Goal: Task Accomplishment & Management: Use online tool/utility

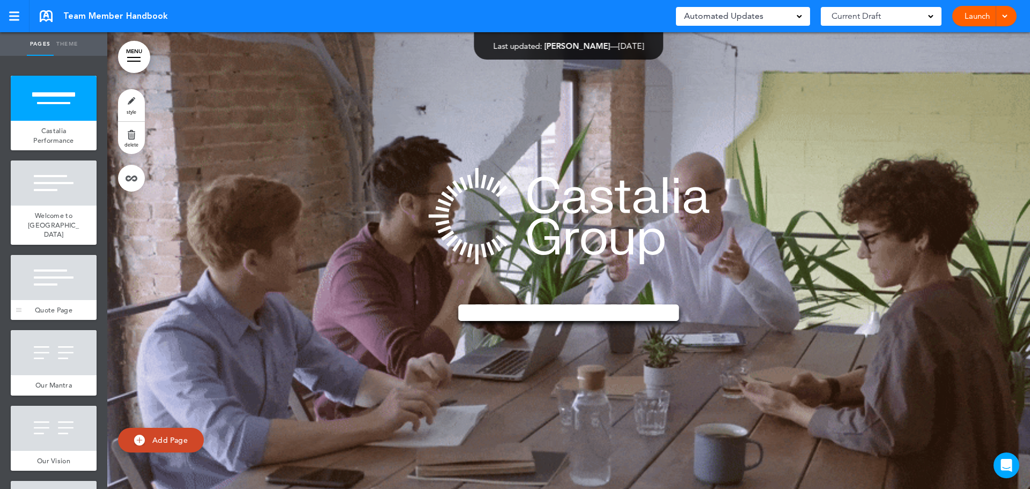
click at [59, 300] on div "Quote Page" at bounding box center [54, 310] width 86 height 20
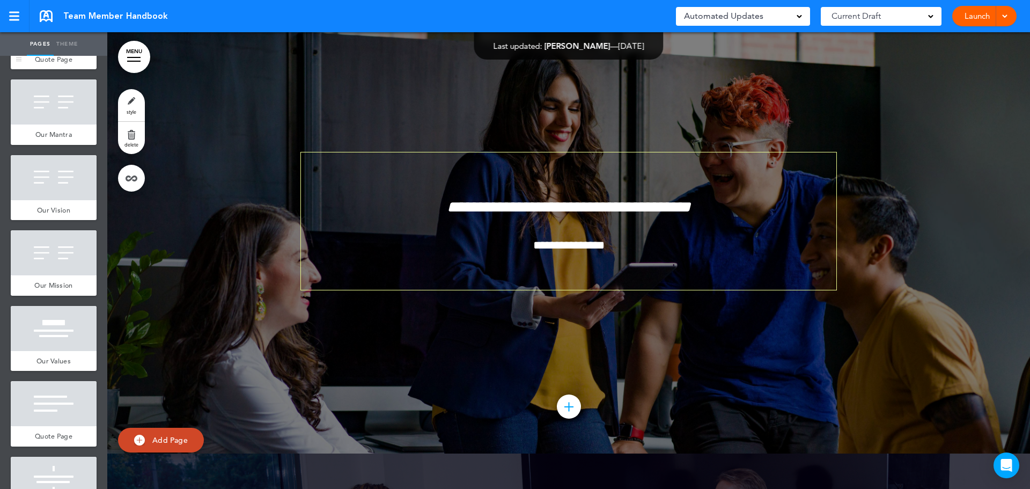
scroll to position [268, 0]
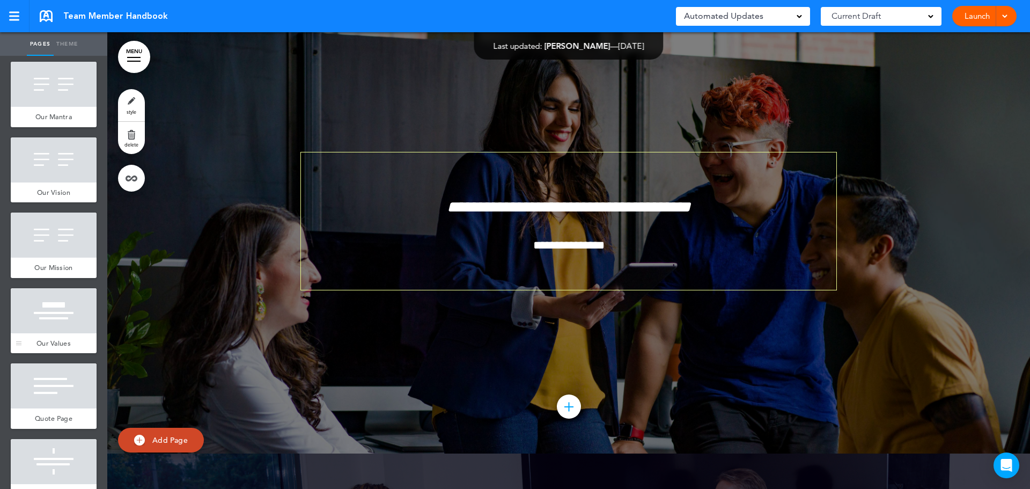
click at [56, 315] on div at bounding box center [54, 310] width 86 height 45
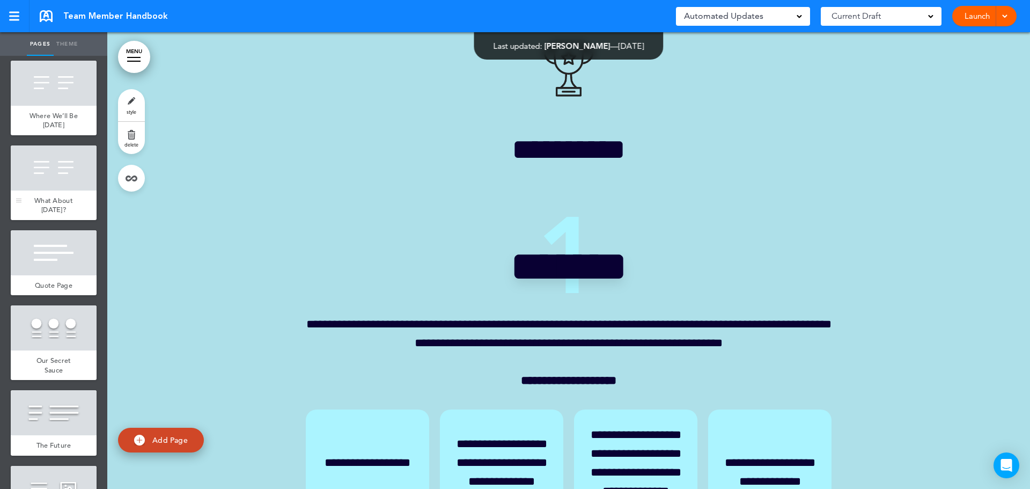
scroll to position [858, 0]
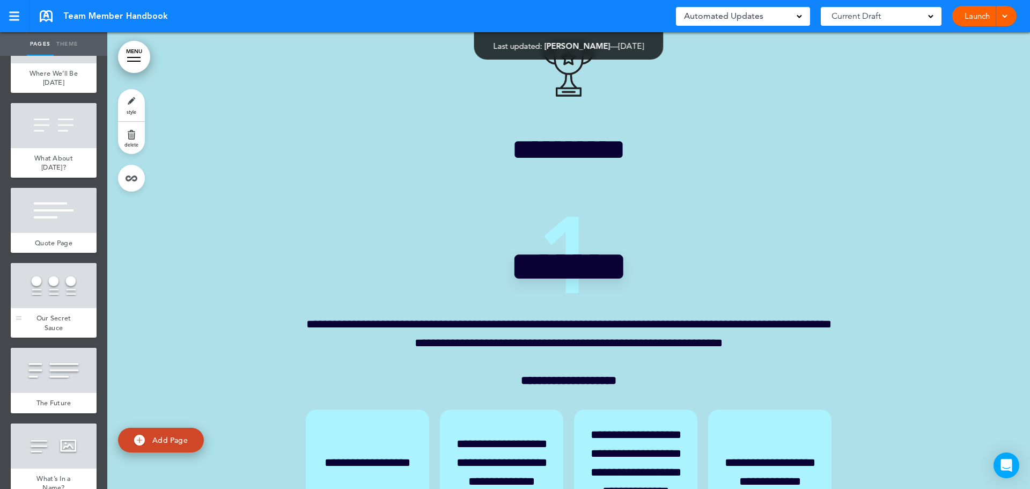
click at [54, 316] on span "Our Secret Sauce" at bounding box center [53, 322] width 35 height 19
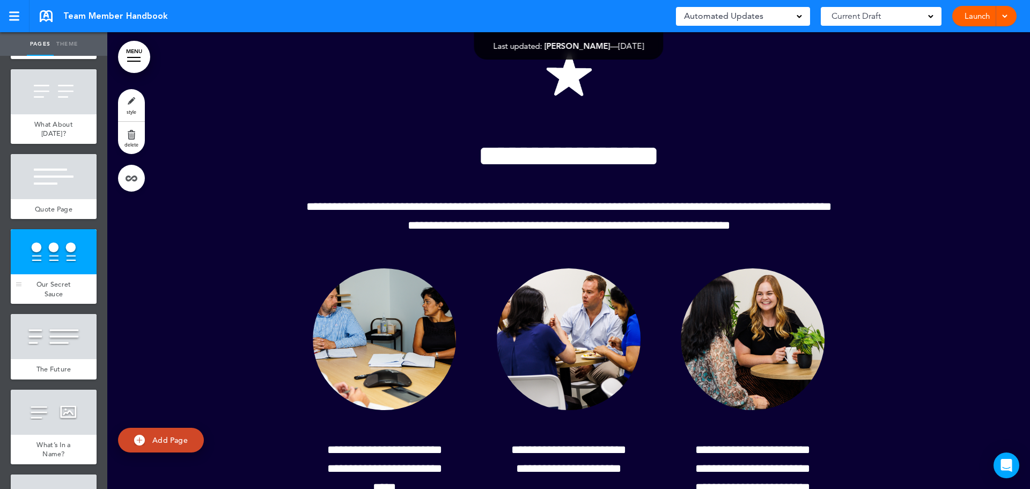
scroll to position [858, 0]
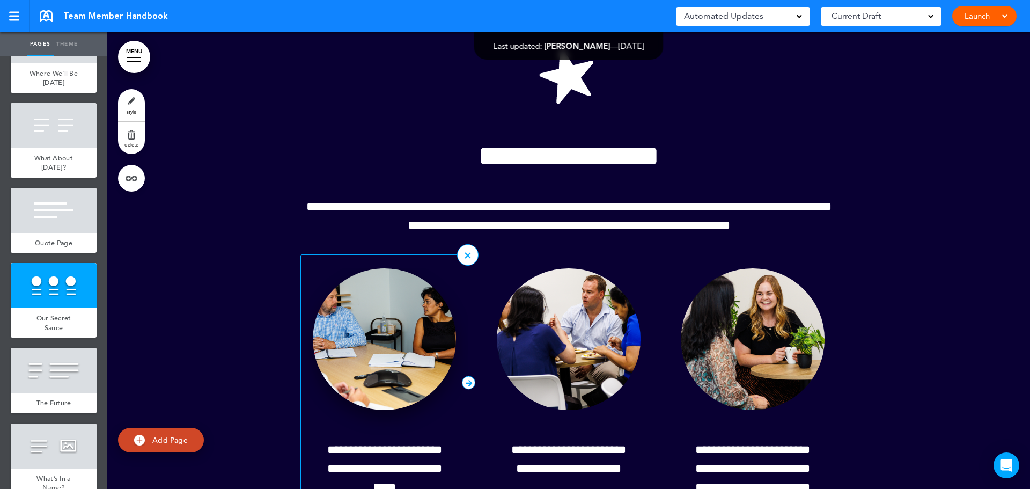
click at [395, 385] on img at bounding box center [385, 339] width 144 height 142
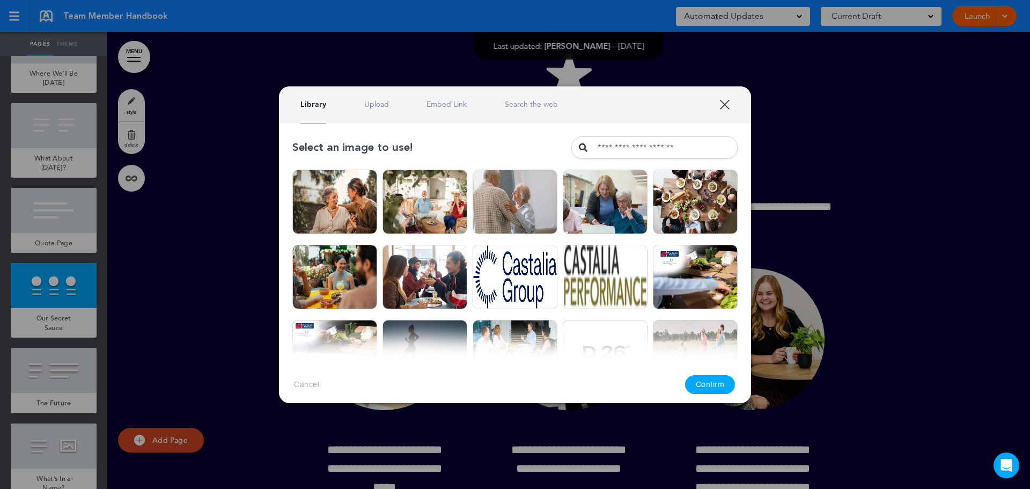
click at [728, 105] on link "XXX" at bounding box center [724, 104] width 10 height 10
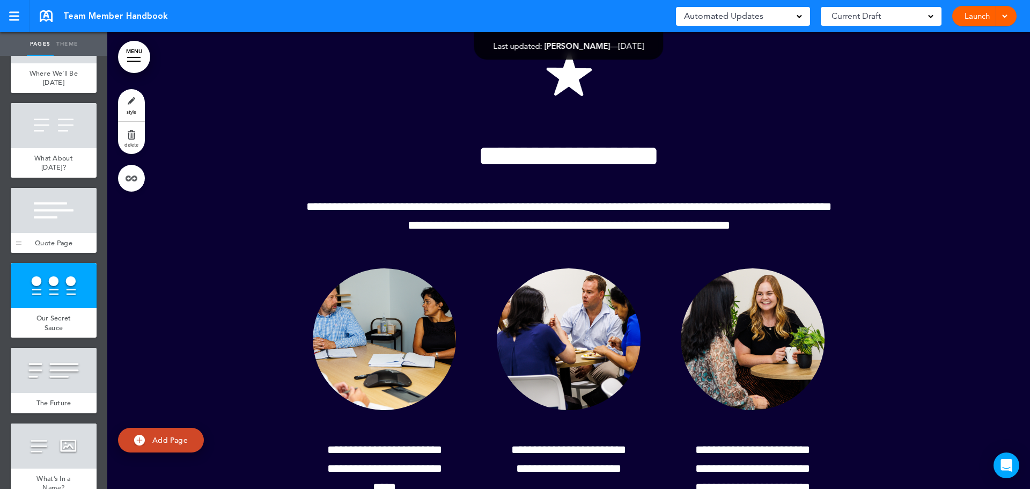
click at [48, 225] on div at bounding box center [54, 210] width 86 height 45
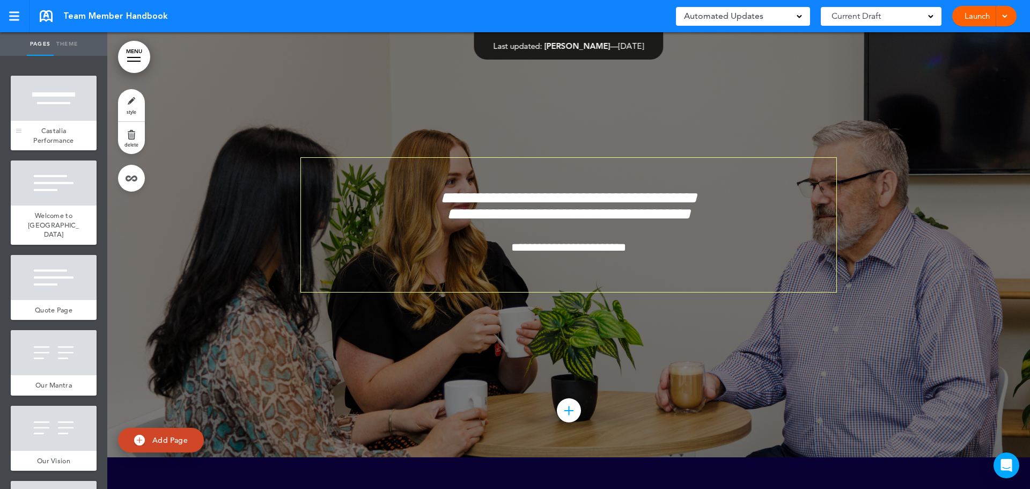
click at [51, 115] on div at bounding box center [54, 98] width 86 height 45
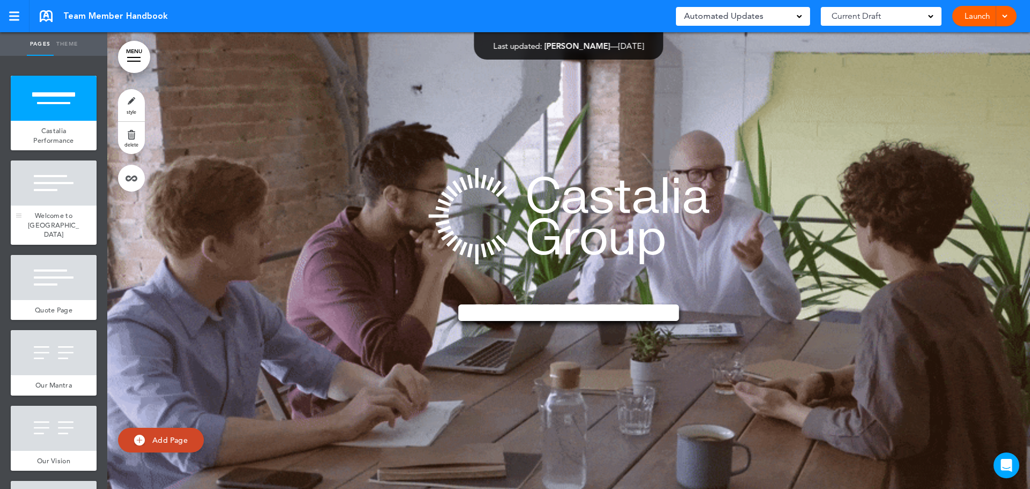
click at [57, 198] on div at bounding box center [54, 182] width 86 height 45
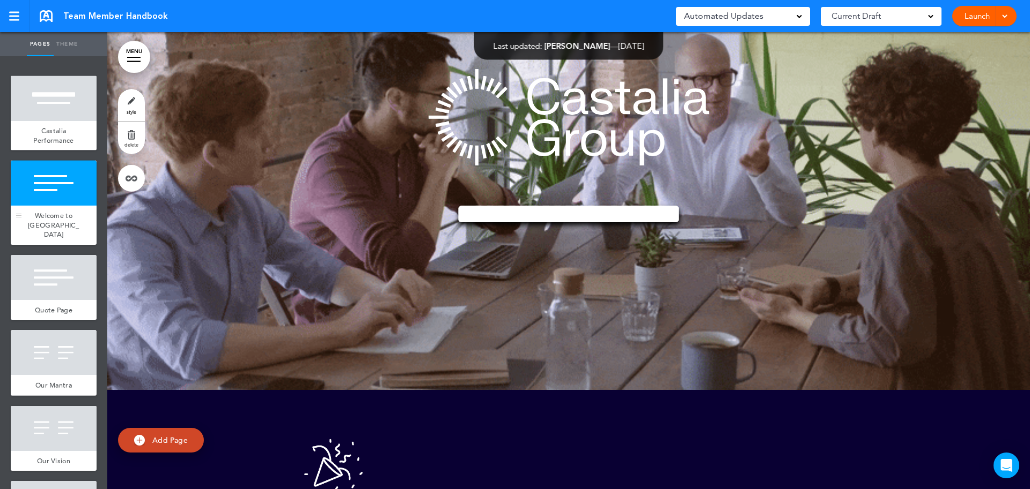
scroll to position [456, 0]
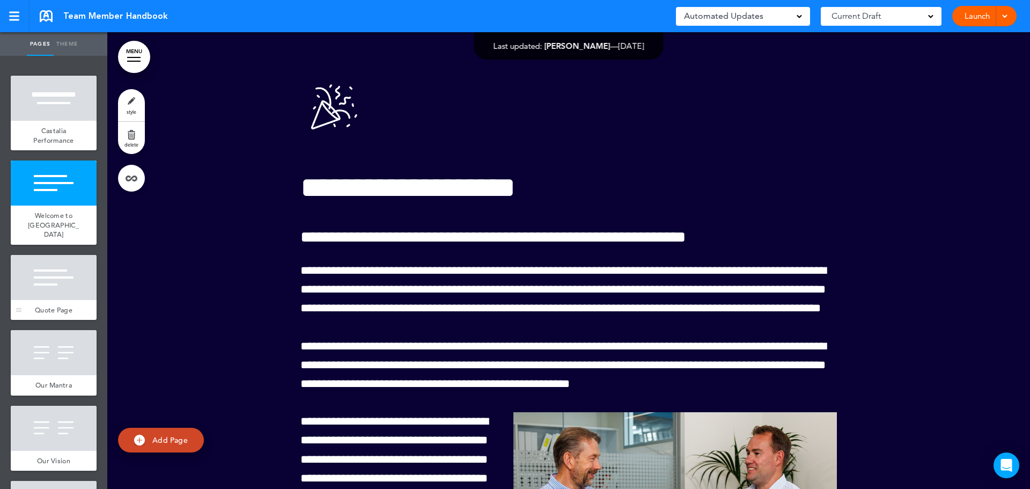
click at [40, 289] on div at bounding box center [54, 277] width 86 height 45
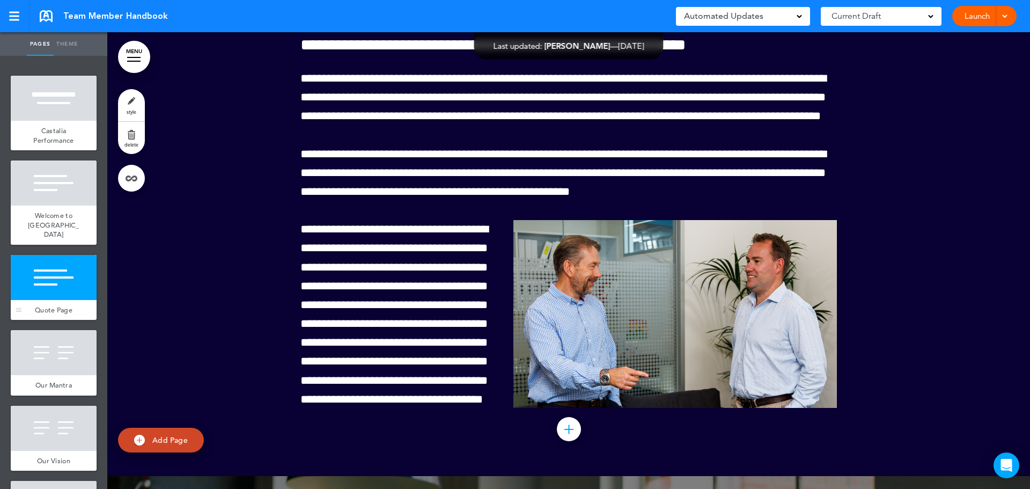
scroll to position [1127, 0]
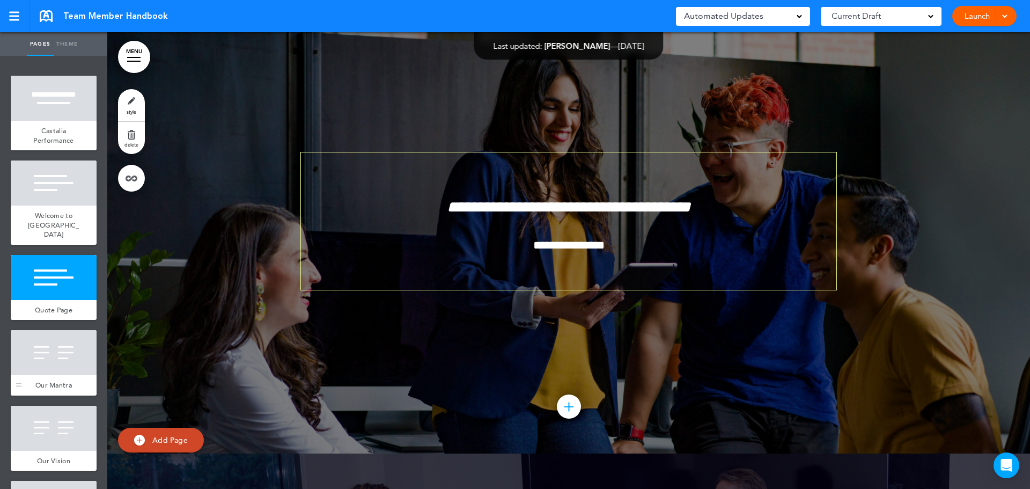
click at [53, 359] on div at bounding box center [54, 352] width 86 height 45
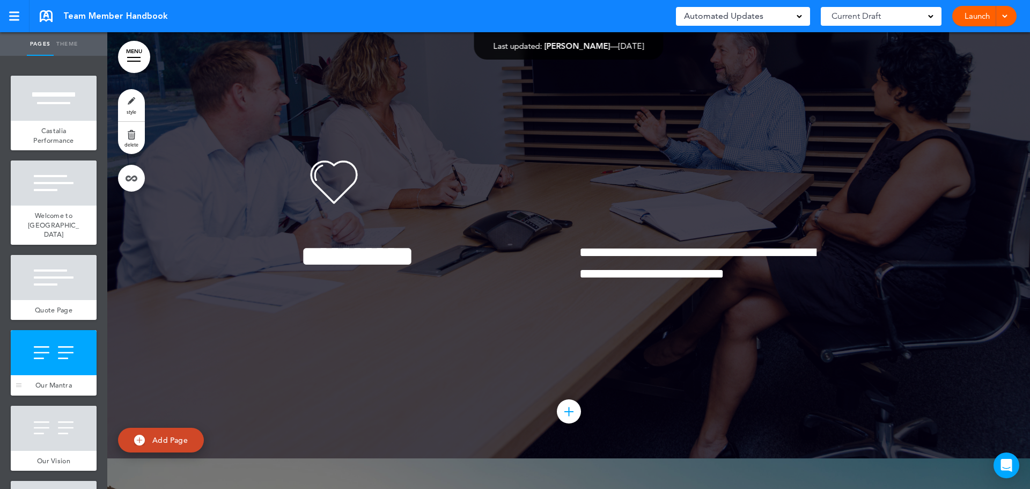
scroll to position [1584, 0]
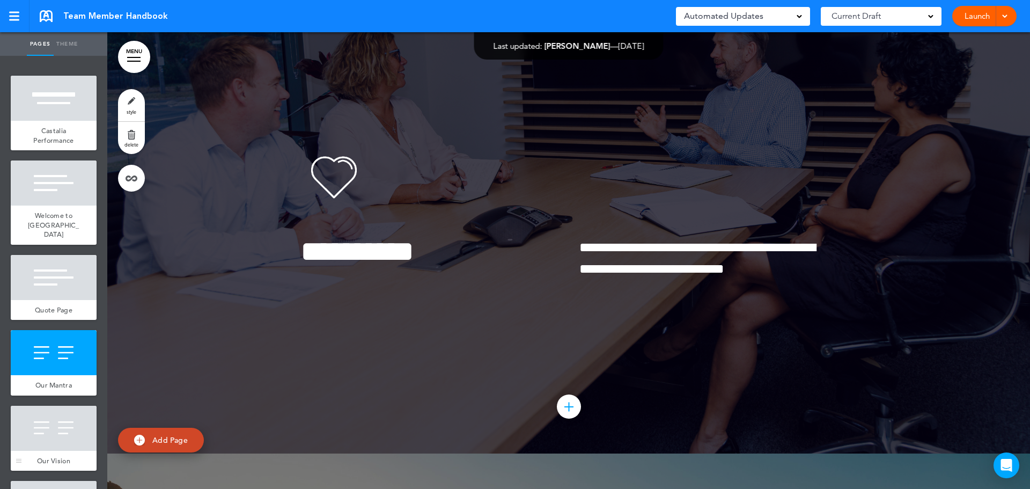
click at [43, 431] on div at bounding box center [54, 427] width 86 height 45
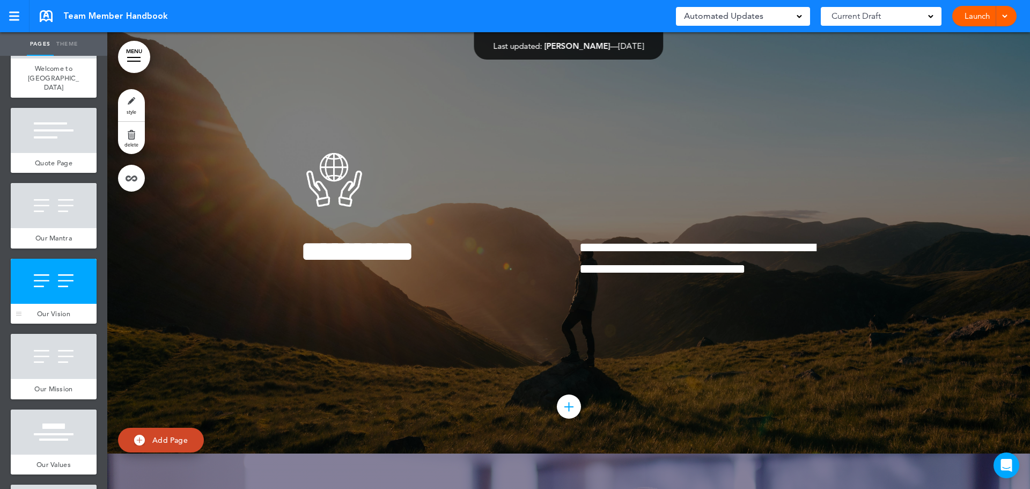
scroll to position [161, 0]
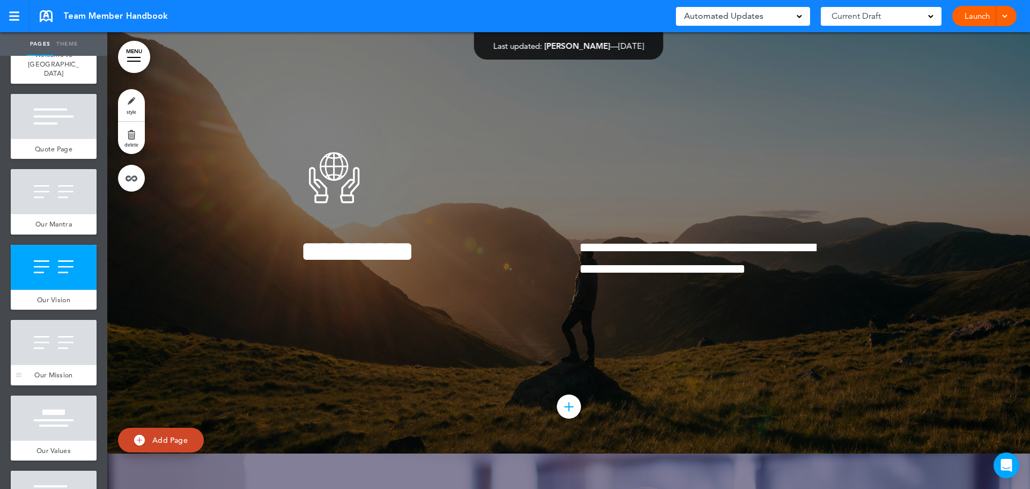
click at [49, 345] on div at bounding box center [54, 342] width 86 height 45
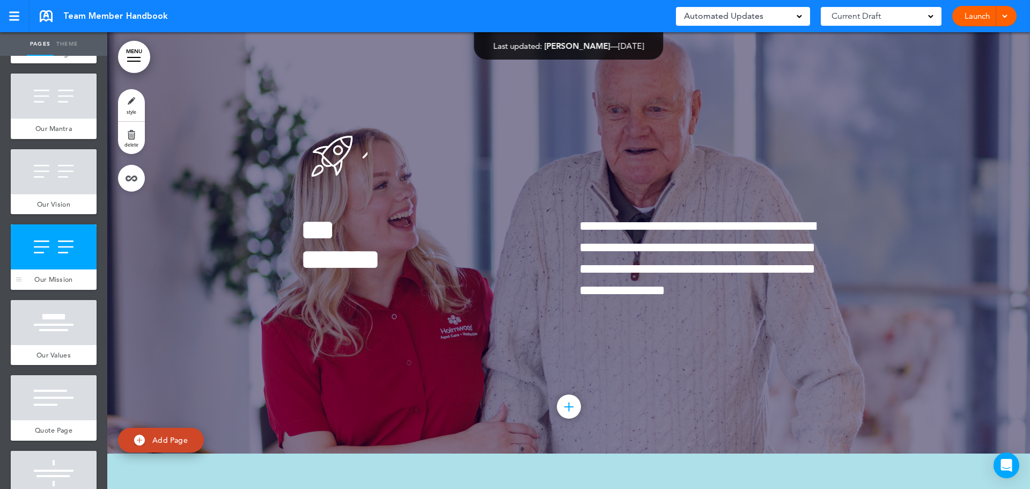
scroll to position [268, 0]
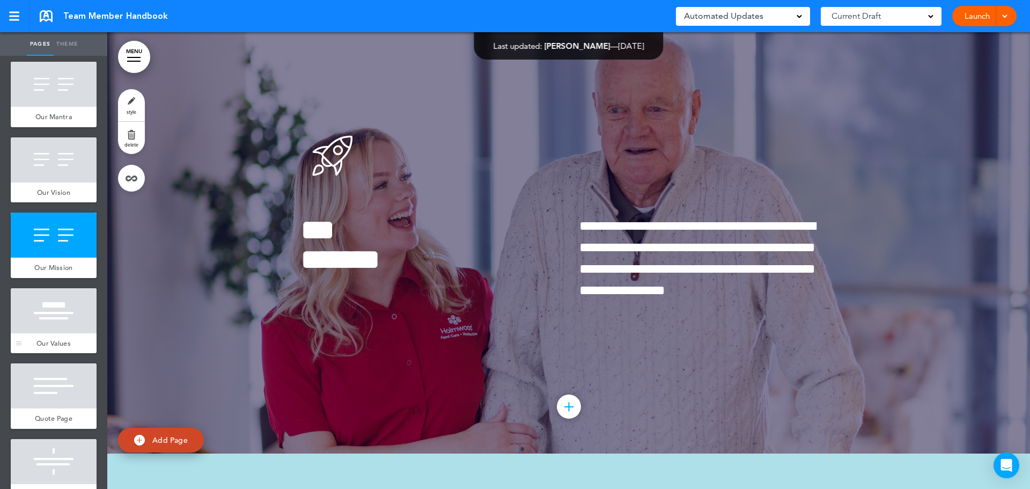
click at [47, 311] on div at bounding box center [54, 310] width 86 height 45
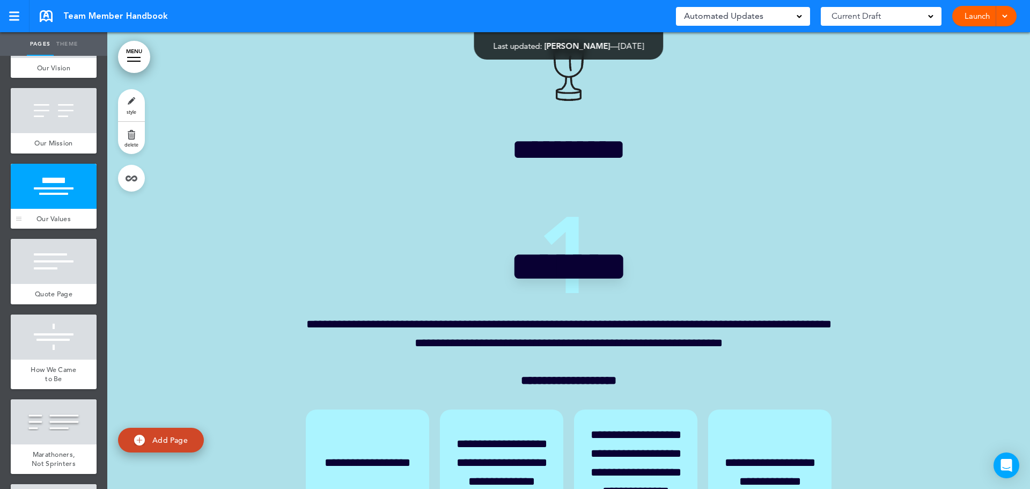
scroll to position [429, 0]
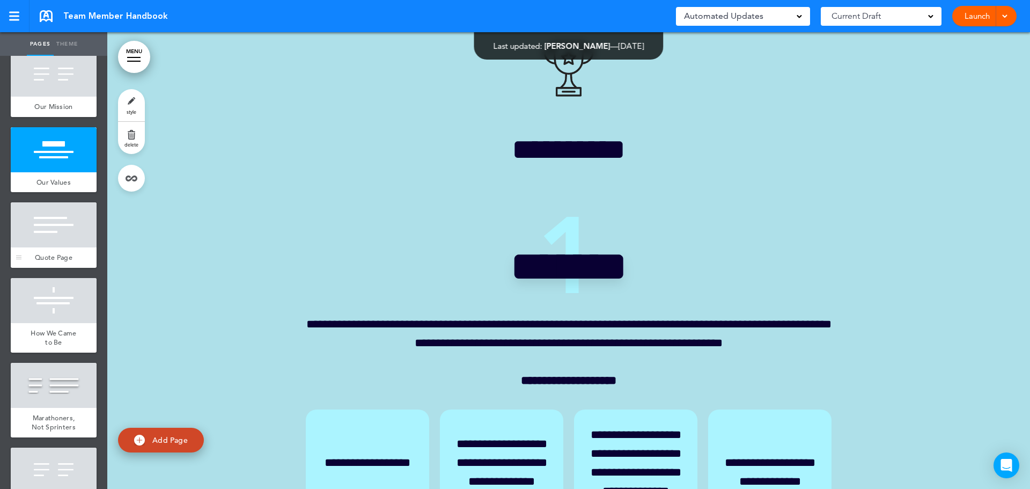
click at [56, 224] on div at bounding box center [54, 224] width 86 height 45
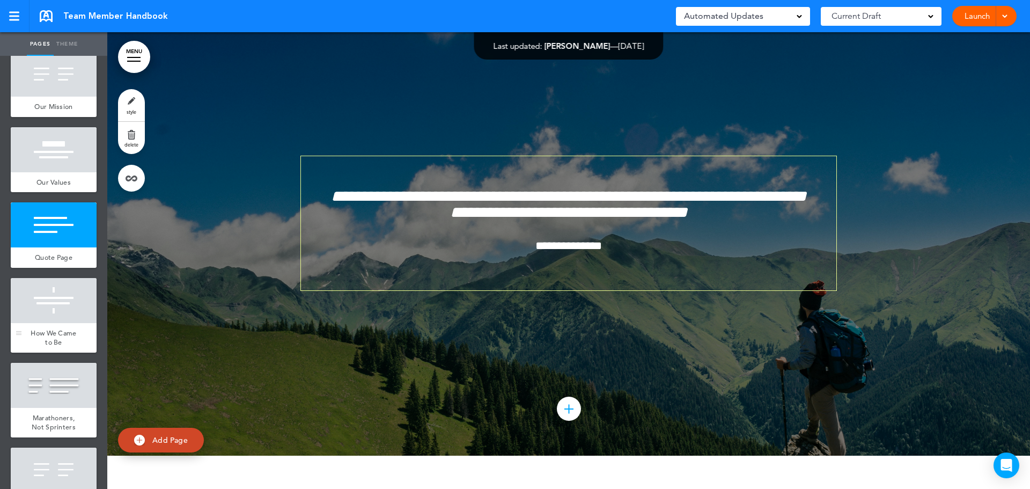
click at [51, 278] on div at bounding box center [54, 300] width 86 height 45
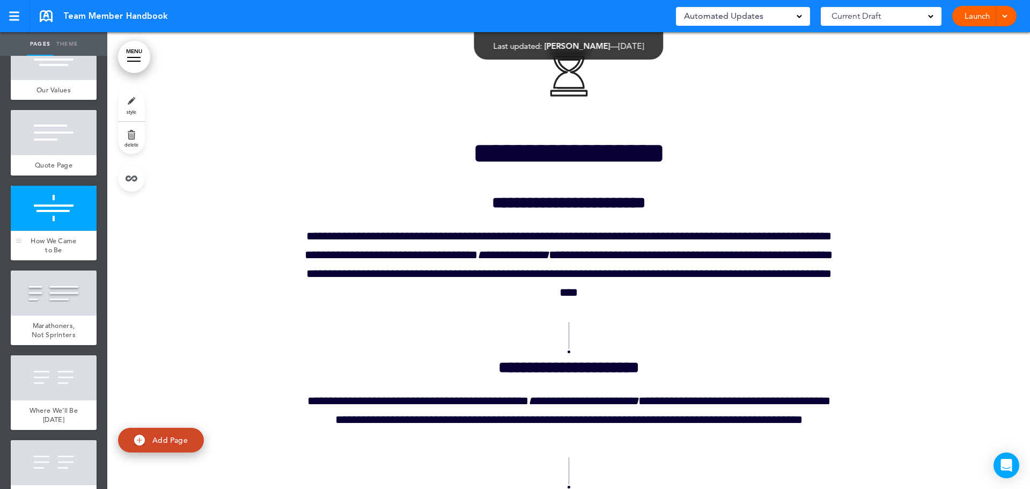
scroll to position [590, 0]
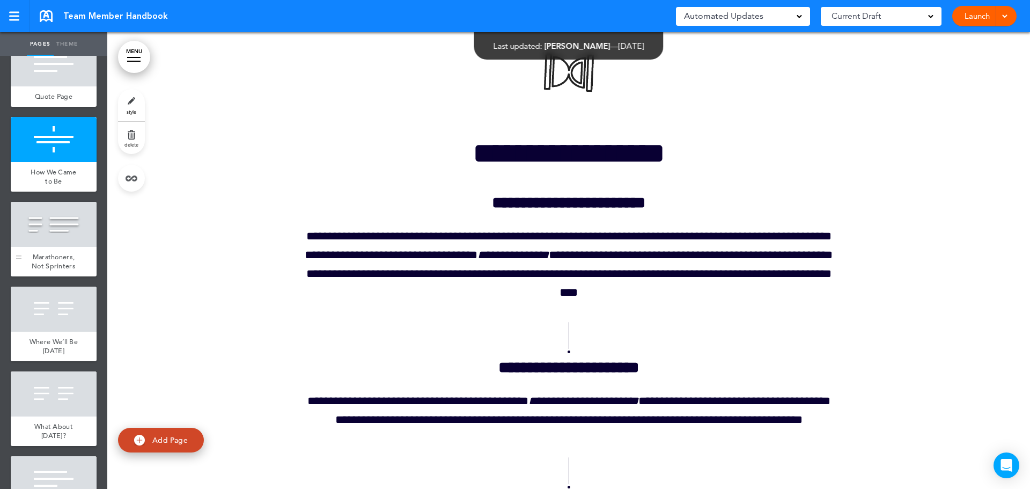
click at [51, 252] on span "Marathoners, Not Sprinters" at bounding box center [54, 261] width 44 height 19
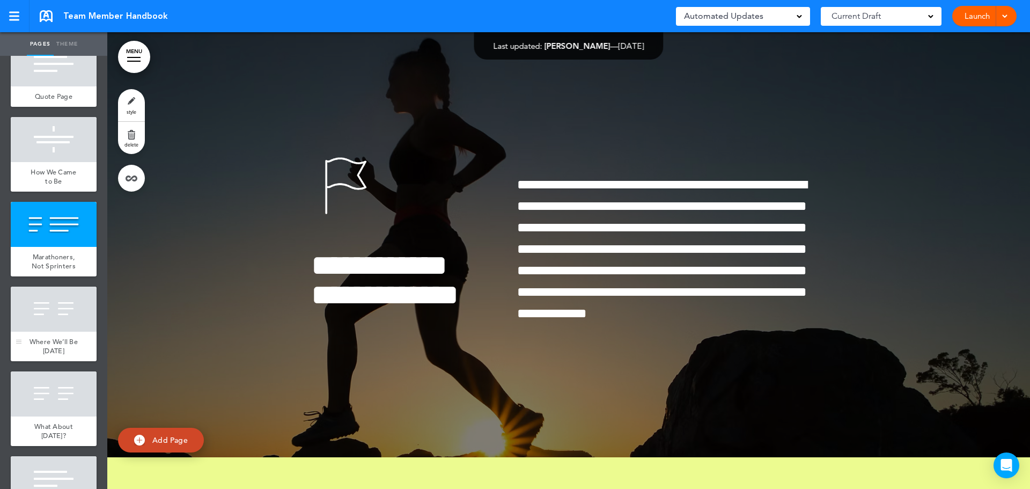
click at [44, 294] on div at bounding box center [54, 308] width 86 height 45
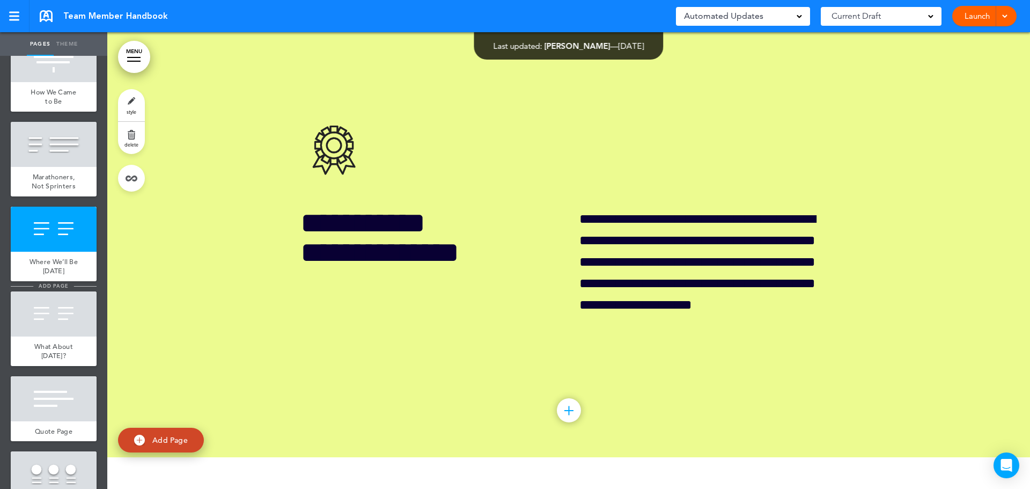
scroll to position [751, 0]
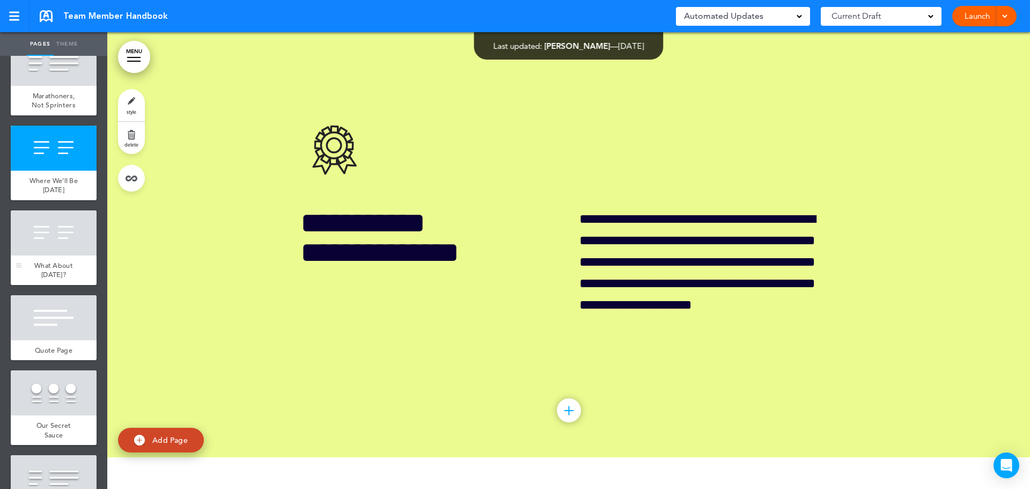
click at [45, 261] on span "What About 50 Years From Now?" at bounding box center [53, 270] width 39 height 19
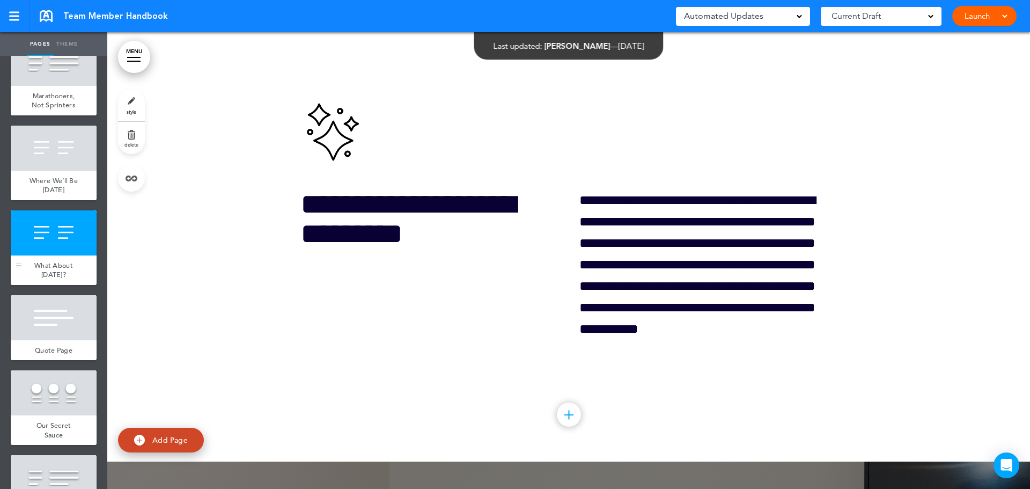
scroll to position [8087, 0]
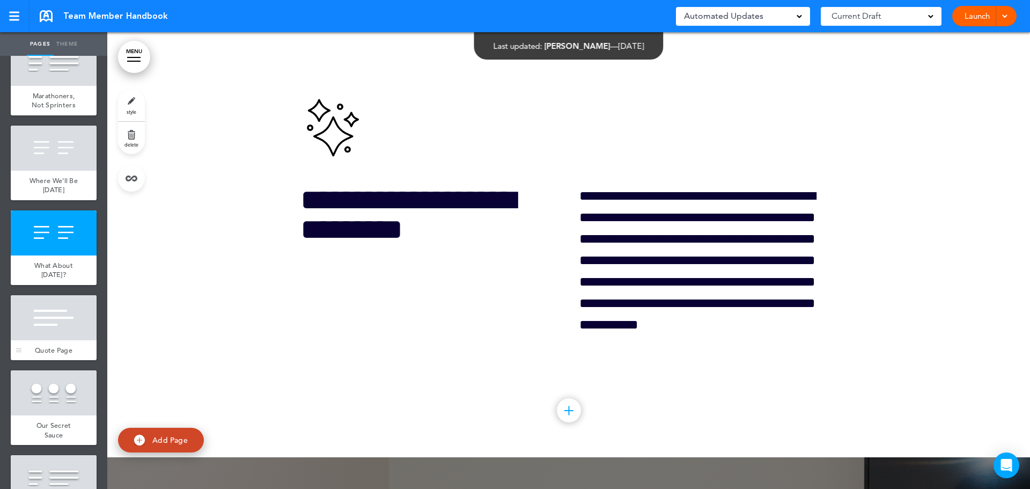
click at [39, 324] on div at bounding box center [54, 317] width 86 height 45
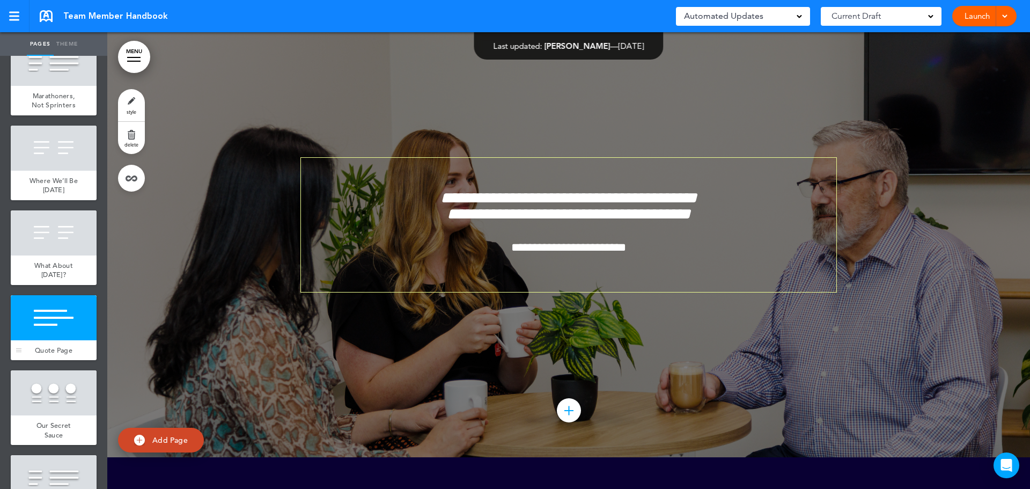
scroll to position [804, 0]
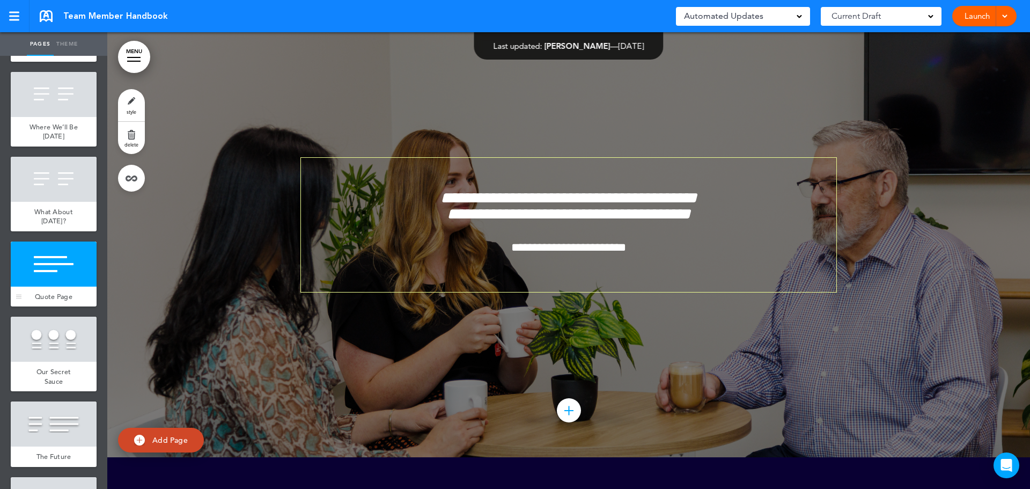
click at [39, 324] on div at bounding box center [54, 338] width 86 height 45
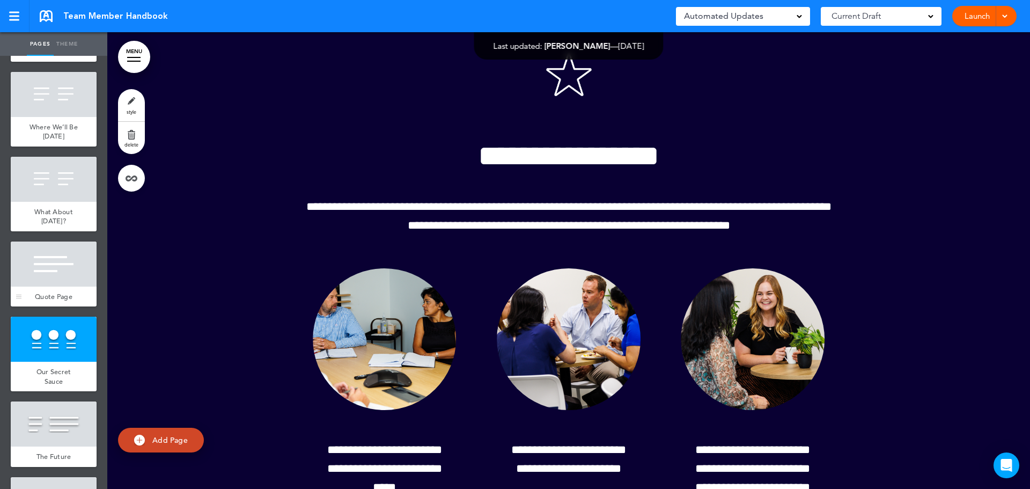
scroll to position [858, 0]
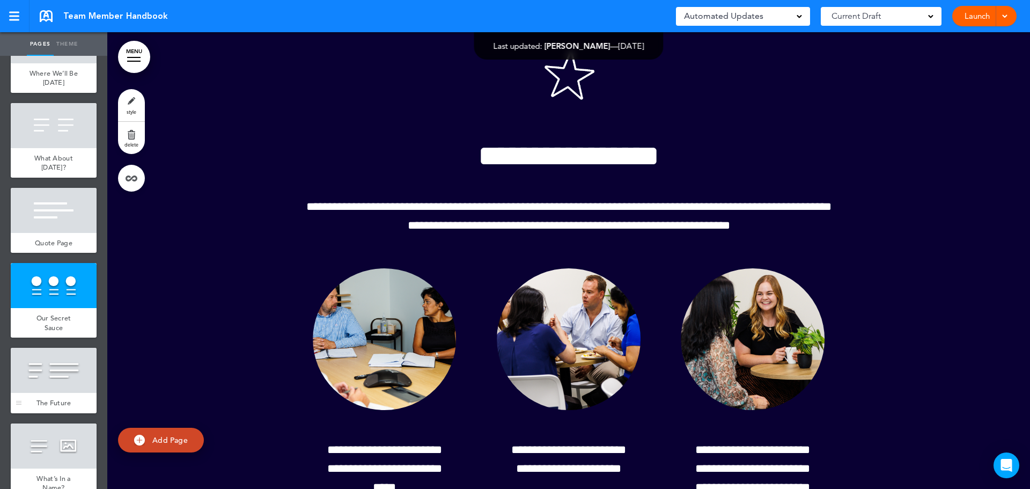
click at [65, 367] on div at bounding box center [54, 370] width 86 height 45
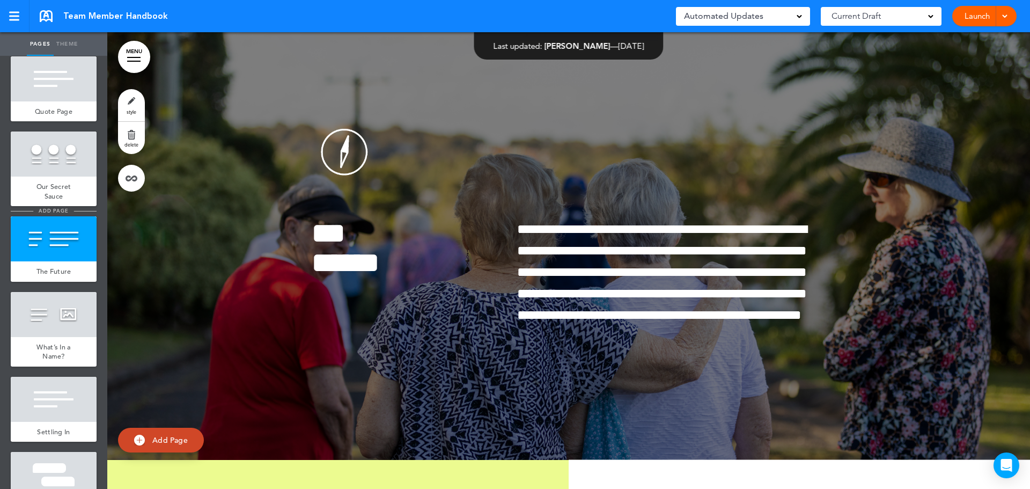
scroll to position [1019, 0]
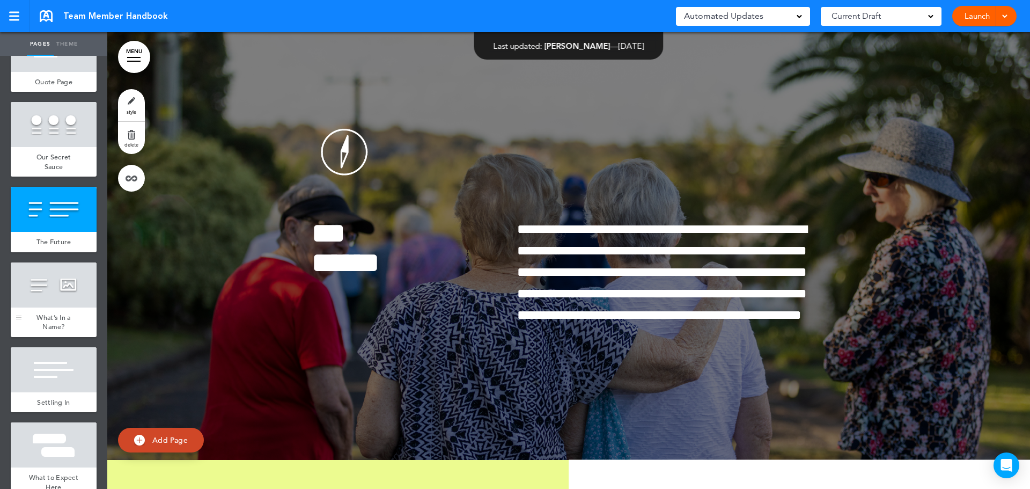
click at [42, 301] on div at bounding box center [54, 284] width 86 height 45
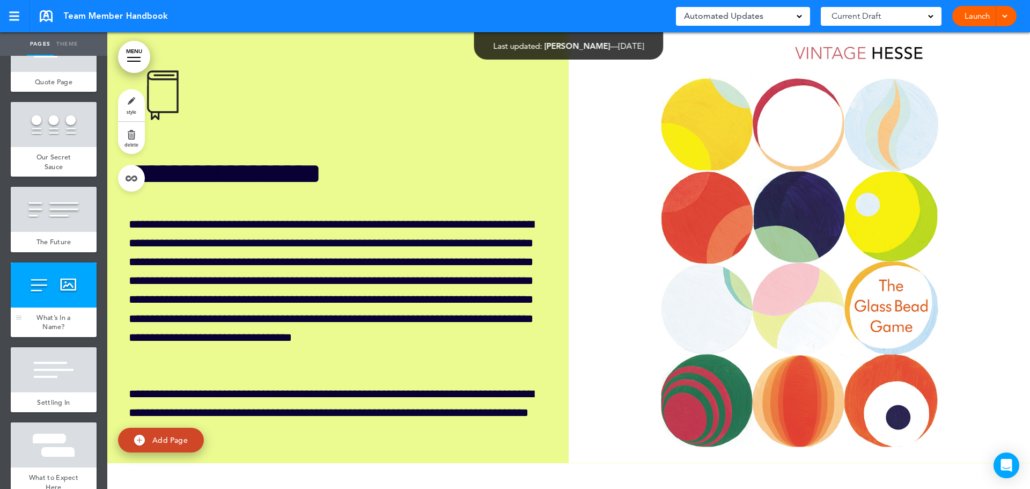
scroll to position [10098, 0]
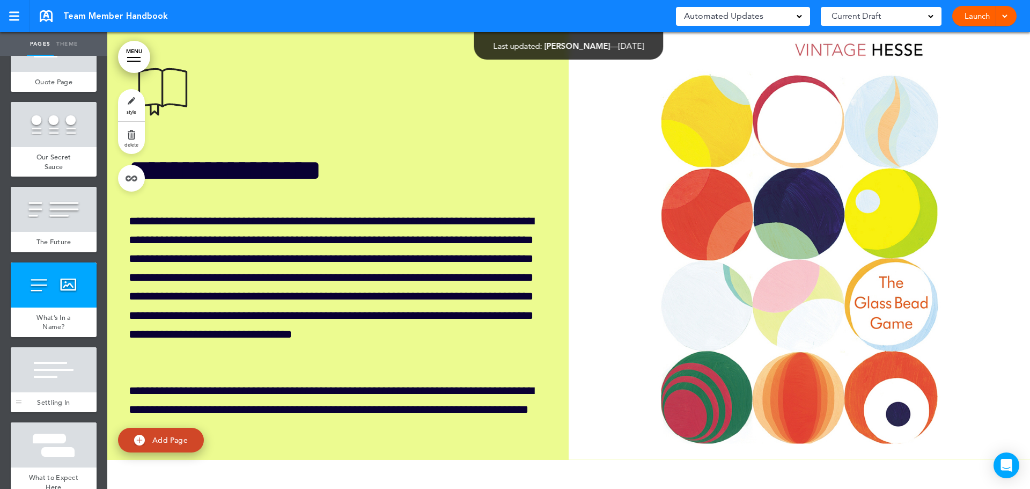
click at [36, 355] on div at bounding box center [54, 369] width 86 height 45
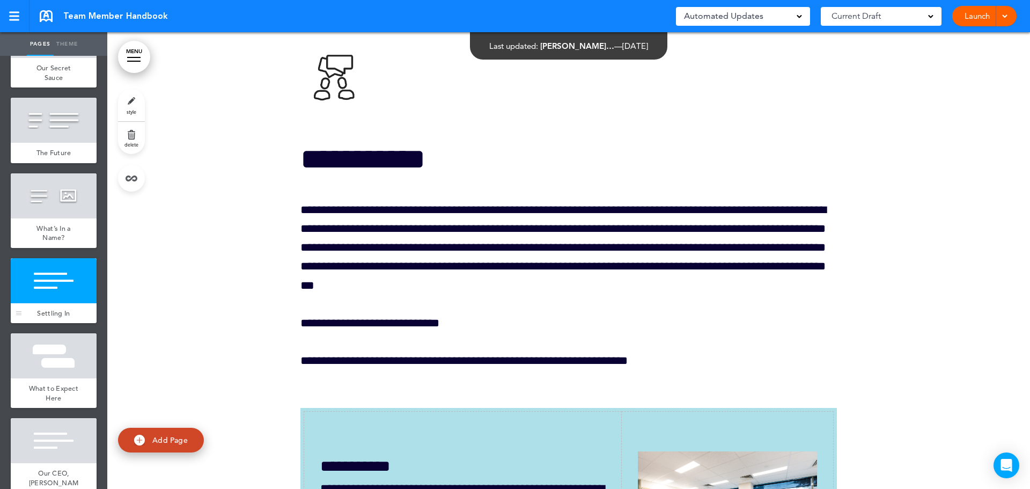
scroll to position [1126, 0]
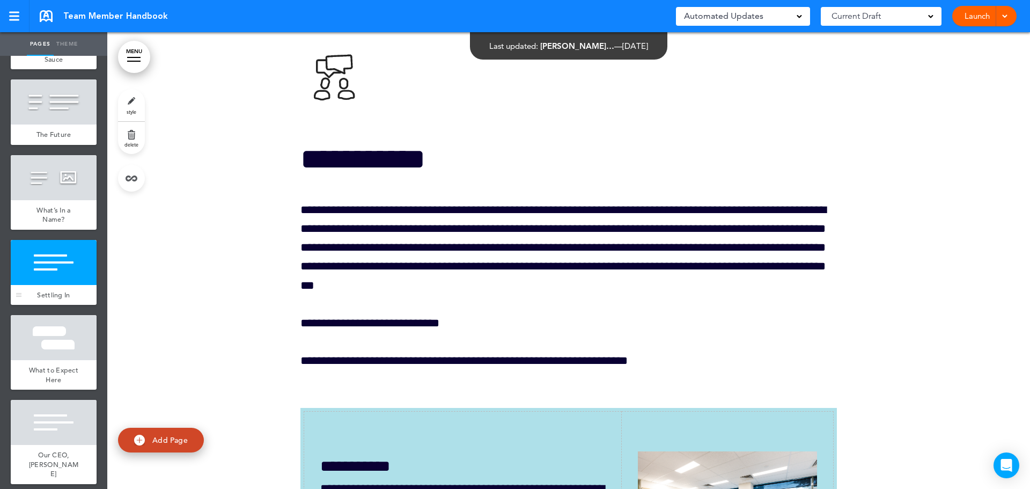
click at [36, 355] on div at bounding box center [54, 337] width 86 height 45
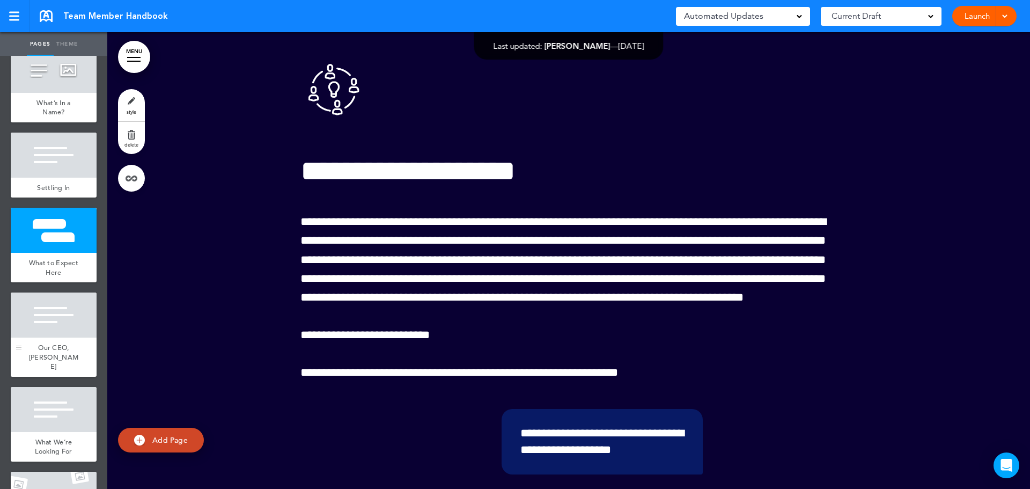
click at [44, 314] on div at bounding box center [54, 314] width 86 height 45
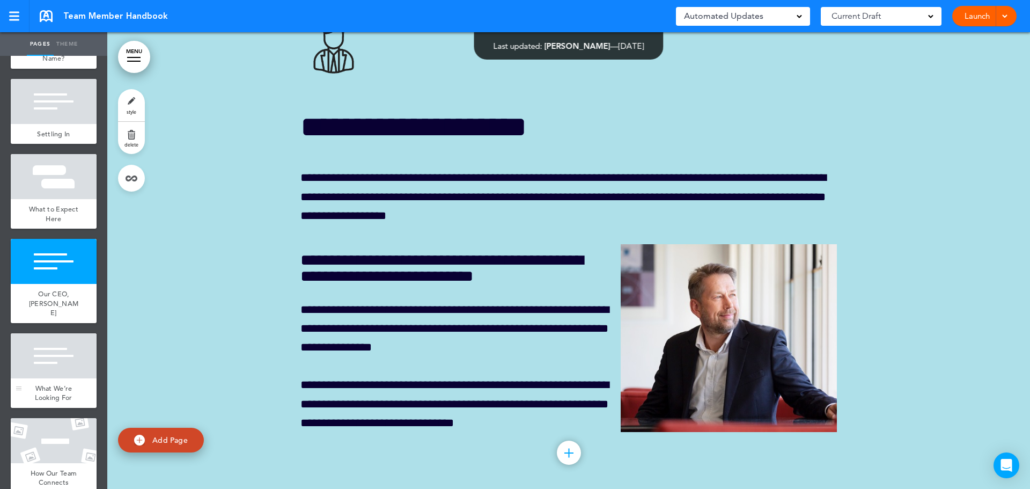
click at [47, 343] on div at bounding box center [54, 355] width 86 height 45
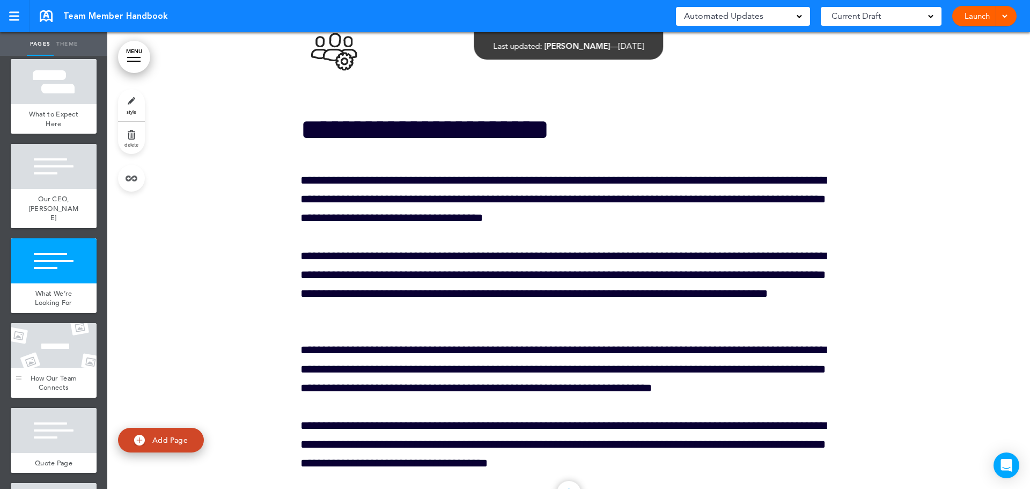
scroll to position [1394, 0]
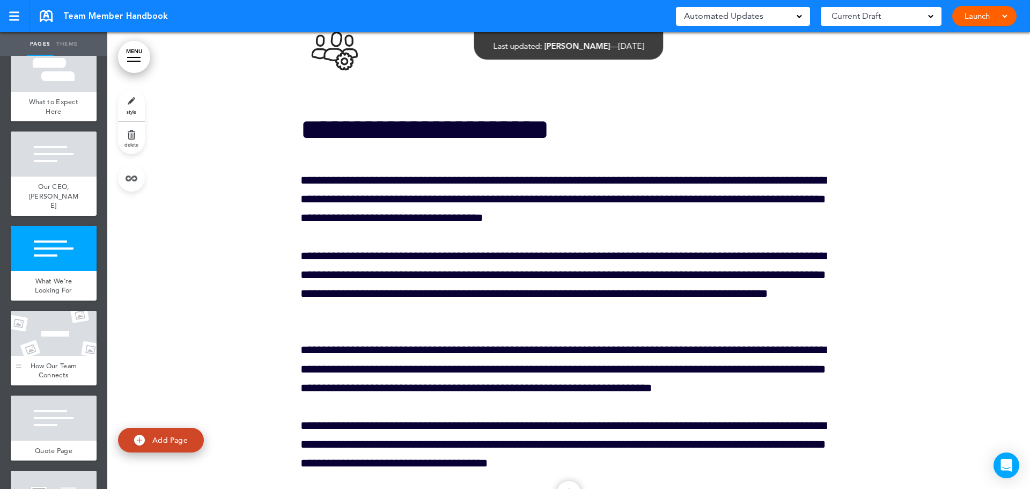
click at [51, 338] on div at bounding box center [54, 333] width 86 height 45
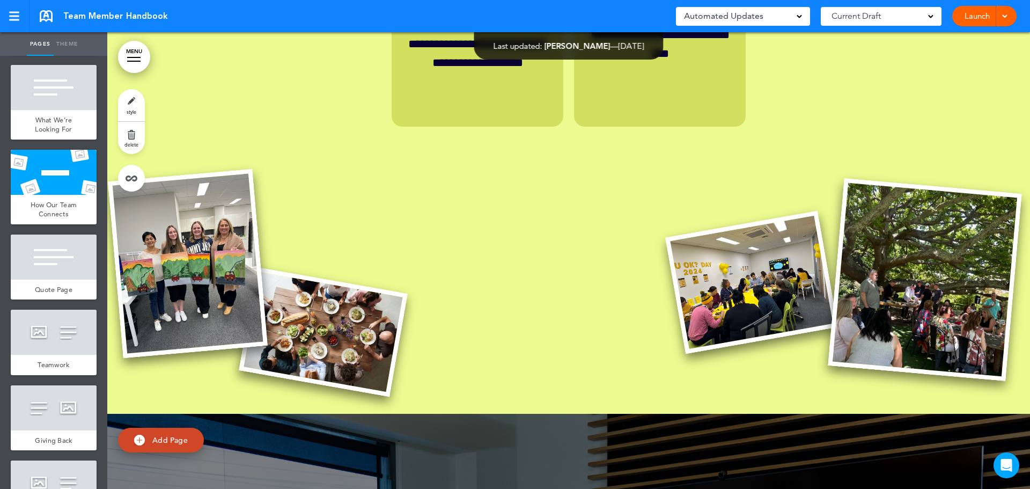
scroll to position [15820, 0]
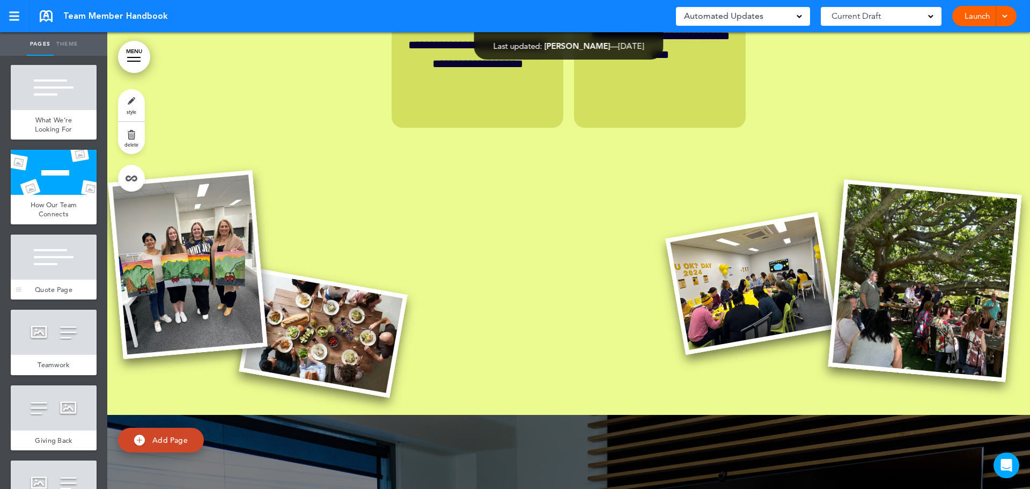
click at [53, 263] on div at bounding box center [54, 256] width 86 height 45
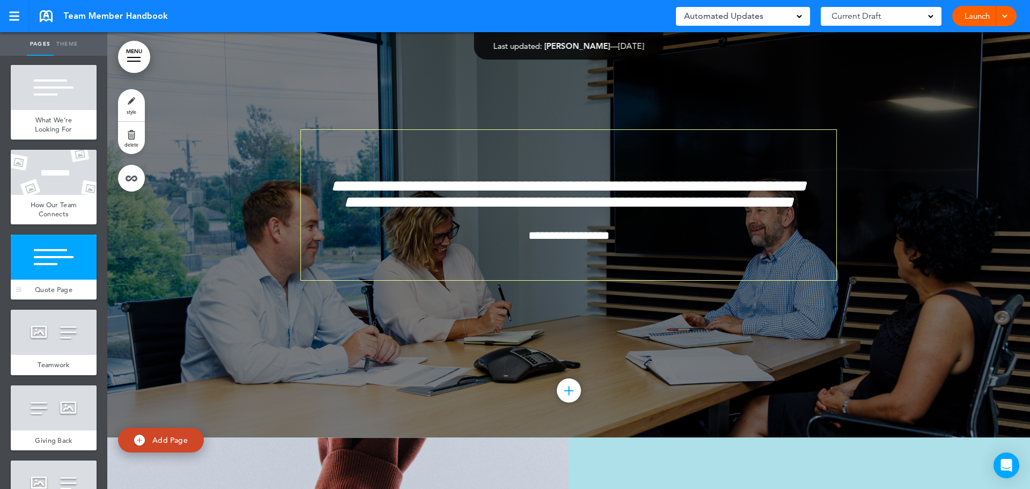
scroll to position [16258, 0]
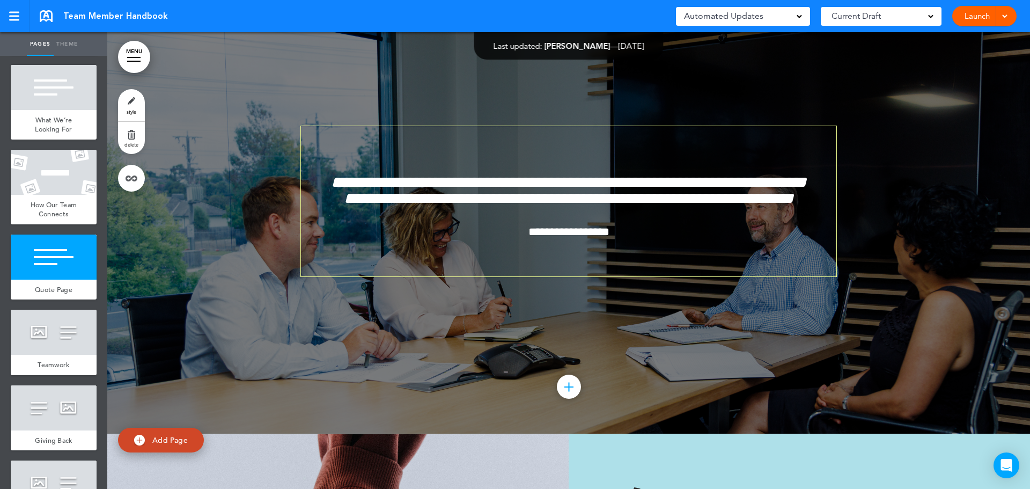
click at [311, 114] on div at bounding box center [568, 205] width 922 height 456
drag, startPoint x: 232, startPoint y: 99, endPoint x: 221, endPoint y: 101, distance: 10.9
click at [224, 100] on div at bounding box center [568, 205] width 922 height 456
click at [172, 128] on div at bounding box center [568, 205] width 922 height 456
click at [158, 443] on span "Add Page" at bounding box center [169, 440] width 35 height 10
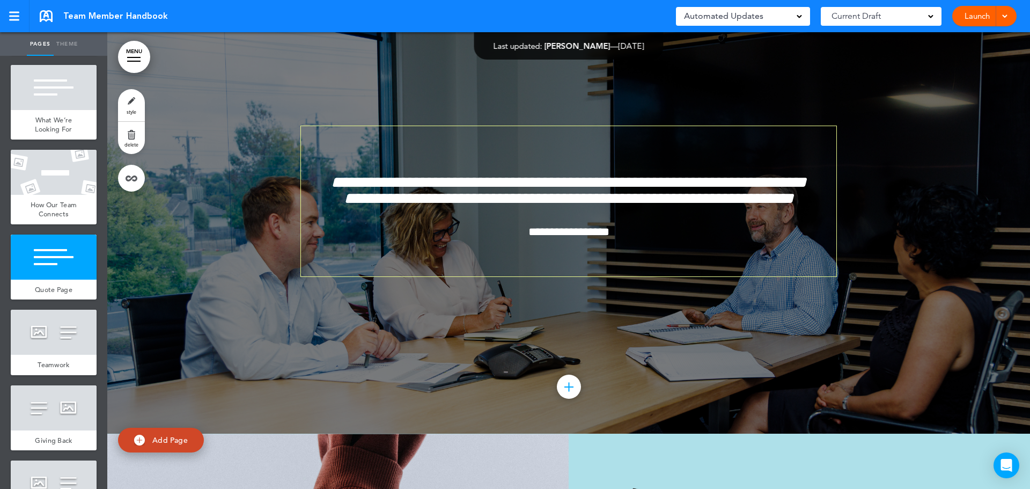
type input "********"
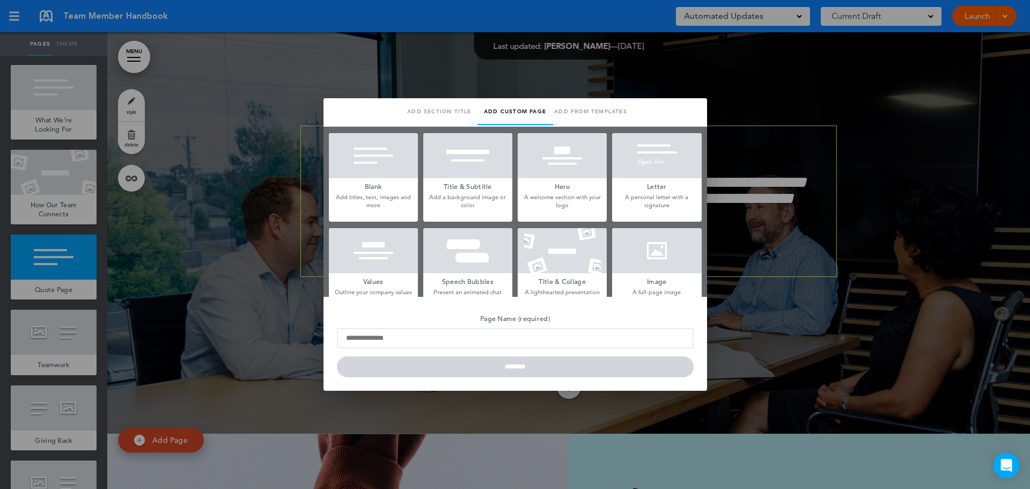
click at [848, 113] on div at bounding box center [515, 244] width 1030 height 489
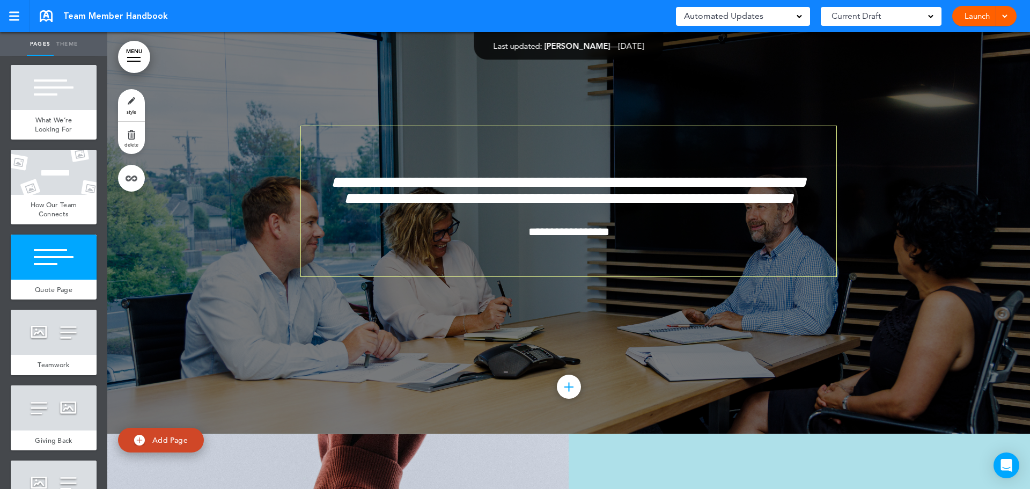
click at [226, 224] on div at bounding box center [568, 205] width 922 height 456
click at [276, 103] on div at bounding box center [568, 205] width 922 height 456
click at [132, 106] on link "style" at bounding box center [131, 105] width 27 height 32
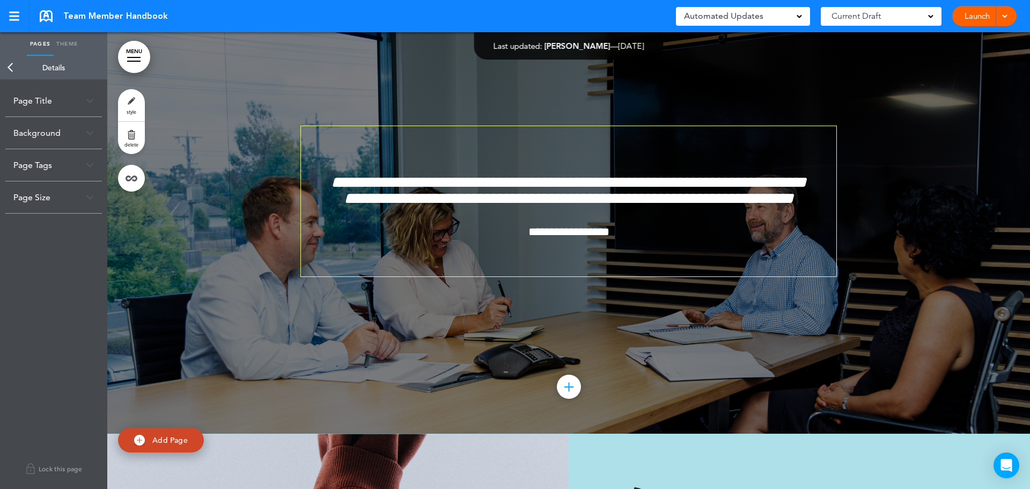
click at [39, 132] on div "Background" at bounding box center [53, 133] width 97 height 32
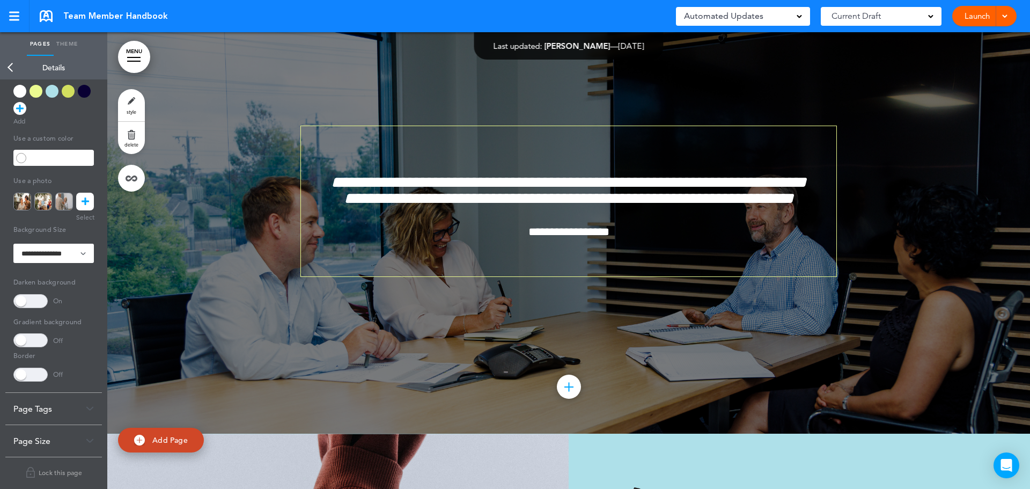
scroll to position [88, 0]
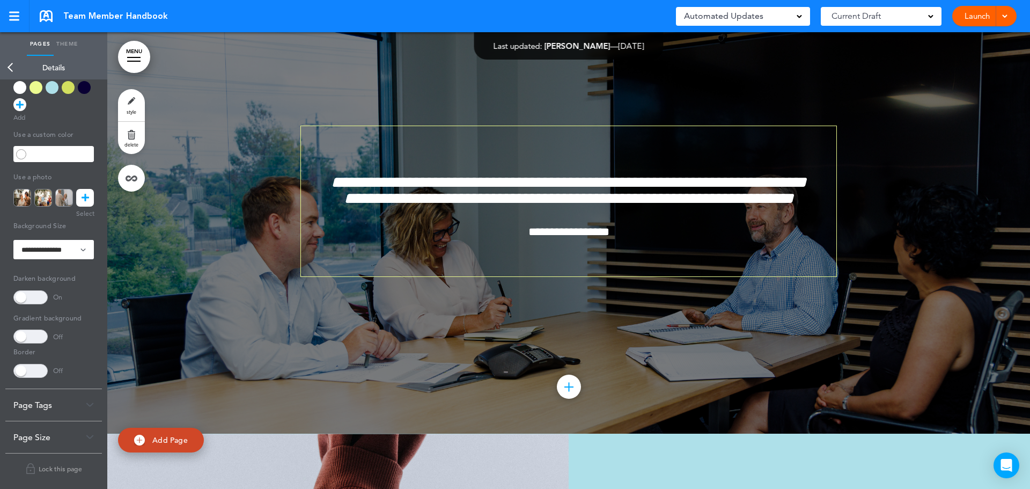
click at [19, 190] on img at bounding box center [22, 198] width 18 height 18
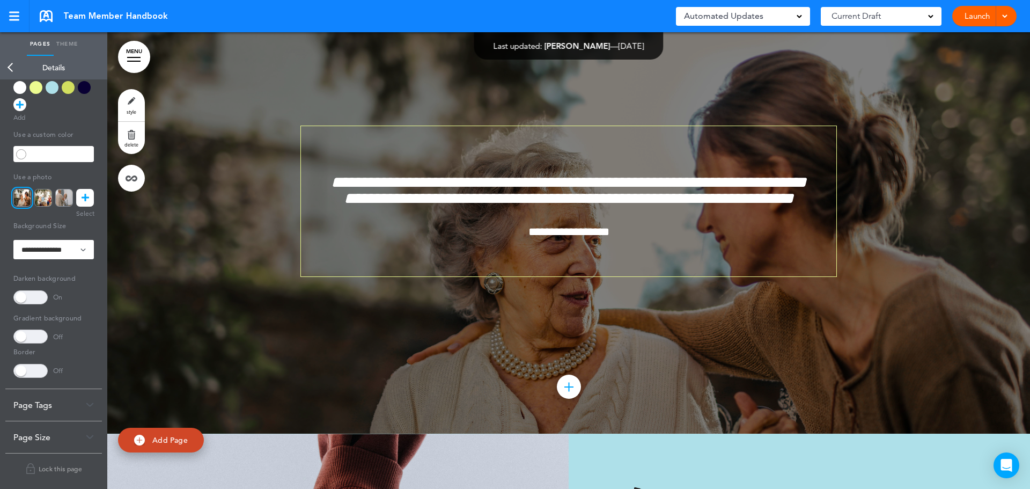
click at [83, 206] on link at bounding box center [85, 198] width 18 height 18
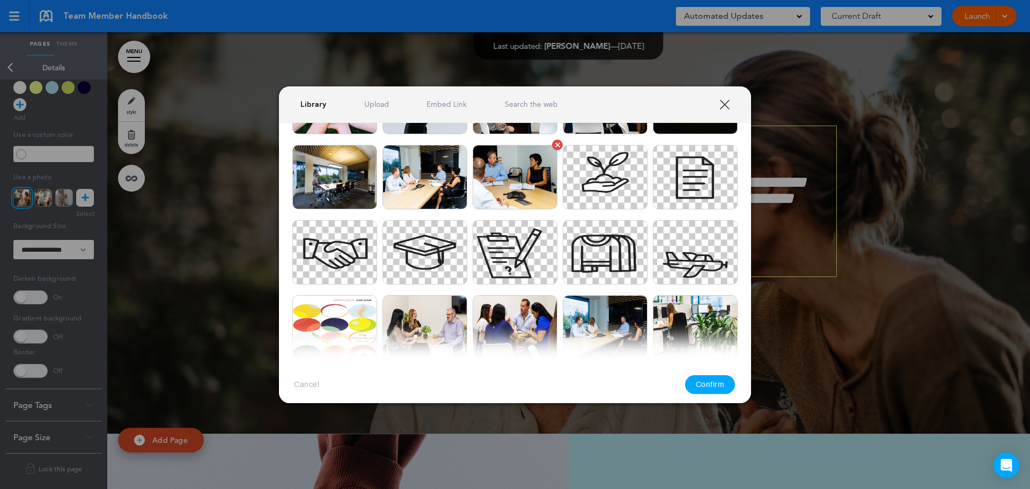
scroll to position [1663, 0]
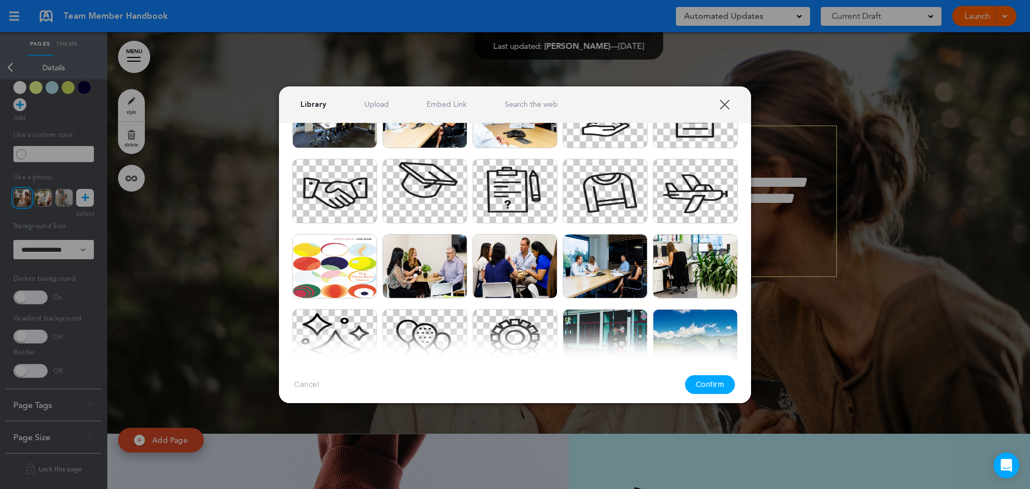
click at [727, 104] on link "XXX" at bounding box center [724, 104] width 10 height 10
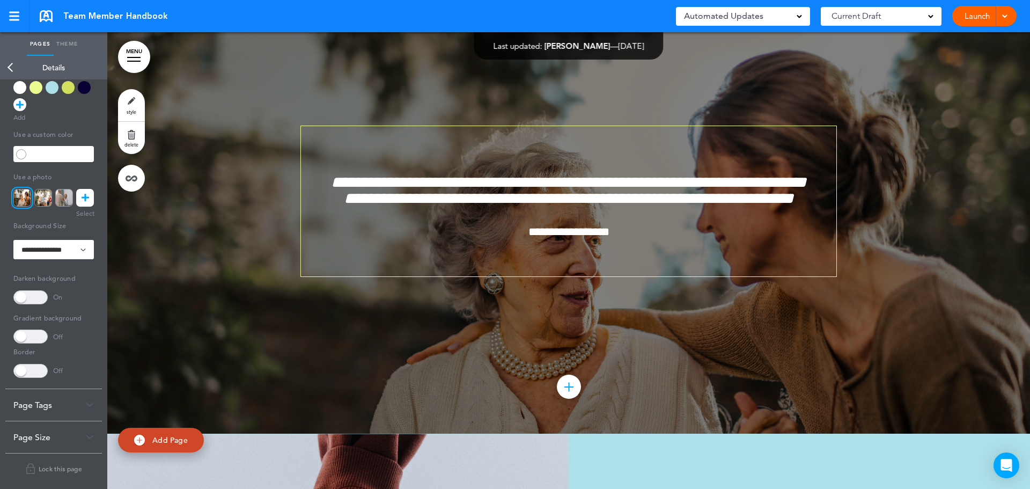
click at [212, 135] on div at bounding box center [568, 205] width 922 height 456
click at [212, 151] on div at bounding box center [568, 205] width 922 height 456
click at [299, 89] on div at bounding box center [568, 205] width 922 height 456
click at [13, 14] on div at bounding box center [14, 16] width 10 height 9
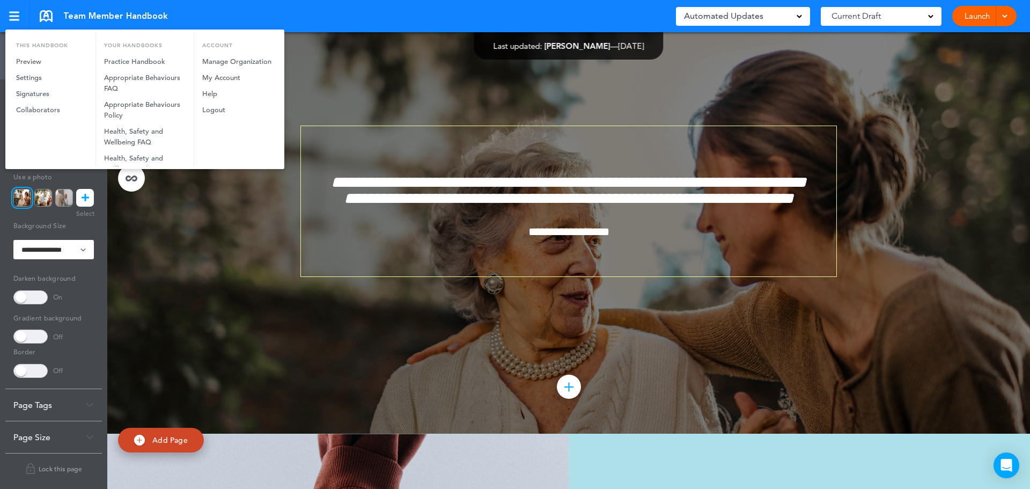
drag, startPoint x: 189, startPoint y: 280, endPoint x: 180, endPoint y: 265, distance: 18.0
click at [189, 280] on div at bounding box center [515, 244] width 1030 height 489
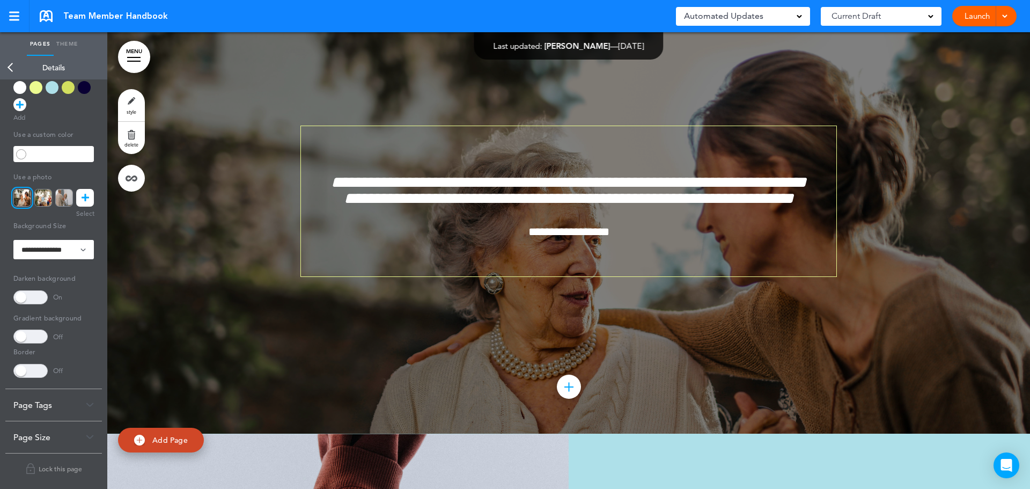
click at [130, 101] on link "style" at bounding box center [131, 105] width 27 height 32
click at [11, 67] on link "Back" at bounding box center [10, 68] width 21 height 24
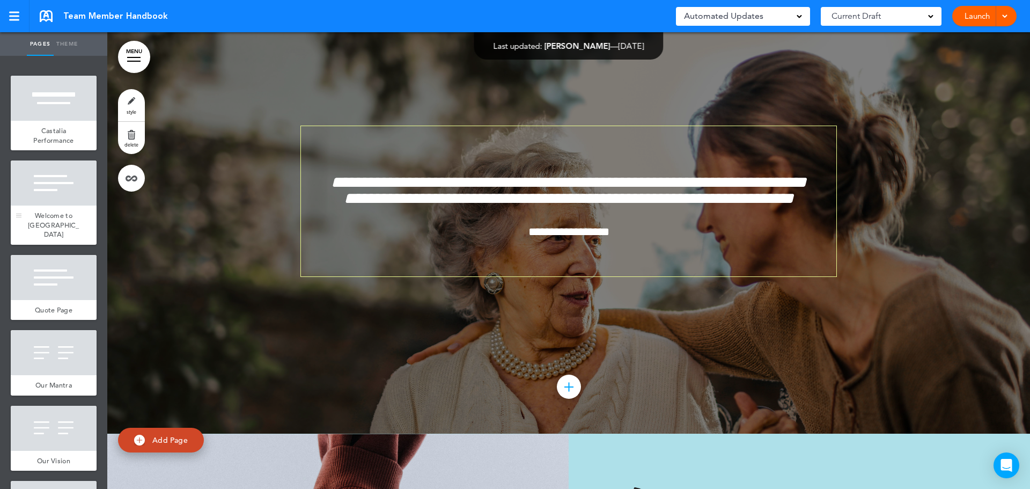
click at [50, 203] on div at bounding box center [54, 182] width 86 height 45
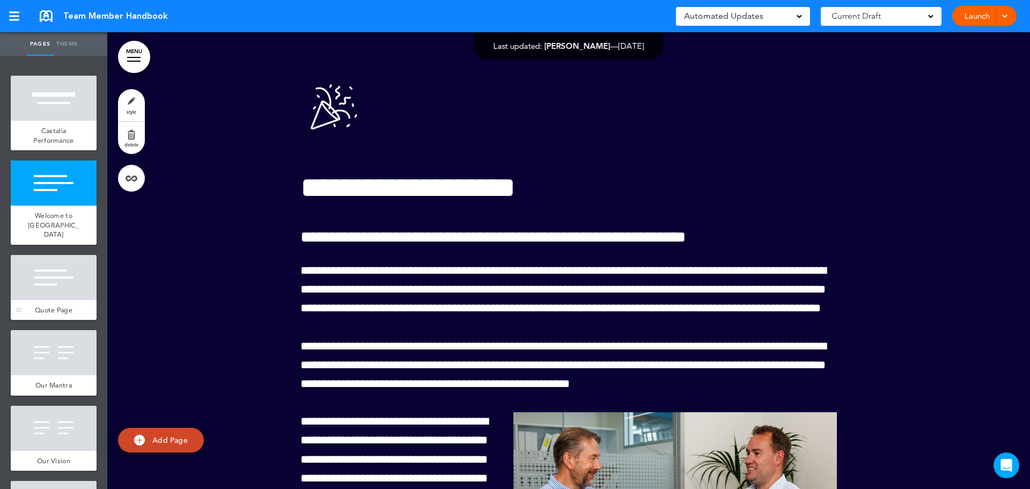
click at [55, 277] on div at bounding box center [54, 277] width 86 height 45
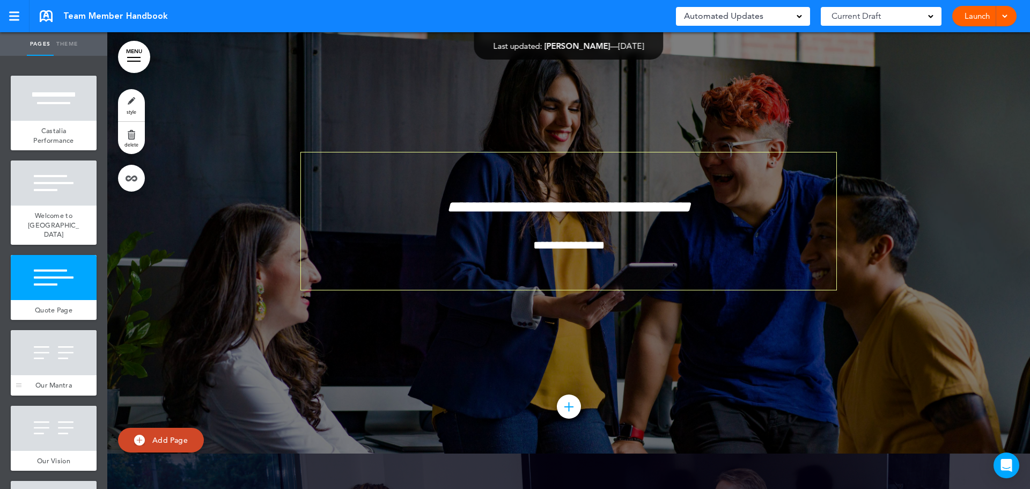
click at [51, 338] on div at bounding box center [54, 352] width 86 height 45
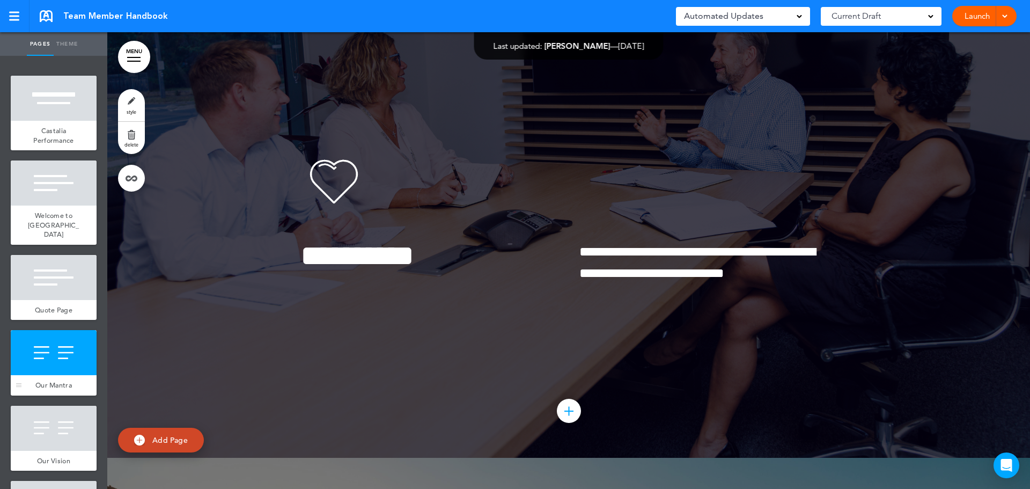
scroll to position [1584, 0]
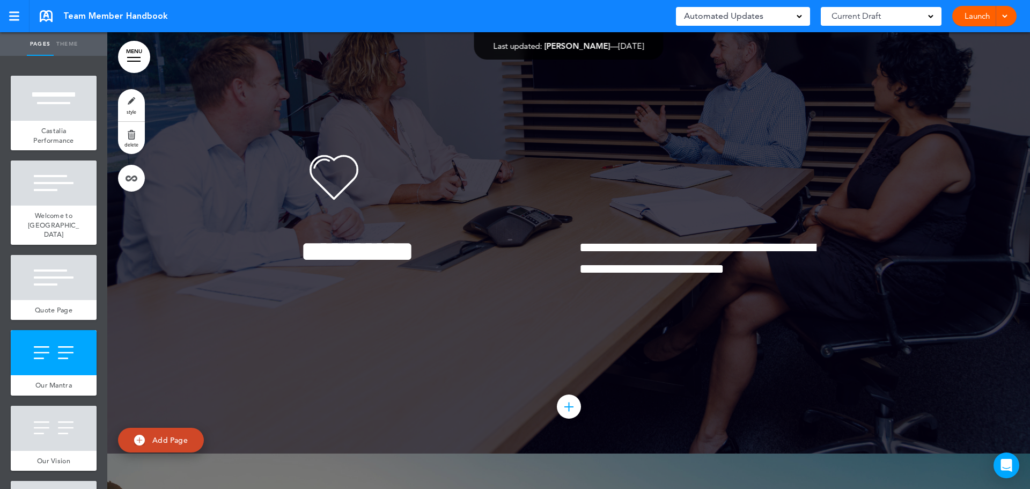
click at [163, 441] on span "Add Page" at bounding box center [169, 440] width 35 height 10
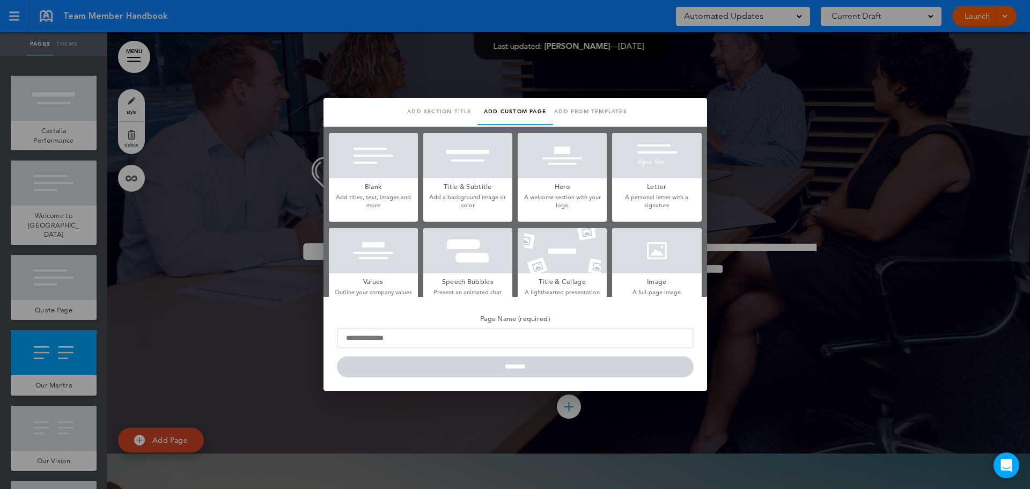
click at [828, 363] on div at bounding box center [515, 244] width 1030 height 489
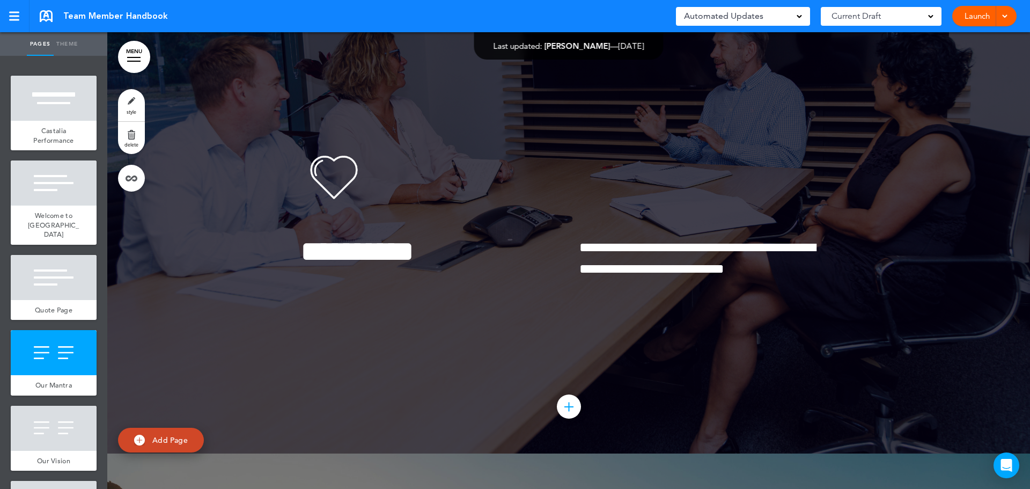
click at [131, 105] on link "style" at bounding box center [131, 105] width 27 height 32
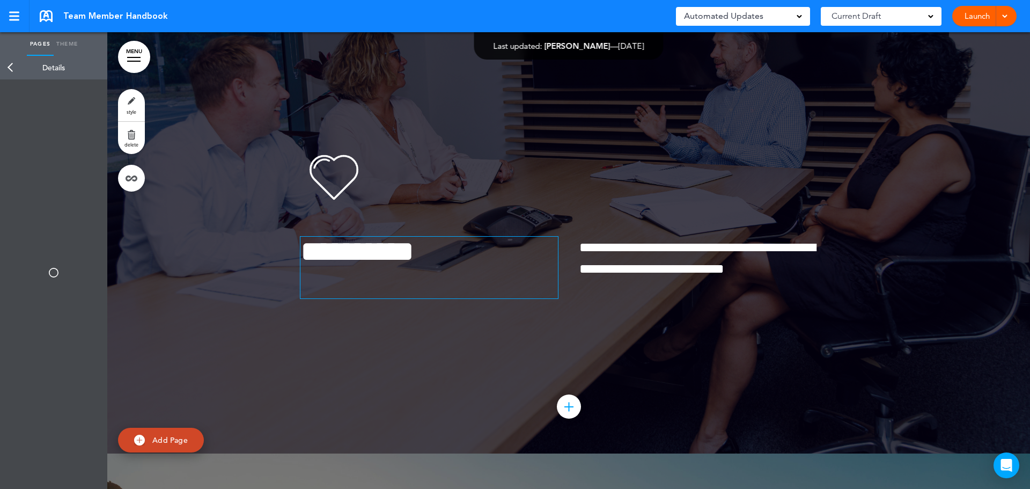
type input "******"
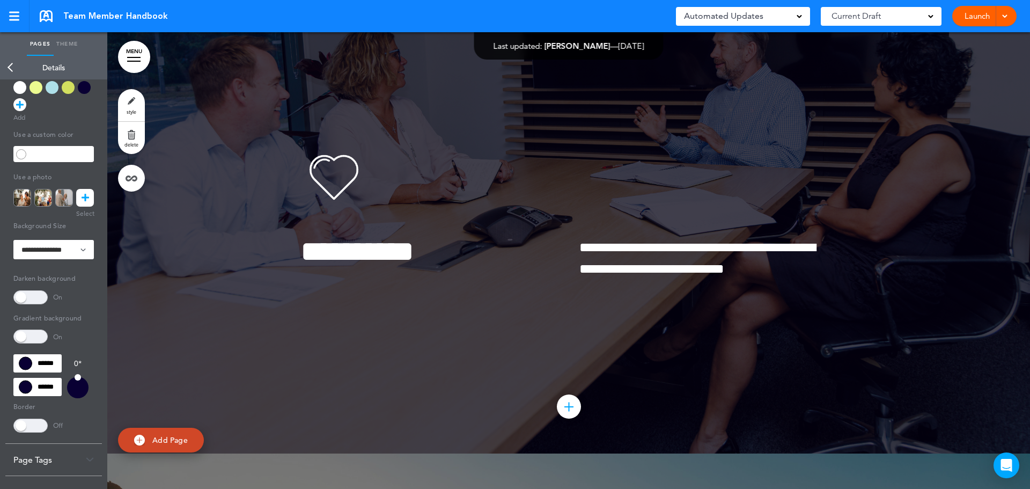
click at [83, 206] on link at bounding box center [85, 198] width 18 height 18
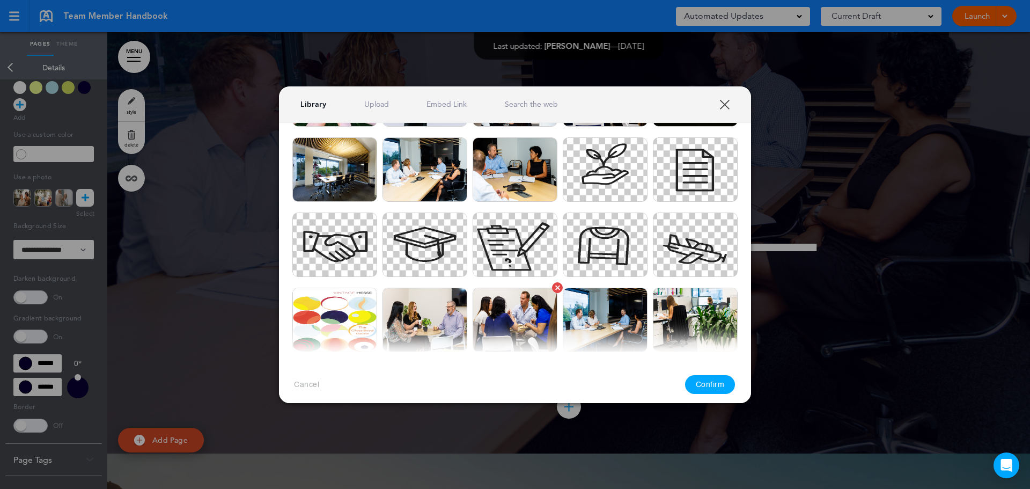
scroll to position [1555, 0]
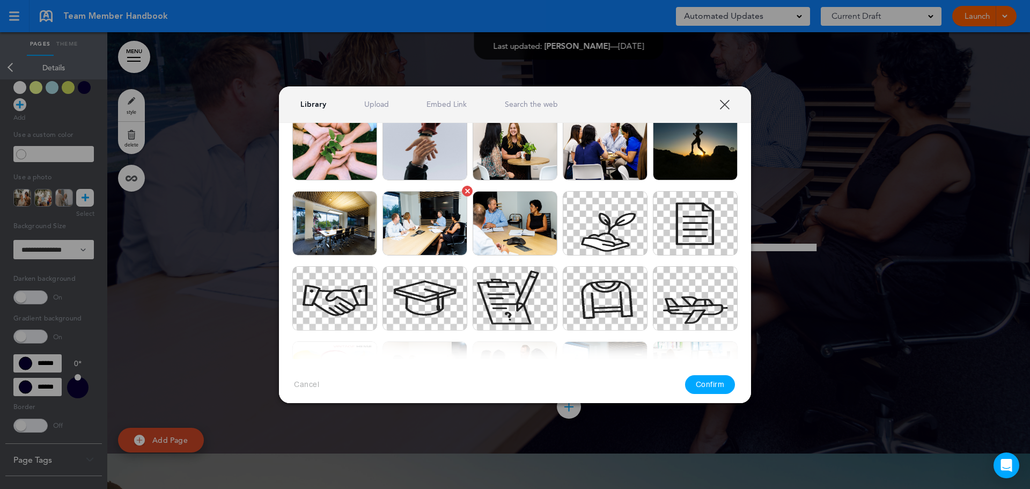
click at [424, 225] on img at bounding box center [424, 223] width 85 height 64
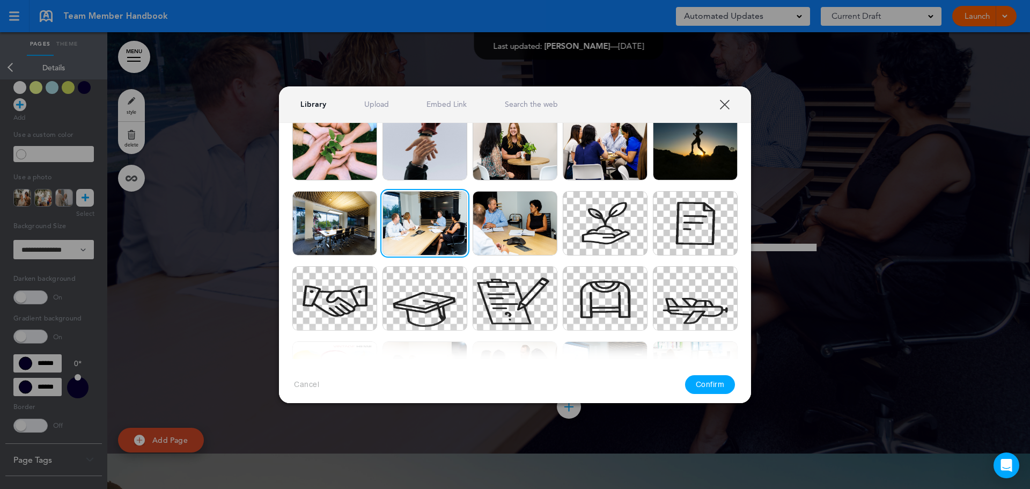
click at [709, 383] on button "Confirm" at bounding box center [710, 384] width 50 height 19
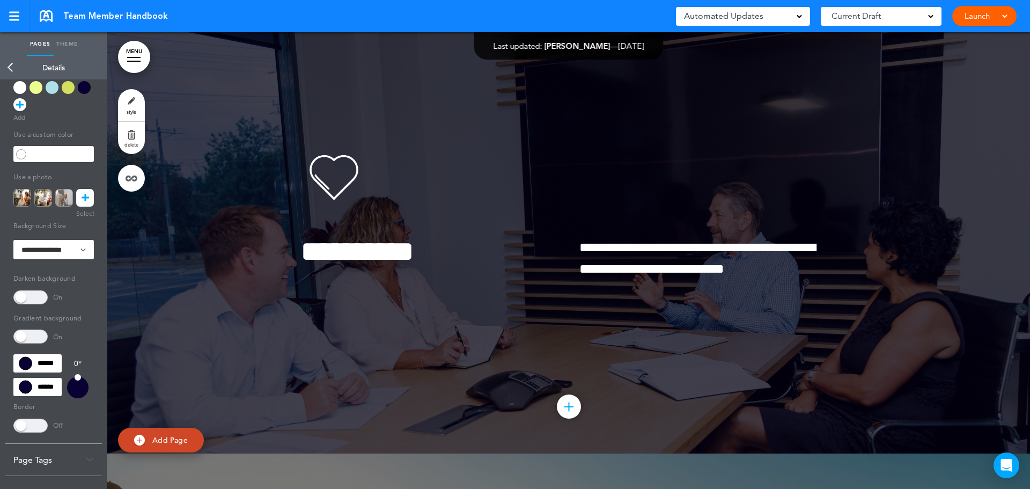
click at [84, 206] on link at bounding box center [85, 198] width 18 height 18
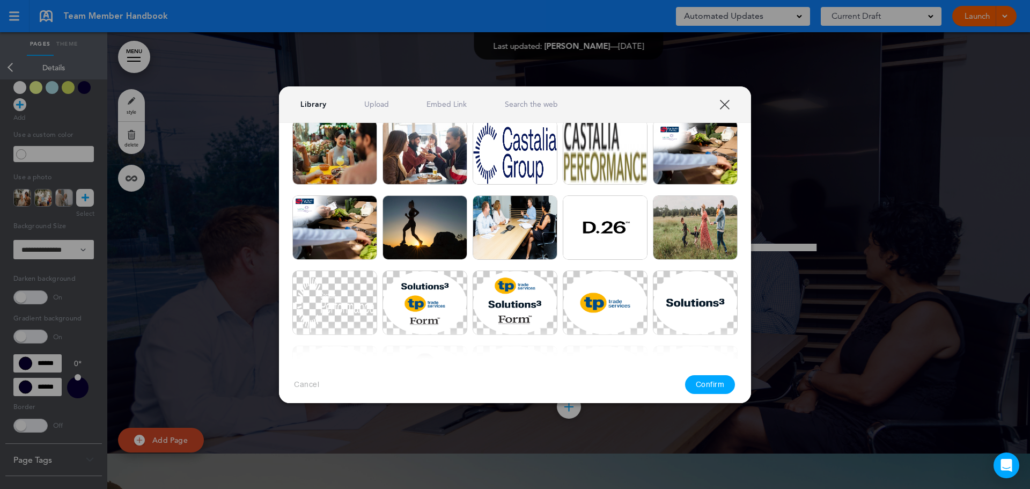
scroll to position [107, 0]
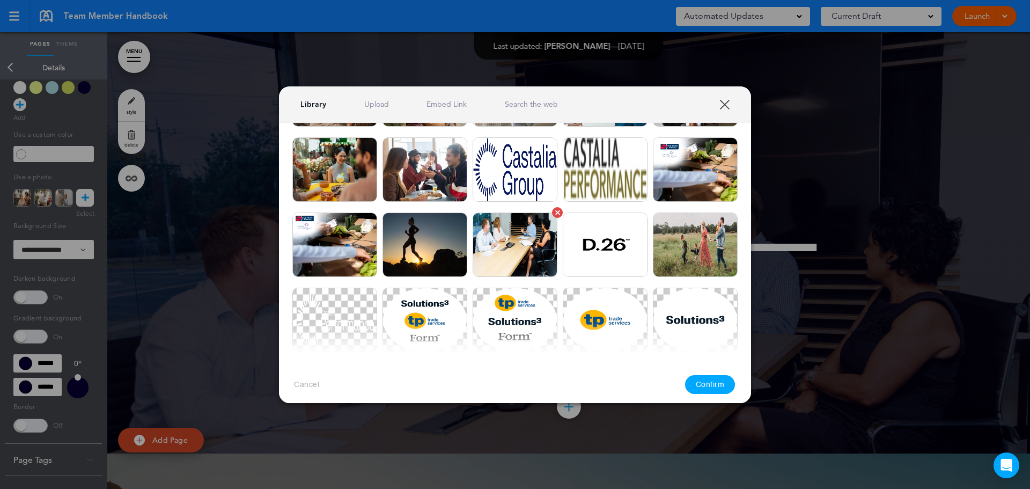
click at [516, 238] on img at bounding box center [514, 244] width 85 height 64
click at [705, 388] on button "Confirm" at bounding box center [710, 384] width 50 height 19
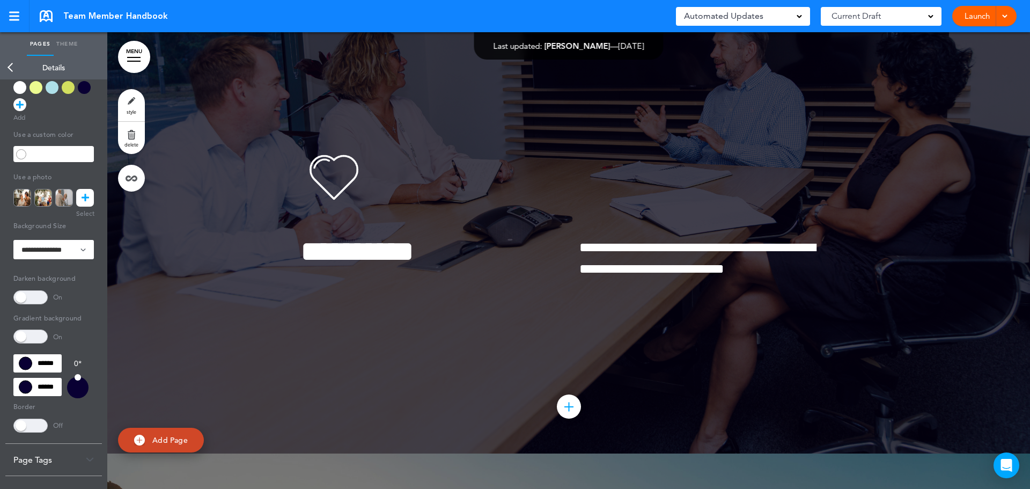
click at [86, 206] on link at bounding box center [85, 198] width 18 height 18
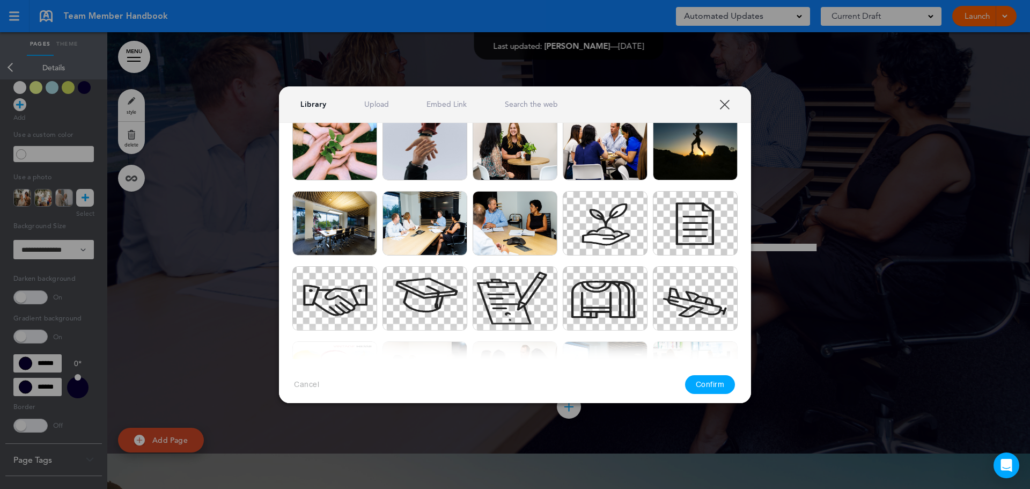
scroll to position [1609, 0]
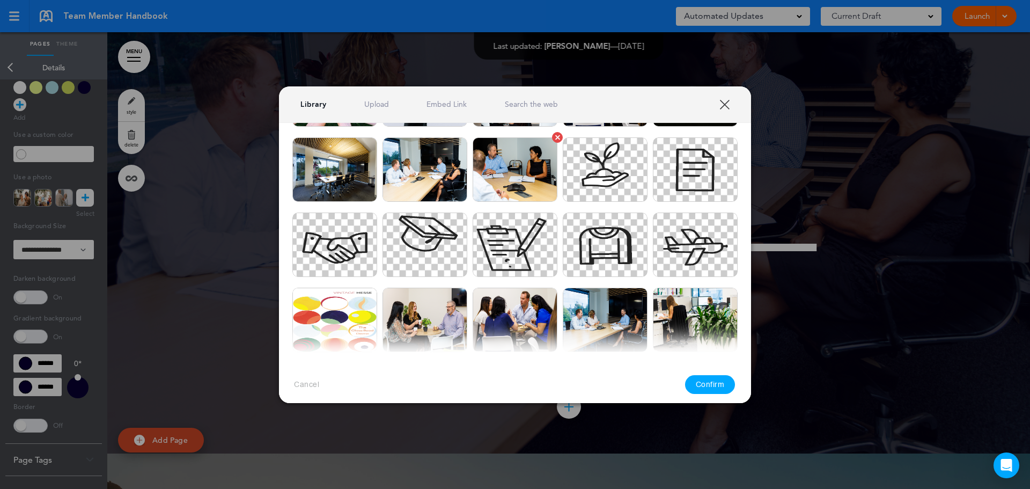
drag, startPoint x: 601, startPoint y: 100, endPoint x: 505, endPoint y: 195, distance: 135.8
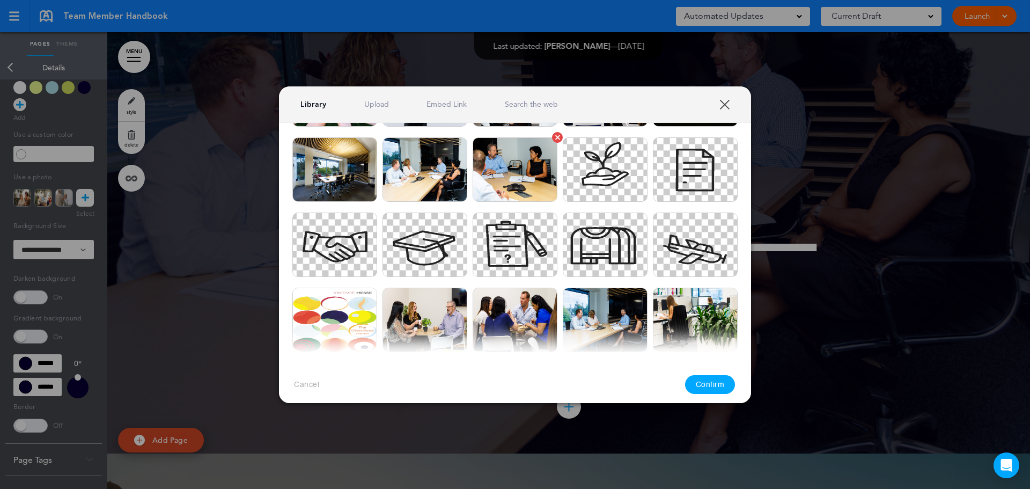
click at [505, 195] on div "XXX Library Upload Embed Link Search the web Select an image to use! Are you su…" at bounding box center [515, 244] width 472 height 316
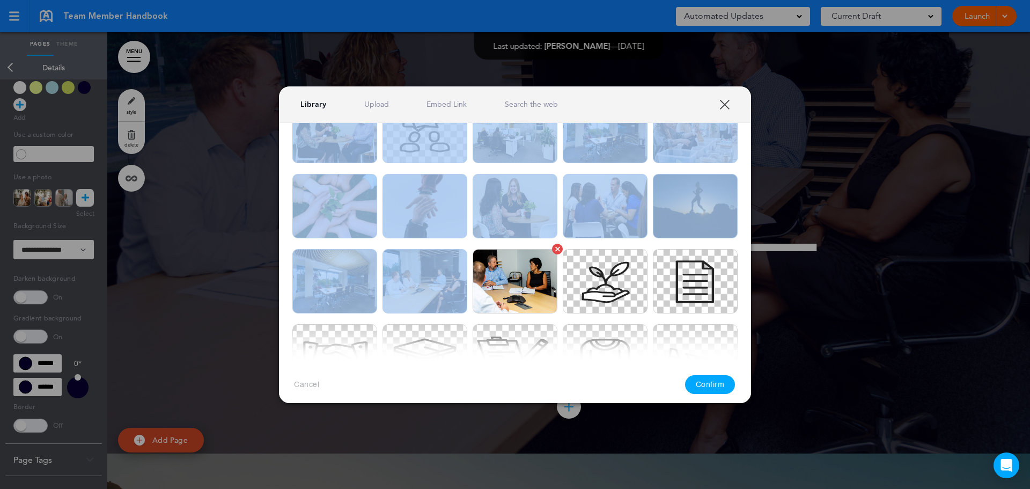
scroll to position [1495, 0]
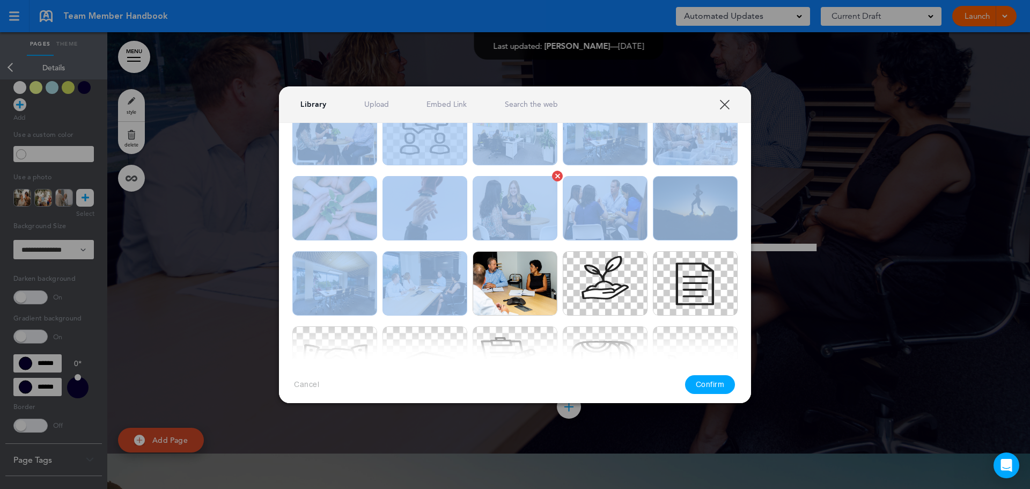
click at [533, 213] on img at bounding box center [514, 208] width 85 height 64
click at [722, 105] on link "XXX" at bounding box center [724, 104] width 10 height 10
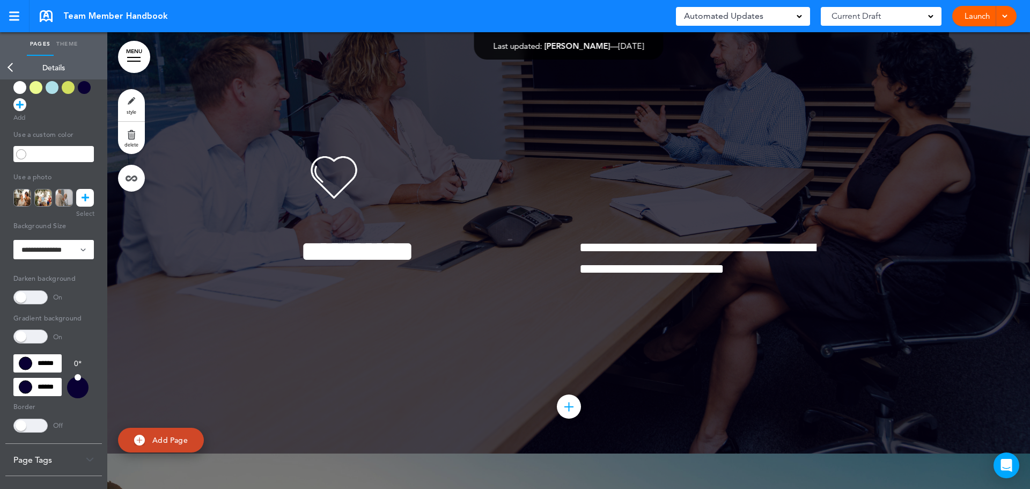
click at [83, 206] on link at bounding box center [85, 198] width 18 height 18
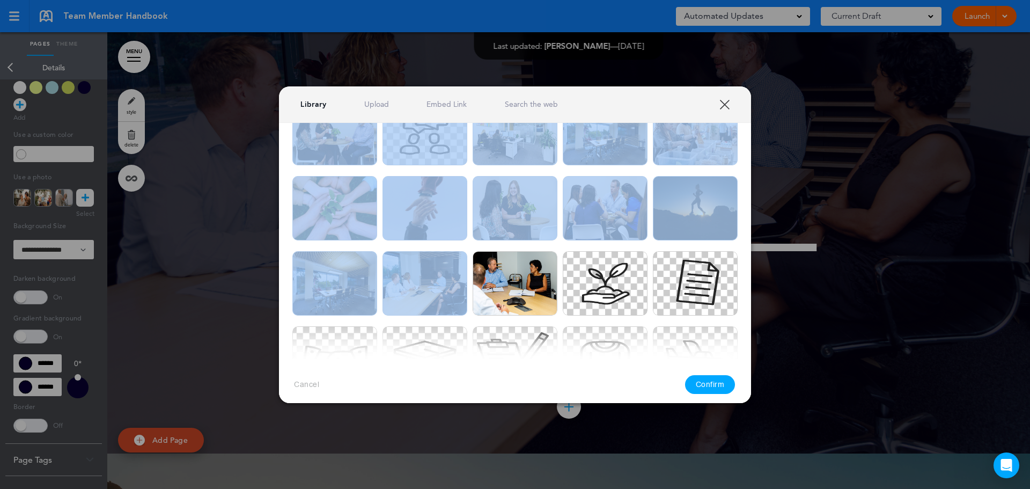
scroll to position [1474, 0]
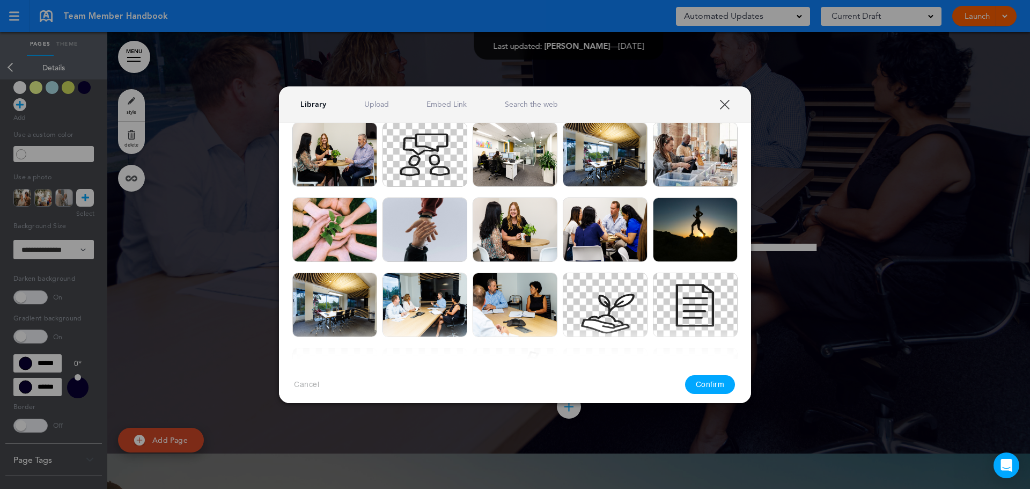
click at [407, 367] on div "Cancel Confirm" at bounding box center [515, 384] width 472 height 51
click at [370, 380] on div "Cancel Confirm" at bounding box center [515, 384] width 472 height 51
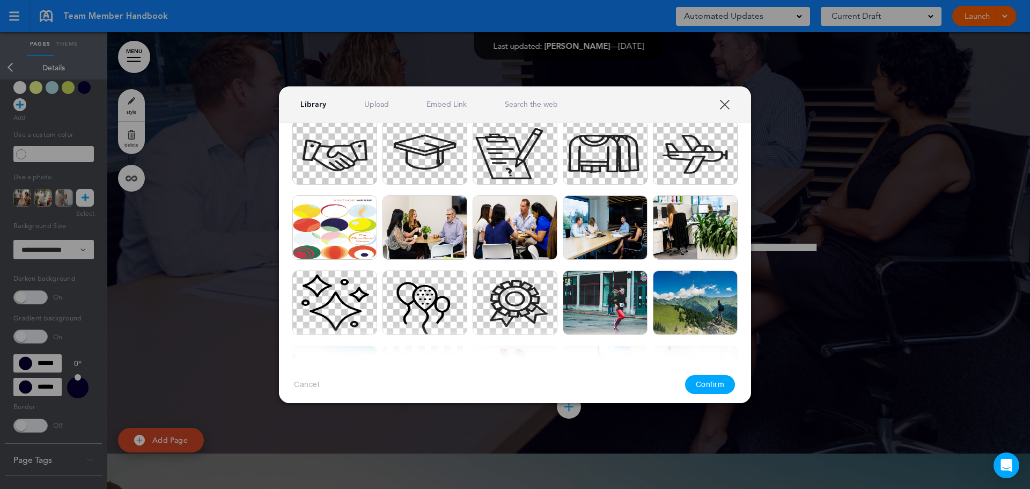
scroll to position [1742, 0]
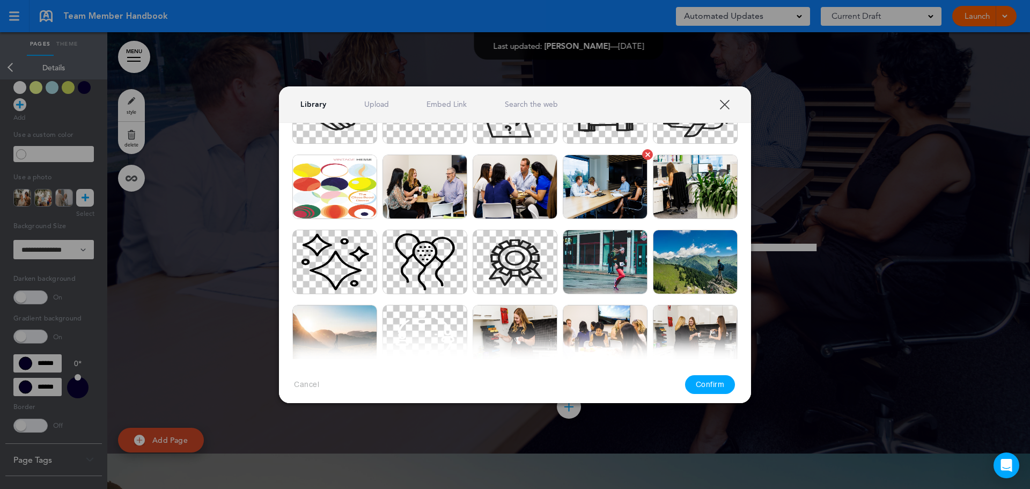
click at [604, 188] on img at bounding box center [605, 186] width 85 height 64
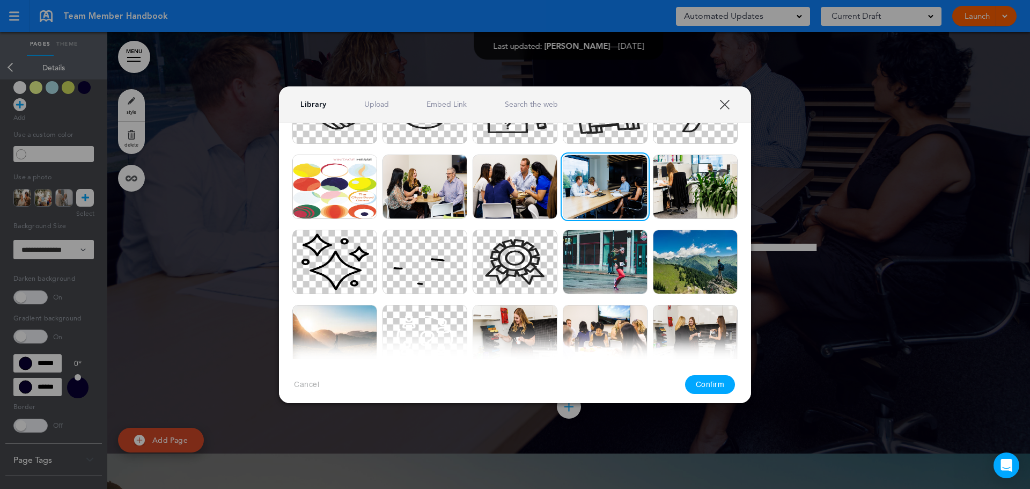
click at [707, 385] on button "Confirm" at bounding box center [710, 384] width 50 height 19
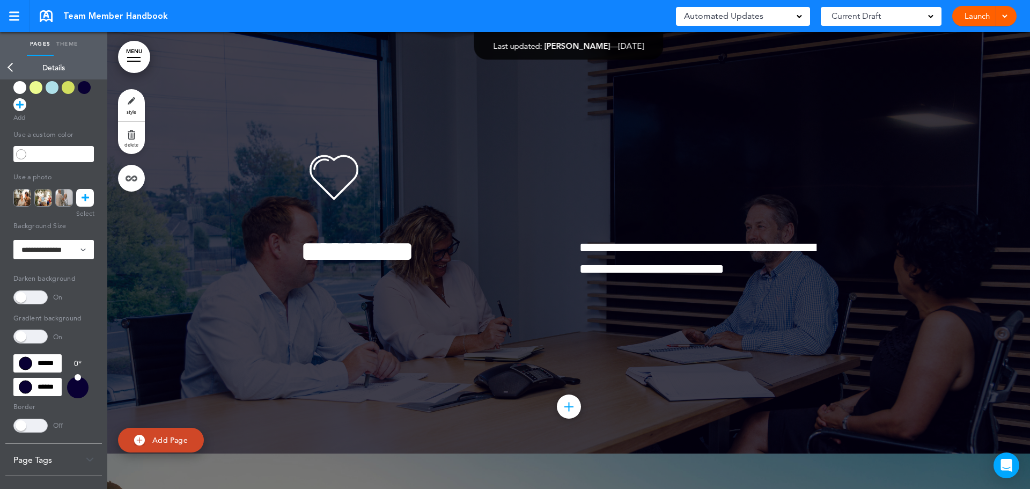
drag, startPoint x: 9, startPoint y: 63, endPoint x: 18, endPoint y: 78, distance: 17.3
click at [9, 63] on link "Back" at bounding box center [10, 68] width 21 height 24
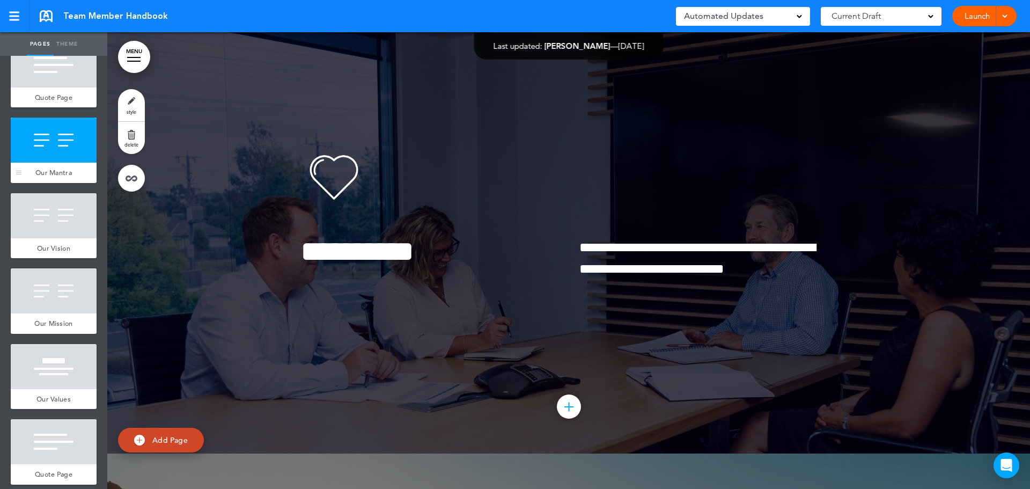
scroll to position [215, 0]
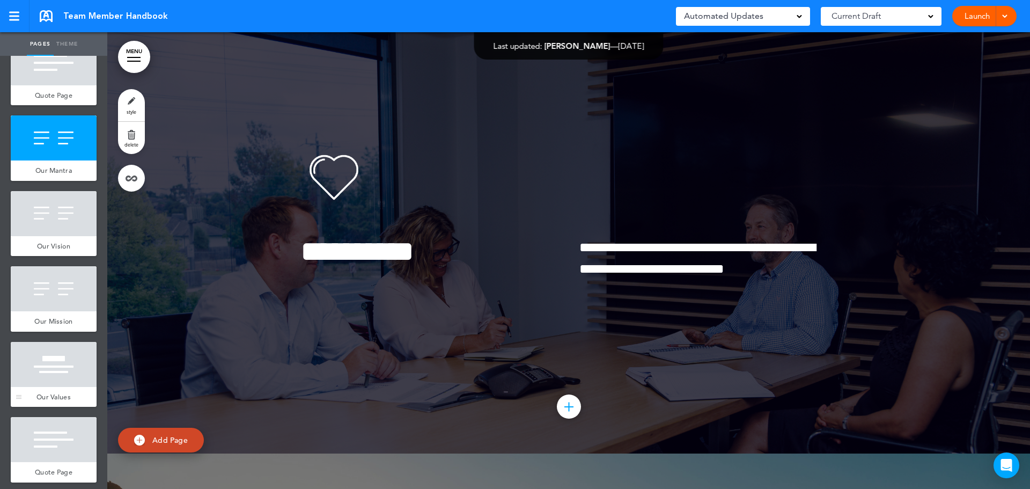
click at [53, 356] on div at bounding box center [54, 364] width 86 height 45
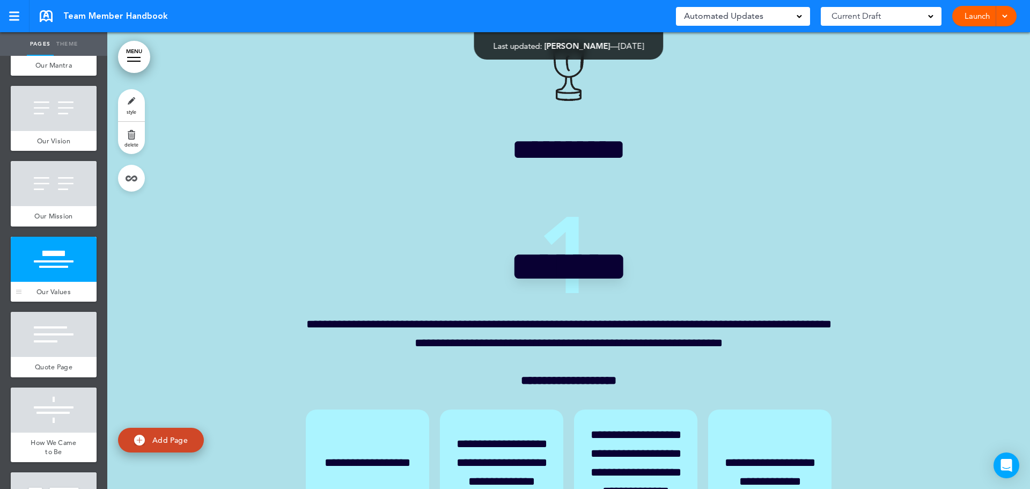
scroll to position [429, 0]
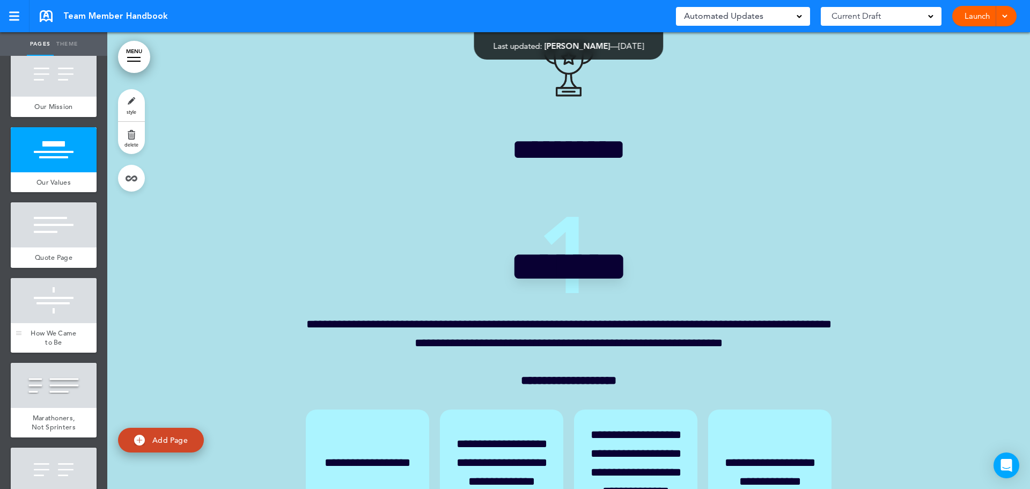
click at [63, 323] on div "How We Came to Be" at bounding box center [54, 337] width 86 height 29
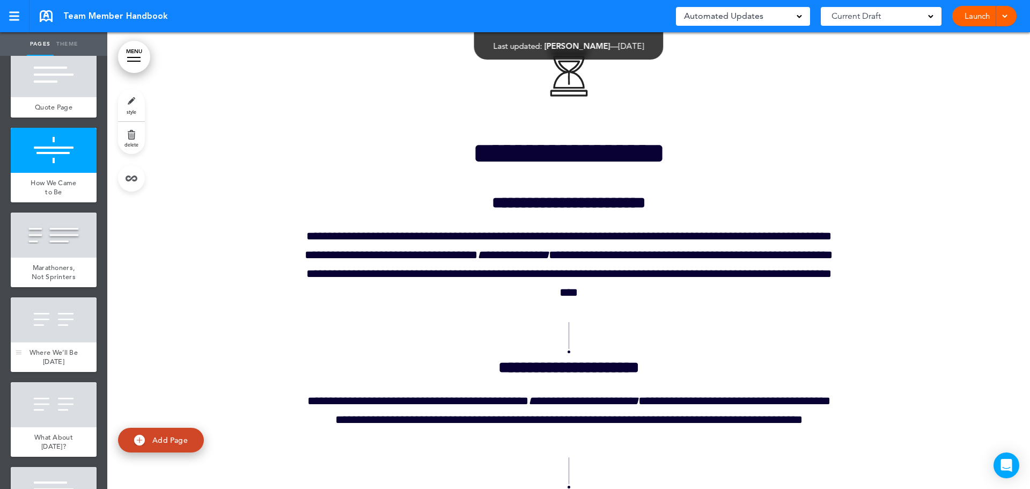
scroll to position [590, 0]
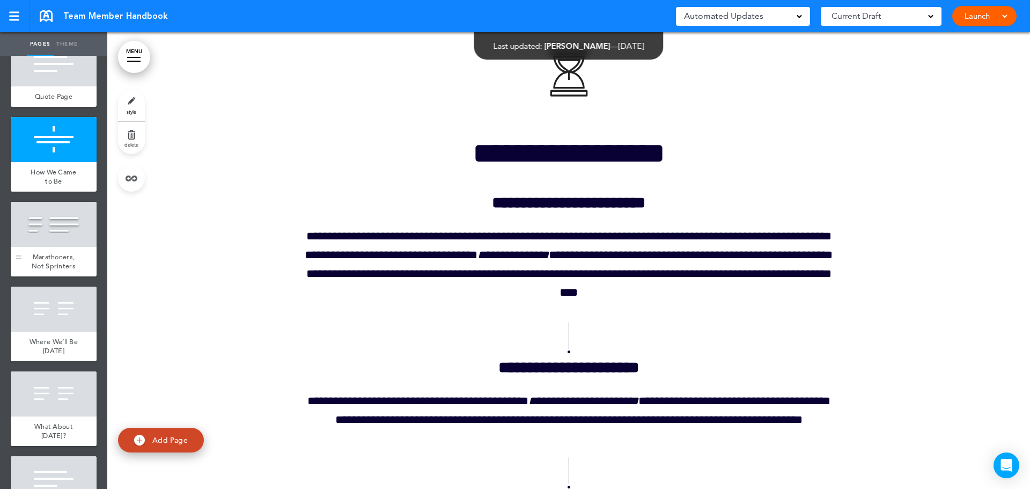
click at [63, 247] on div "Marathoners, Not Sprinters" at bounding box center [54, 261] width 86 height 29
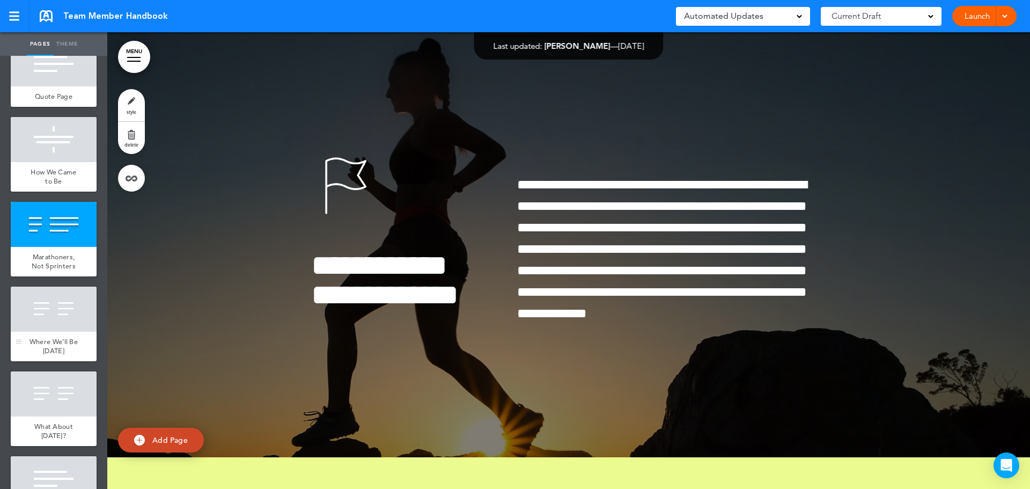
click at [56, 306] on div at bounding box center [54, 308] width 86 height 45
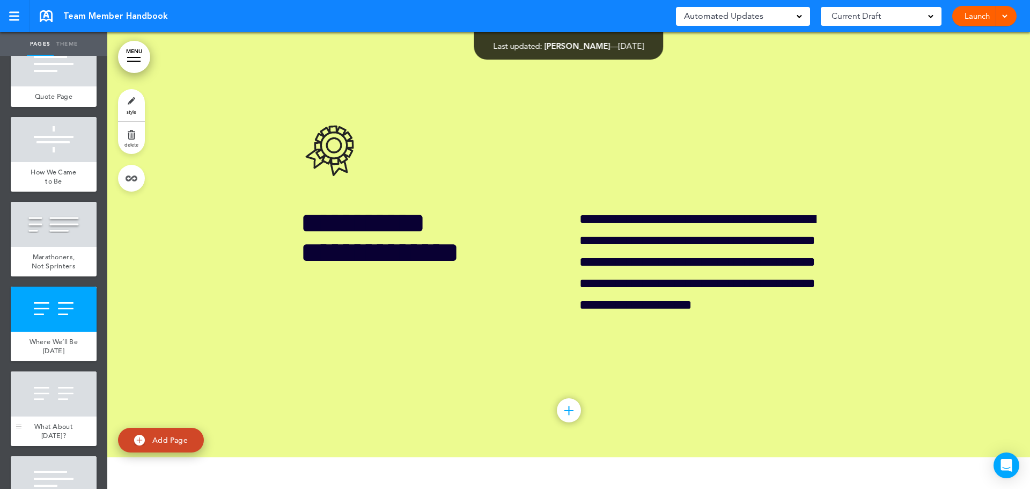
click at [45, 376] on div at bounding box center [54, 393] width 86 height 45
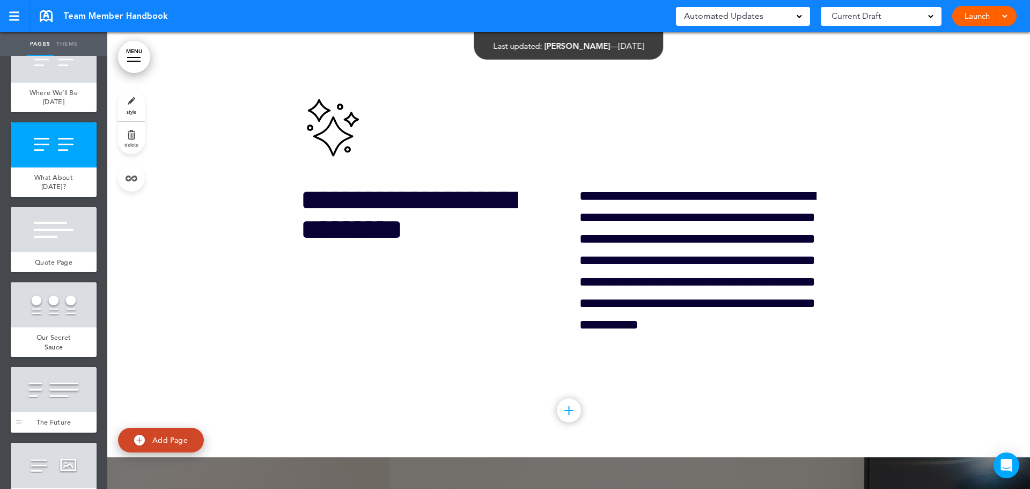
scroll to position [858, 0]
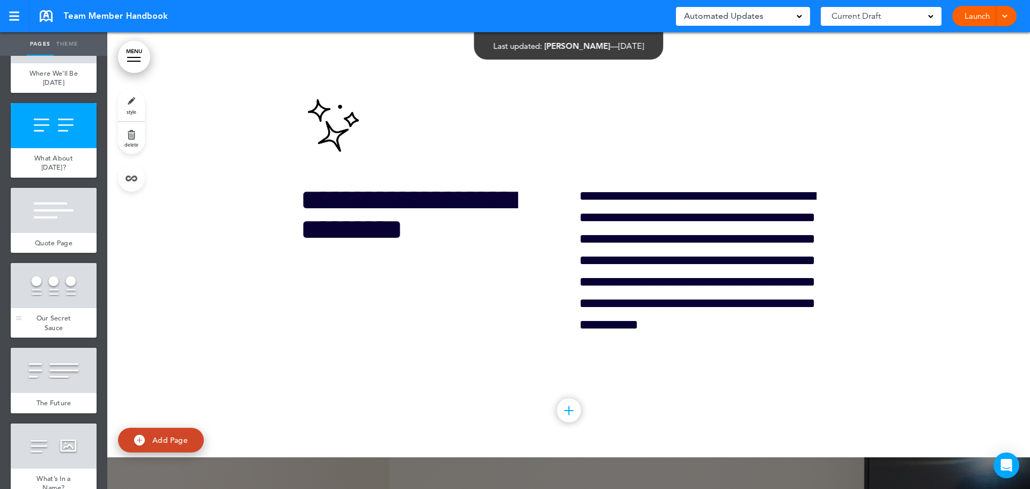
click at [48, 302] on div at bounding box center [54, 285] width 86 height 45
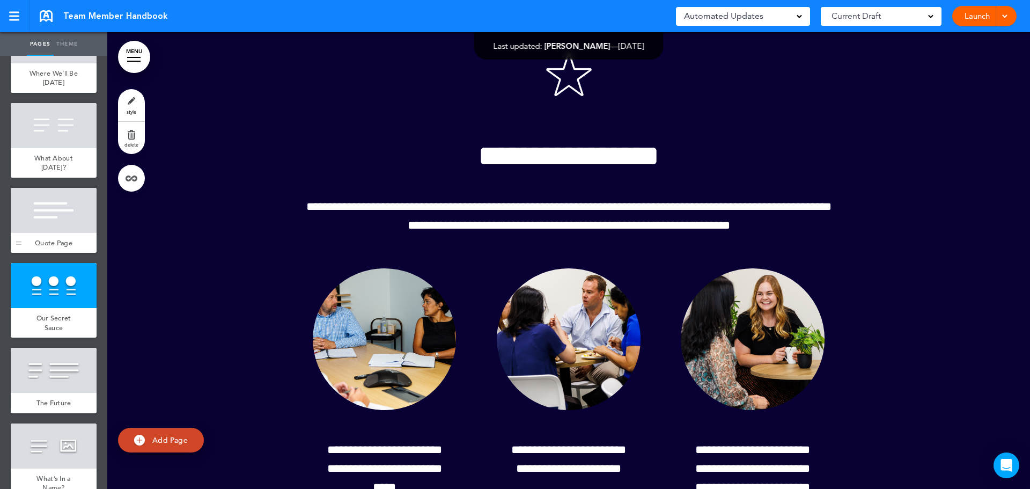
click at [60, 219] on div at bounding box center [54, 210] width 86 height 45
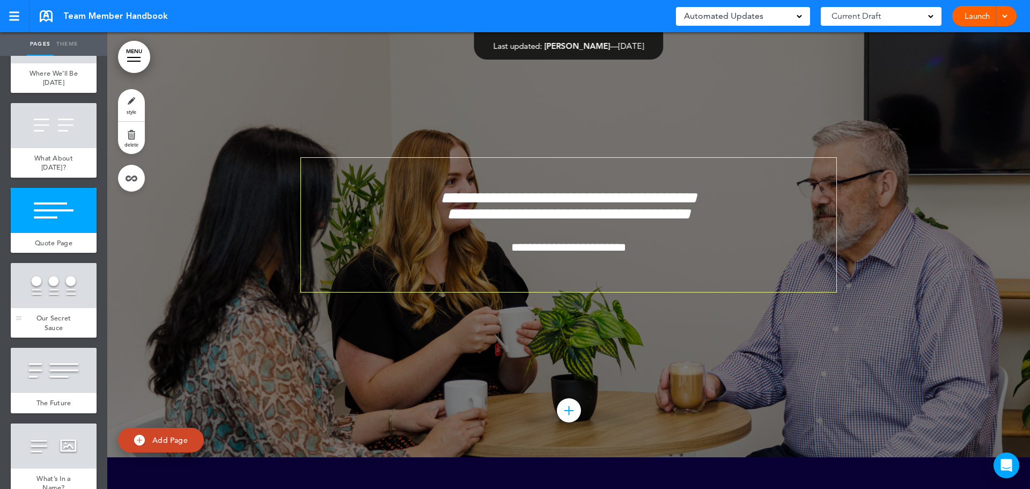
click at [49, 321] on span "Our Secret Sauce" at bounding box center [53, 322] width 35 height 19
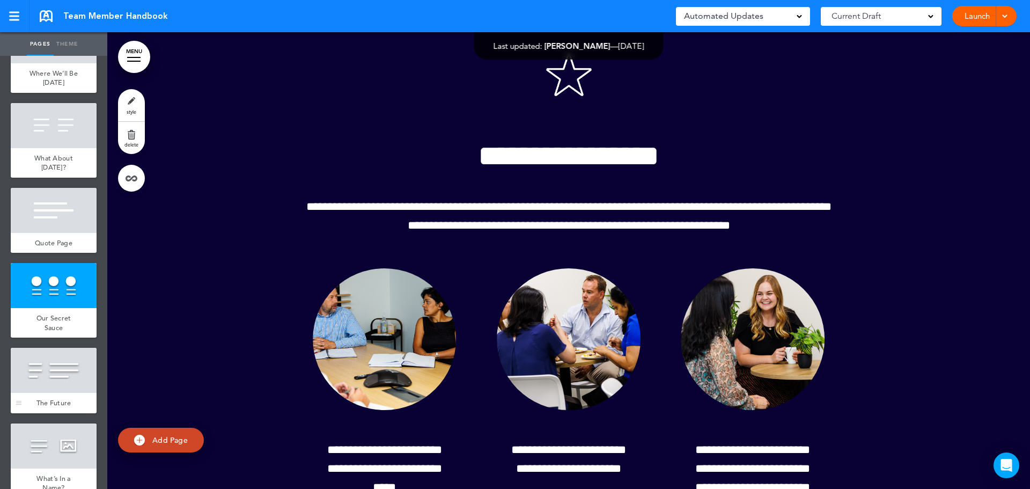
click at [60, 379] on div at bounding box center [54, 370] width 86 height 45
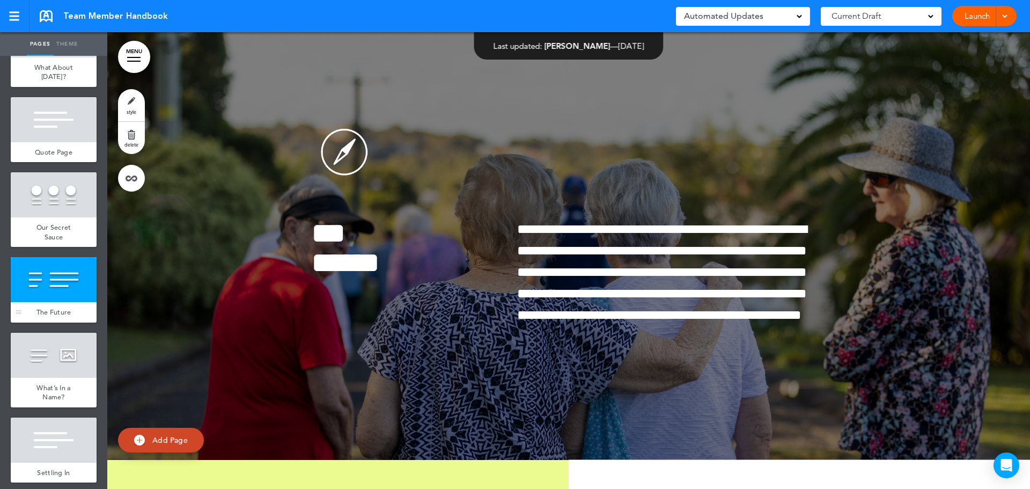
scroll to position [965, 0]
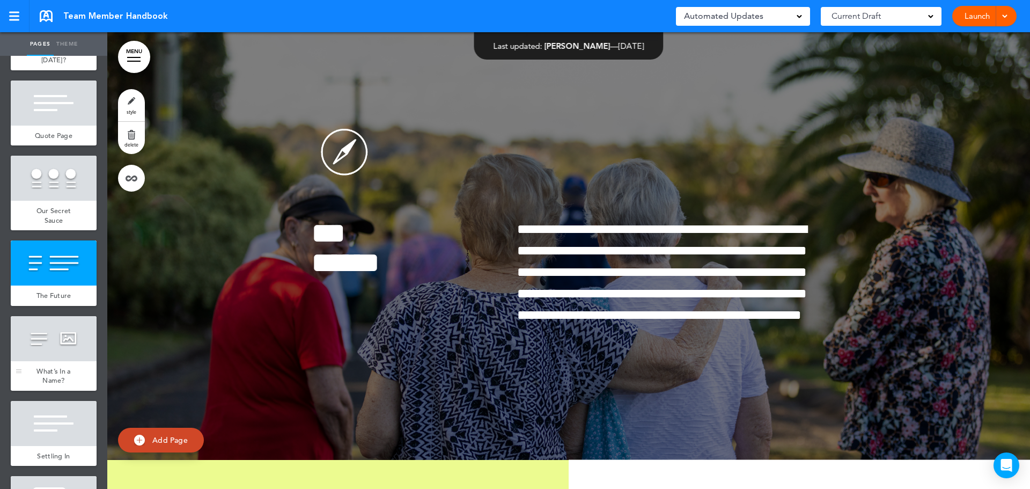
click at [62, 352] on div at bounding box center [54, 338] width 86 height 45
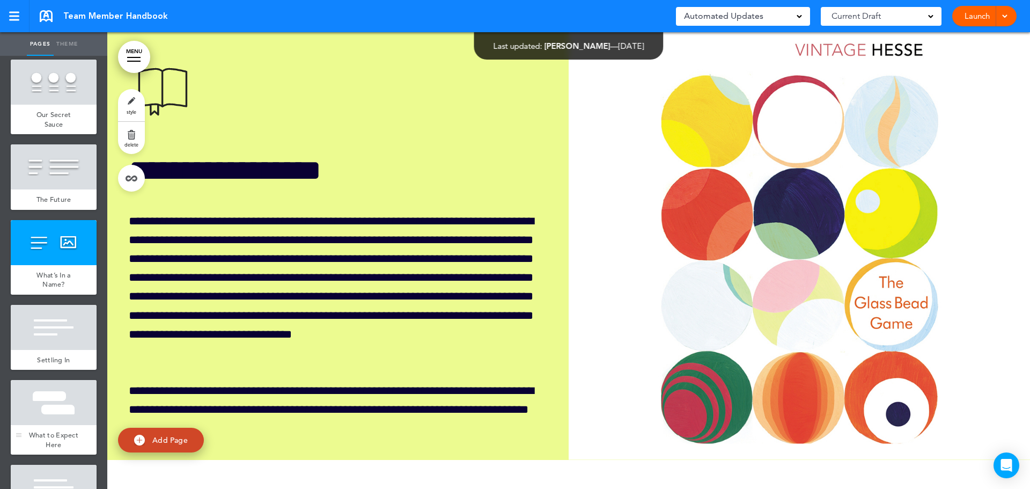
scroll to position [1073, 0]
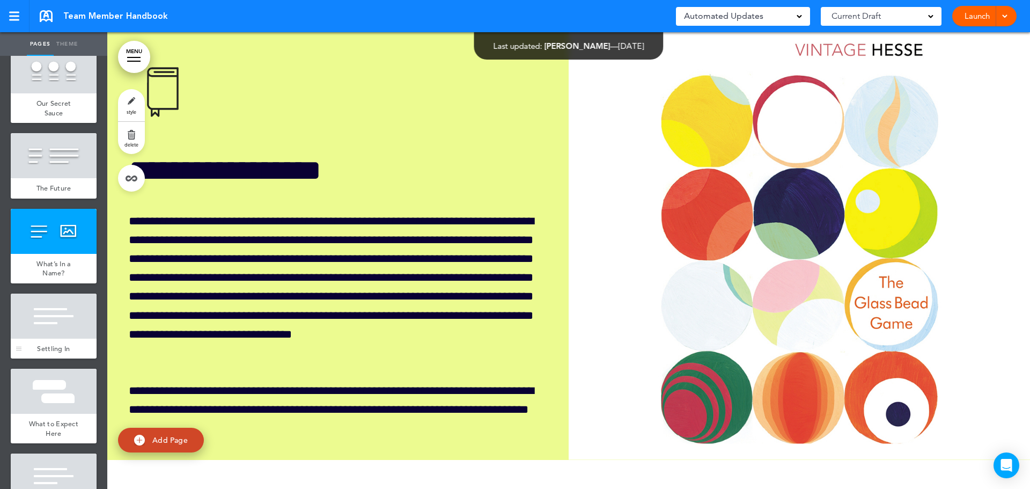
click at [55, 339] on div "Settling In" at bounding box center [54, 348] width 86 height 20
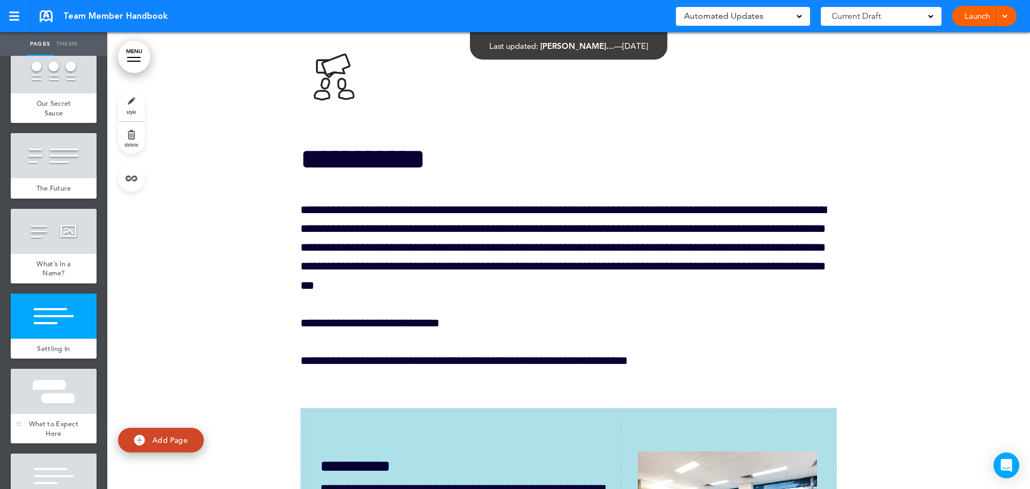
click at [57, 393] on div at bounding box center [54, 390] width 86 height 45
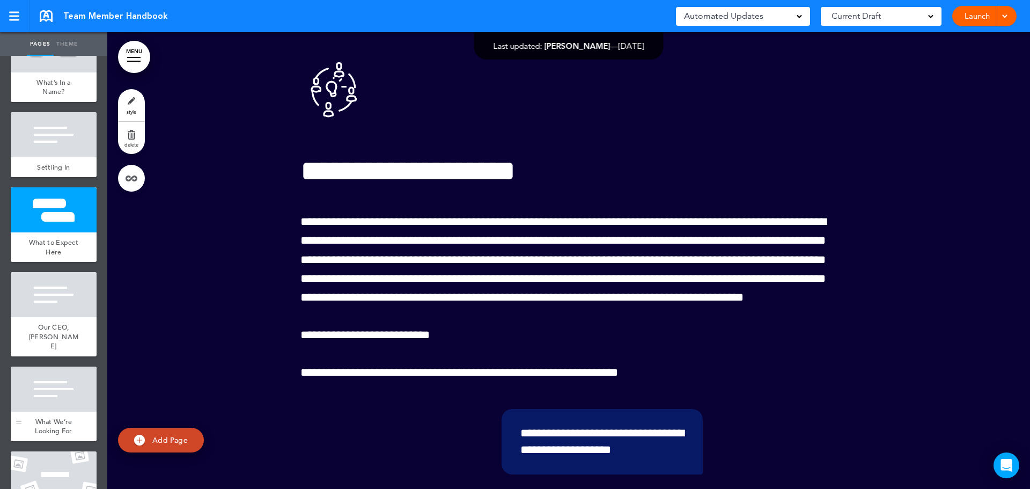
scroll to position [1287, 0]
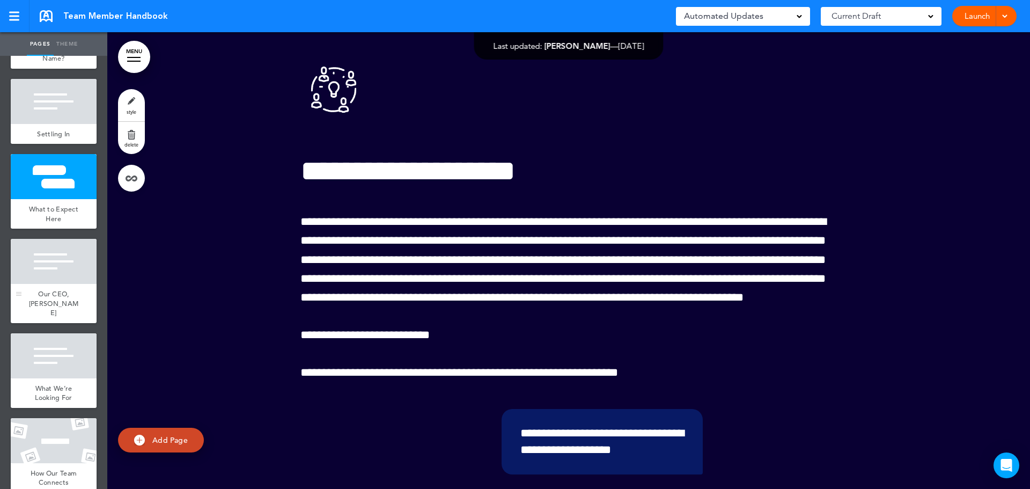
click at [61, 276] on div at bounding box center [54, 261] width 86 height 45
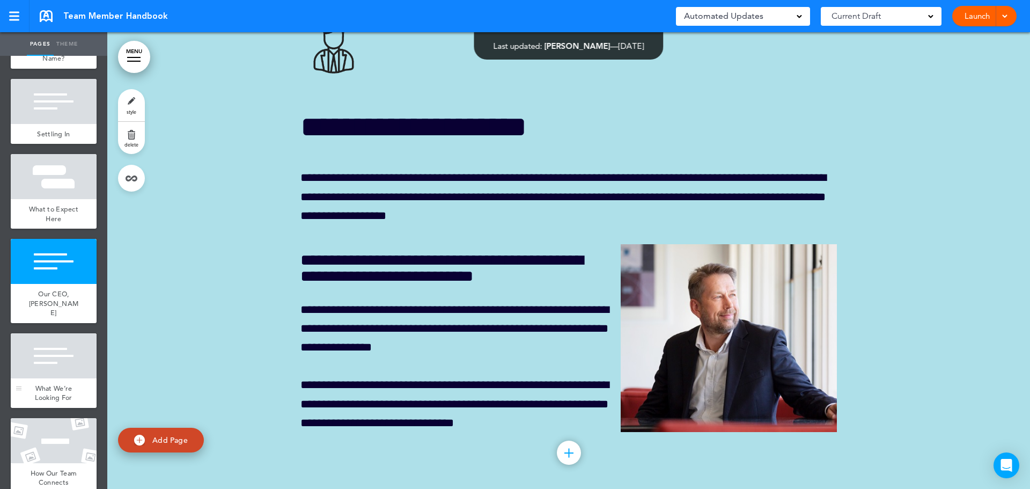
click at [41, 353] on div at bounding box center [54, 355] width 86 height 45
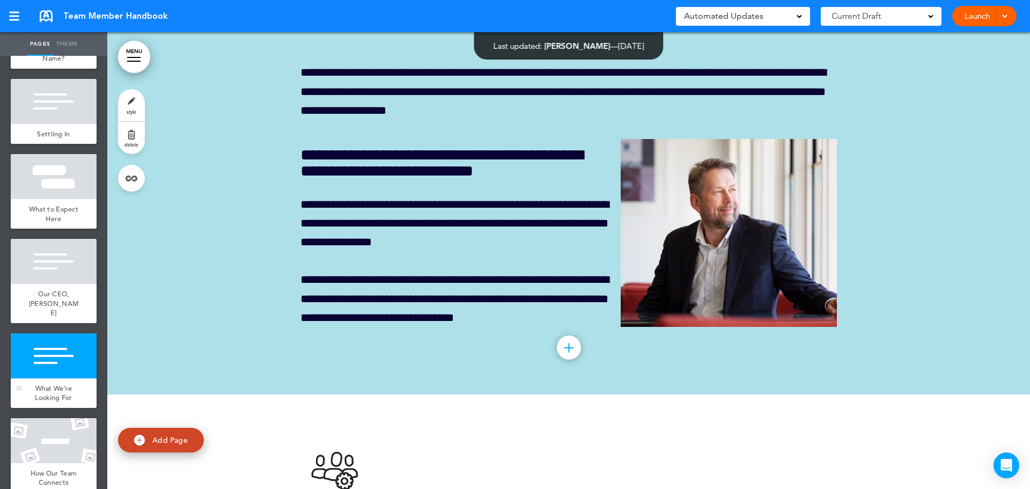
scroll to position [14774, 0]
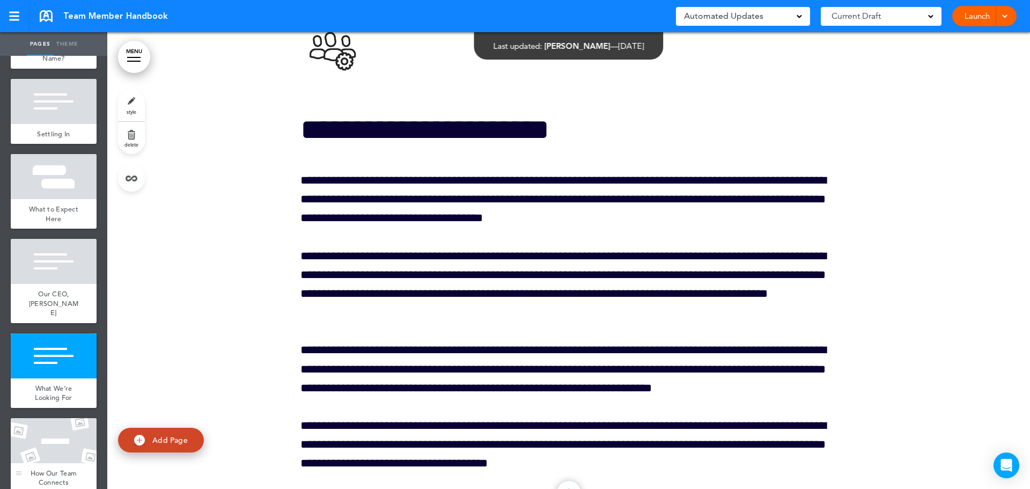
click at [54, 428] on div at bounding box center [54, 440] width 86 height 45
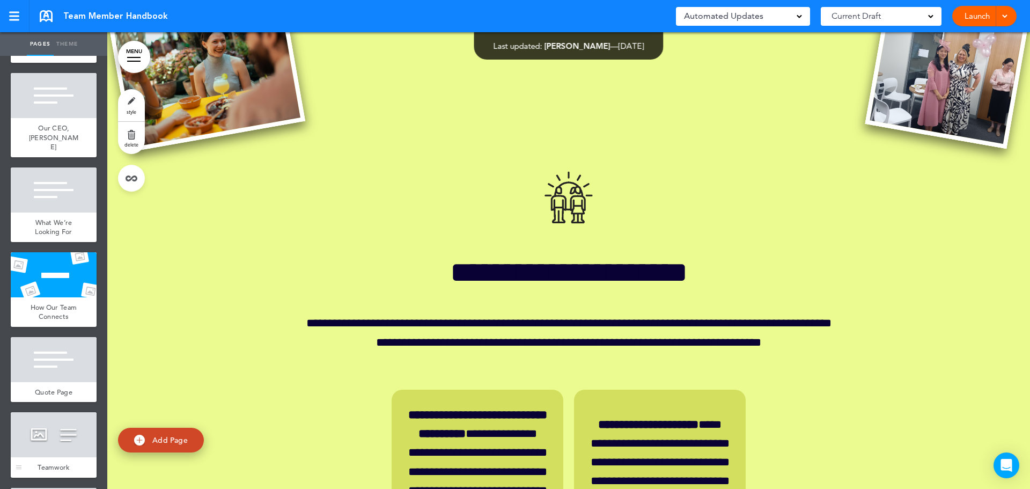
scroll to position [1502, 0]
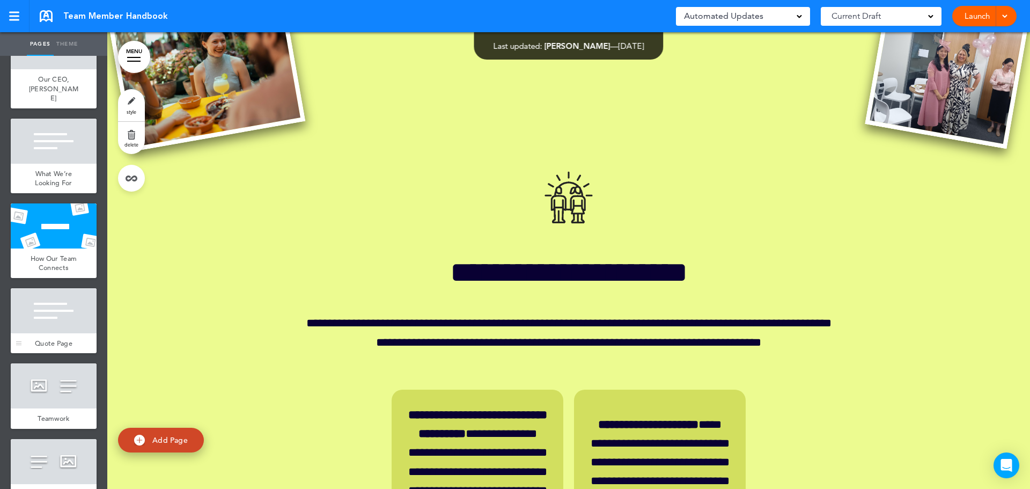
click at [40, 305] on div at bounding box center [54, 310] width 86 height 45
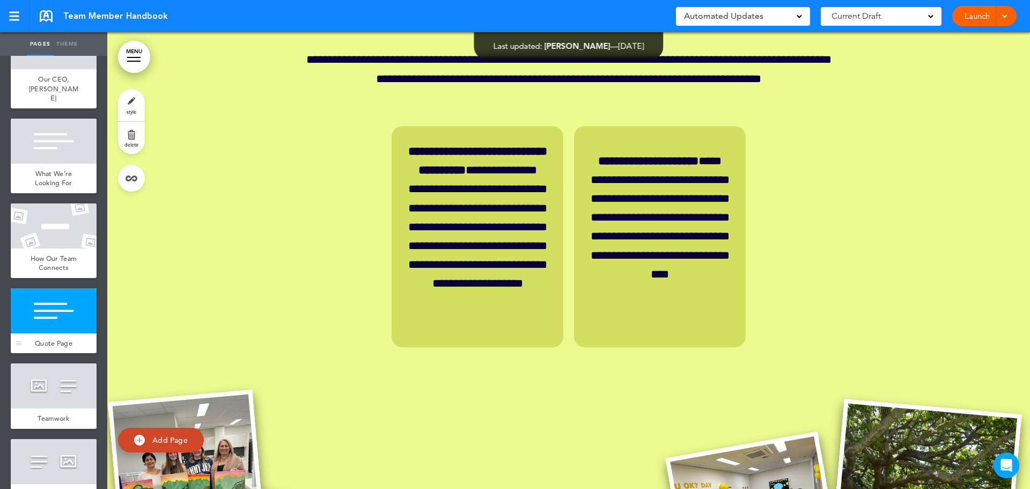
scroll to position [16258, 0]
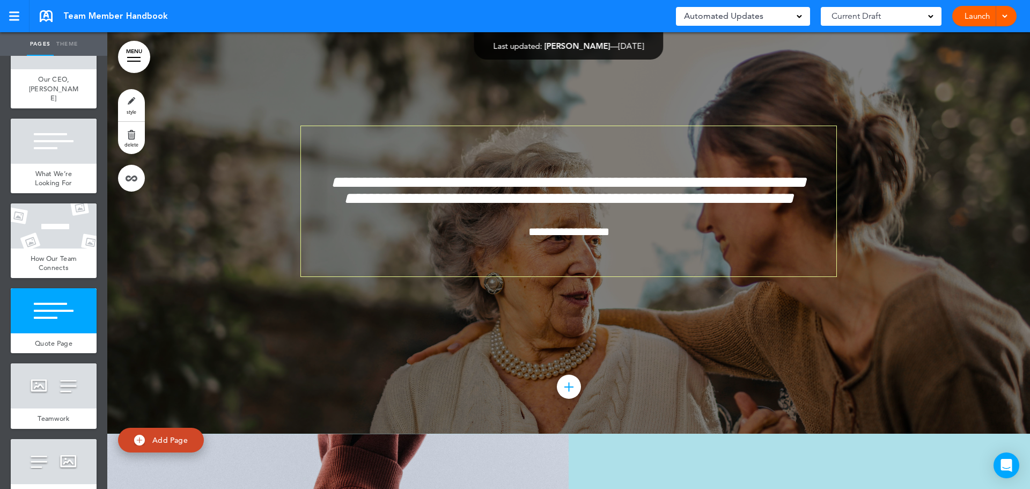
click at [230, 159] on div at bounding box center [568, 205] width 922 height 456
click at [132, 98] on link "style" at bounding box center [131, 105] width 27 height 32
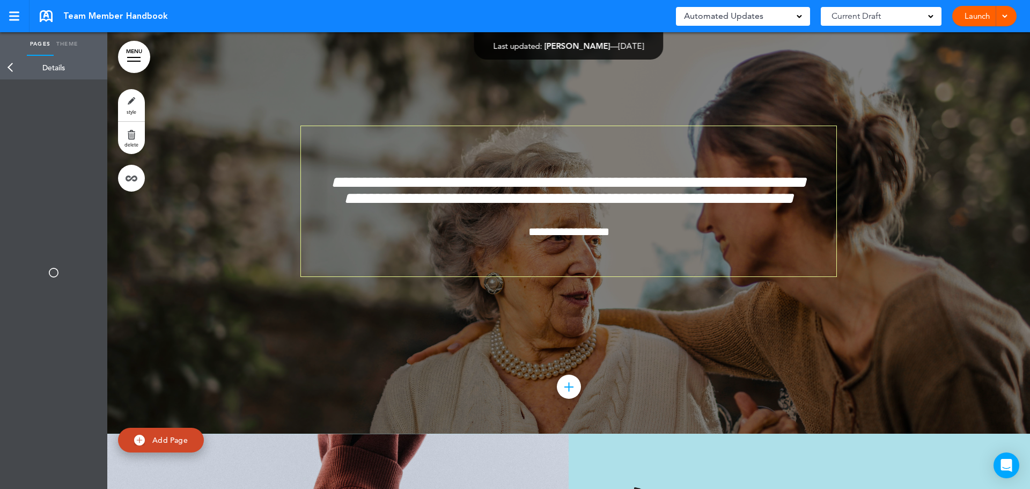
type input "******"
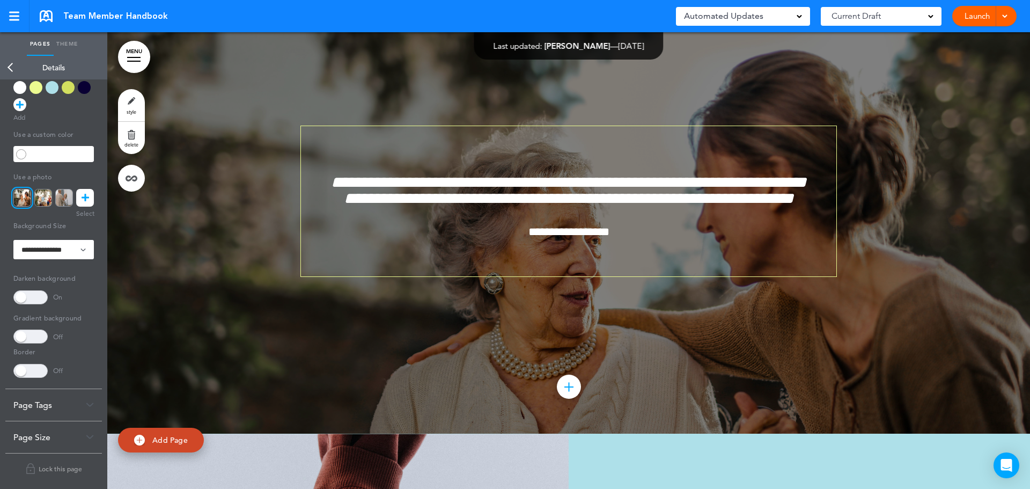
click at [84, 206] on link at bounding box center [85, 198] width 18 height 18
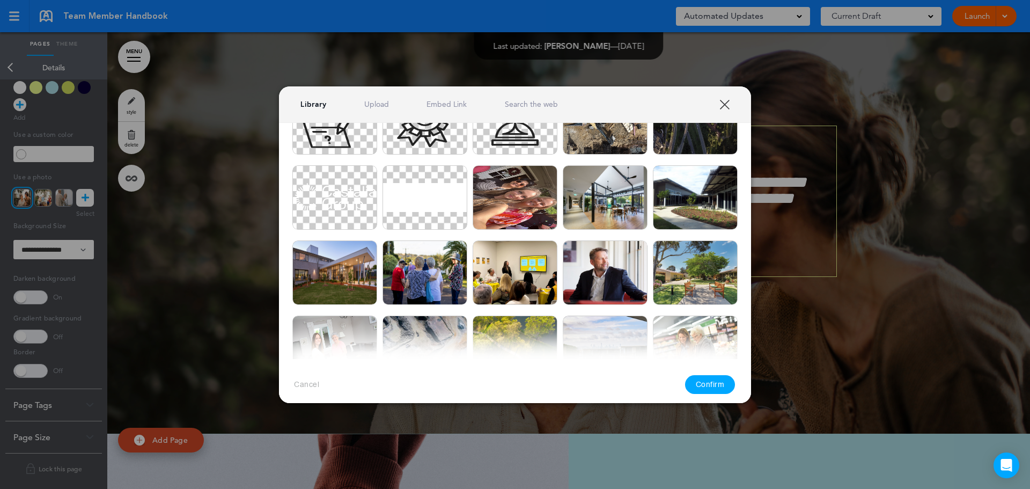
scroll to position [2385, 0]
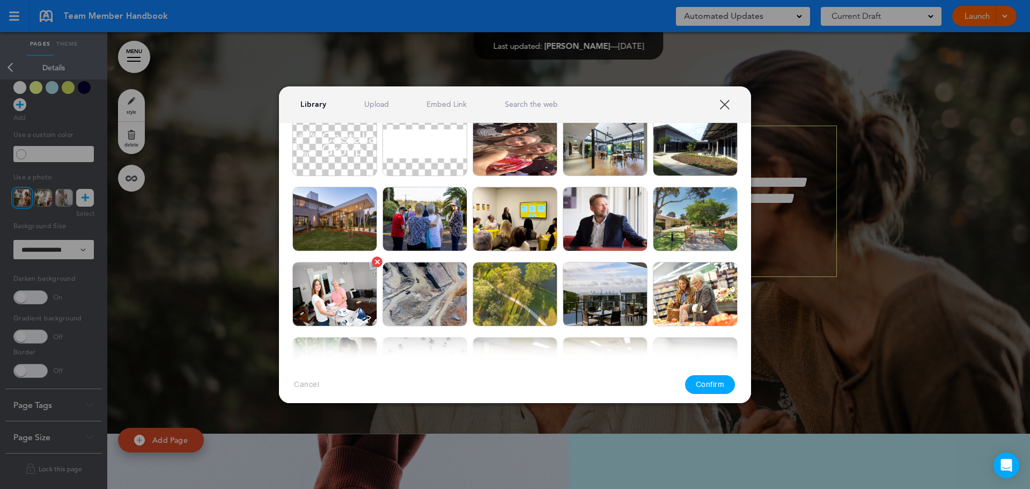
click at [331, 286] on img at bounding box center [334, 294] width 85 height 64
click at [699, 375] on button "Confirm" at bounding box center [710, 384] width 50 height 19
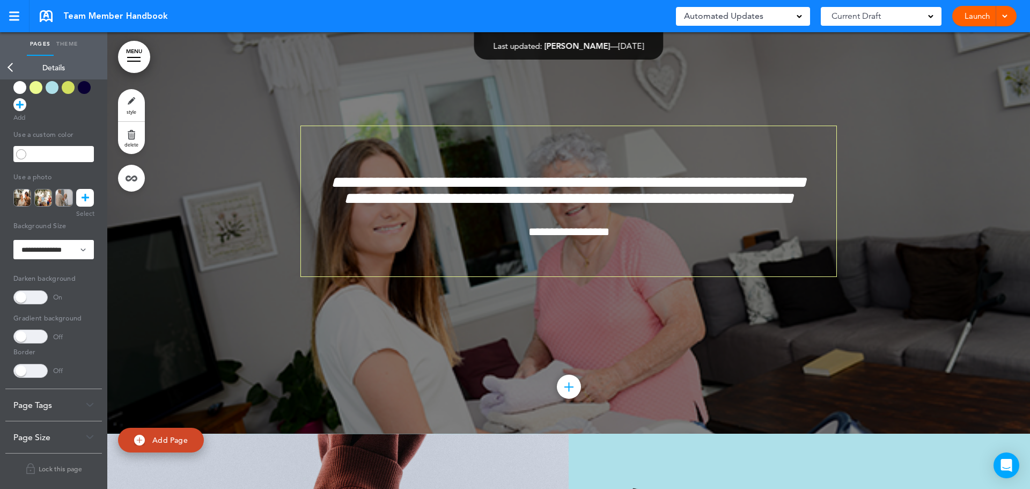
click at [239, 357] on div at bounding box center [568, 205] width 922 height 456
click at [87, 206] on link at bounding box center [85, 198] width 18 height 18
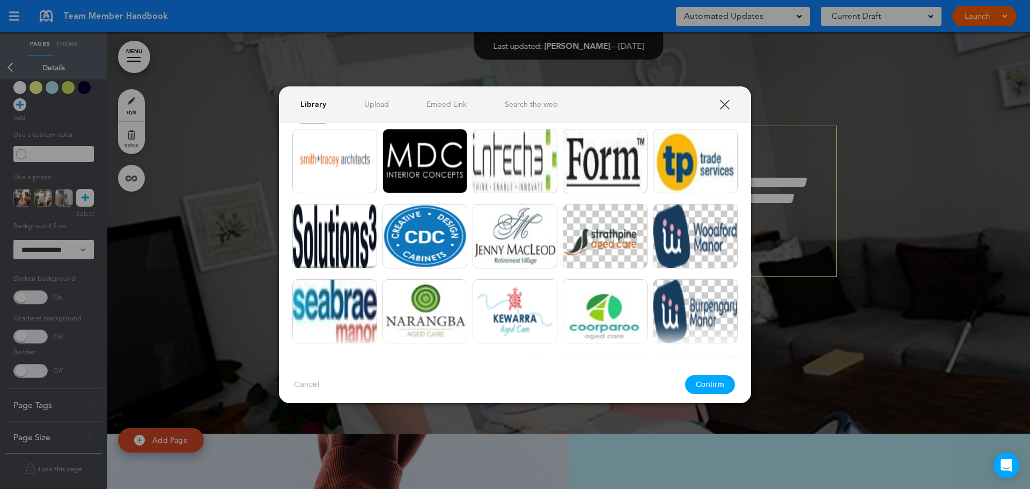
scroll to position [2634, 0]
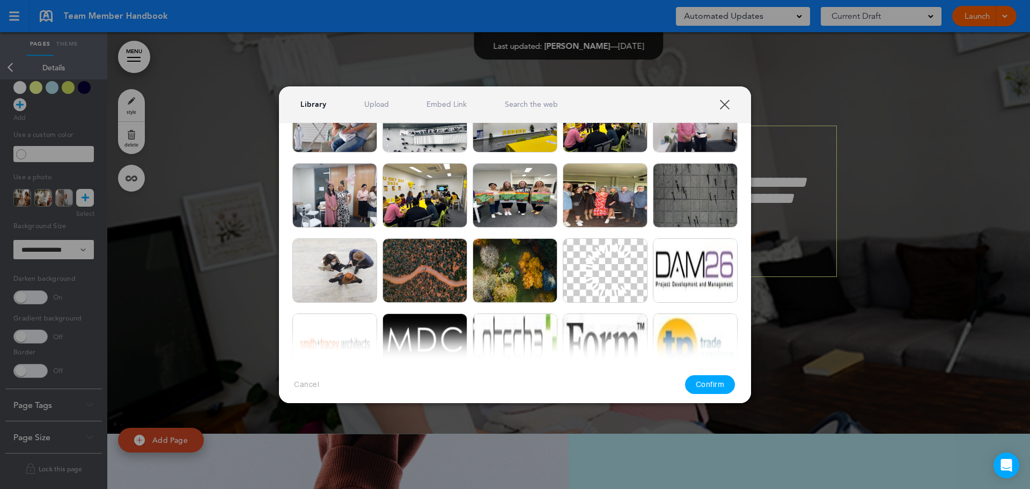
click at [537, 104] on link "Search the web" at bounding box center [531, 104] width 53 height 10
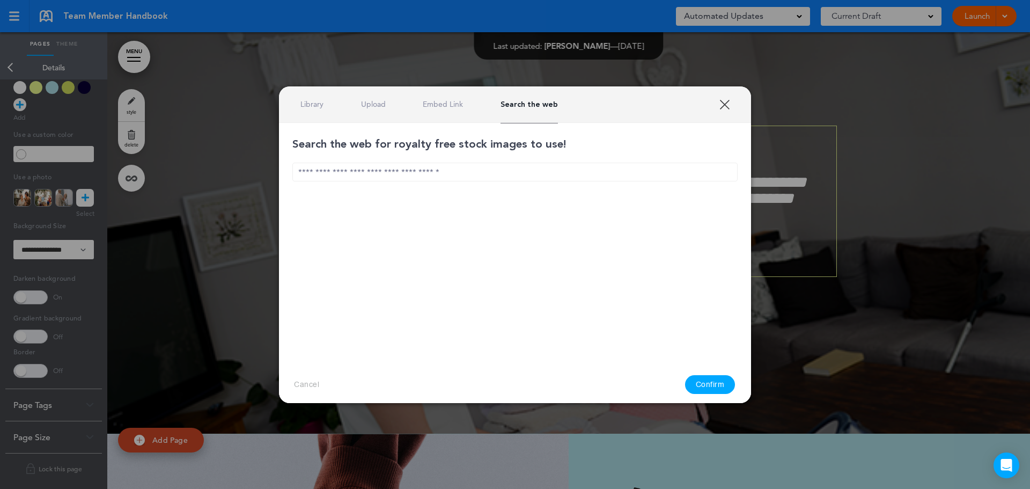
click at [313, 172] on input "text" at bounding box center [514, 171] width 445 height 19
type input "*"
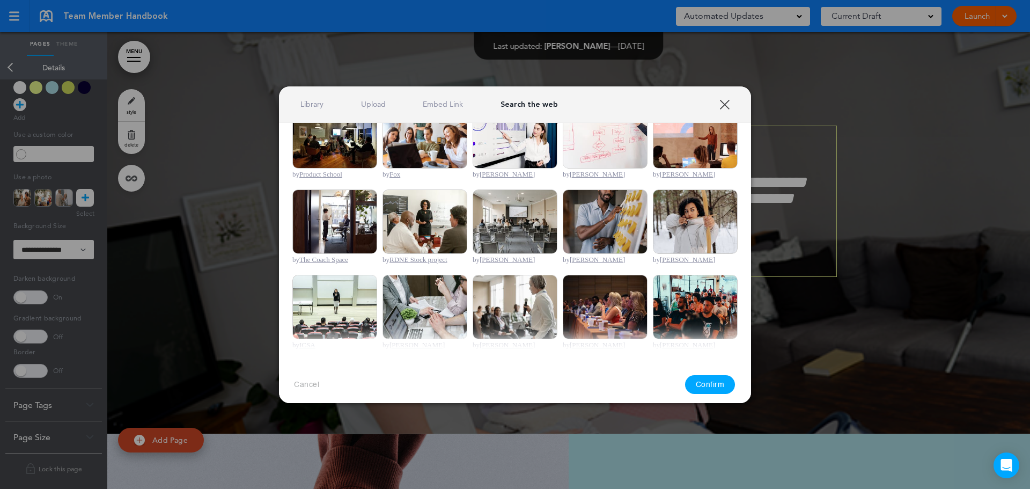
scroll to position [36, 0]
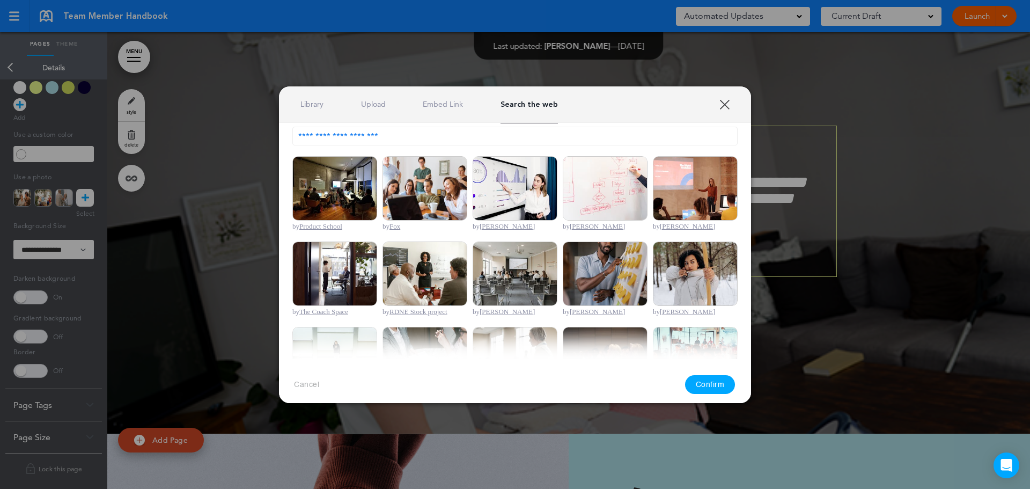
type input "**********"
click at [425, 191] on img at bounding box center [424, 188] width 85 height 64
click at [709, 383] on button "Confirm" at bounding box center [710, 384] width 50 height 19
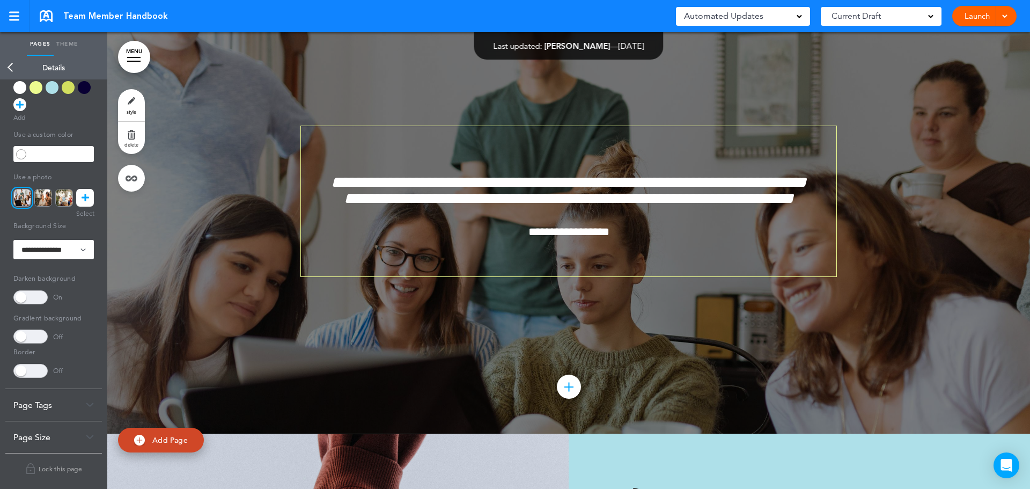
click at [13, 68] on link "Back" at bounding box center [10, 68] width 21 height 24
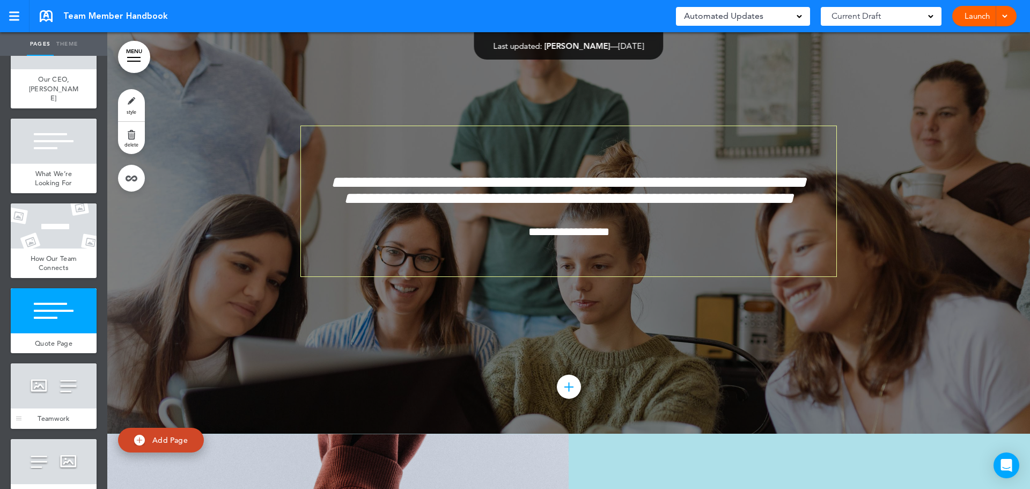
click at [51, 395] on div at bounding box center [54, 385] width 86 height 45
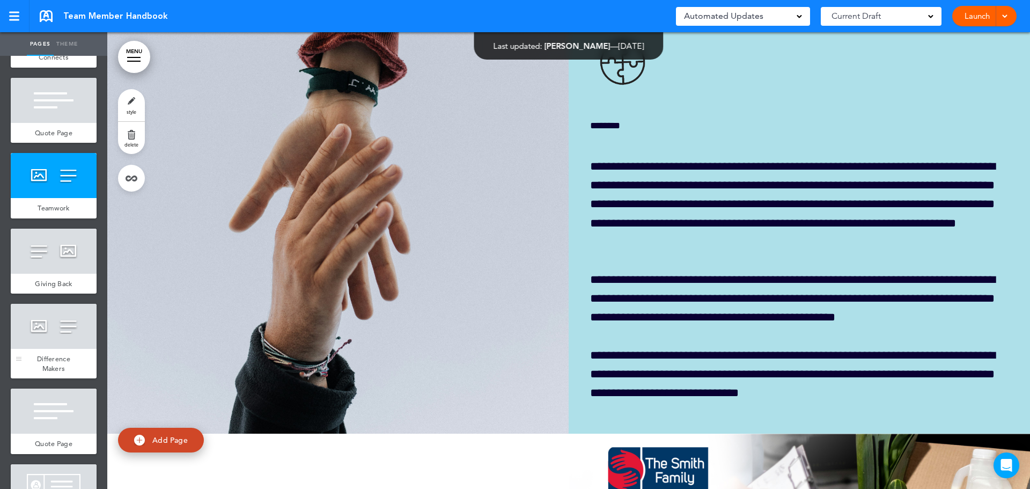
scroll to position [1716, 0]
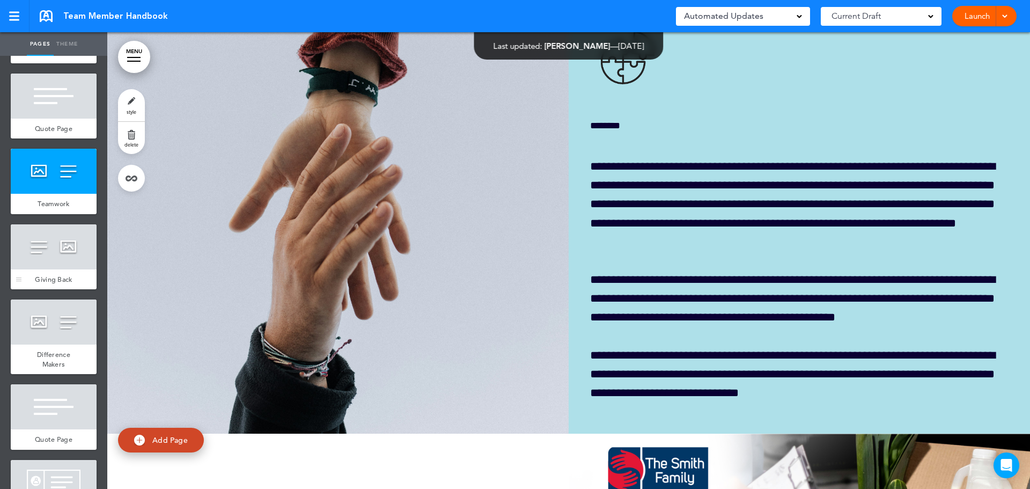
click at [52, 264] on div at bounding box center [54, 246] width 86 height 45
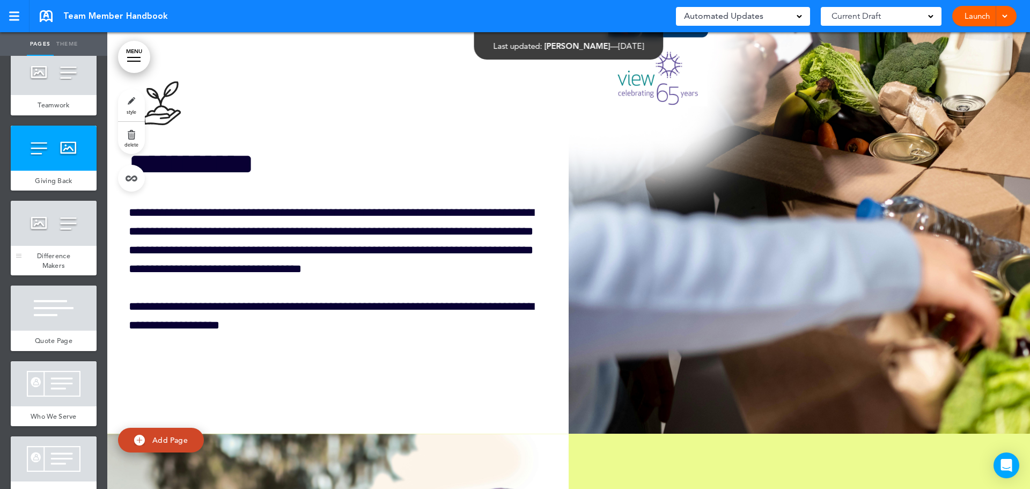
scroll to position [1877, 0]
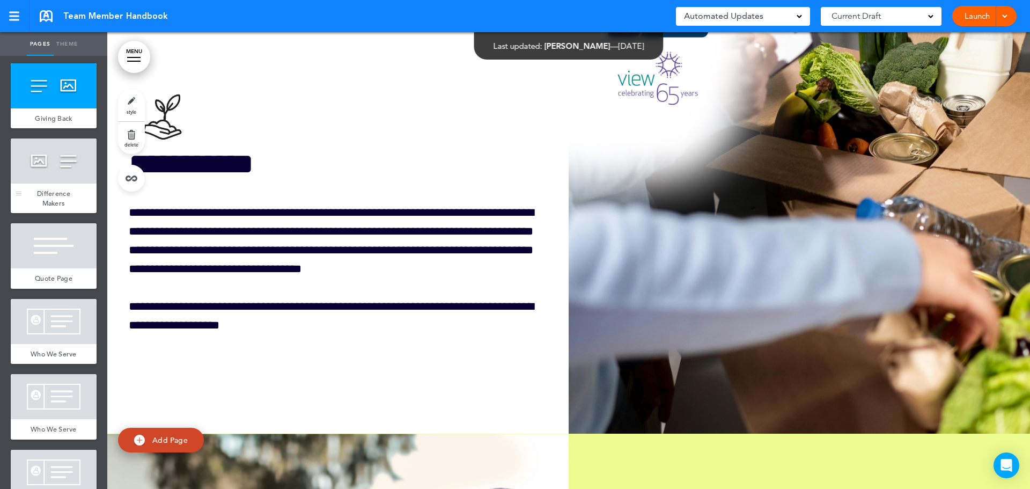
click at [73, 188] on div "Difference Makers" at bounding box center [54, 197] width 86 height 29
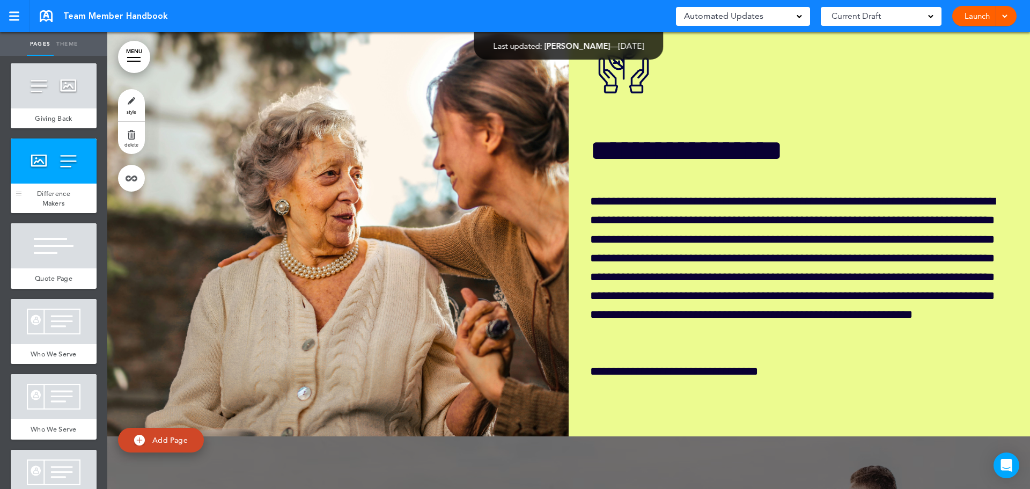
scroll to position [17627, 0]
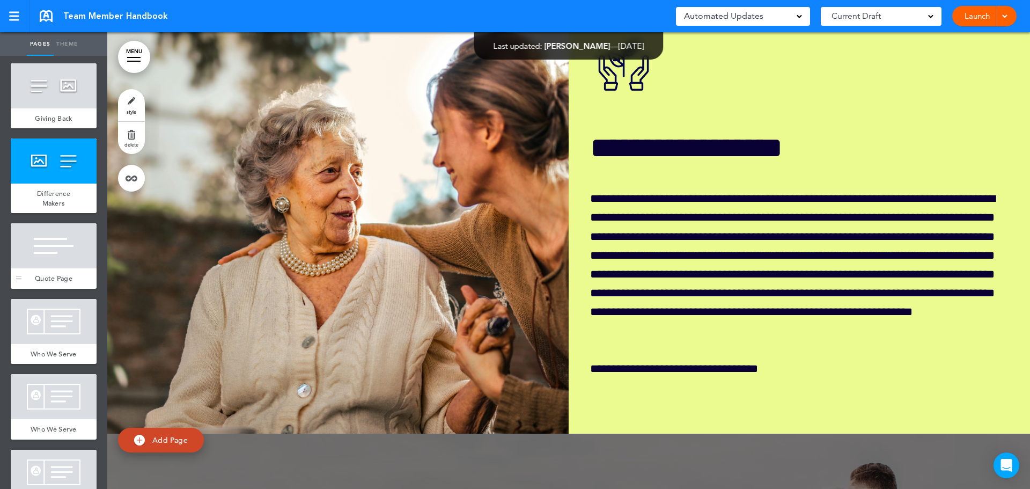
click at [61, 241] on div at bounding box center [54, 245] width 86 height 45
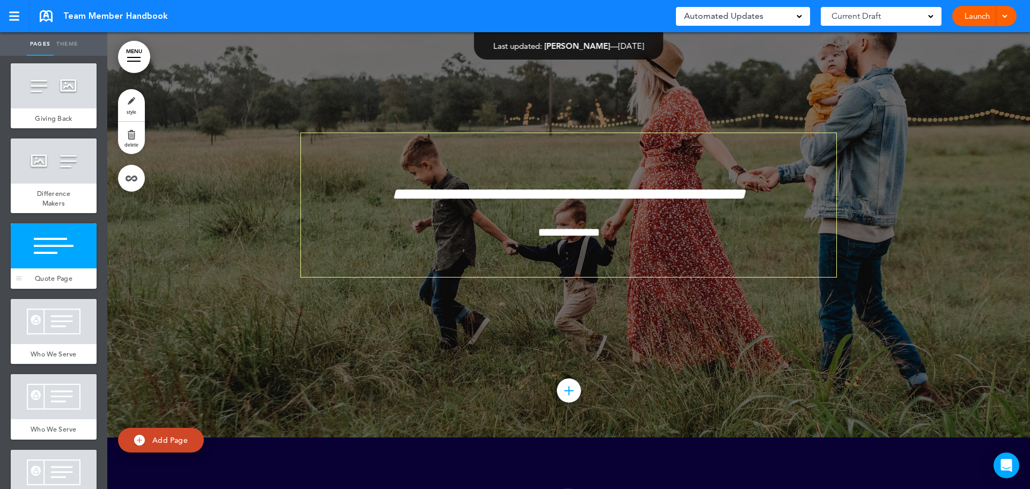
scroll to position [18083, 0]
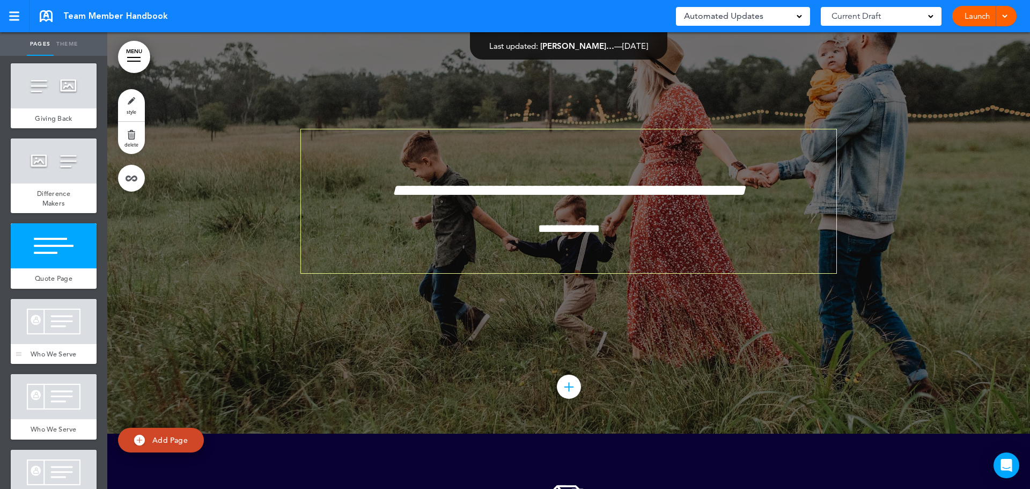
click at [56, 328] on div at bounding box center [54, 321] width 86 height 45
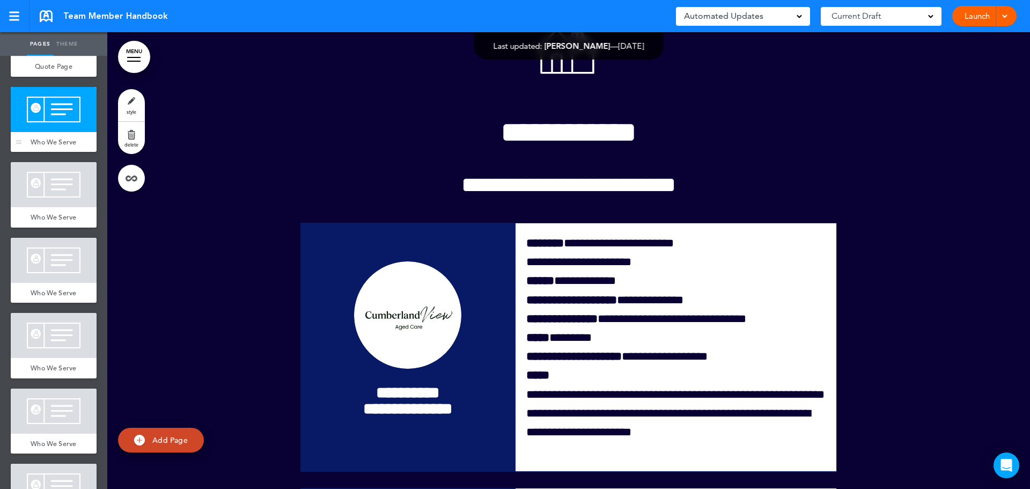
scroll to position [2092, 0]
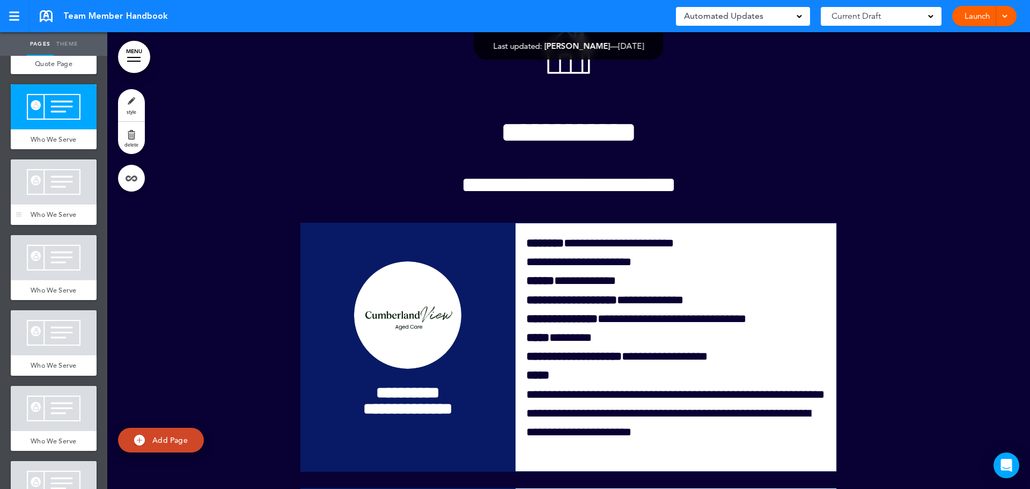
click at [70, 216] on div "Who We Serve" at bounding box center [54, 214] width 86 height 20
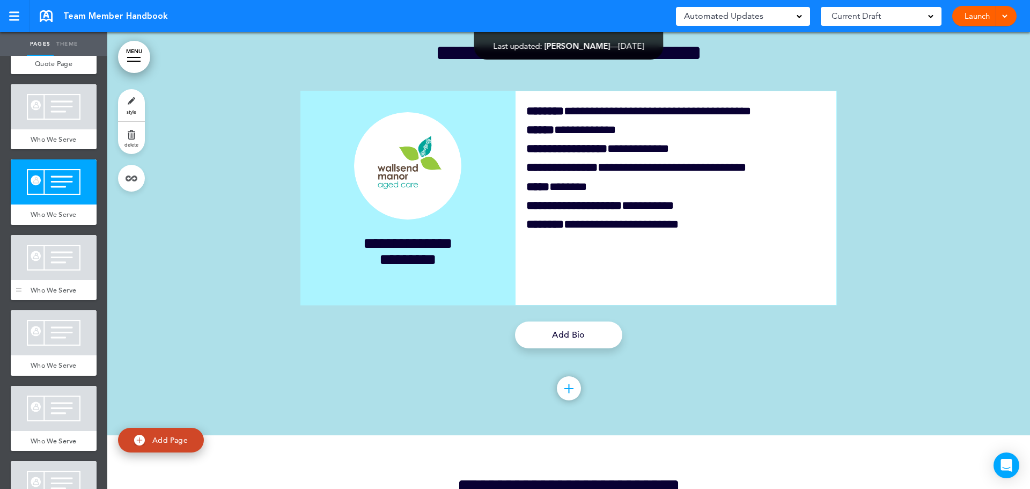
click at [57, 294] on span "Who We Serve" at bounding box center [54, 289] width 46 height 9
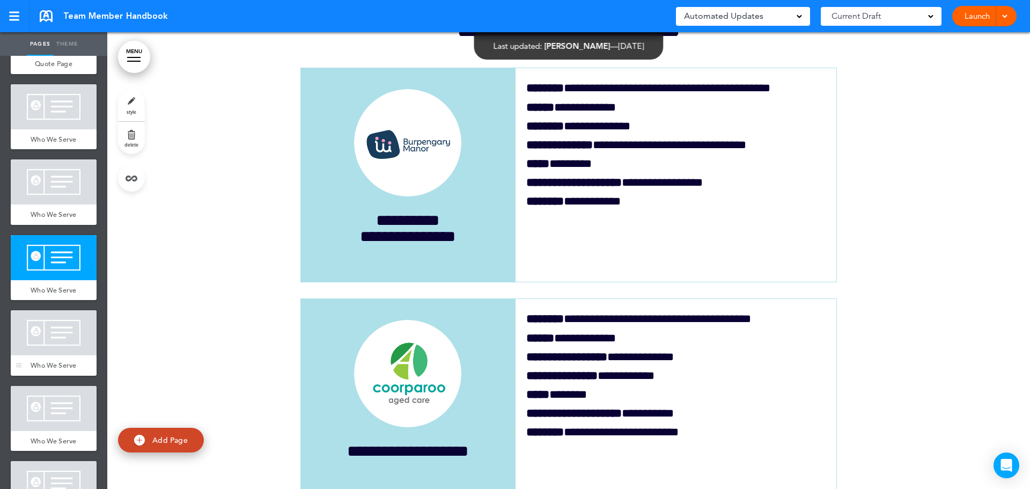
click at [56, 355] on div at bounding box center [54, 332] width 86 height 45
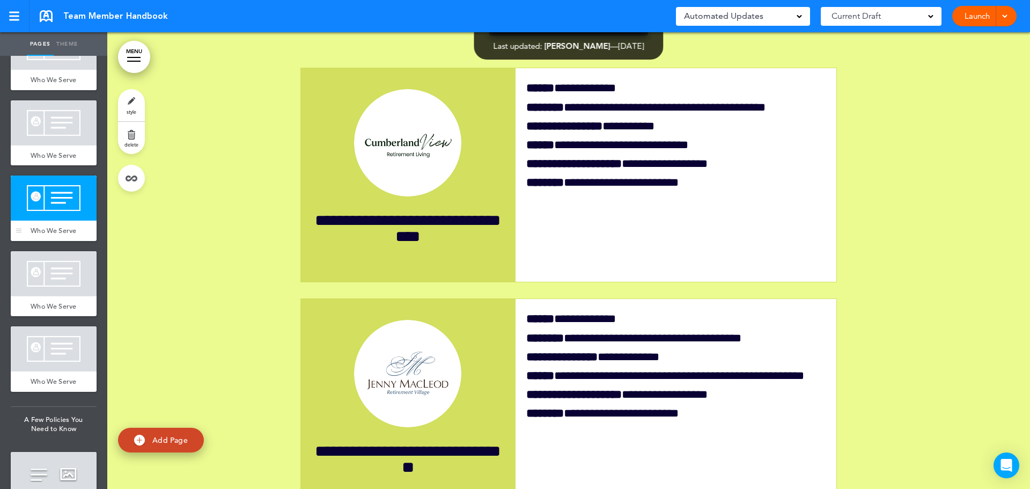
scroll to position [2252, 0]
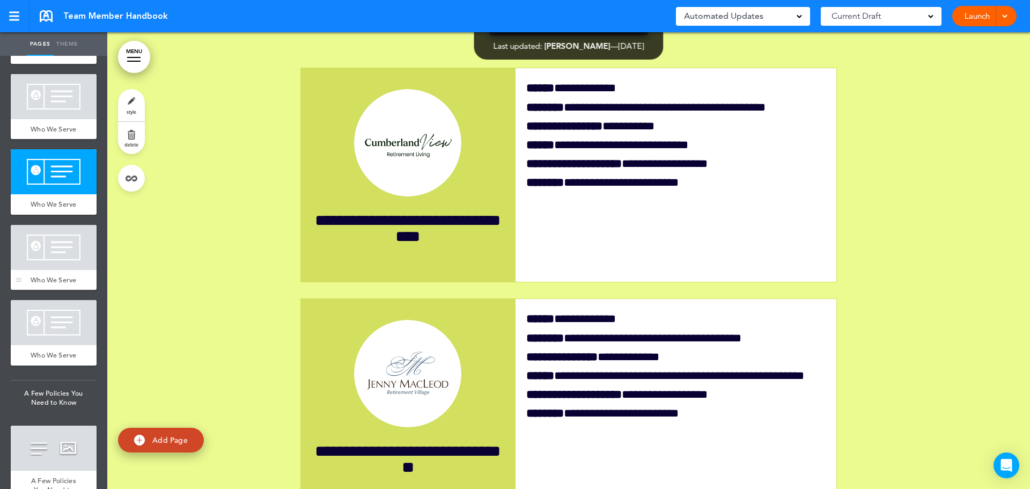
click at [65, 270] on div at bounding box center [54, 247] width 86 height 45
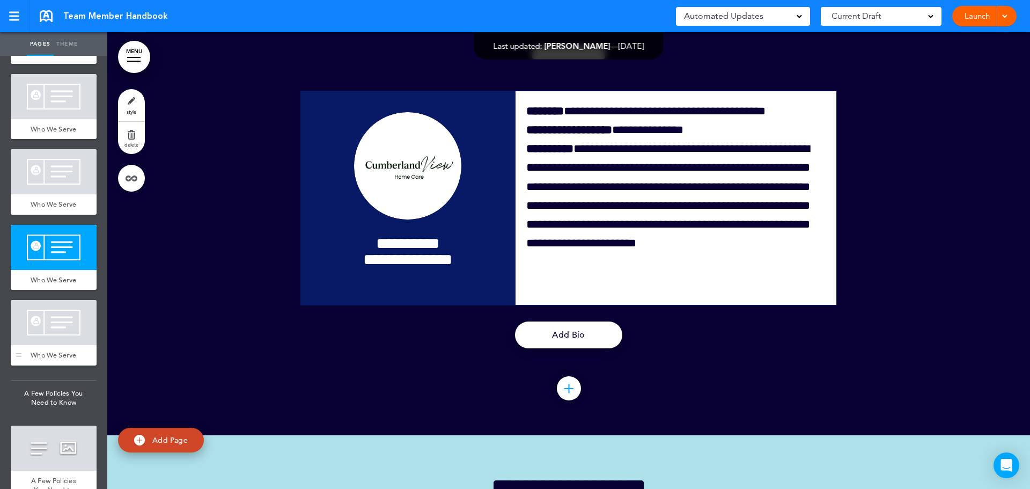
click at [63, 345] on div at bounding box center [54, 322] width 86 height 45
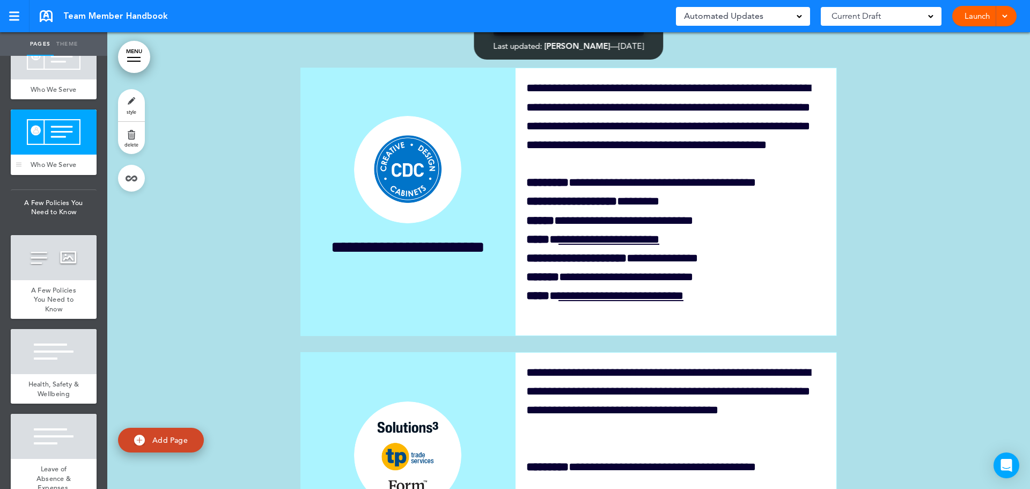
scroll to position [2467, 0]
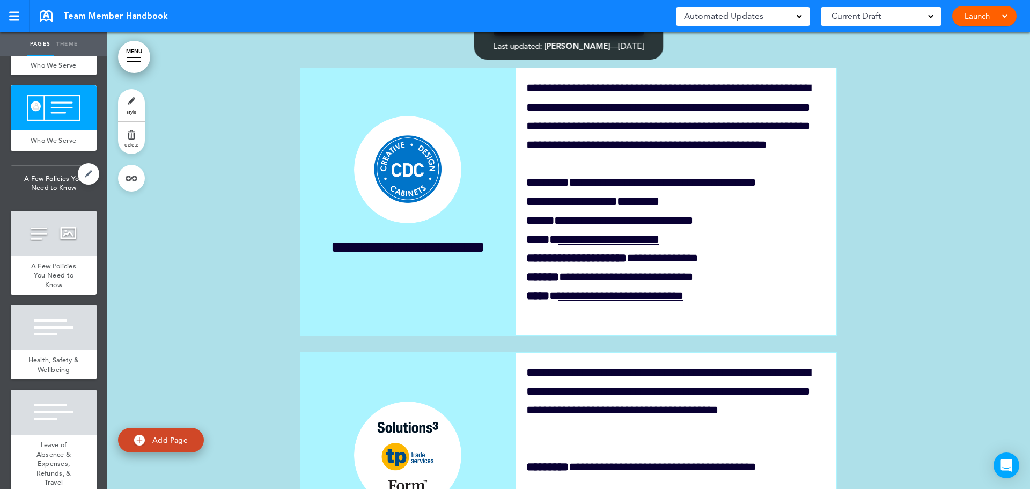
click at [43, 201] on span "A Few Policies You Need to Know" at bounding box center [54, 183] width 86 height 35
click at [57, 201] on span "A Few Policies You Need to Know" at bounding box center [54, 183] width 86 height 35
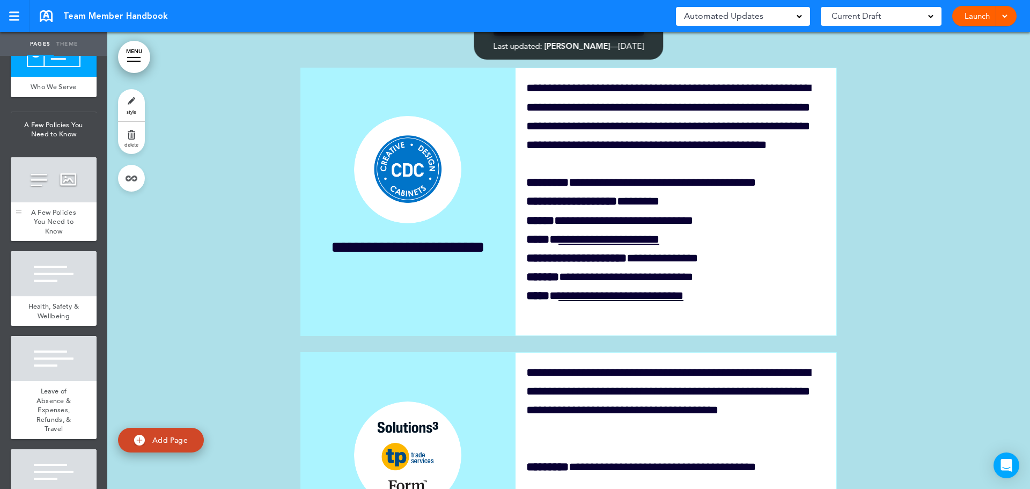
click at [45, 235] on span "A Few Policies You Need to Know" at bounding box center [53, 222] width 45 height 28
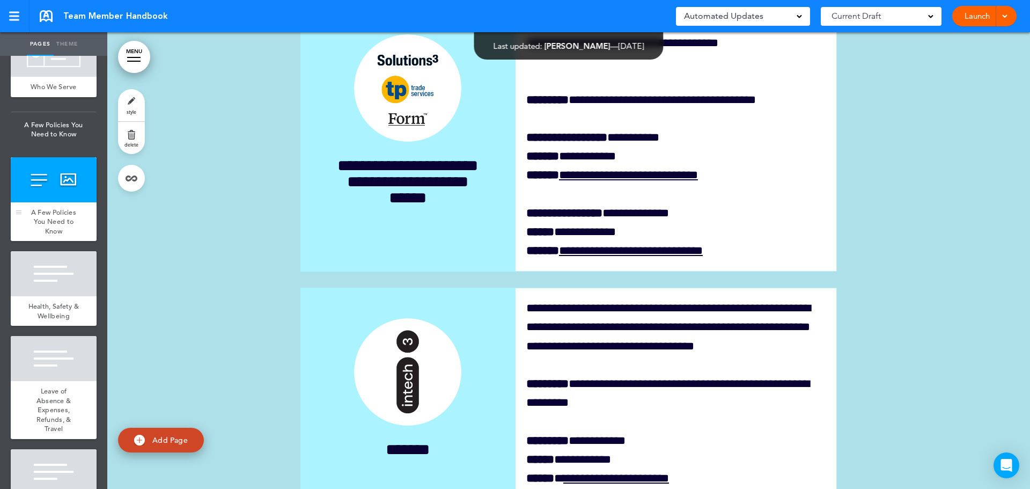
scroll to position [24496, 0]
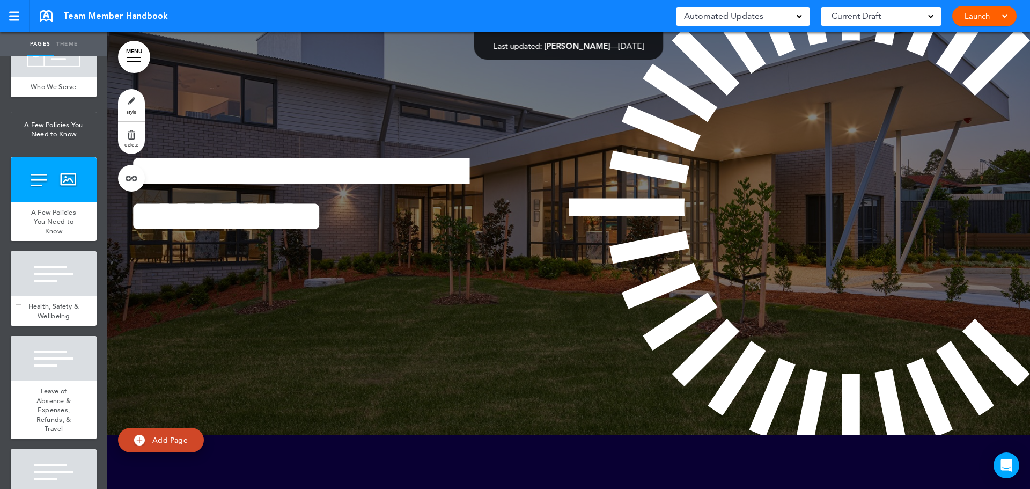
click at [56, 296] on div at bounding box center [54, 273] width 86 height 45
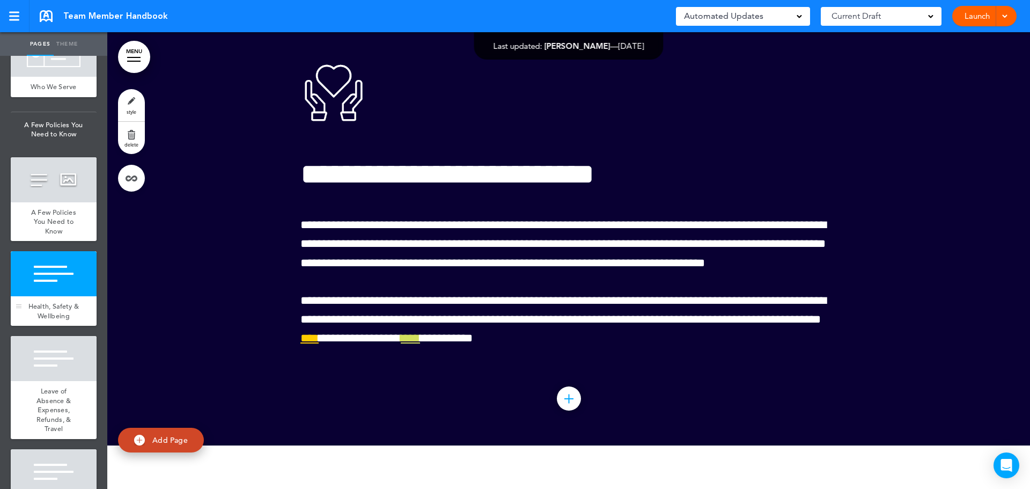
scroll to position [24952, 0]
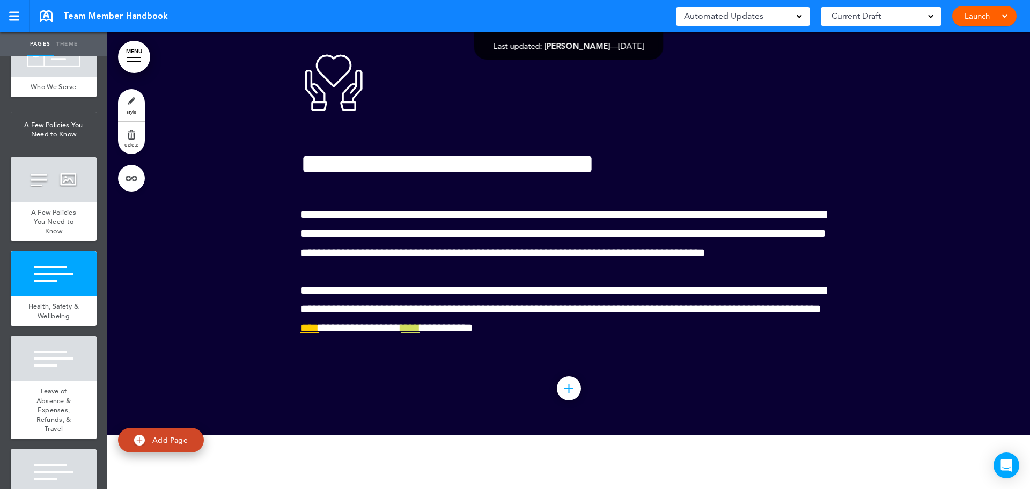
click at [130, 102] on link "style" at bounding box center [131, 105] width 27 height 32
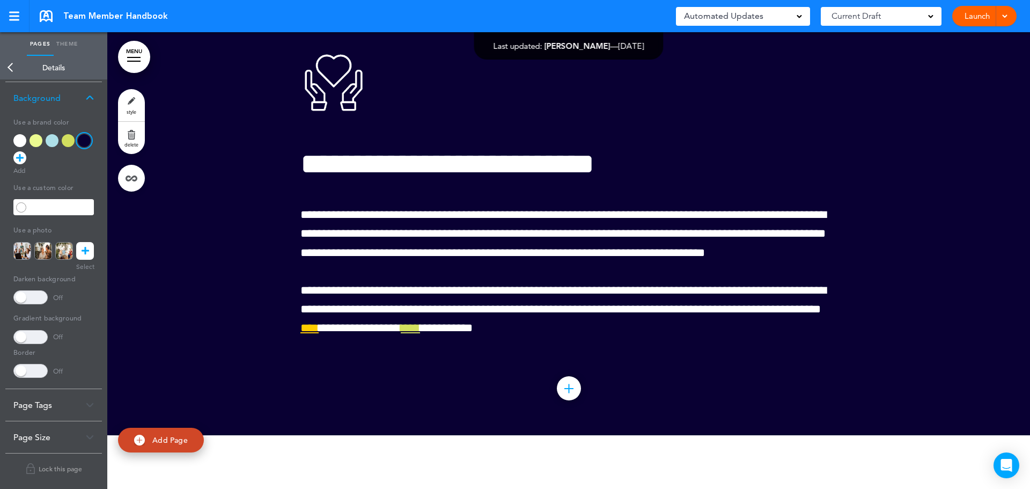
click at [102, 16] on span "Team Member Handbook" at bounding box center [115, 16] width 105 height 12
click at [17, 13] on div at bounding box center [14, 16] width 10 height 9
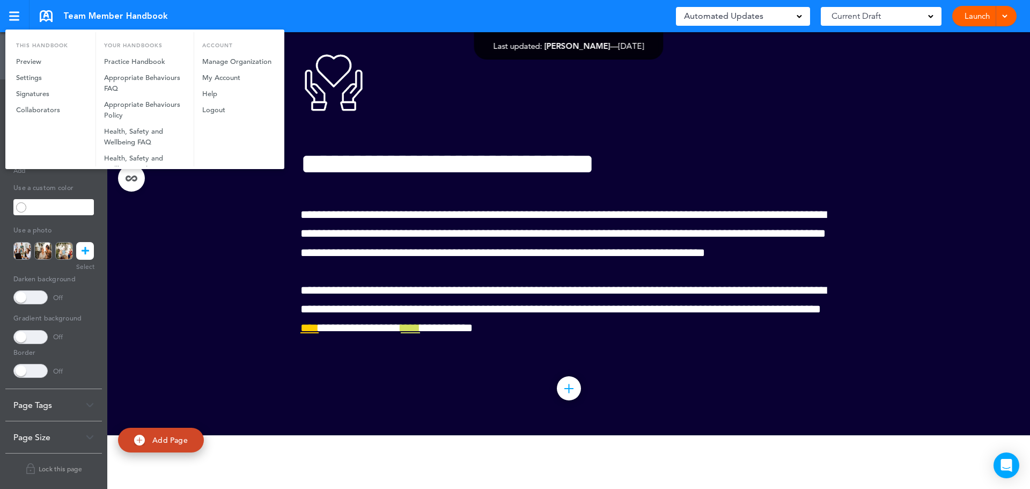
click at [540, 137] on div at bounding box center [515, 244] width 1030 height 489
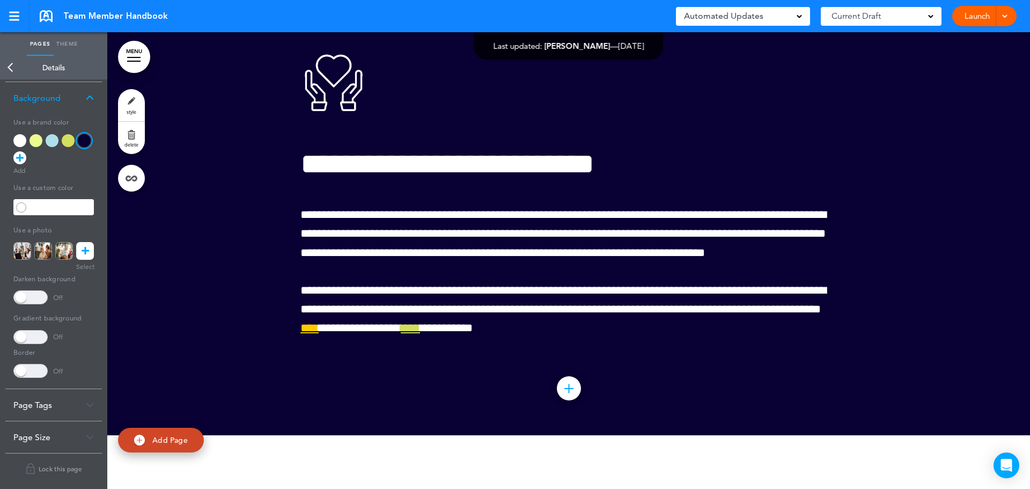
click at [41, 15] on link at bounding box center [46, 16] width 13 height 12
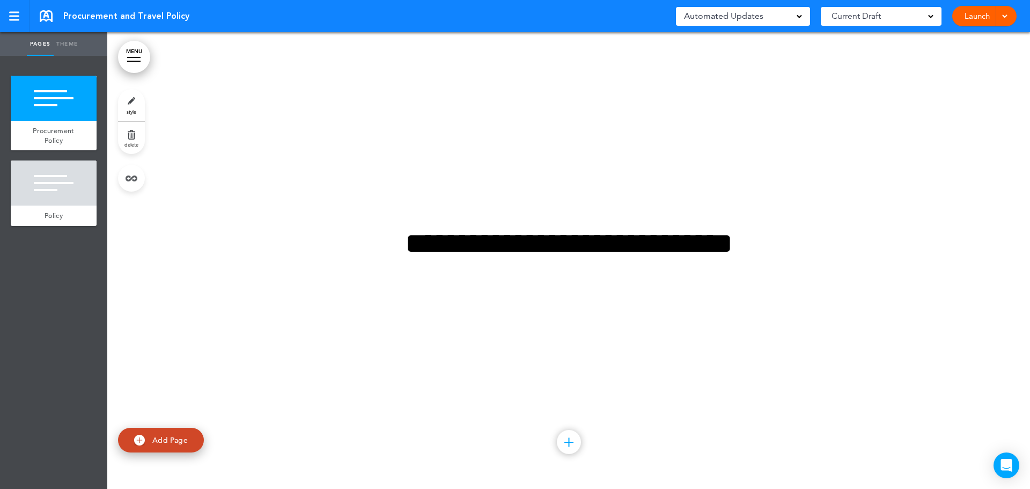
click at [444, 330] on div "**********" at bounding box center [568, 260] width 536 height 145
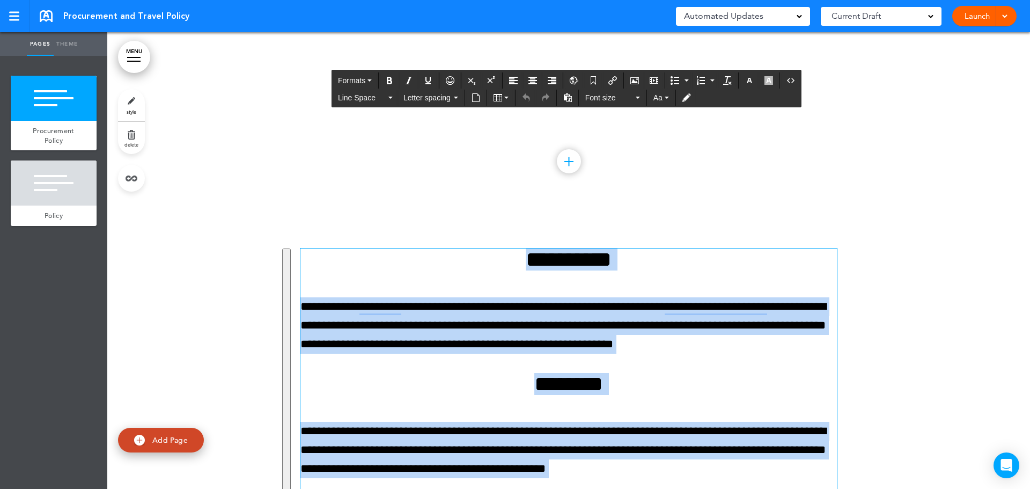
scroll to position [277, 0]
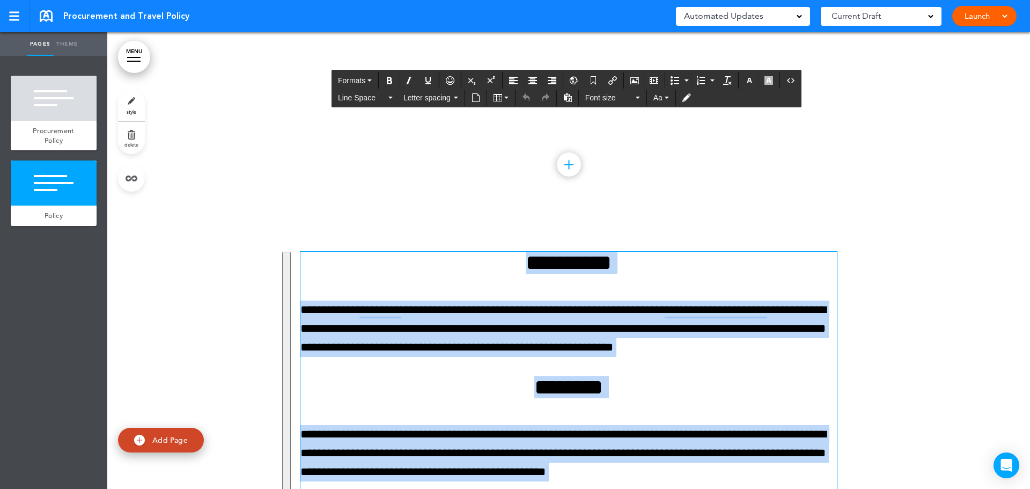
drag, startPoint x: 561, startPoint y: 413, endPoint x: 514, endPoint y: 268, distance: 152.6
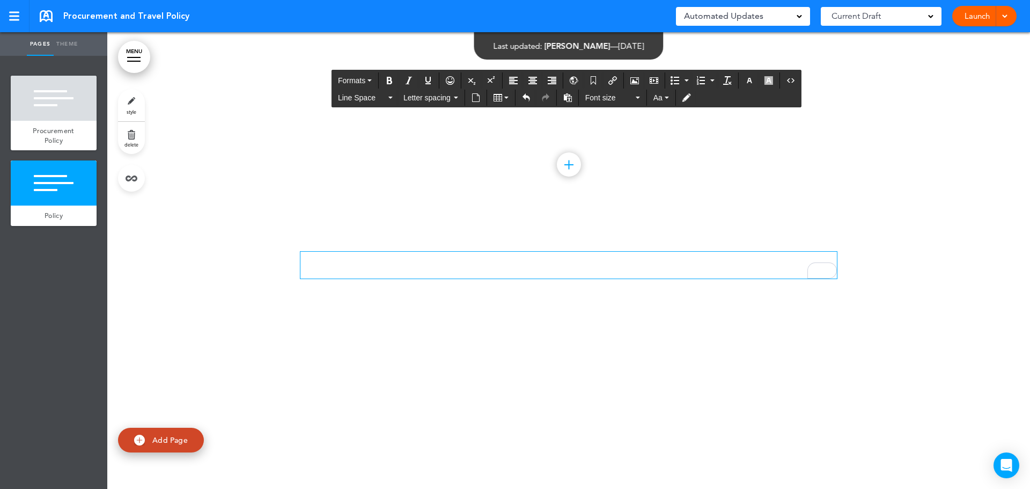
click at [317, 262] on p "To enrich screen reader interactions, please activate Accessibility in Grammarl…" at bounding box center [568, 261] width 536 height 19
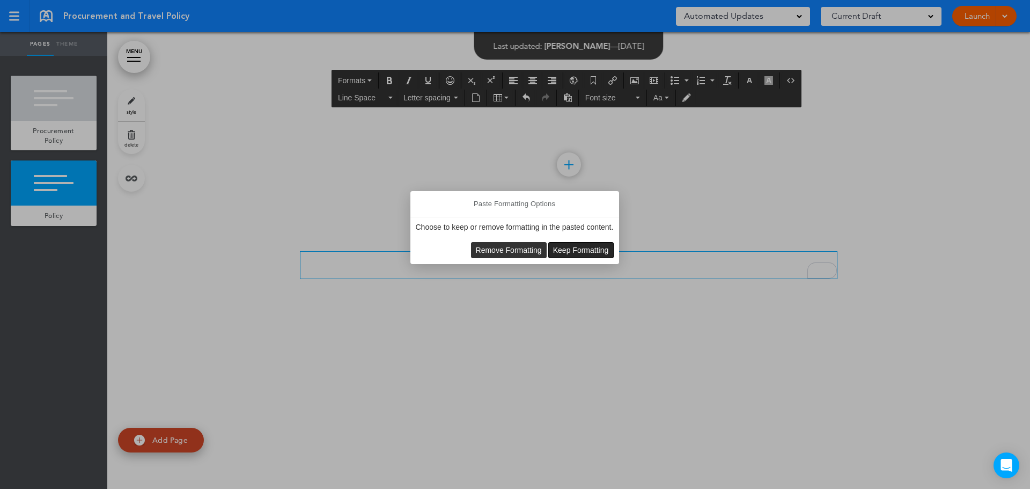
click at [566, 248] on span "Keep Formatting" at bounding box center [581, 250] width 56 height 9
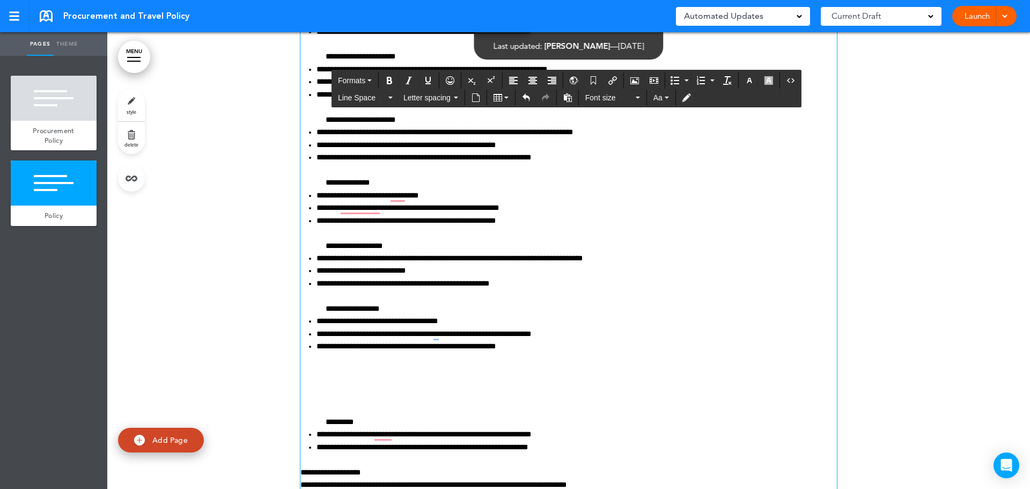
scroll to position [1553, 0]
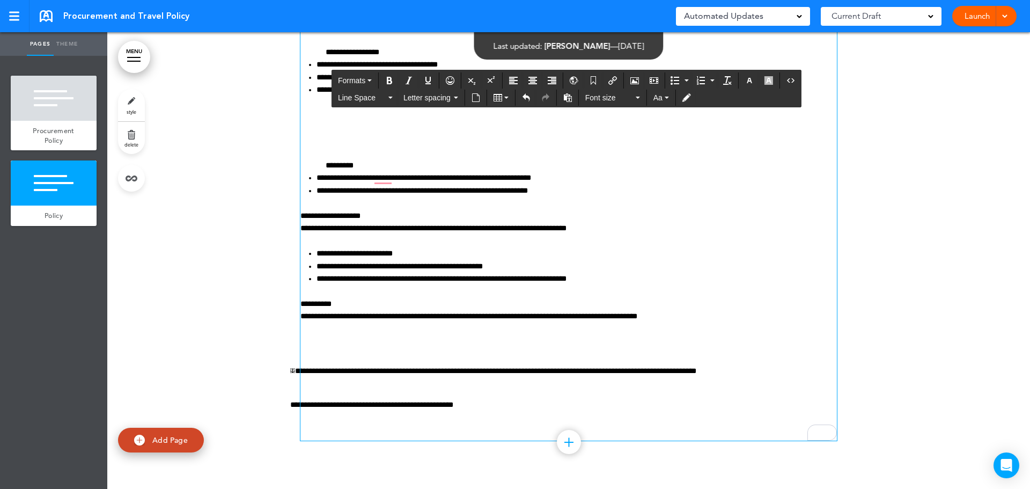
click at [411, 369] on p "**********" at bounding box center [563, 371] width 546 height 12
click at [291, 372] on link "To enrich screen reader interactions, please activate Accessibility in Grammarl…" at bounding box center [292, 370] width 5 height 5
click at [290, 371] on link "To enrich screen reader interactions, please activate Accessibility in Grammarl…" at bounding box center [292, 370] width 5 height 5
click at [347, 385] on p "To enrich screen reader interactions, please activate Accessibility in Grammarl…" at bounding box center [563, 388] width 546 height 12
drag, startPoint x: 496, startPoint y: 412, endPoint x: 322, endPoint y: 389, distance: 174.8
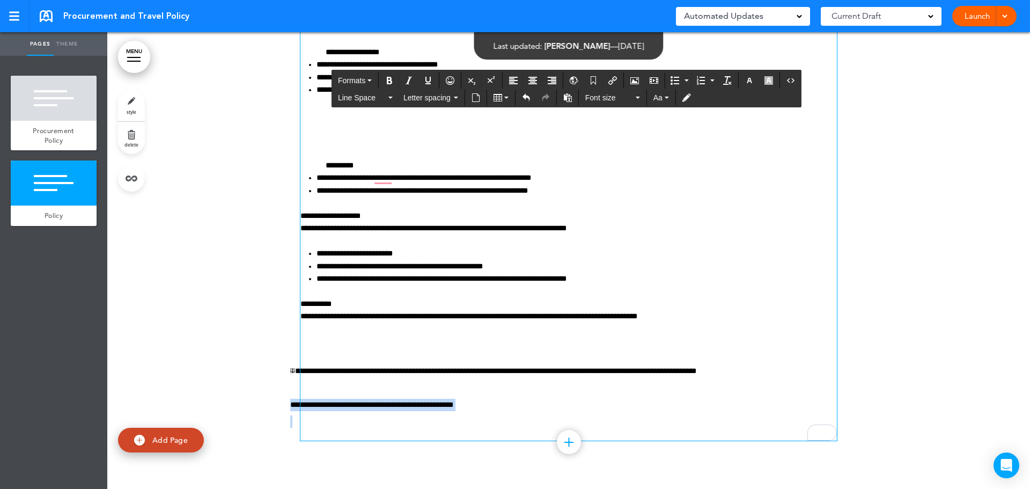
click at [462, 410] on p "**********" at bounding box center [563, 404] width 546 height 12
click at [290, 394] on p "To enrich screen reader interactions, please activate Accessibility in Grammarl…" at bounding box center [563, 388] width 546 height 12
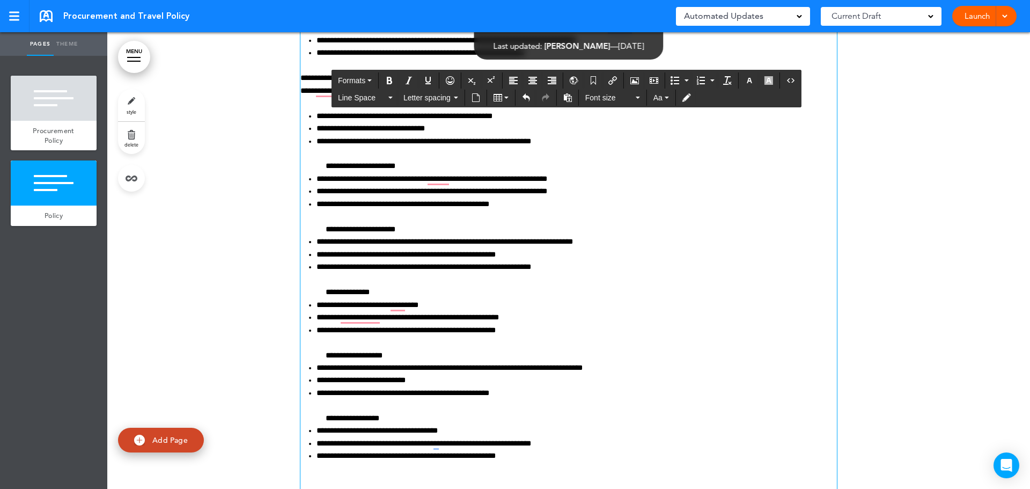
scroll to position [1177, 0]
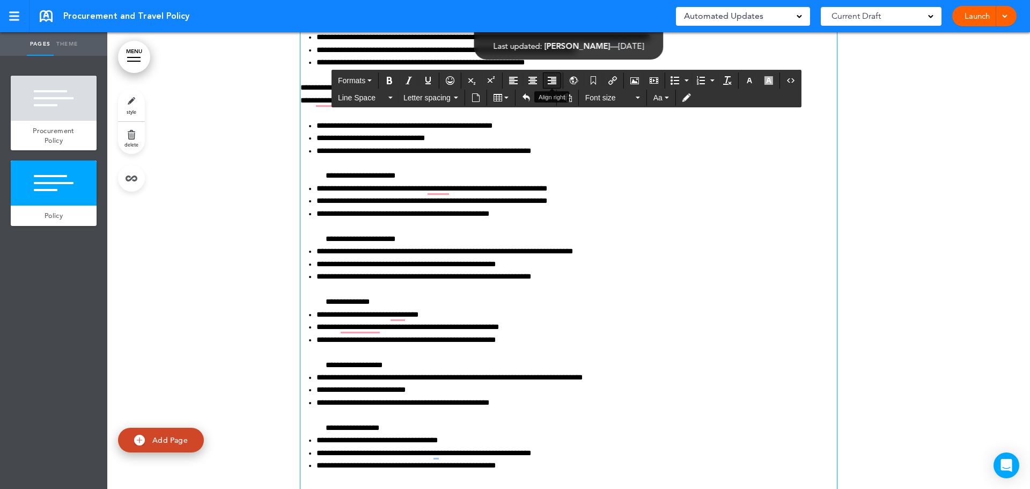
click at [552, 84] on icon "Align right" at bounding box center [552, 80] width 9 height 9
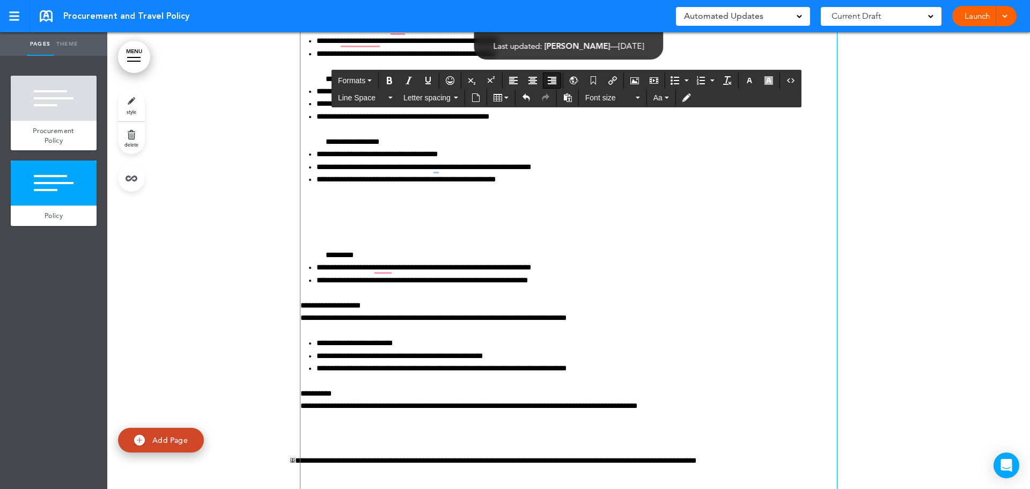
scroll to position [1553, 0]
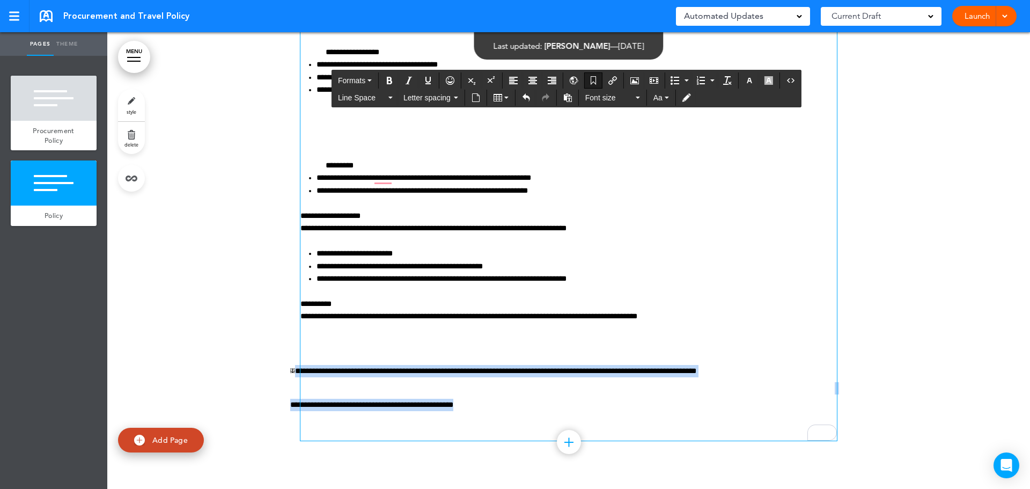
drag, startPoint x: 469, startPoint y: 407, endPoint x: 286, endPoint y: 367, distance: 187.5
click at [551, 82] on icon "Align right" at bounding box center [552, 80] width 9 height 9
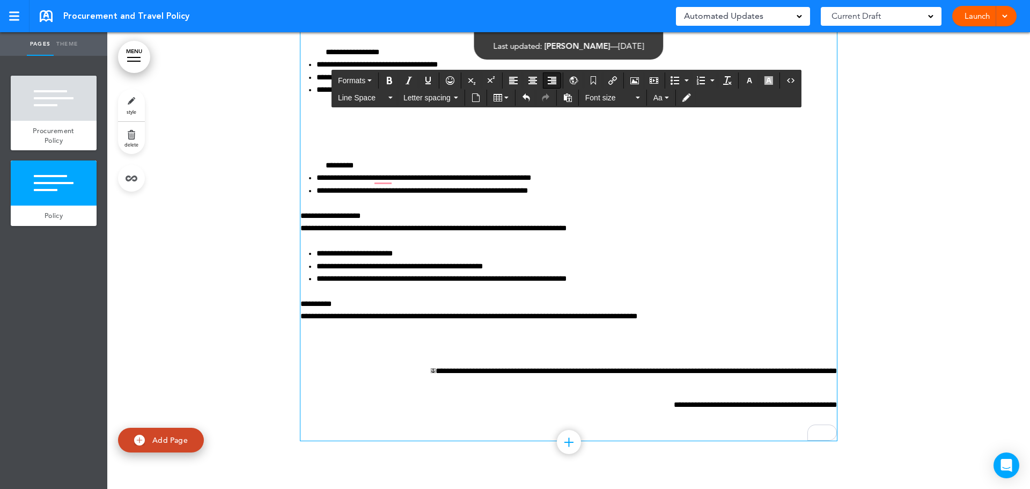
click at [423, 376] on p "**********" at bounding box center [563, 371] width 546 height 12
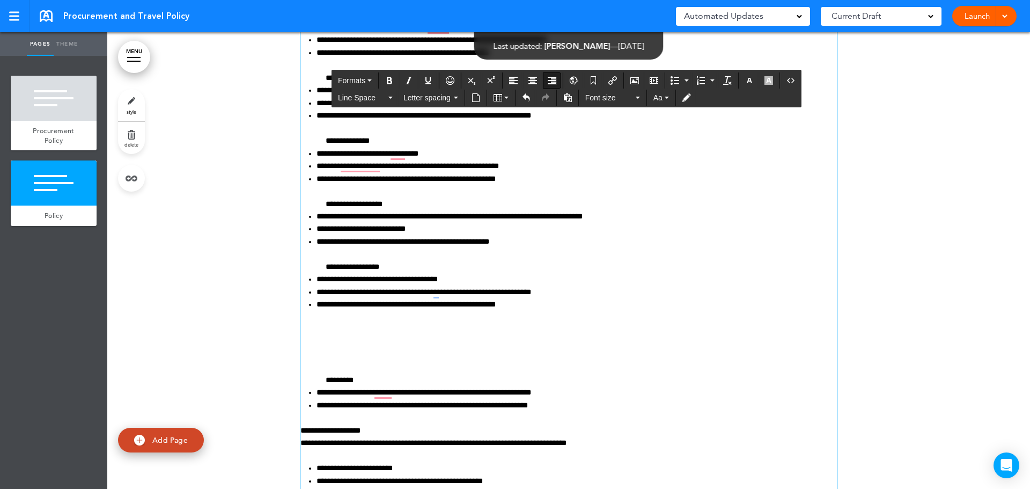
click at [328, 330] on p "To enrich screen reader interactions, please activate Accessibility in Grammarl…" at bounding box center [568, 332] width 536 height 19
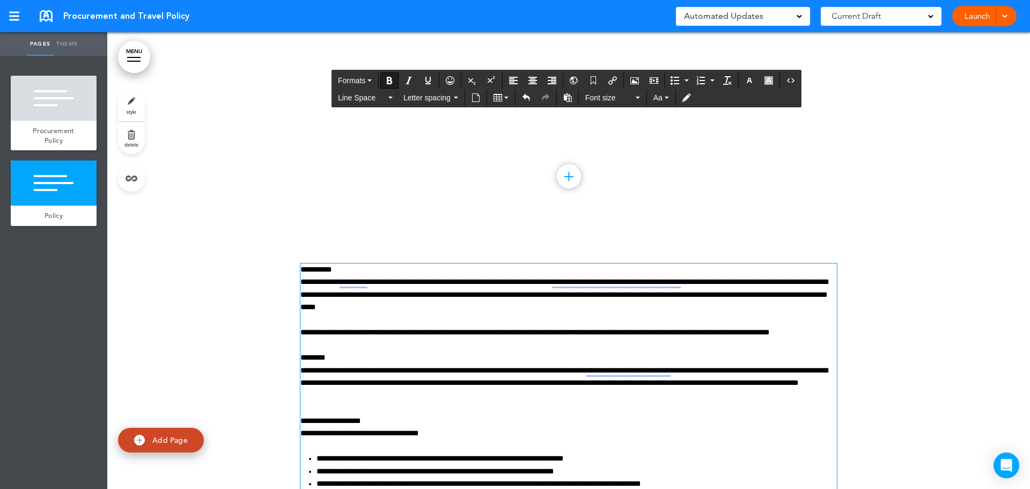
scroll to position [0, 0]
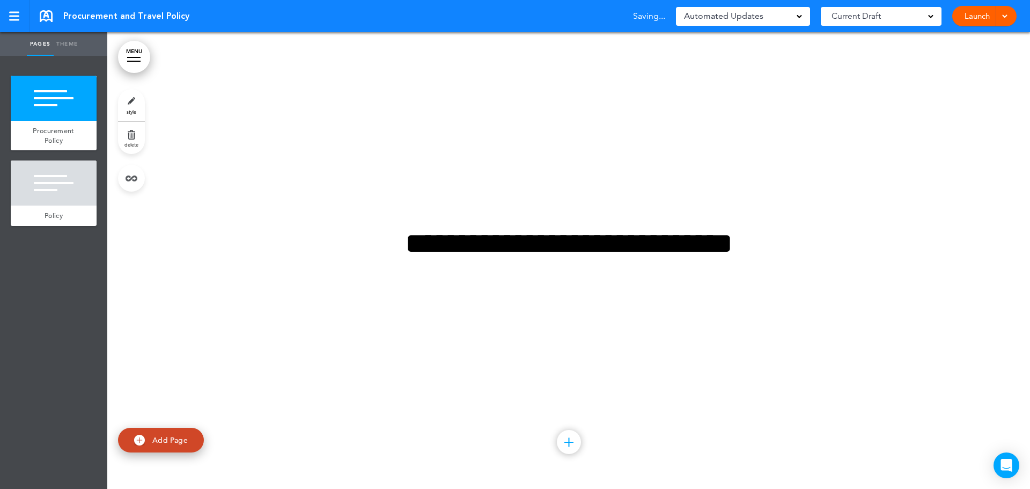
click at [610, 319] on div "**********" at bounding box center [568, 260] width 536 height 145
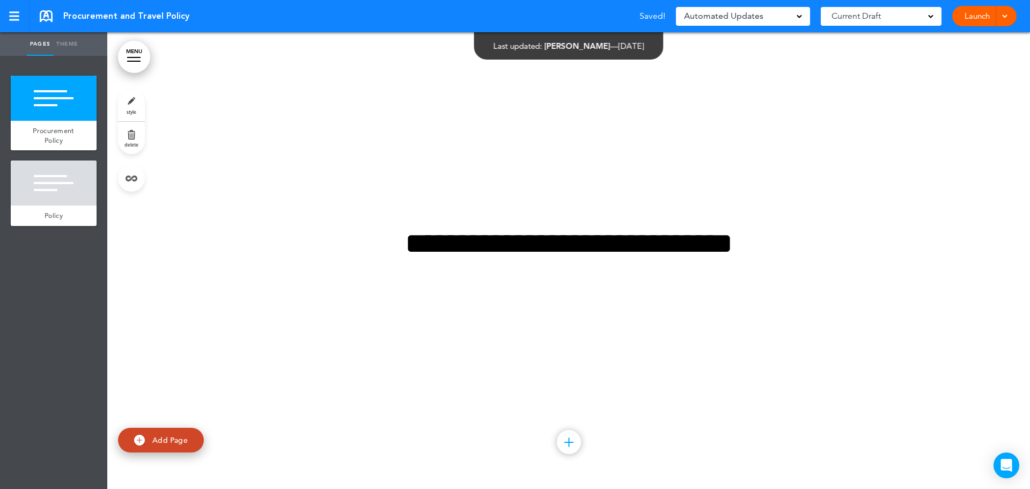
drag, startPoint x: 462, startPoint y: 321, endPoint x: 433, endPoint y: 307, distance: 32.4
click at [450, 316] on div "**********" at bounding box center [568, 260] width 536 height 145
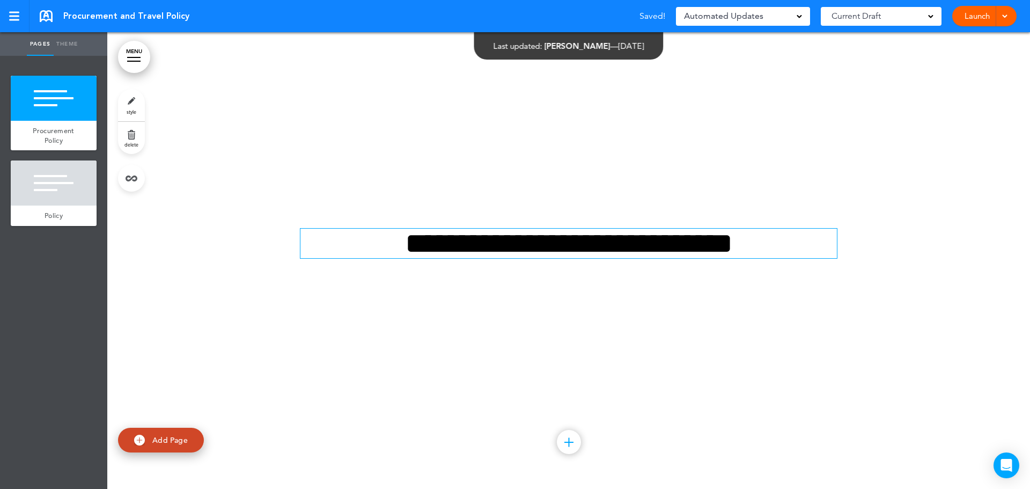
click at [366, 242] on h1 "**********" at bounding box center [568, 242] width 536 height 29
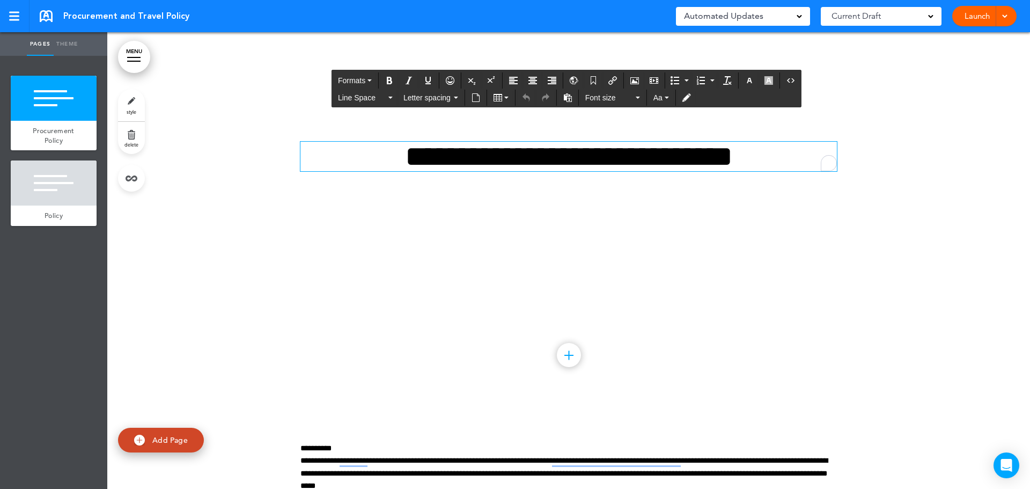
scroll to position [54, 0]
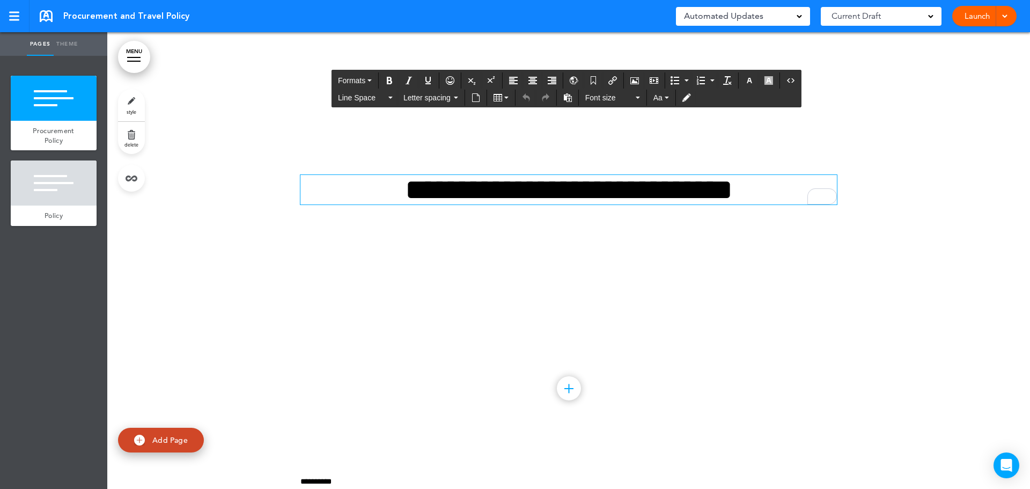
click at [484, 175] on h1 "**********" at bounding box center [568, 189] width 536 height 29
click at [475, 175] on h1 "**********" at bounding box center [568, 189] width 536 height 29
click at [858, 279] on div at bounding box center [568, 207] width 922 height 456
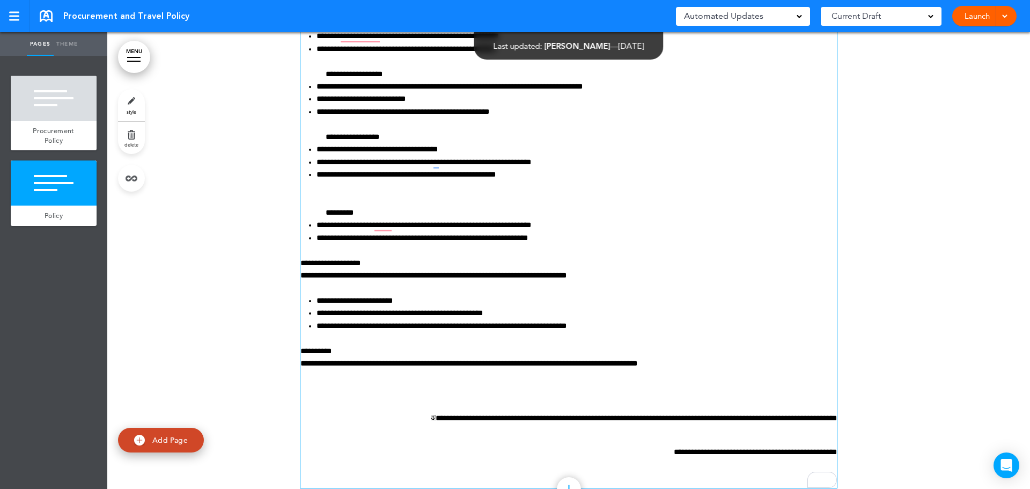
scroll to position [1515, 0]
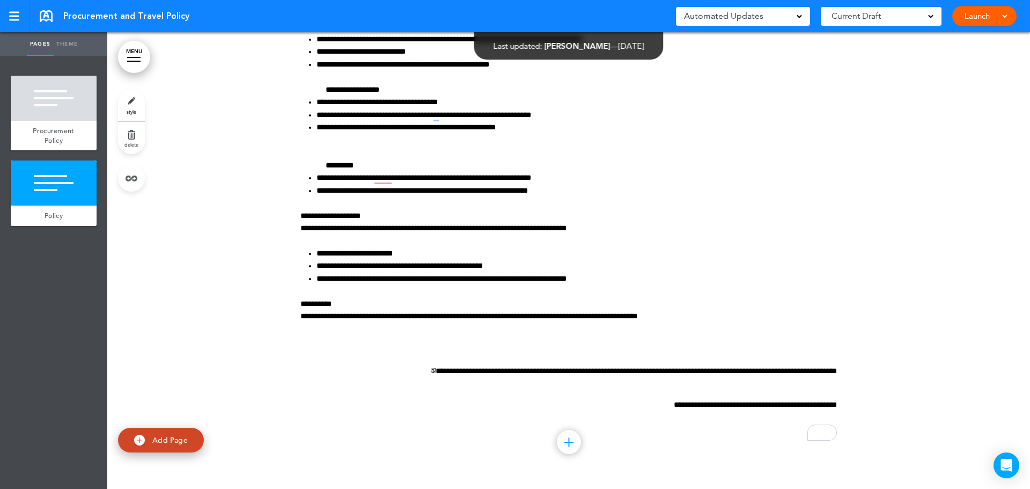
click at [930, 17] on span at bounding box center [930, 15] width 5 height 5
click at [797, 14] on span at bounding box center [798, 15] width 5 height 5
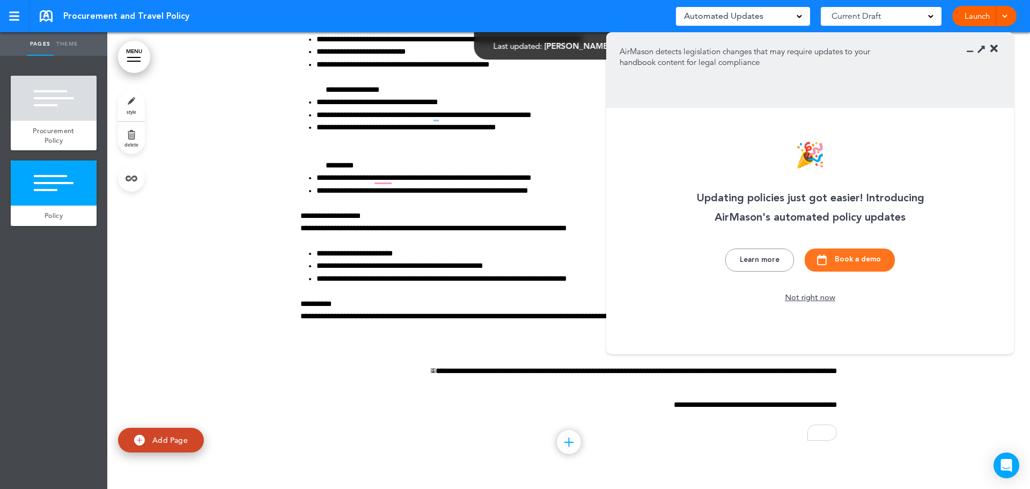
click at [797, 14] on span at bounding box center [798, 15] width 5 height 5
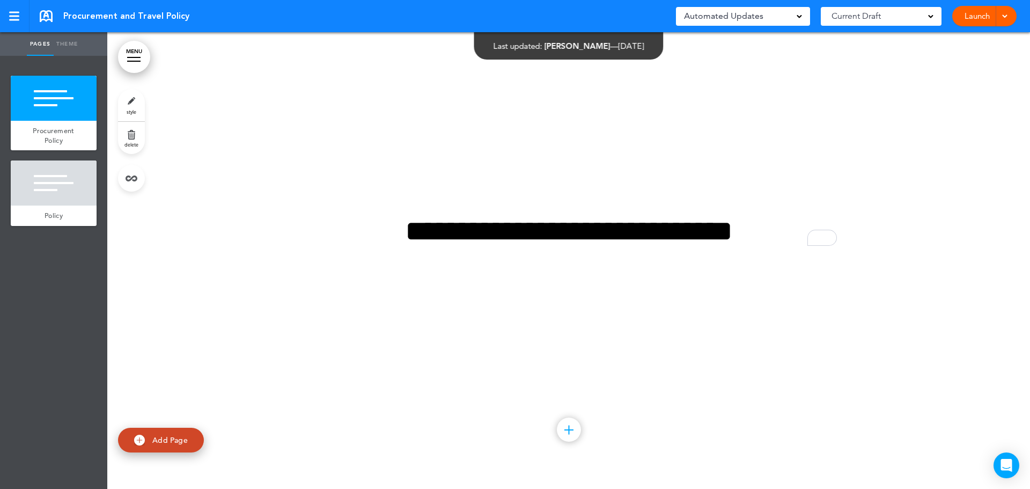
scroll to position [0, 0]
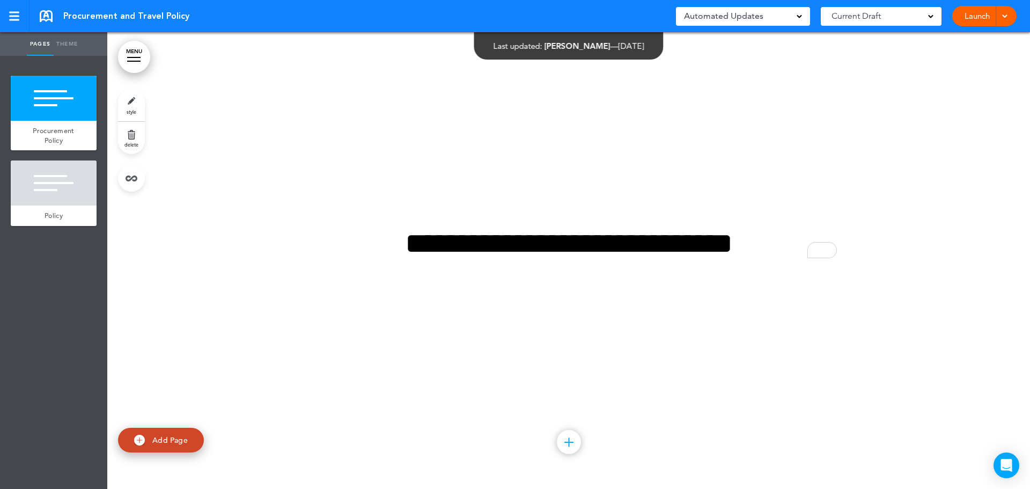
click at [253, 142] on div at bounding box center [568, 260] width 922 height 456
click at [55, 181] on div at bounding box center [54, 182] width 86 height 45
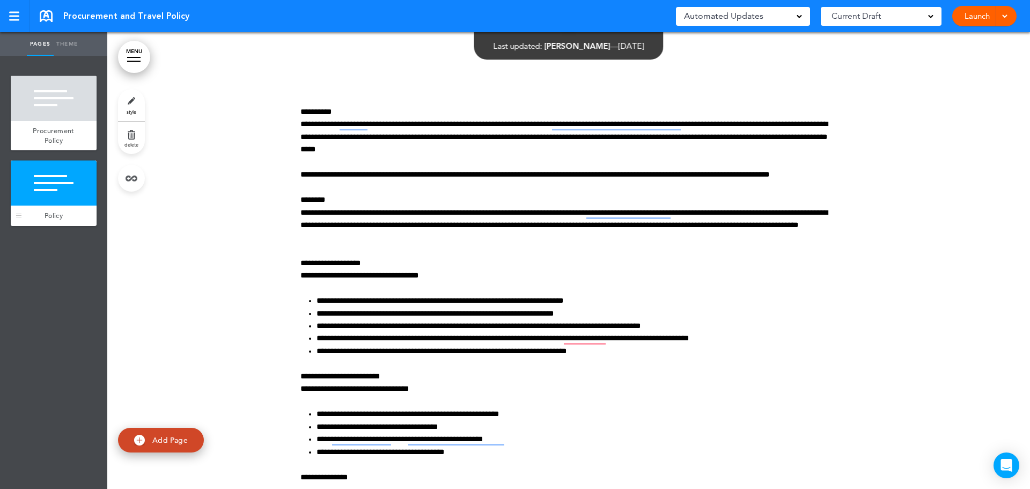
scroll to position [456, 0]
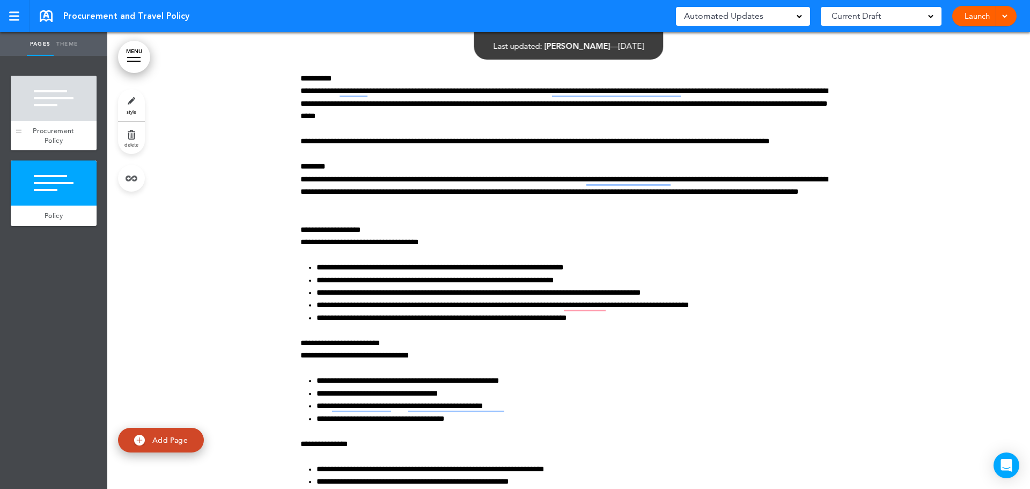
click at [51, 128] on span "Procurement Policy" at bounding box center [53, 135] width 41 height 19
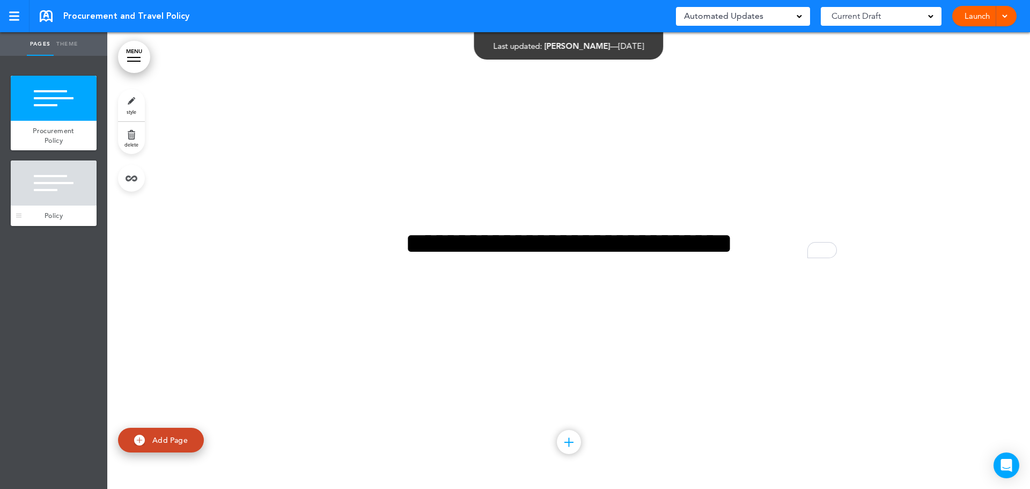
click at [55, 190] on div at bounding box center [54, 182] width 86 height 45
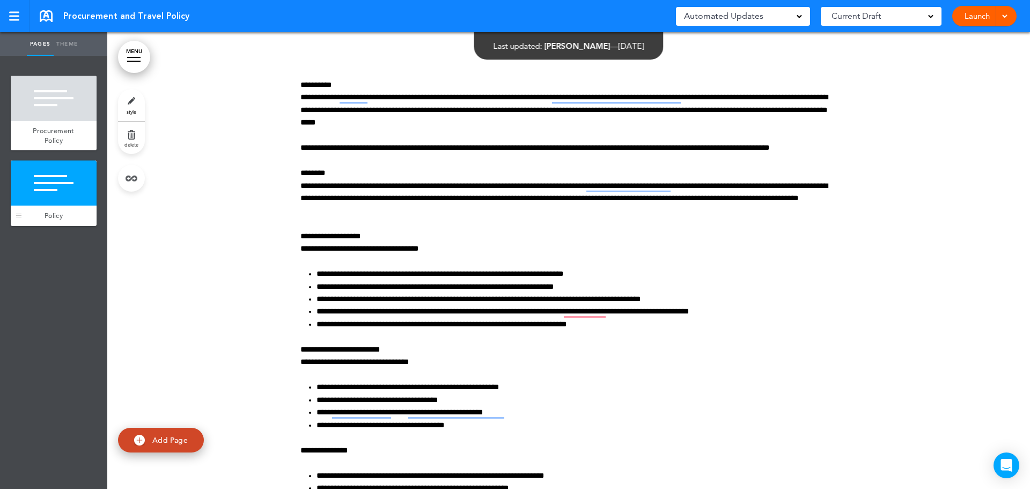
scroll to position [456, 0]
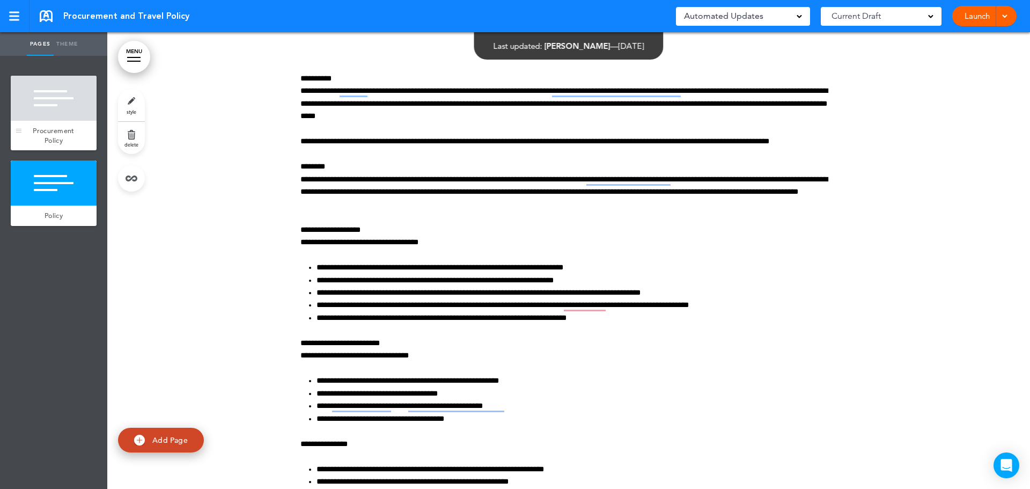
click at [56, 95] on div at bounding box center [54, 98] width 86 height 45
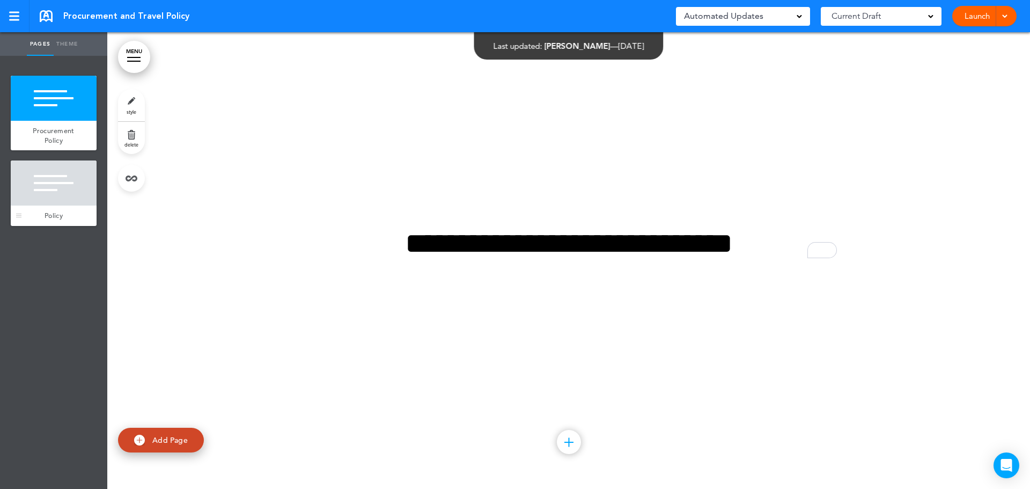
click at [63, 196] on div at bounding box center [54, 182] width 86 height 45
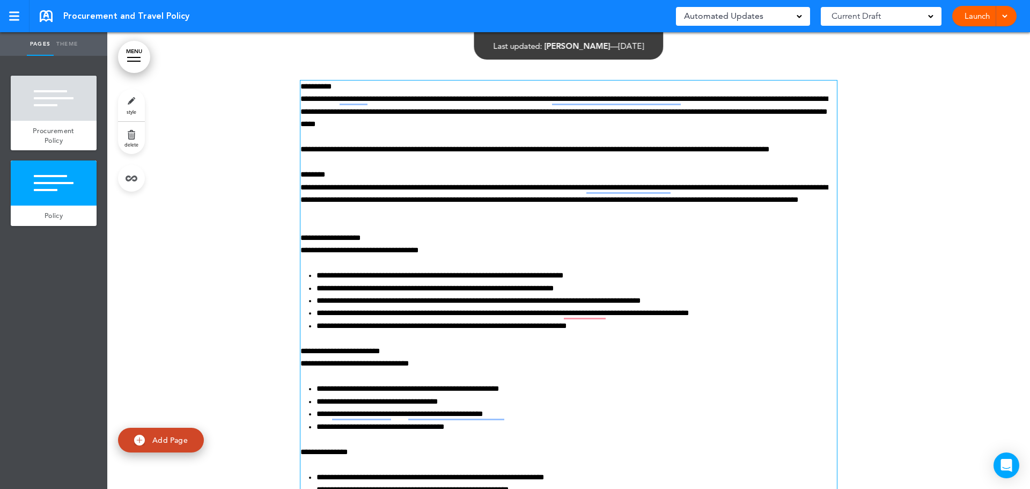
scroll to position [456, 0]
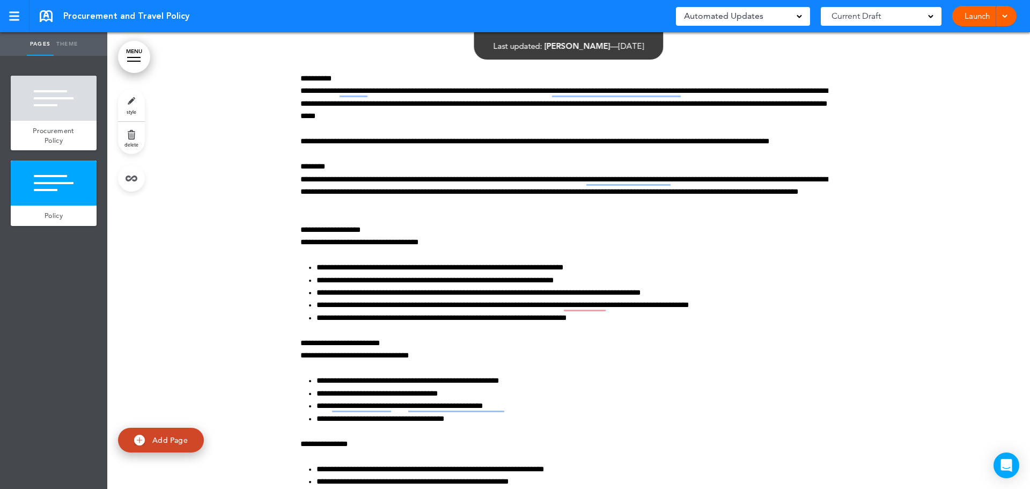
click at [11, 12] on div at bounding box center [14, 13] width 10 height 2
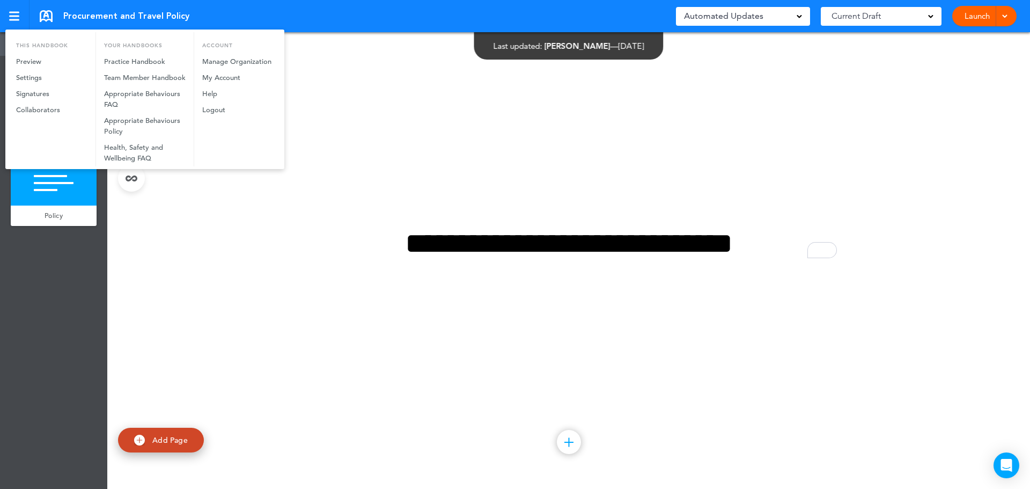
click at [293, 210] on div at bounding box center [515, 244] width 1030 height 489
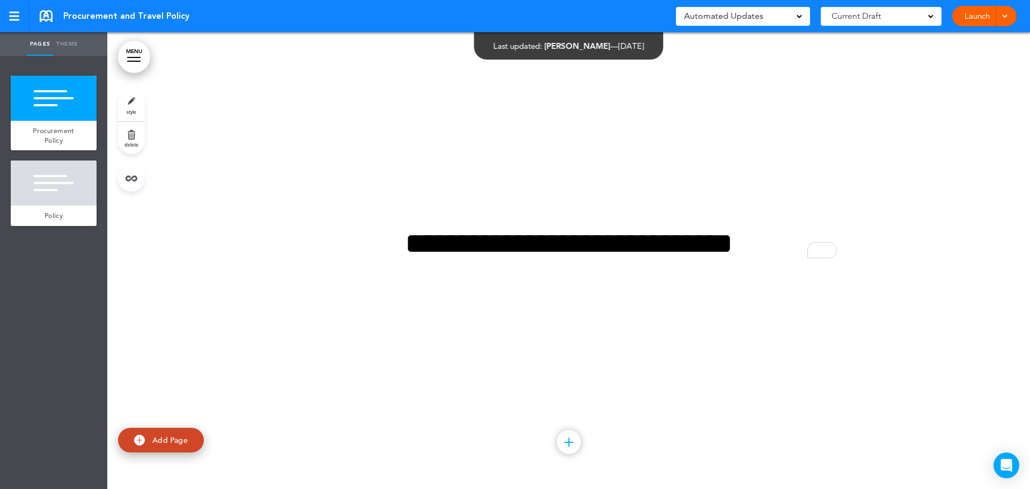
click at [218, 228] on div at bounding box center [568, 260] width 922 height 456
click at [1006, 17] on span at bounding box center [1004, 15] width 7 height 7
click at [931, 65] on span "Preview Draft" at bounding box center [953, 65] width 45 height 10
click at [1009, 20] on div "Launch Launch Preview Draft" at bounding box center [984, 16] width 64 height 20
click at [1007, 18] on span at bounding box center [1004, 15] width 7 height 7
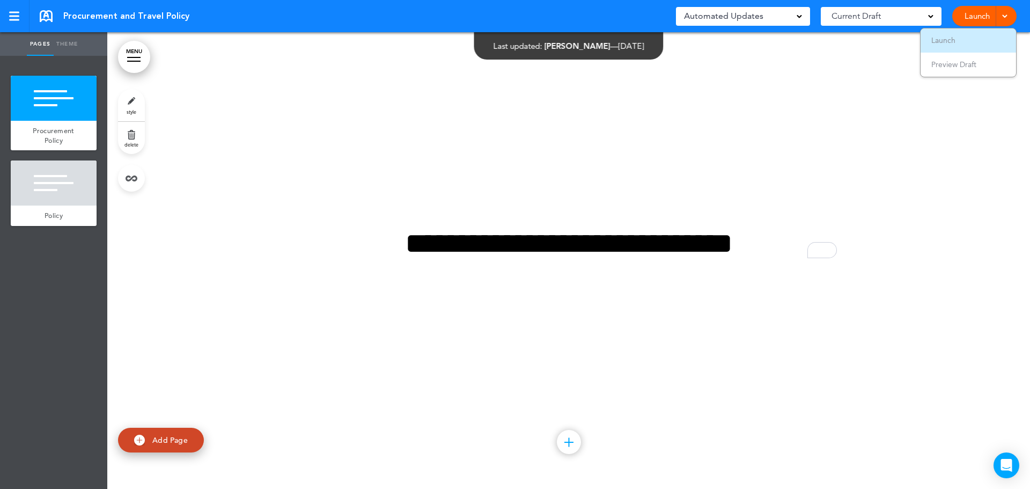
click at [950, 39] on span "Launch" at bounding box center [943, 40] width 24 height 10
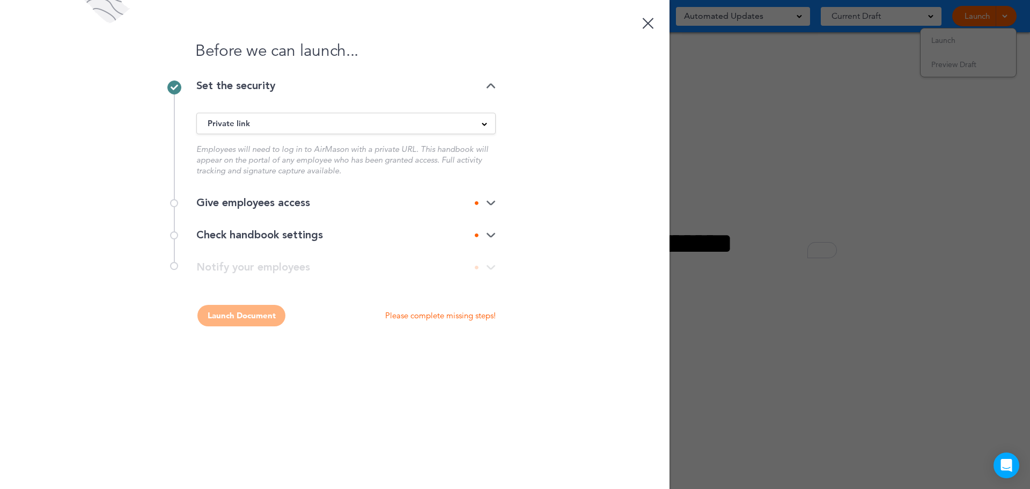
click at [359, 127] on div "Private link" at bounding box center [346, 123] width 298 height 12
click at [318, 203] on div "Give employees access" at bounding box center [345, 202] width 299 height 11
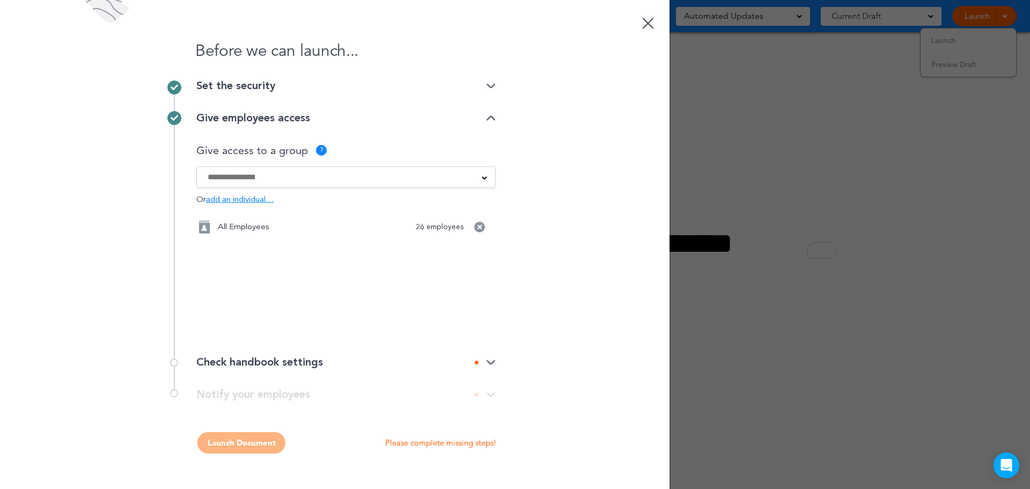
click at [334, 368] on div "Check handbook settings" at bounding box center [345, 362] width 299 height 32
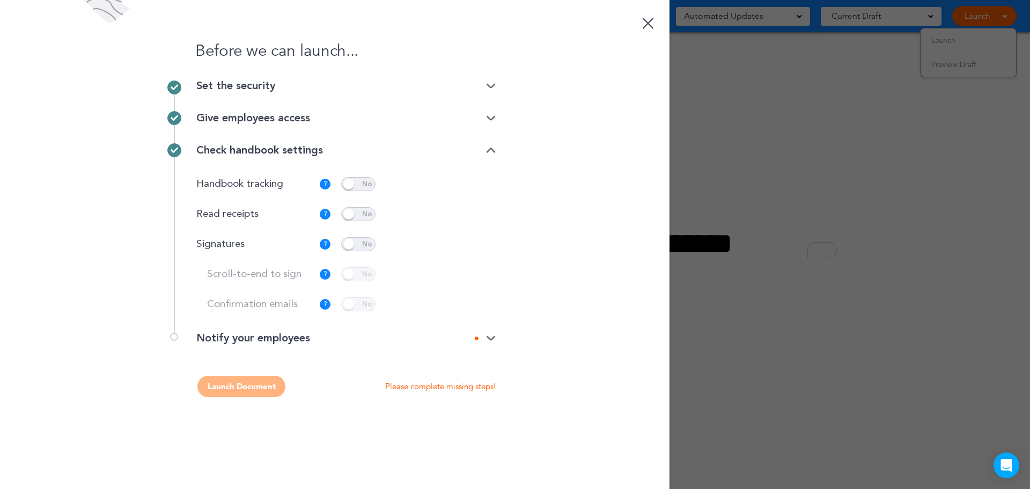
click at [345, 246] on span at bounding box center [358, 244] width 34 height 14
click at [347, 212] on span at bounding box center [358, 214] width 34 height 14
click at [466, 245] on p "Customize" at bounding box center [461, 244] width 36 height 7
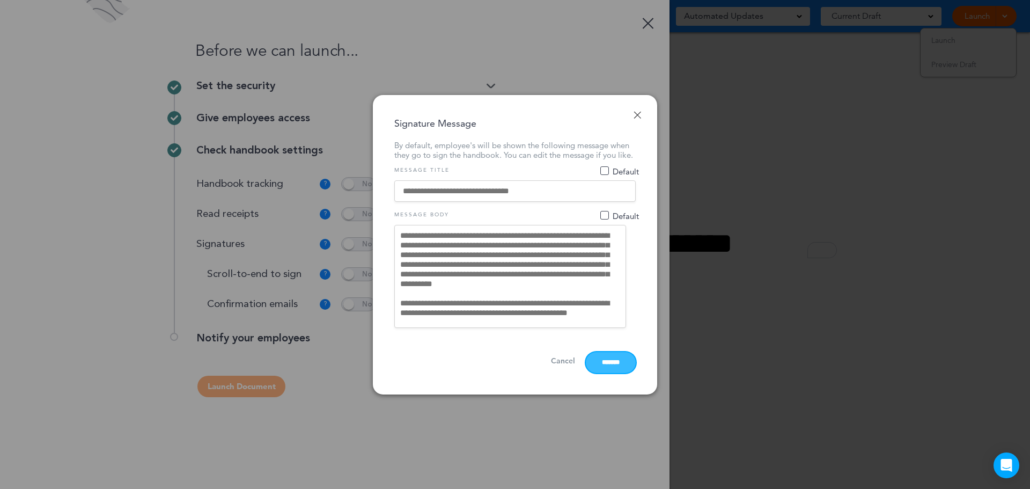
click at [603, 368] on input "*******" at bounding box center [611, 362] width 50 height 21
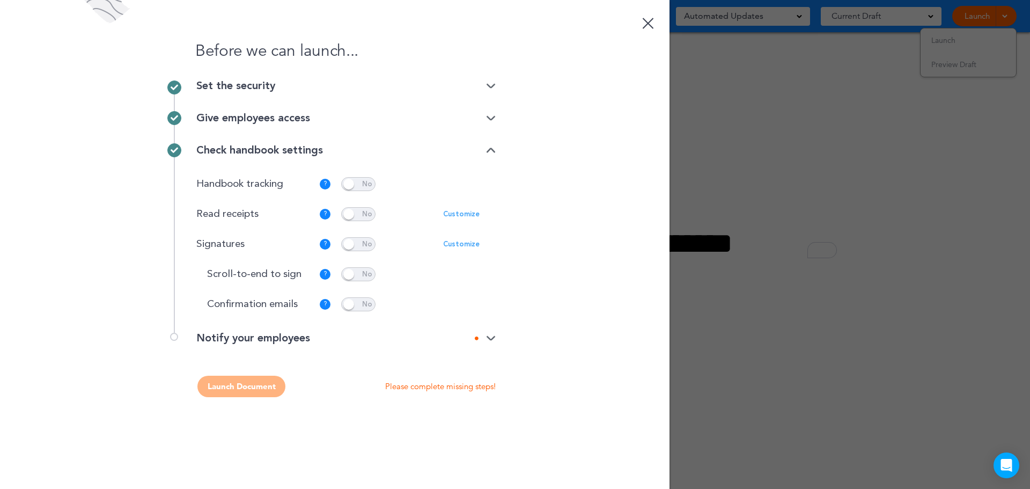
click at [491, 338] on img at bounding box center [491, 338] width 10 height 7
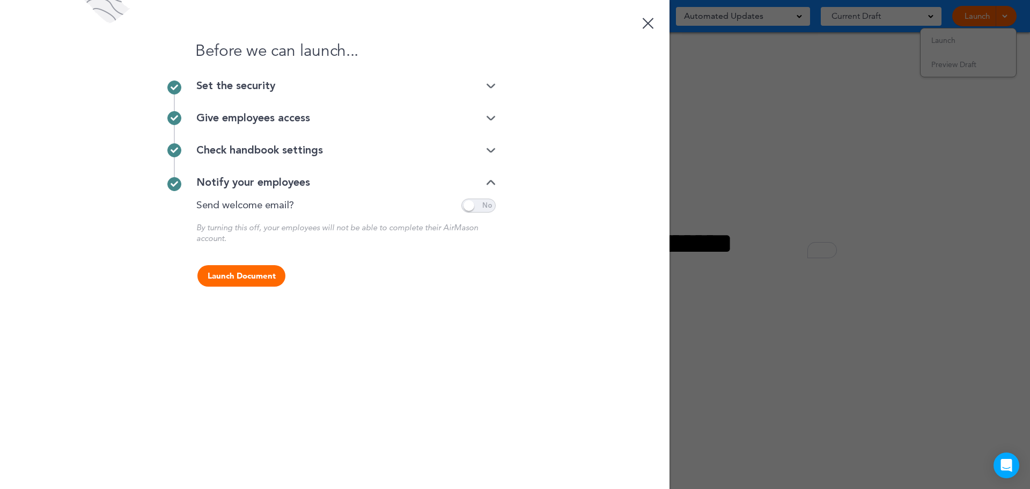
click at [486, 183] on img at bounding box center [491, 182] width 10 height 7
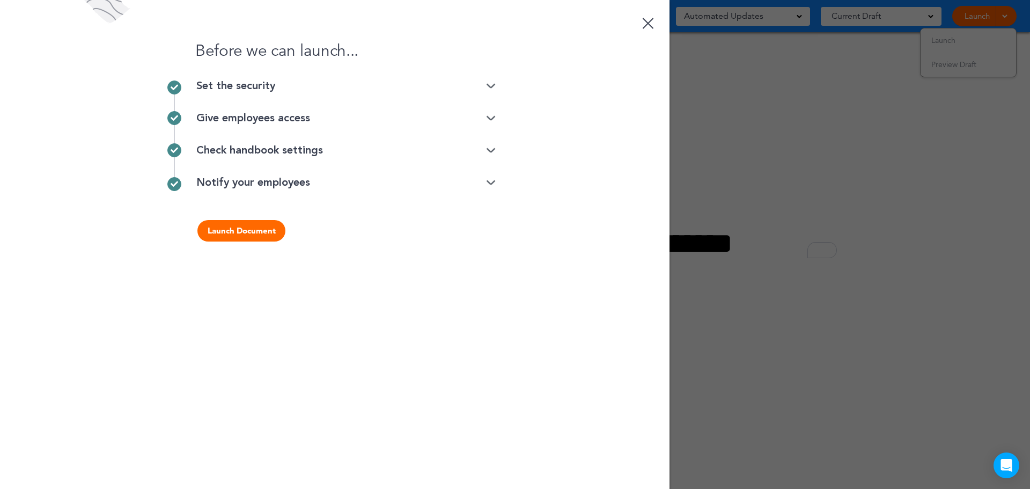
click at [486, 183] on img at bounding box center [491, 182] width 10 height 7
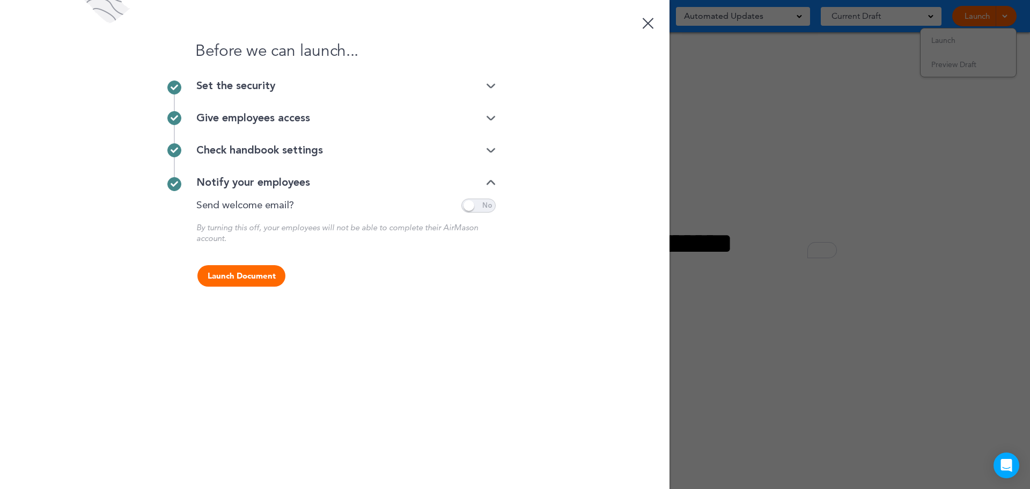
click at [490, 121] on img at bounding box center [491, 118] width 10 height 7
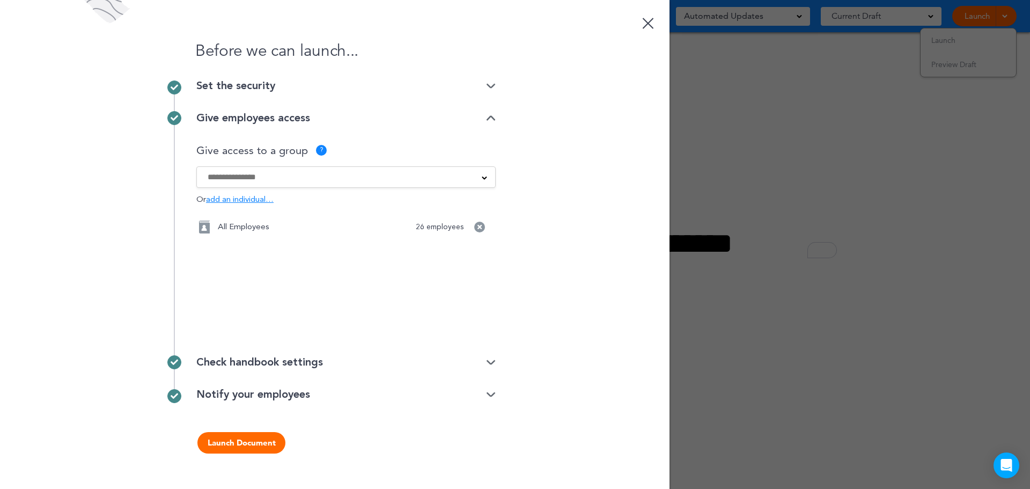
click at [493, 90] on div "Set the security" at bounding box center [345, 85] width 299 height 11
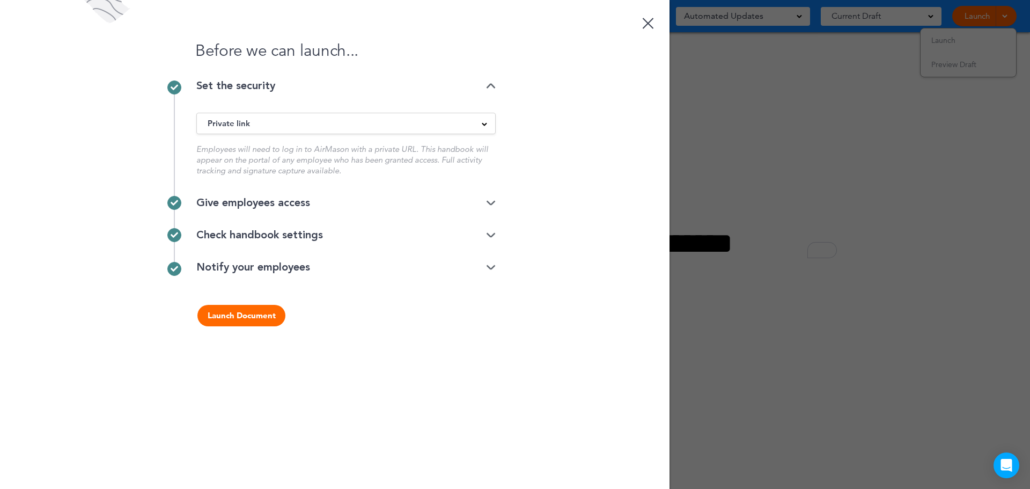
click at [487, 203] on img at bounding box center [491, 203] width 10 height 7
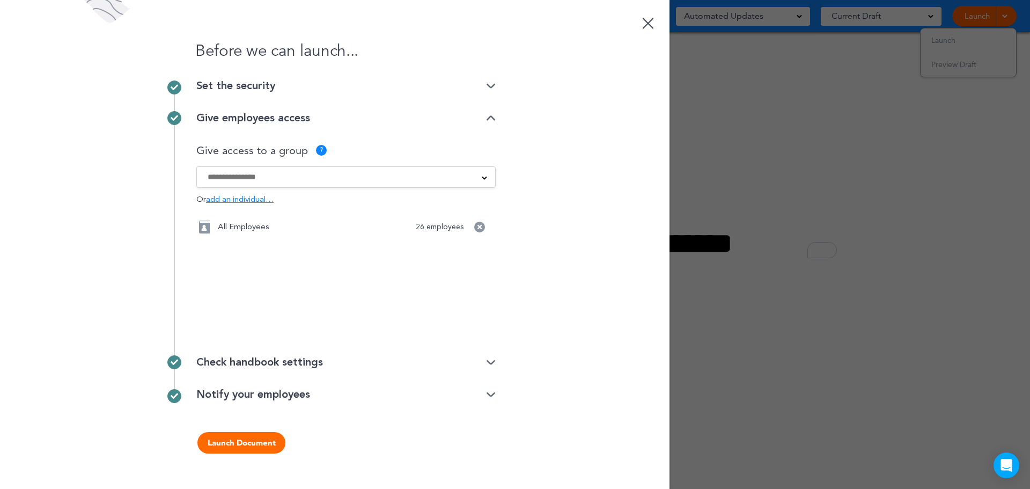
click at [244, 443] on button "Launch Document" at bounding box center [241, 442] width 88 height 21
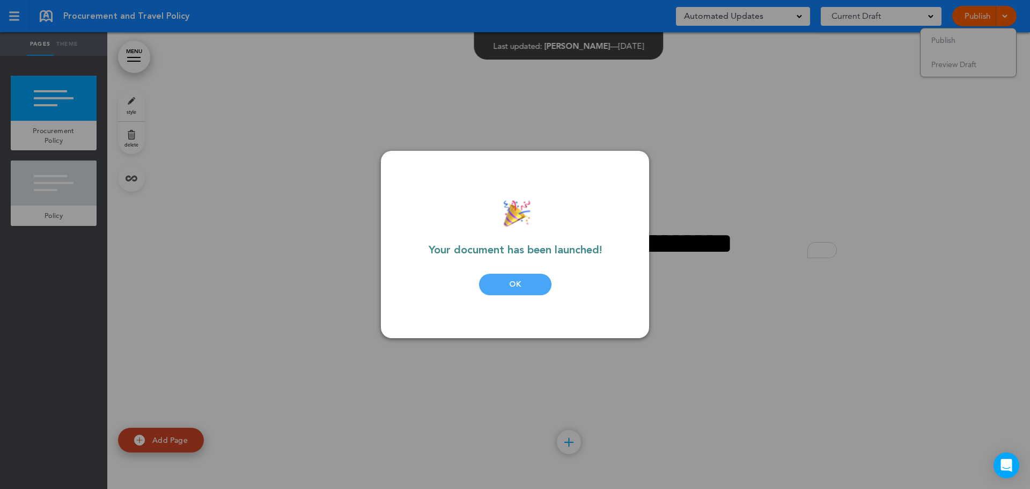
click at [512, 283] on div "OK" at bounding box center [515, 284] width 72 height 21
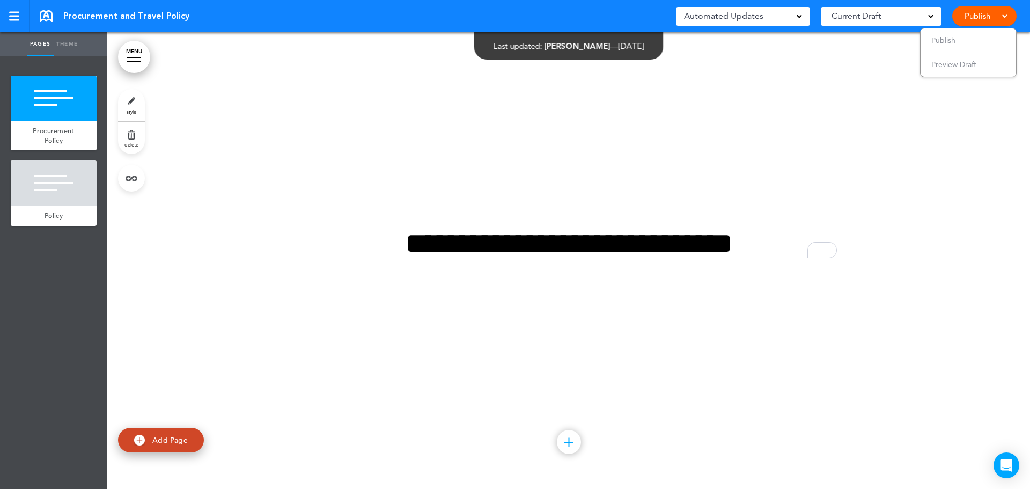
click at [63, 46] on link "Theme" at bounding box center [67, 44] width 27 height 24
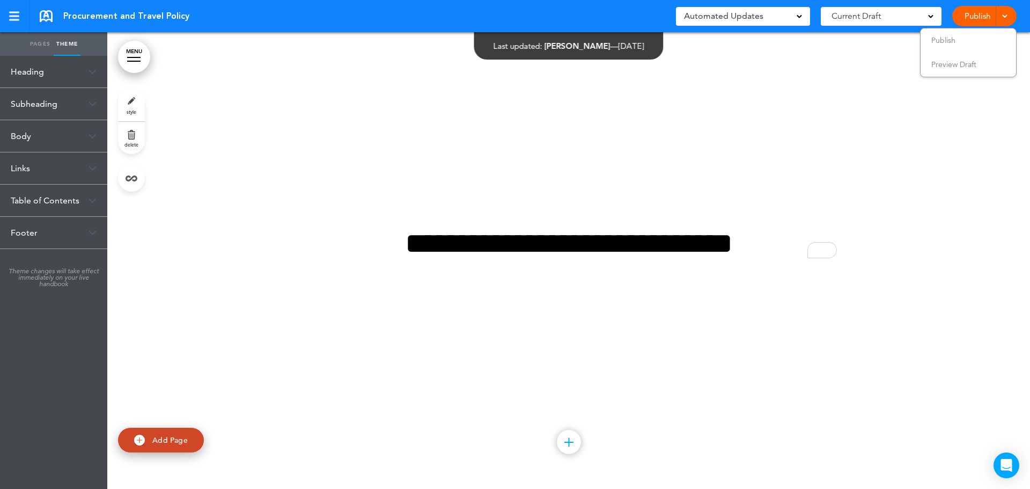
click at [141, 55] on link "MENU" at bounding box center [134, 57] width 32 height 32
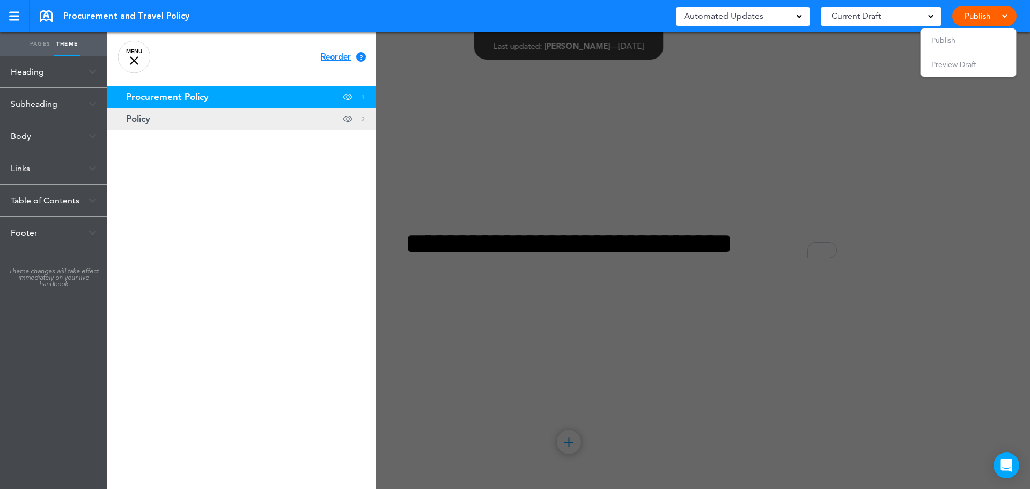
click at [140, 124] on link "Policy Hide page in table of contents 2" at bounding box center [241, 119] width 268 height 22
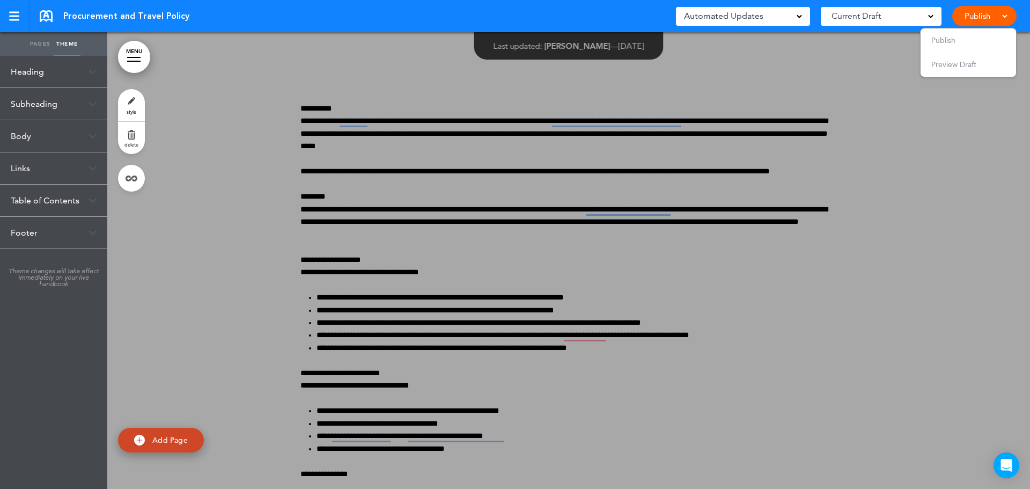
scroll to position [456, 0]
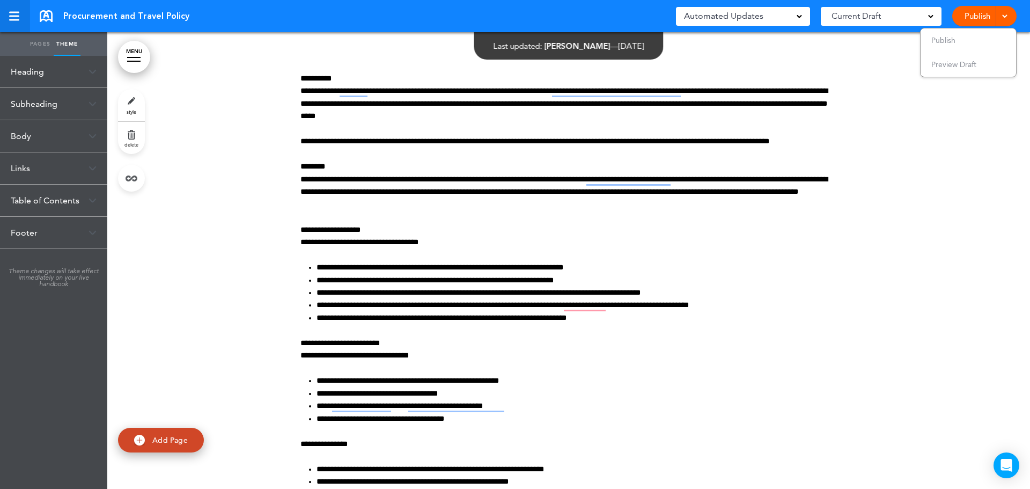
click at [17, 20] on div at bounding box center [14, 20] width 10 height 2
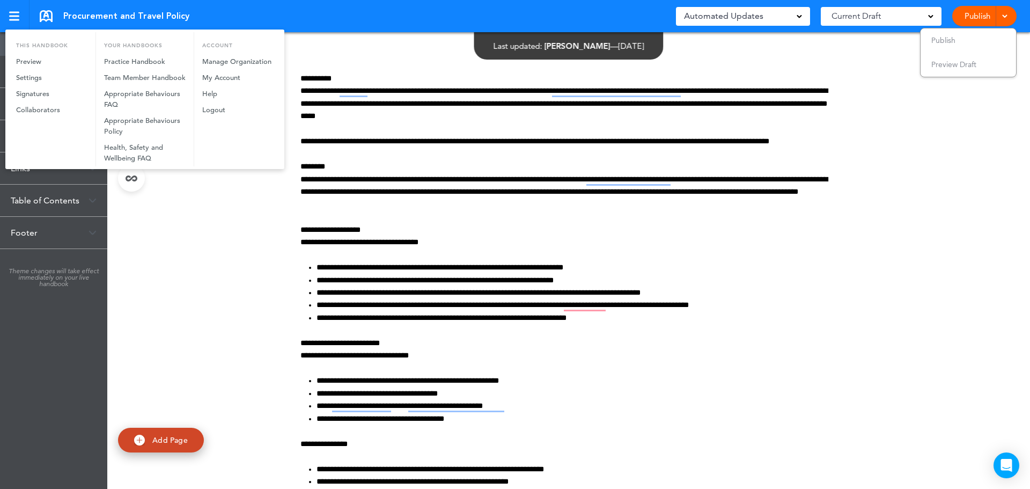
click at [72, 16] on div at bounding box center [515, 244] width 1030 height 489
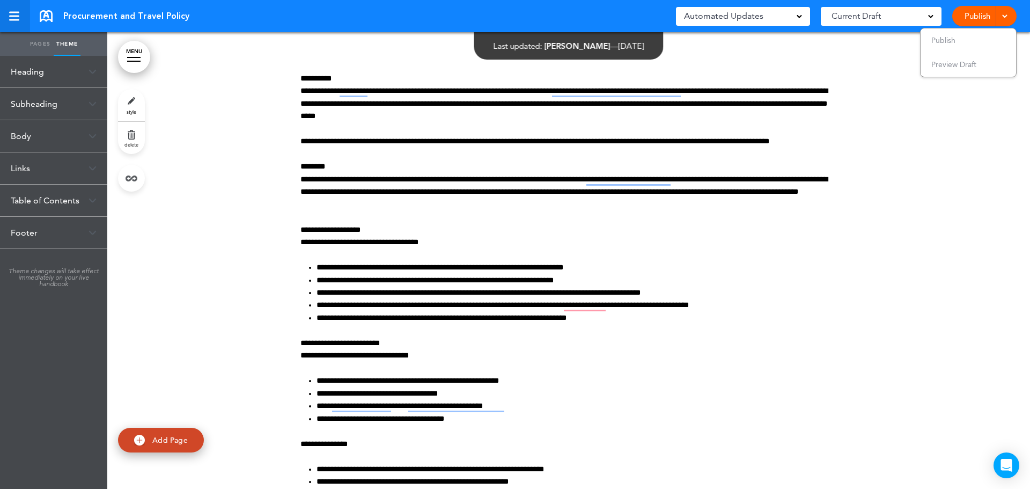
click at [14, 17] on div at bounding box center [14, 17] width 10 height 2
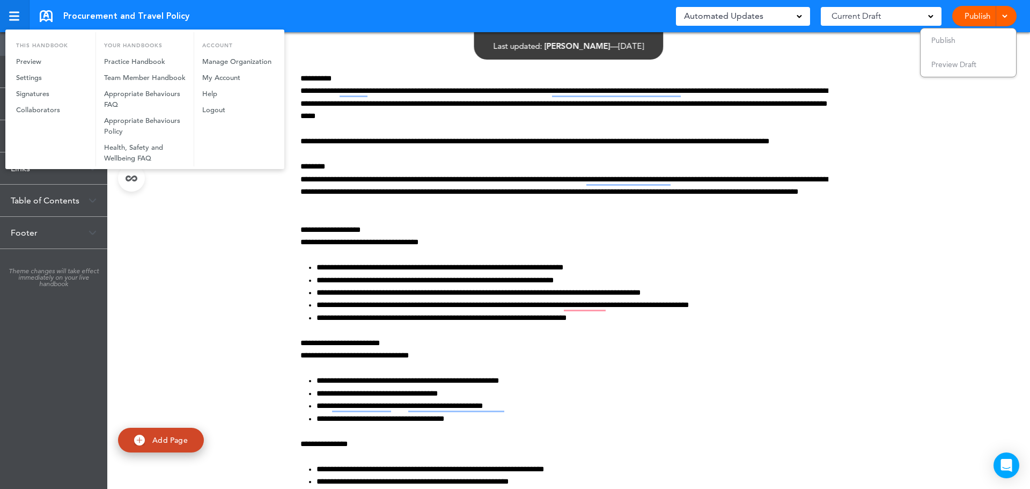
click at [14, 17] on div at bounding box center [515, 244] width 1030 height 489
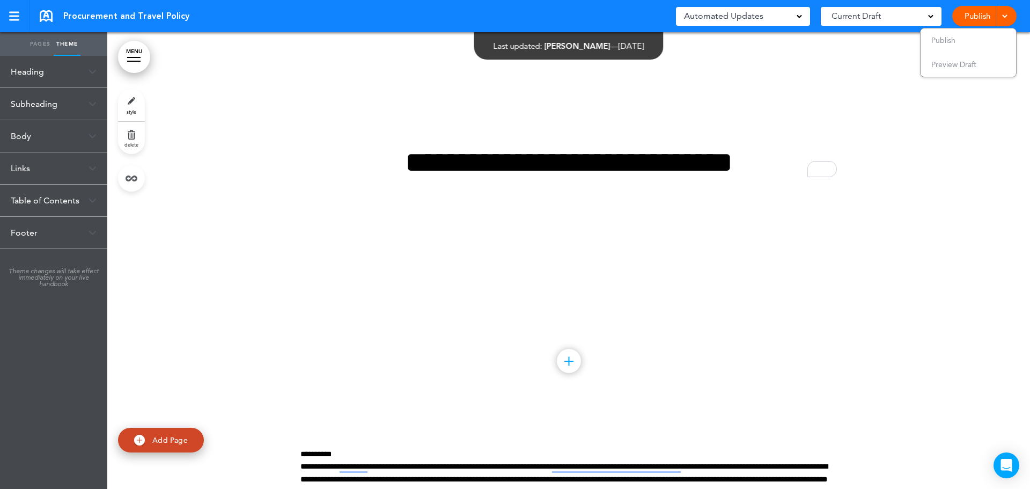
scroll to position [0, 0]
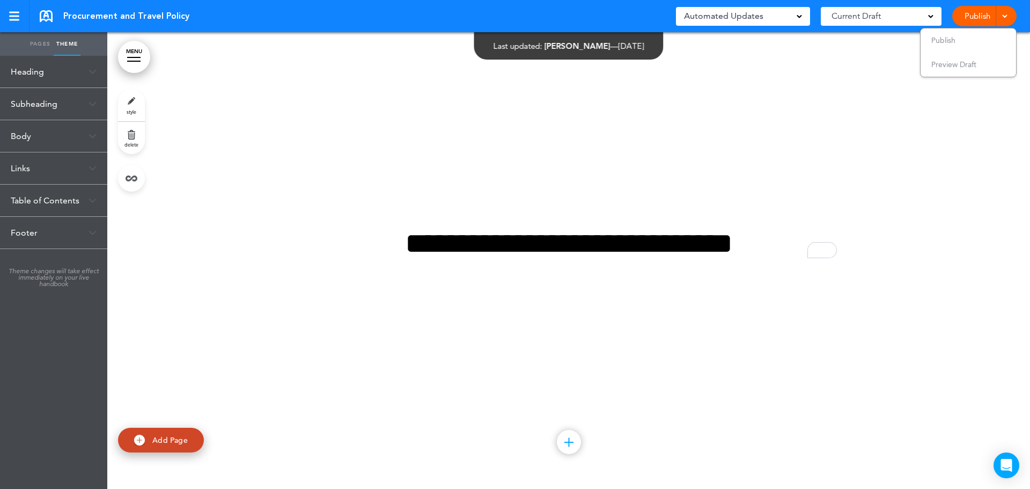
click at [928, 15] on span at bounding box center [930, 15] width 5 height 5
click at [581, 175] on div at bounding box center [568, 260] width 922 height 456
click at [134, 65] on link "MENU" at bounding box center [134, 57] width 32 height 32
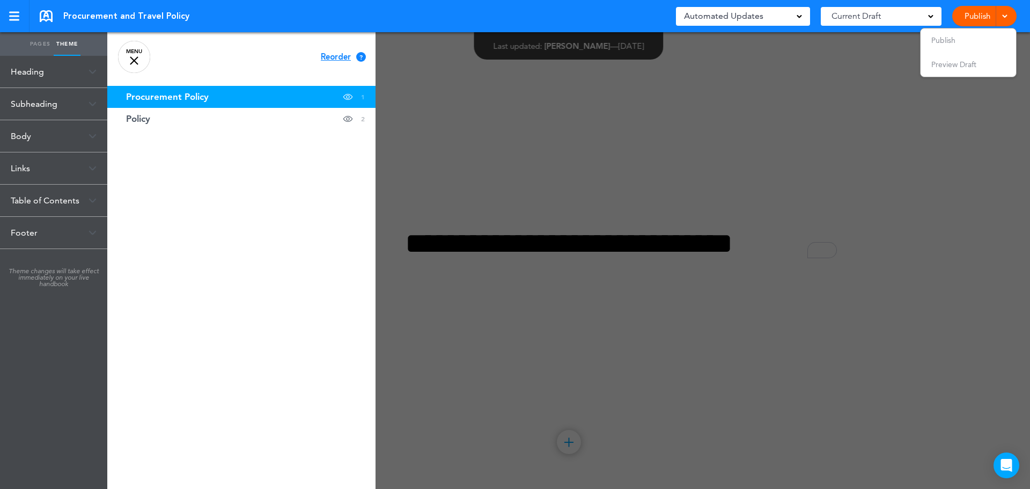
click at [32, 46] on link "Pages" at bounding box center [40, 44] width 27 height 24
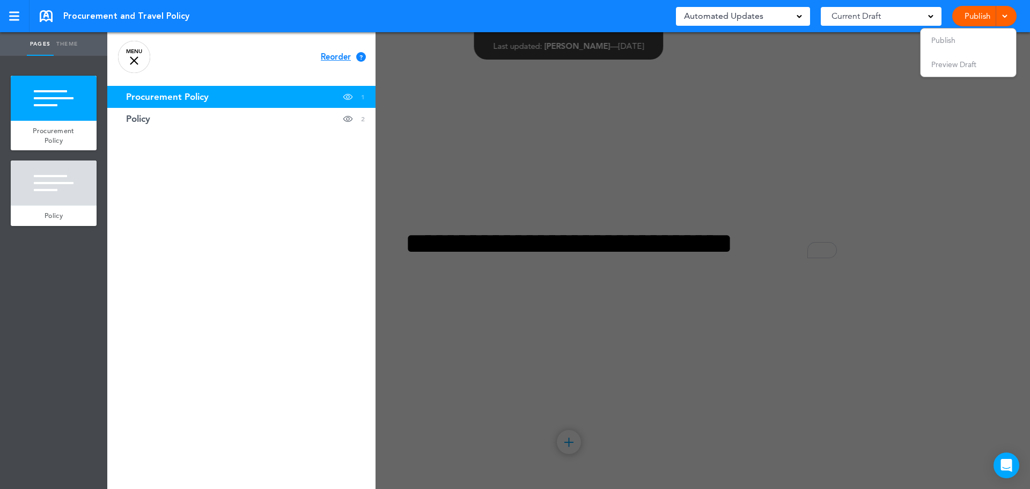
click at [47, 17] on link at bounding box center [46, 16] width 13 height 12
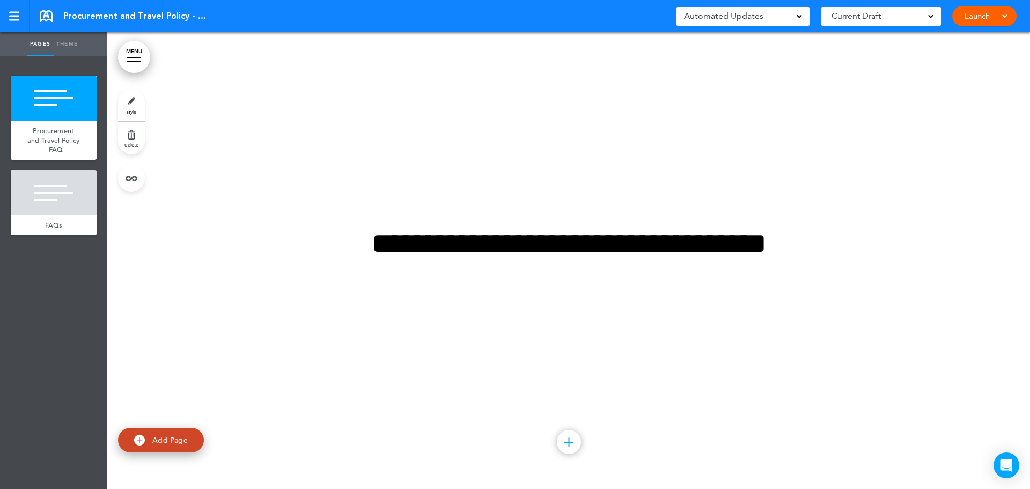
drag, startPoint x: 73, startPoint y: 201, endPoint x: 105, endPoint y: 225, distance: 39.4
click at [73, 201] on div at bounding box center [54, 192] width 86 height 45
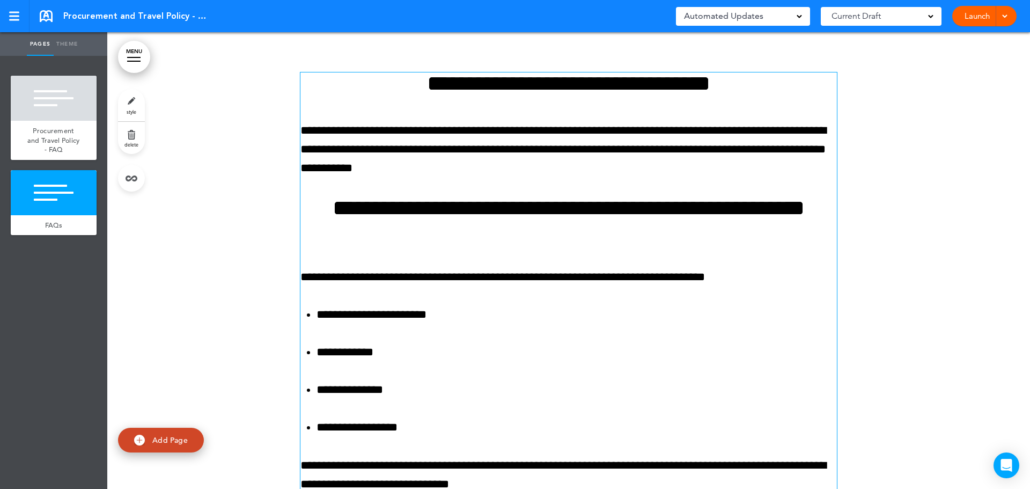
scroll to position [456, 0]
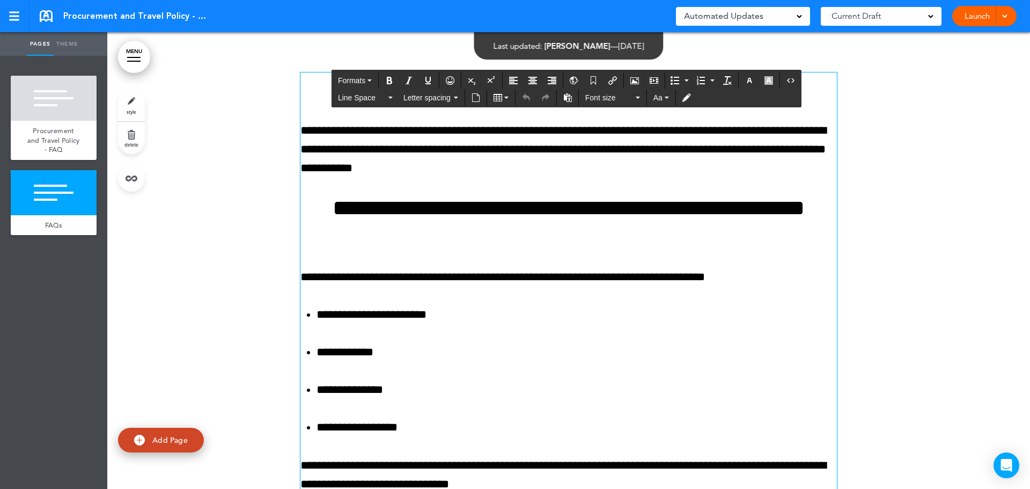
drag, startPoint x: 404, startPoint y: 83, endPoint x: 648, endPoint y: 513, distance: 494.5
click at [648, 488] on html "Checking url availability This handbook Preview Settings Signatures Collaborato…" at bounding box center [515, 244] width 1030 height 489
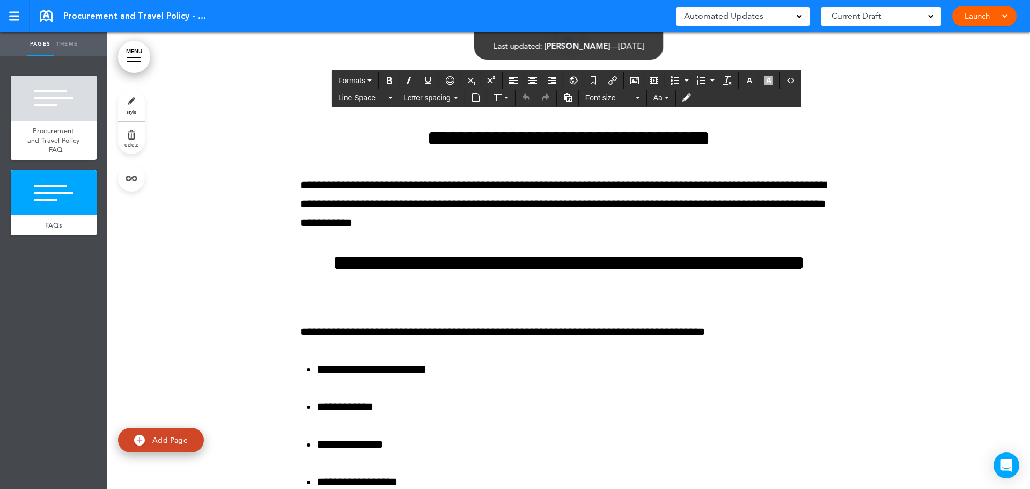
scroll to position [349, 0]
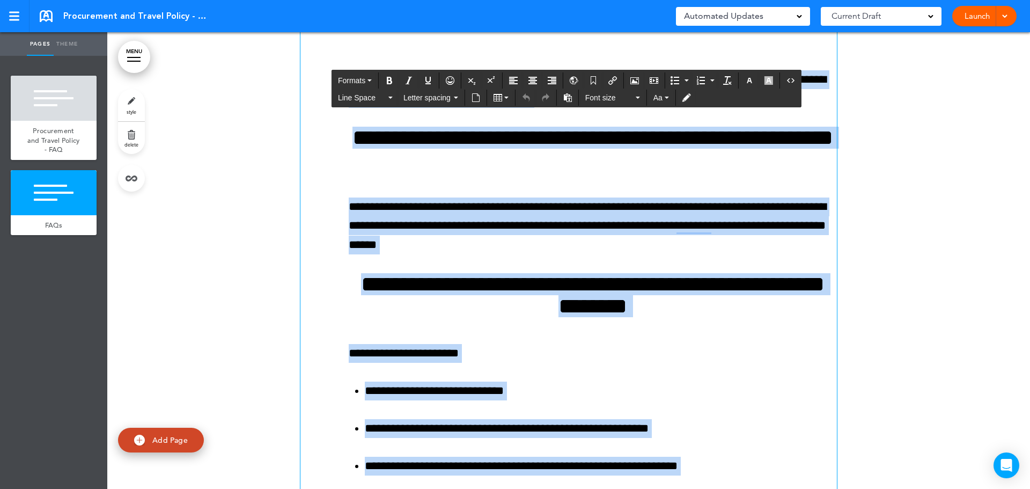
scroll to position [2105, 0]
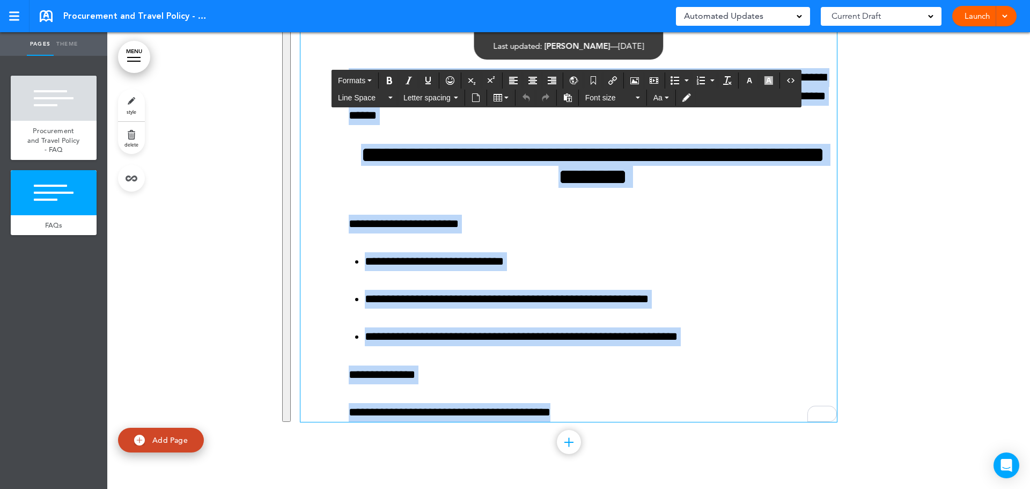
drag, startPoint x: 404, startPoint y: 187, endPoint x: 625, endPoint y: 431, distance: 329.5
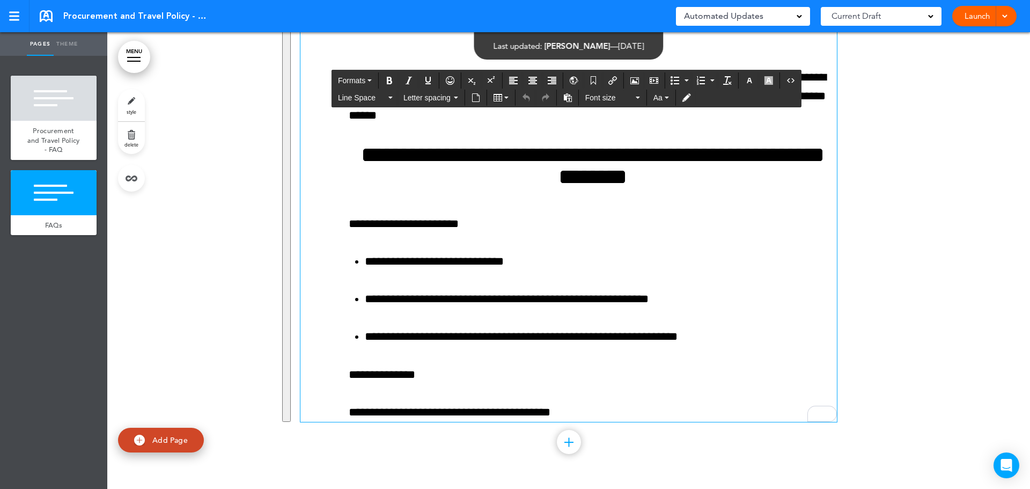
scroll to position [456, 0]
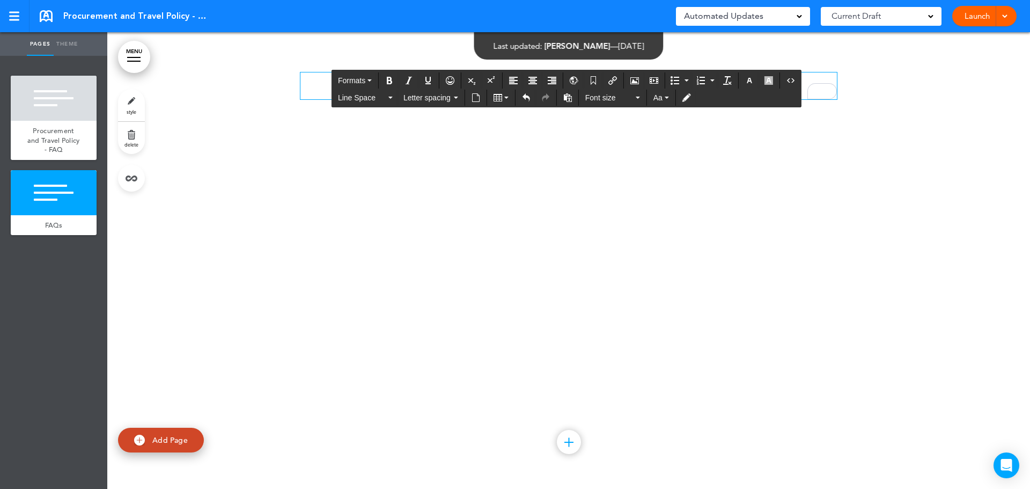
click at [321, 82] on p "To enrich screen reader interactions, please activate Accessibility in Grammarl…" at bounding box center [568, 81] width 536 height 19
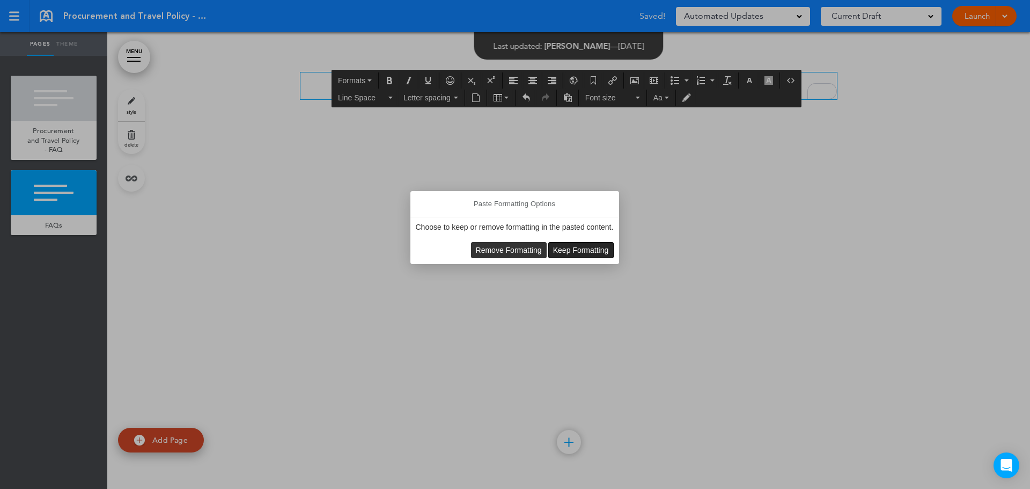
click at [576, 248] on span "Keep Formatting" at bounding box center [581, 250] width 56 height 9
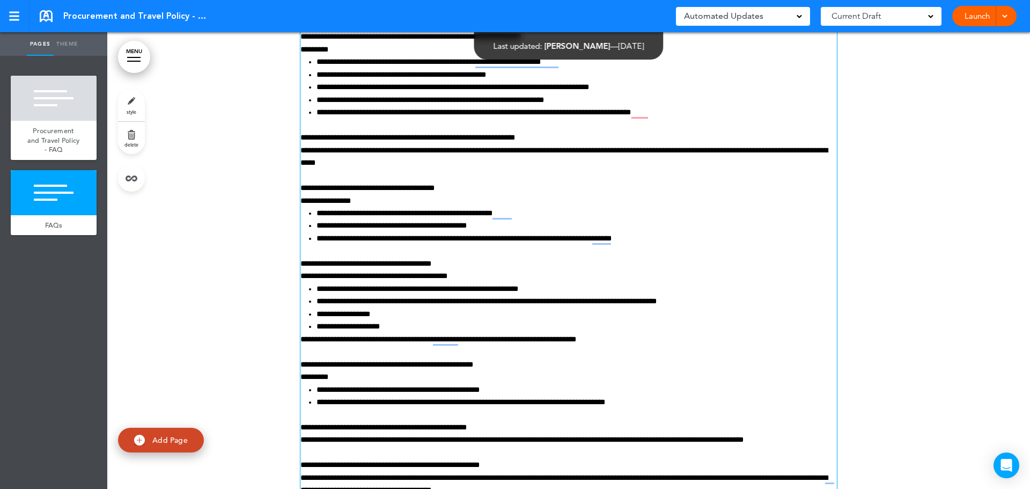
scroll to position [982, 0]
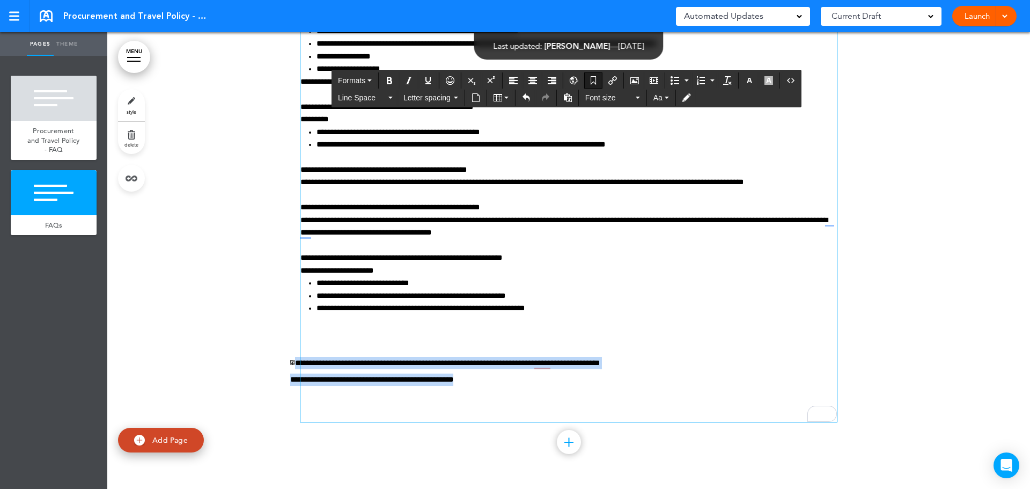
drag, startPoint x: 471, startPoint y: 382, endPoint x: 271, endPoint y: 353, distance: 201.6
click at [553, 82] on icon "Align right" at bounding box center [552, 80] width 9 height 9
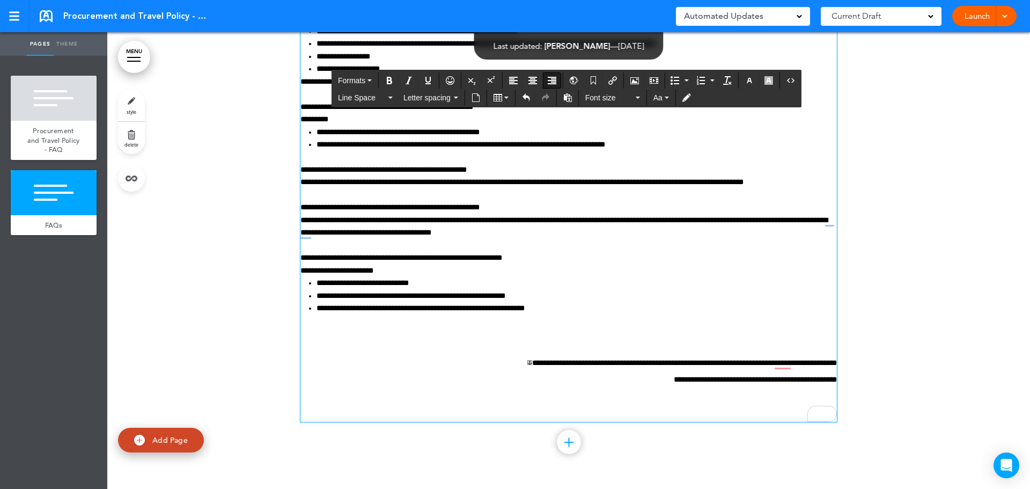
click at [600, 285] on li "**********" at bounding box center [576, 283] width 520 height 12
click at [776, 361] on p "**********" at bounding box center [563, 363] width 546 height 12
click at [646, 305] on li "**********" at bounding box center [576, 308] width 520 height 12
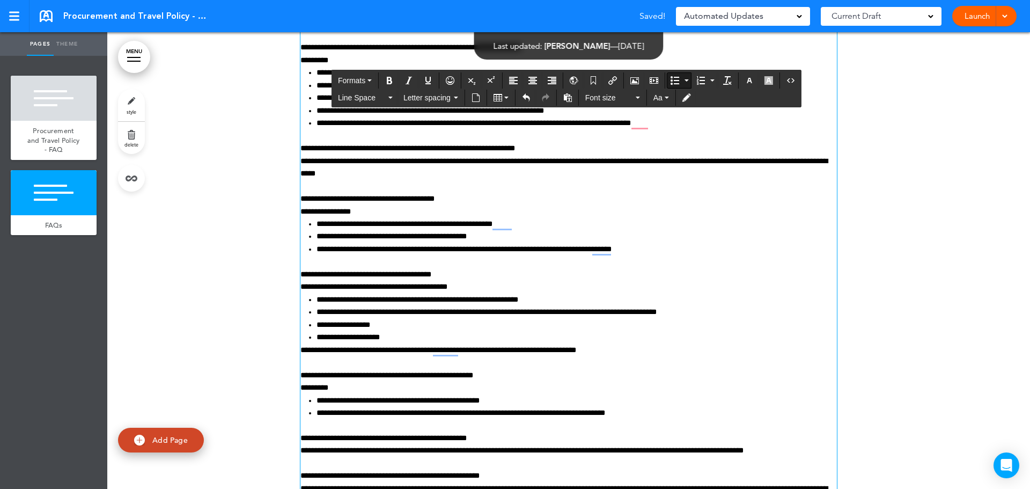
scroll to position [338, 0]
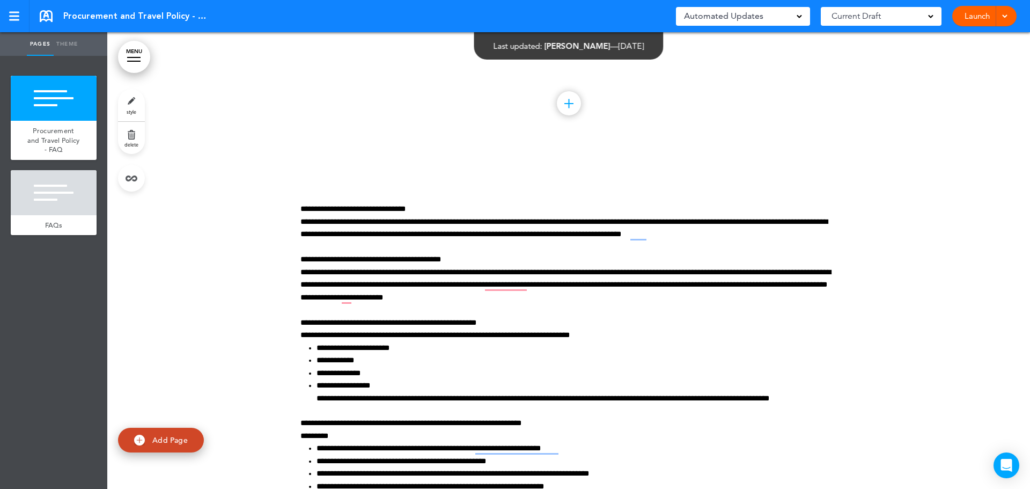
click at [932, 18] on span at bounding box center [930, 15] width 5 height 5
click at [1002, 14] on span at bounding box center [1004, 15] width 7 height 7
click at [955, 69] on li "Preview Draft" at bounding box center [967, 65] width 95 height 24
click at [978, 16] on link "Launch" at bounding box center [977, 16] width 34 height 20
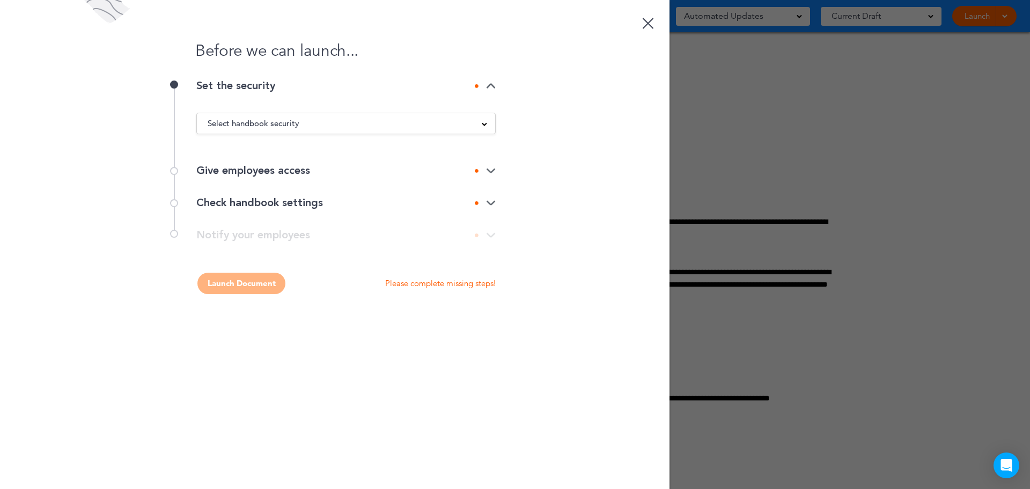
scroll to position [0, 0]
click at [400, 112] on div "Select handbook security Public link Private link Unlisted link Visible on empl…" at bounding box center [345, 128] width 299 height 53
click at [459, 127] on div "Select handbook security" at bounding box center [346, 123] width 298 height 12
click at [415, 130] on div "Select handbook security Public link Private link Unlisted link" at bounding box center [345, 123] width 299 height 21
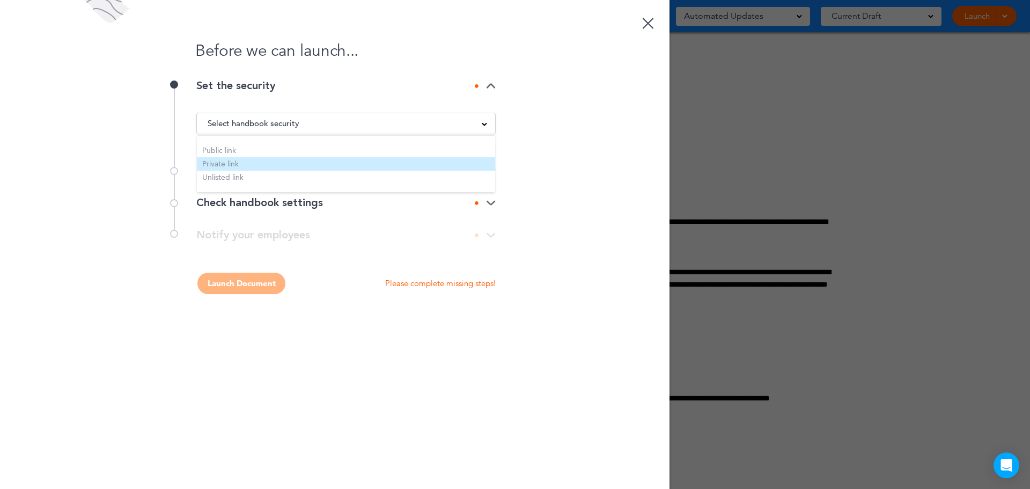
click at [240, 163] on li "Private link" at bounding box center [346, 163] width 298 height 13
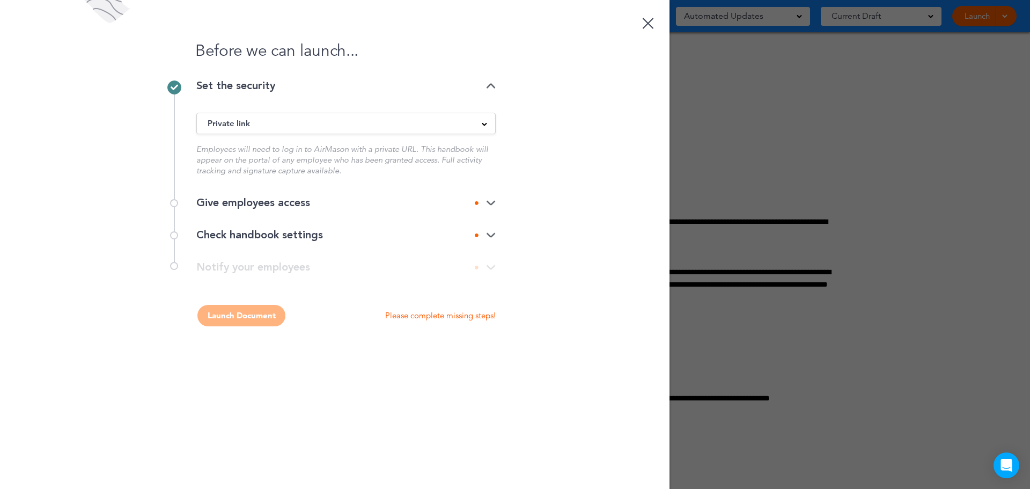
click at [272, 208] on div "Give employees access" at bounding box center [345, 202] width 299 height 11
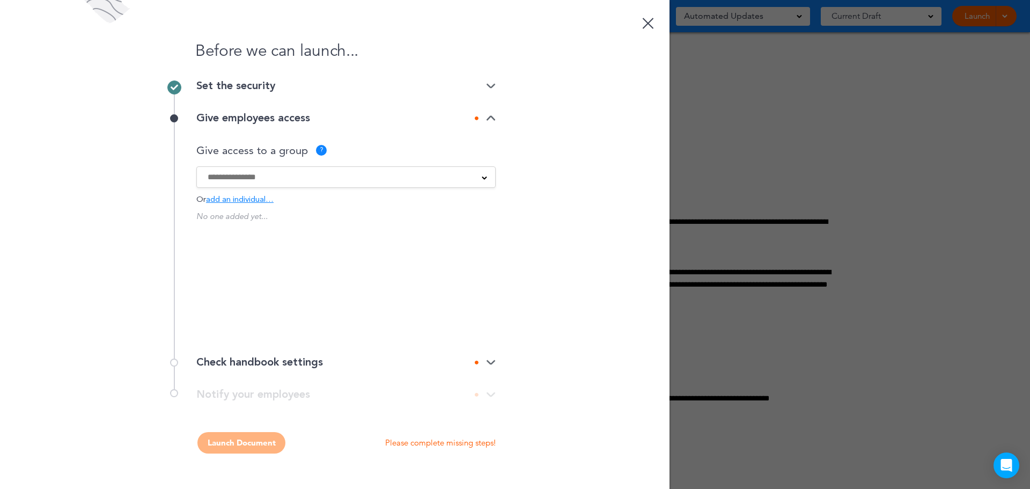
click at [266, 180] on input at bounding box center [339, 177] width 263 height 12
click at [272, 179] on input at bounding box center [339, 177] width 263 height 12
click at [218, 197] on span "add an individual…" at bounding box center [240, 200] width 68 height 8
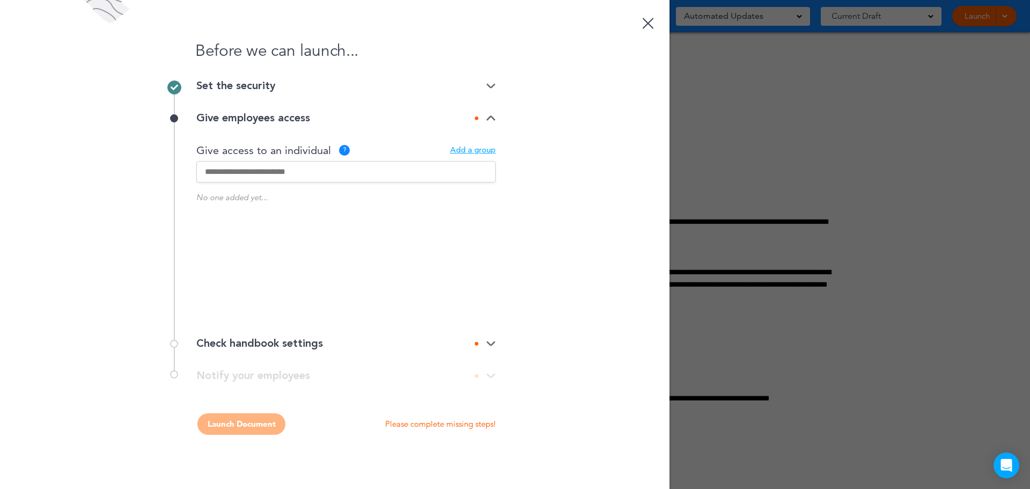
click at [491, 121] on img at bounding box center [491, 118] width 10 height 7
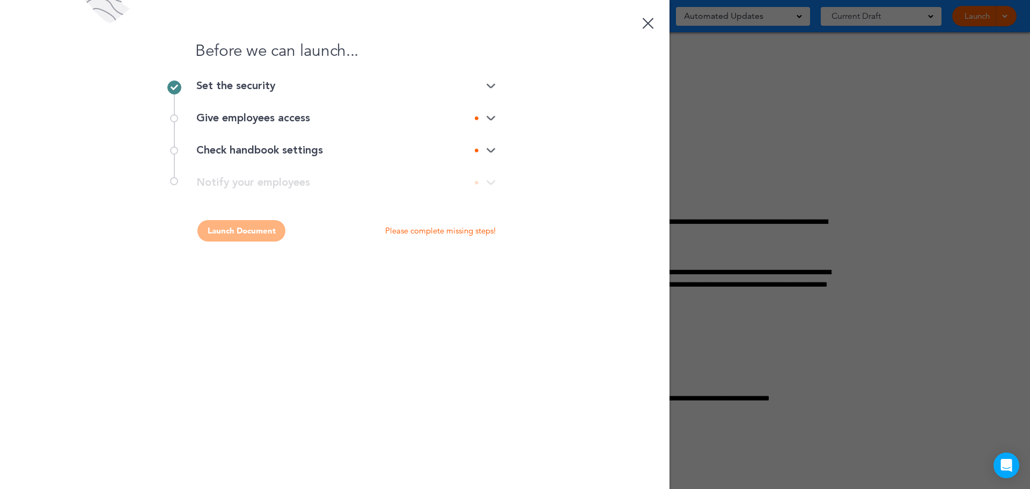
click at [301, 154] on div "Check handbook settings" at bounding box center [345, 150] width 299 height 11
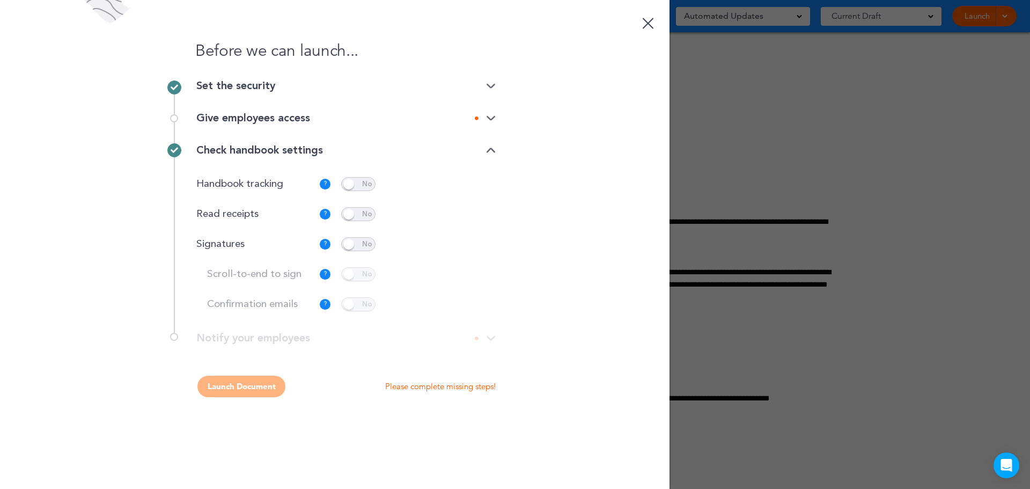
click at [349, 215] on span at bounding box center [358, 214] width 34 height 14
click at [457, 217] on p "Customize" at bounding box center [461, 214] width 36 height 7
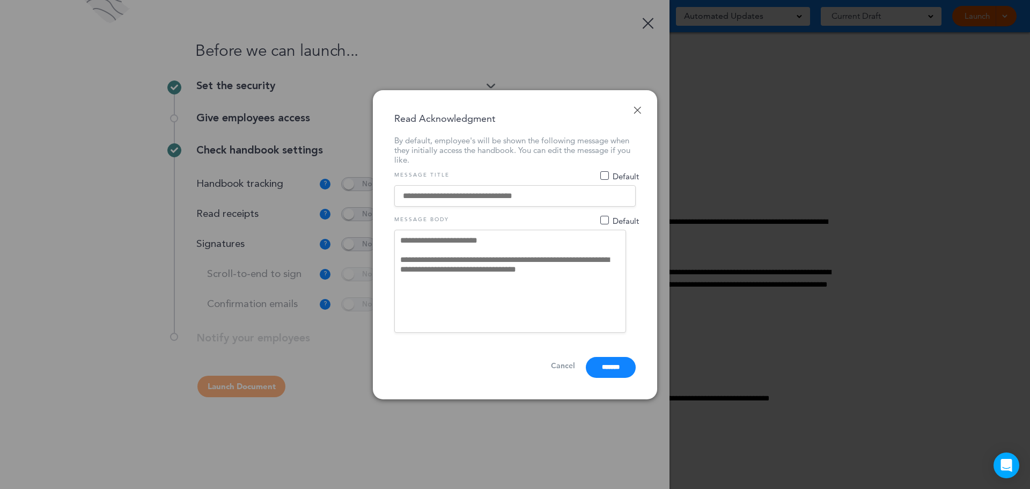
click at [547, 194] on input at bounding box center [514, 195] width 241 height 21
drag, startPoint x: 467, startPoint y: 192, endPoint x: 556, endPoint y: 192, distance: 89.0
click at [556, 192] on input at bounding box center [514, 195] width 241 height 21
click at [548, 192] on input at bounding box center [514, 195] width 241 height 21
drag, startPoint x: 557, startPoint y: 191, endPoint x: 534, endPoint y: 193, distance: 22.6
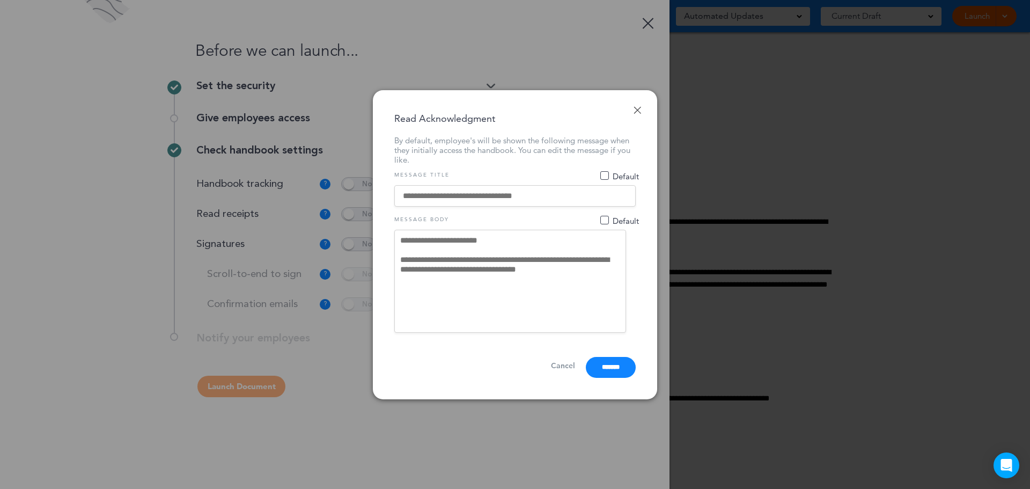
click at [557, 191] on input at bounding box center [514, 195] width 241 height 21
click at [637, 106] on link "Done" at bounding box center [637, 110] width 8 height 8
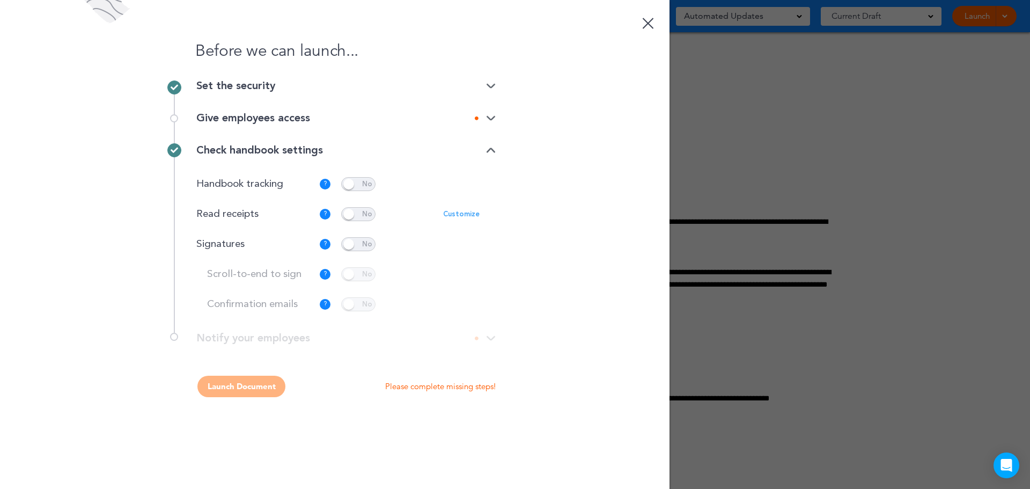
click at [360, 211] on span at bounding box center [358, 214] width 34 height 14
click at [367, 243] on span at bounding box center [358, 244] width 34 height 14
click at [461, 244] on p "Customize" at bounding box center [461, 244] width 36 height 7
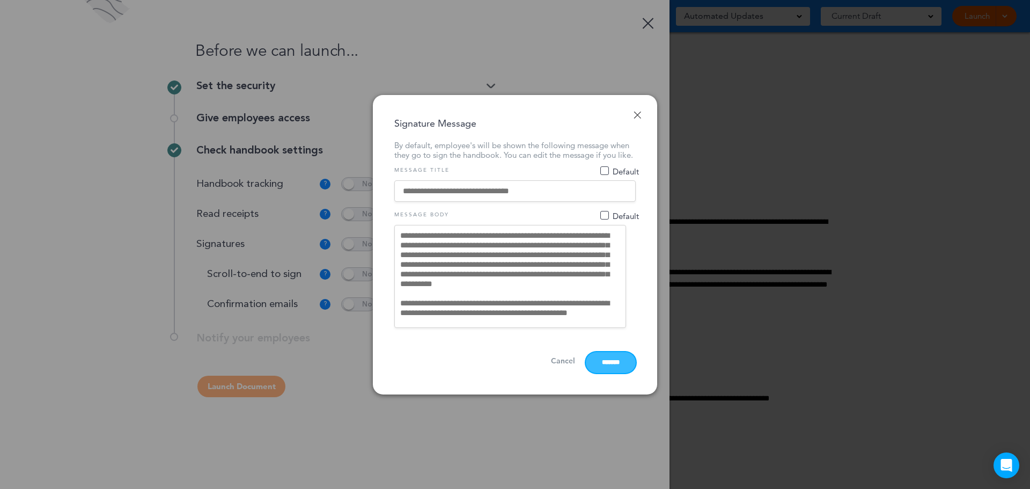
click at [599, 365] on input "*******" at bounding box center [611, 362] width 50 height 21
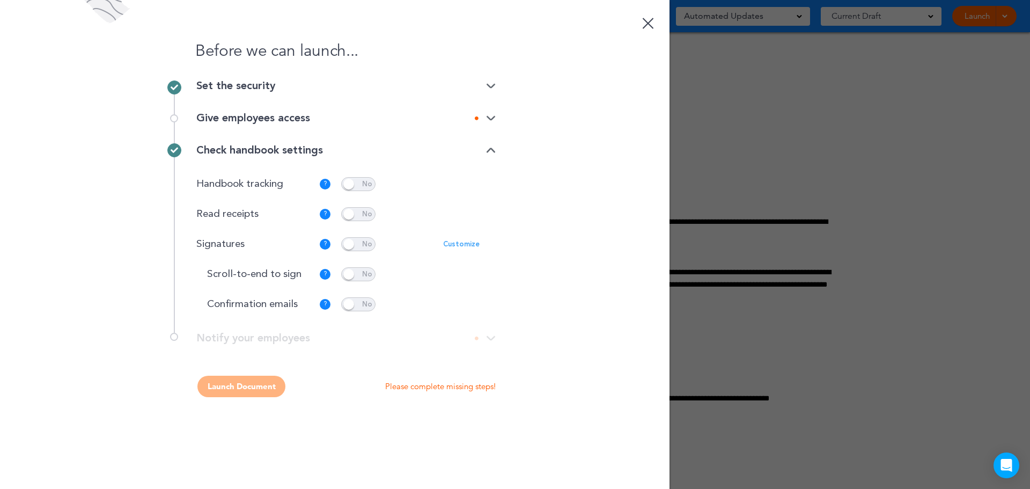
click at [412, 389] on p "Please complete missing steps!" at bounding box center [440, 386] width 110 height 11
click at [489, 119] on img at bounding box center [491, 118] width 10 height 7
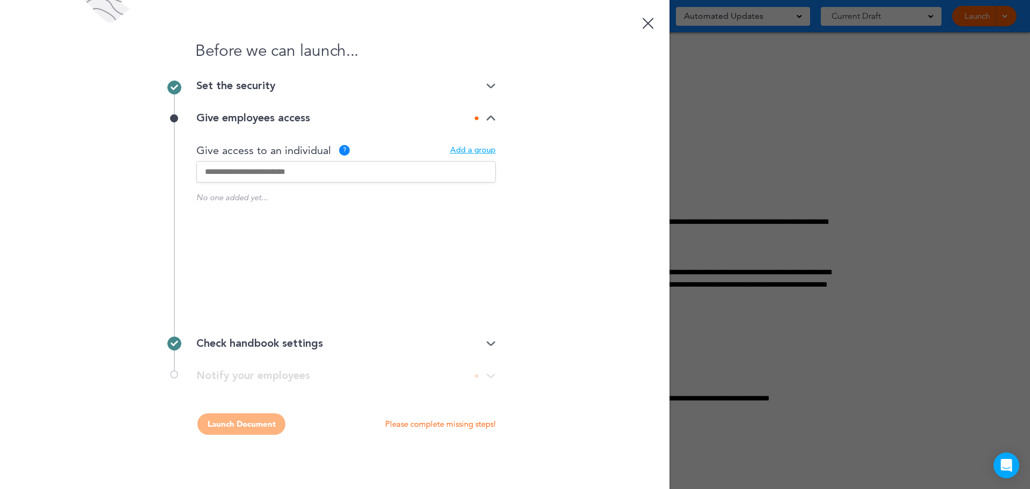
click at [282, 172] on input "text" at bounding box center [345, 171] width 299 height 21
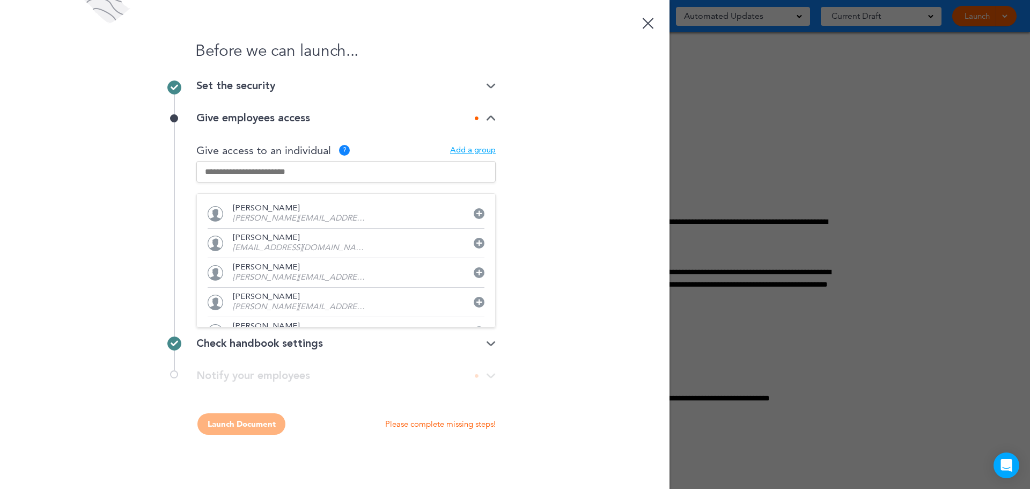
click at [595, 180] on div "Before we can launch... Set the security Private link Public link Private link …" at bounding box center [334, 244] width 669 height 489
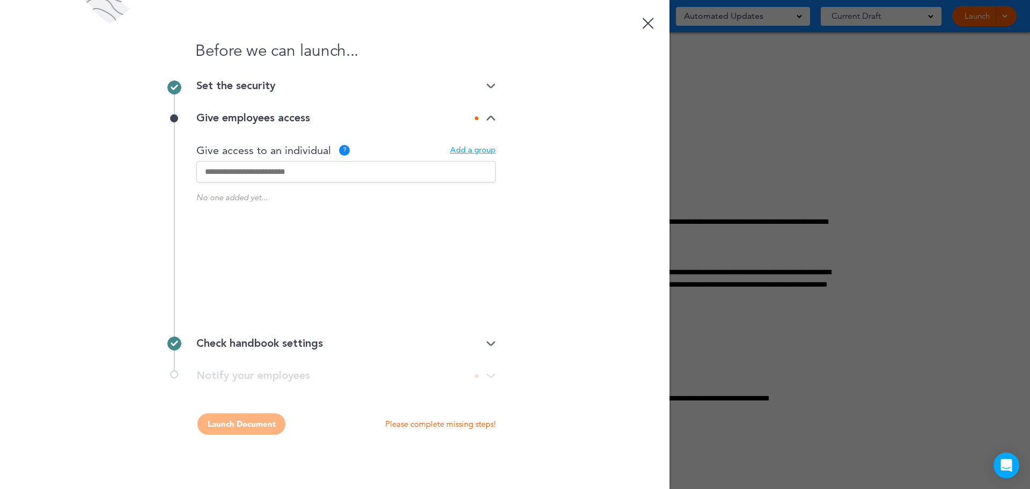
click at [478, 151] on div "Add a group" at bounding box center [473, 150] width 46 height 8
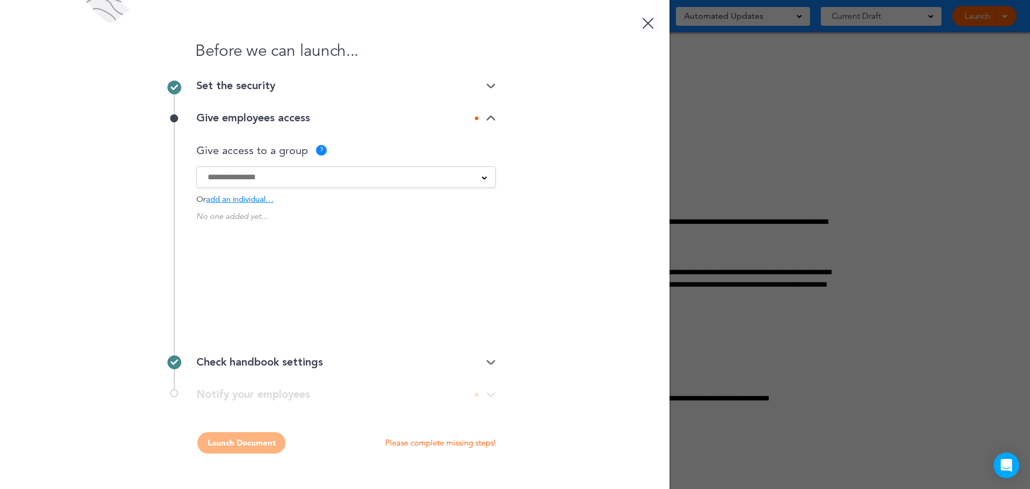
click at [486, 119] on img at bounding box center [491, 118] width 10 height 7
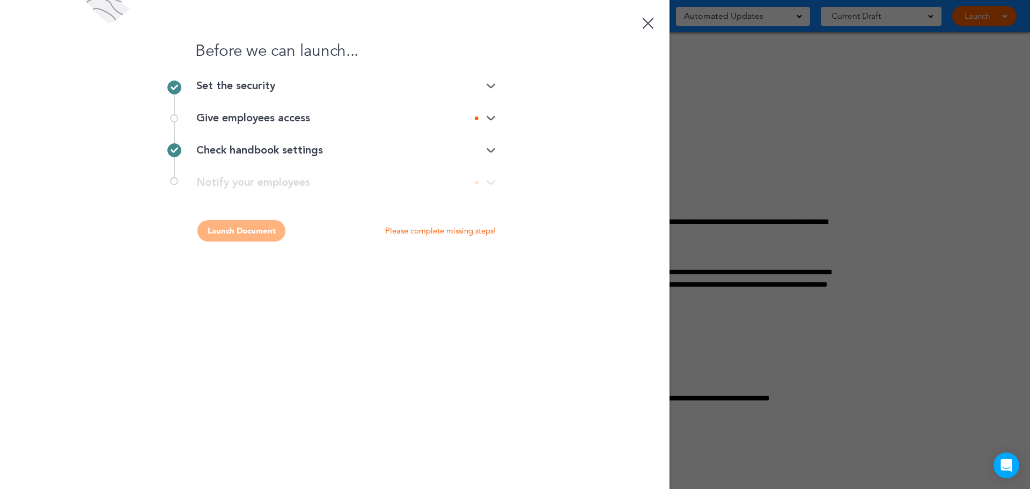
click at [237, 236] on div "Launch Document Please complete missing steps!" at bounding box center [335, 230] width 322 height 21
click at [222, 183] on div "**********" at bounding box center [335, 187] width 322 height 21
click at [490, 151] on img at bounding box center [491, 150] width 10 height 7
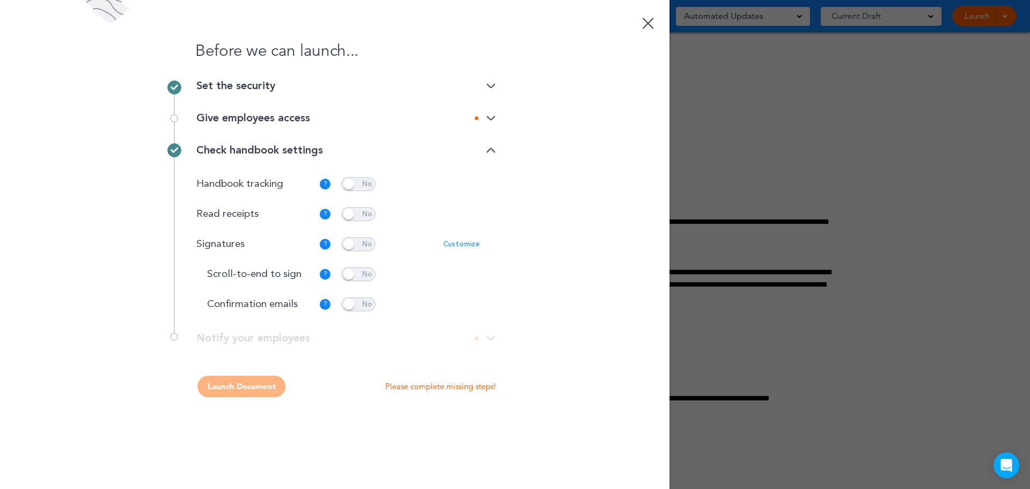
click at [350, 270] on span at bounding box center [358, 274] width 34 height 14
click at [486, 119] on img at bounding box center [491, 118] width 10 height 7
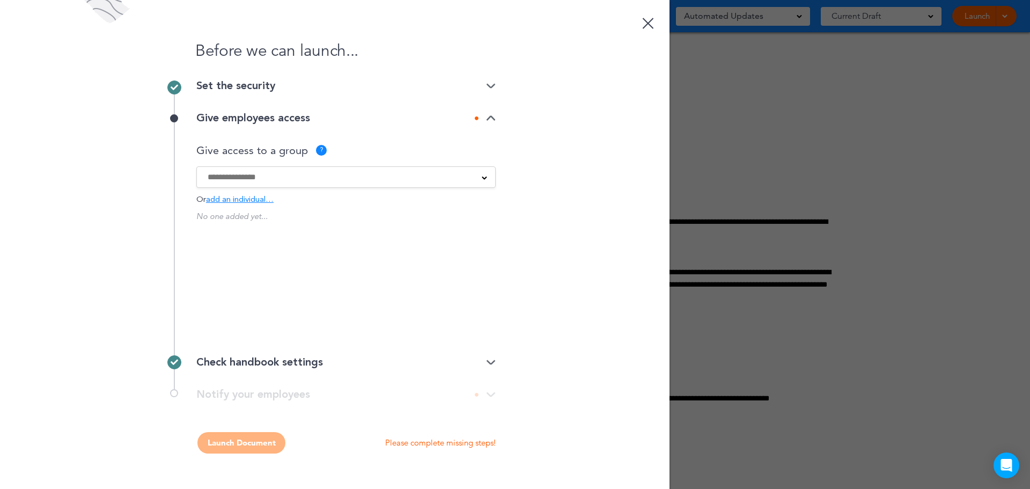
click at [483, 175] on span at bounding box center [484, 176] width 5 height 5
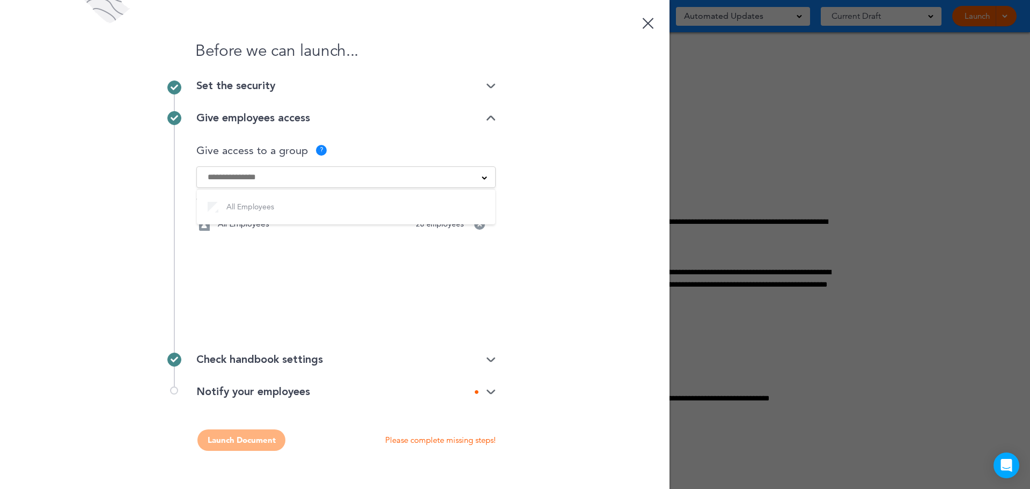
click at [618, 270] on div "Before we can launch... Set the security Private link Public link Private link …" at bounding box center [334, 244] width 669 height 489
click at [417, 390] on div "Notify your employees" at bounding box center [345, 391] width 299 height 11
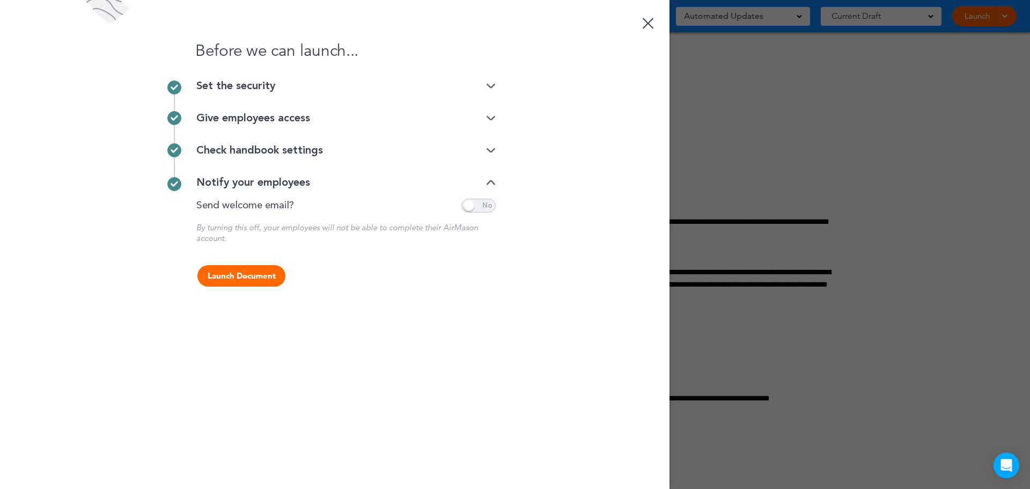
click at [230, 274] on button "Launch Document" at bounding box center [241, 275] width 88 height 21
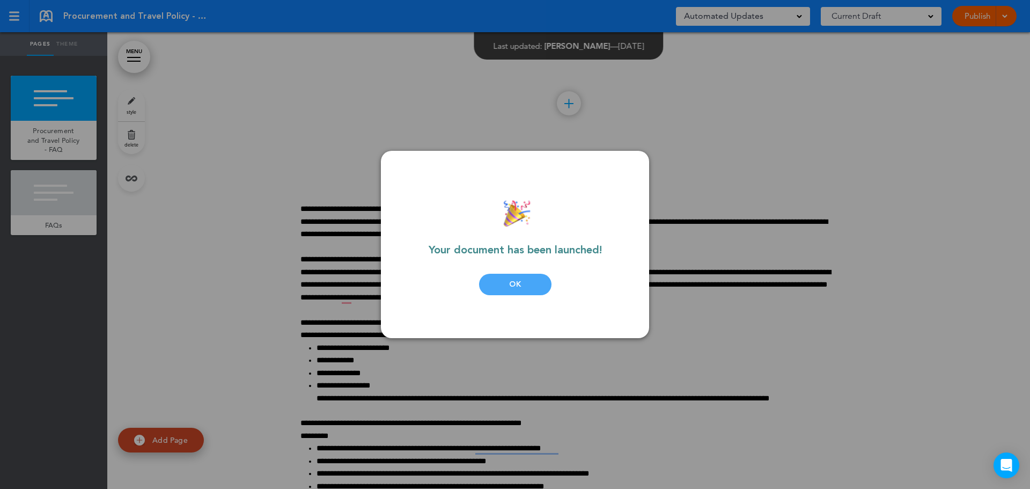
click at [507, 282] on div "OK" at bounding box center [515, 284] width 72 height 21
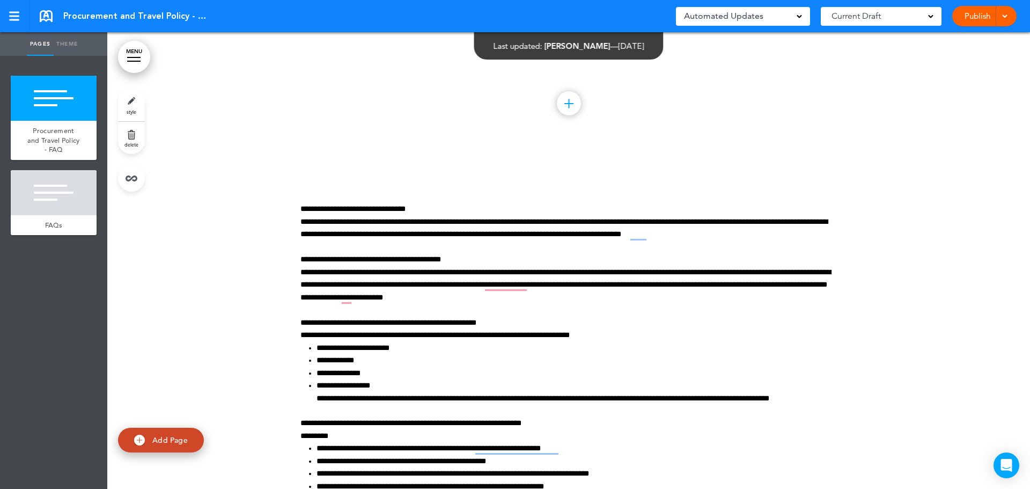
click at [48, 18] on link at bounding box center [46, 16] width 13 height 12
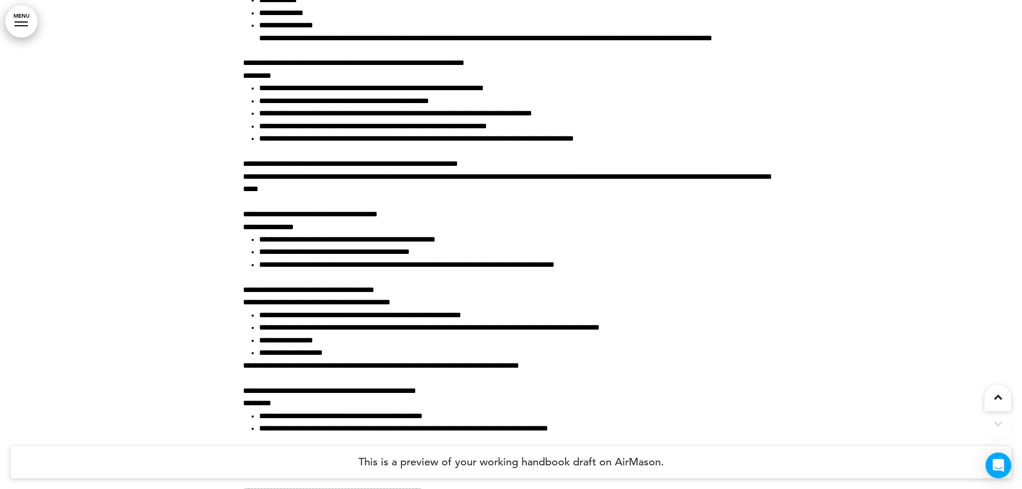
scroll to position [599, 0]
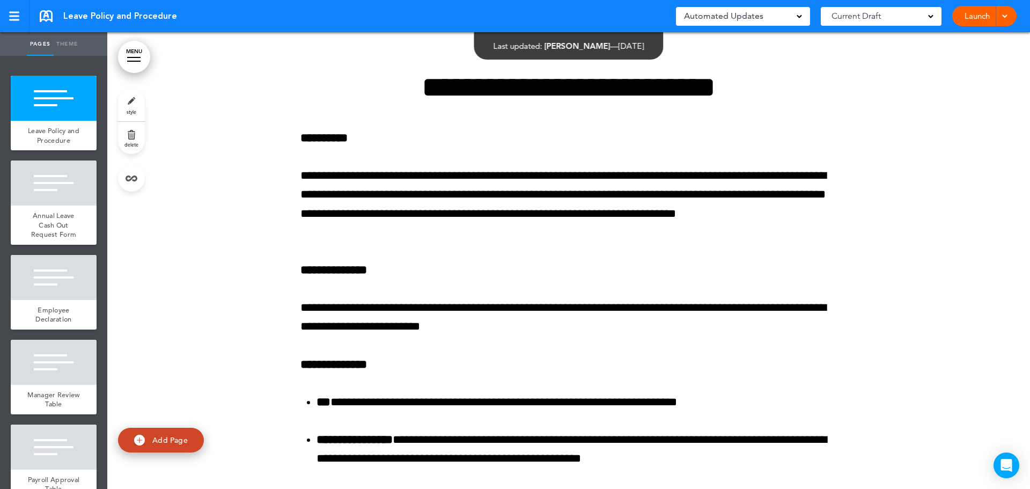
drag, startPoint x: 131, startPoint y: 104, endPoint x: 207, endPoint y: 112, distance: 76.1
click at [131, 104] on link "style" at bounding box center [131, 105] width 27 height 32
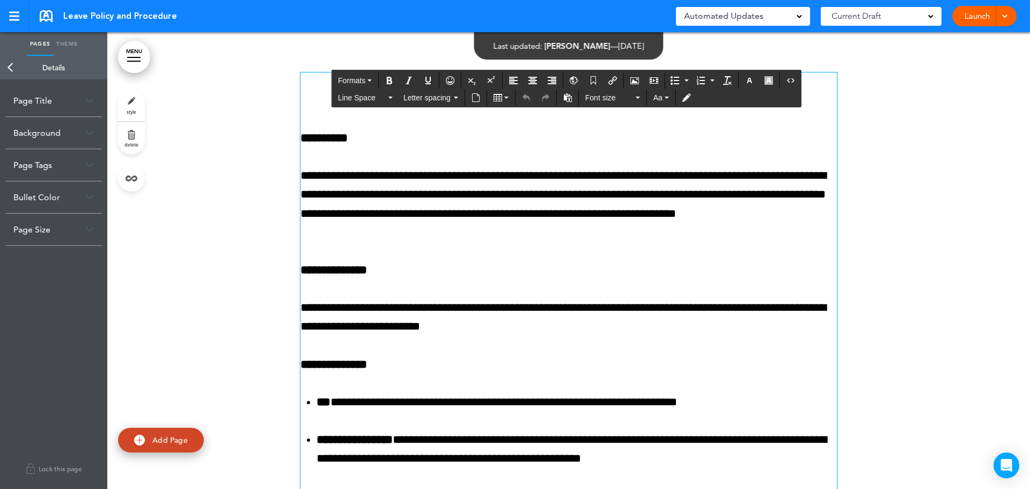
drag, startPoint x: 384, startPoint y: 83, endPoint x: 620, endPoint y: 307, distance: 325.5
drag, startPoint x: 492, startPoint y: 131, endPoint x: 479, endPoint y: 131, distance: 12.3
click at [492, 131] on p "**********" at bounding box center [568, 138] width 536 height 19
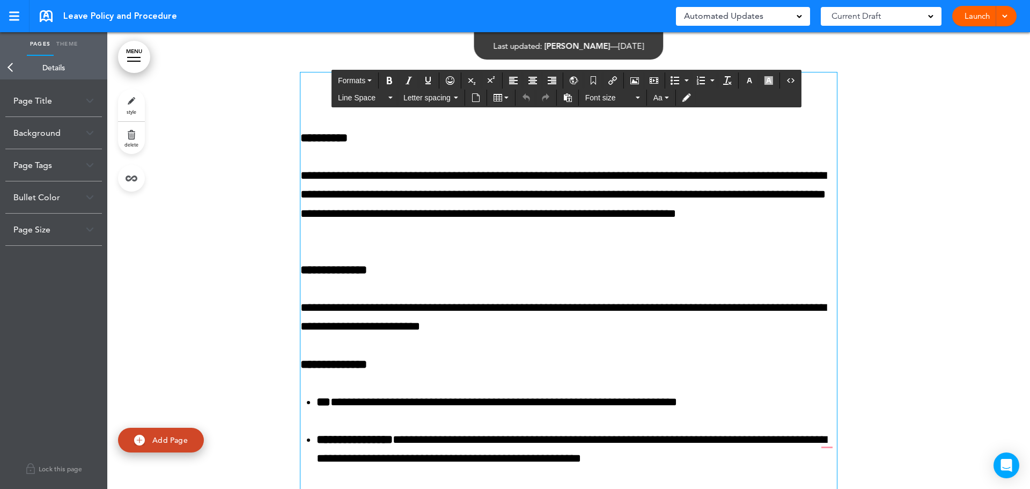
drag, startPoint x: 322, startPoint y: 221, endPoint x: 325, endPoint y: 208, distance: 13.1
click at [324, 215] on p "**********" at bounding box center [568, 204] width 536 height 76
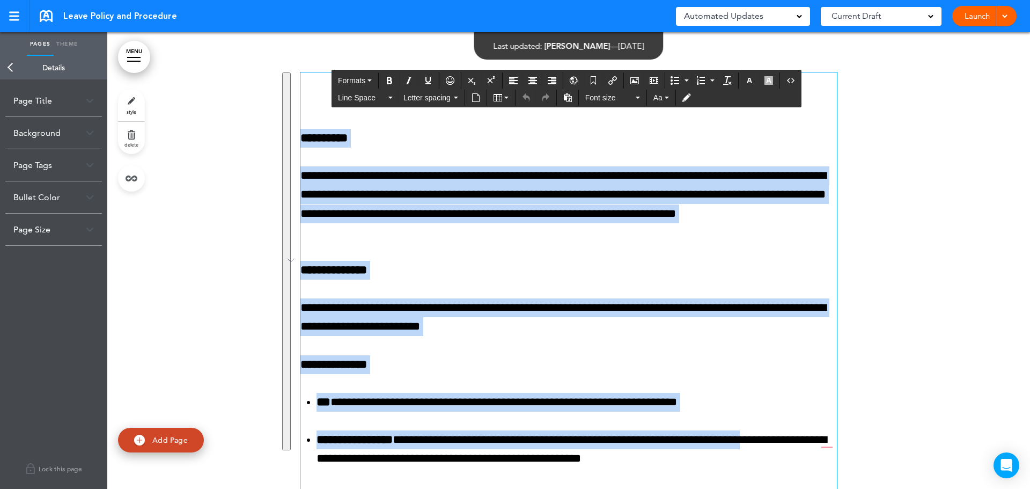
drag, startPoint x: 383, startPoint y: 85, endPoint x: 779, endPoint y: 447, distance: 537.1
click at [466, 145] on p "**********" at bounding box center [568, 138] width 536 height 19
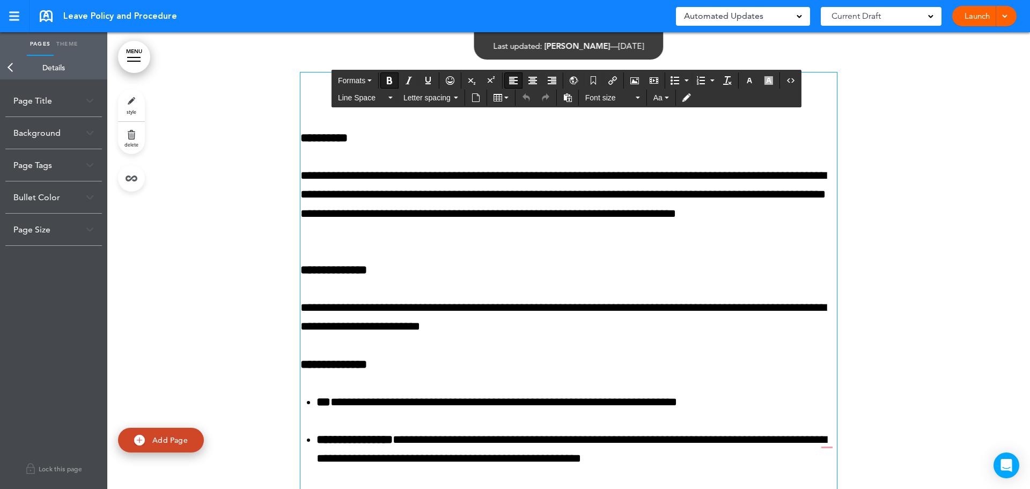
click at [383, 88] on div "MENU Formats Line Space Letter spacing Font size Aa Cancel Reorder ? Move or re…" at bounding box center [568, 260] width 922 height 456
click at [131, 99] on link "style" at bounding box center [131, 105] width 27 height 32
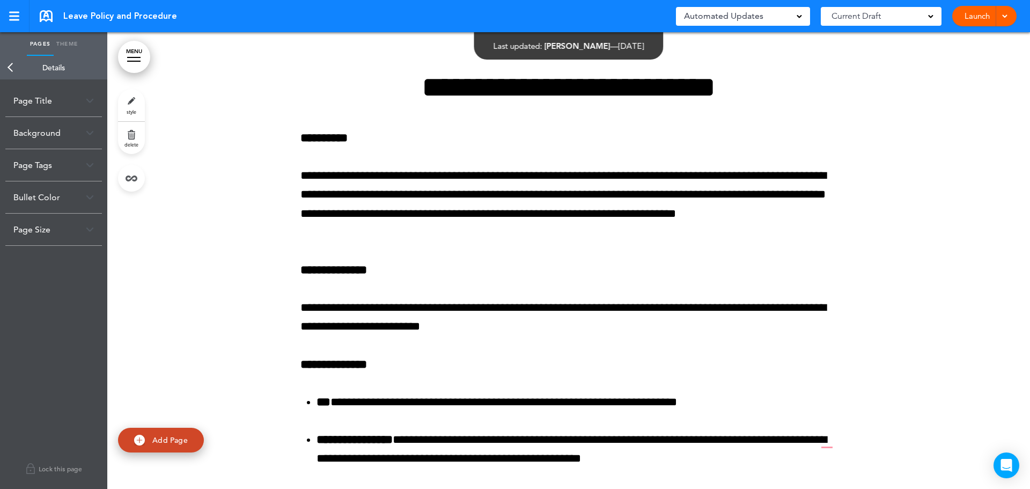
click at [133, 102] on link "style" at bounding box center [131, 105] width 27 height 32
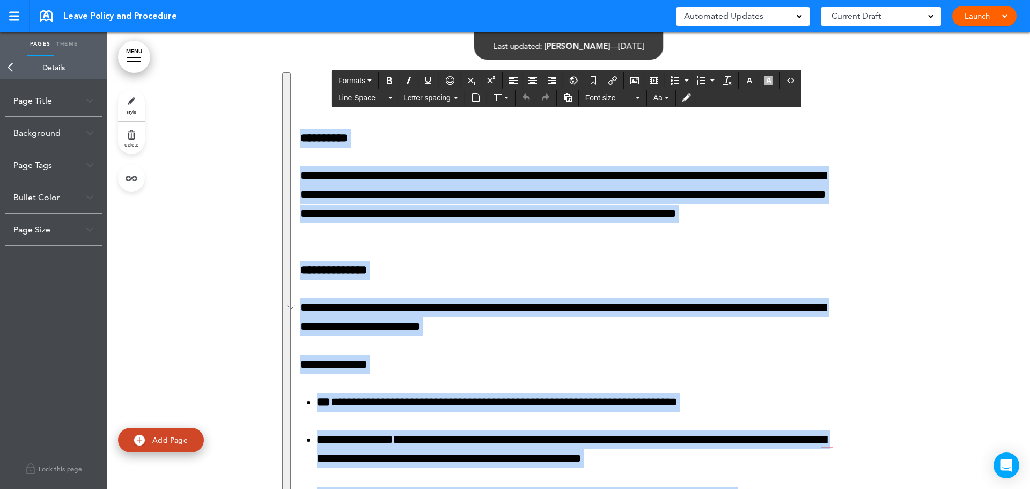
drag, startPoint x: 385, startPoint y: 86, endPoint x: 652, endPoint y: 514, distance: 504.2
click at [652, 488] on html "Checking url availability This handbook [GEOGRAPHIC_DATA] Settings Signatures C…" at bounding box center [515, 244] width 1030 height 489
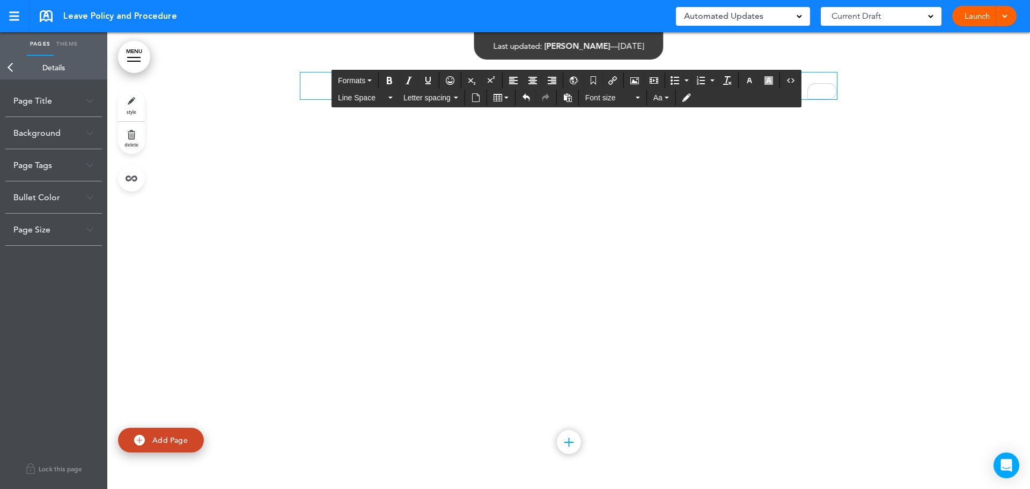
click at [300, 82] on p "To enrich screen reader interactions, please activate Accessibility in Grammarl…" at bounding box center [568, 81] width 536 height 19
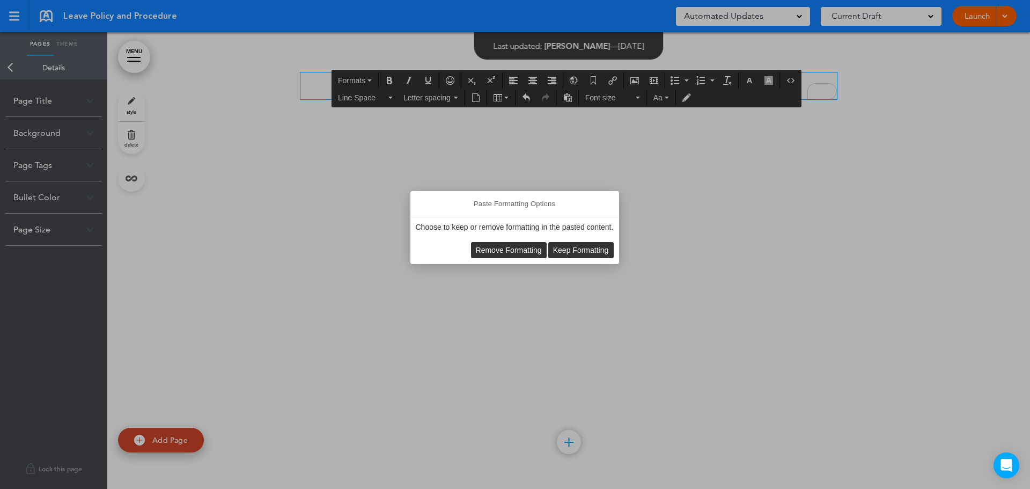
click at [580, 250] on span "Keep Formatting" at bounding box center [581, 250] width 56 height 9
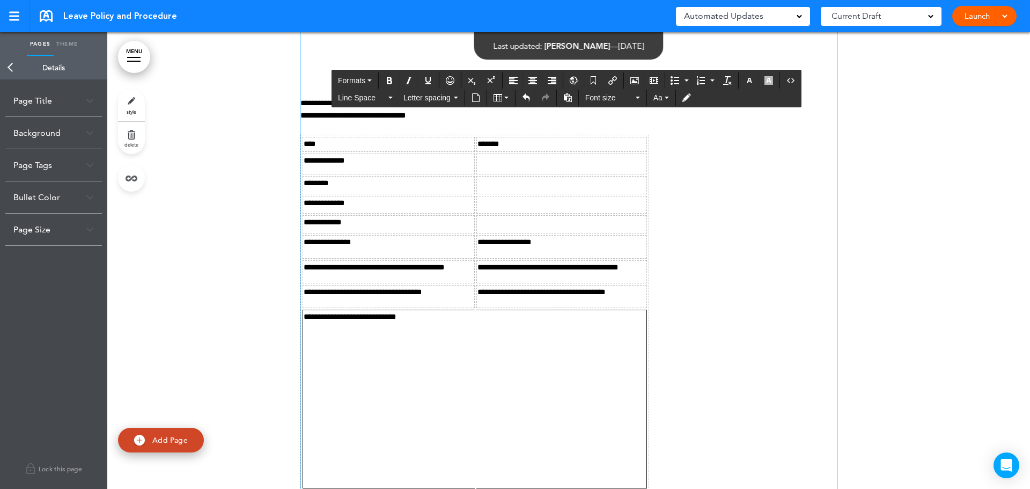
scroll to position [1394, 0]
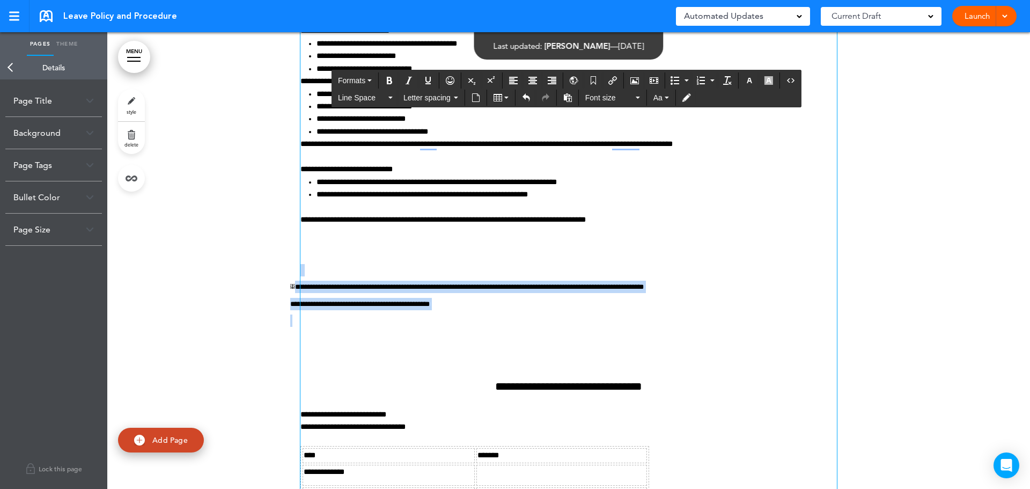
drag, startPoint x: 335, startPoint y: 256, endPoint x: 712, endPoint y: 312, distance: 381.2
click at [712, 312] on div "**********" at bounding box center [568, 55] width 536 height 2754
drag, startPoint x: 550, startPoint y: 77, endPoint x: 561, endPoint y: 101, distance: 26.6
click at [549, 78] on icon "Align right" at bounding box center [552, 80] width 9 height 9
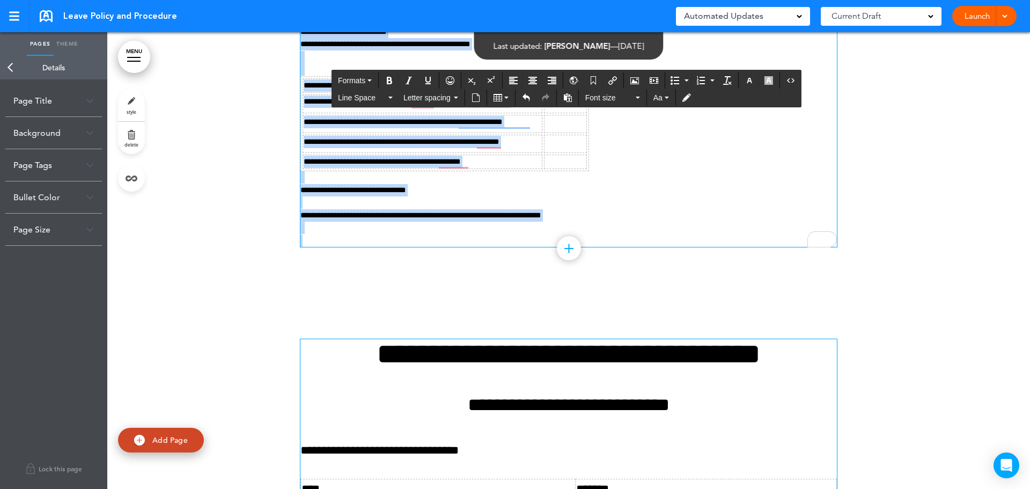
scroll to position [2637, 0]
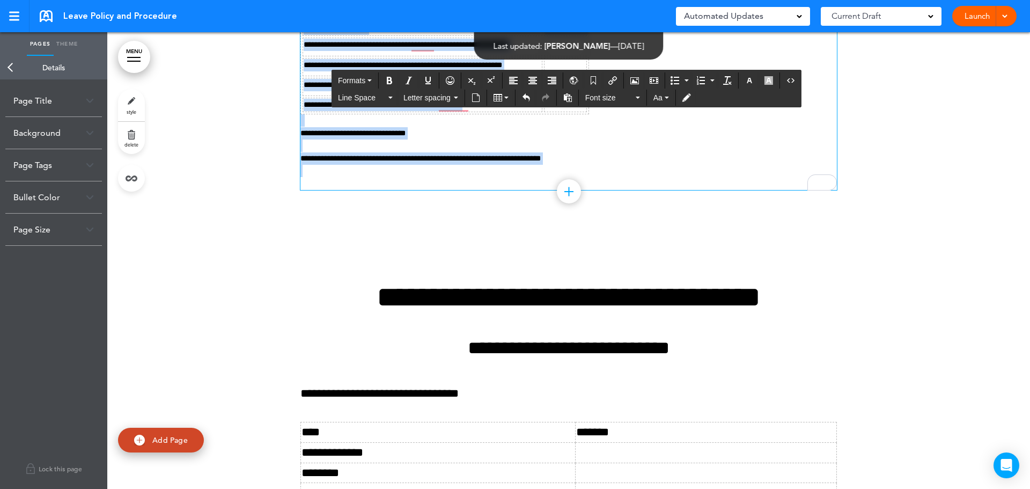
drag, startPoint x: 460, startPoint y: 161, endPoint x: 659, endPoint y: 166, distance: 198.5
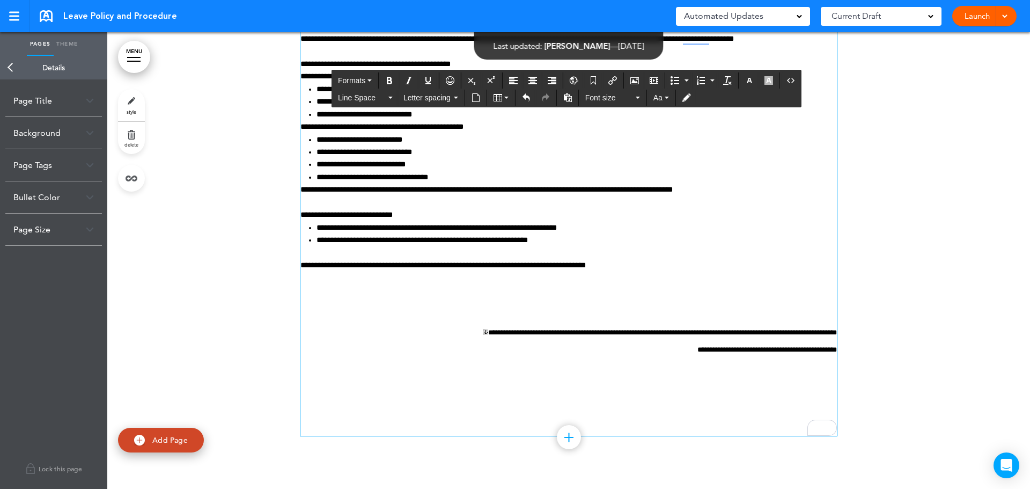
scroll to position [1338, 0]
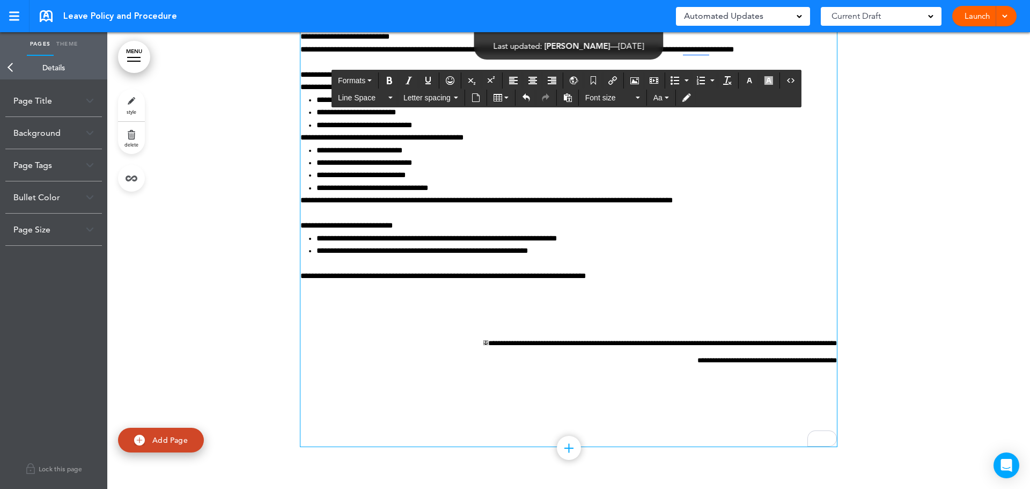
click at [398, 390] on p "To enrich screen reader interactions, please activate Accessibility in Grammarl…" at bounding box center [568, 392] width 536 height 19
click at [385, 384] on p "To enrich screen reader interactions, please activate Accessibility in Grammarl…" at bounding box center [568, 392] width 536 height 19
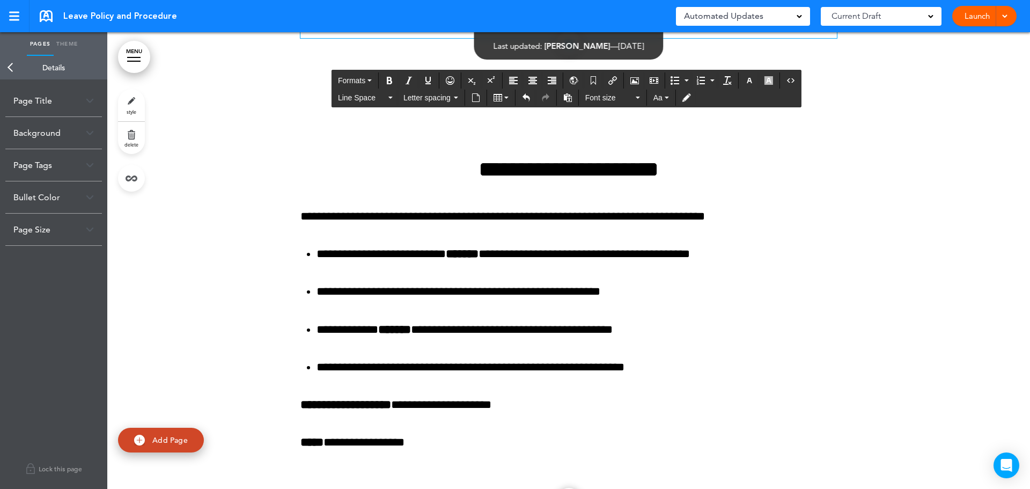
scroll to position [2250, 0]
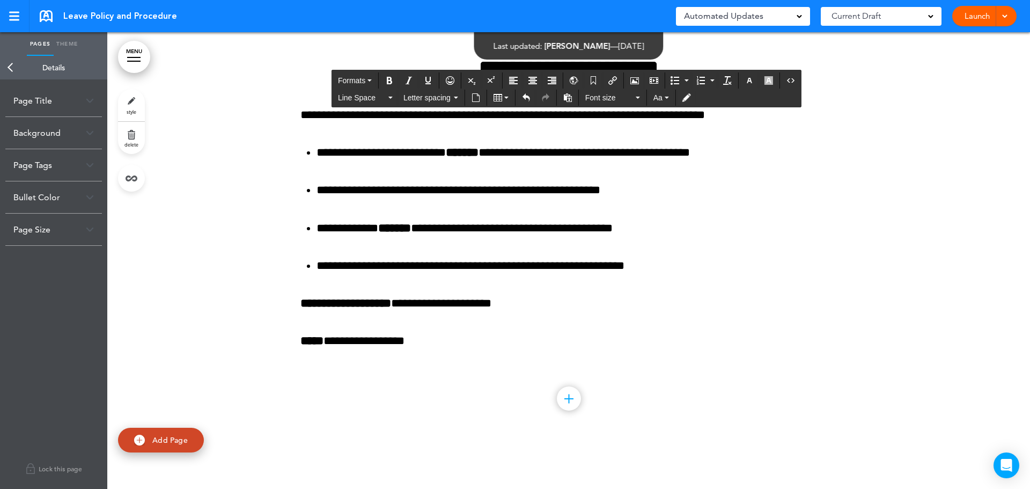
click at [932, 12] on div "Current Draft" at bounding box center [881, 16] width 121 height 19
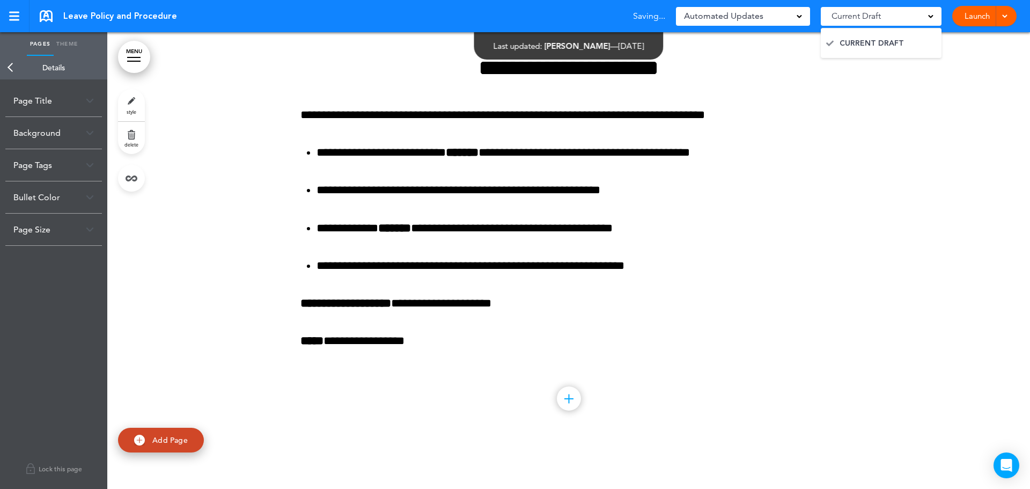
click at [932, 12] on div "Current Draft" at bounding box center [881, 16] width 121 height 19
click at [1007, 14] on span at bounding box center [1004, 15] width 7 height 7
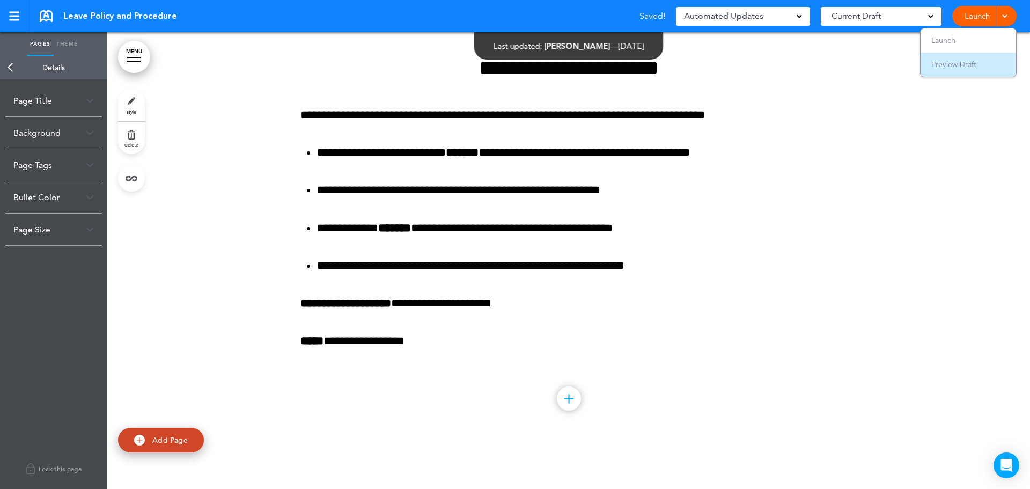
click at [957, 62] on span "Preview Draft" at bounding box center [953, 65] width 45 height 10
click at [981, 16] on link "Launch" at bounding box center [977, 16] width 34 height 20
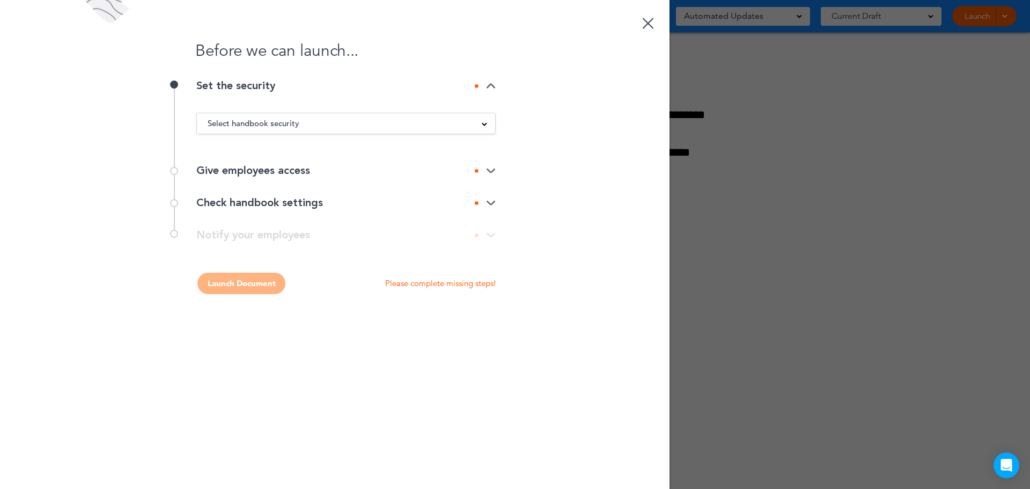
scroll to position [0, 0]
click at [484, 122] on span at bounding box center [484, 123] width 5 height 5
click at [240, 166] on li "Private link" at bounding box center [346, 163] width 298 height 13
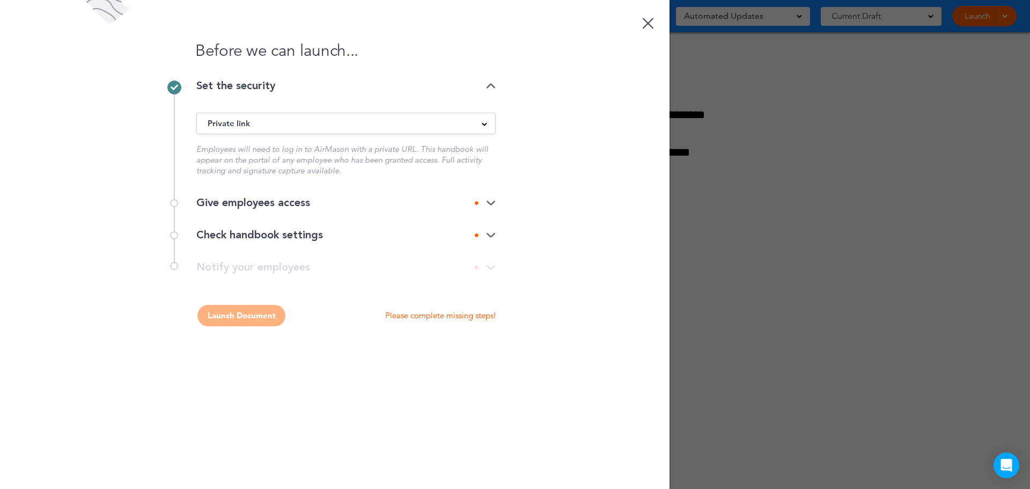
click at [490, 206] on img at bounding box center [491, 203] width 10 height 7
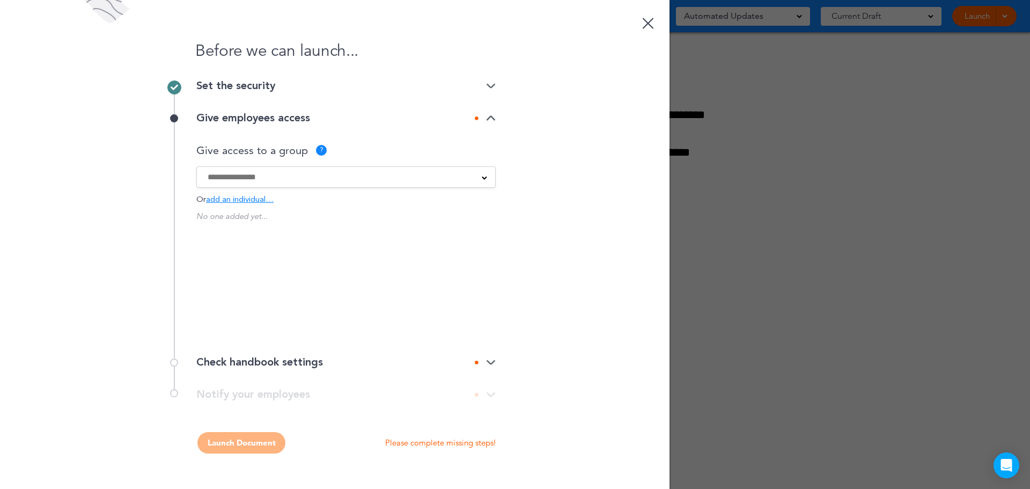
click at [259, 176] on input at bounding box center [339, 177] width 263 height 12
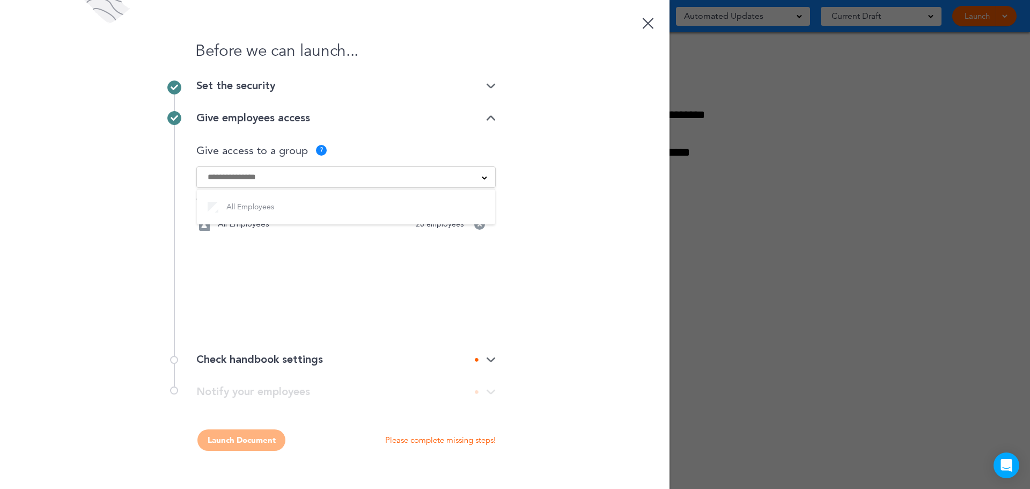
click at [620, 208] on div "Before we can launch... Set the security Private link Public link Private link …" at bounding box center [334, 244] width 669 height 489
click at [492, 361] on img at bounding box center [491, 359] width 10 height 7
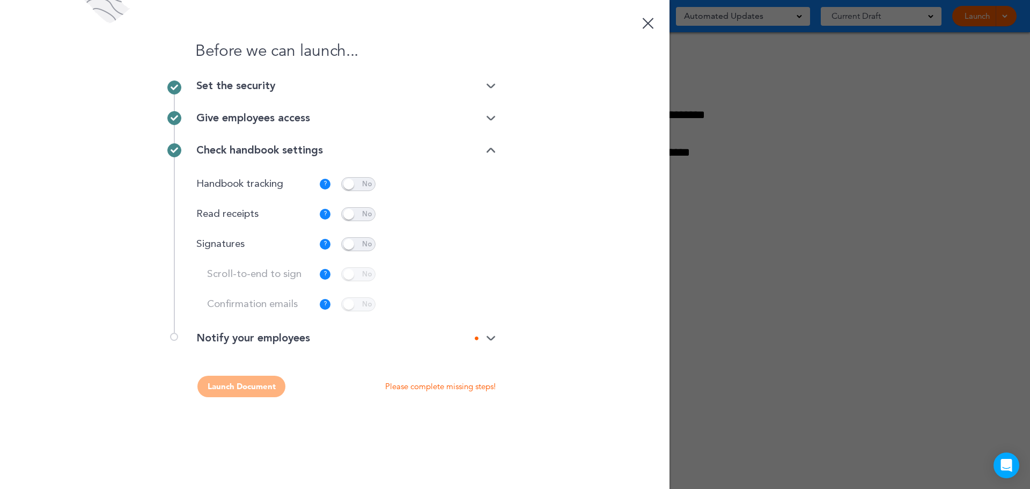
click at [347, 246] on span at bounding box center [358, 244] width 34 height 14
click at [353, 273] on span at bounding box center [358, 274] width 34 height 14
click at [460, 246] on p "Customize" at bounding box center [461, 244] width 36 height 7
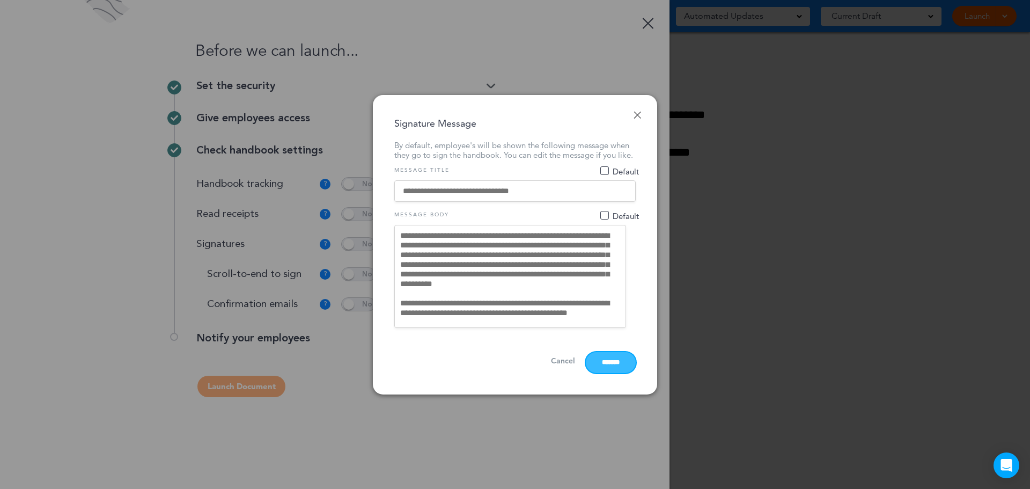
click at [603, 368] on input "*******" at bounding box center [611, 362] width 50 height 21
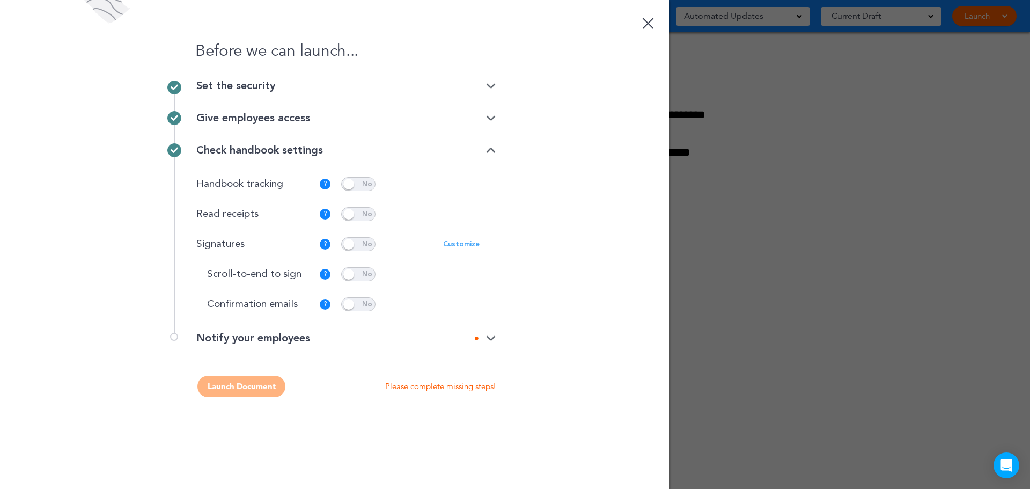
click at [437, 347] on div "Notify your employees" at bounding box center [345, 343] width 299 height 21
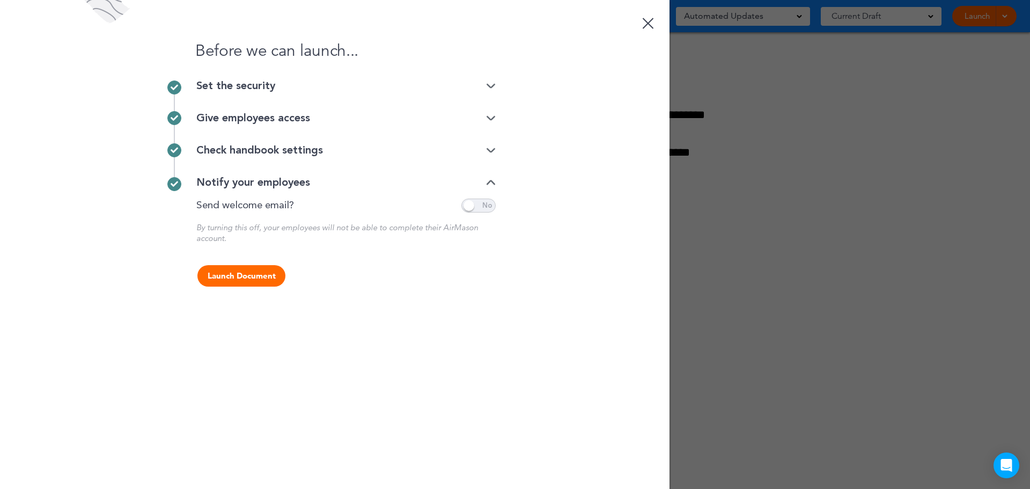
click at [246, 277] on button "Launch Document" at bounding box center [241, 275] width 88 height 21
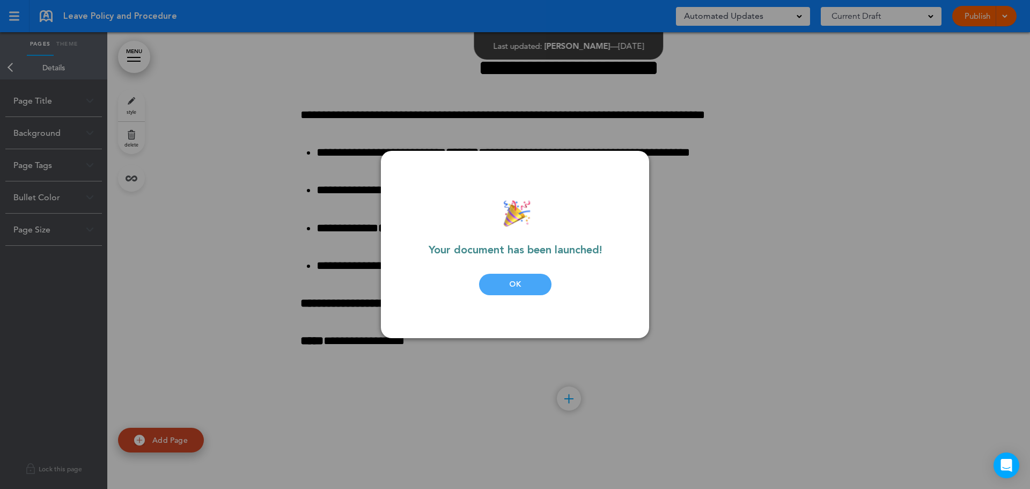
click at [525, 281] on div "OK" at bounding box center [515, 284] width 72 height 21
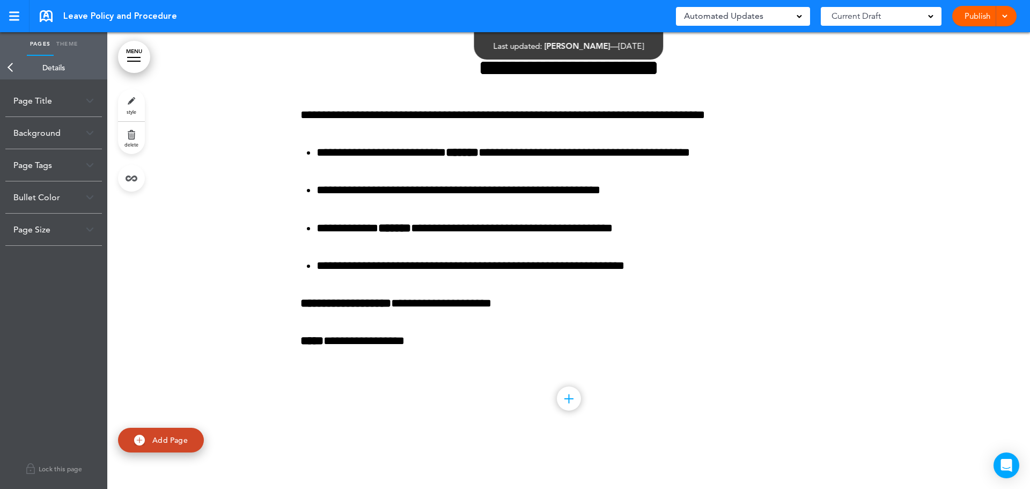
click at [132, 62] on link "MENU" at bounding box center [134, 57] width 32 height 32
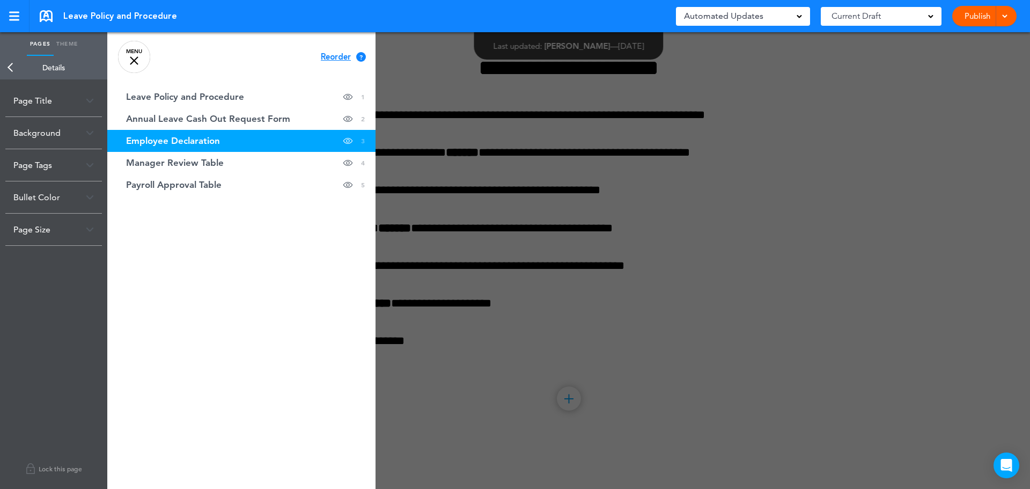
click at [132, 62] on div at bounding box center [134, 60] width 9 height 9
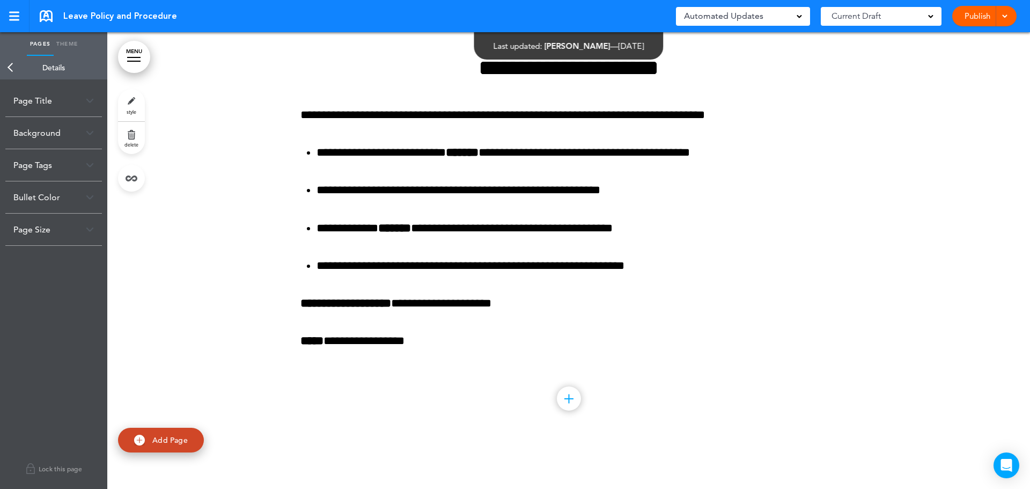
click at [47, 16] on link at bounding box center [46, 16] width 13 height 12
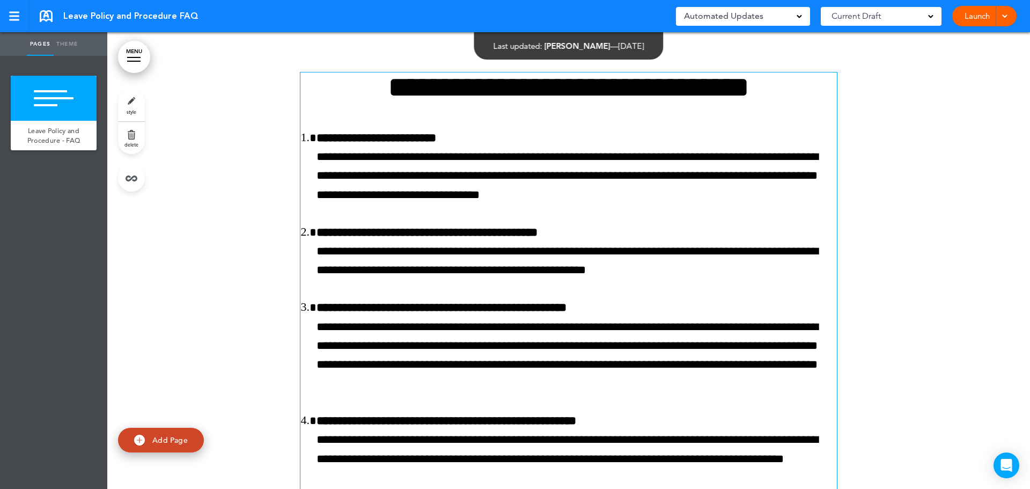
click at [646, 172] on p "**********" at bounding box center [576, 175] width 520 height 57
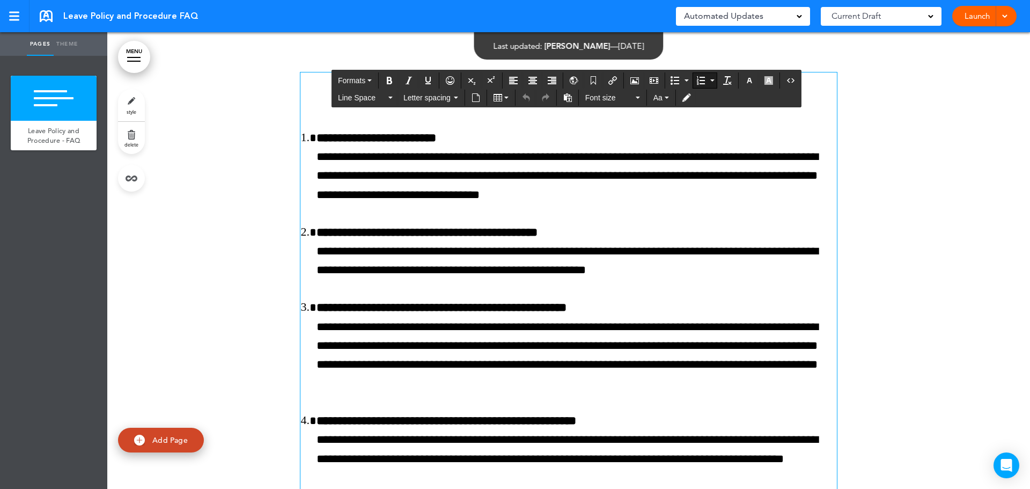
click at [598, 226] on li "**********" at bounding box center [576, 251] width 520 height 57
click at [324, 86] on h1 "**********" at bounding box center [568, 86] width 536 height 29
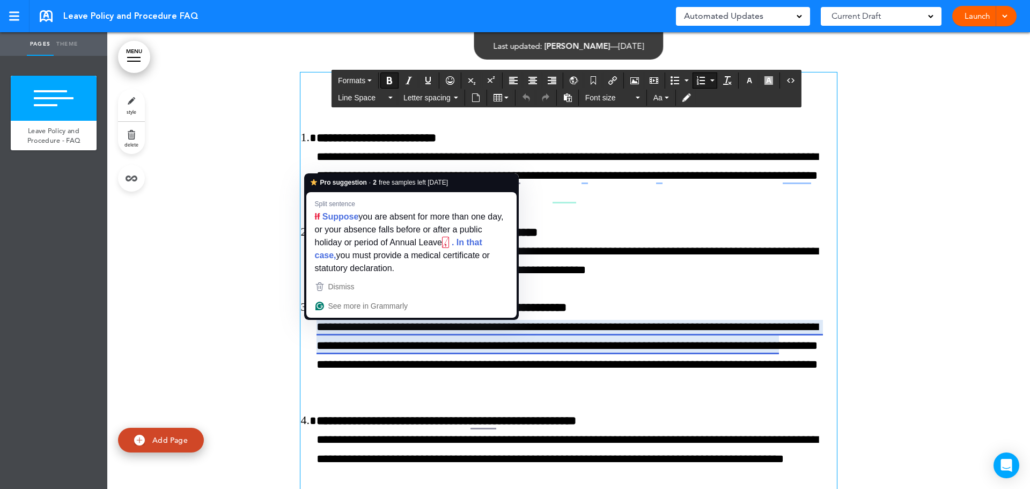
drag, startPoint x: 600, startPoint y: 408, endPoint x: 618, endPoint y: 402, distance: 19.0
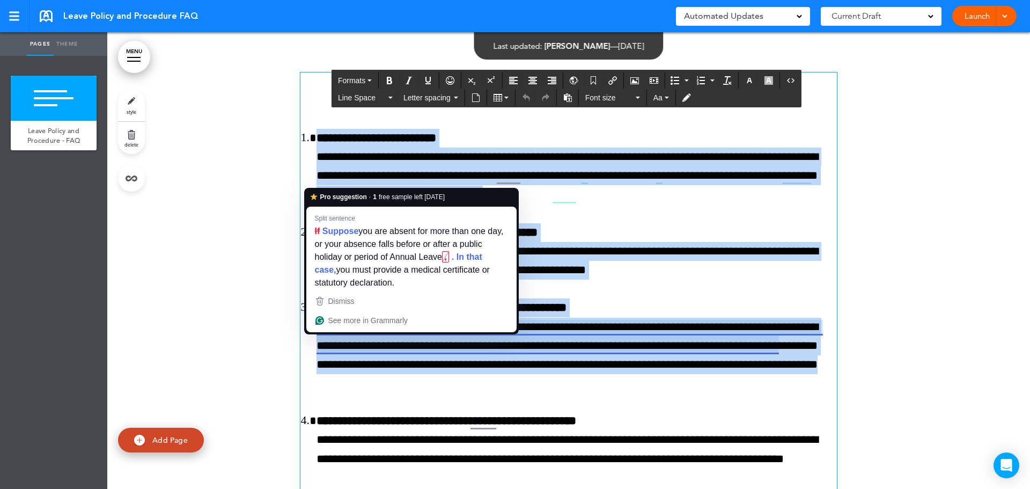
drag, startPoint x: 338, startPoint y: 87, endPoint x: 738, endPoint y: 402, distance: 509.5
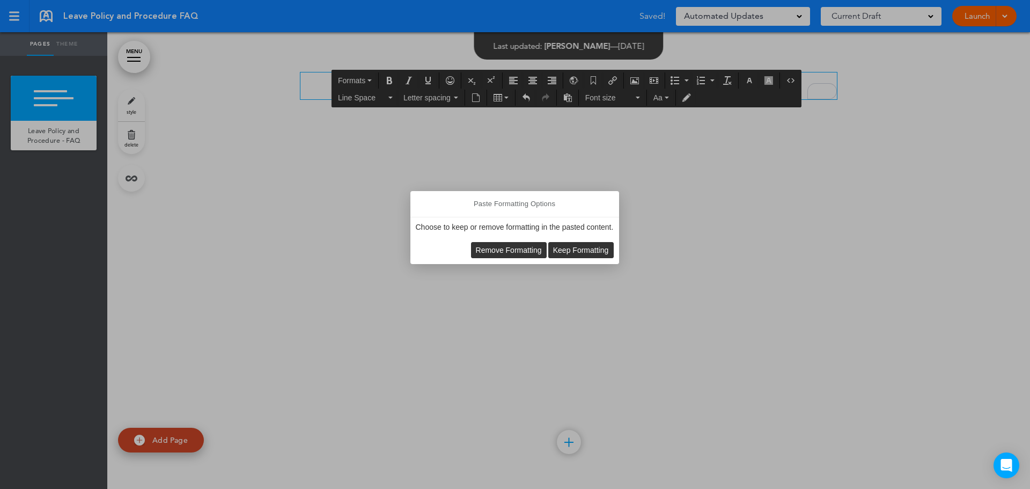
click at [585, 249] on span "Keep Formatting" at bounding box center [581, 250] width 56 height 9
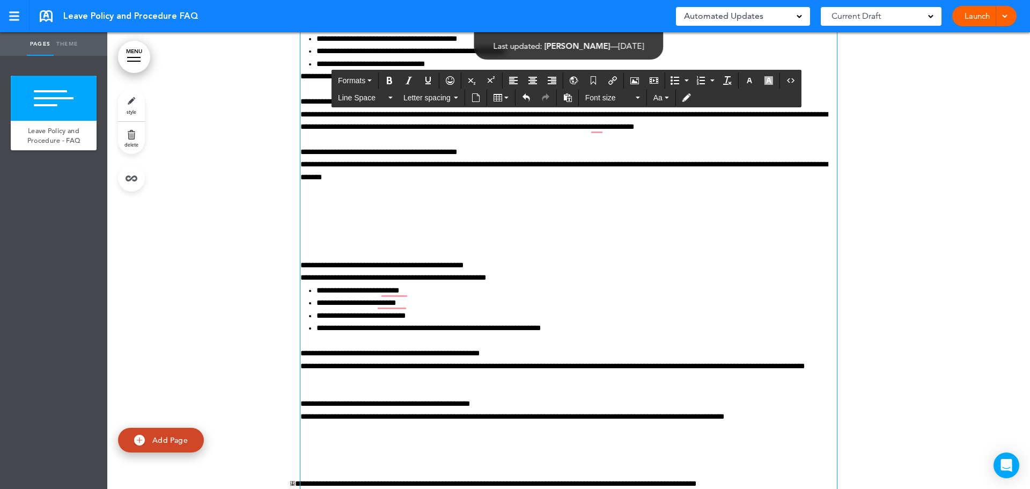
scroll to position [554, 0]
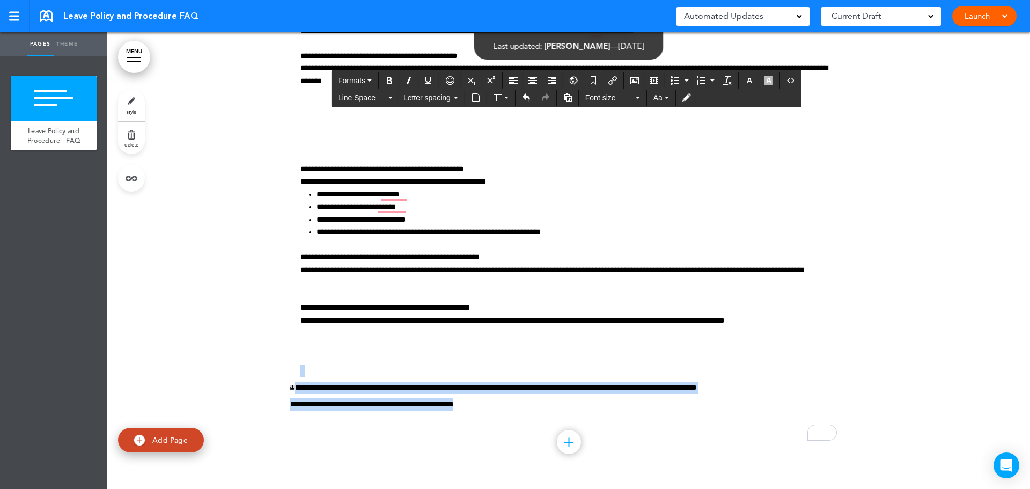
drag, startPoint x: 463, startPoint y: 405, endPoint x: 282, endPoint y: 376, distance: 183.6
click at [552, 77] on icon "Align right" at bounding box center [552, 80] width 9 height 9
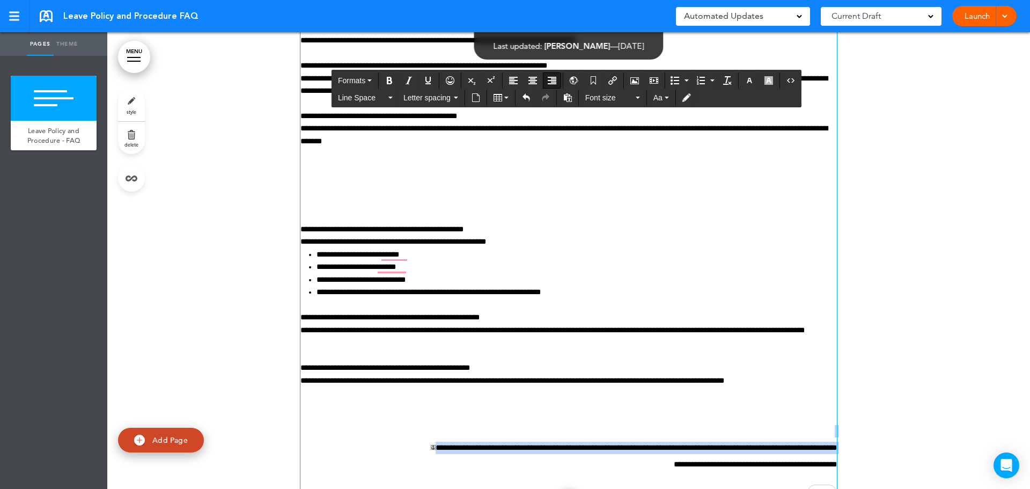
scroll to position [500, 0]
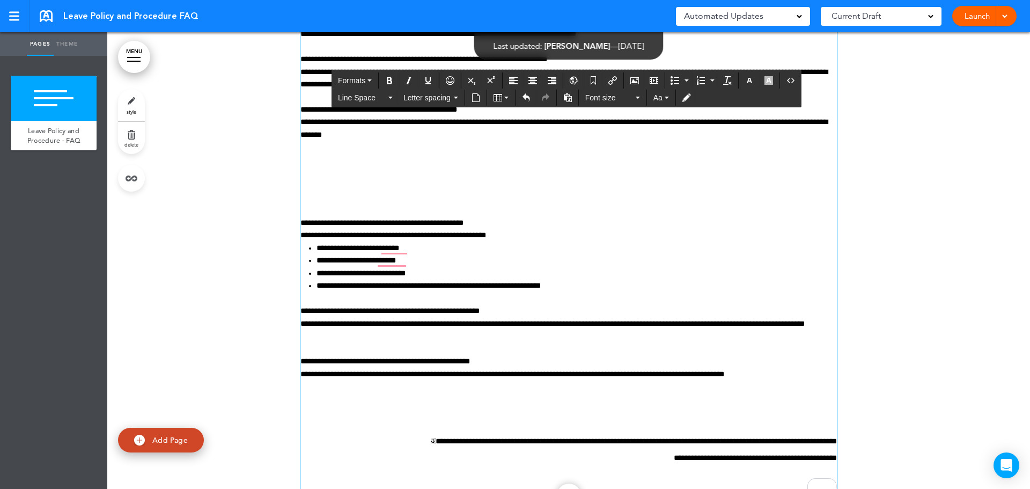
click at [323, 157] on p "To enrich screen reader interactions, please activate Accessibility in Grammarl…" at bounding box center [568, 150] width 536 height 19
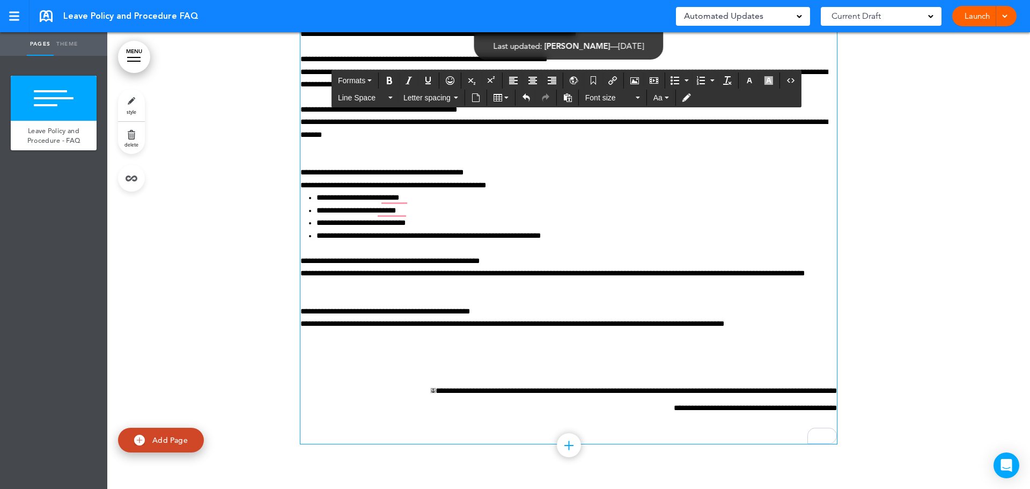
click at [414, 358] on p "To enrich screen reader interactions, please activate Accessibility in Grammarl…" at bounding box center [568, 361] width 536 height 12
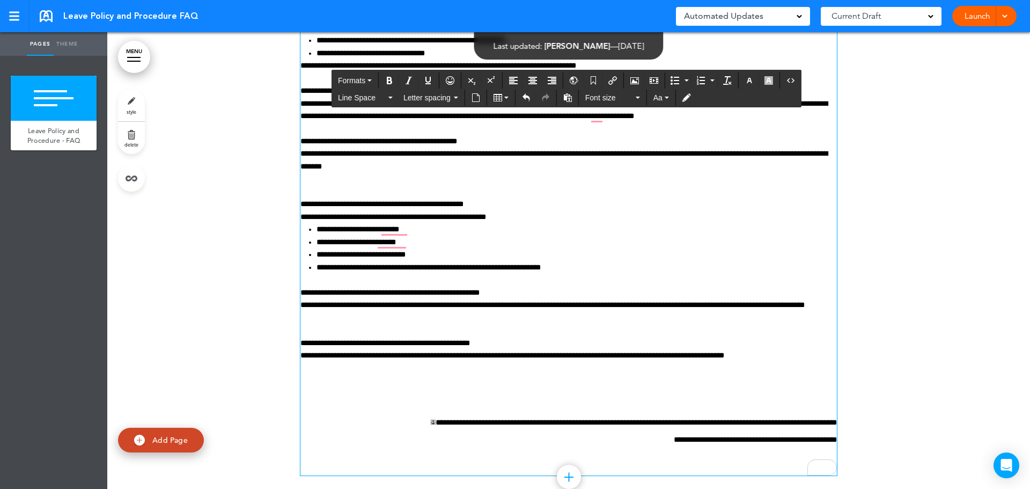
scroll to position [504, 0]
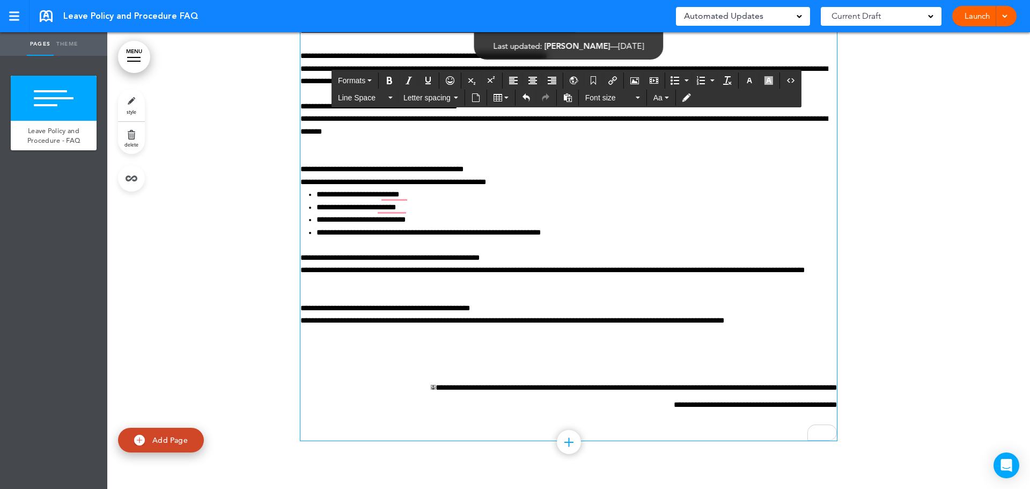
click at [981, 15] on link "Launch" at bounding box center [977, 16] width 34 height 20
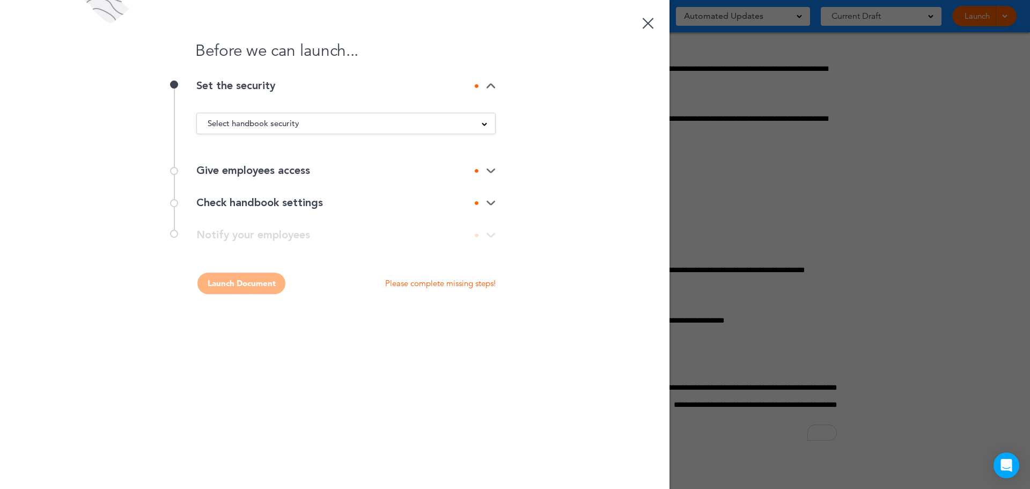
scroll to position [0, 0]
click at [649, 19] on link at bounding box center [647, 21] width 21 height 21
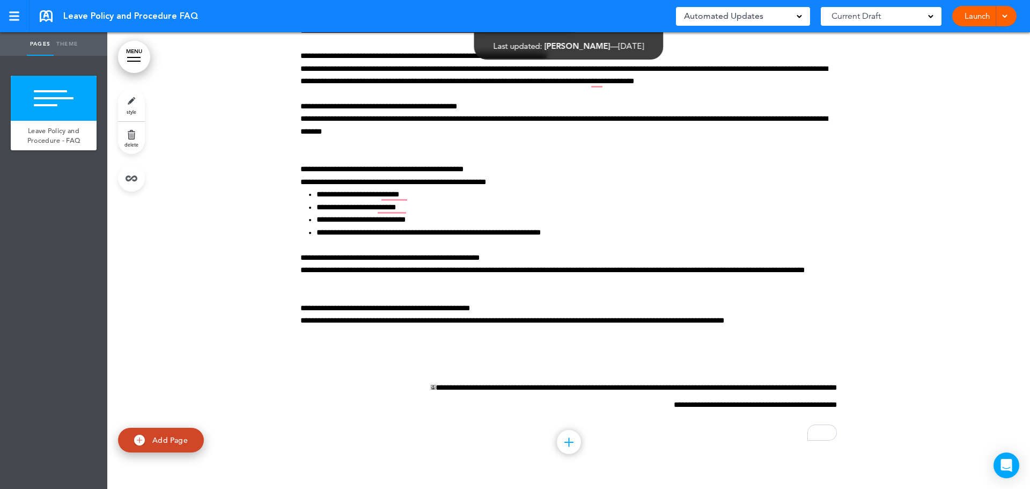
click at [1005, 16] on span at bounding box center [1004, 15] width 7 height 7
click at [957, 60] on span "Preview Draft" at bounding box center [953, 65] width 45 height 10
click at [981, 10] on link "Launch" at bounding box center [977, 16] width 34 height 20
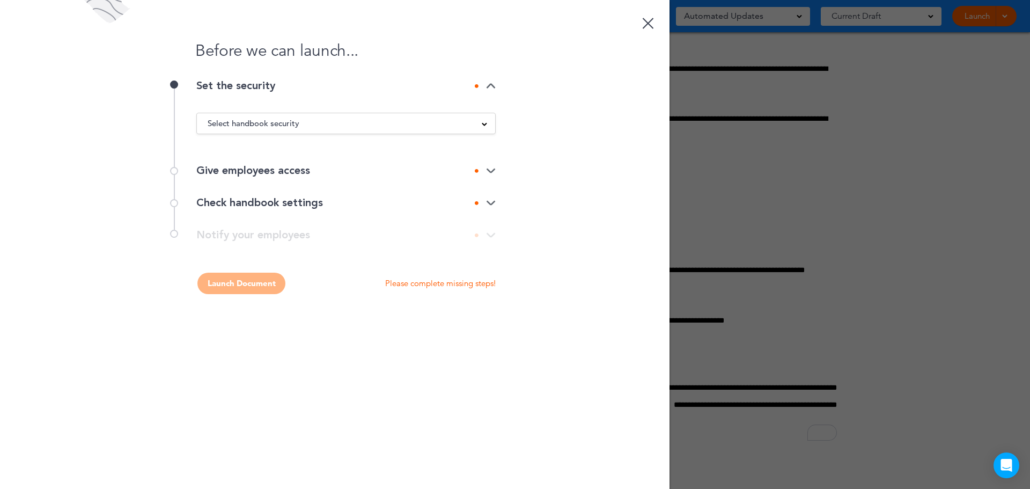
click at [491, 89] on img at bounding box center [491, 86] width 10 height 7
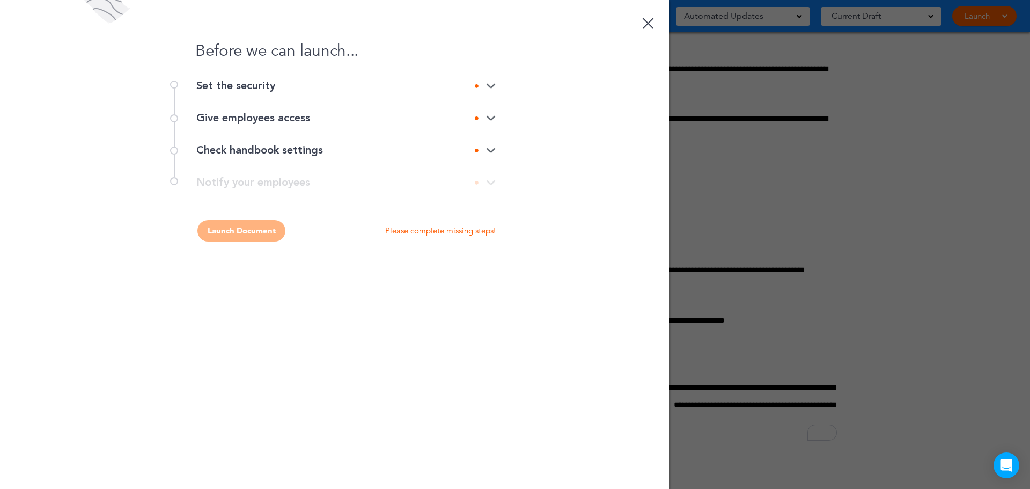
click at [491, 89] on img at bounding box center [491, 86] width 10 height 7
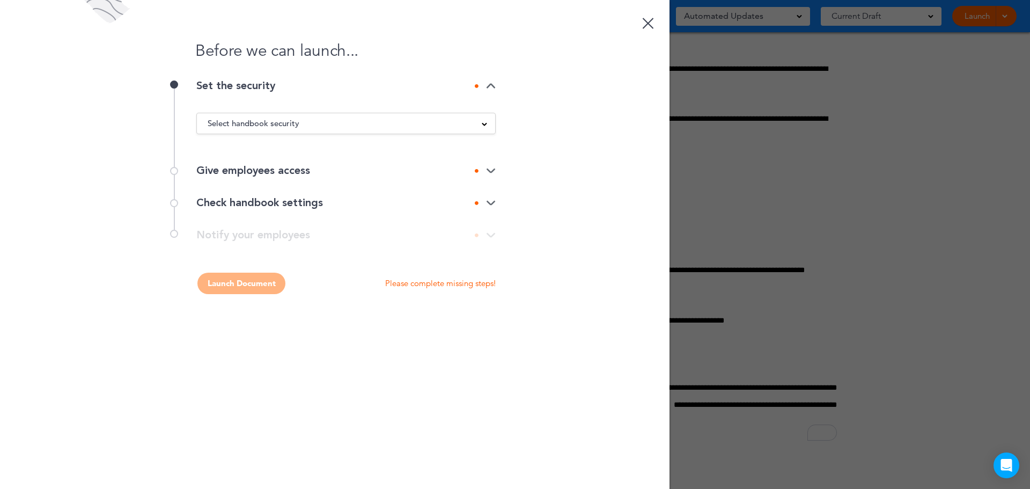
click at [453, 121] on div "Select handbook security" at bounding box center [346, 123] width 298 height 12
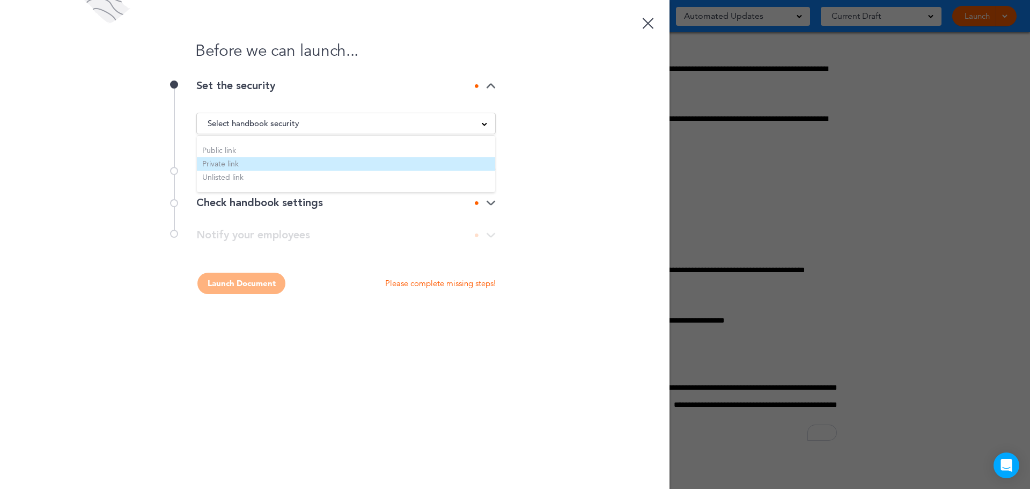
click at [283, 162] on li "Private link" at bounding box center [346, 163] width 298 height 13
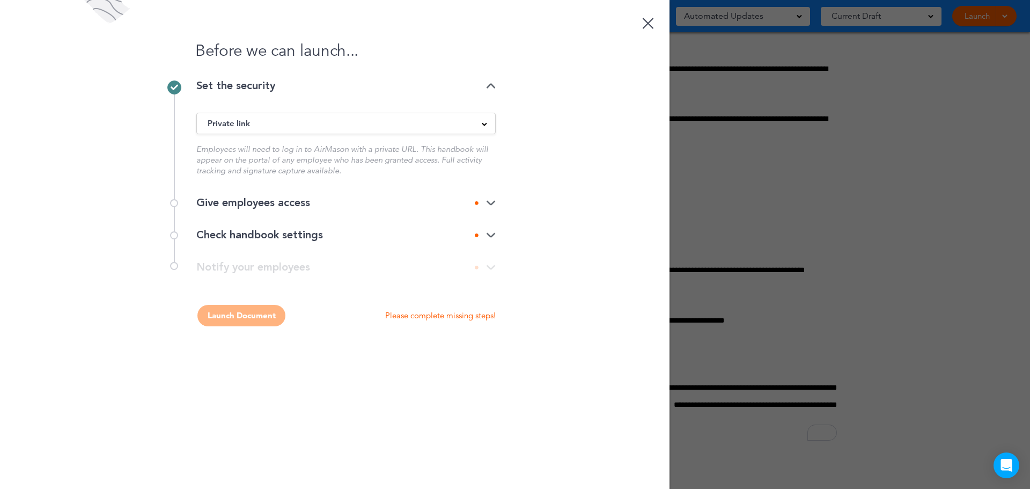
click at [491, 204] on img at bounding box center [491, 203] width 10 height 7
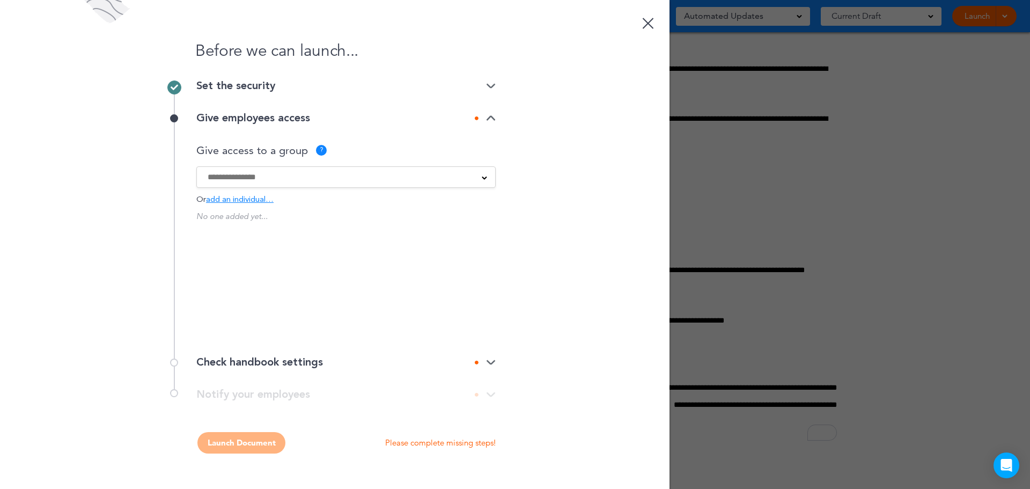
click at [484, 181] on div at bounding box center [346, 177] width 298 height 12
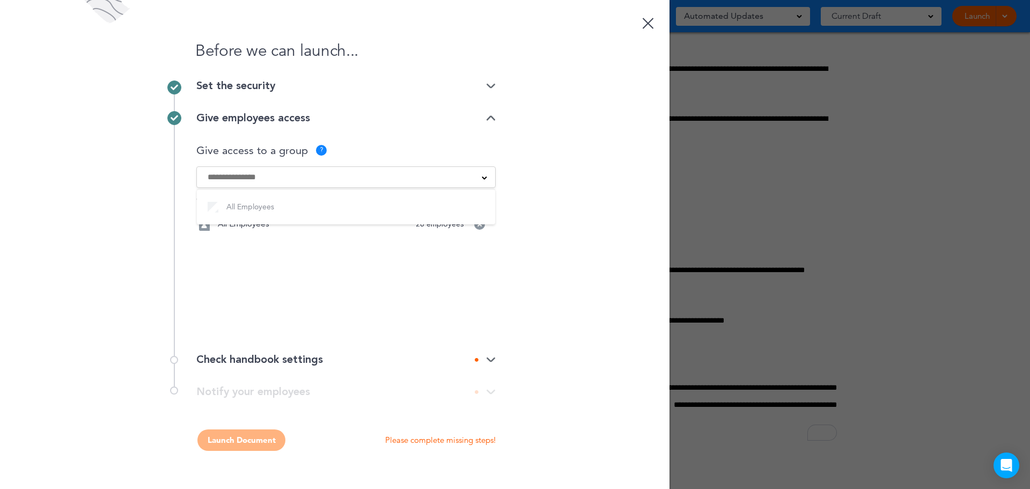
click at [522, 300] on div "Before we can launch... Set the security Private link Public link Private link …" at bounding box center [334, 244] width 669 height 489
click at [499, 361] on div "Before we can launch... Set the security Private link Public link Private link …" at bounding box center [334, 244] width 669 height 489
click at [489, 360] on img at bounding box center [491, 359] width 10 height 7
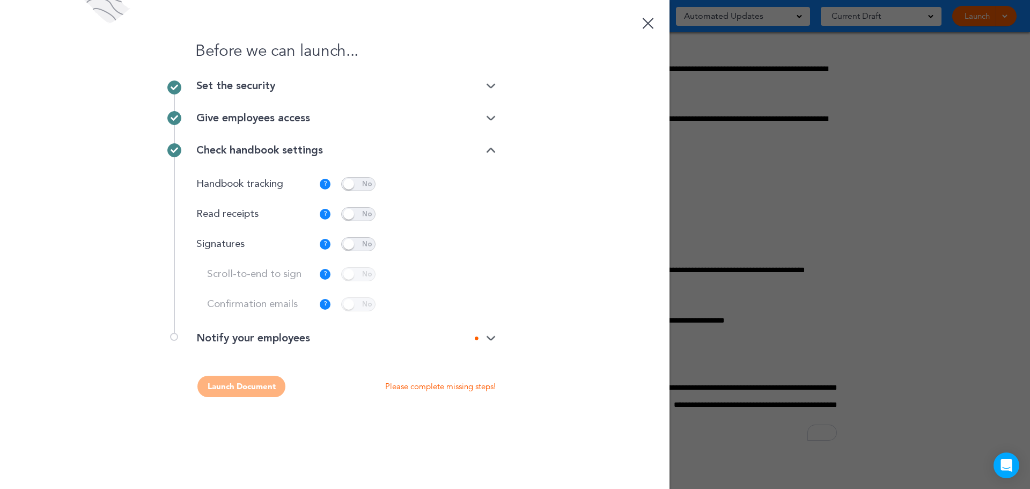
click at [359, 215] on span at bounding box center [358, 214] width 34 height 14
click at [361, 215] on span at bounding box center [358, 214] width 34 height 14
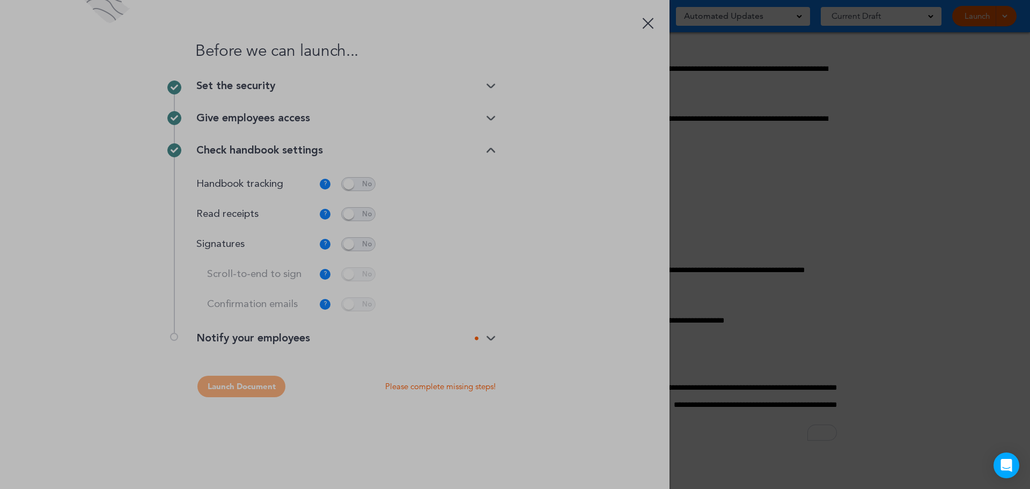
click at [359, 243] on body "This handbook Preview Settings Signatures Collaborators Your Handbooks Practice…" at bounding box center [515, 244] width 1030 height 489
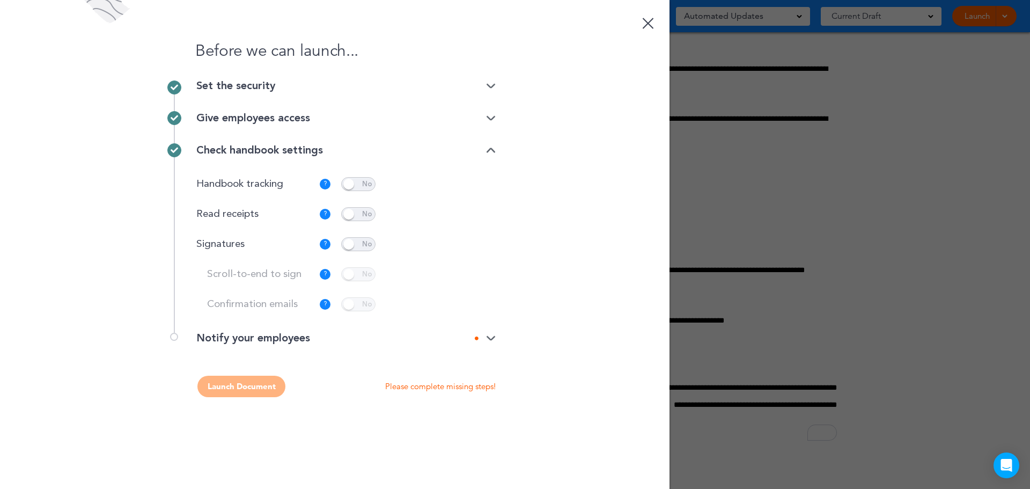
click at [349, 247] on span at bounding box center [358, 244] width 34 height 14
click at [353, 274] on span at bounding box center [358, 274] width 34 height 14
click at [458, 243] on p "Customize" at bounding box center [461, 244] width 36 height 7
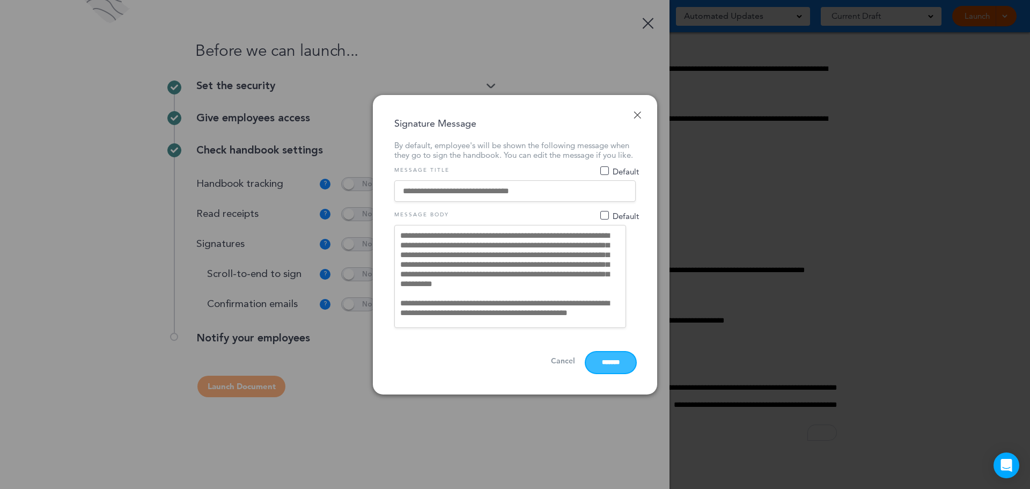
click at [602, 366] on input "*******" at bounding box center [611, 362] width 50 height 21
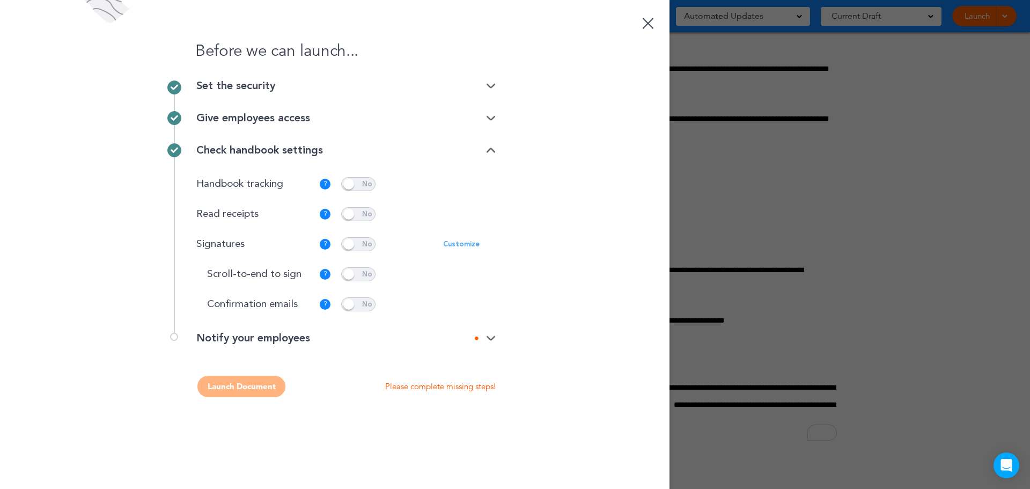
click at [487, 337] on img at bounding box center [491, 338] width 10 height 7
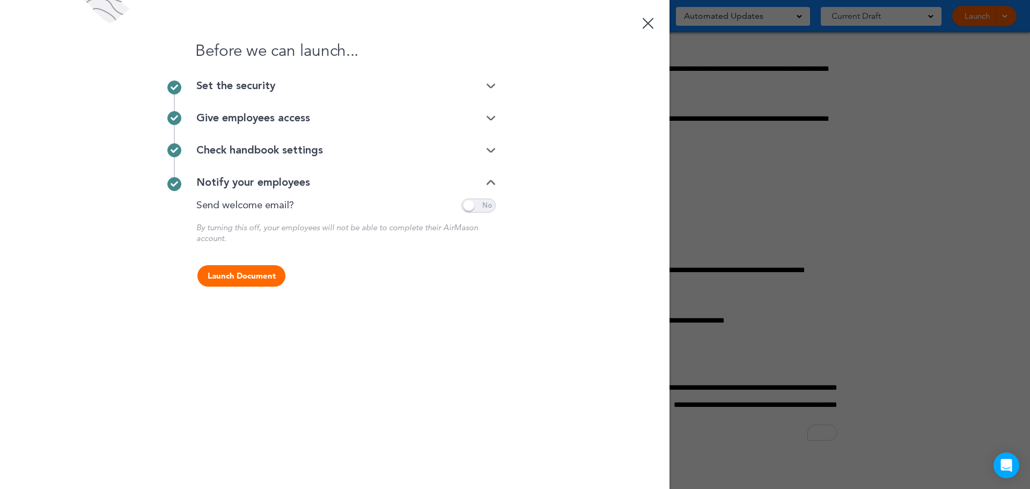
click at [234, 274] on button "Launch Document" at bounding box center [241, 275] width 88 height 21
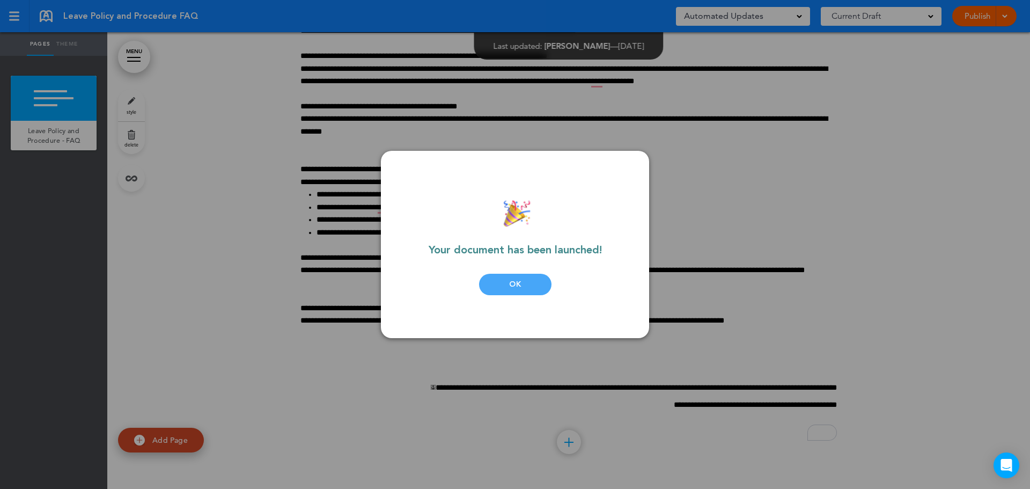
click at [504, 285] on div "OK" at bounding box center [515, 284] width 72 height 21
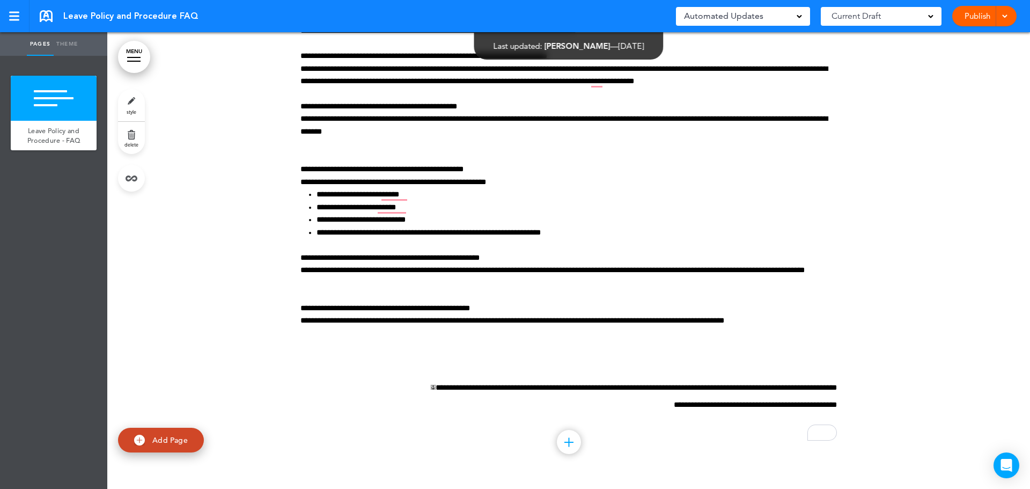
click at [50, 17] on link at bounding box center [46, 16] width 13 height 12
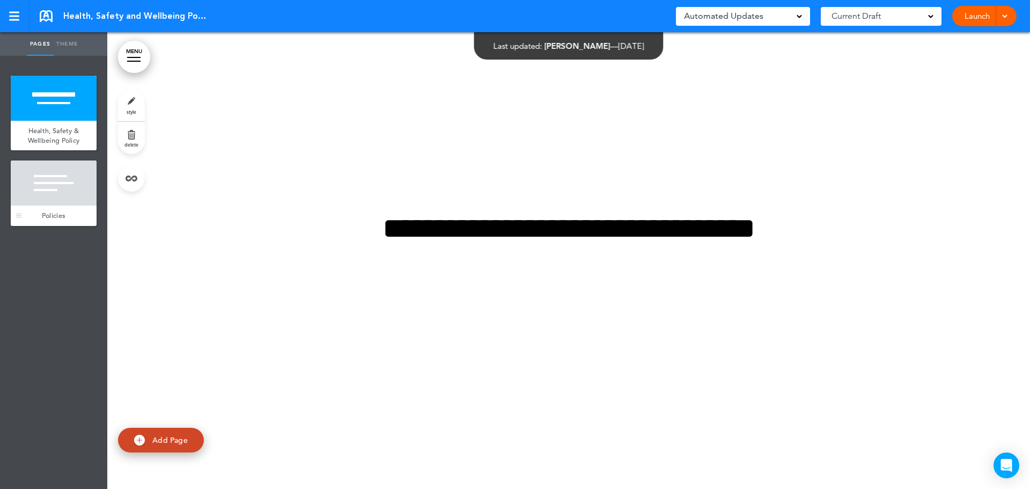
drag, startPoint x: 34, startPoint y: 184, endPoint x: 48, endPoint y: 189, distance: 15.4
click at [34, 184] on div at bounding box center [54, 182] width 86 height 45
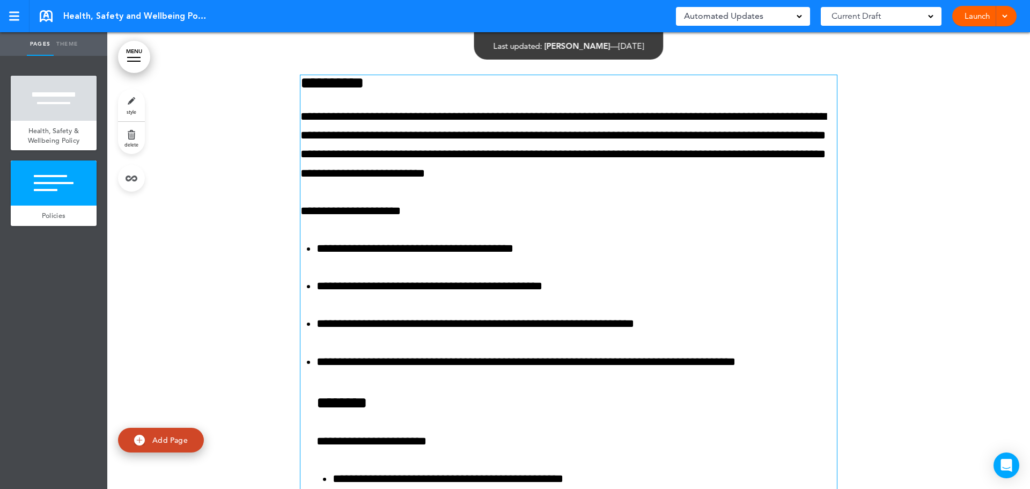
scroll to position [456, 0]
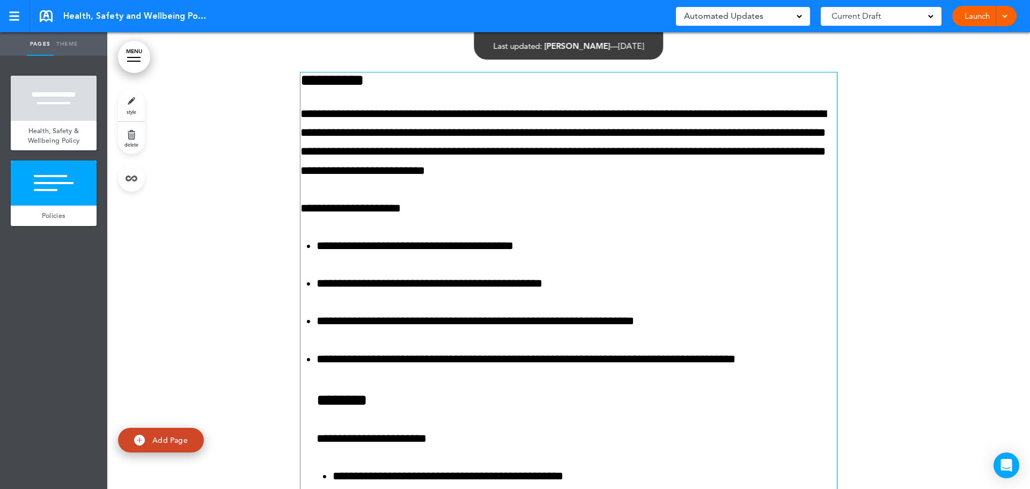
drag, startPoint x: 372, startPoint y: 157, endPoint x: 343, endPoint y: 130, distance: 39.5
click at [372, 156] on p "**********" at bounding box center [568, 143] width 536 height 76
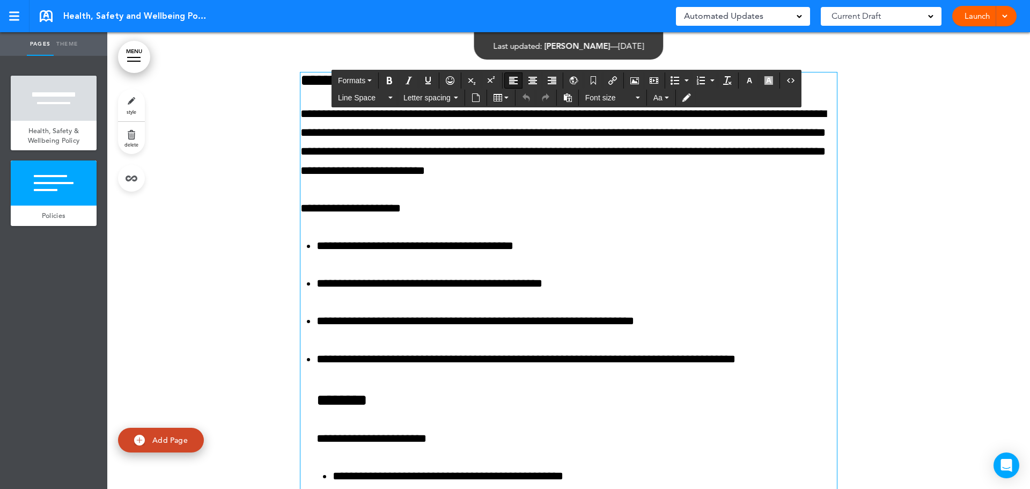
click at [300, 81] on h6 "**********" at bounding box center [568, 80] width 536 height 16
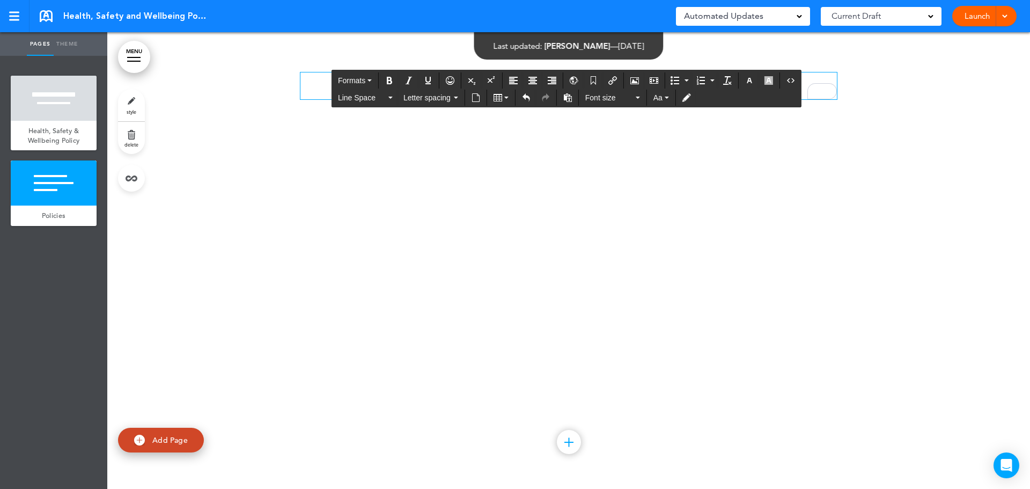
click at [308, 95] on div "To enrich screen reader interactions, please activate Accessibility in Grammarl…" at bounding box center [568, 85] width 536 height 27
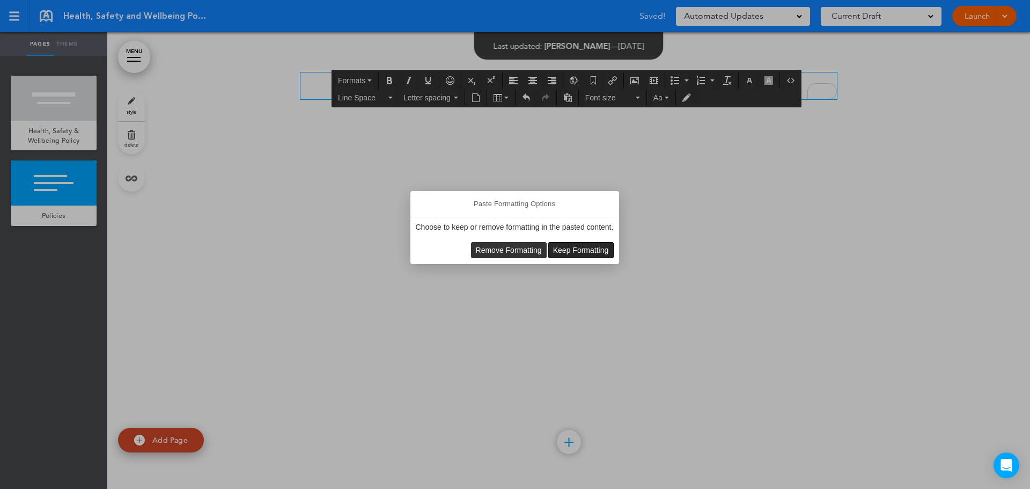
click at [563, 248] on span "Keep Formatting" at bounding box center [581, 250] width 56 height 9
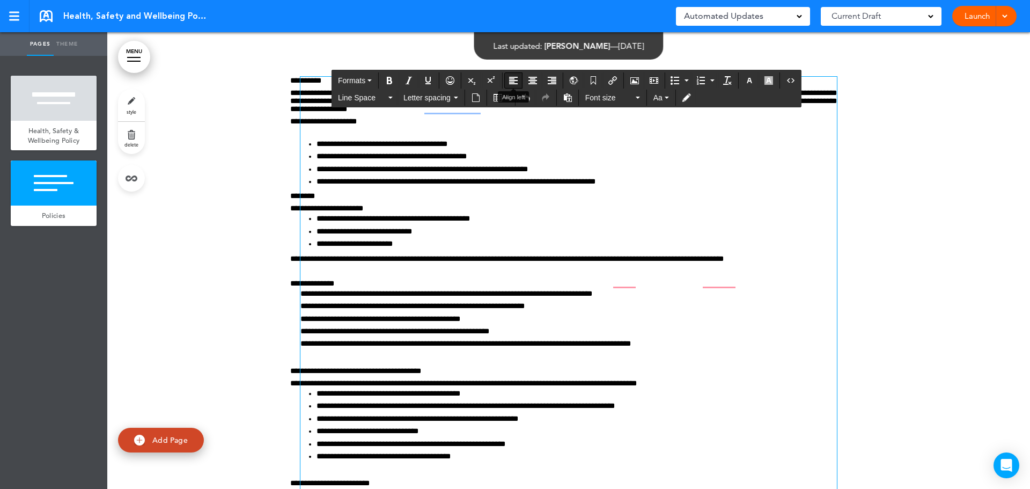
click at [515, 78] on icon "Align left" at bounding box center [513, 80] width 9 height 9
click at [526, 101] on icon "Undo" at bounding box center [526, 97] width 9 height 9
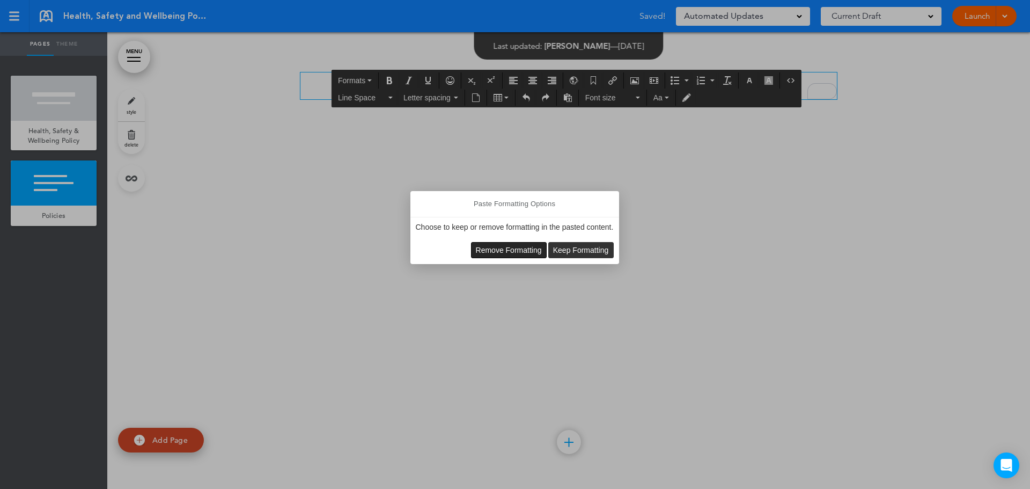
click at [507, 253] on span "Remove Formatting" at bounding box center [509, 250] width 66 height 9
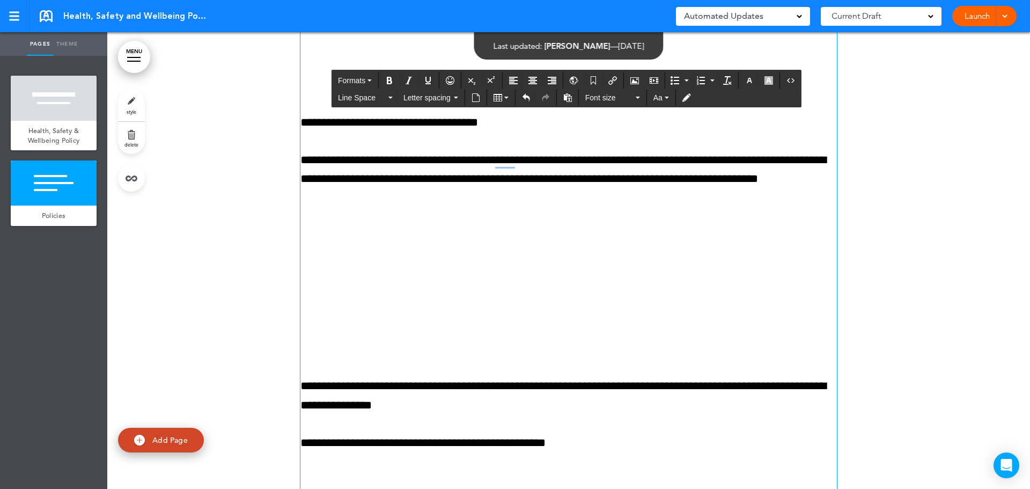
scroll to position [4155, 0]
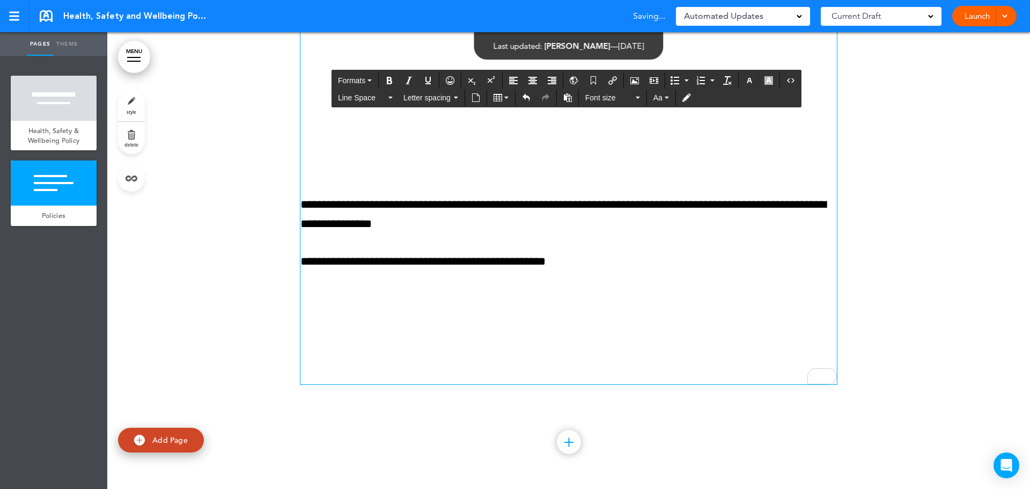
click at [974, 16] on link "Launch" at bounding box center [977, 16] width 34 height 20
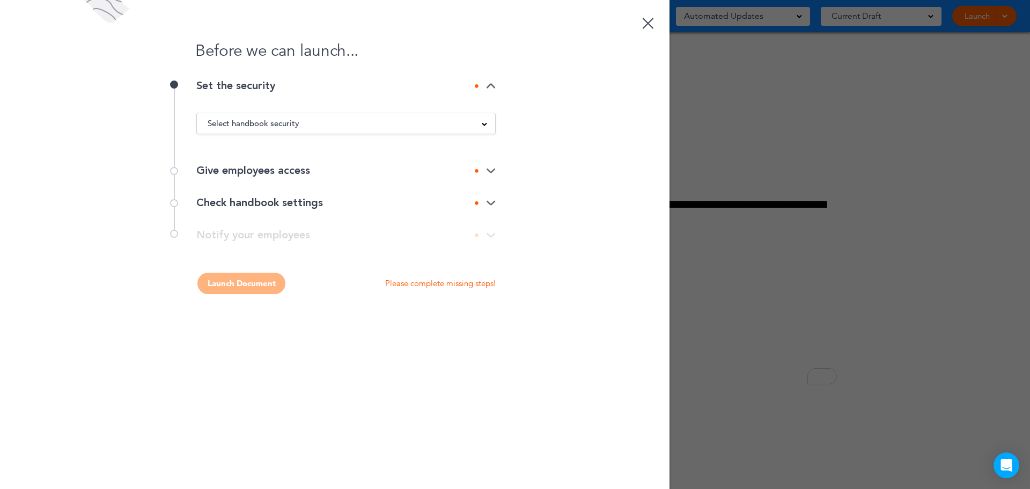
scroll to position [0, 0]
click at [491, 87] on img at bounding box center [491, 86] width 10 height 7
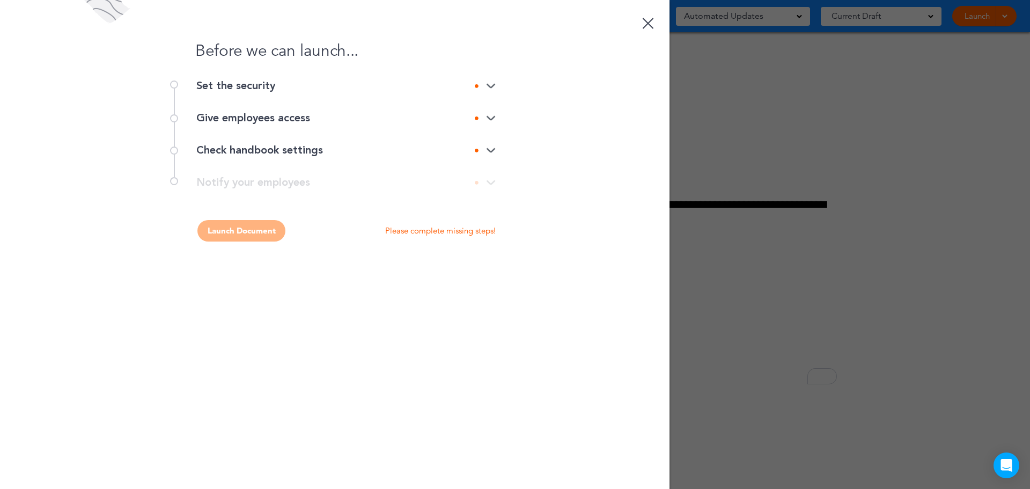
click at [491, 87] on img at bounding box center [491, 86] width 10 height 7
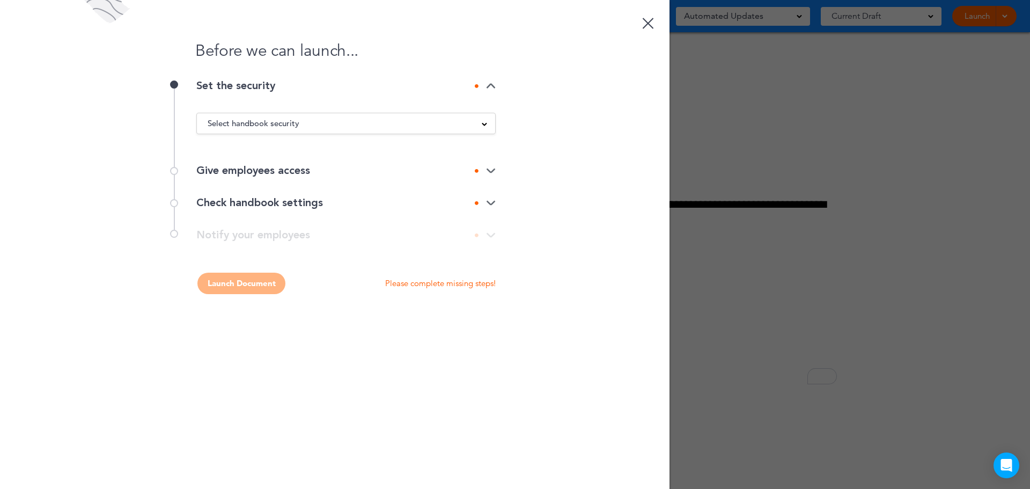
click at [466, 121] on div "Select handbook security" at bounding box center [346, 123] width 298 height 12
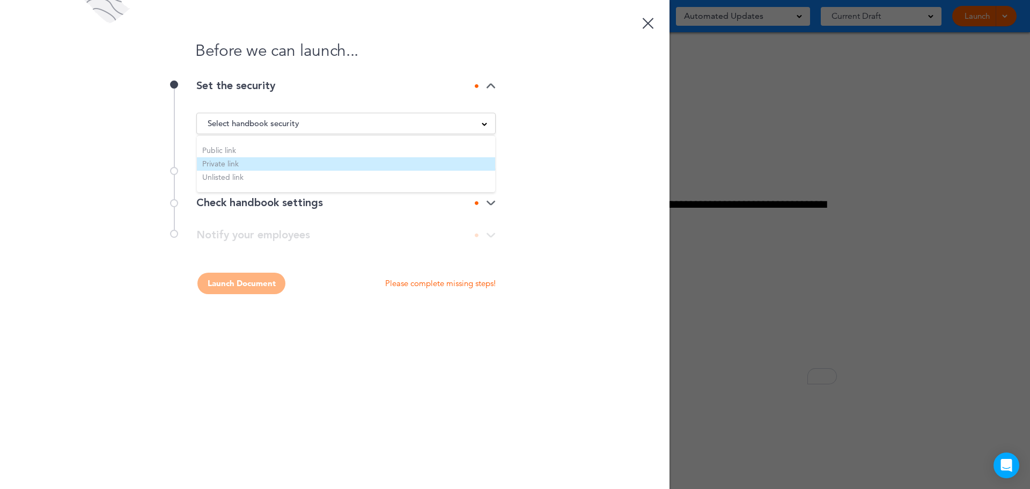
click at [205, 164] on li "Private link" at bounding box center [346, 163] width 298 height 13
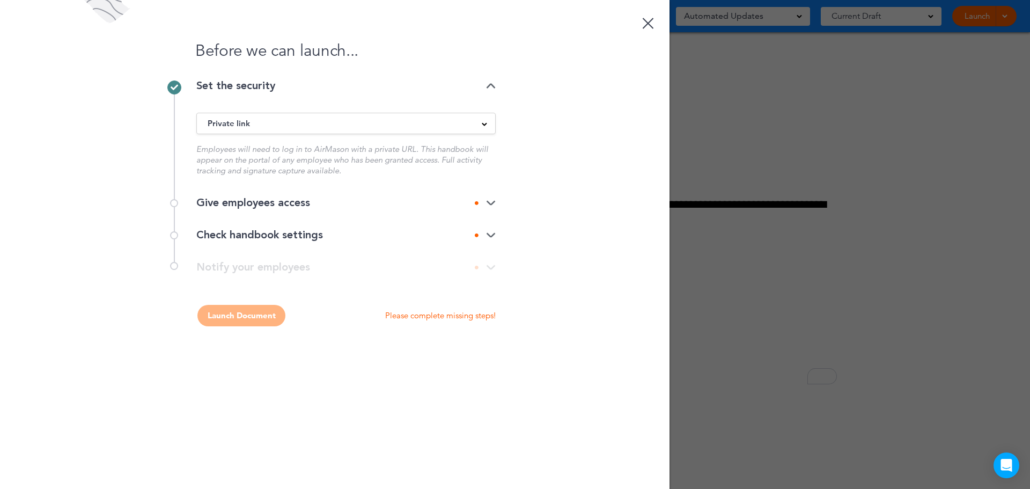
click at [254, 206] on div "Give employees access" at bounding box center [345, 202] width 299 height 11
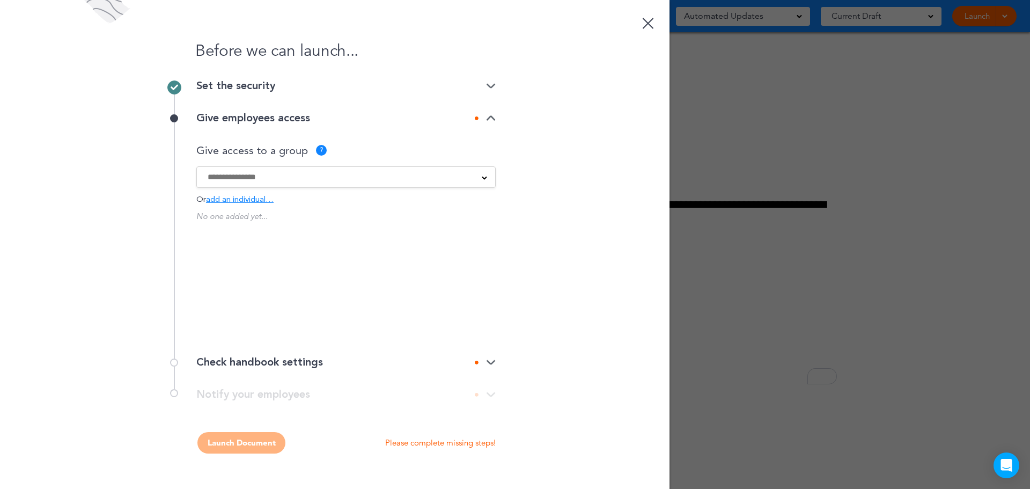
click at [479, 177] on div at bounding box center [346, 177] width 298 height 12
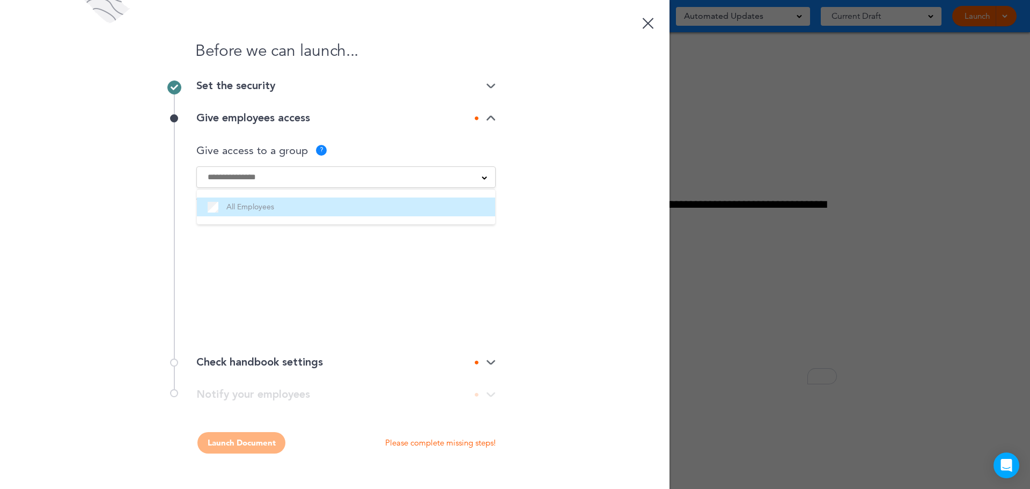
click at [257, 216] on li "All Employees" at bounding box center [346, 206] width 298 height 19
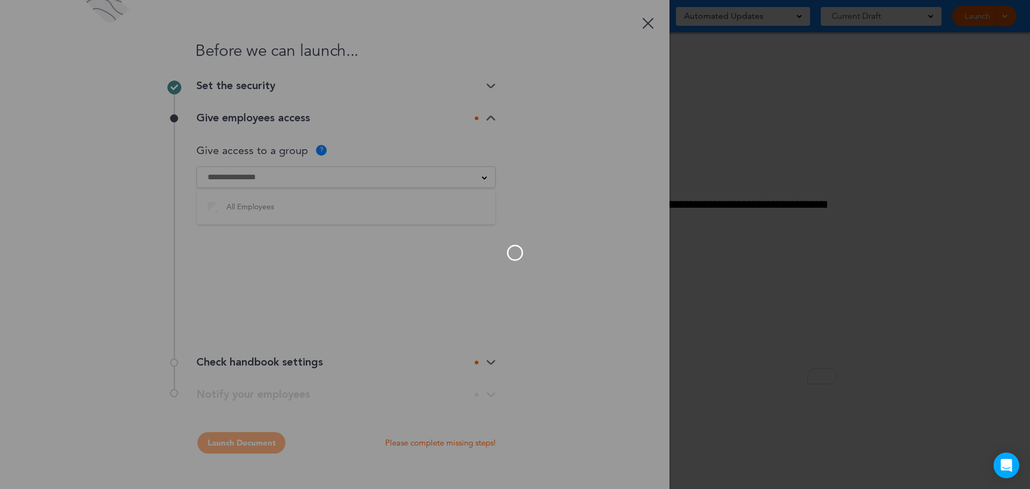
click at [380, 270] on div at bounding box center [515, 244] width 1030 height 489
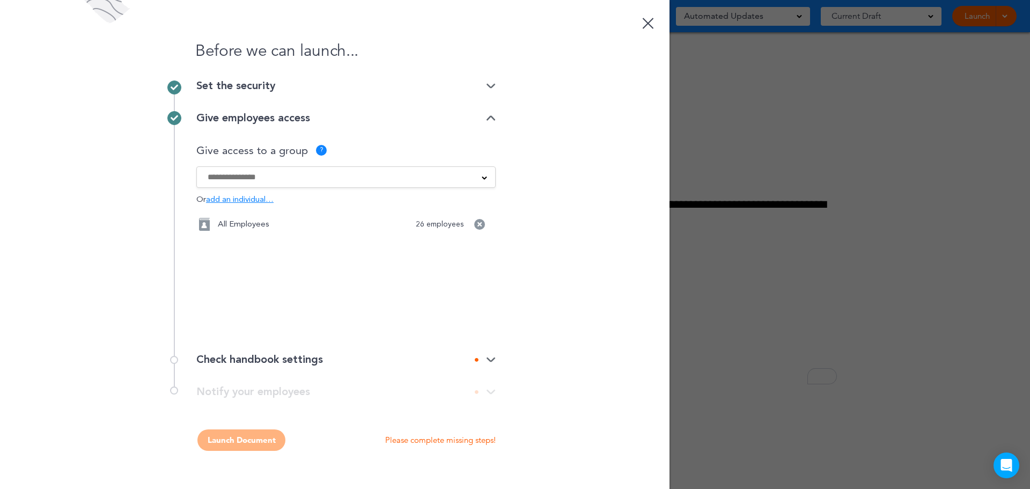
click at [489, 360] on img at bounding box center [491, 359] width 10 height 7
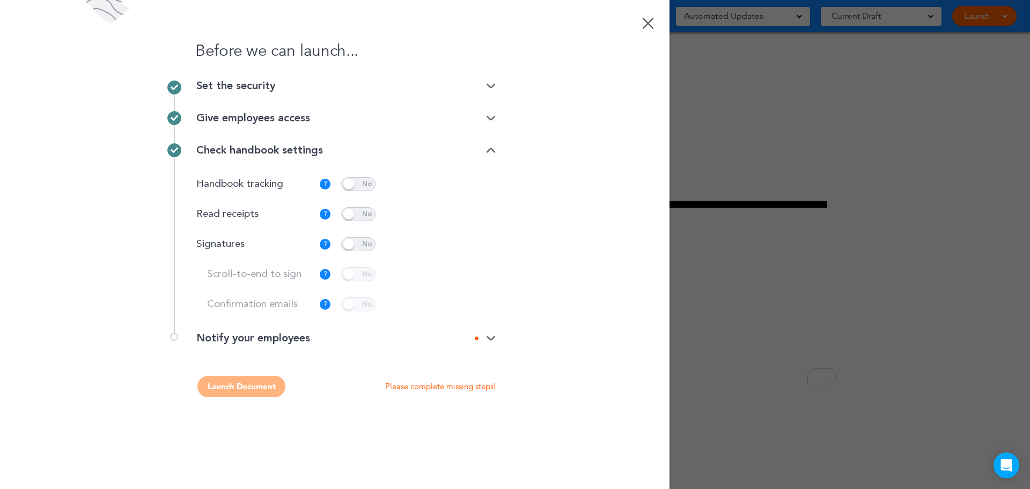
click at [350, 243] on span at bounding box center [358, 244] width 34 height 14
click at [346, 272] on span at bounding box center [358, 274] width 34 height 14
click at [452, 245] on p "Customize" at bounding box center [461, 244] width 36 height 7
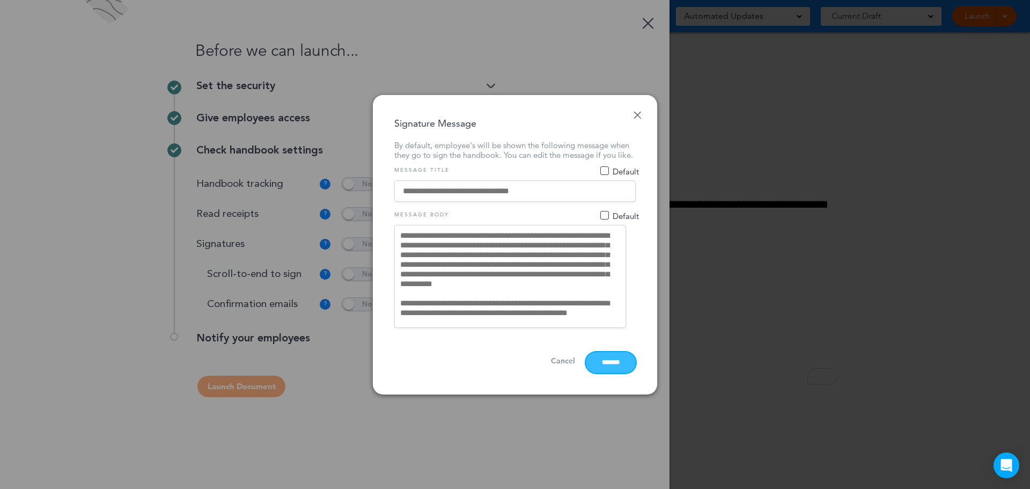
click at [592, 372] on input "*******" at bounding box center [611, 362] width 50 height 21
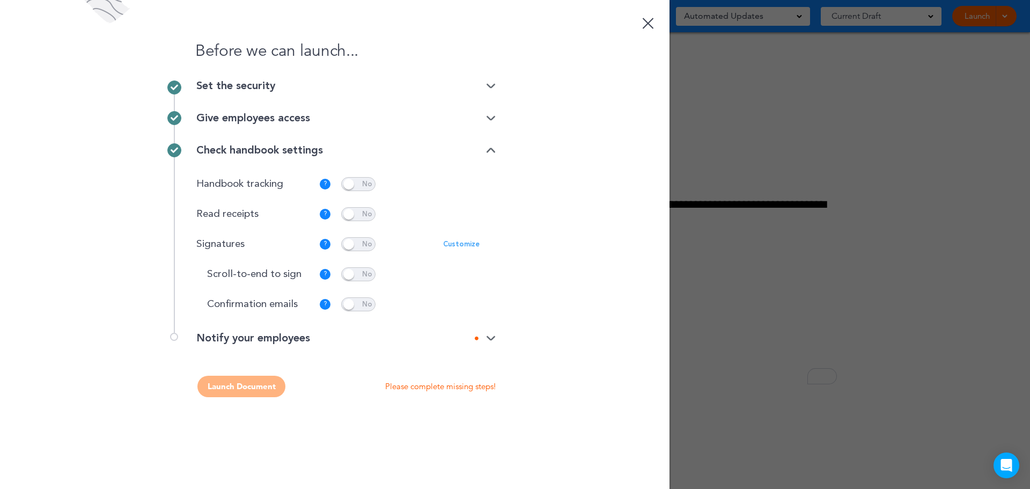
click at [445, 344] on div "Notify your employees" at bounding box center [345, 343] width 299 height 21
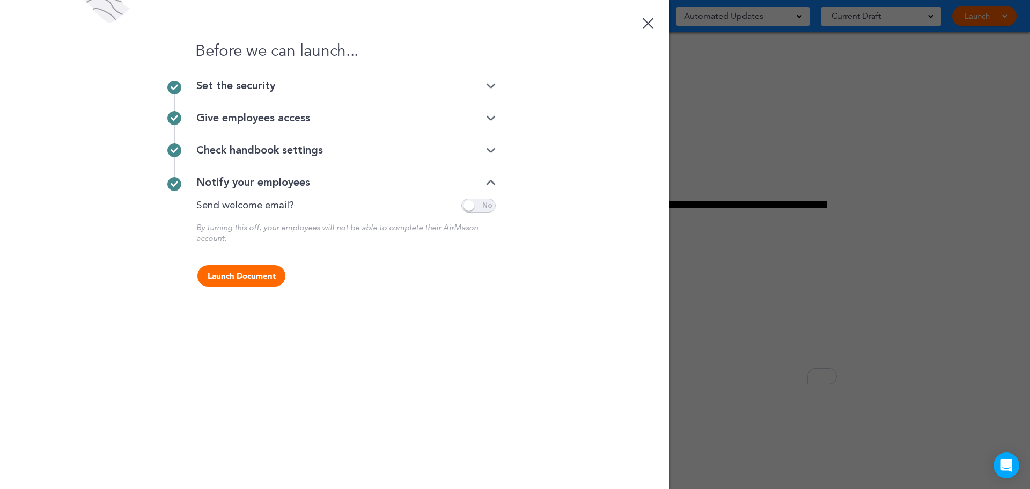
click at [645, 23] on link at bounding box center [647, 21] width 21 height 21
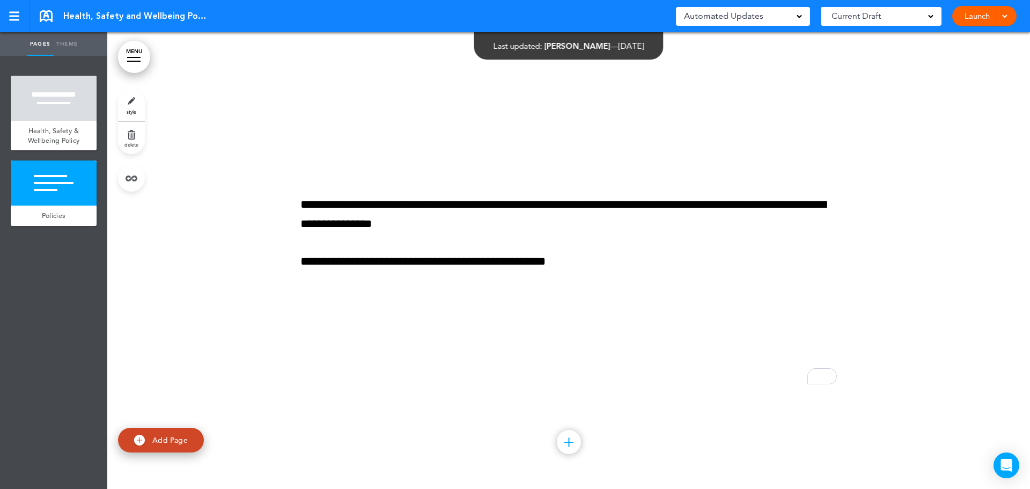
click at [982, 14] on link "Launch" at bounding box center [977, 16] width 34 height 20
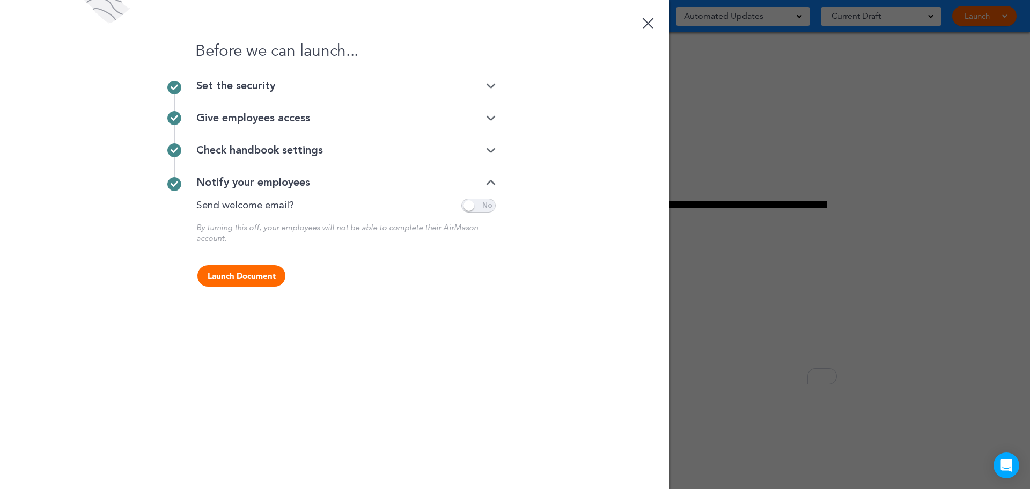
click at [647, 24] on div at bounding box center [647, 23] width 11 height 11
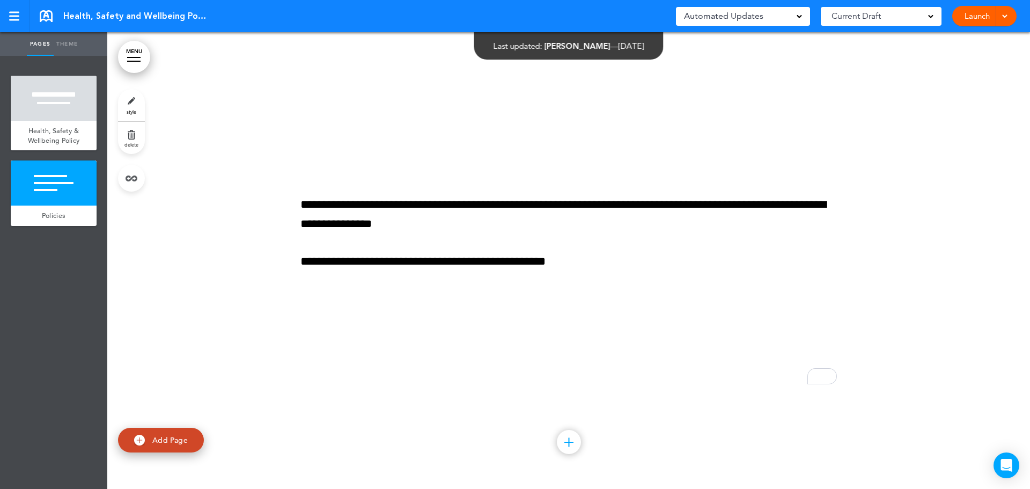
click at [1001, 14] on span at bounding box center [1004, 15] width 7 height 7
click at [937, 64] on span "Preview Draft" at bounding box center [953, 65] width 45 height 10
click at [969, 16] on link "Launch" at bounding box center [977, 16] width 34 height 20
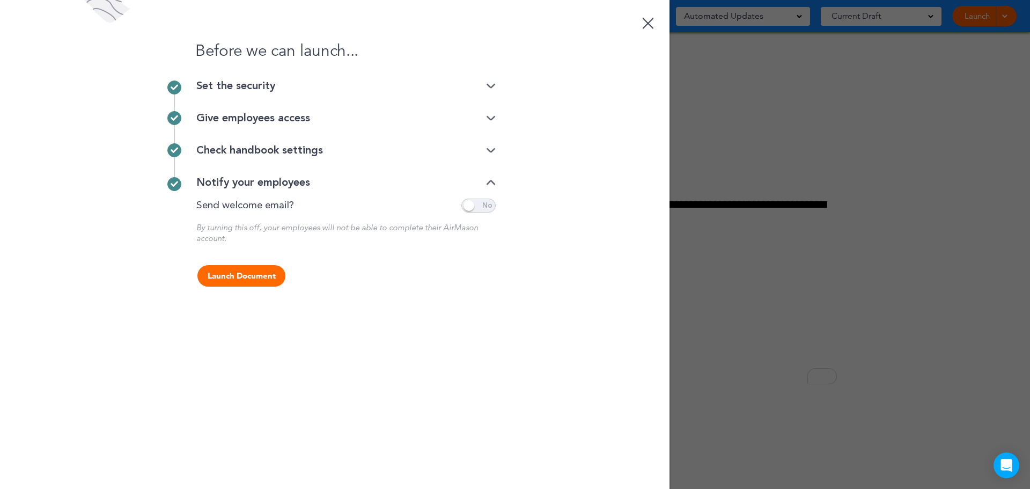
click at [232, 275] on button "Launch Document" at bounding box center [241, 275] width 88 height 21
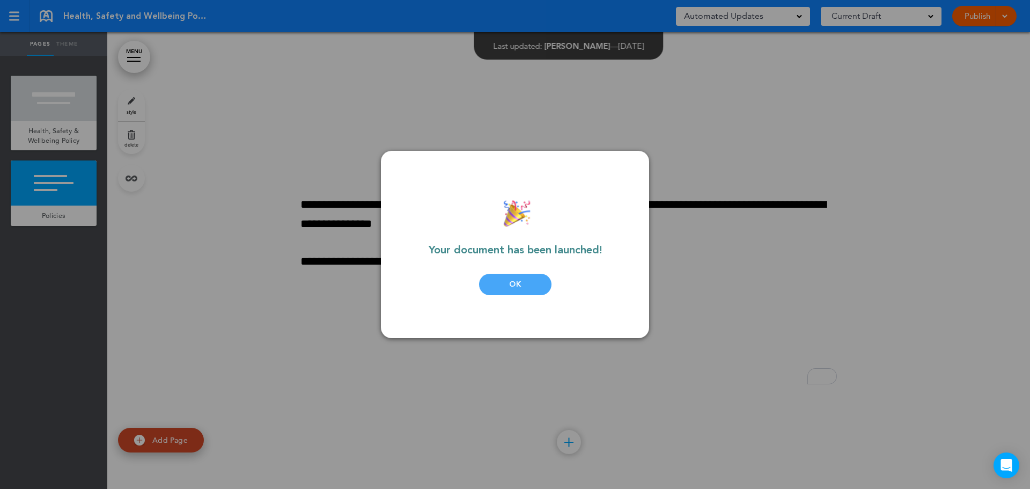
click at [508, 277] on div "OK" at bounding box center [515, 284] width 72 height 21
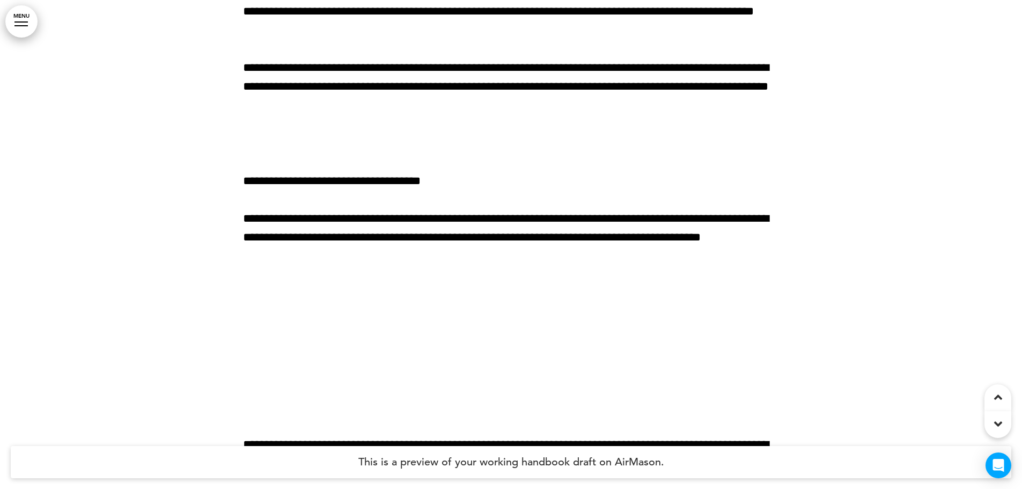
scroll to position [4147, 0]
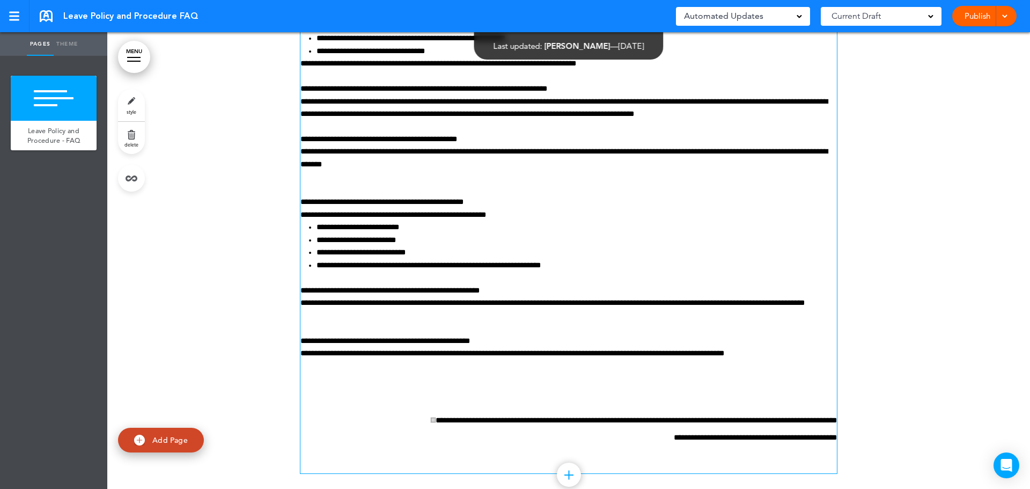
scroll to position [504, 0]
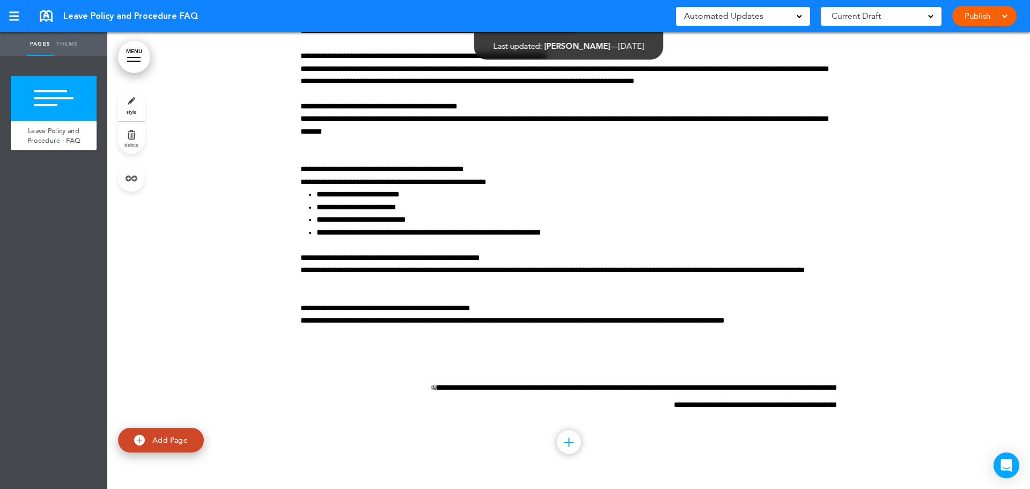
drag, startPoint x: 974, startPoint y: 14, endPoint x: 982, endPoint y: 65, distance: 51.6
click at [974, 14] on link "Publish" at bounding box center [977, 16] width 34 height 20
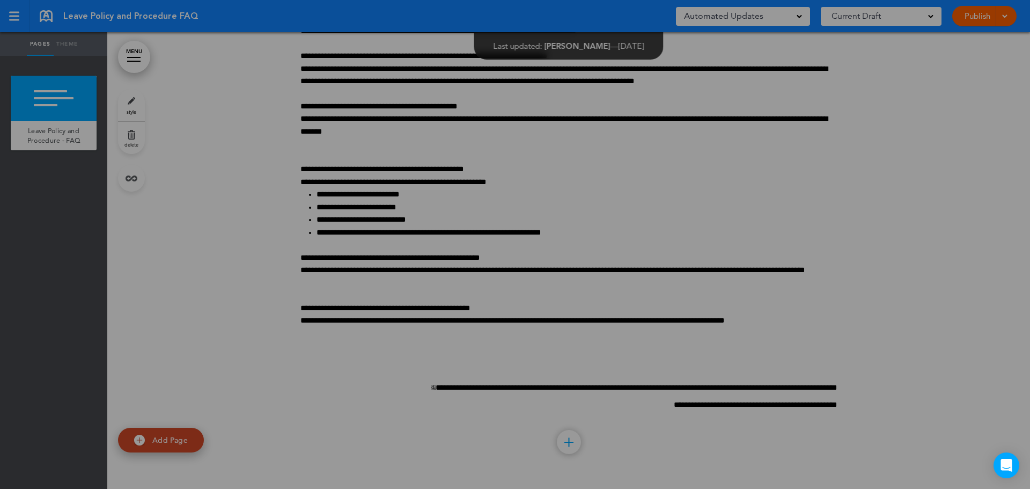
scroll to position [0, 0]
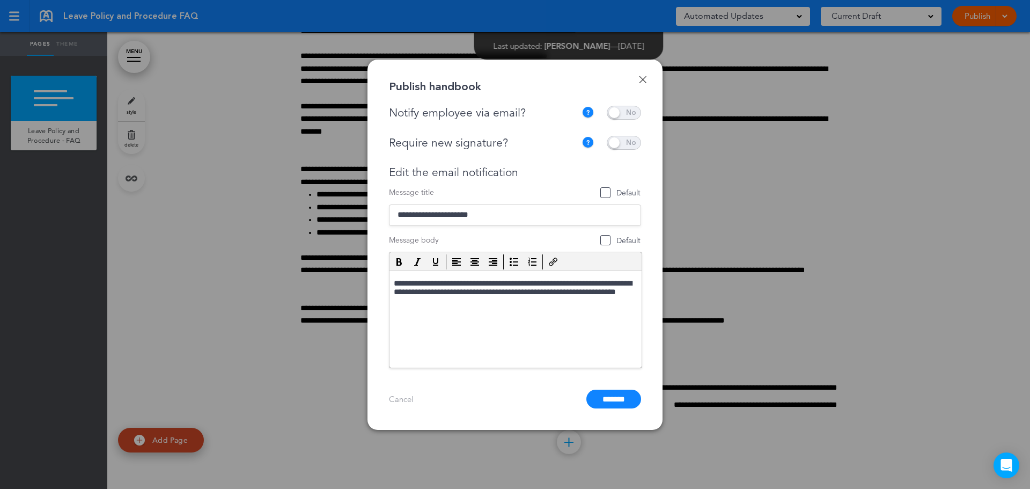
click at [644, 77] on link "Done" at bounding box center [643, 80] width 8 height 8
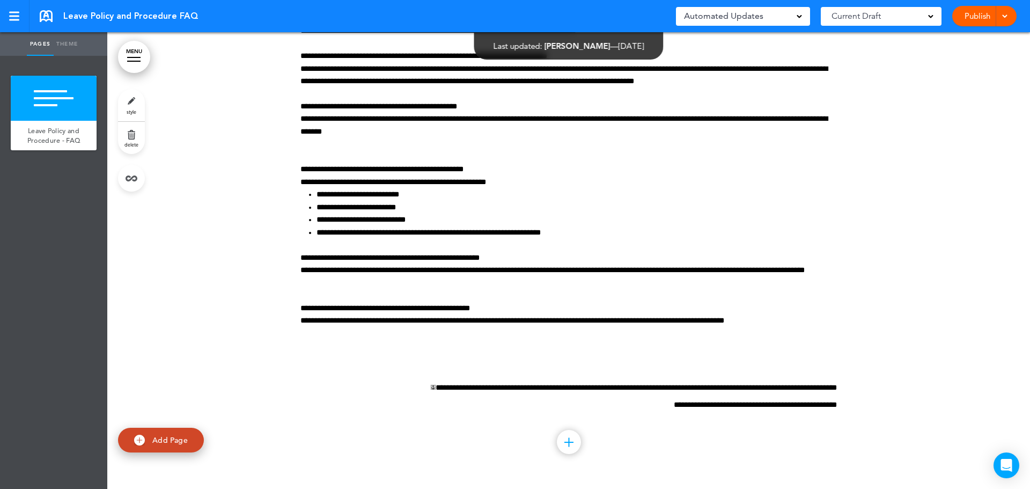
click at [925, 204] on div at bounding box center [568, 9] width 922 height 960
click at [48, 13] on link at bounding box center [46, 16] width 13 height 12
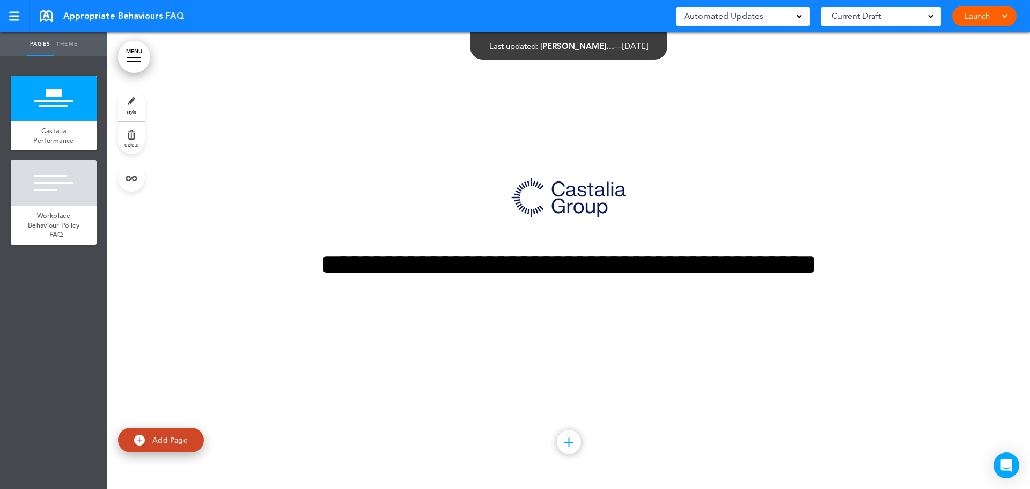
click at [135, 102] on link "style" at bounding box center [131, 105] width 27 height 32
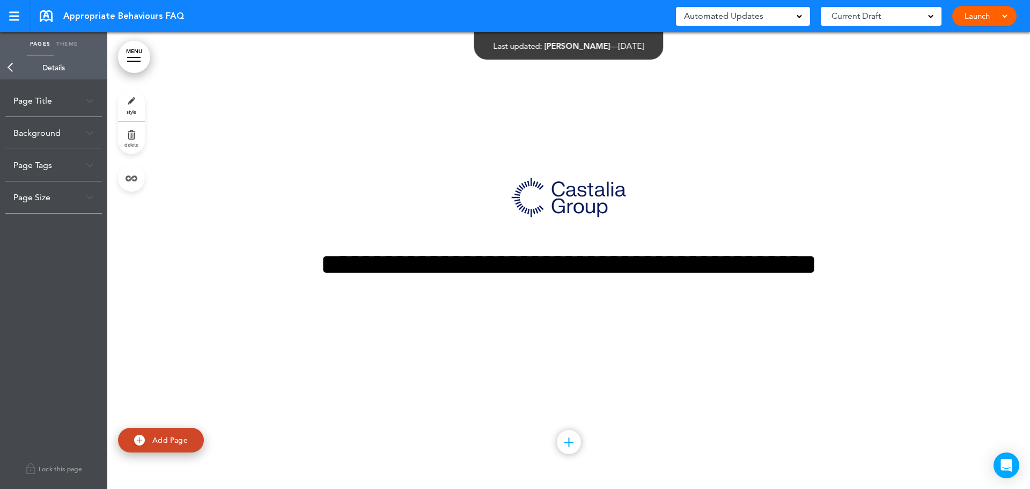
click at [132, 102] on link "style" at bounding box center [131, 105] width 27 height 32
click at [532, 183] on img at bounding box center [568, 198] width 115 height 40
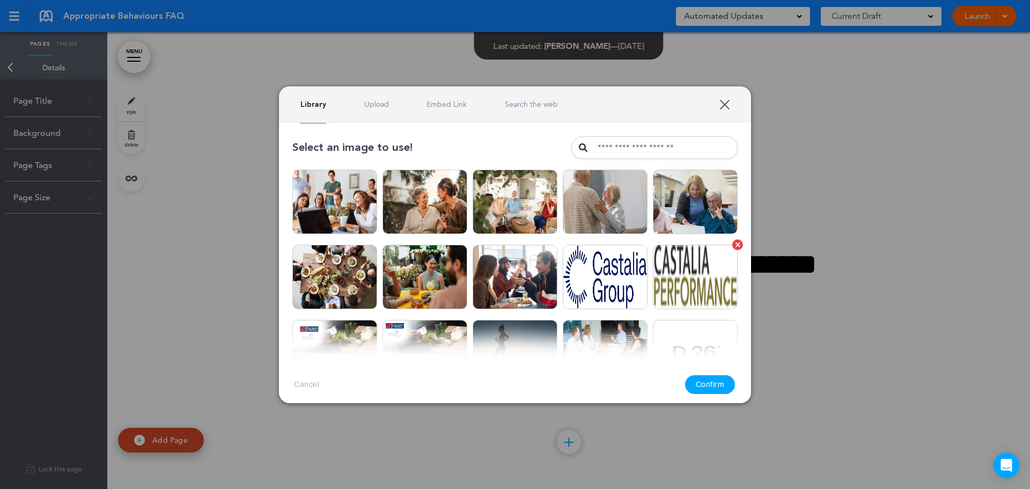
click at [705, 278] on img at bounding box center [695, 277] width 85 height 64
click at [703, 381] on button "Confirm" at bounding box center [710, 384] width 50 height 19
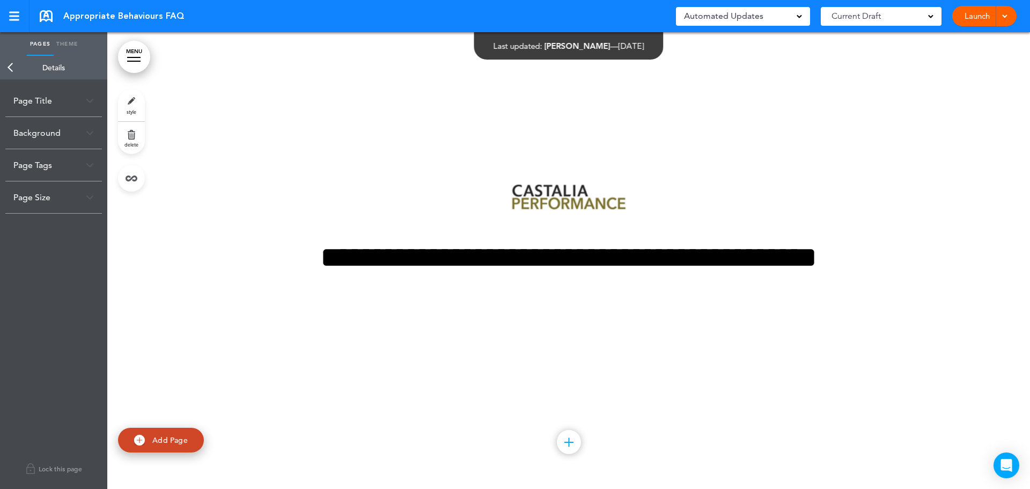
click at [571, 169] on div "**********" at bounding box center [568, 260] width 536 height 232
click at [530, 190] on img at bounding box center [568, 197] width 115 height 26
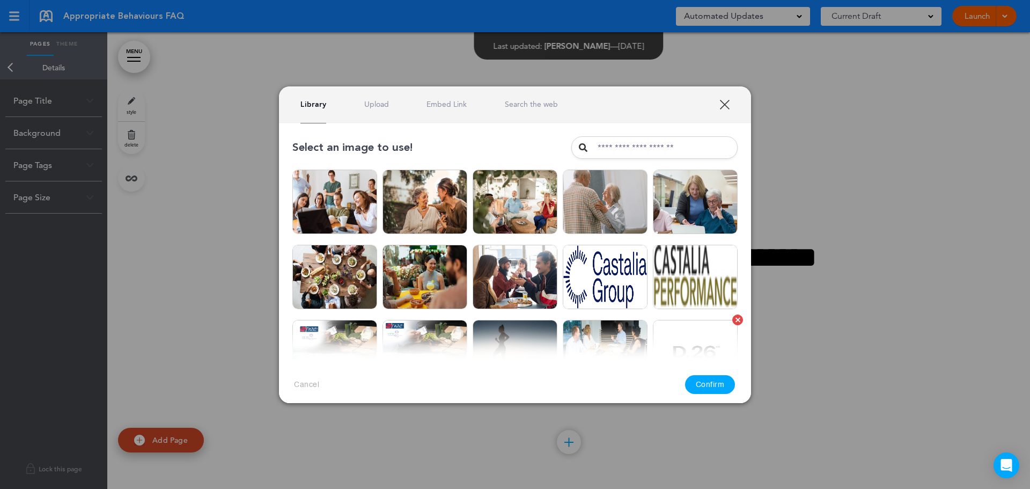
click at [735, 319] on div at bounding box center [737, 319] width 5 height 5
drag, startPoint x: 726, startPoint y: 101, endPoint x: 725, endPoint y: 113, distance: 11.4
click at [726, 101] on link "XXX" at bounding box center [724, 104] width 10 height 10
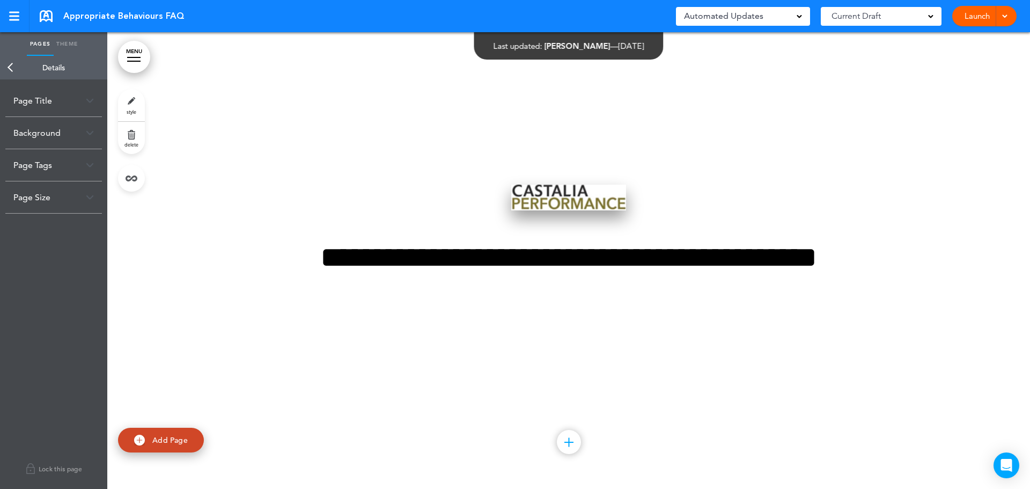
click at [545, 193] on img at bounding box center [568, 197] width 115 height 26
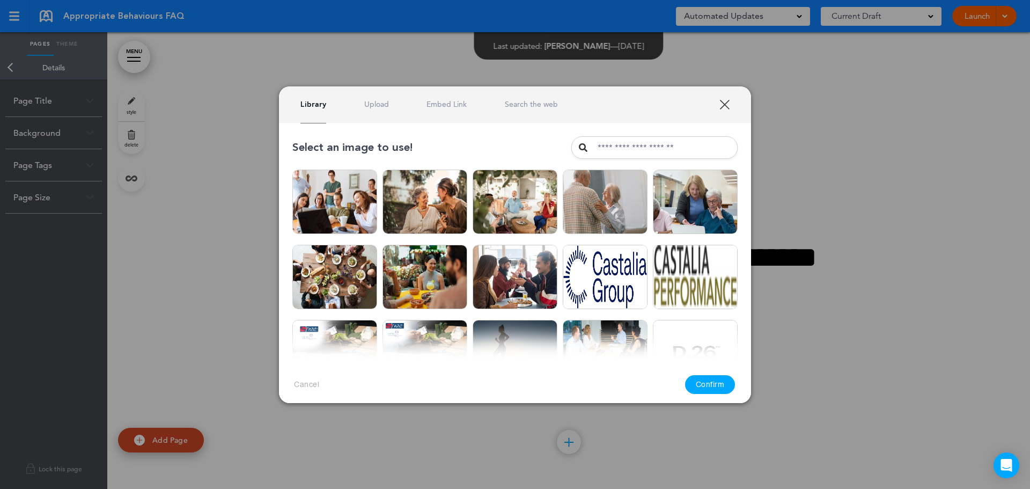
click at [726, 102] on link "XXX" at bounding box center [724, 104] width 10 height 10
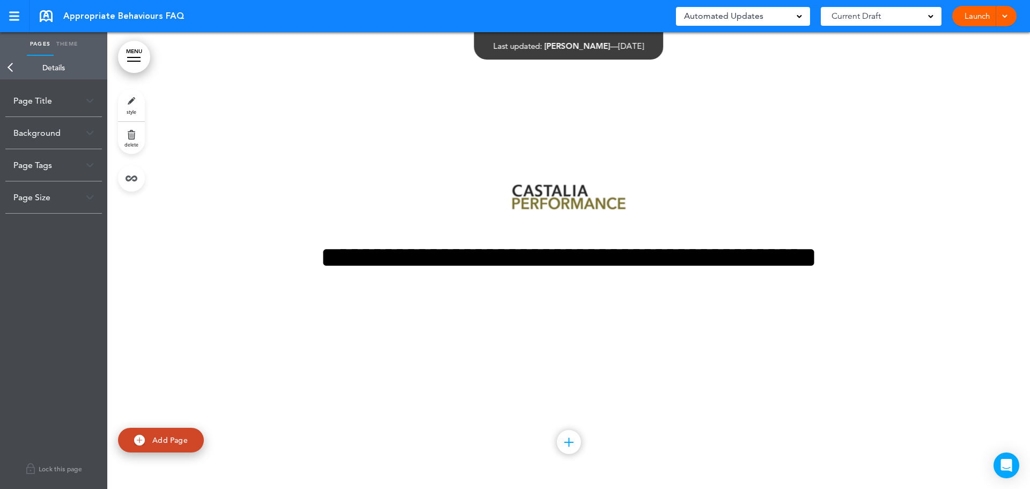
click at [132, 136] on link "delete" at bounding box center [131, 138] width 27 height 32
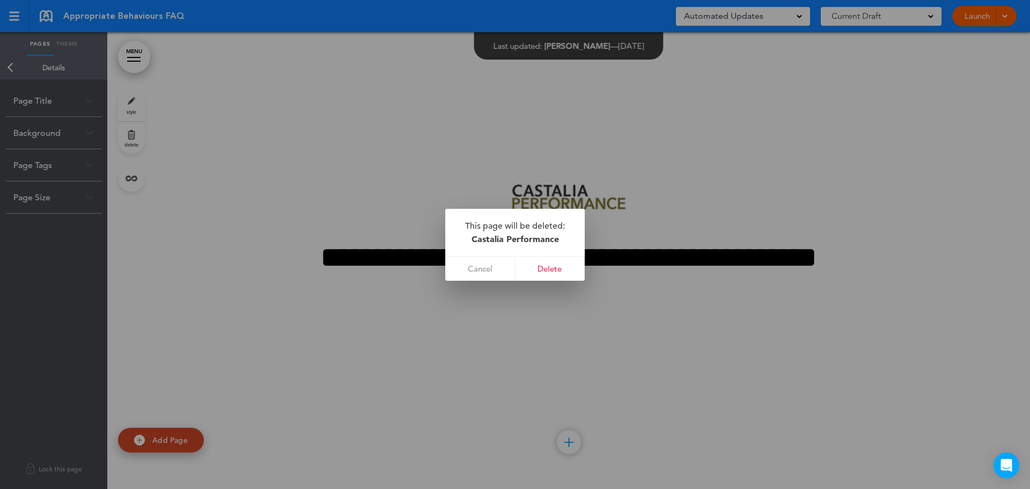
click at [685, 185] on div at bounding box center [515, 244] width 1030 height 489
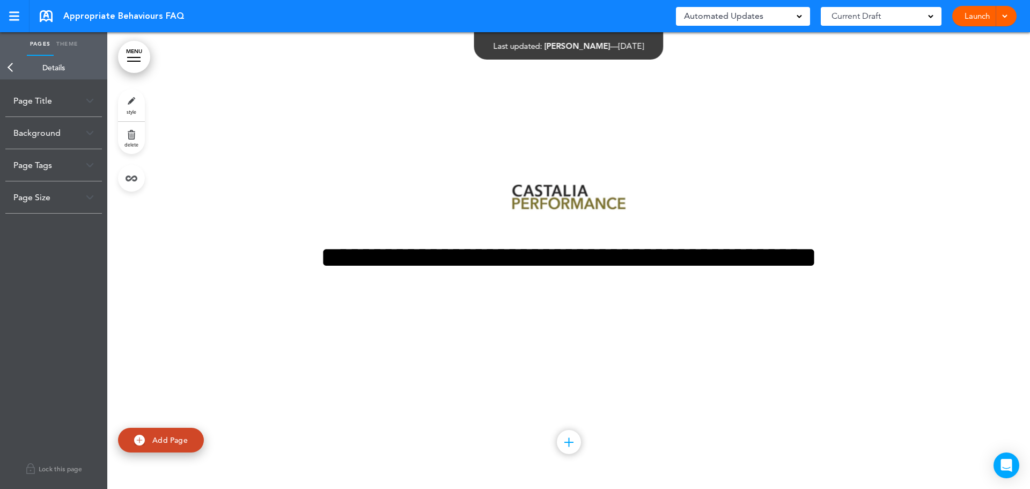
drag, startPoint x: 527, startPoint y: 186, endPoint x: 131, endPoint y: 137, distance: 398.8
click at [132, 137] on link "delete" at bounding box center [131, 138] width 27 height 32
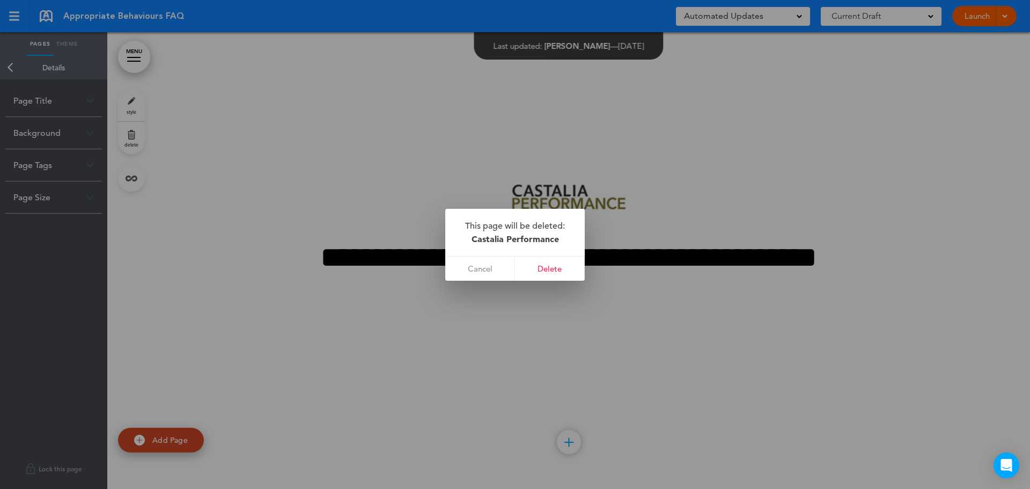
click at [131, 137] on div at bounding box center [515, 244] width 1030 height 489
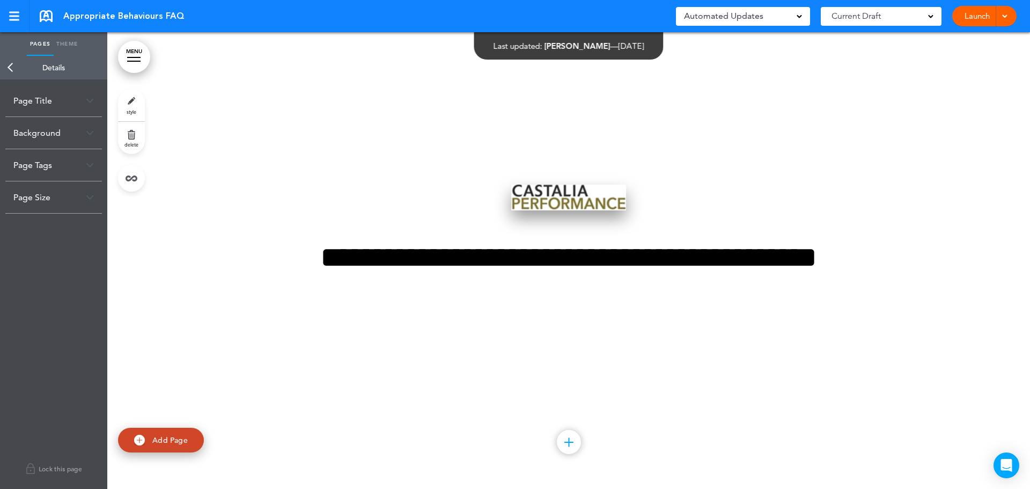
click at [565, 201] on img at bounding box center [568, 197] width 115 height 26
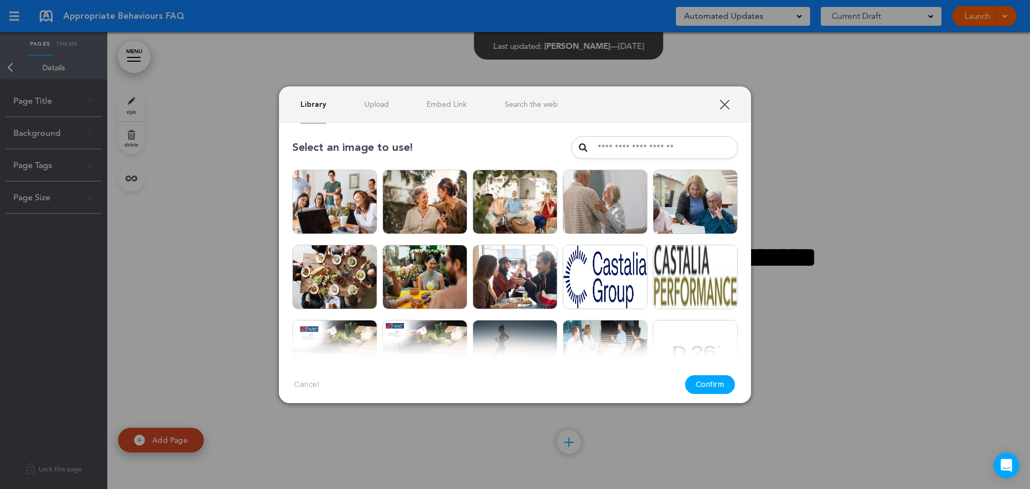
click at [723, 102] on link "XXX" at bounding box center [724, 104] width 10 height 10
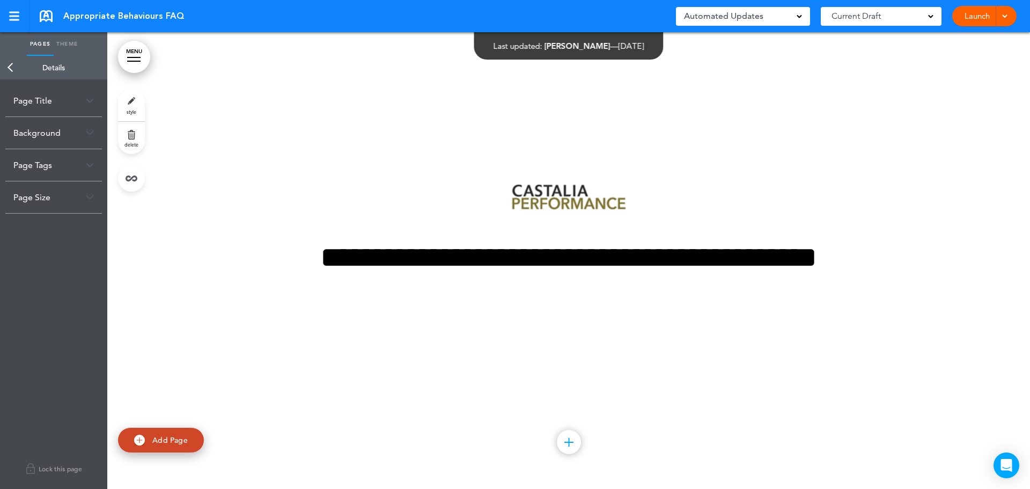
click at [535, 184] on div "**********" at bounding box center [568, 260] width 536 height 232
click at [526, 198] on img at bounding box center [568, 197] width 115 height 26
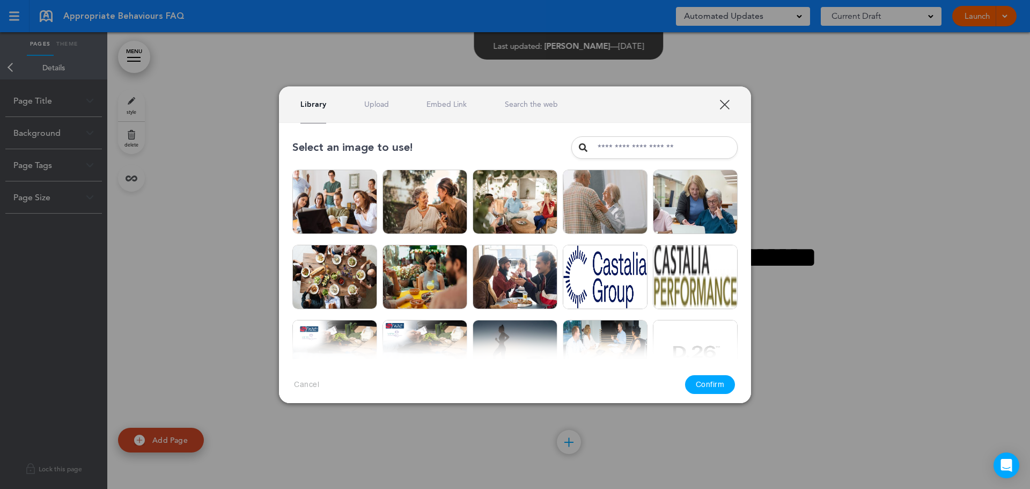
click at [723, 102] on link "XXX" at bounding box center [724, 104] width 10 height 10
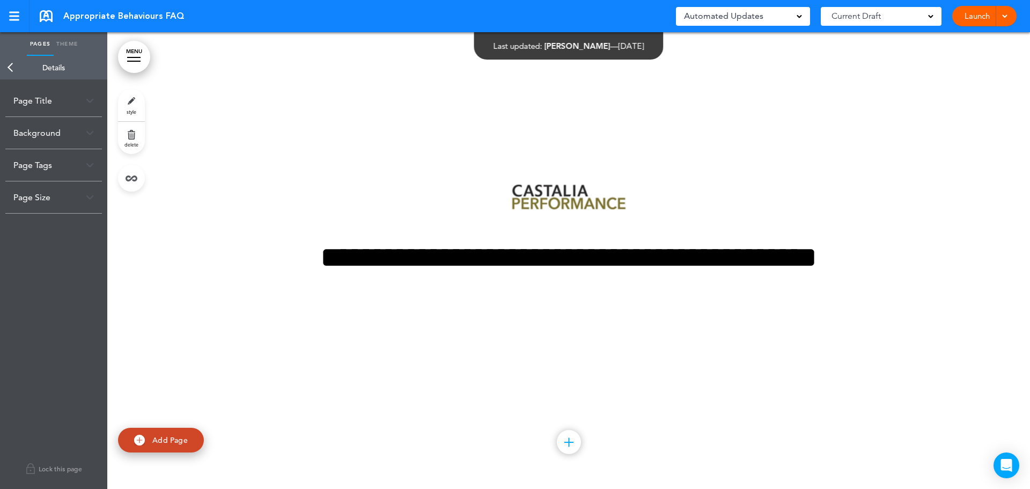
click at [131, 137] on link "delete" at bounding box center [131, 138] width 27 height 32
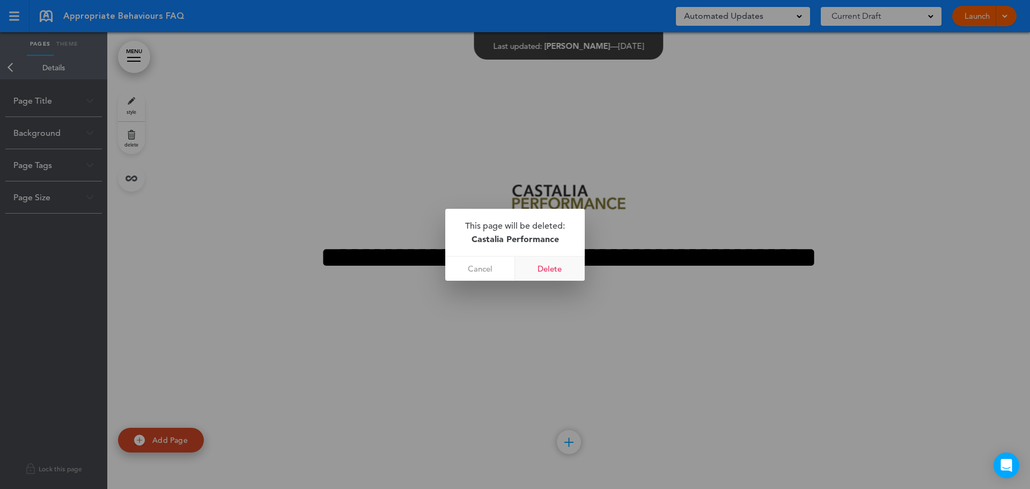
click at [553, 269] on link "Delete" at bounding box center [550, 268] width 70 height 24
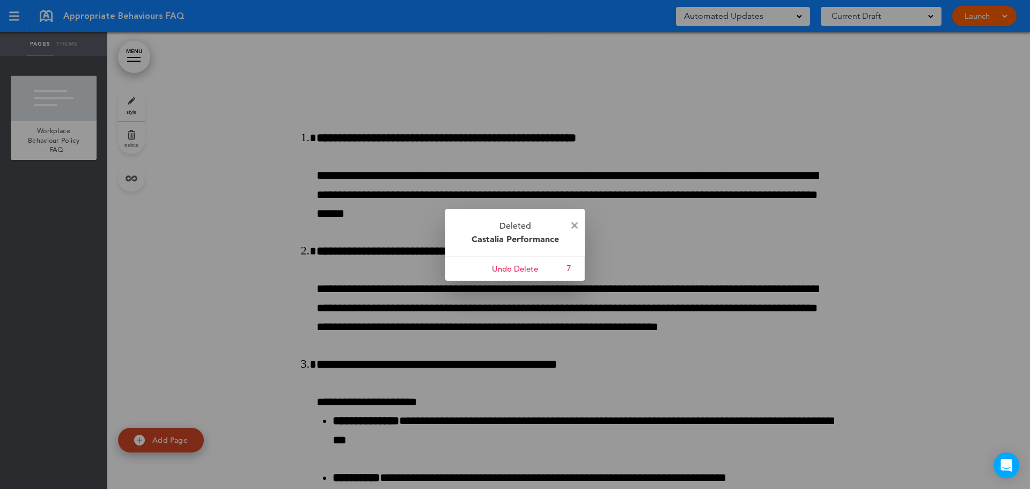
click at [578, 226] on p "Deleted Castalia Performance" at bounding box center [514, 232] width 139 height 47
click at [575, 225] on img at bounding box center [574, 225] width 6 height 6
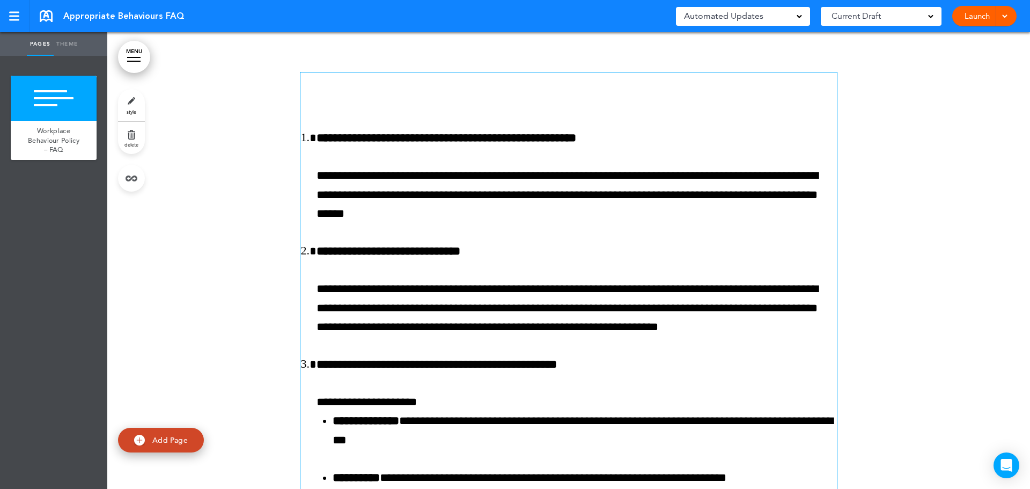
drag, startPoint x: 750, startPoint y: 240, endPoint x: 483, endPoint y: 169, distance: 276.8
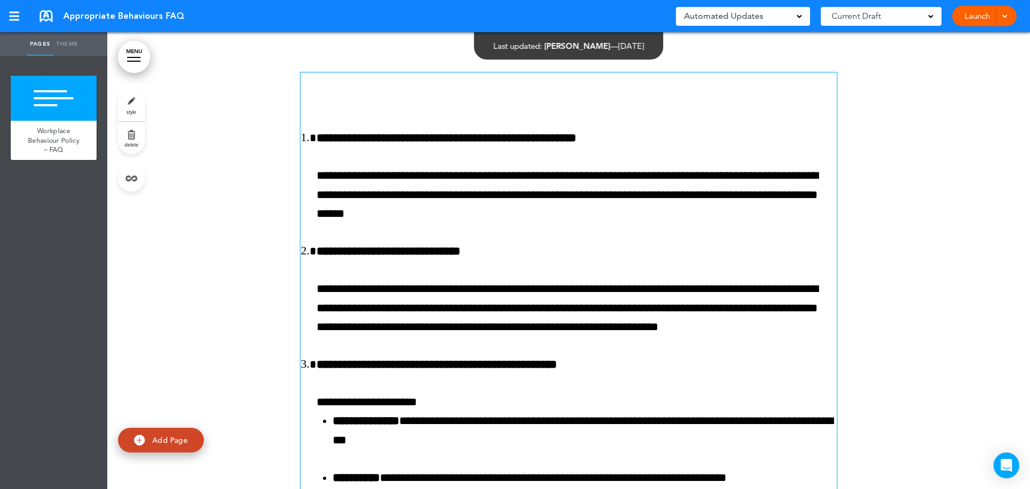
click at [353, 88] on div "MENU Formats Line Space Letter spacing Font size Aa Cancel Reorder ? Move or re…" at bounding box center [568, 260] width 922 height 456
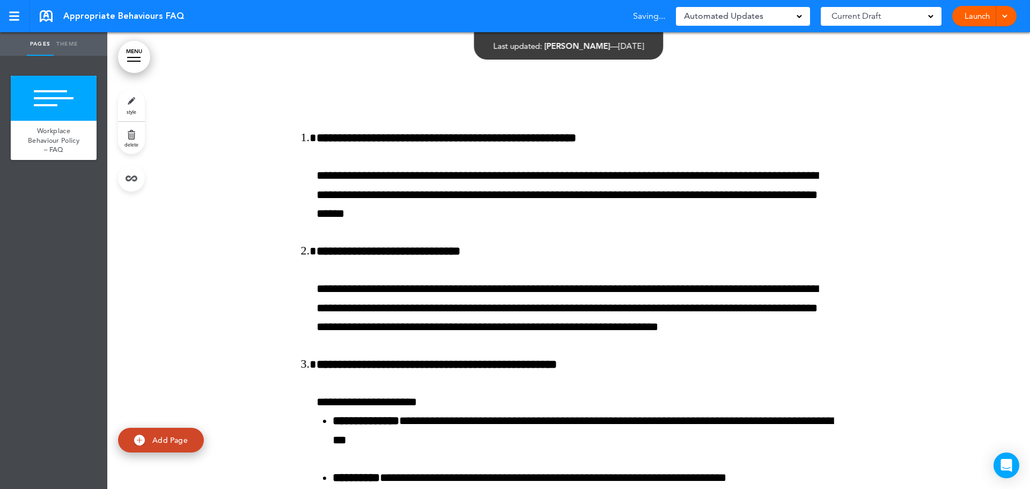
click at [136, 438] on img at bounding box center [139, 439] width 11 height 11
type input "********"
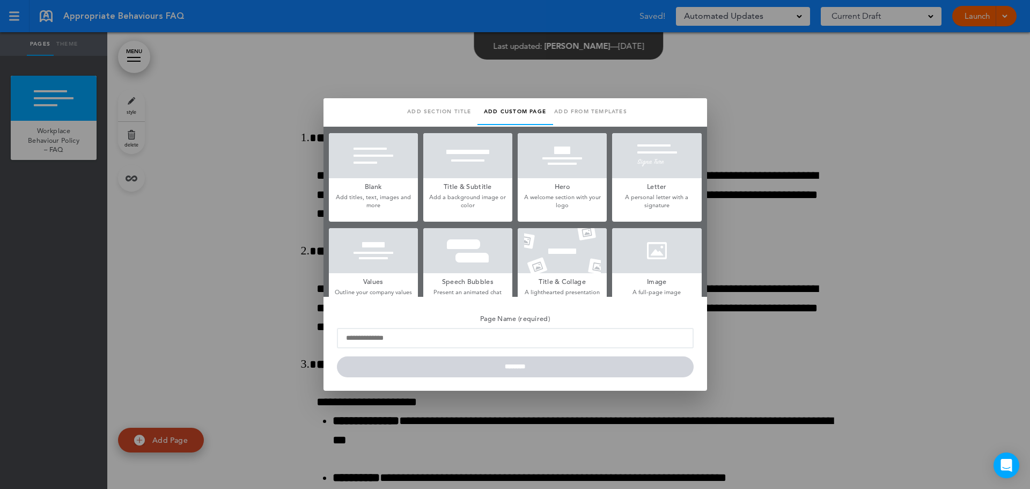
click at [462, 150] on div at bounding box center [467, 155] width 89 height 45
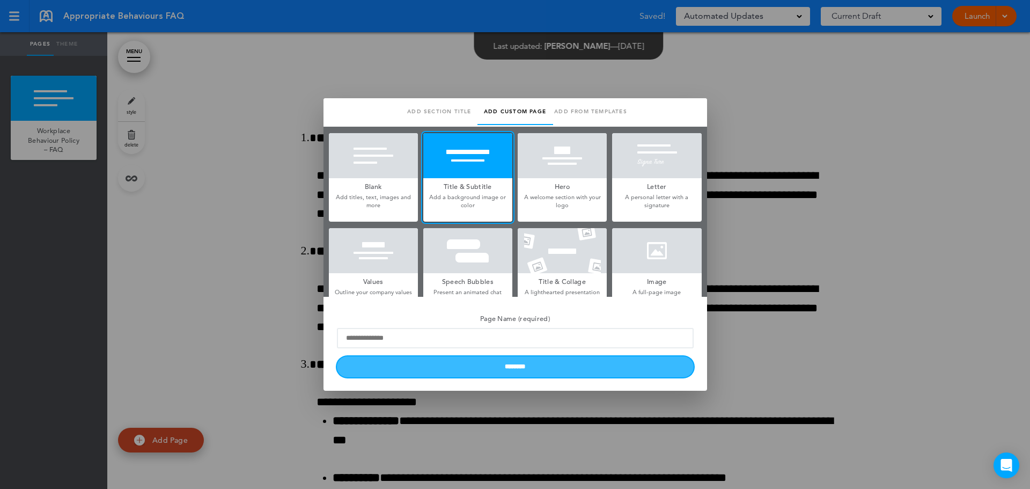
click at [509, 366] on input "********" at bounding box center [515, 366] width 357 height 21
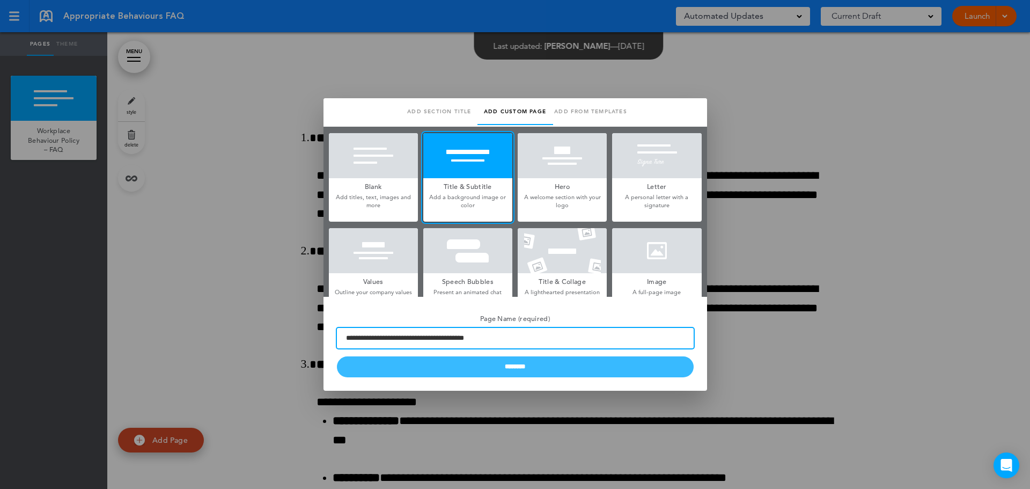
type input "**********"
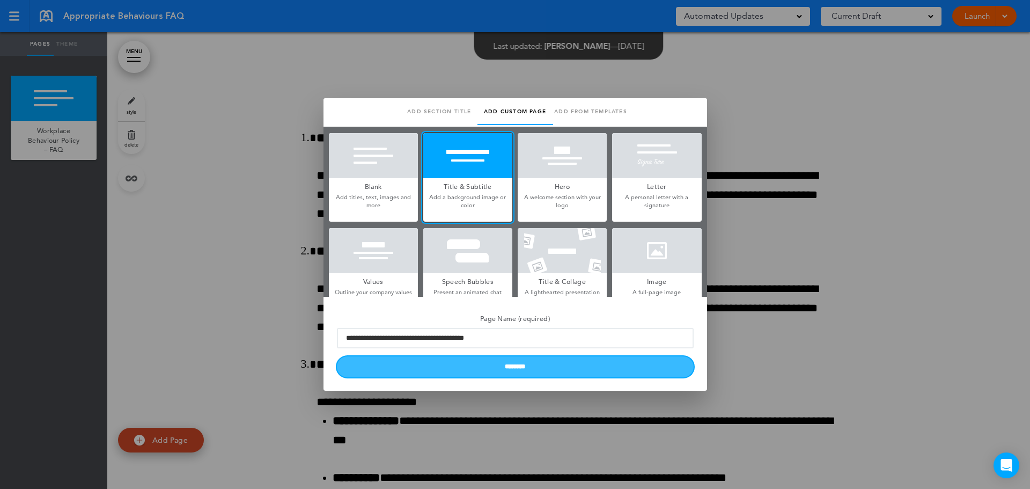
click at [482, 366] on input "********" at bounding box center [515, 366] width 357 height 21
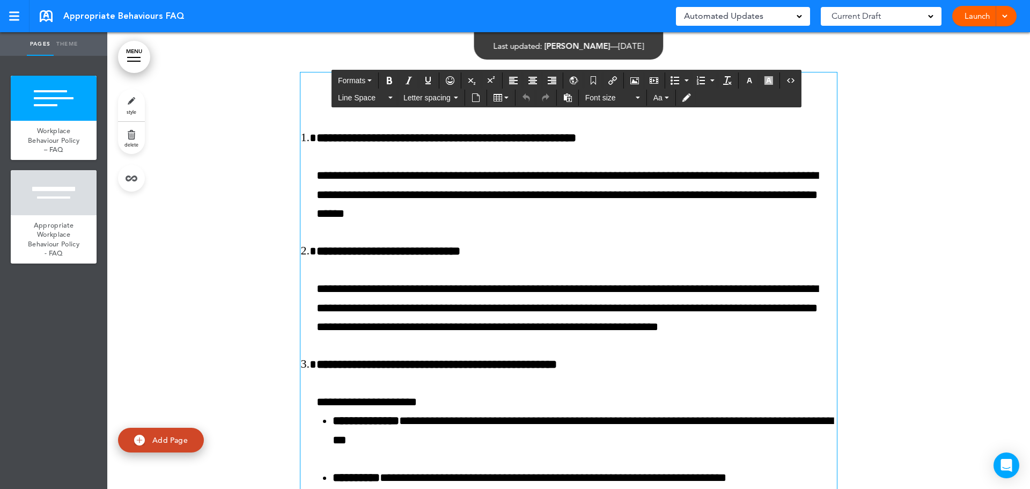
click at [307, 78] on h1 "To enrich screen reader interactions, please activate Accessibility in Grammarl…" at bounding box center [568, 86] width 536 height 29
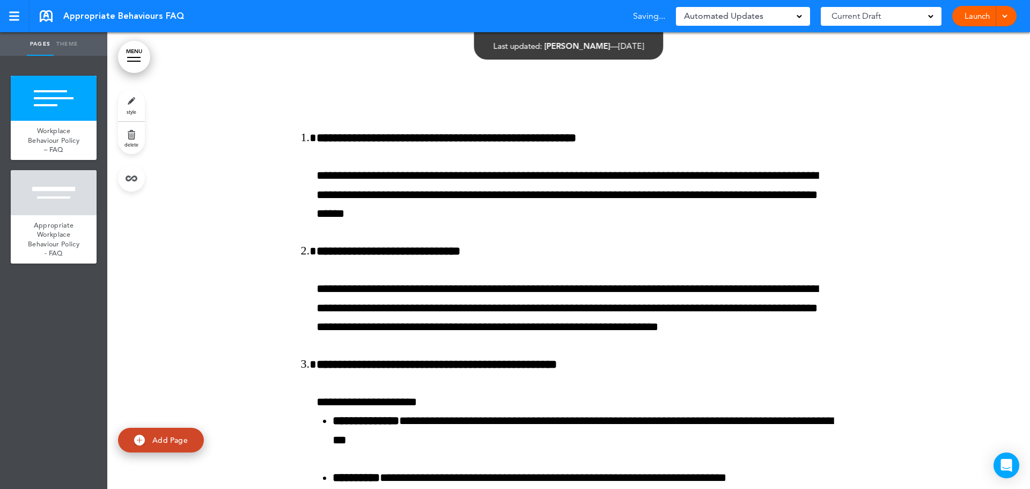
drag, startPoint x: 227, startPoint y: 78, endPoint x: 51, endPoint y: 87, distance: 175.6
click at [51, 86] on div at bounding box center [54, 98] width 86 height 45
click at [48, 102] on div at bounding box center [54, 98] width 86 height 45
click at [1004, 13] on span at bounding box center [1004, 15] width 7 height 7
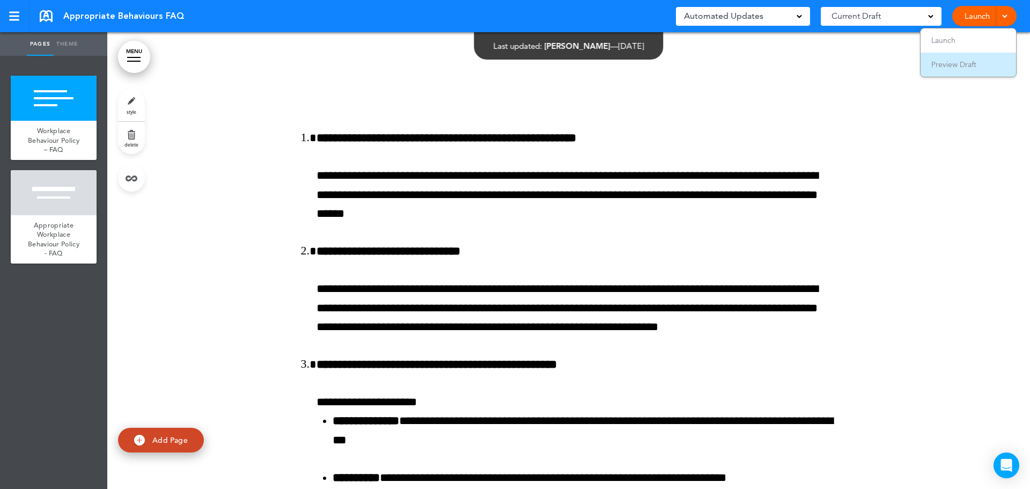
click at [950, 61] on span "Preview Draft" at bounding box center [953, 65] width 45 height 10
drag, startPoint x: 162, startPoint y: 441, endPoint x: 174, endPoint y: 440, distance: 11.8
click at [162, 441] on span "Add Page" at bounding box center [169, 440] width 35 height 10
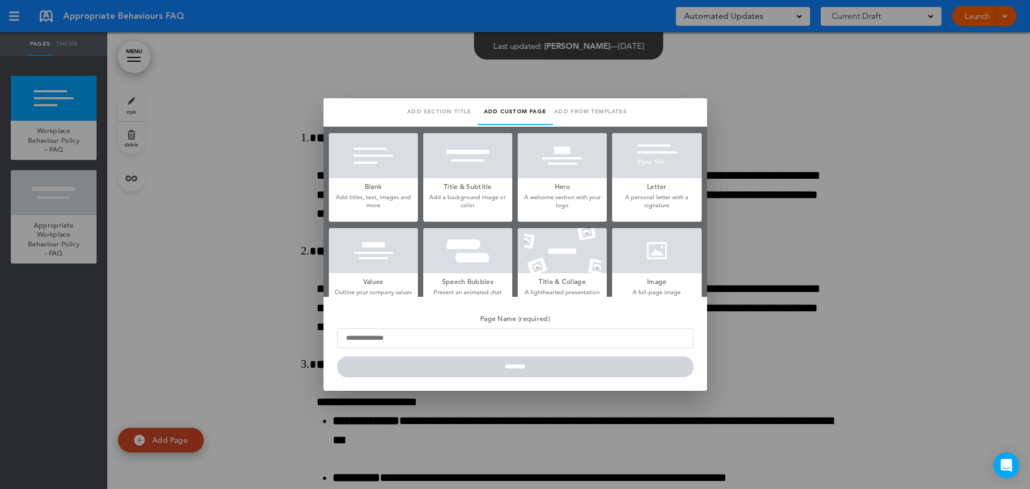
click at [365, 181] on h5 "Blank" at bounding box center [373, 185] width 89 height 15
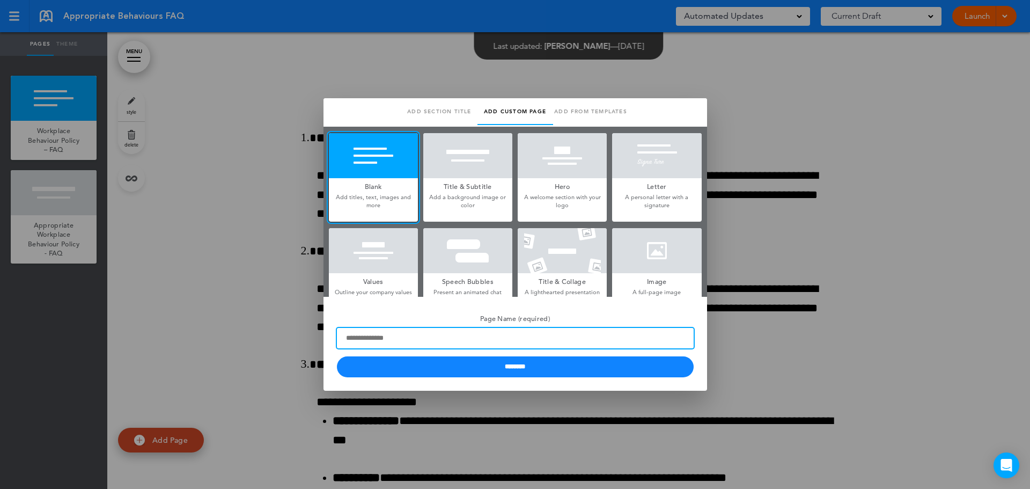
click at [381, 338] on input "Page Name (required)" at bounding box center [515, 338] width 357 height 20
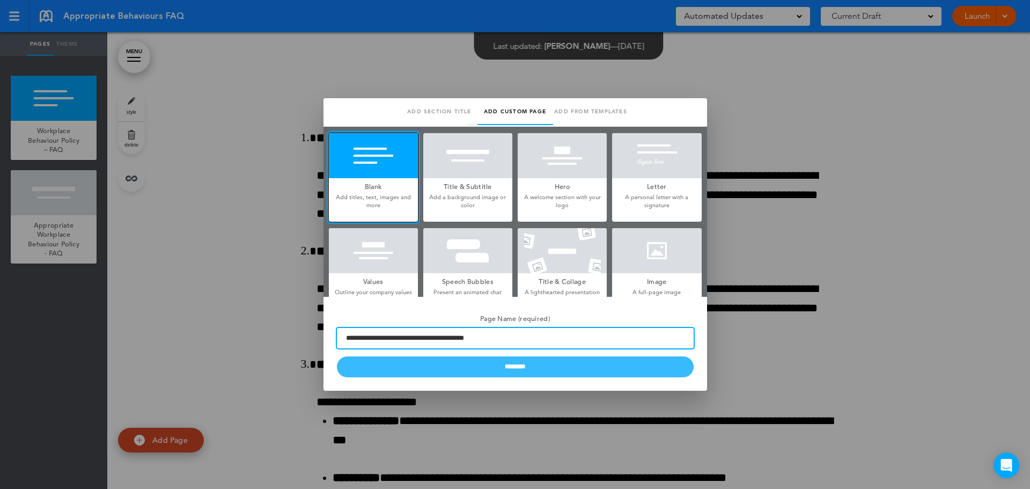
type input "**********"
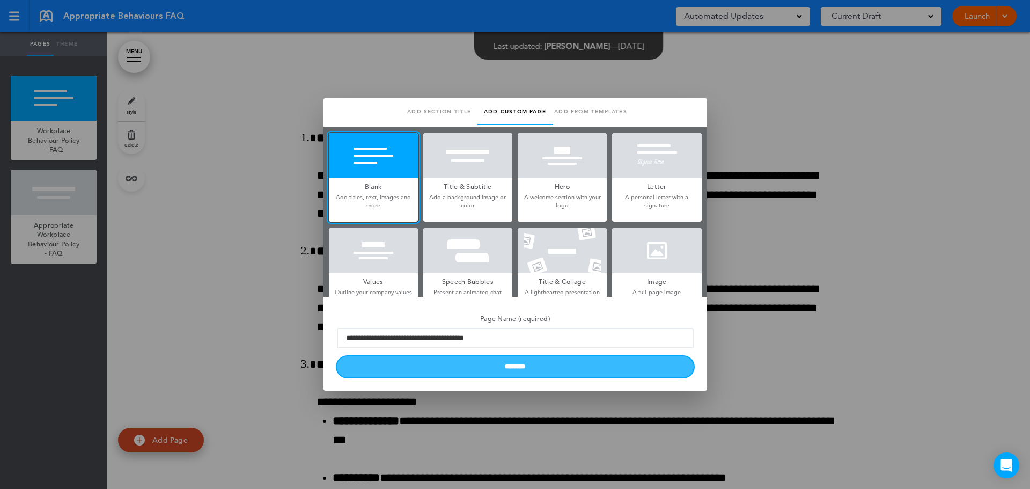
click at [468, 366] on input "********" at bounding box center [515, 366] width 357 height 21
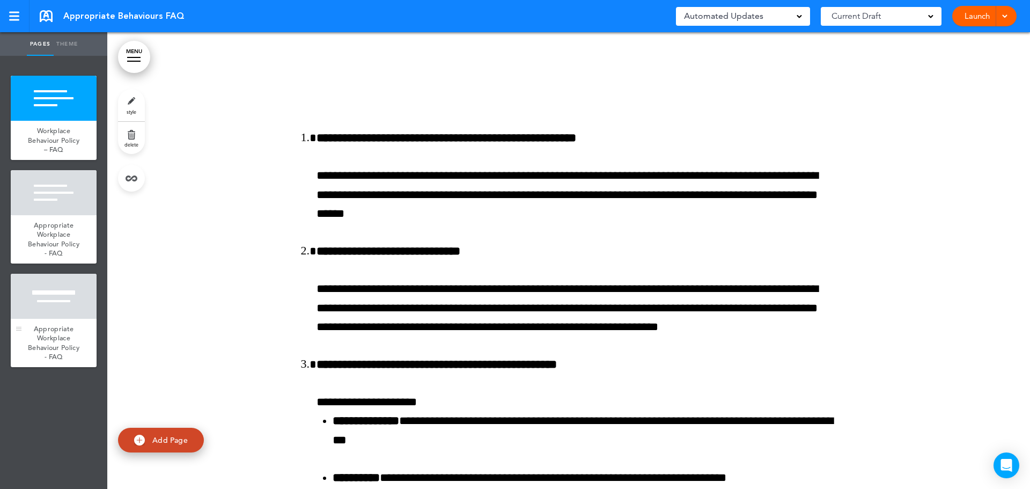
click at [48, 300] on div at bounding box center [54, 296] width 86 height 45
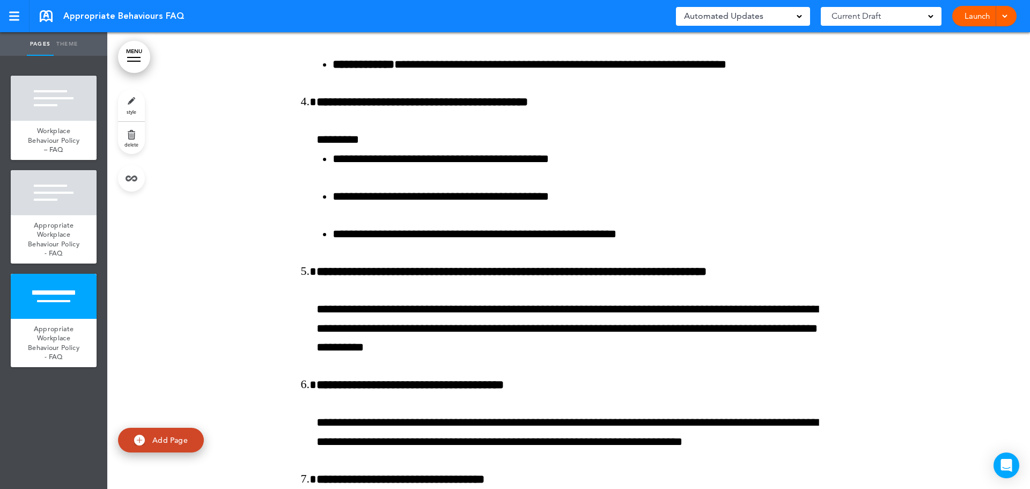
scroll to position [1854, 0]
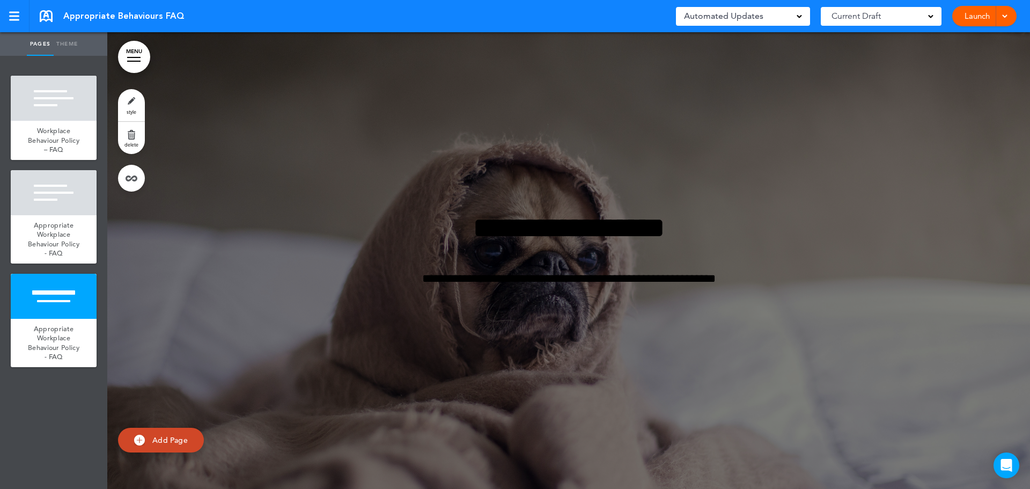
click at [319, 132] on div at bounding box center [568, 260] width 922 height 456
click at [137, 142] on span "delete" at bounding box center [131, 144] width 14 height 6
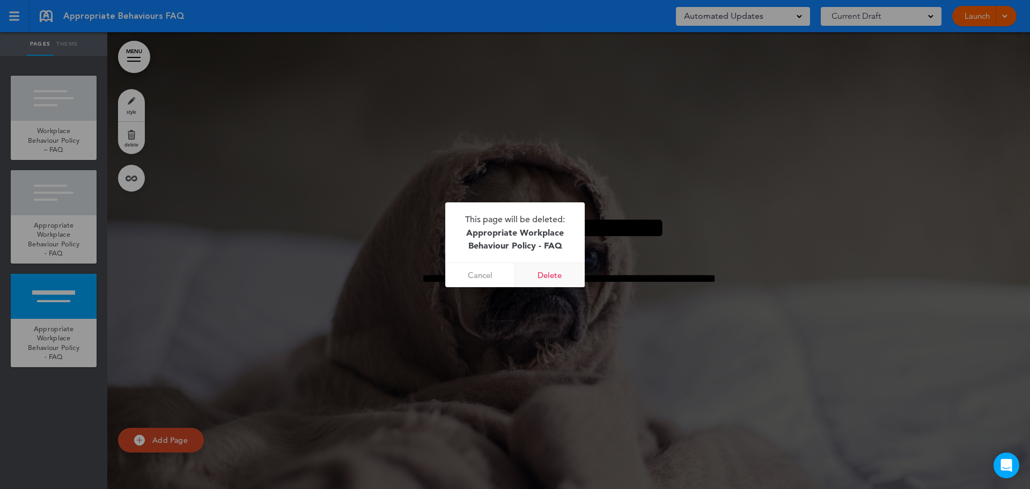
click at [544, 275] on link "Delete" at bounding box center [550, 275] width 70 height 24
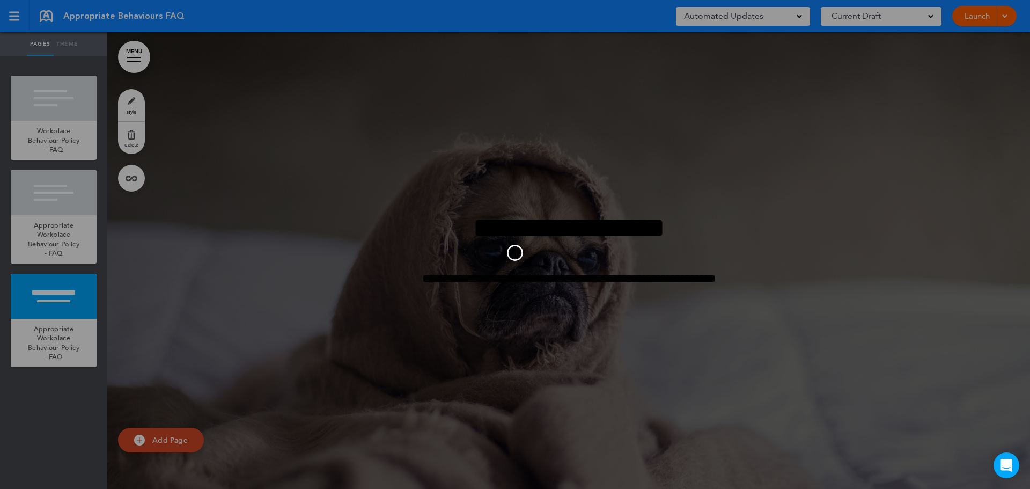
scroll to position [1398, 0]
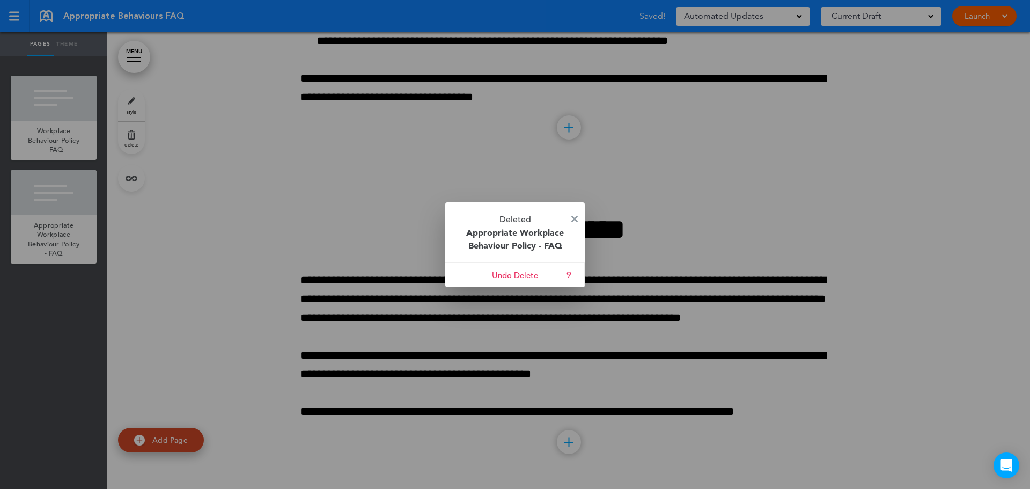
click at [262, 231] on div at bounding box center [515, 244] width 1030 height 489
click at [571, 218] on p "Deleted Appropriate Workplace Behaviour Policy - FAQ" at bounding box center [514, 232] width 139 height 60
click at [577, 216] on img at bounding box center [574, 219] width 6 height 6
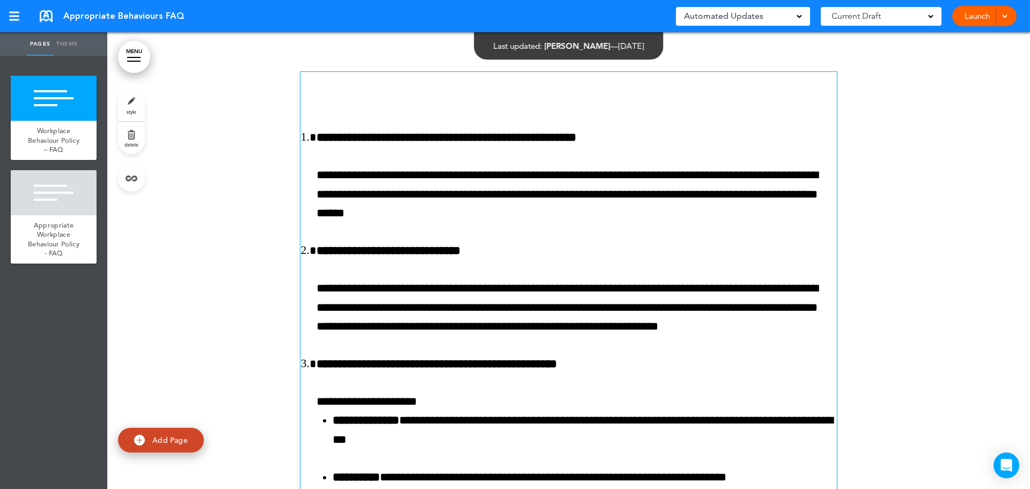
scroll to position [0, 0]
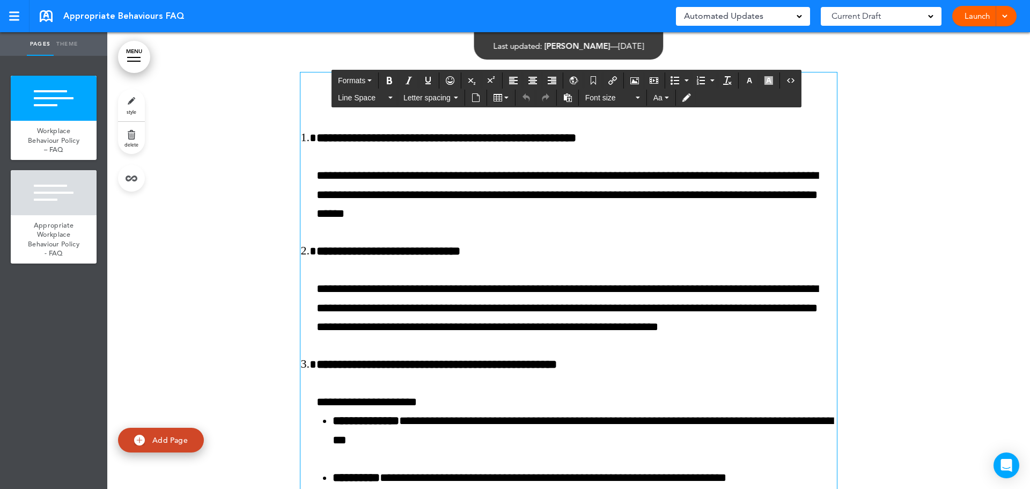
click at [445, 95] on div "MENU Formats Line Space Letter spacing Font size Aa Cancel Reorder ? Move or re…" at bounding box center [568, 260] width 922 height 456
click at [307, 101] on h1 "To enrich screen reader interactions, please activate Accessibility in Grammarl…" at bounding box center [568, 86] width 536 height 29
click at [304, 92] on h1 "To enrich screen reader interactions, please activate Accessibility in Grammarl…" at bounding box center [568, 86] width 536 height 29
click at [388, 78] on icon "Bold" at bounding box center [389, 80] width 9 height 9
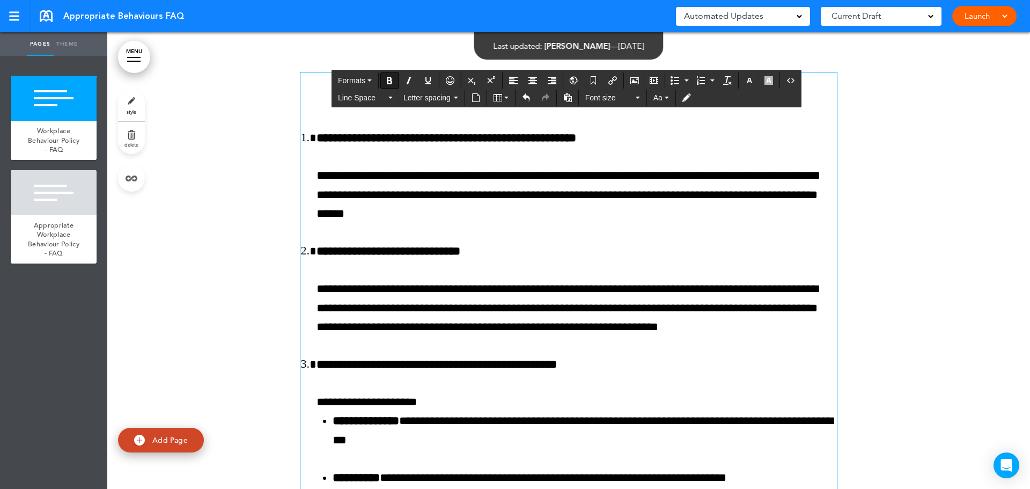
click at [755, 136] on li "**********" at bounding box center [576, 176] width 520 height 94
click at [316, 134] on li "**********" at bounding box center [576, 176] width 520 height 94
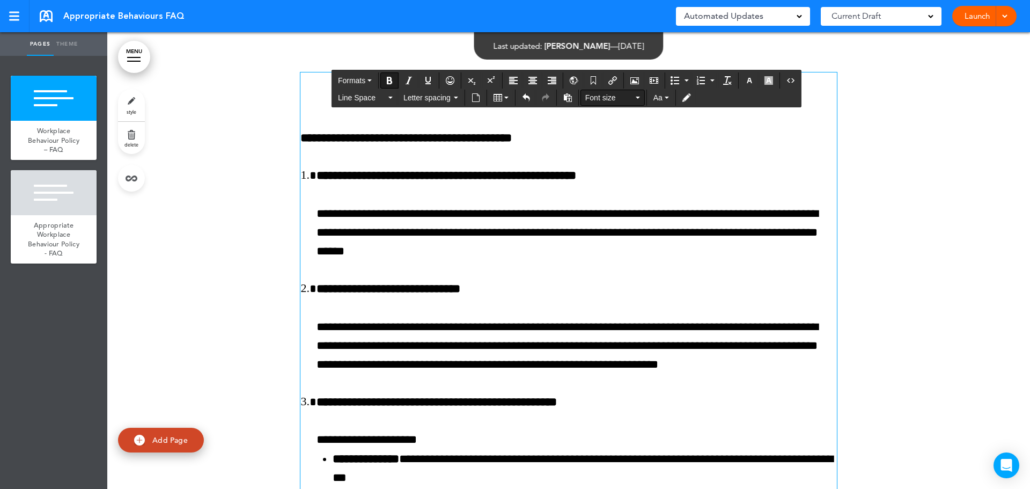
click at [639, 99] on button "Font size" at bounding box center [612, 97] width 63 height 15
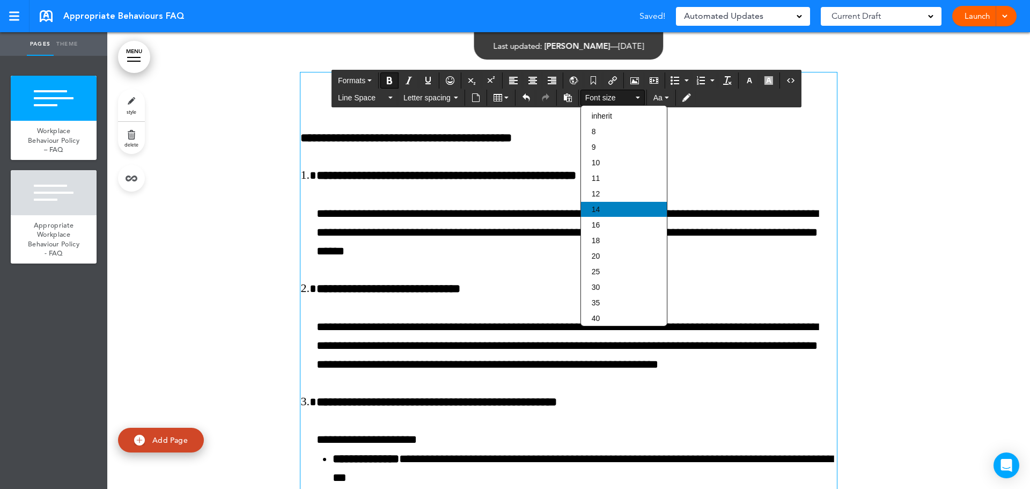
click at [600, 209] on span "14" at bounding box center [596, 209] width 9 height 9
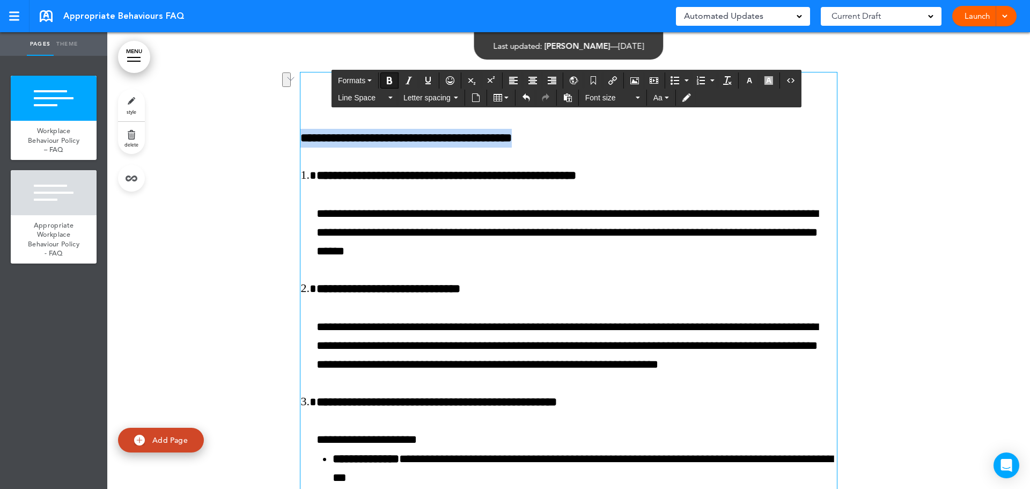
drag, startPoint x: 563, startPoint y: 139, endPoint x: 245, endPoint y: 137, distance: 318.0
click at [637, 99] on button "Font size" at bounding box center [612, 97] width 63 height 15
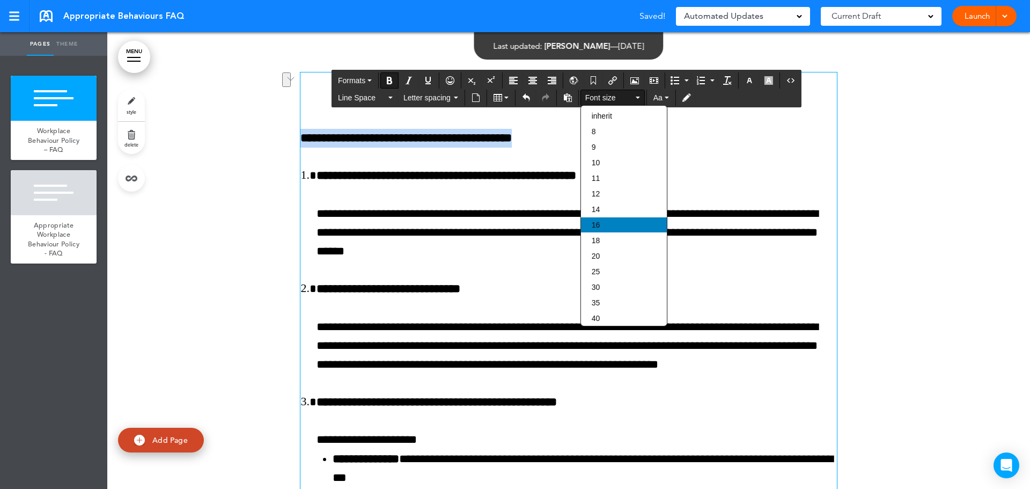
click at [625, 226] on div "16" at bounding box center [624, 224] width 86 height 15
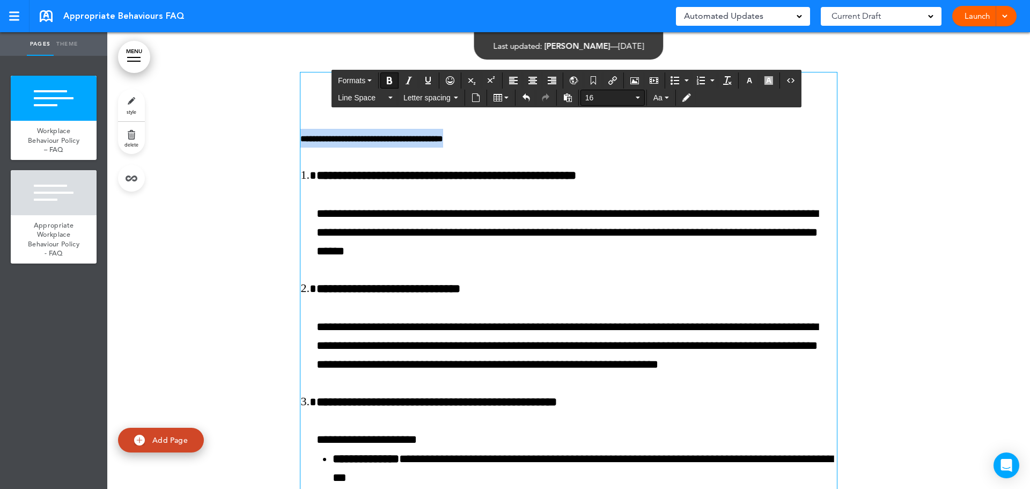
click at [637, 101] on button "16" at bounding box center [612, 97] width 63 height 15
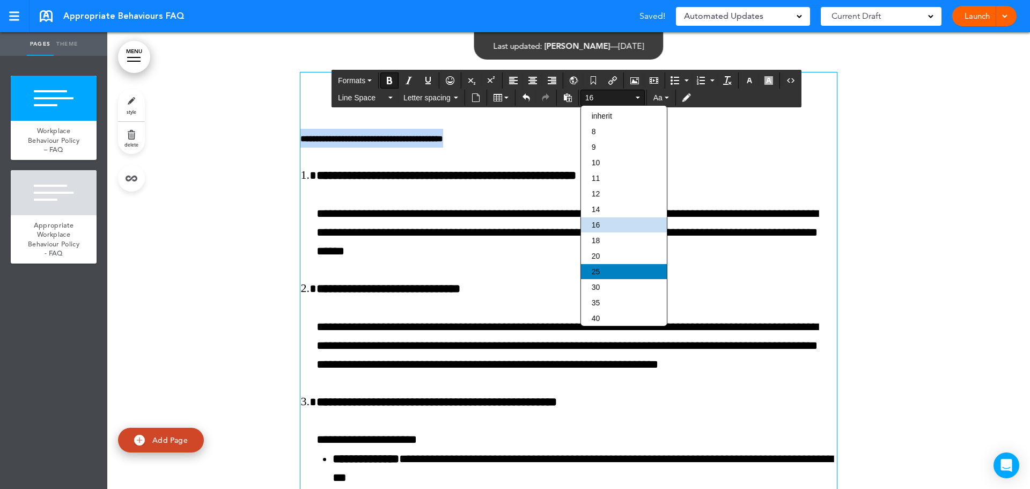
click at [605, 277] on div "25" at bounding box center [624, 271] width 86 height 15
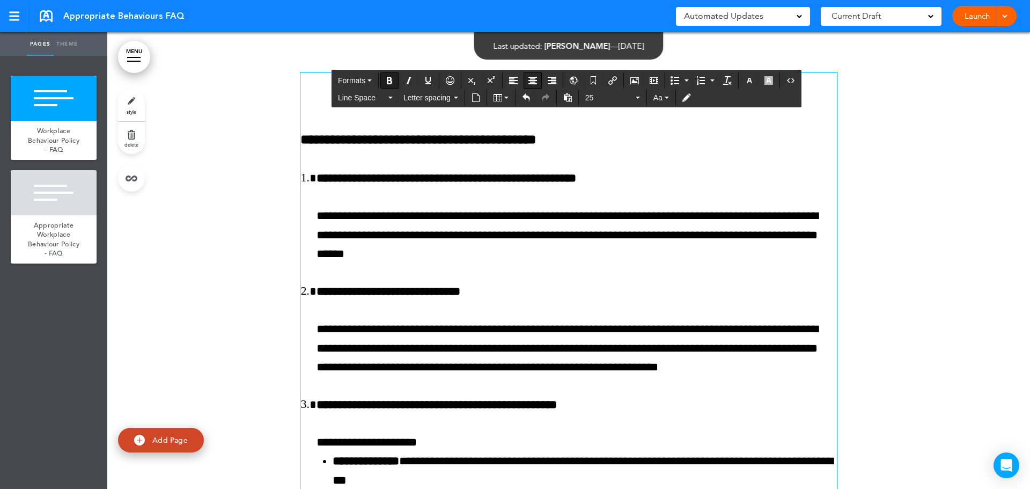
drag, startPoint x: 534, startPoint y: 80, endPoint x: 733, endPoint y: 149, distance: 210.3
click at [534, 80] on icon "Align center" at bounding box center [532, 80] width 9 height 9
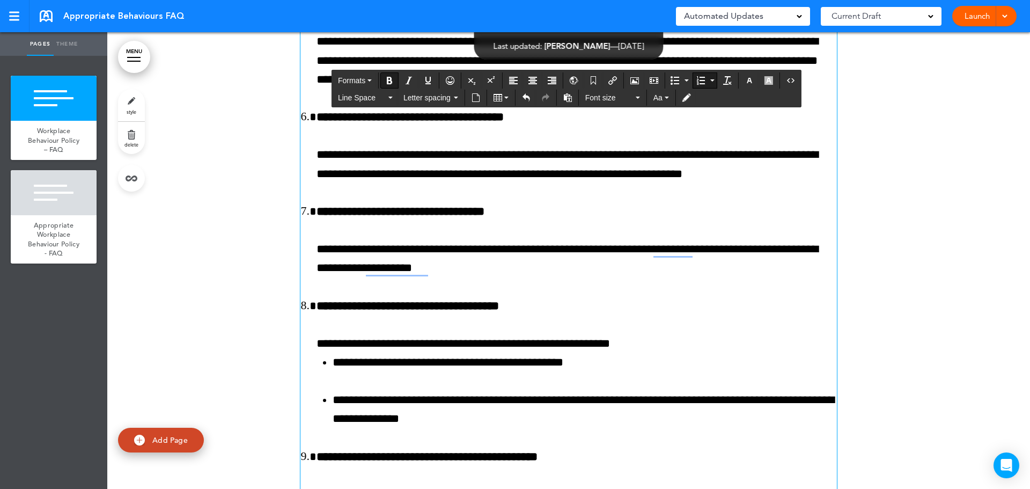
scroll to position [1126, 0]
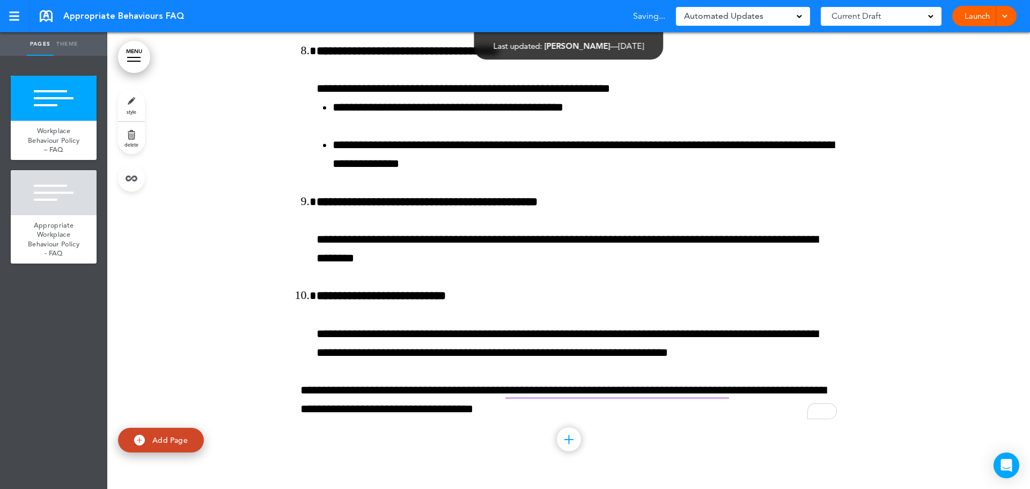
click at [1007, 12] on span at bounding box center [1004, 15] width 7 height 7
click at [949, 64] on span "Preview Draft" at bounding box center [953, 65] width 45 height 10
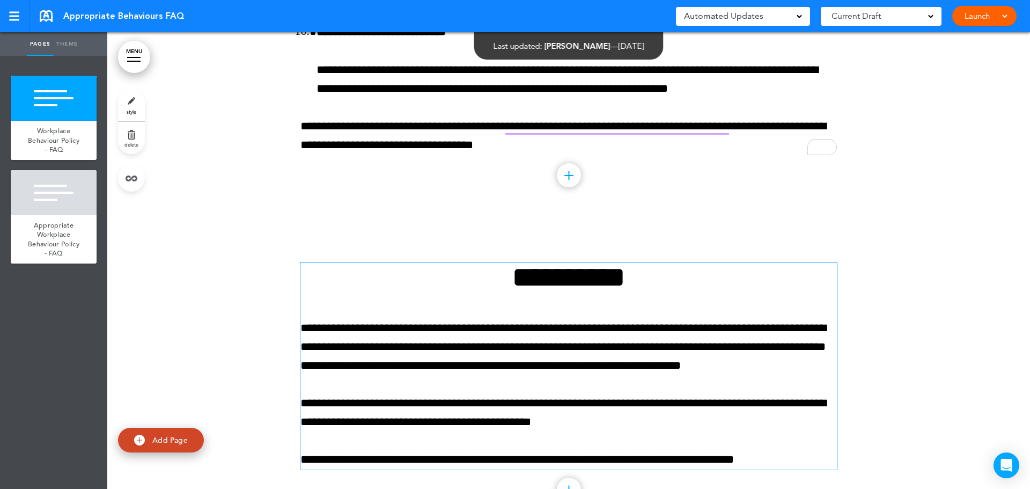
scroll to position [1438, 0]
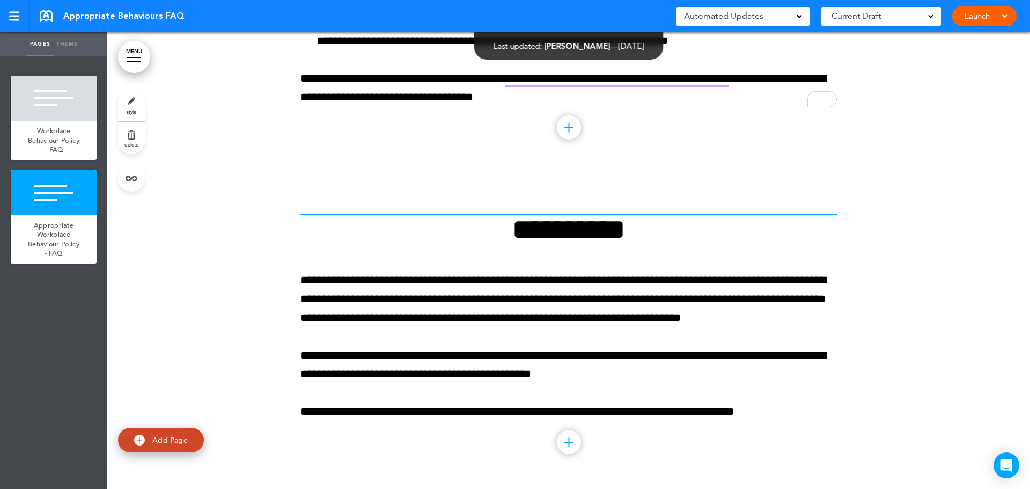
click at [483, 221] on h1 "**********" at bounding box center [568, 229] width 536 height 29
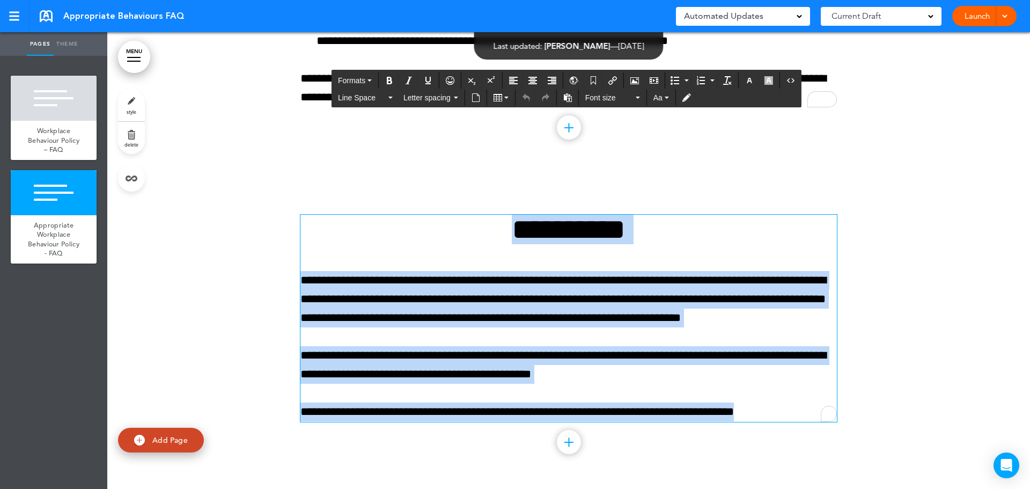
drag, startPoint x: 484, startPoint y: 221, endPoint x: 794, endPoint y: 432, distance: 375.0
click at [794, 432] on div "**********" at bounding box center [568, 331] width 536 height 314
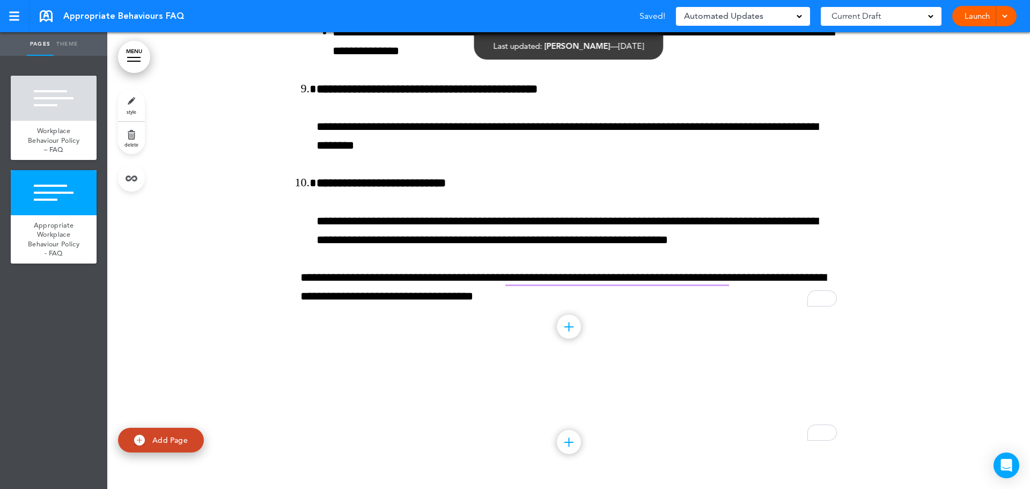
click at [717, 393] on div "Add collapsible section ? In order to add a collapsible section, only solid bac…" at bounding box center [568, 430] width 536 height 115
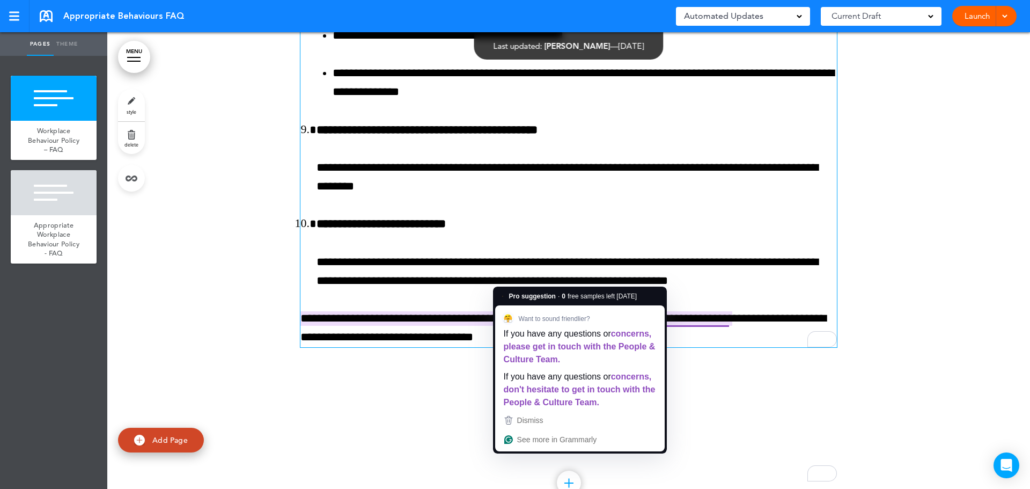
scroll to position [1185, 0]
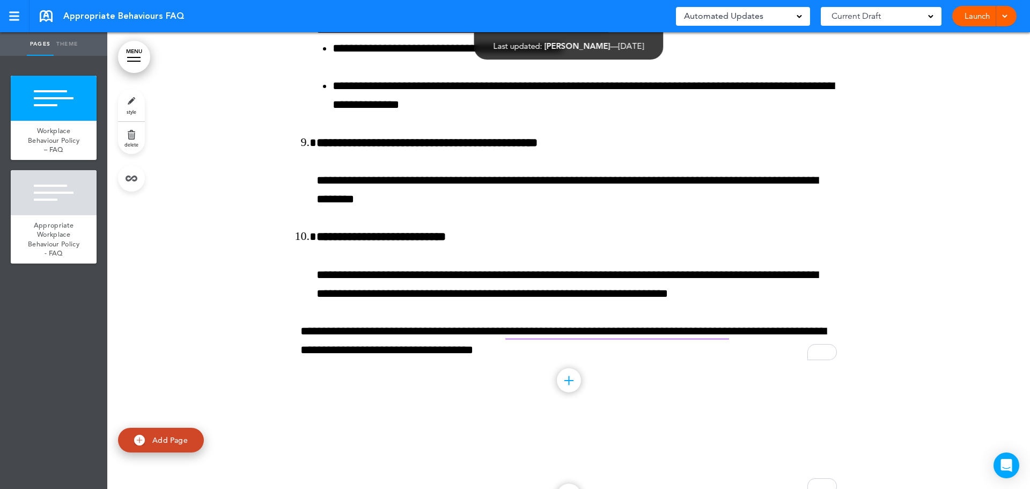
click at [1006, 10] on div at bounding box center [1003, 16] width 11 height 20
click at [957, 65] on span "Preview Draft" at bounding box center [953, 65] width 45 height 10
drag, startPoint x: 979, startPoint y: 15, endPoint x: 986, endPoint y: 35, distance: 21.5
click at [980, 15] on link "Launch" at bounding box center [977, 16] width 34 height 20
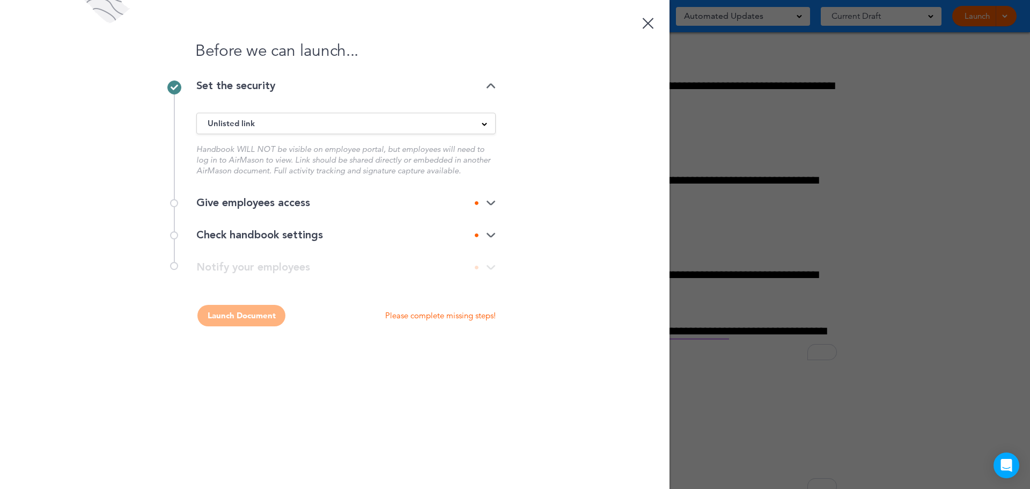
scroll to position [0, 0]
click at [257, 122] on div "Unlisted link" at bounding box center [346, 123] width 298 height 12
click at [225, 166] on li "Private link" at bounding box center [346, 163] width 298 height 13
click at [250, 204] on div "Give employees access" at bounding box center [345, 202] width 299 height 11
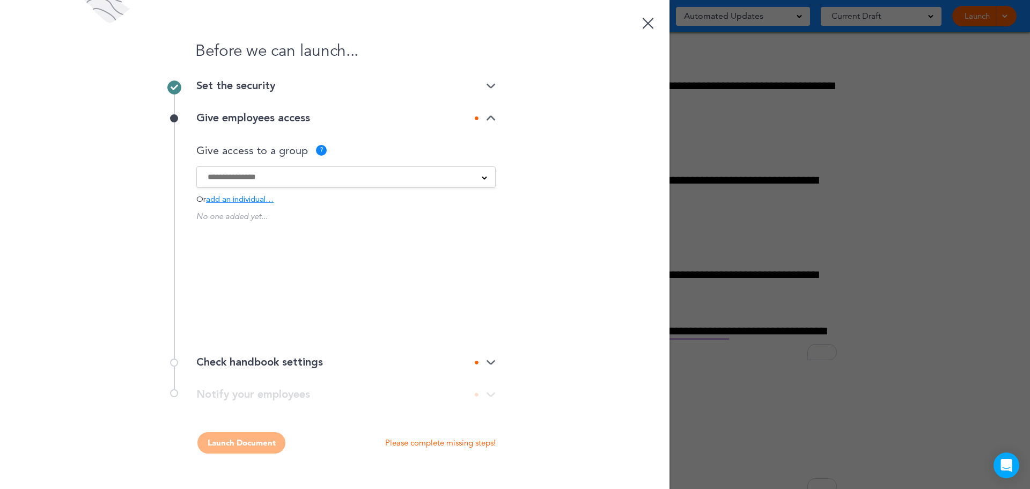
click at [484, 177] on span at bounding box center [484, 176] width 5 height 5
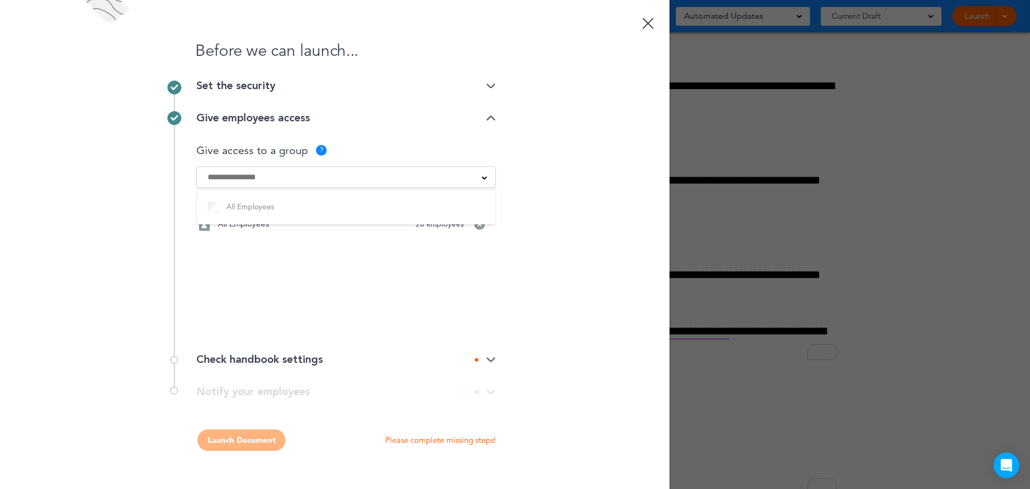
click at [382, 280] on div "No one added yet... All Employees 26 employees Would you like to create a group?" at bounding box center [345, 268] width 299 height 118
click at [307, 355] on div "Check handbook settings" at bounding box center [345, 359] width 299 height 11
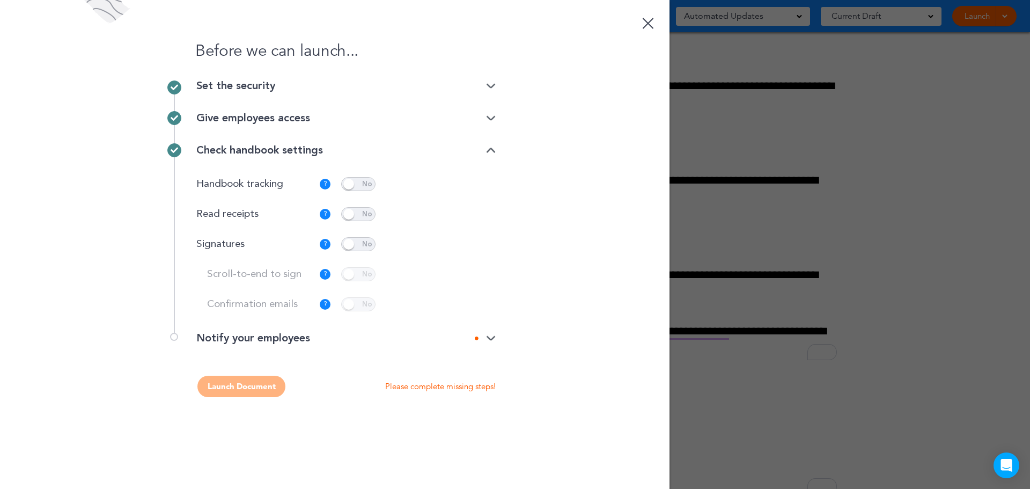
click at [348, 244] on span at bounding box center [358, 244] width 34 height 14
click at [349, 274] on span at bounding box center [358, 274] width 34 height 14
click at [464, 245] on p "Customize" at bounding box center [461, 244] width 36 height 7
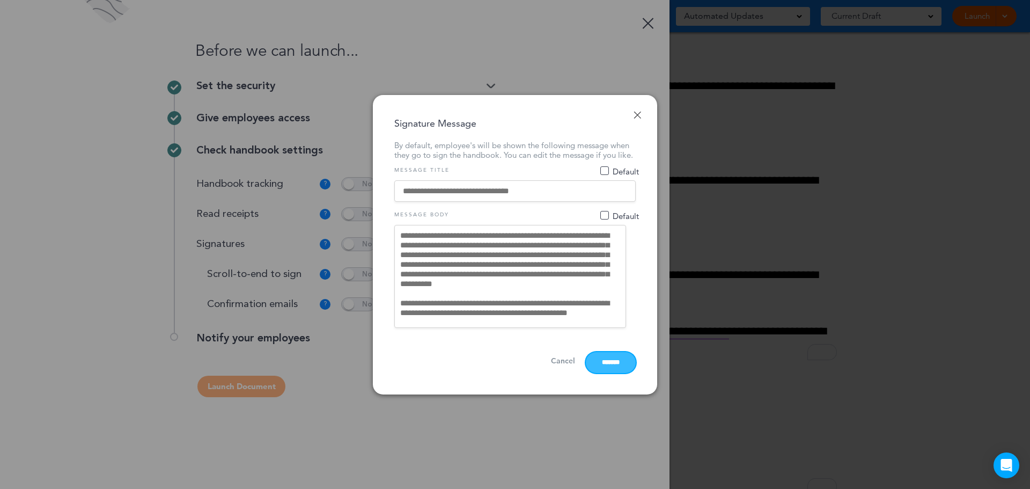
click at [598, 371] on input "*******" at bounding box center [611, 362] width 50 height 21
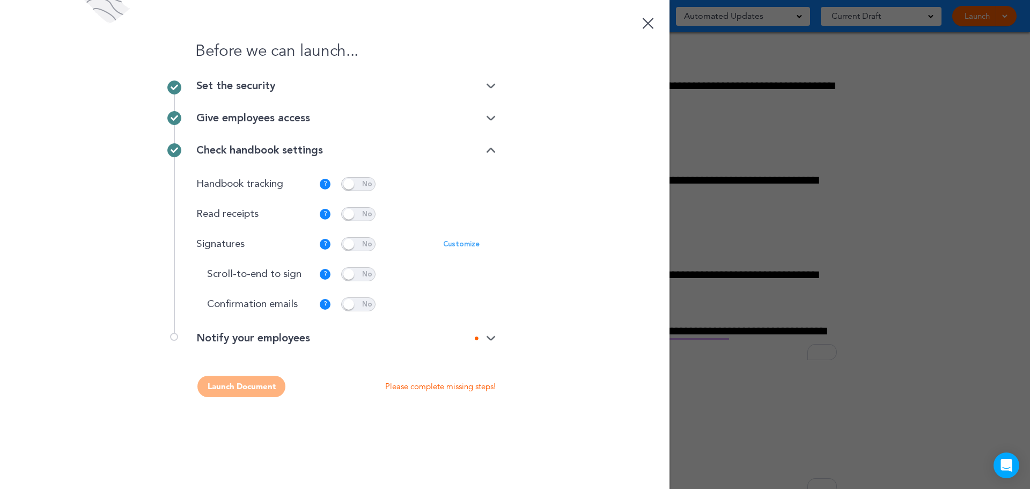
click at [491, 339] on img at bounding box center [491, 338] width 10 height 7
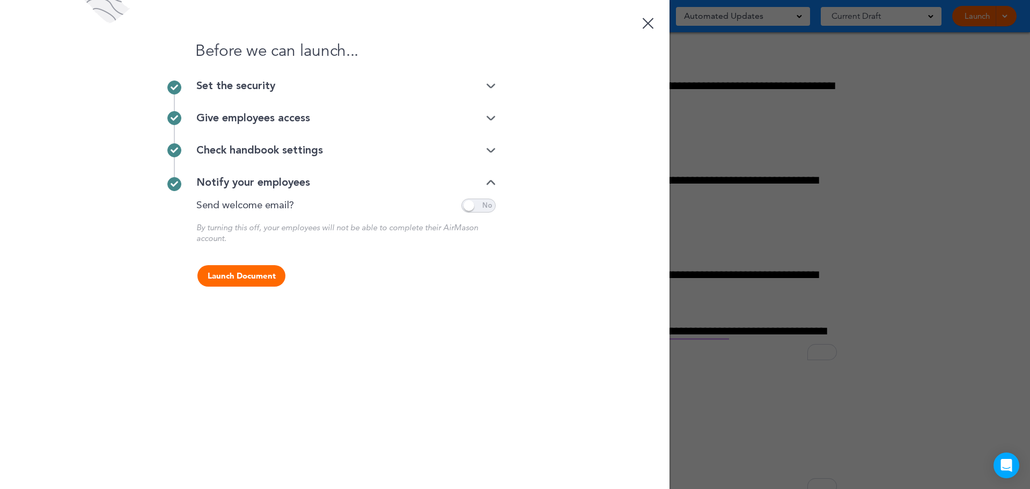
click at [239, 281] on button "Launch Document" at bounding box center [241, 275] width 88 height 21
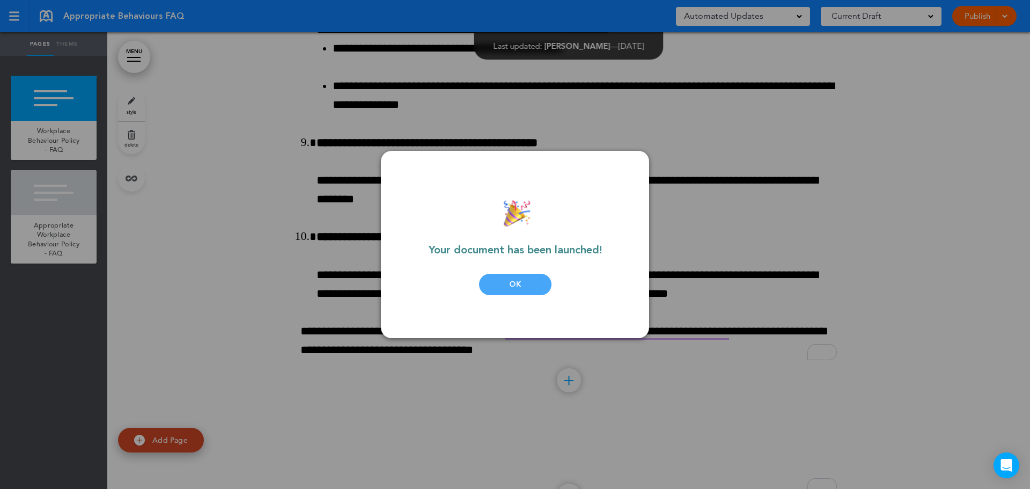
click at [520, 289] on div "OK" at bounding box center [515, 284] width 72 height 21
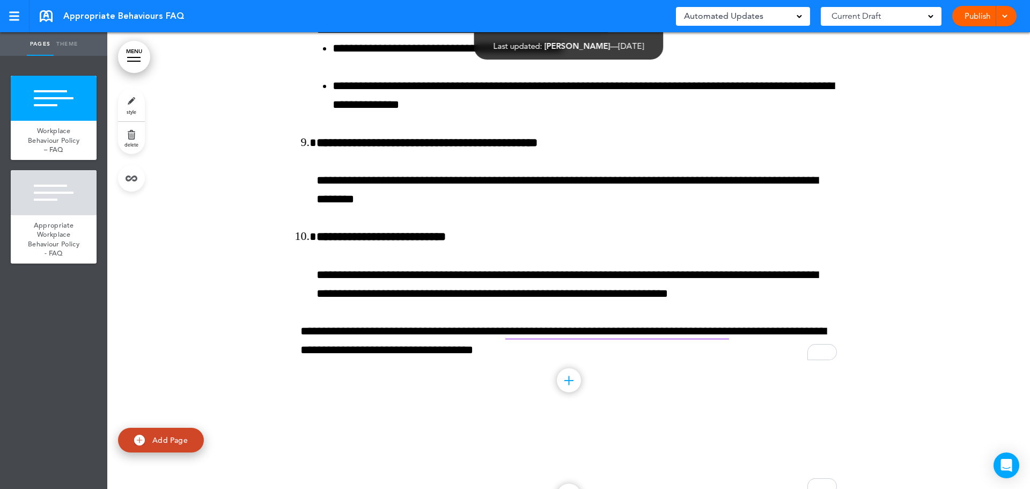
click at [969, 16] on link "Publish" at bounding box center [977, 16] width 34 height 20
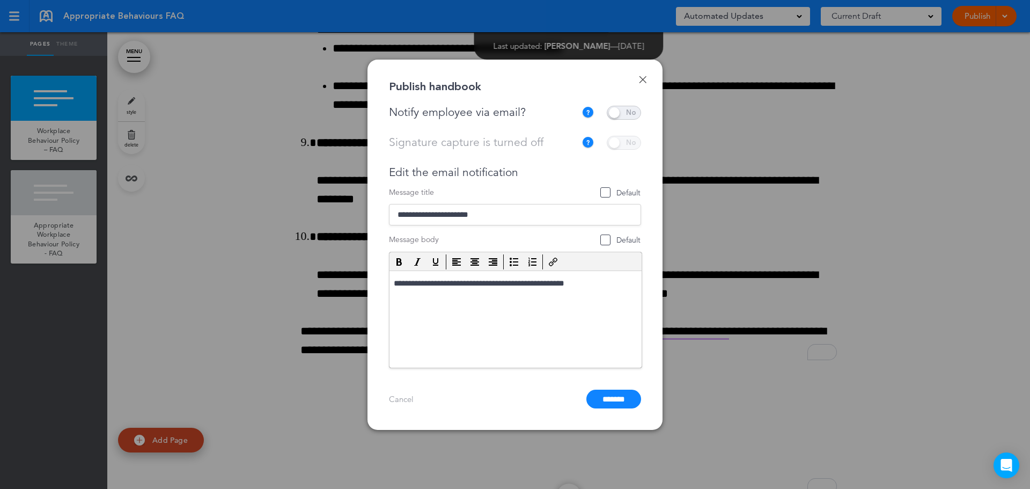
click at [644, 83] on link "Done" at bounding box center [643, 80] width 8 height 8
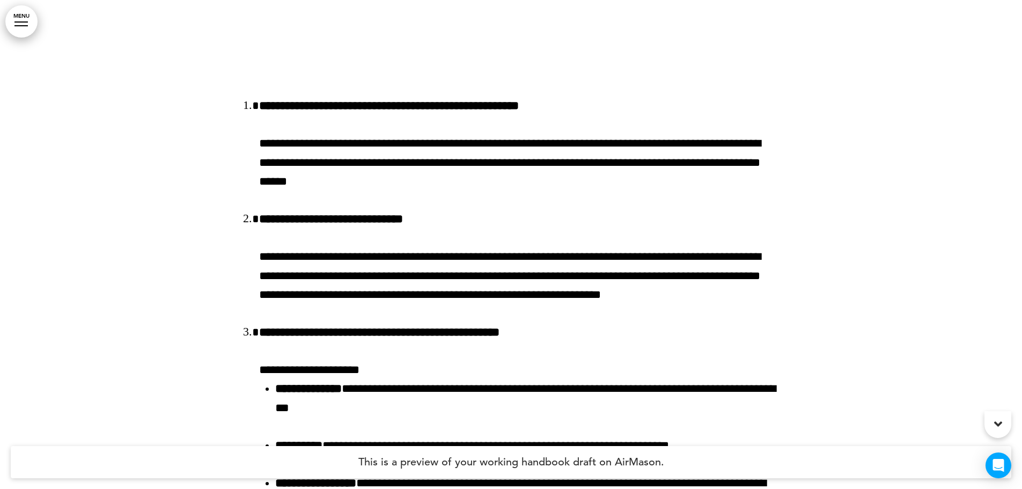
click at [23, 18] on link "MENU" at bounding box center [21, 21] width 32 height 32
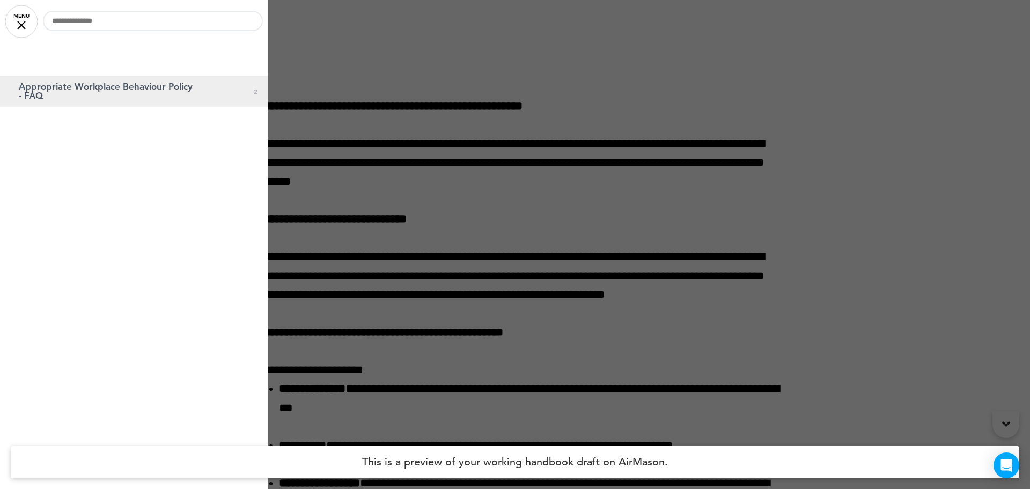
click at [76, 80] on link "Appropriate Workplace Behaviour Policy - FAQ 0 2" at bounding box center [134, 91] width 268 height 31
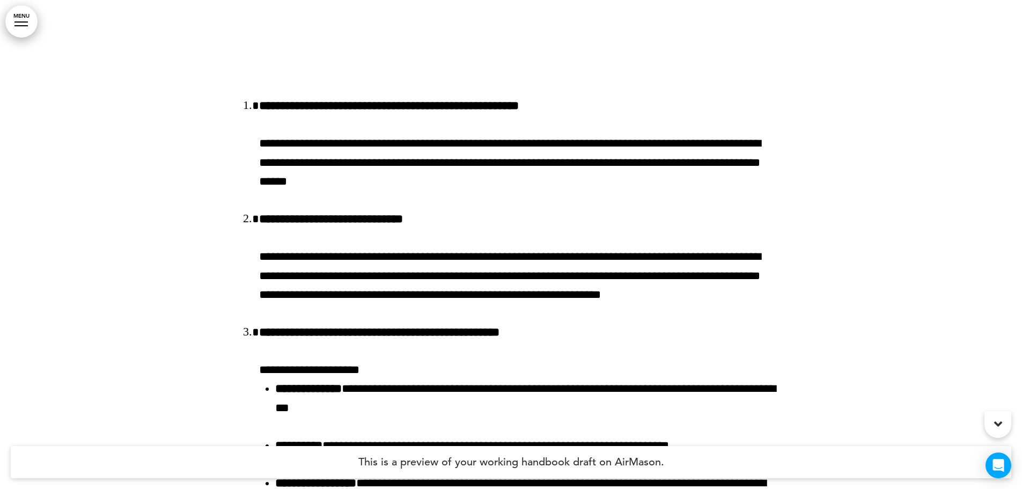
click at [28, 17] on link "MENU" at bounding box center [21, 21] width 32 height 32
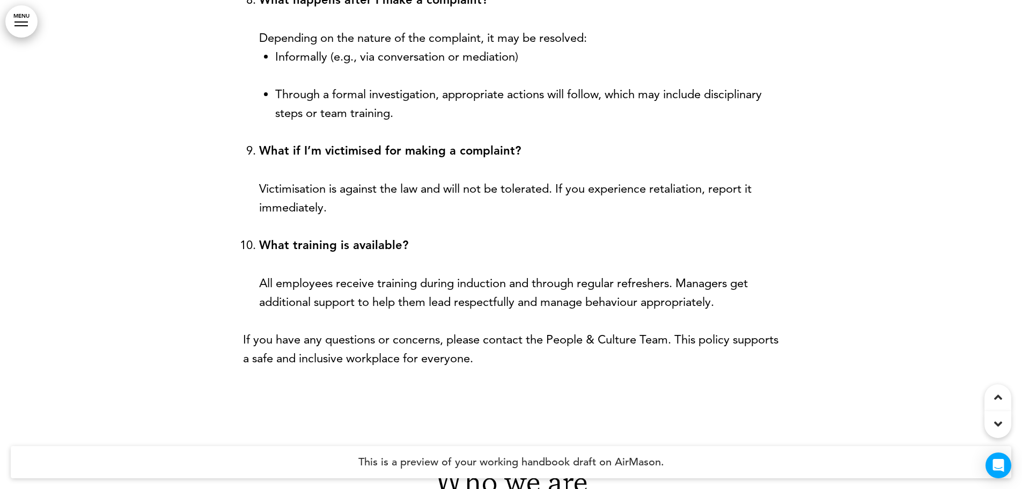
scroll to position [1390, 0]
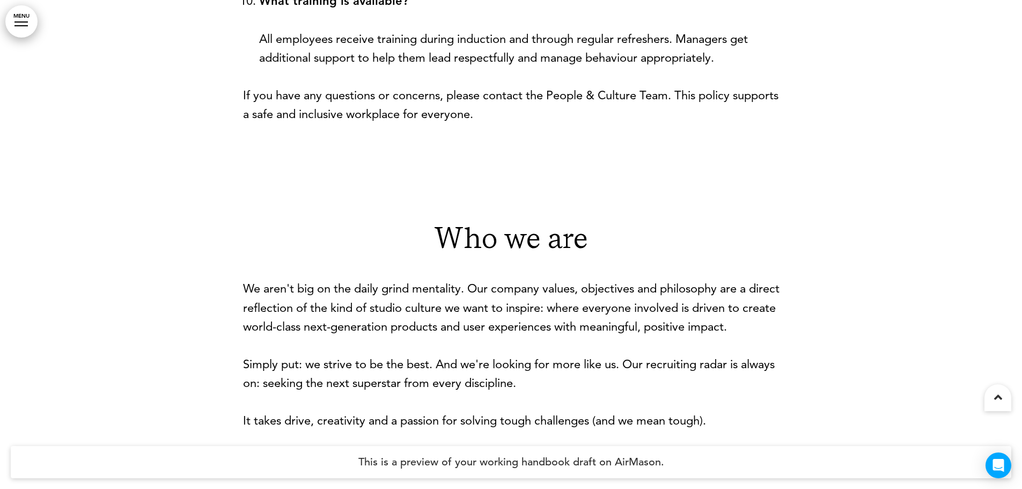
click at [483, 223] on h1 "Who we are" at bounding box center [511, 237] width 536 height 29
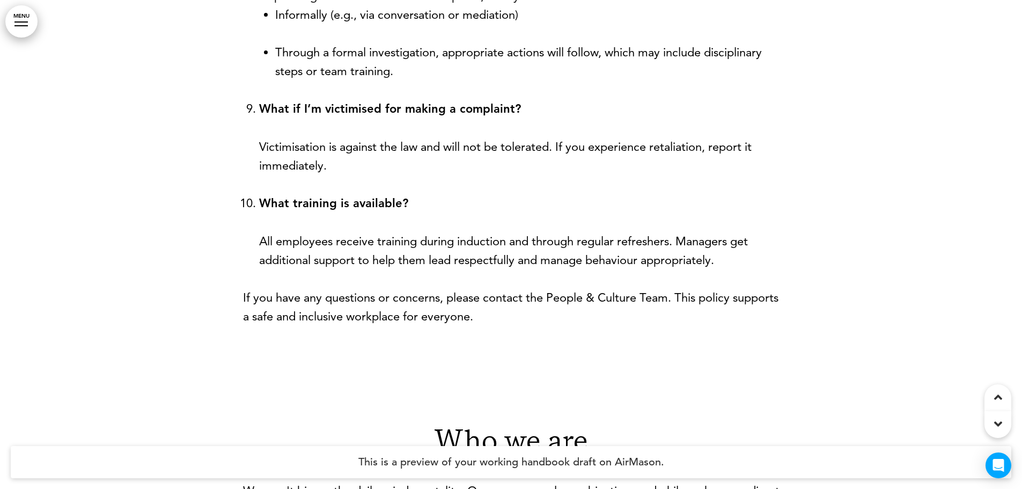
scroll to position [1336, 0]
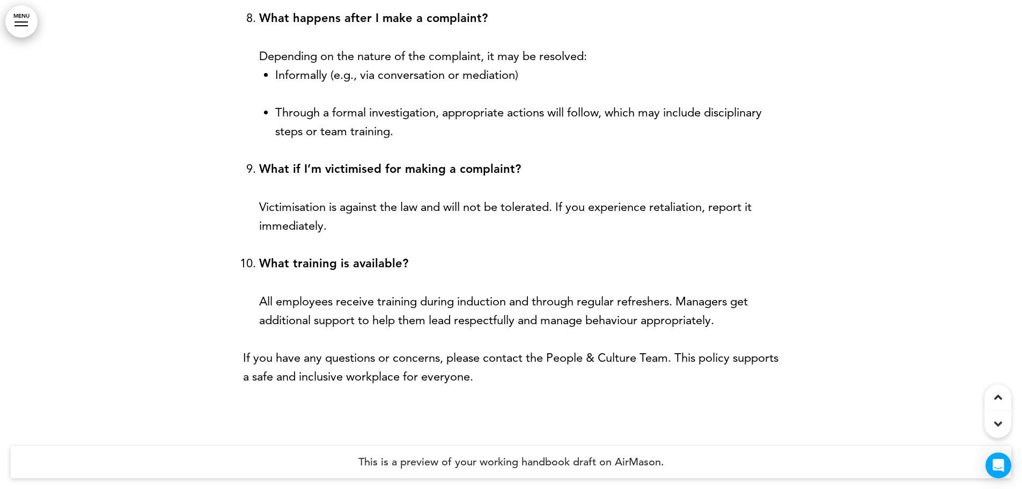
scroll to position [1201, 0]
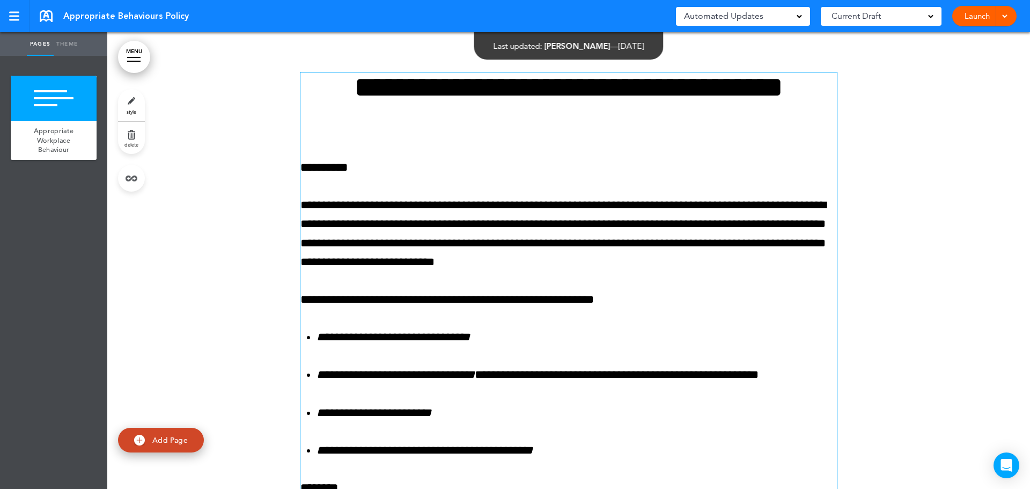
click at [459, 86] on div "MENU Cancel Reorder ? Move or rearrange pages easily by selecting whole section…" at bounding box center [568, 260] width 922 height 456
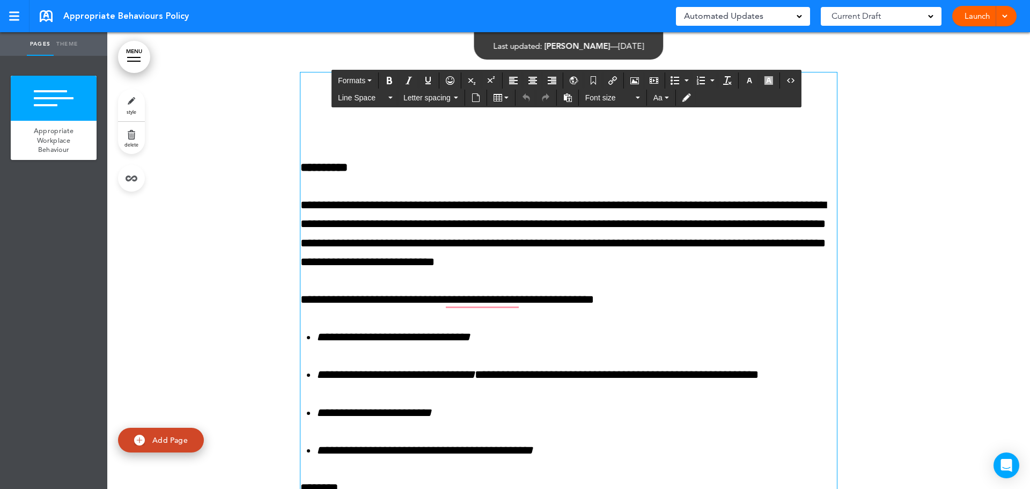
click at [799, 172] on p "**********" at bounding box center [568, 167] width 536 height 19
drag, startPoint x: 407, startPoint y: 156, endPoint x: 357, endPoint y: 158, distance: 49.4
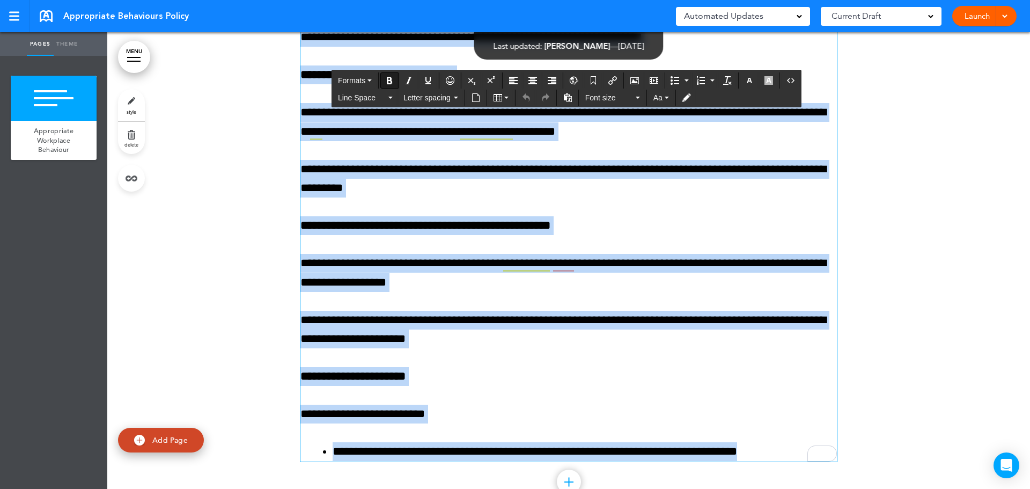
scroll to position [3464, 0]
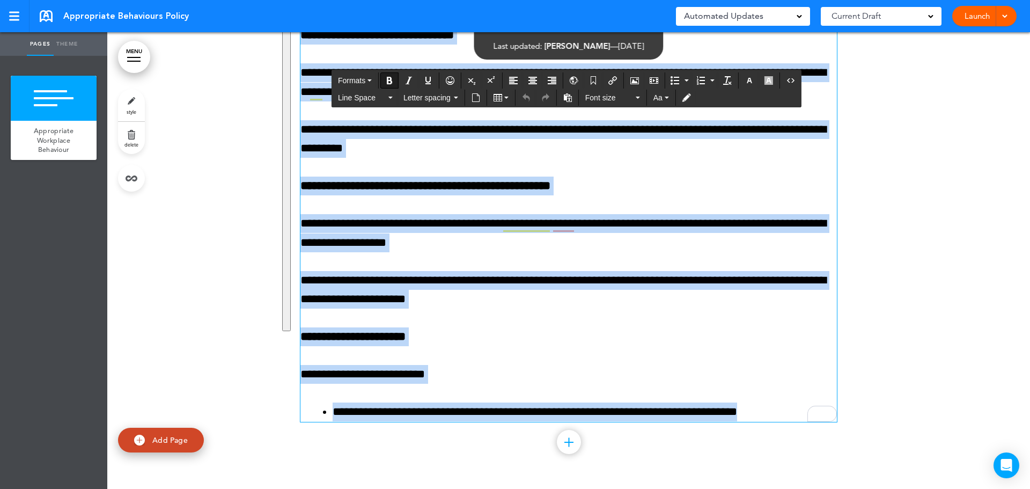
drag, startPoint x: 300, startPoint y: 153, endPoint x: 802, endPoint y: 485, distance: 601.1
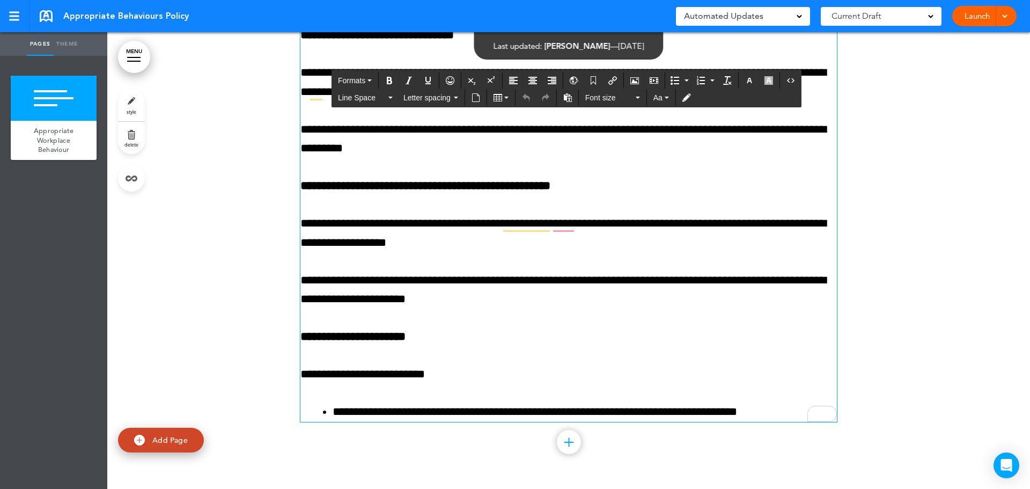
click at [977, 18] on link "Launch" at bounding box center [977, 16] width 34 height 20
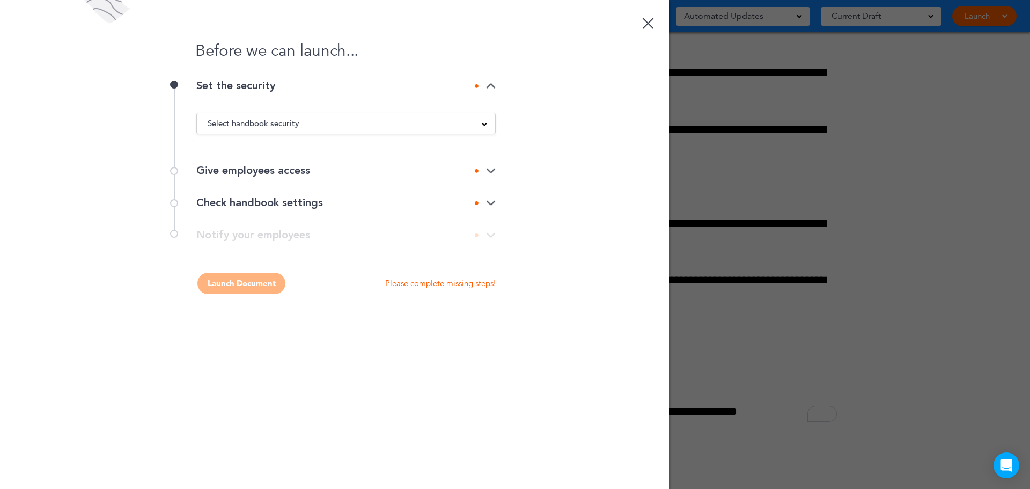
scroll to position [0, 0]
click at [487, 90] on div "Set the security" at bounding box center [345, 85] width 299 height 11
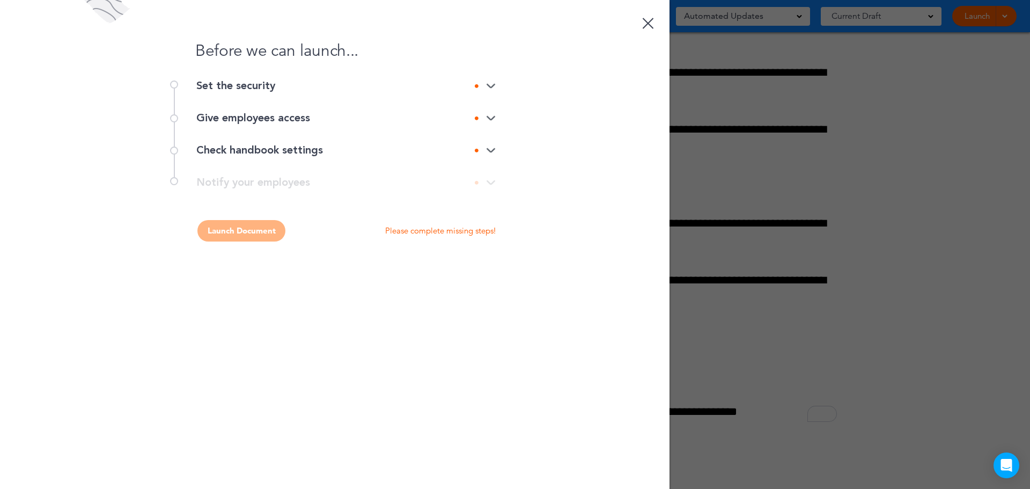
click at [485, 91] on div "Set the security" at bounding box center [345, 85] width 299 height 11
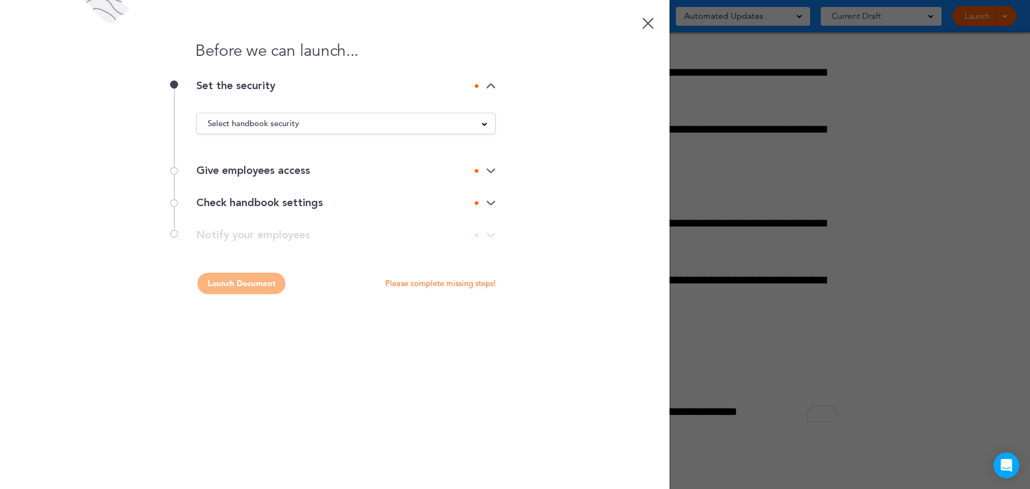
click at [333, 127] on div "Select handbook security" at bounding box center [346, 123] width 298 height 12
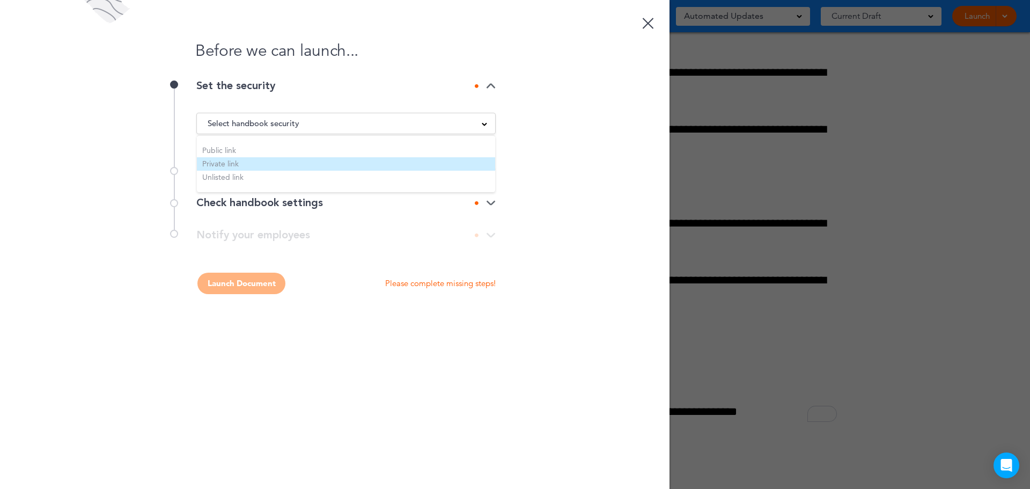
click at [240, 163] on li "Private link" at bounding box center [346, 163] width 298 height 13
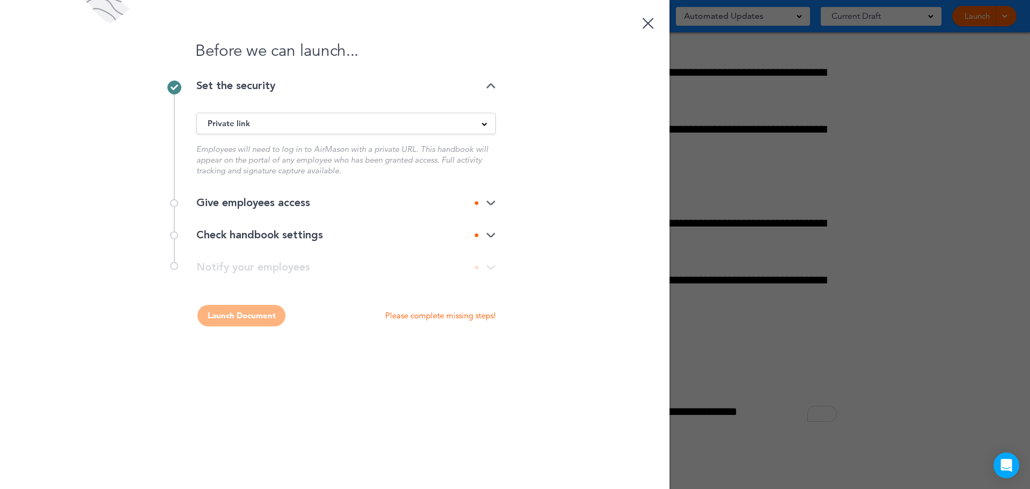
click at [366, 214] on div "Give employees access" at bounding box center [345, 203] width 299 height 32
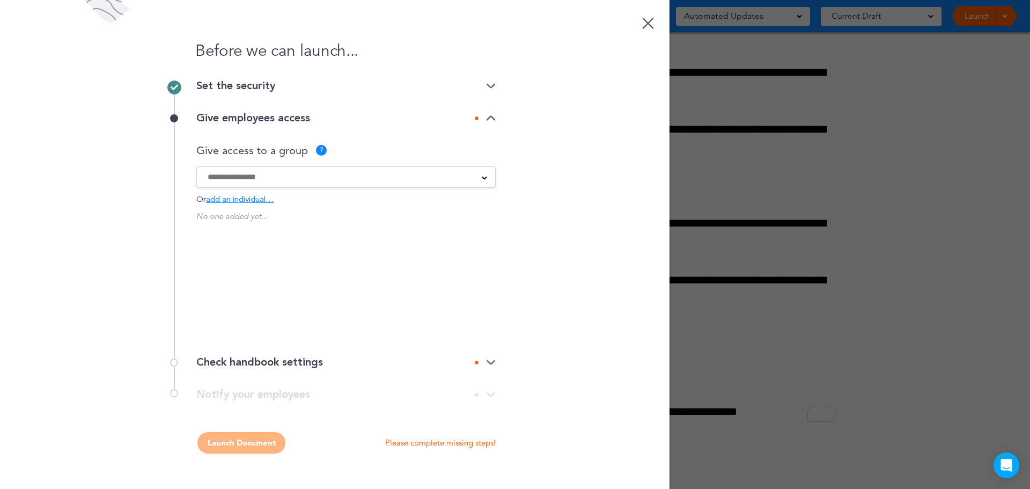
click at [282, 179] on input at bounding box center [339, 177] width 263 height 12
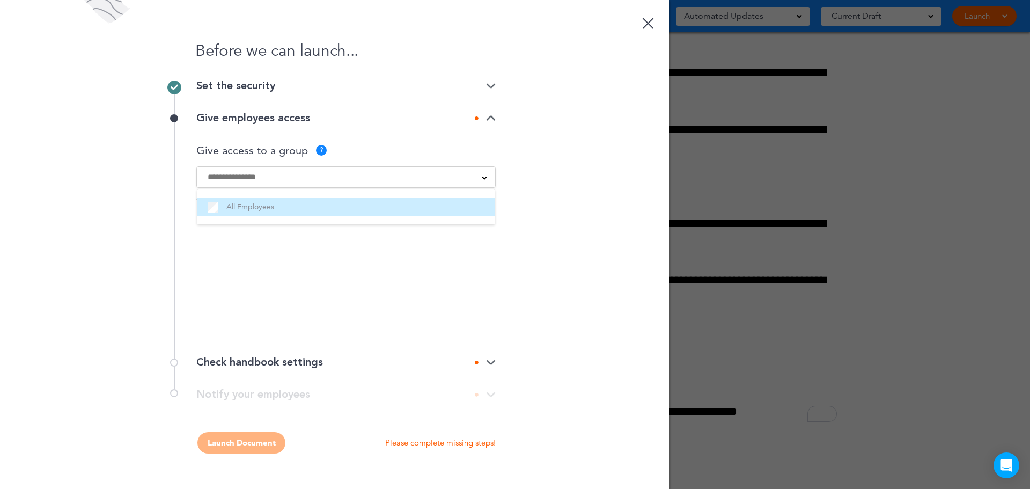
click at [247, 205] on label "All Employees" at bounding box center [346, 206] width 277 height 13
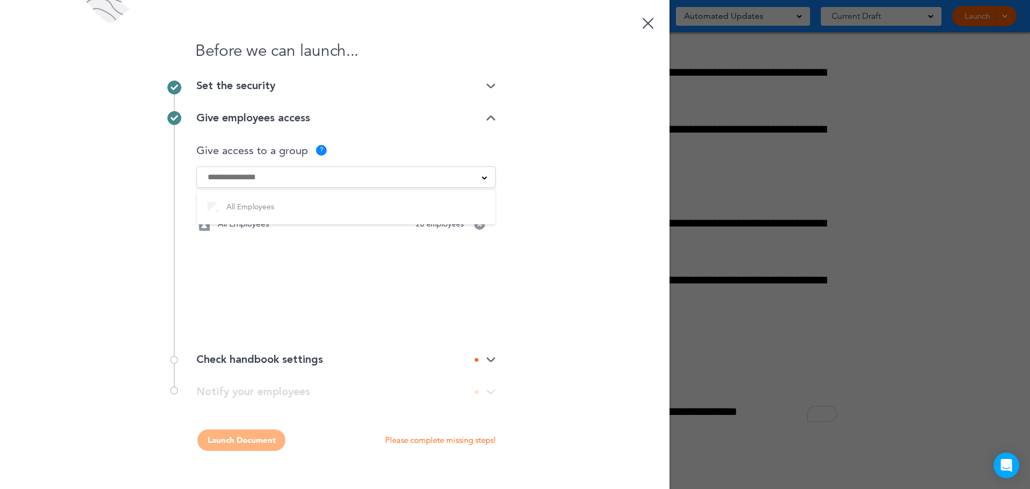
click at [491, 360] on img at bounding box center [491, 359] width 10 height 7
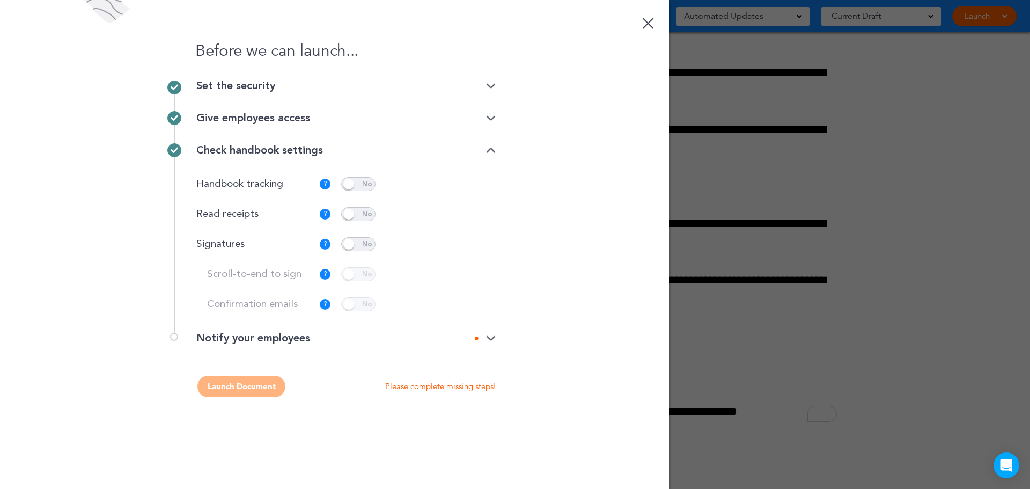
click at [353, 216] on span at bounding box center [358, 214] width 34 height 14
click at [363, 213] on span at bounding box center [358, 214] width 34 height 14
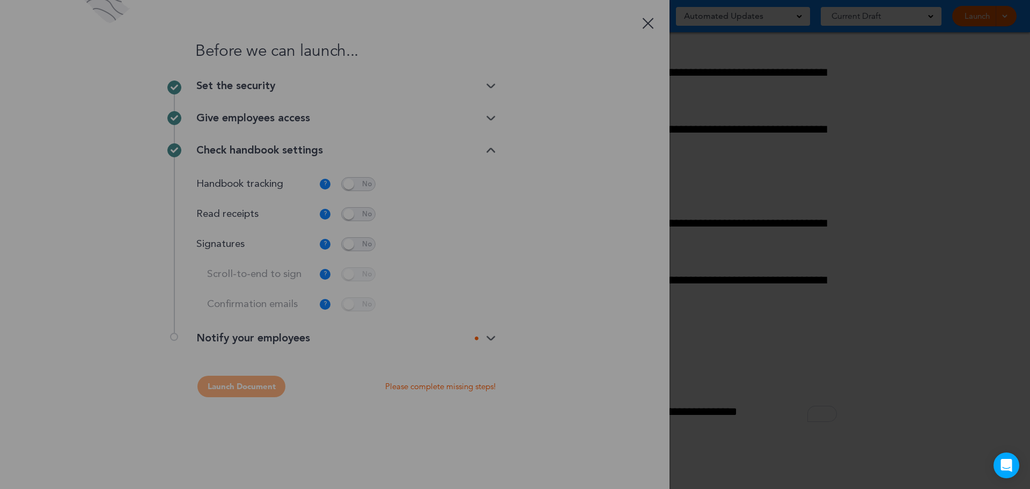
click at [343, 244] on div at bounding box center [515, 244] width 1030 height 489
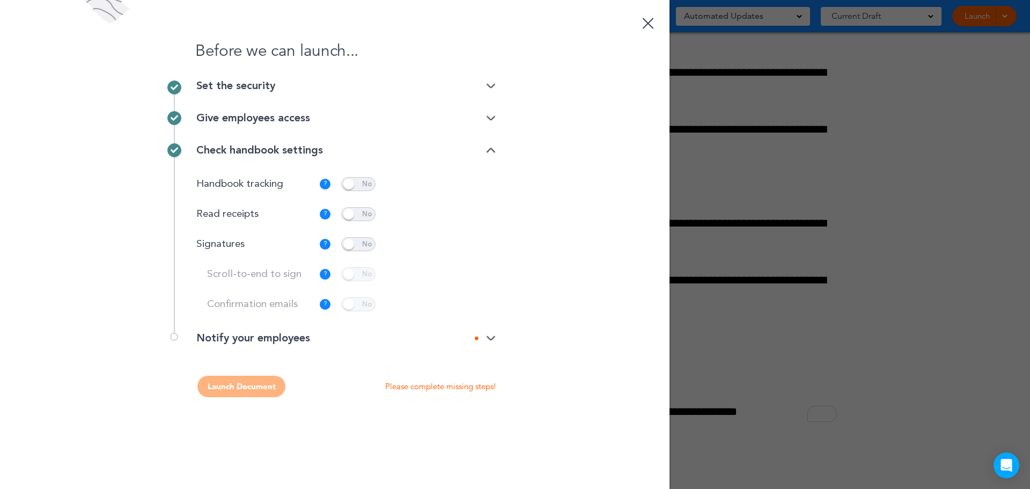
click at [351, 245] on span at bounding box center [358, 244] width 34 height 14
click at [366, 278] on span at bounding box center [358, 274] width 34 height 14
click at [456, 242] on p "Customize" at bounding box center [461, 244] width 36 height 7
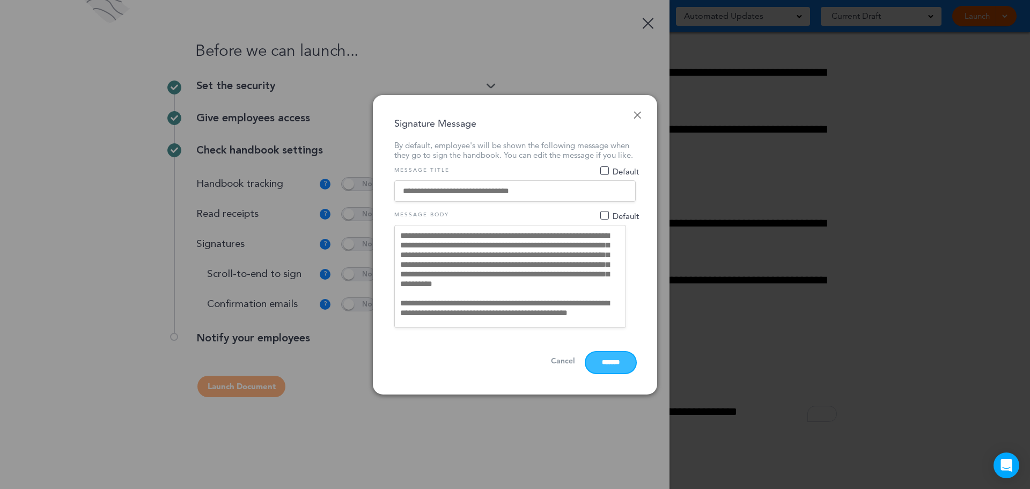
click at [605, 370] on input "*******" at bounding box center [611, 362] width 50 height 21
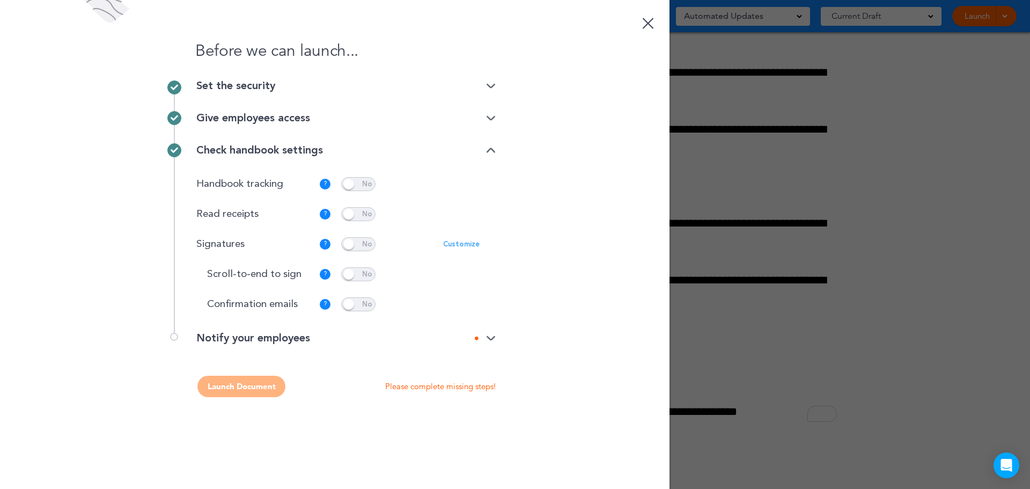
click at [478, 341] on div at bounding box center [485, 338] width 21 height 7
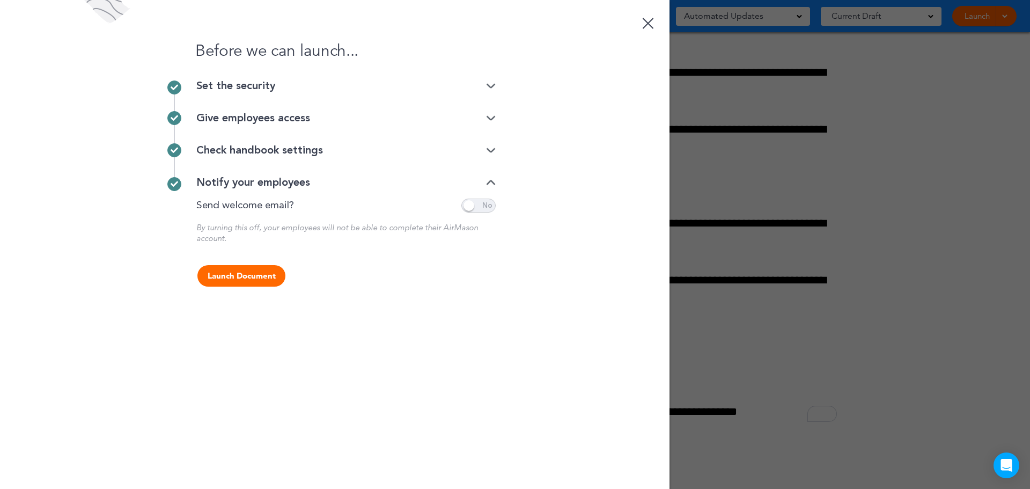
click at [242, 280] on button "Launch Document" at bounding box center [241, 275] width 88 height 21
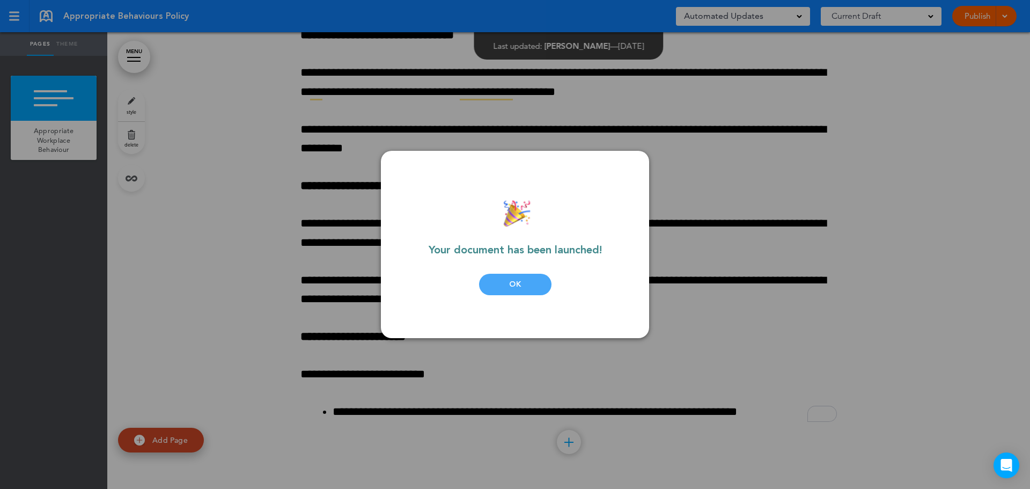
click at [892, 217] on div at bounding box center [515, 244] width 1030 height 489
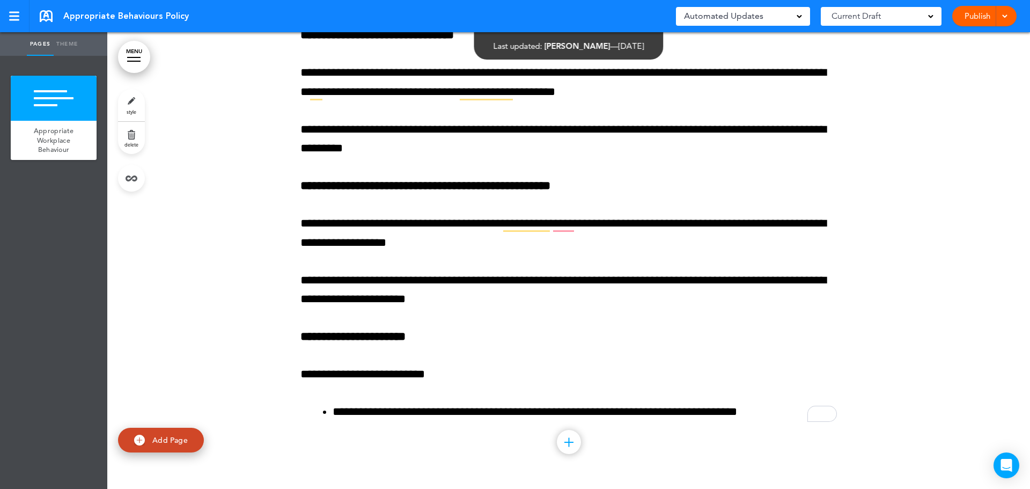
click at [47, 15] on link at bounding box center [46, 16] width 13 height 12
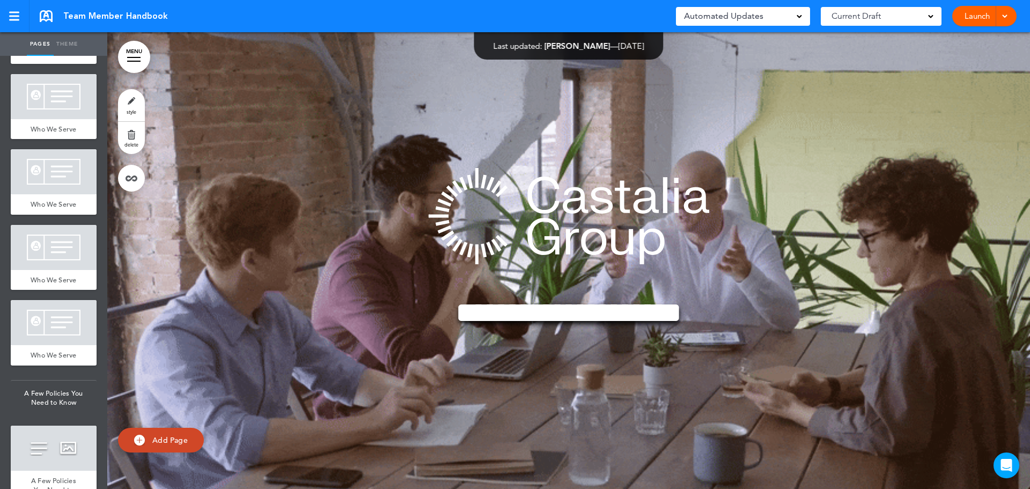
scroll to position [2574, 0]
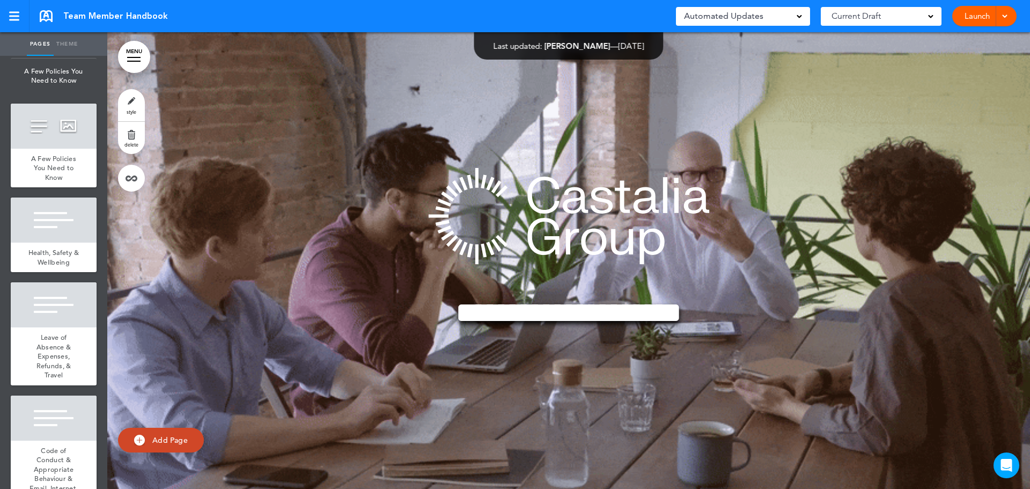
drag, startPoint x: 35, startPoint y: 199, endPoint x: 150, endPoint y: 272, distance: 136.0
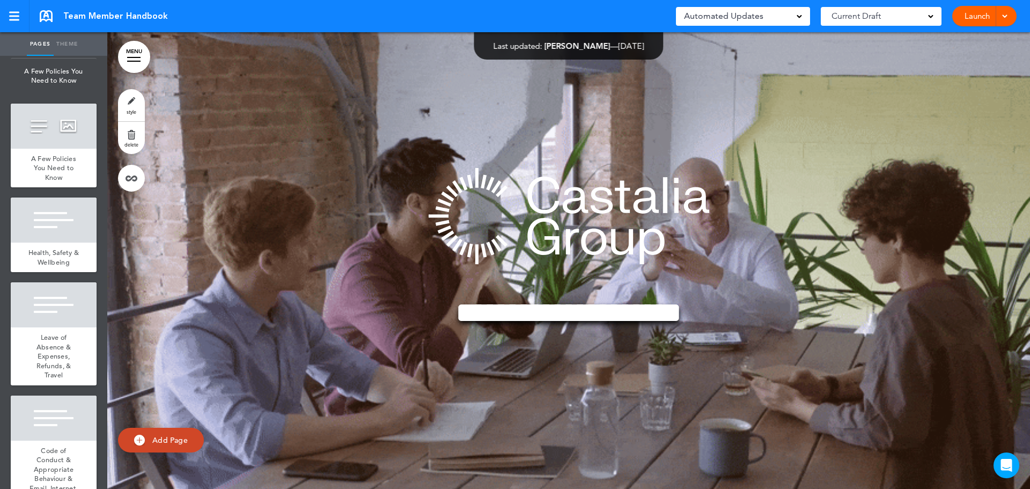
click at [36, 149] on div at bounding box center [54, 126] width 86 height 45
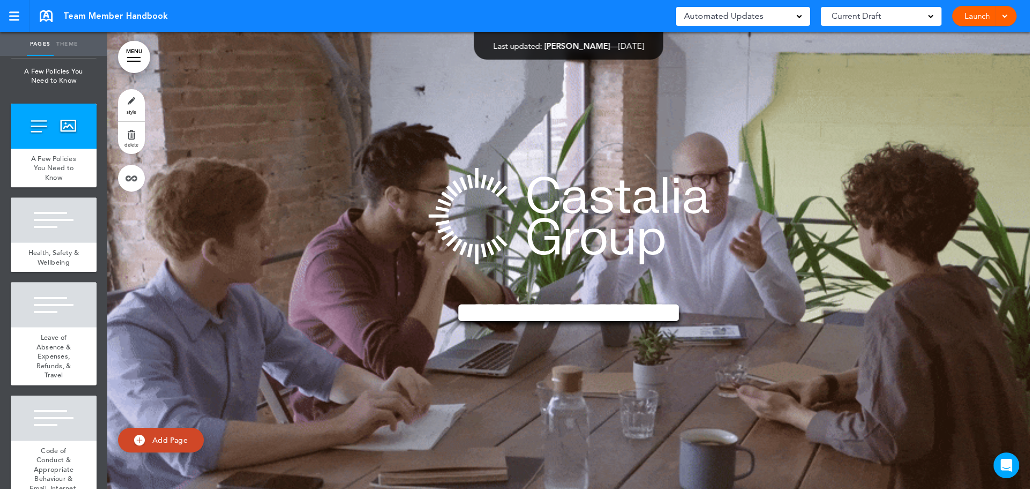
scroll to position [24496, 0]
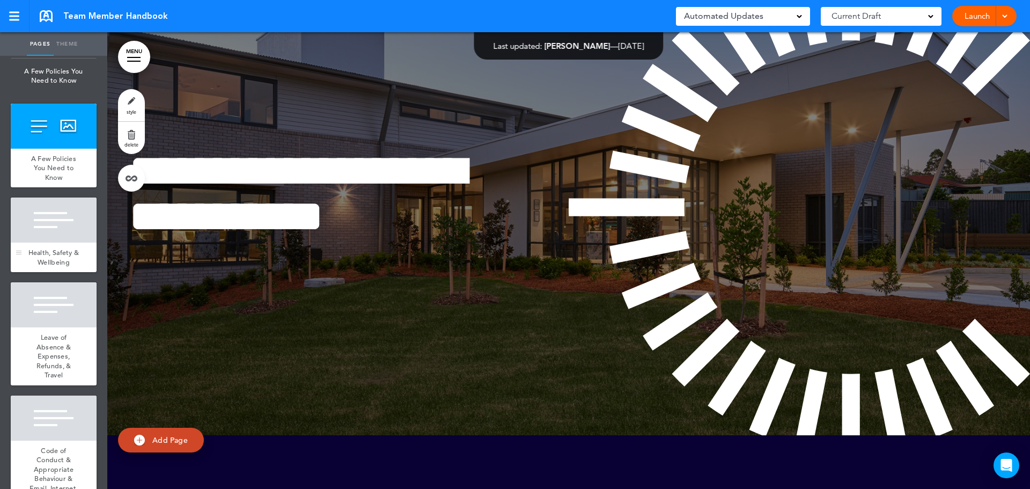
click at [44, 242] on div at bounding box center [54, 219] width 86 height 45
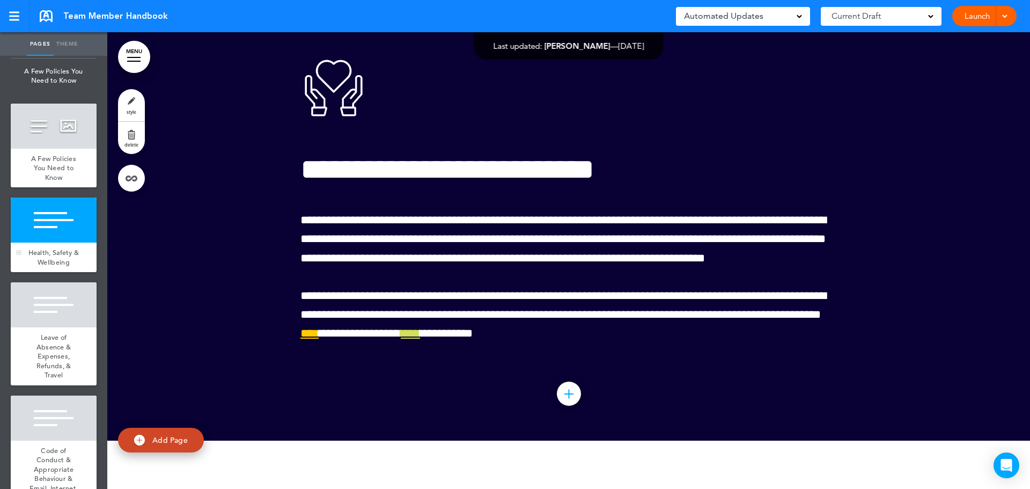
scroll to position [24952, 0]
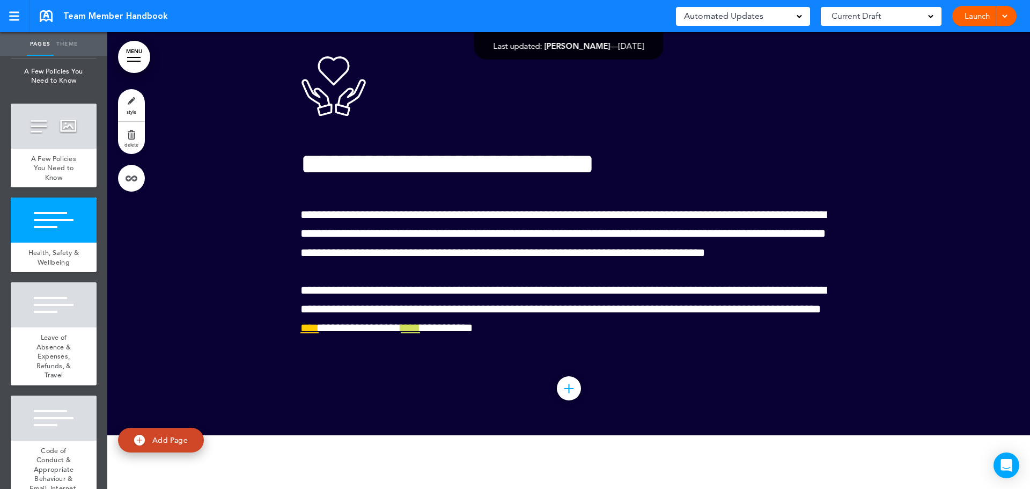
click at [215, 284] on div at bounding box center [568, 207] width 922 height 456
click at [132, 54] on link "MENU" at bounding box center [134, 57] width 32 height 32
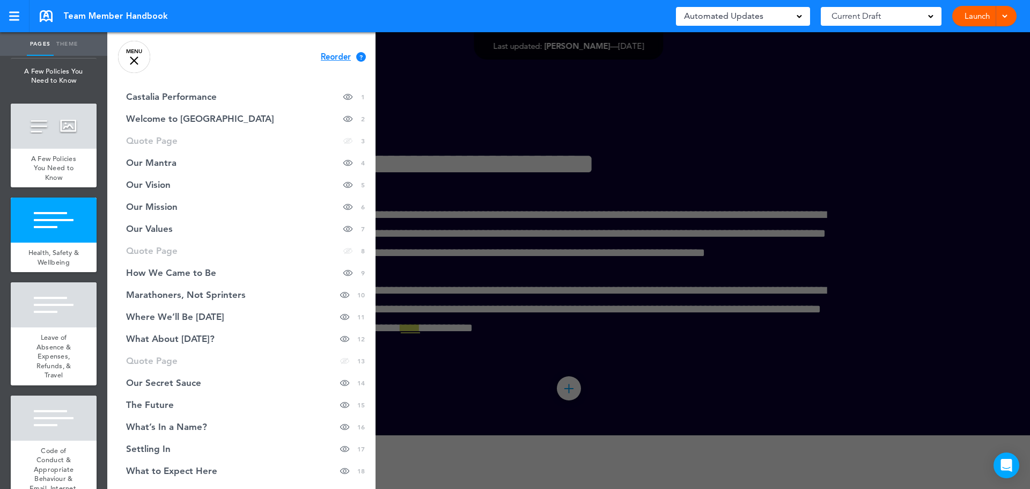
click at [133, 54] on link "MENU" at bounding box center [134, 57] width 32 height 32
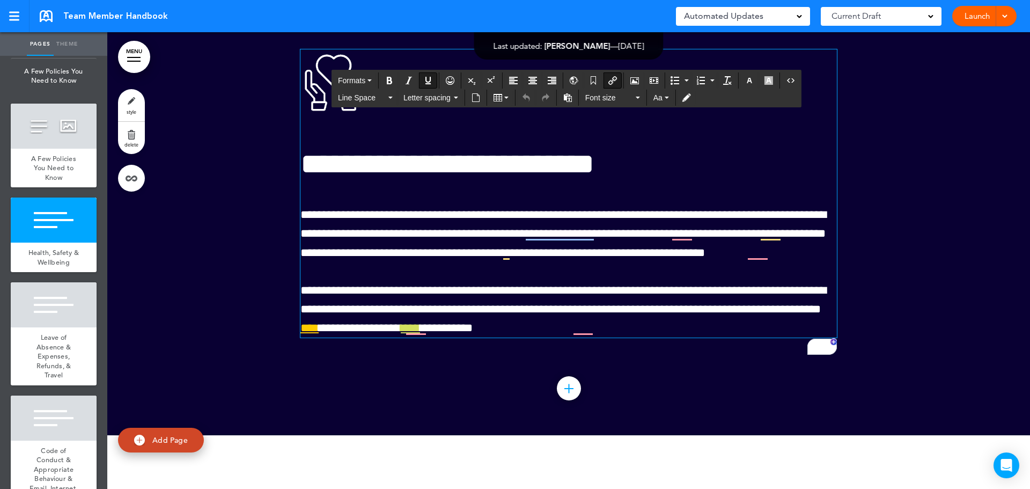
drag, startPoint x: 445, startPoint y: 387, endPoint x: 613, endPoint y: 80, distance: 350.4
click at [613, 80] on icon "Insert/edit airmason link" at bounding box center [612, 80] width 9 height 9
type input "****"
type input "**********"
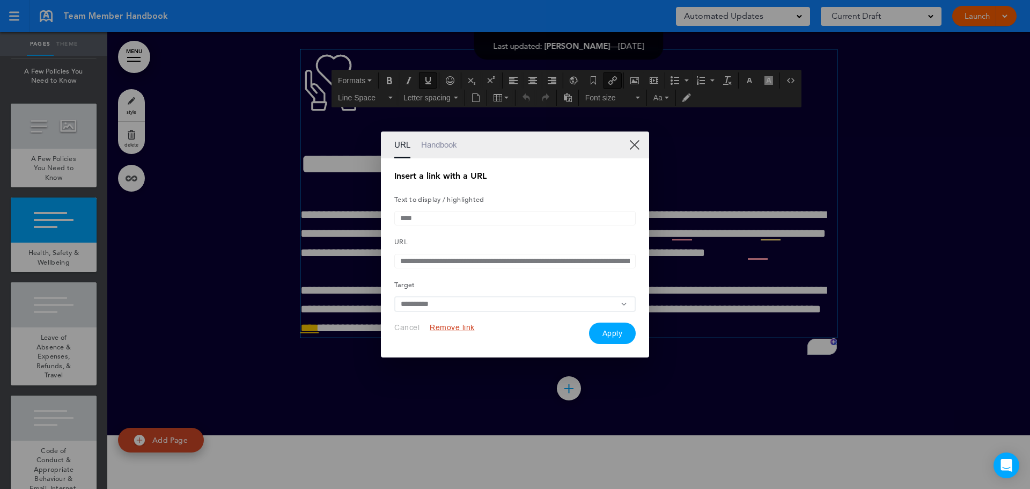
click at [434, 142] on link "Handbook" at bounding box center [439, 144] width 36 height 27
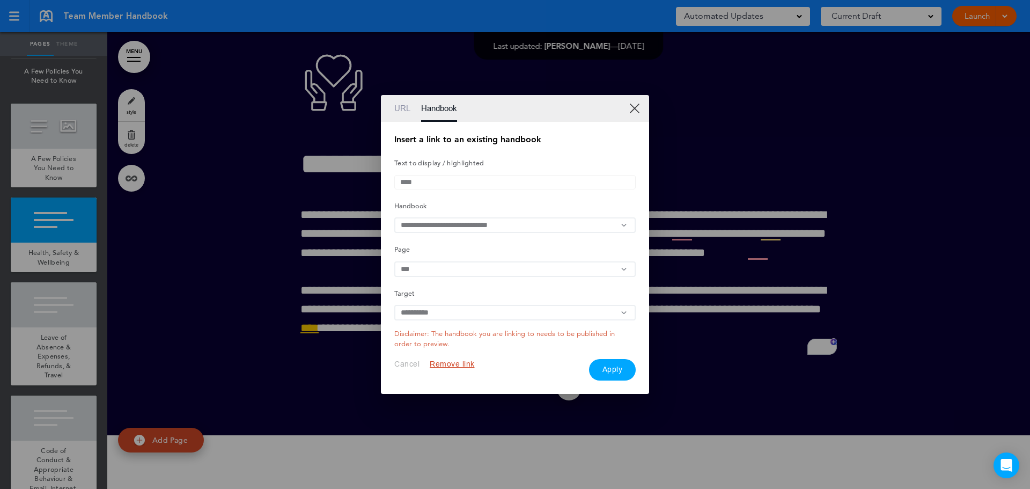
drag, startPoint x: 634, startPoint y: 101, endPoint x: 642, endPoint y: 105, distance: 8.2
click at [634, 103] on link "XX" at bounding box center [634, 108] width 10 height 10
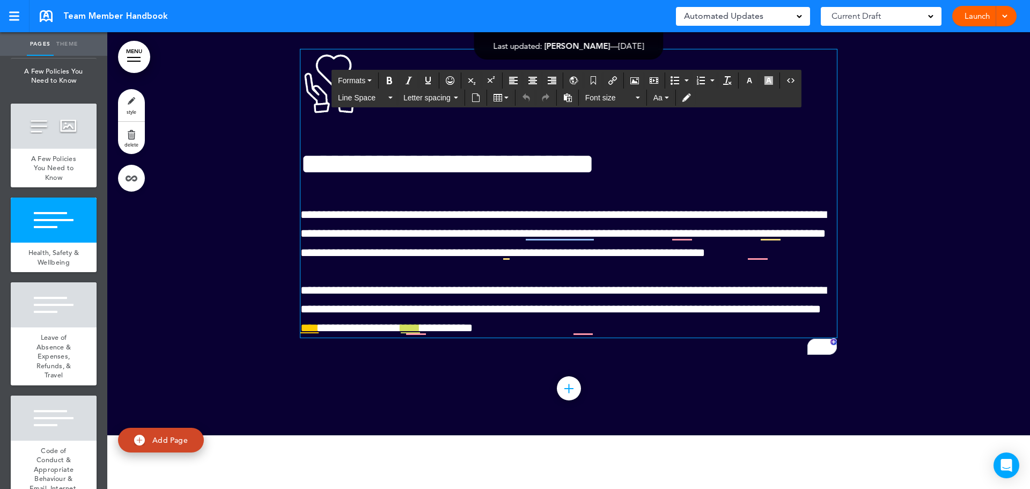
click at [806, 122] on h1 "To enrich screen reader interactions, please activate Accessibility in Grammarl…" at bounding box center [568, 85] width 536 height 73
click at [49, 14] on link at bounding box center [46, 16] width 13 height 12
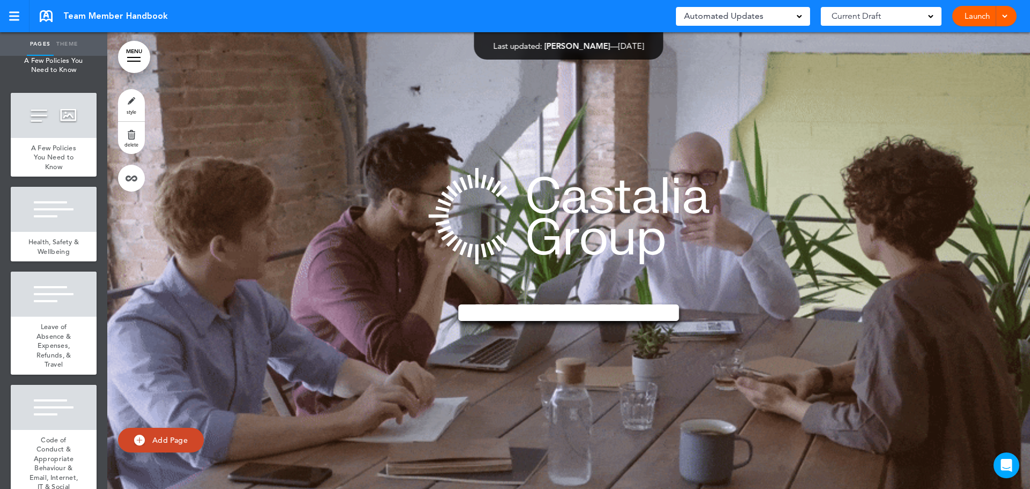
scroll to position [2574, 0]
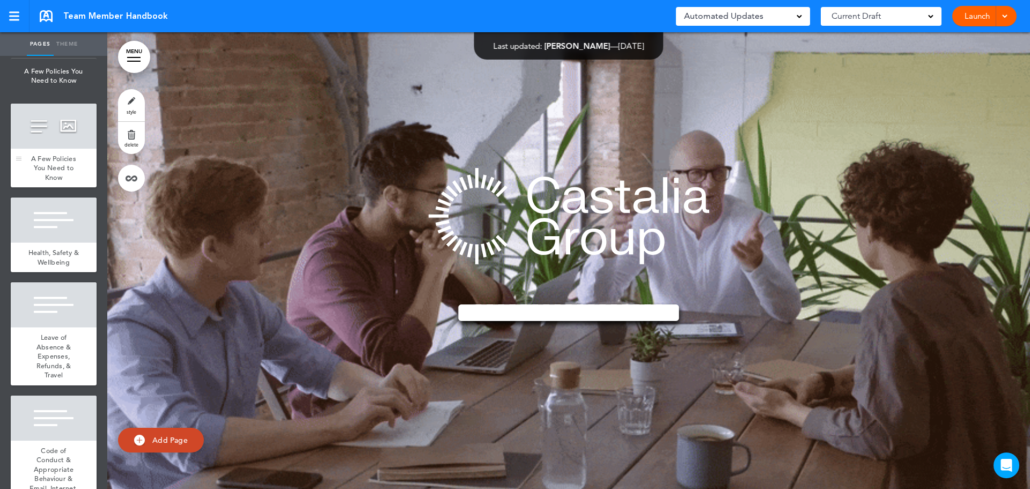
click at [43, 182] on span "A Few Policies You Need to Know" at bounding box center [53, 168] width 45 height 28
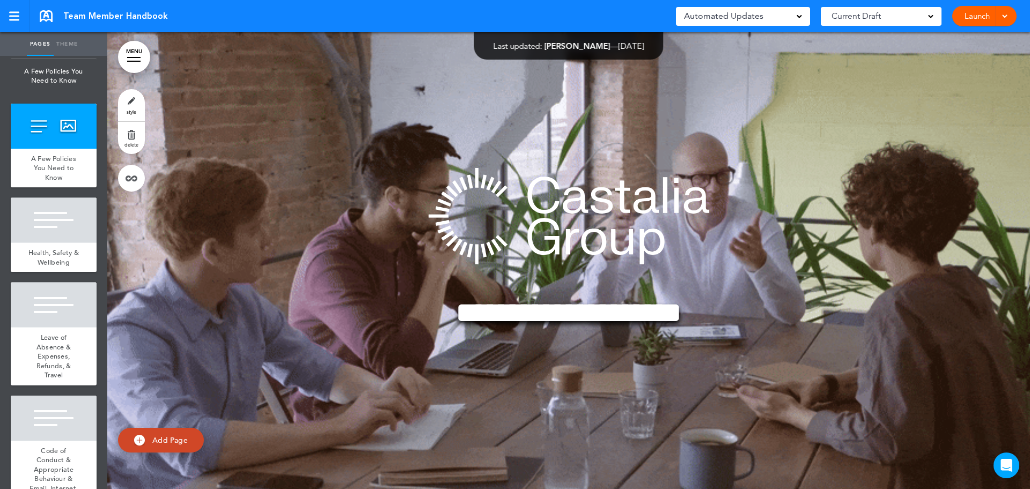
scroll to position [24496, 0]
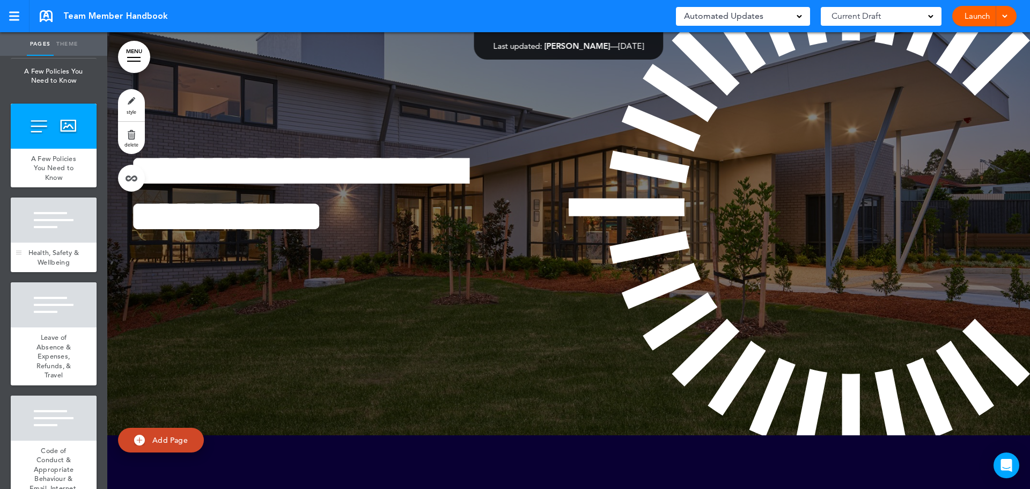
click at [49, 242] on div at bounding box center [54, 219] width 86 height 45
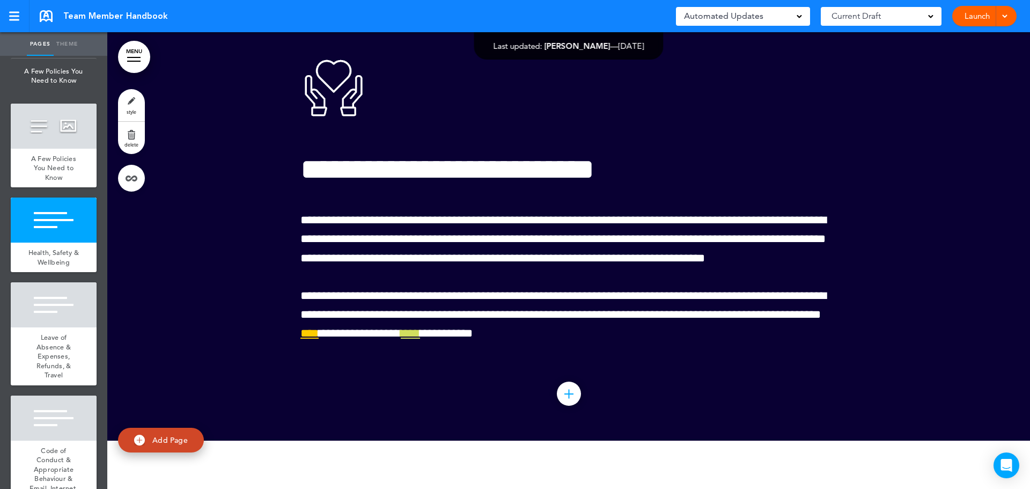
scroll to position [24952, 0]
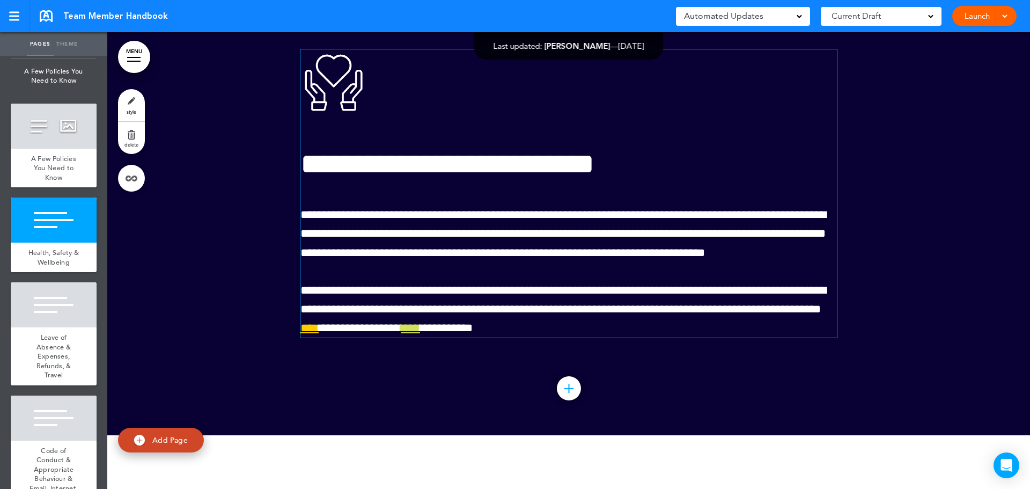
click at [319, 334] on span "****" at bounding box center [309, 328] width 18 height 12
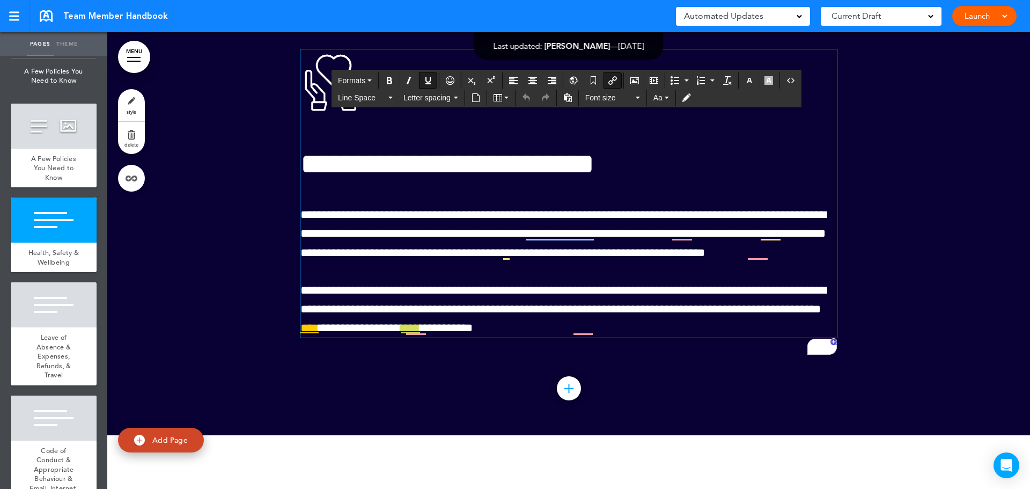
click at [612, 83] on icon "Insert/edit airmason link" at bounding box center [612, 80] width 9 height 9
type input "****"
type input "**********"
type input "****"
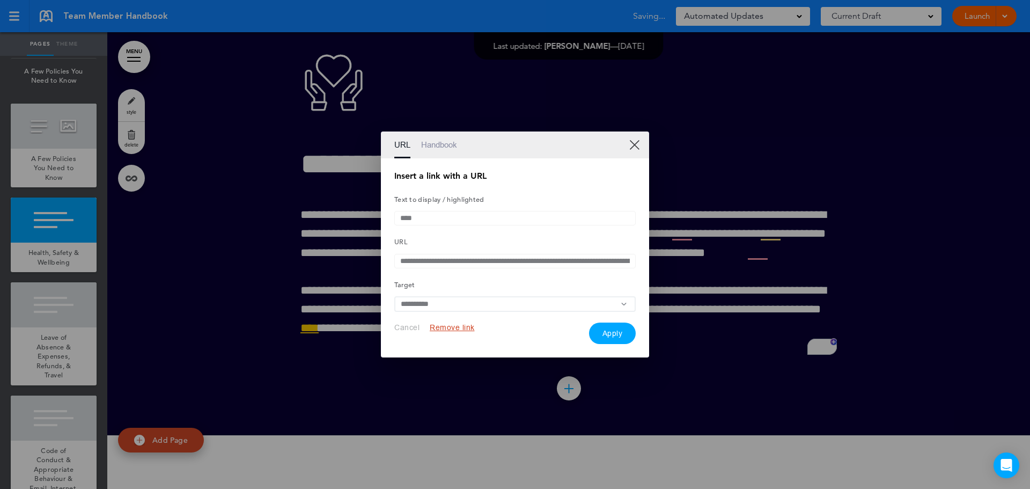
click at [441, 143] on link "Handbook" at bounding box center [439, 144] width 36 height 27
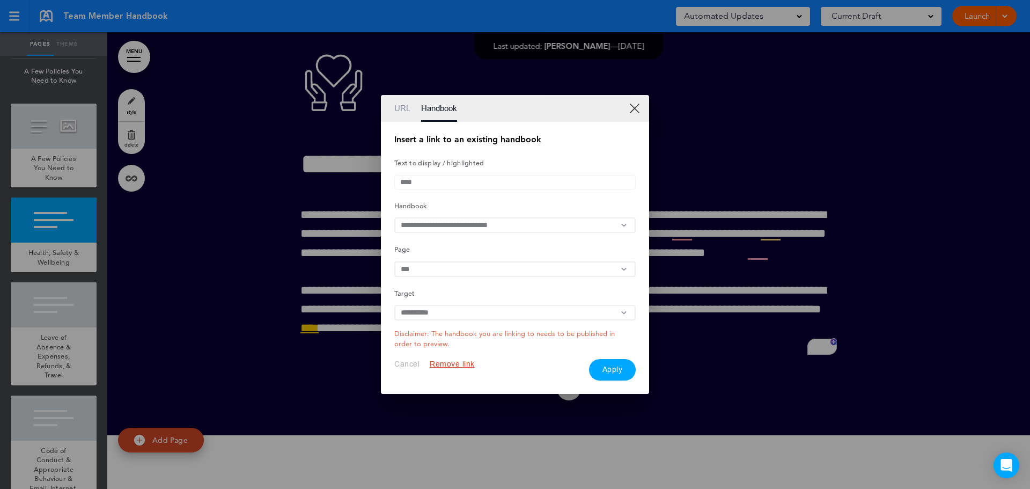
click at [610, 376] on button "Apply" at bounding box center [612, 369] width 47 height 21
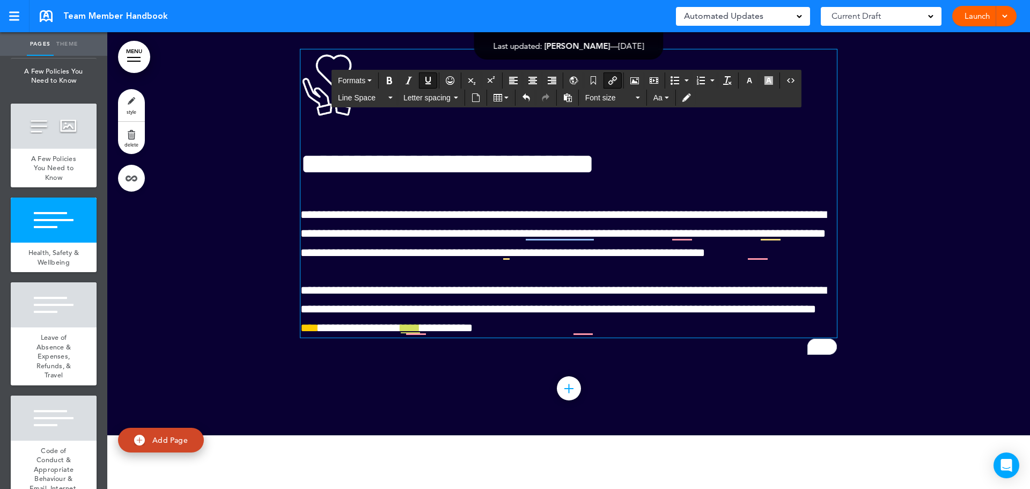
click at [420, 334] on span "****" at bounding box center [410, 328] width 19 height 12
click at [612, 81] on icon "Insert/edit airmason link" at bounding box center [612, 80] width 9 height 9
type input "****"
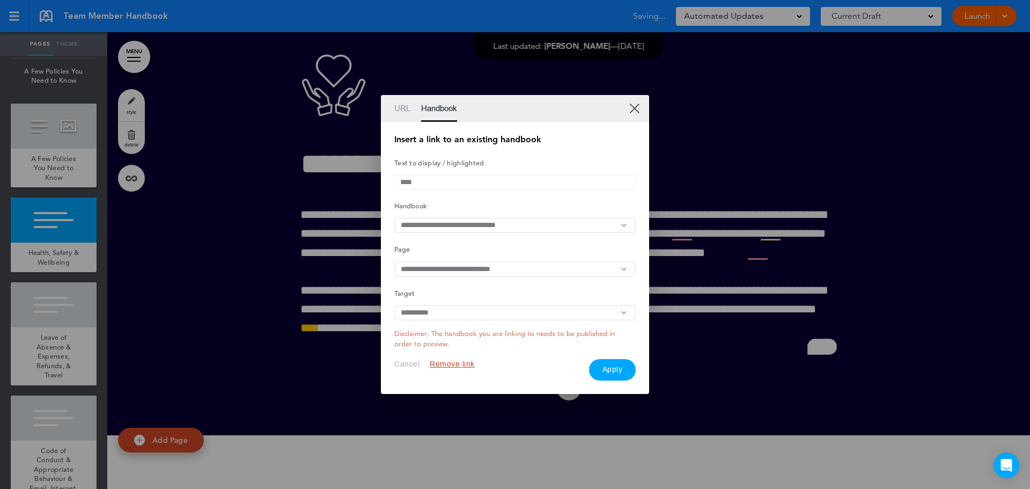
click at [609, 374] on button "Apply" at bounding box center [612, 369] width 47 height 21
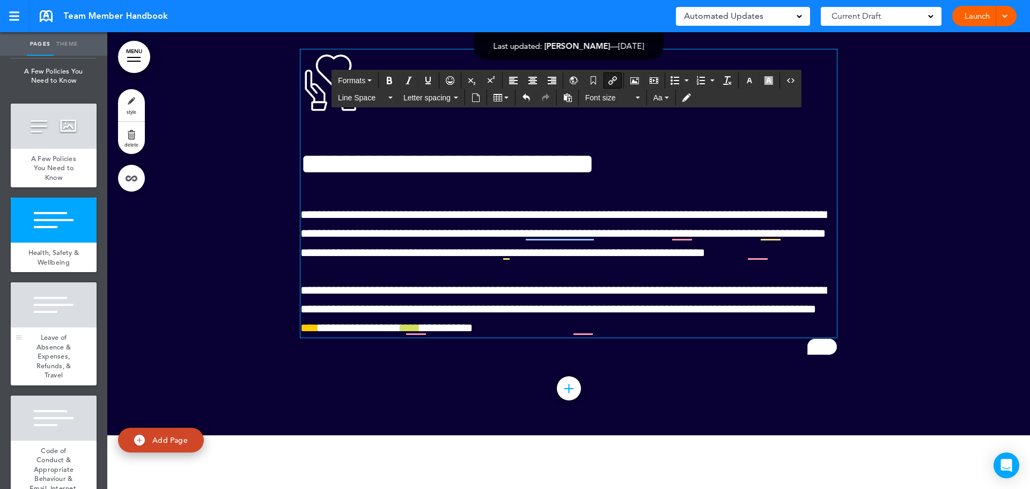
click at [45, 327] on div at bounding box center [54, 304] width 86 height 45
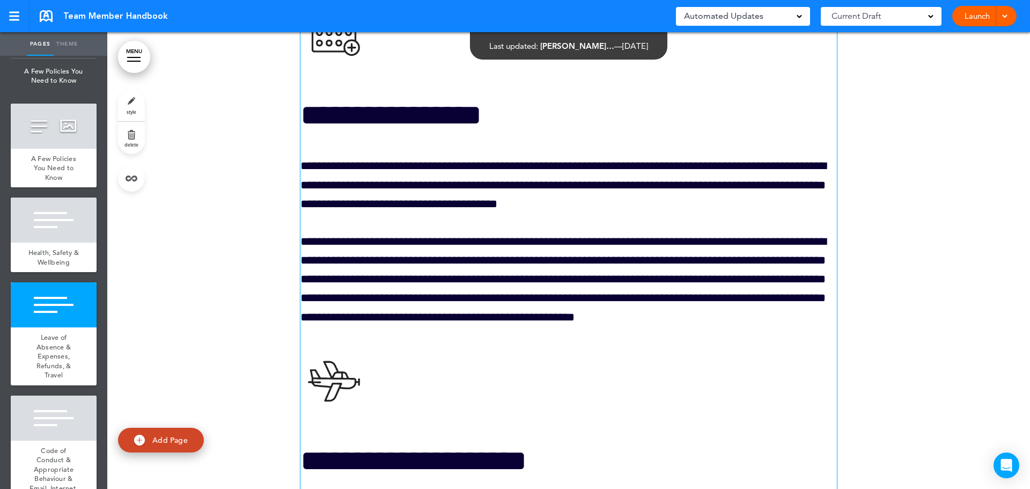
scroll to position [25409, 0]
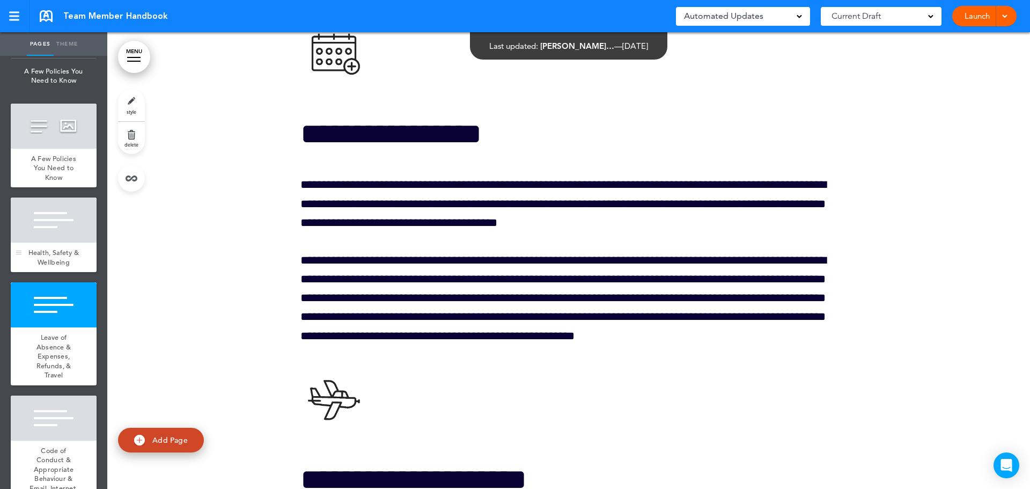
click at [58, 242] on div at bounding box center [54, 219] width 86 height 45
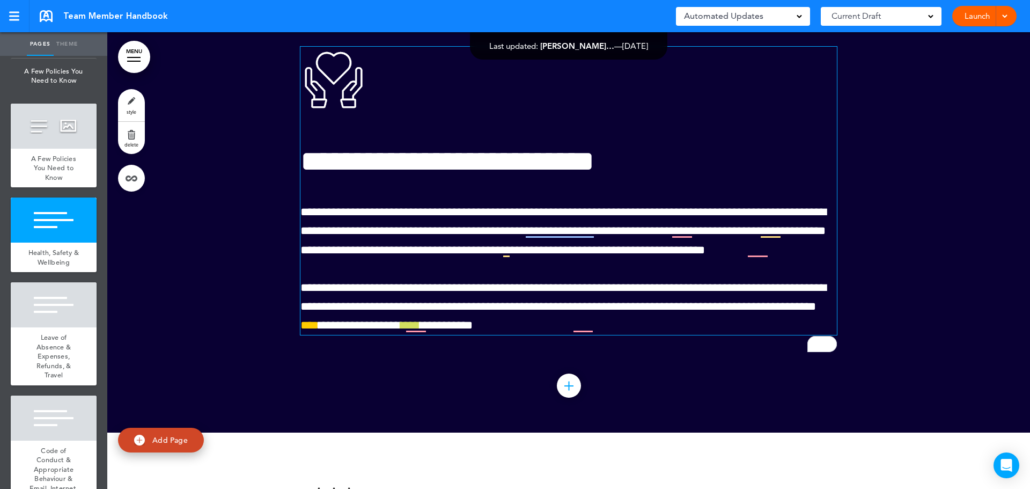
scroll to position [24952, 0]
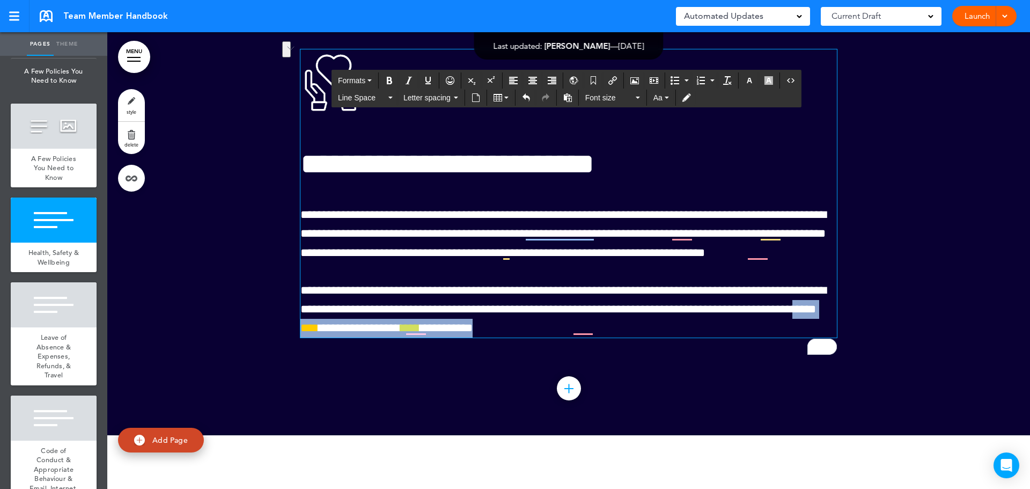
drag, startPoint x: 402, startPoint y: 386, endPoint x: 623, endPoint y: 381, distance: 221.0
click at [623, 338] on p "**********" at bounding box center [568, 309] width 536 height 57
copy span "**********"
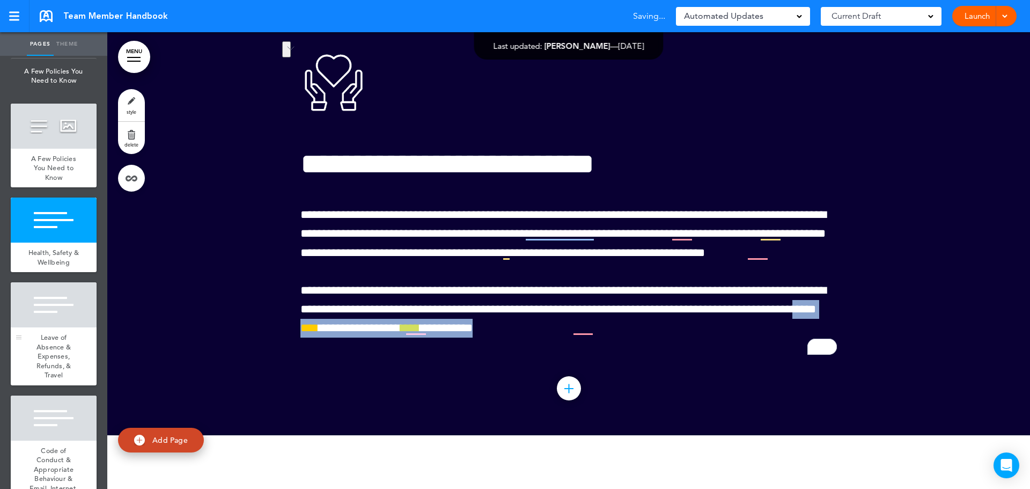
drag, startPoint x: 55, startPoint y: 419, endPoint x: 76, endPoint y: 416, distance: 21.7
click at [55, 379] on span "Leave of Absence & Expenses, Refunds, & Travel" at bounding box center [53, 356] width 35 height 47
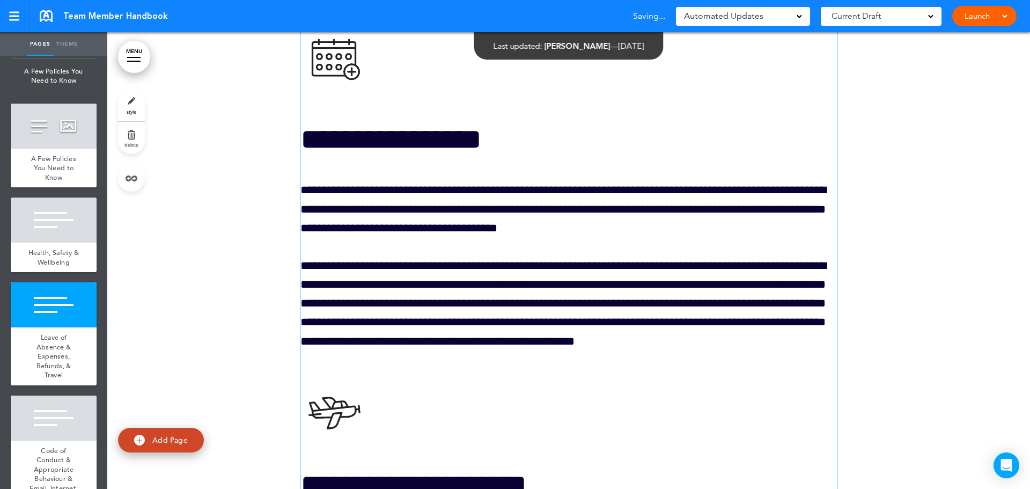
scroll to position [25409, 0]
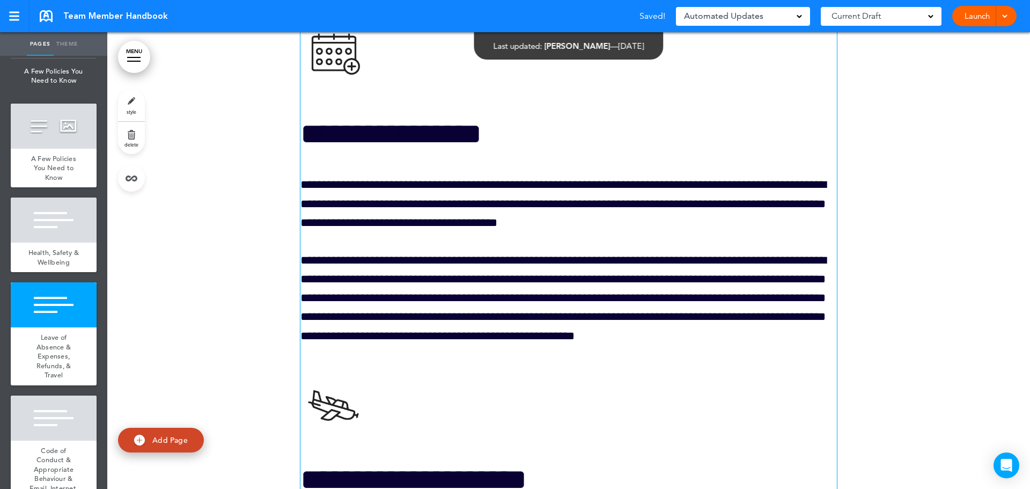
click at [804, 345] on p "**********" at bounding box center [568, 298] width 536 height 94
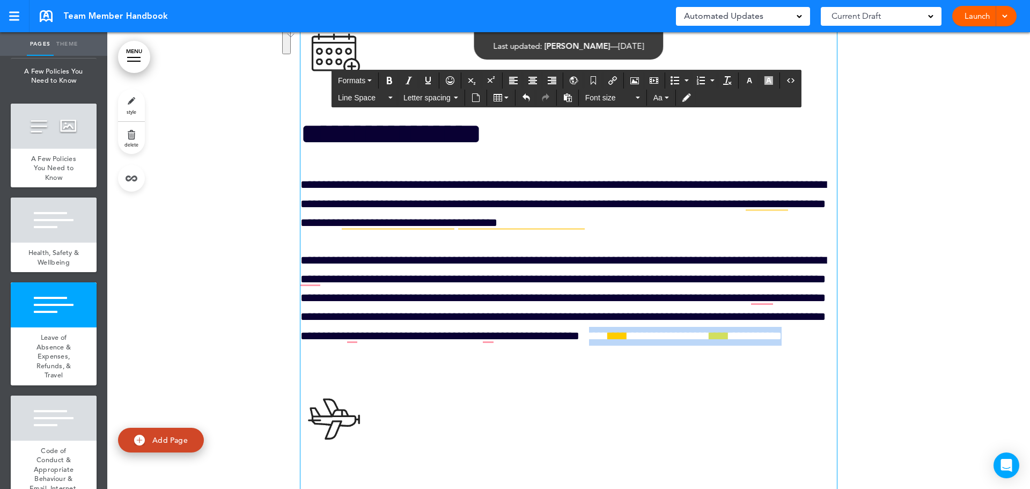
drag, startPoint x: 799, startPoint y: 388, endPoint x: 803, endPoint y: 405, distance: 18.2
click at [803, 364] on p "**********" at bounding box center [568, 307] width 536 height 113
click at [669, 101] on button "Aa" at bounding box center [661, 97] width 24 height 15
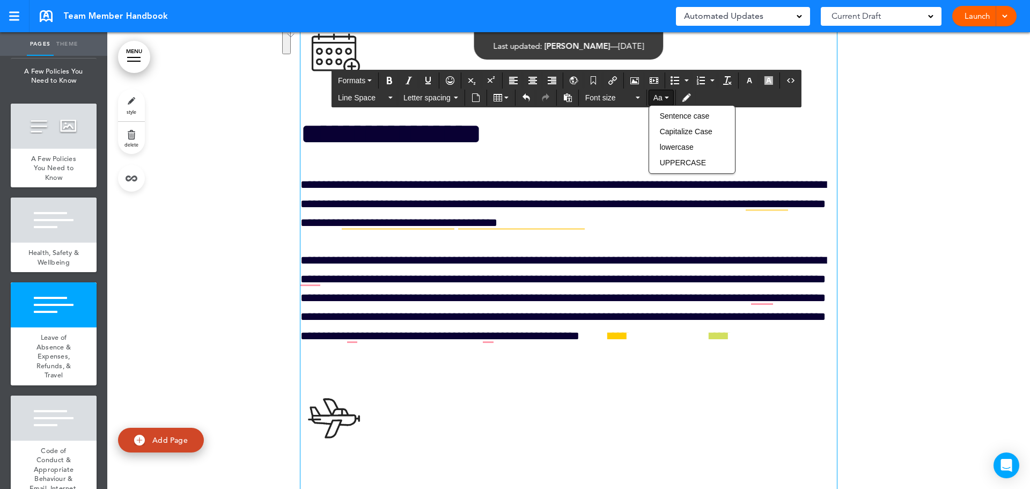
click at [608, 149] on h1 "**********" at bounding box center [568, 133] width 536 height 29
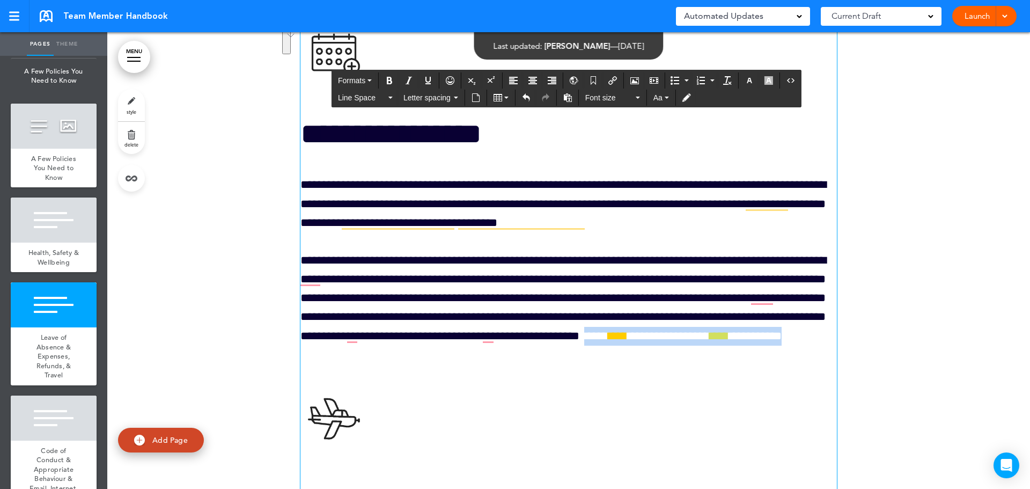
drag, startPoint x: 795, startPoint y: 386, endPoint x: 800, endPoint y: 402, distance: 17.0
click at [800, 364] on p "**********" at bounding box center [568, 307] width 536 height 113
click at [687, 102] on button "Toggle Tracking Changes" at bounding box center [686, 97] width 17 height 15
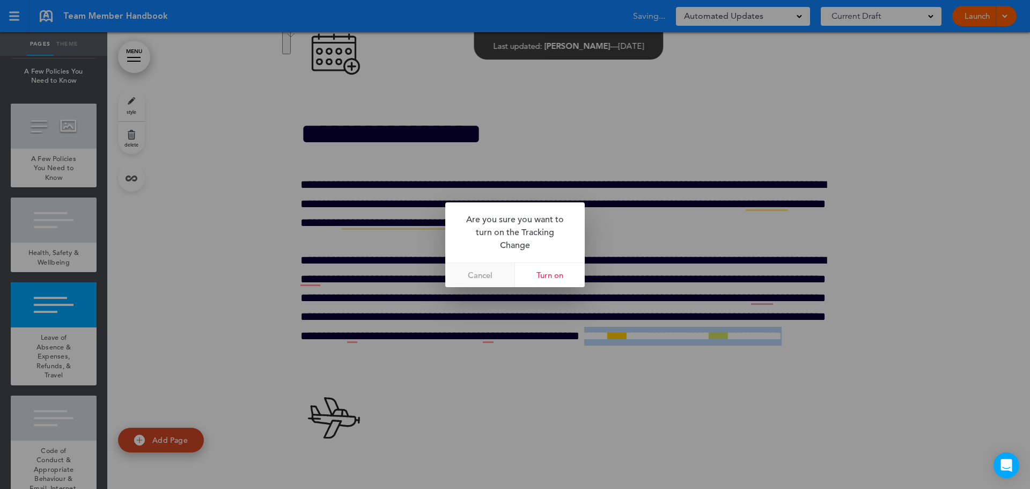
click at [485, 273] on link "Cancel" at bounding box center [480, 275] width 70 height 24
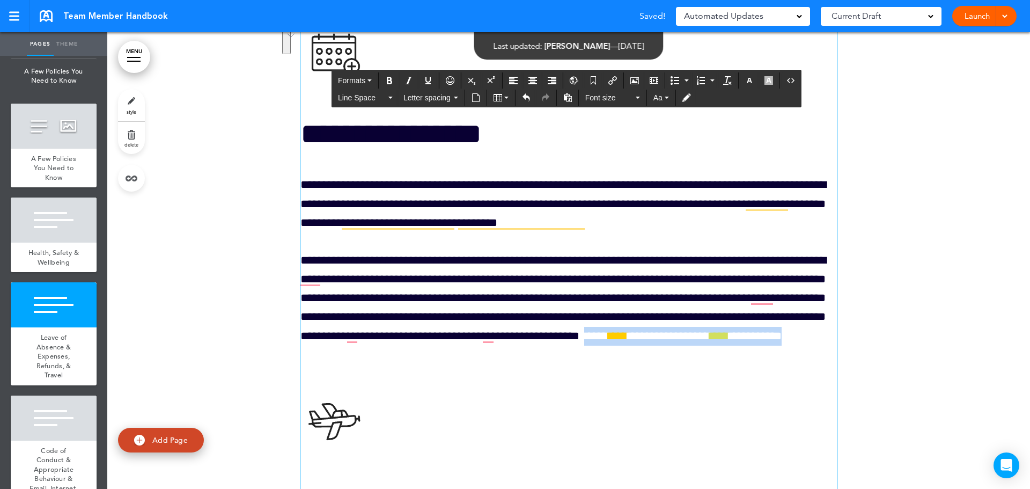
click at [790, 364] on p "**********" at bounding box center [568, 307] width 536 height 113
drag, startPoint x: 788, startPoint y: 382, endPoint x: 795, endPoint y: 407, distance: 25.6
click at [795, 364] on p "**********" at bounding box center [568, 307] width 536 height 113
click at [669, 98] on button "Aa" at bounding box center [661, 97] width 24 height 15
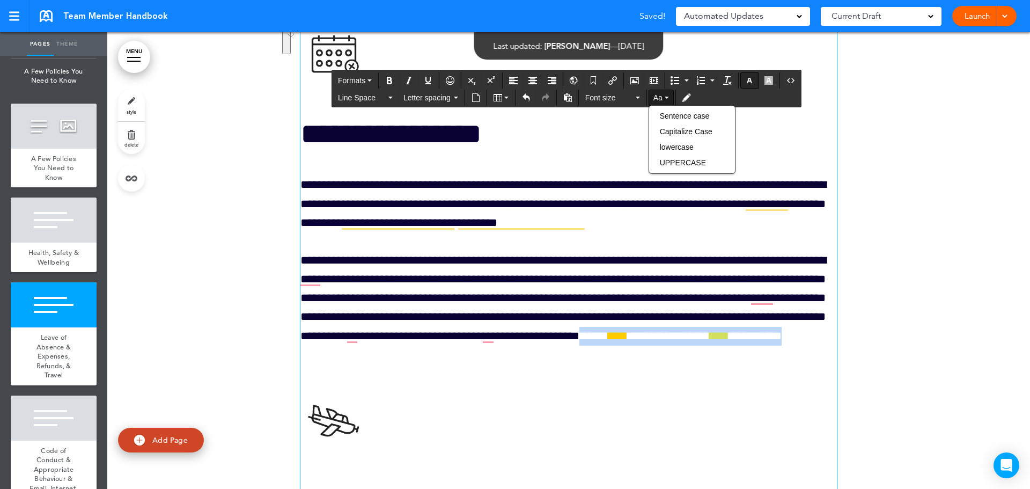
click at [752, 80] on icon "button" at bounding box center [749, 80] width 9 height 9
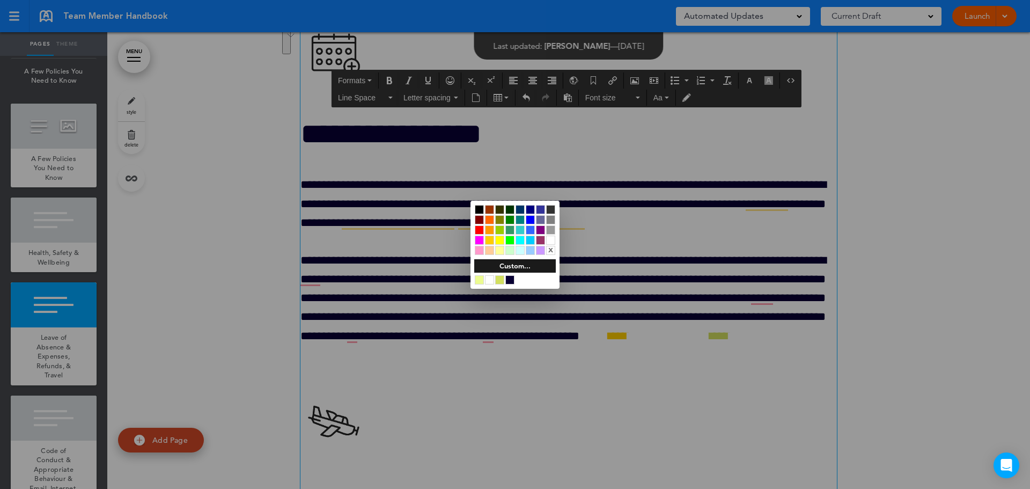
click at [513, 279] on div at bounding box center [509, 279] width 9 height 9
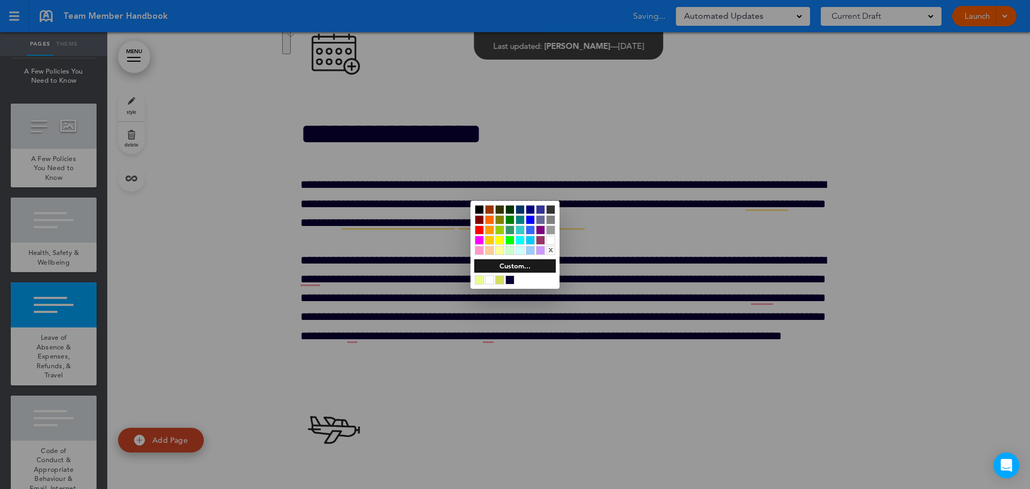
click at [507, 396] on div at bounding box center [515, 244] width 1030 height 489
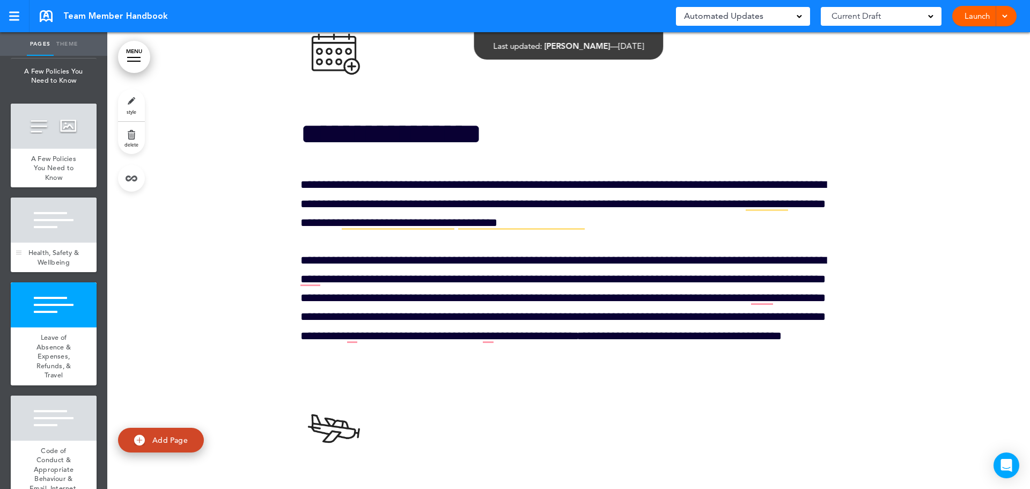
click at [65, 272] on div "Health, Safety & Wellbeing" at bounding box center [54, 256] width 86 height 29
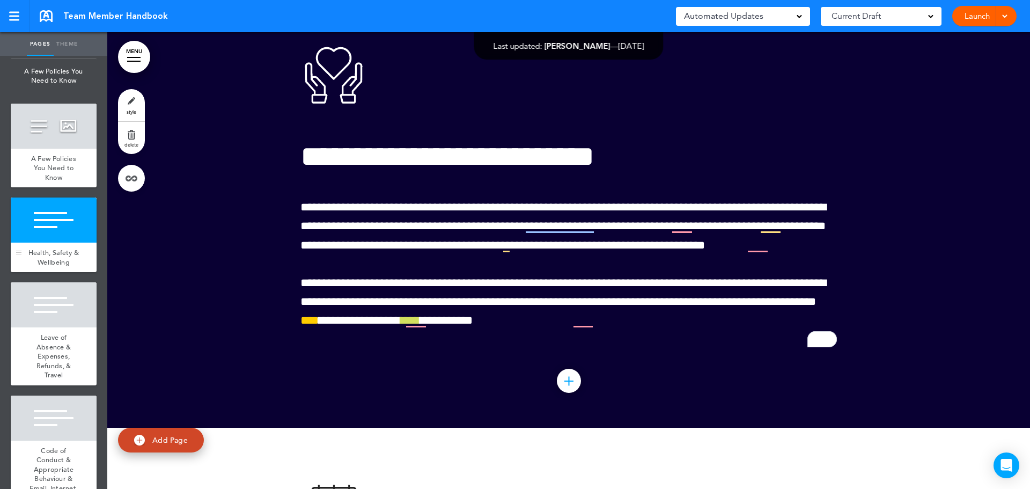
scroll to position [24952, 0]
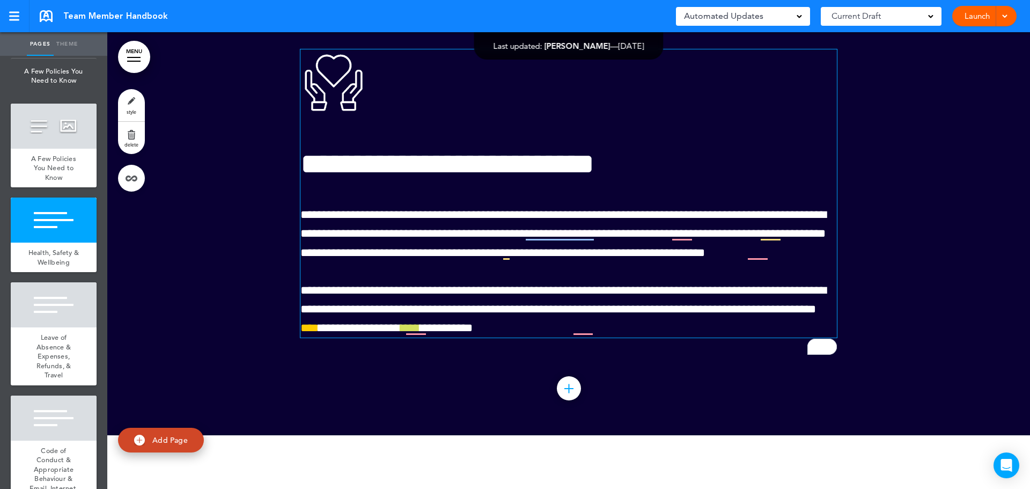
click at [319, 334] on span "****" at bounding box center [309, 328] width 18 height 12
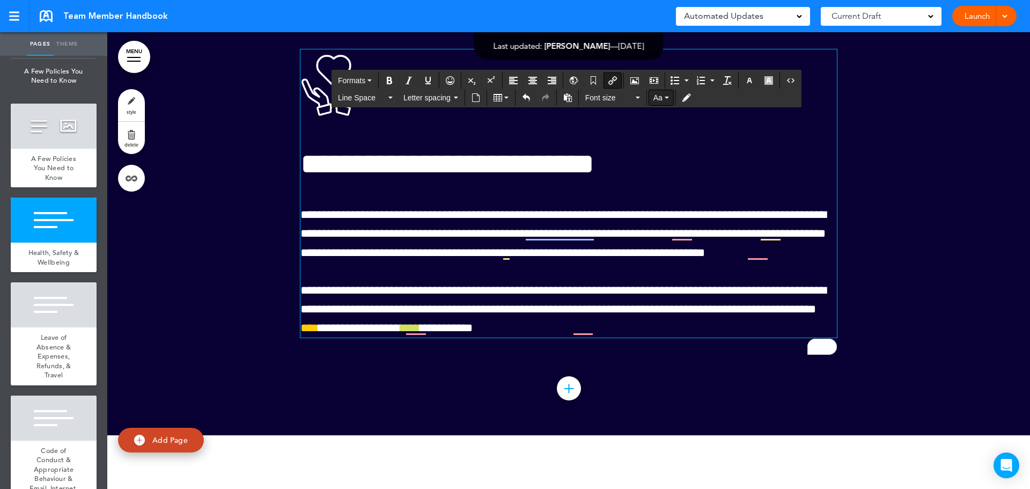
click at [668, 97] on icon "button" at bounding box center [666, 98] width 4 height 2
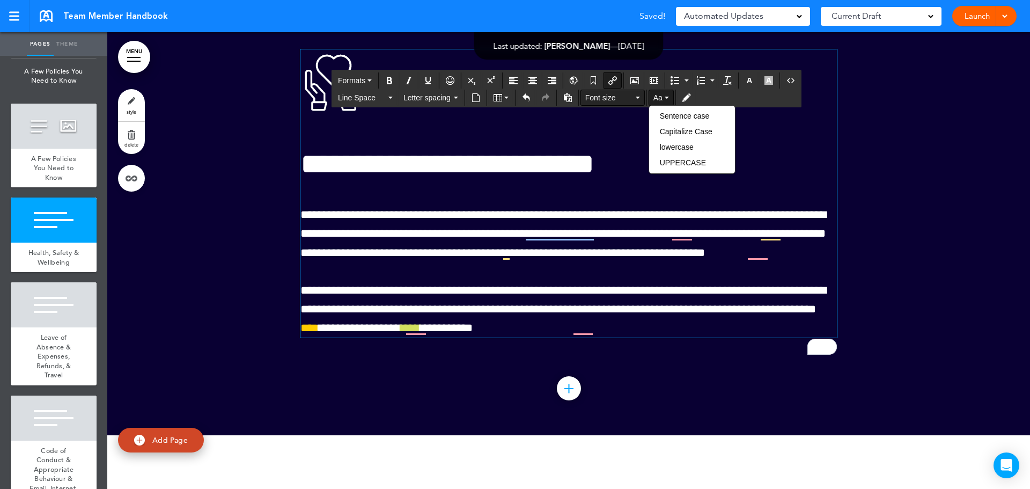
click at [640, 98] on button "Font size" at bounding box center [612, 97] width 63 height 15
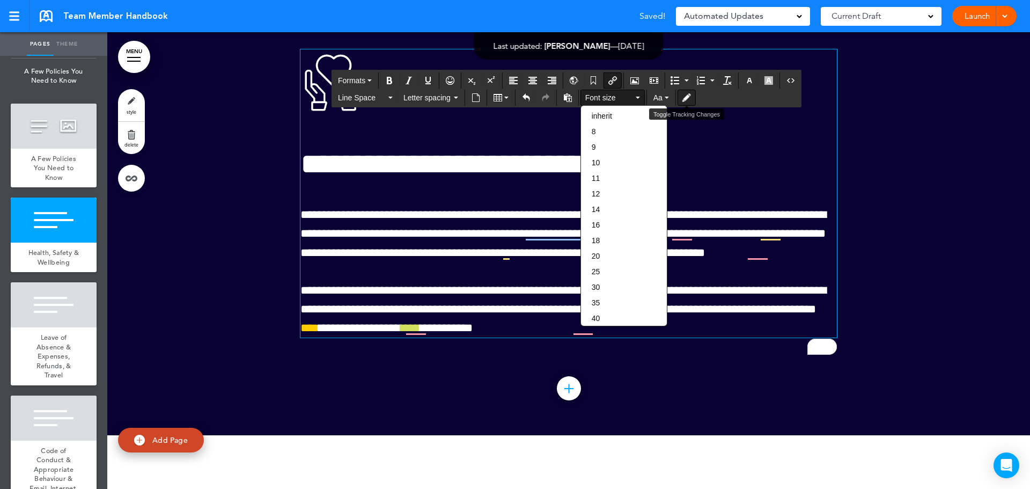
click at [689, 100] on icon "Toggle Tracking Changes" at bounding box center [686, 97] width 9 height 9
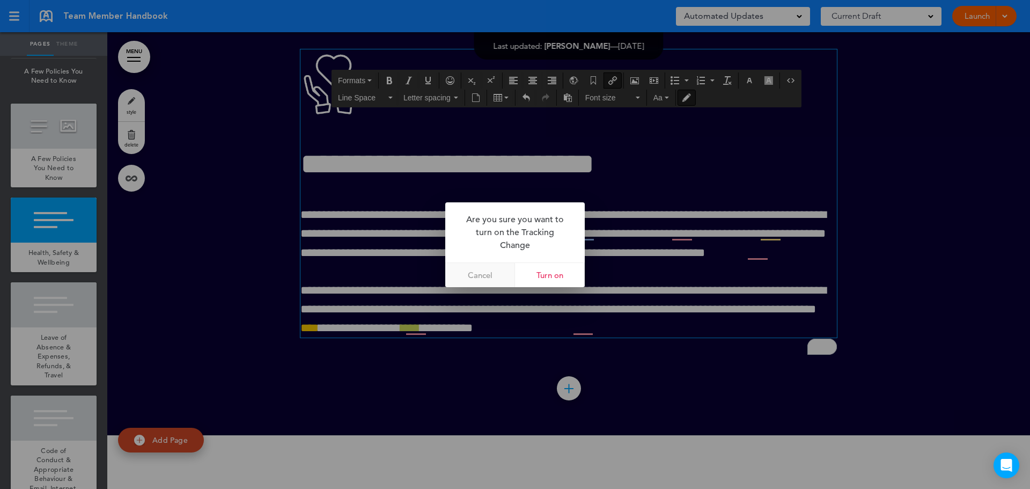
click at [480, 272] on link "Cancel" at bounding box center [480, 275] width 70 height 24
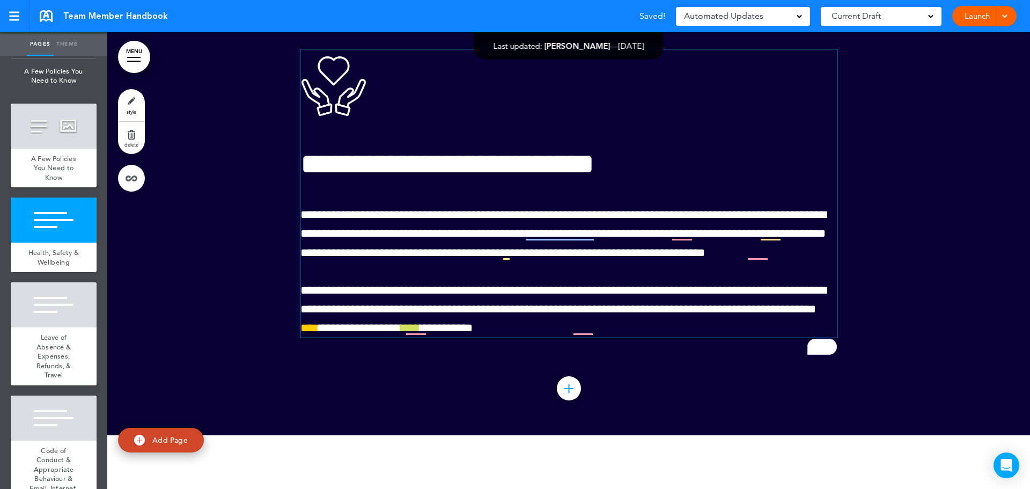
click at [319, 334] on span "****" at bounding box center [309, 328] width 18 height 12
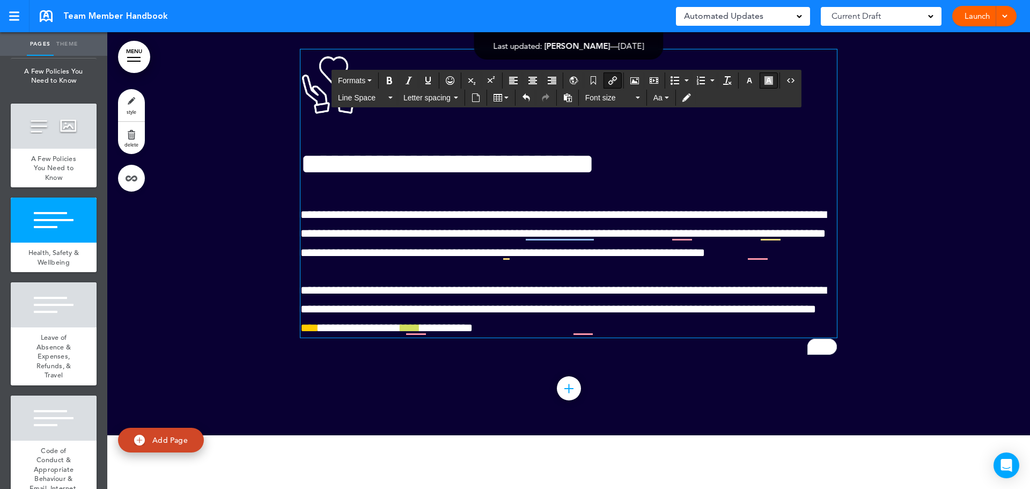
click at [767, 82] on icon "button" at bounding box center [768, 80] width 9 height 9
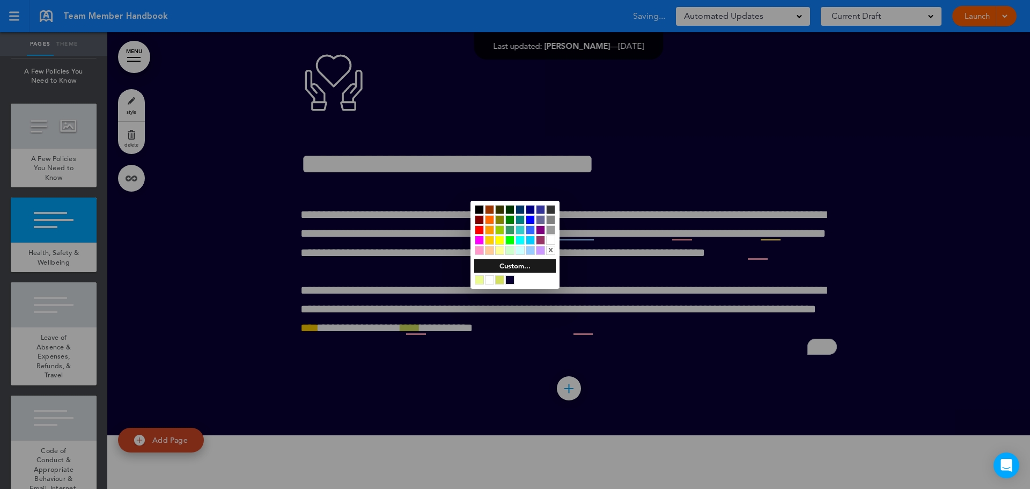
click at [394, 455] on div at bounding box center [515, 244] width 1030 height 489
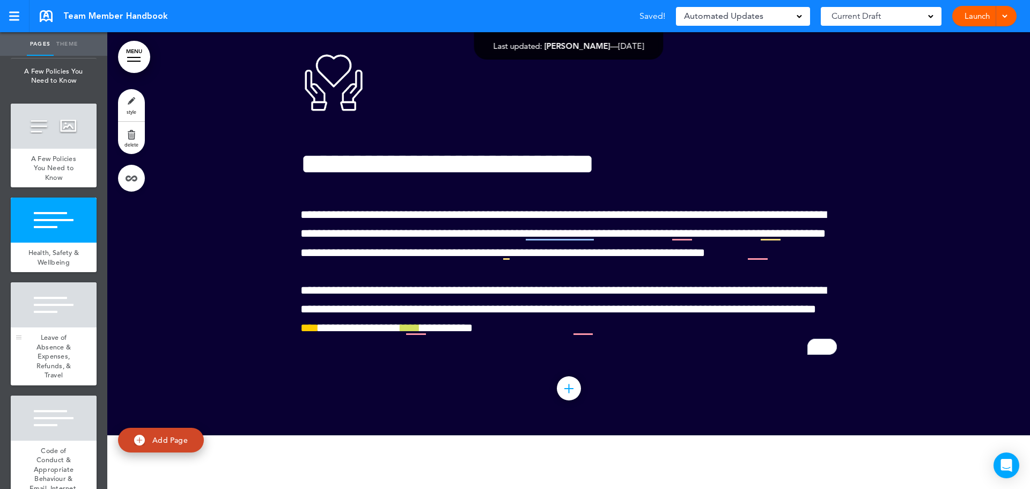
click at [55, 327] on div at bounding box center [54, 304] width 86 height 45
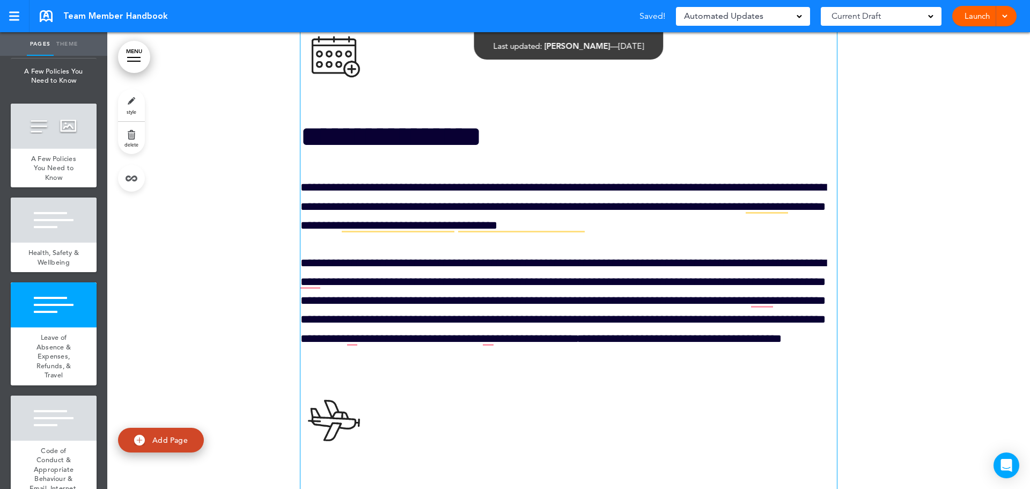
scroll to position [25409, 0]
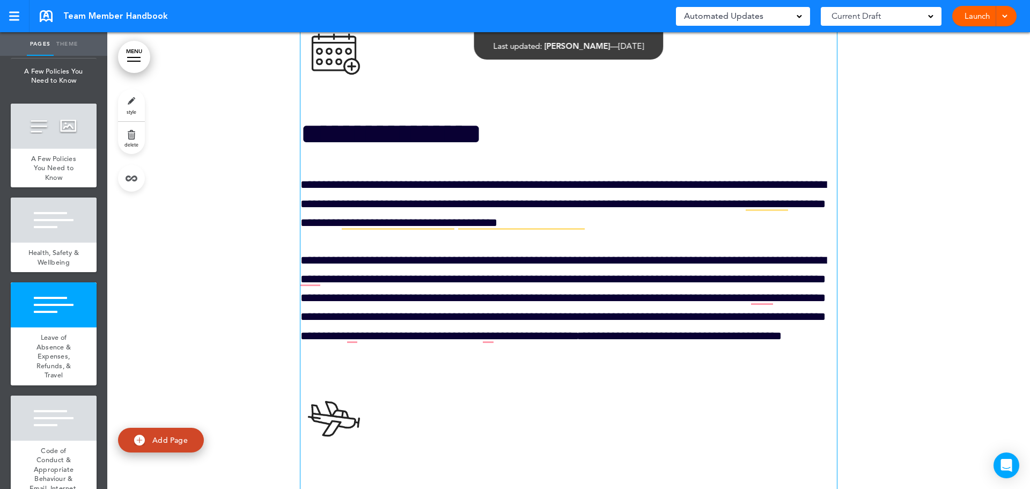
click at [764, 443] on h1 "To enrich screen reader interactions, please activate Accessibility in Grammarl…" at bounding box center [568, 419] width 536 height 73
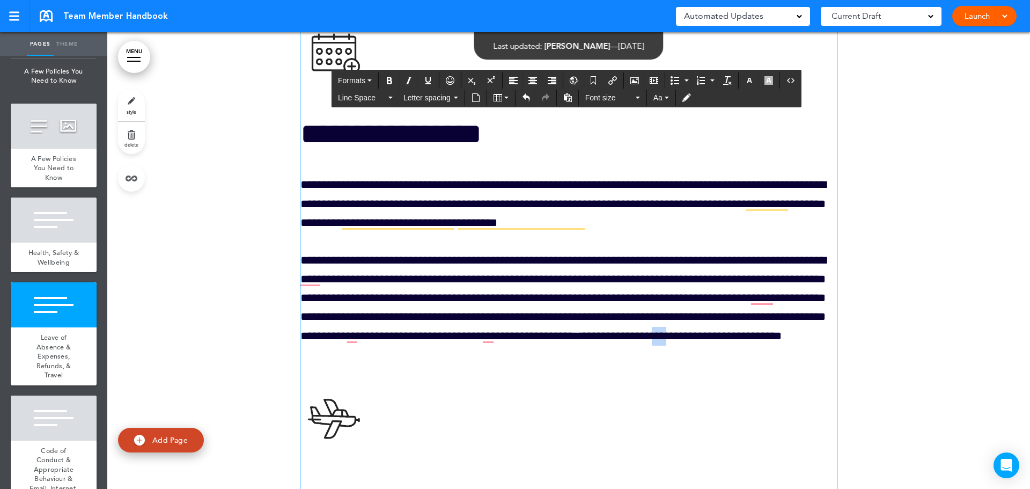
drag, startPoint x: 341, startPoint y: 405, endPoint x: 361, endPoint y: 402, distance: 20.6
click at [579, 342] on span "**********" at bounding box center [680, 336] width 202 height 12
click at [770, 80] on icon "button" at bounding box center [768, 80] width 9 height 9
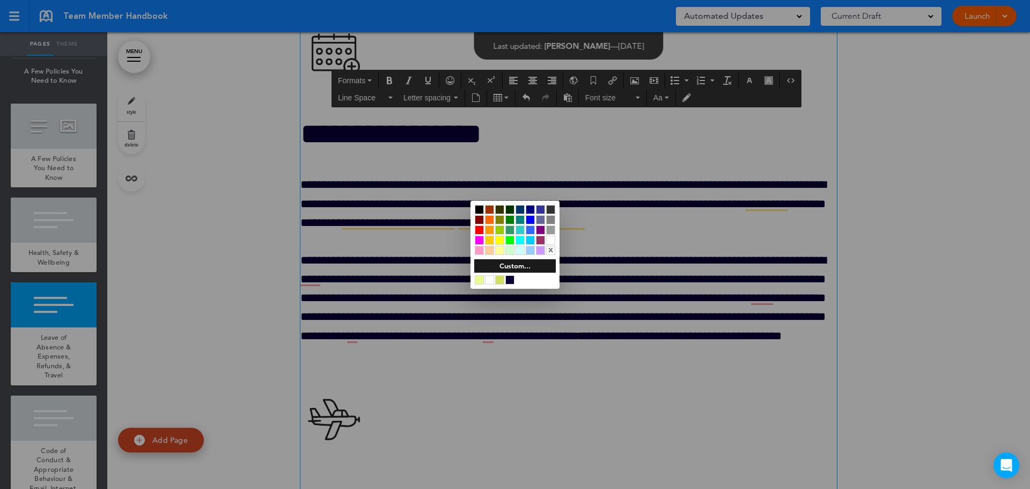
click at [497, 283] on div at bounding box center [499, 279] width 9 height 9
click at [594, 410] on div at bounding box center [515, 244] width 1030 height 489
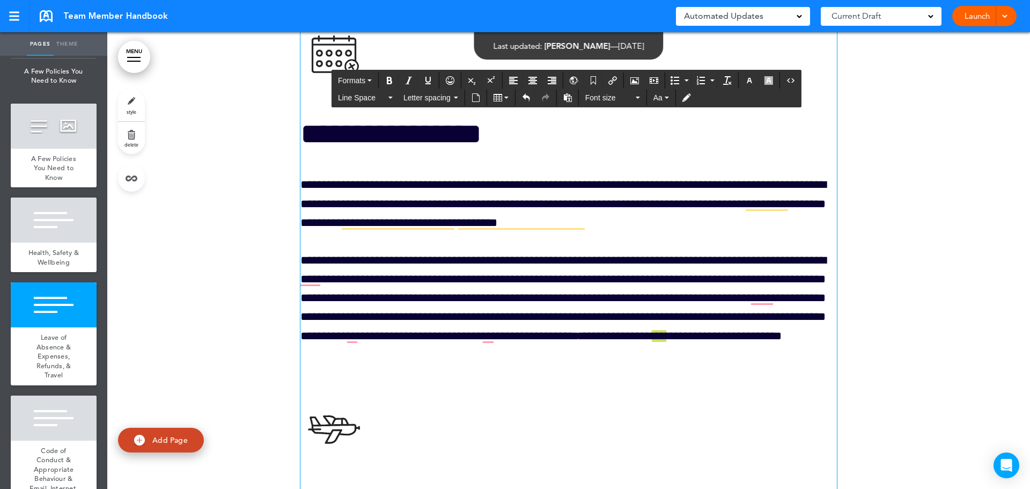
click at [652, 342] on span "***" at bounding box center [659, 336] width 14 height 12
click at [527, 99] on icon "Undo" at bounding box center [526, 97] width 9 height 9
click at [666, 95] on button "Aa" at bounding box center [661, 97] width 24 height 15
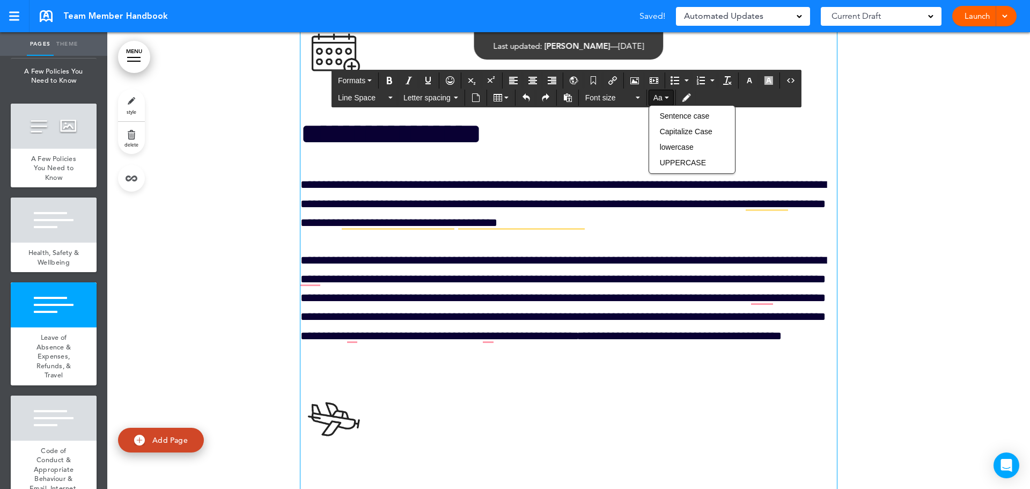
click at [666, 95] on button "Aa" at bounding box center [661, 97] width 24 height 15
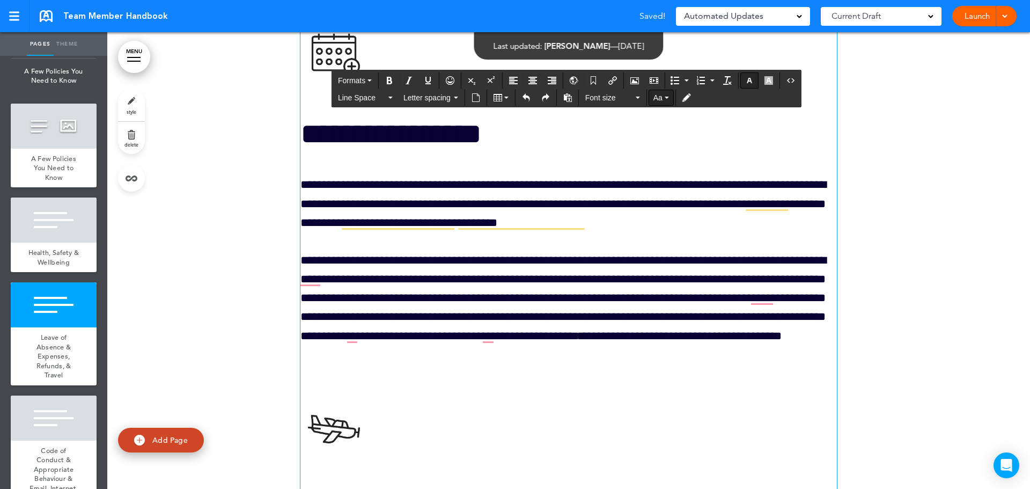
click at [749, 79] on icon "button" at bounding box center [749, 80] width 9 height 9
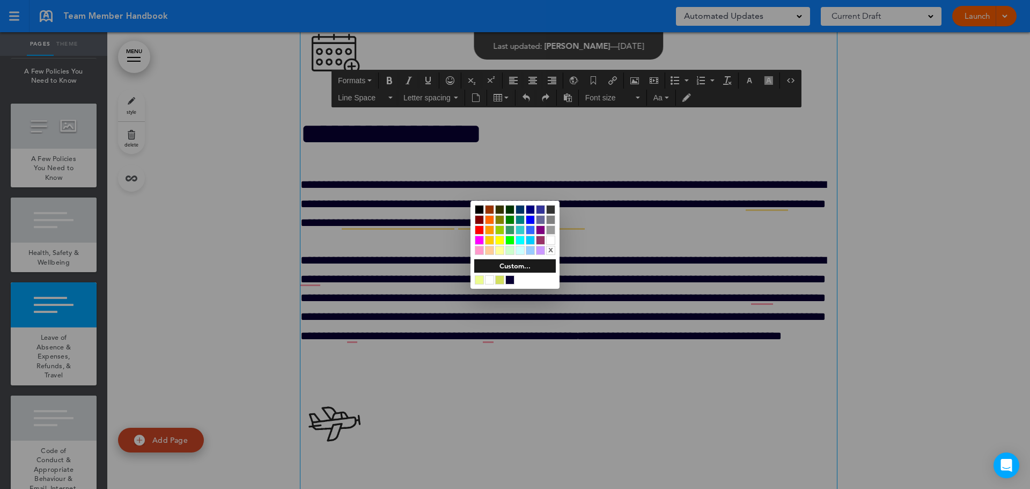
click at [497, 280] on div at bounding box center [499, 279] width 9 height 9
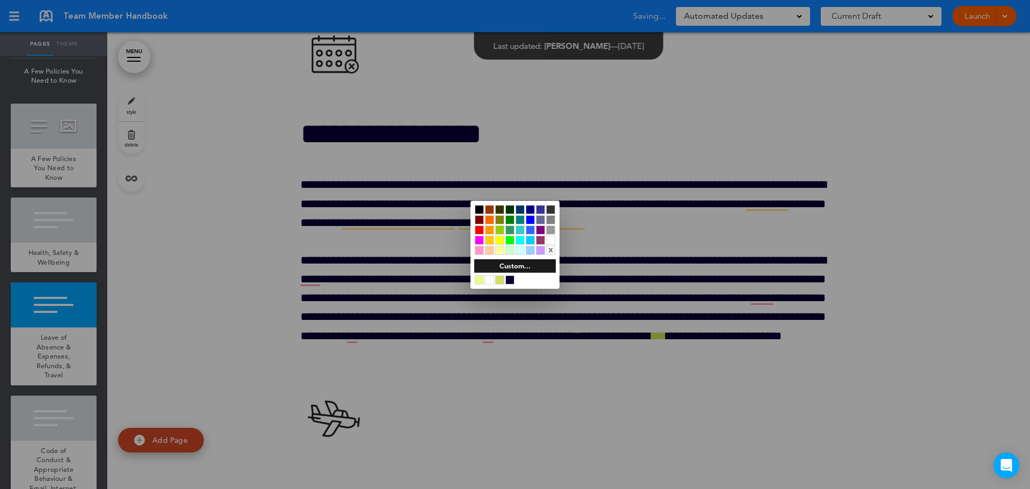
click at [382, 435] on div at bounding box center [515, 244] width 1030 height 489
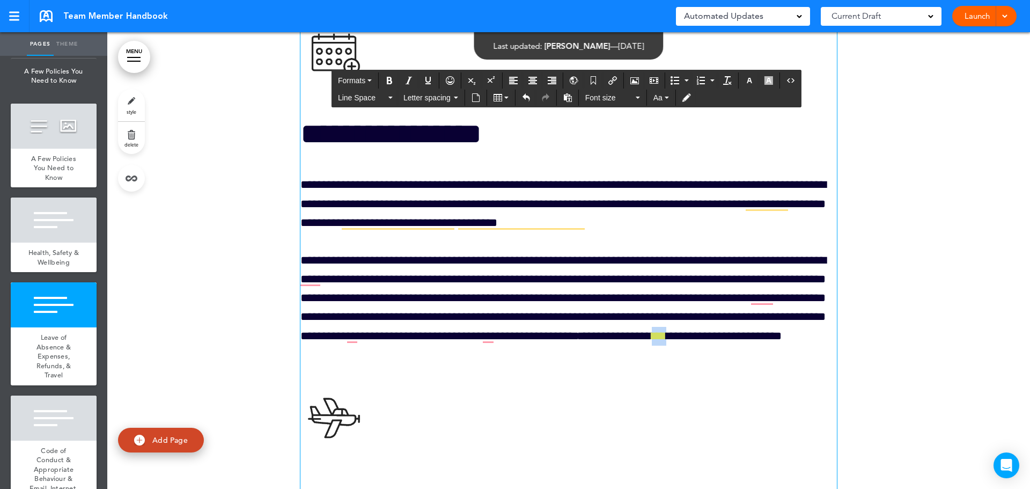
drag, startPoint x: 341, startPoint y: 407, endPoint x: 362, endPoint y: 407, distance: 20.9
click at [652, 342] on span "***" at bounding box center [659, 336] width 14 height 12
click at [769, 80] on icon "button" at bounding box center [768, 80] width 9 height 9
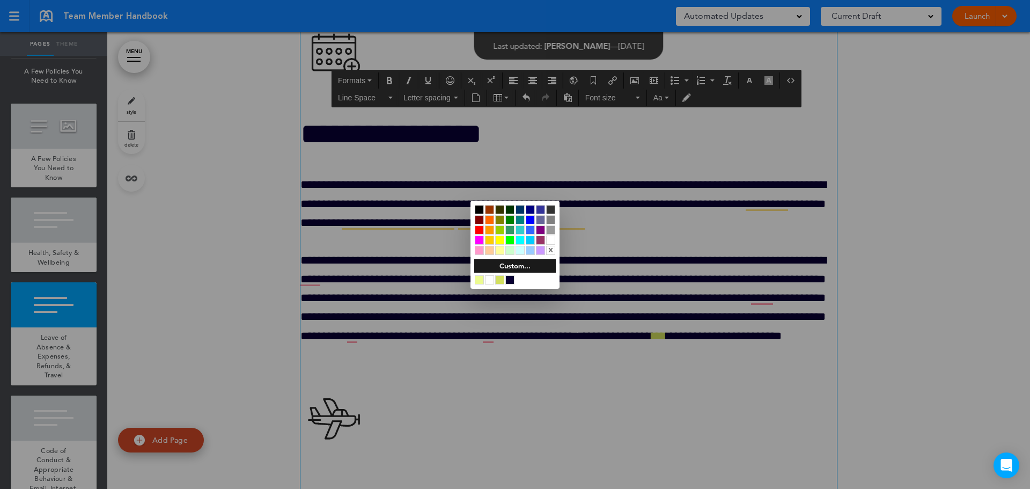
click at [508, 278] on div at bounding box center [509, 279] width 9 height 9
click at [471, 412] on div at bounding box center [515, 244] width 1030 height 489
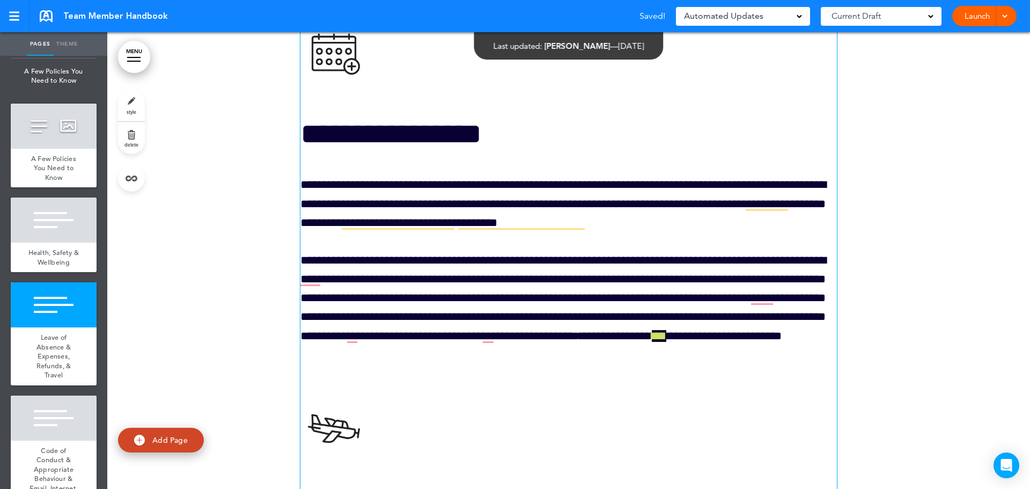
click at [478, 425] on div "**********" at bounding box center [568, 345] width 536 height 653
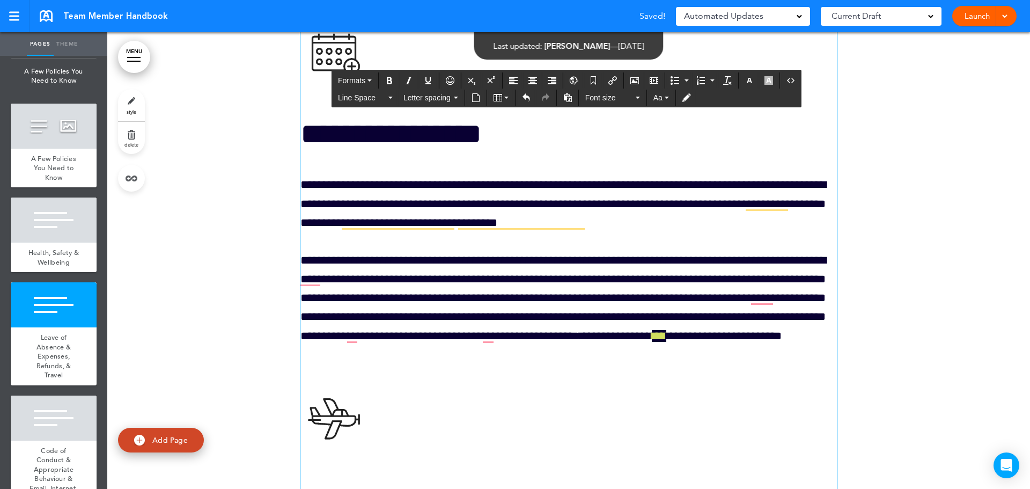
drag, startPoint x: 355, startPoint y: 425, endPoint x: 614, endPoint y: 445, distance: 259.3
click at [361, 425] on div "**********" at bounding box center [568, 345] width 536 height 653
click at [526, 97] on icon "Undo" at bounding box center [526, 97] width 9 height 9
click at [747, 78] on icon "button" at bounding box center [749, 80] width 9 height 9
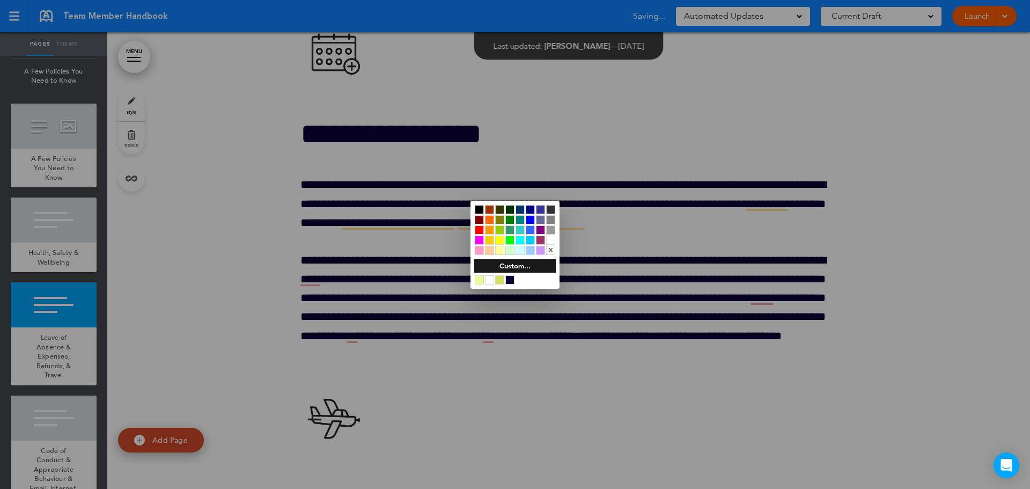
click at [509, 278] on div at bounding box center [509, 279] width 9 height 9
click at [467, 418] on div at bounding box center [515, 244] width 1030 height 489
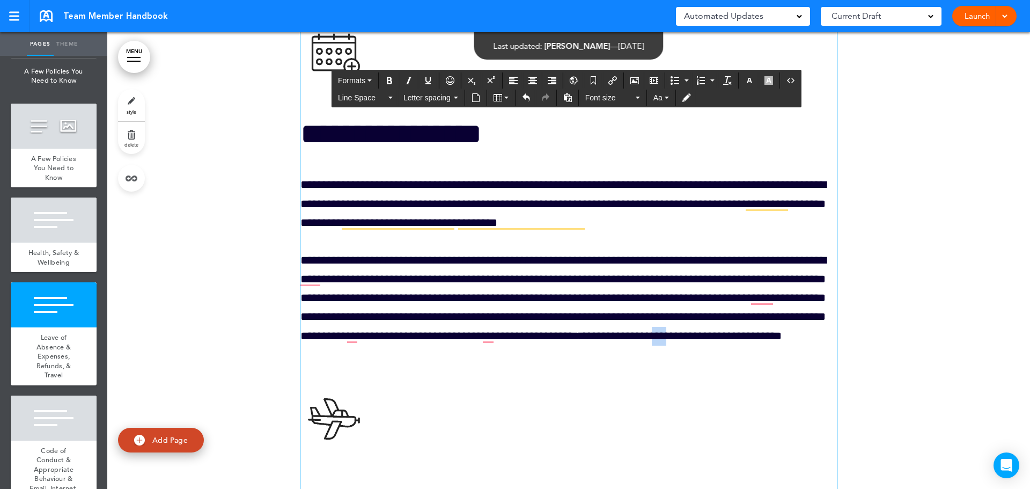
drag, startPoint x: 341, startPoint y: 407, endPoint x: 360, endPoint y: 407, distance: 19.3
click at [360, 364] on p "**********" at bounding box center [568, 307] width 536 height 113
click at [769, 79] on icon "button" at bounding box center [768, 80] width 9 height 9
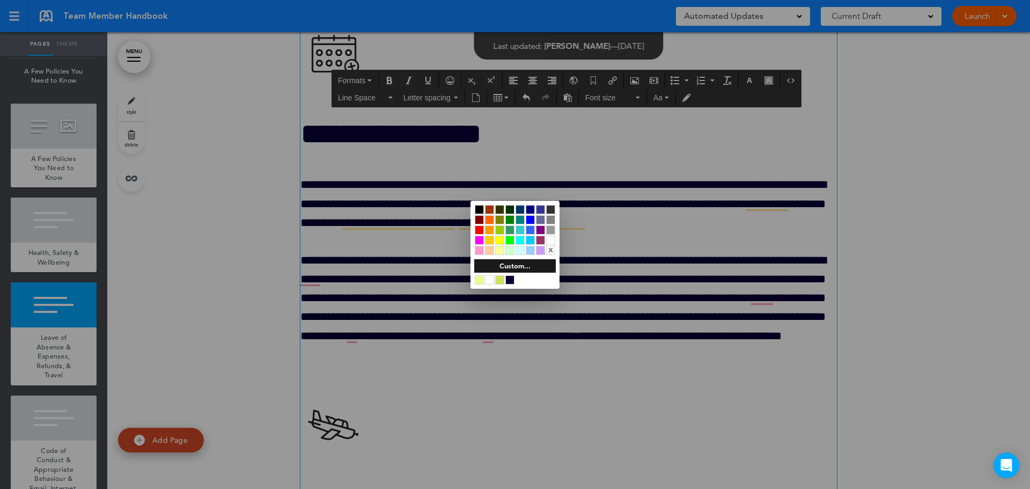
click at [500, 279] on div at bounding box center [499, 279] width 9 height 9
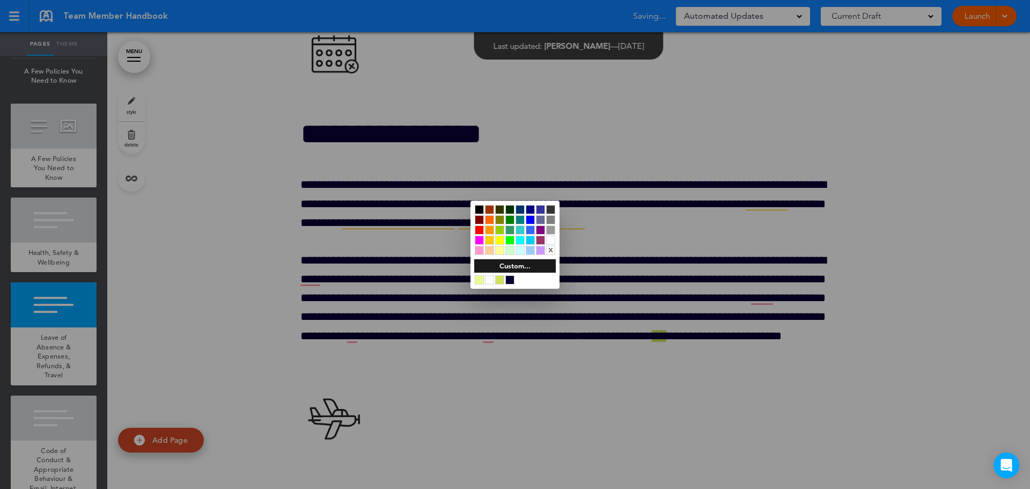
click at [468, 440] on div at bounding box center [515, 244] width 1030 height 489
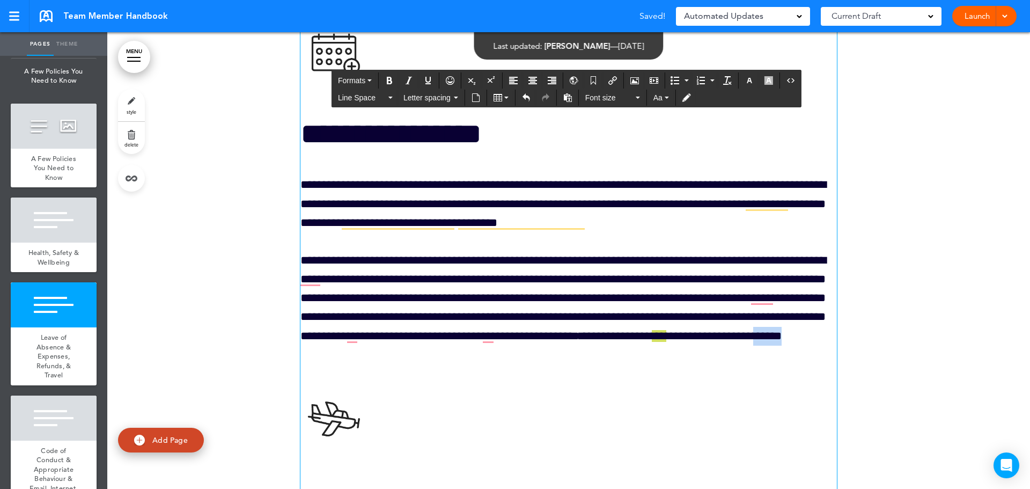
drag, startPoint x: 448, startPoint y: 403, endPoint x: 480, endPoint y: 403, distance: 32.2
click at [480, 364] on p "**********" at bounding box center [568, 307] width 536 height 113
click at [769, 82] on icon "button" at bounding box center [768, 80] width 9 height 9
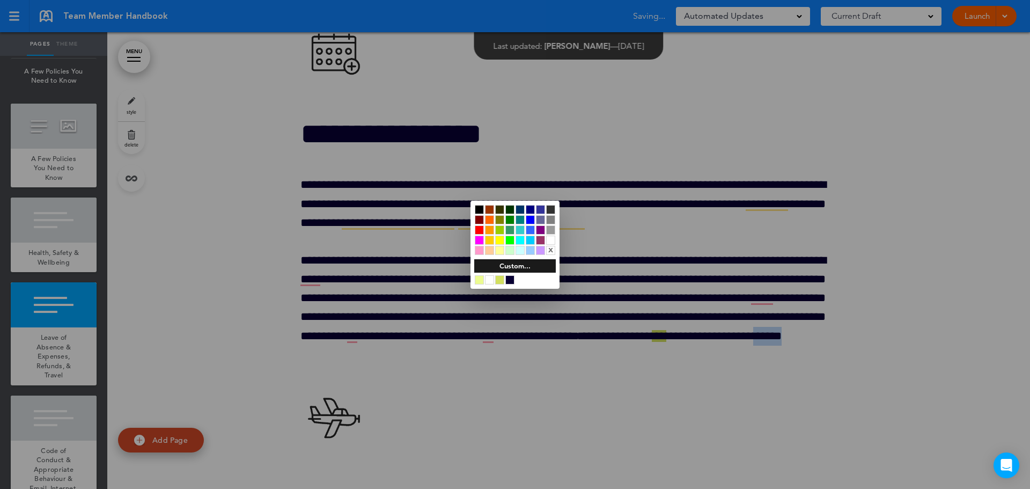
click at [476, 279] on div at bounding box center [479, 279] width 9 height 9
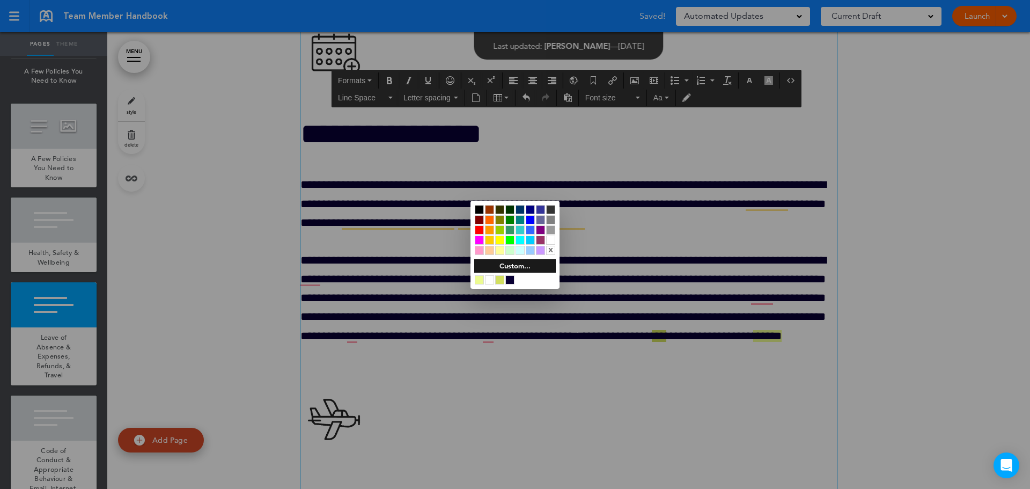
click at [527, 423] on div at bounding box center [515, 244] width 1030 height 489
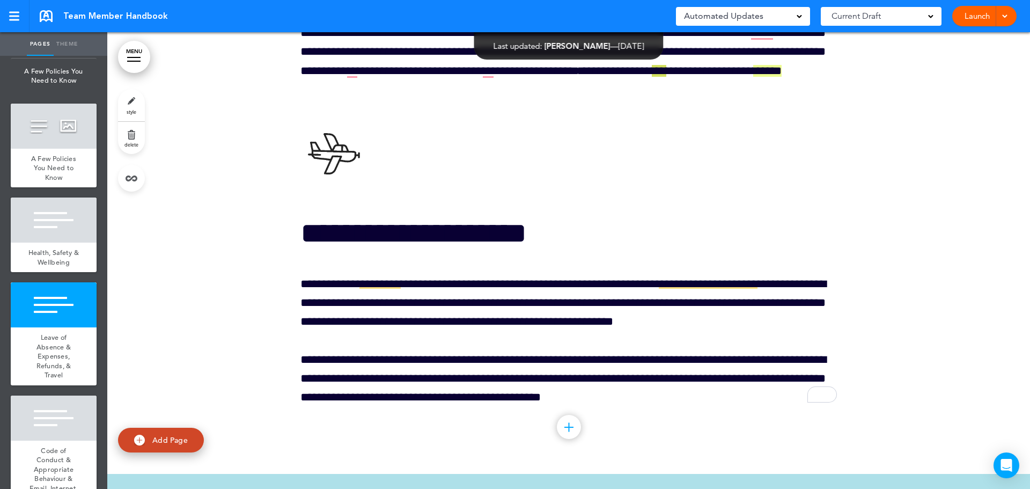
scroll to position [25677, 0]
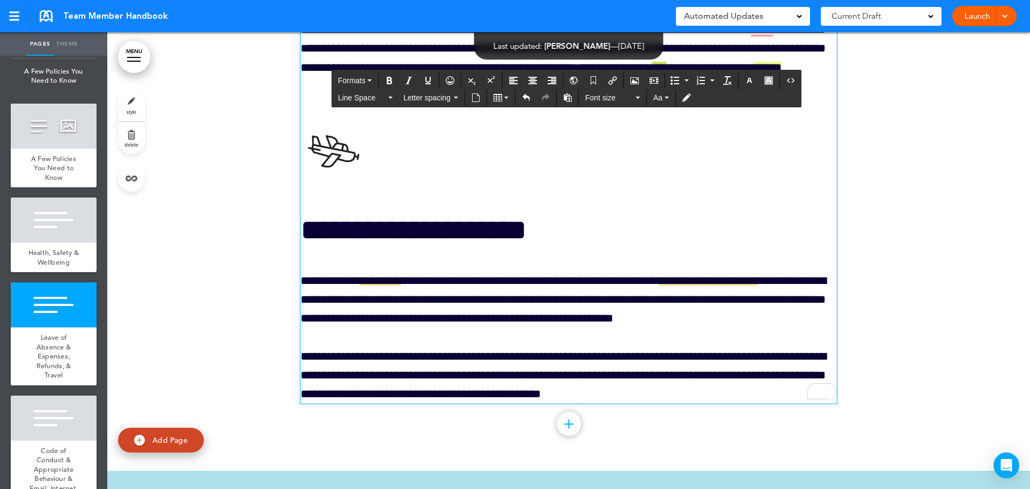
click at [387, 169] on h1 "To enrich screen reader interactions, please activate Accessibility in Grammarl…" at bounding box center [568, 151] width 536 height 73
click at [652, 73] on span "***" at bounding box center [659, 68] width 14 height 12
drag, startPoint x: 342, startPoint y: 139, endPoint x: 360, endPoint y: 138, distance: 18.8
click at [652, 73] on span "***" at bounding box center [659, 68] width 14 height 12
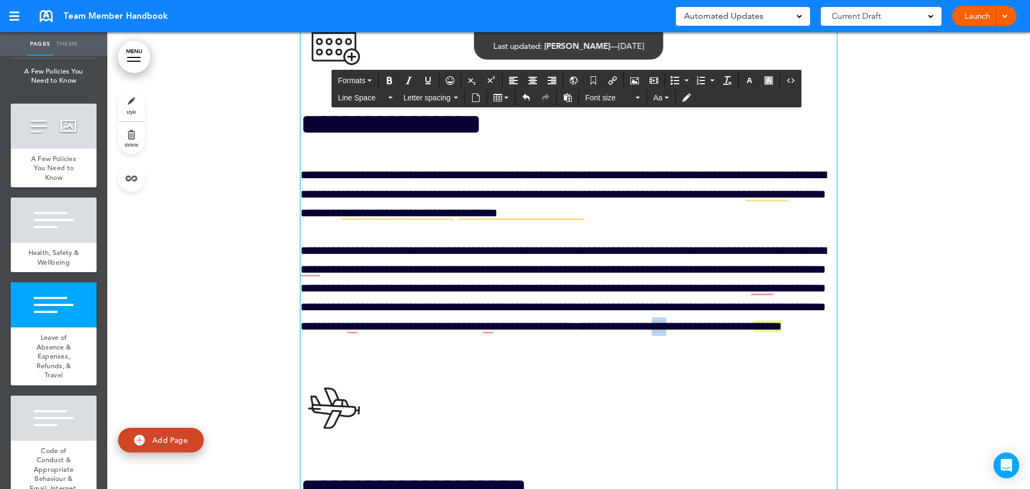
scroll to position [25409, 0]
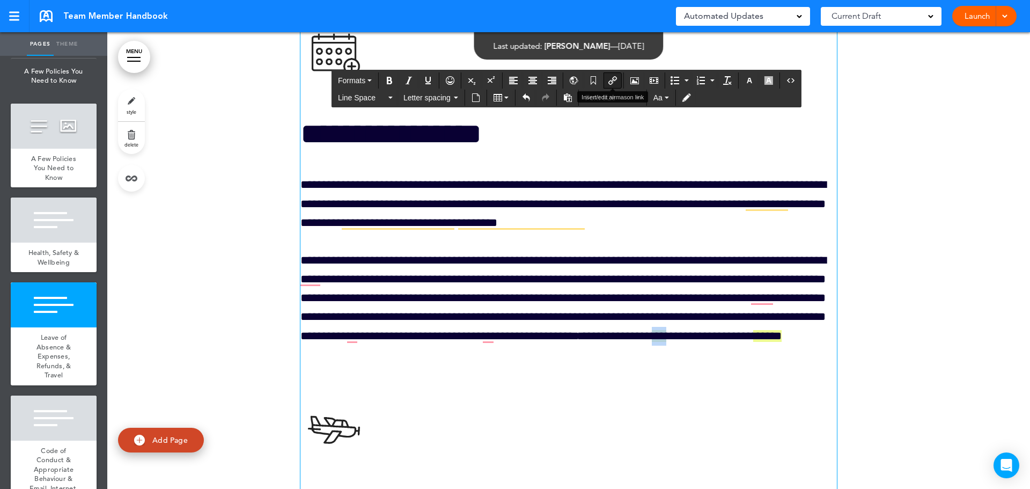
click at [612, 80] on icon "Insert/edit airmason link" at bounding box center [612, 80] width 9 height 9
type input "***"
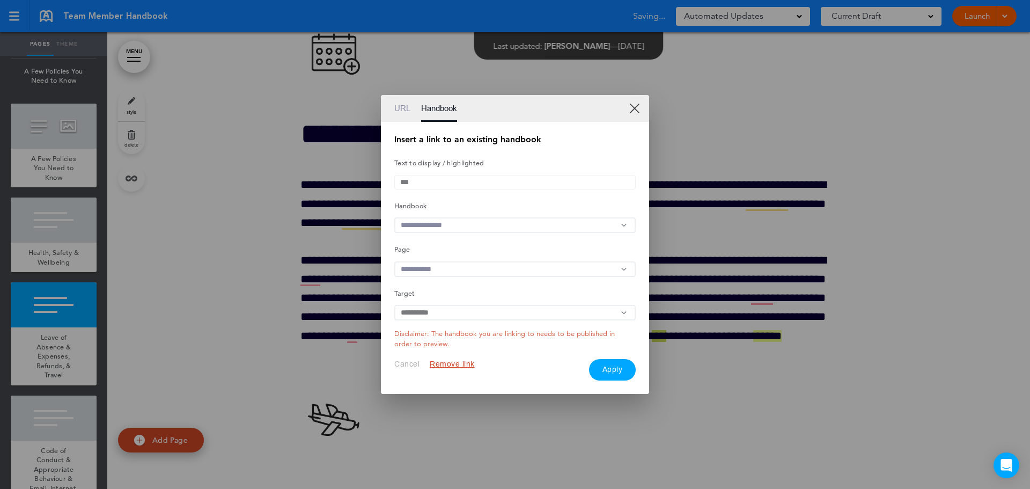
click at [443, 225] on input "text" at bounding box center [514, 225] width 241 height 16
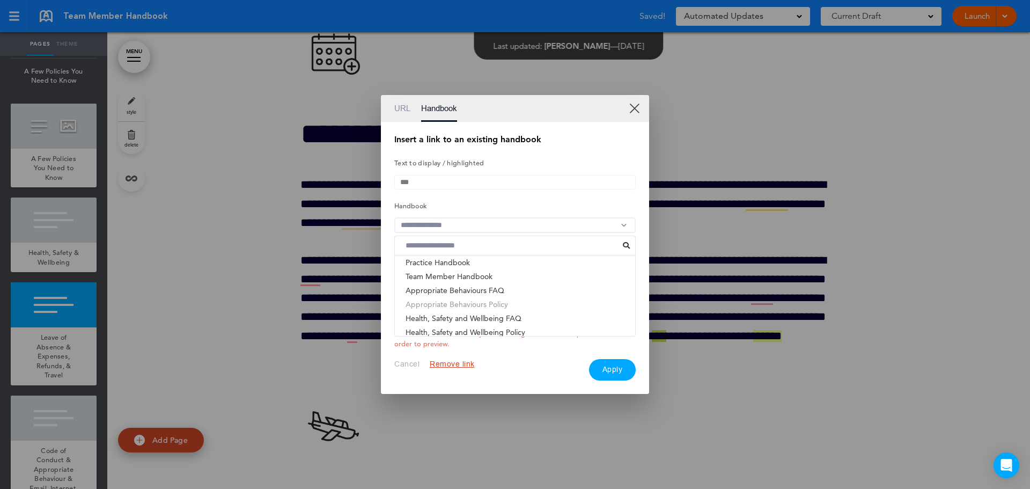
scroll to position [54, 0]
click at [476, 294] on li "Leave Policy and Procedure FAQ" at bounding box center [515, 292] width 240 height 14
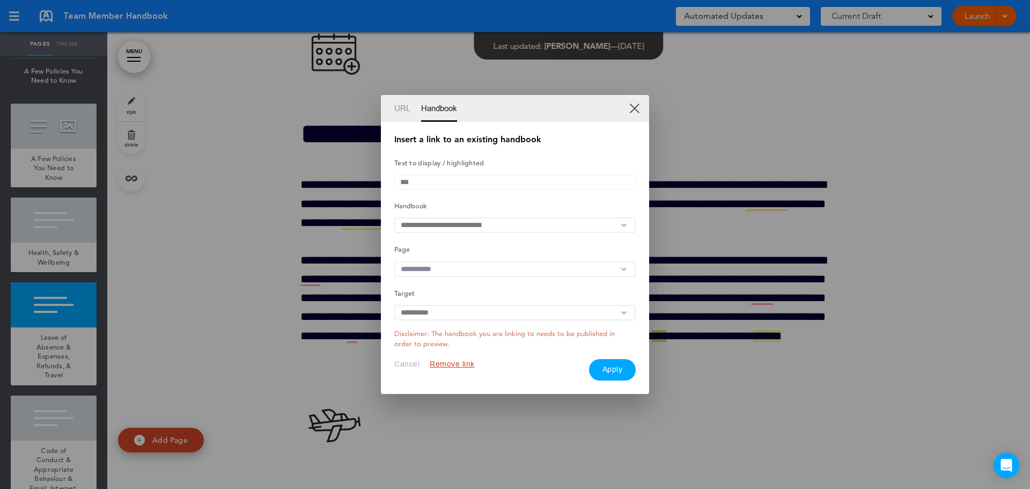
click at [608, 373] on button "Apply" at bounding box center [612, 369] width 47 height 21
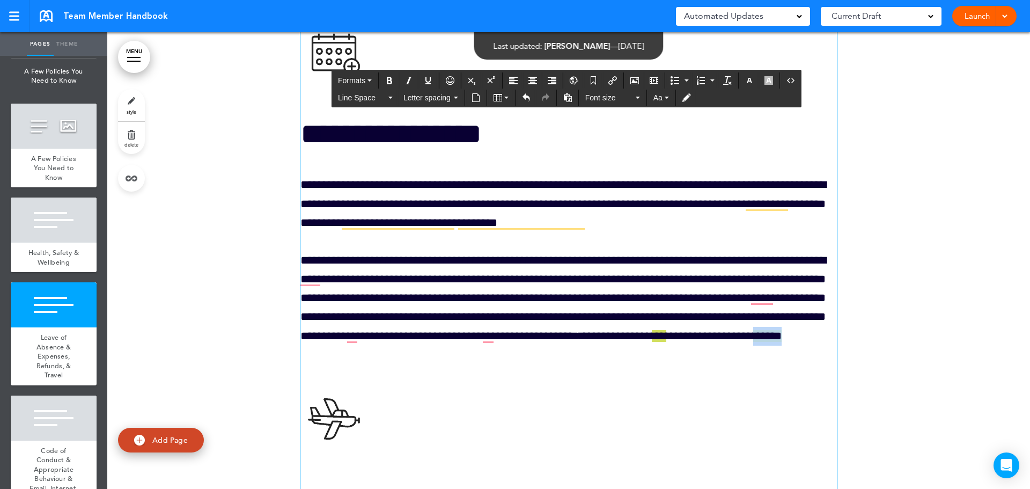
drag, startPoint x: 445, startPoint y: 405, endPoint x: 479, endPoint y: 404, distance: 34.4
click at [479, 364] on p "**********" at bounding box center [568, 307] width 536 height 113
click at [611, 81] on icon "Insert/edit airmason link" at bounding box center [612, 80] width 9 height 9
type input "******"
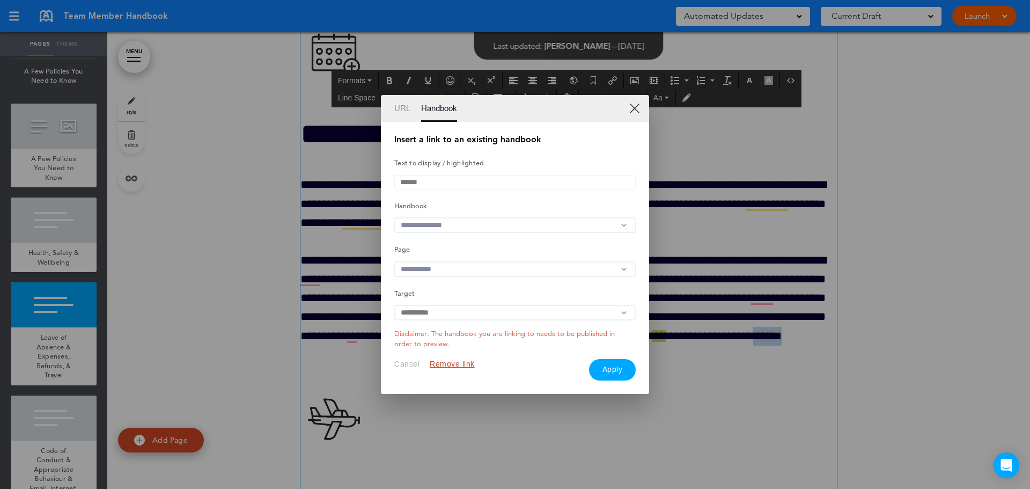
click at [460, 224] on input "text" at bounding box center [514, 225] width 241 height 16
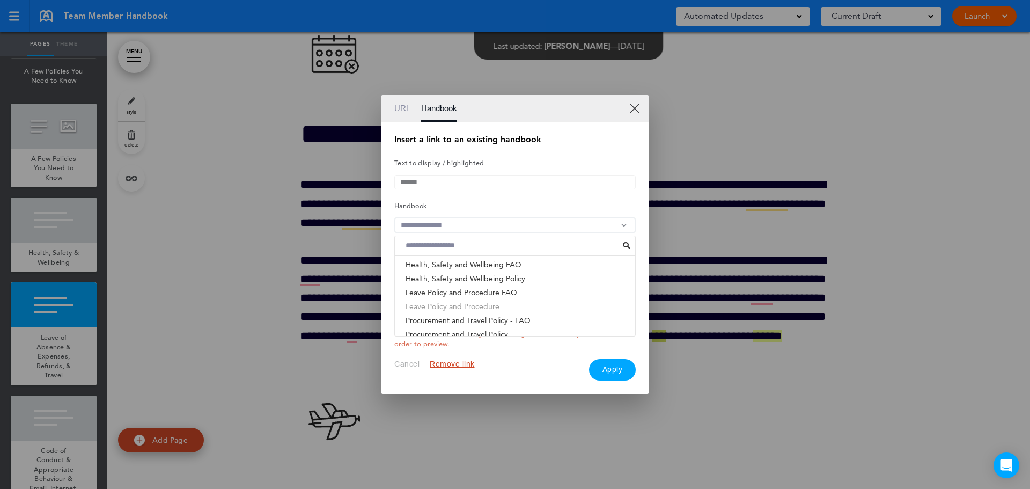
click at [484, 308] on li "Leave Policy and Procedure" at bounding box center [515, 306] width 240 height 14
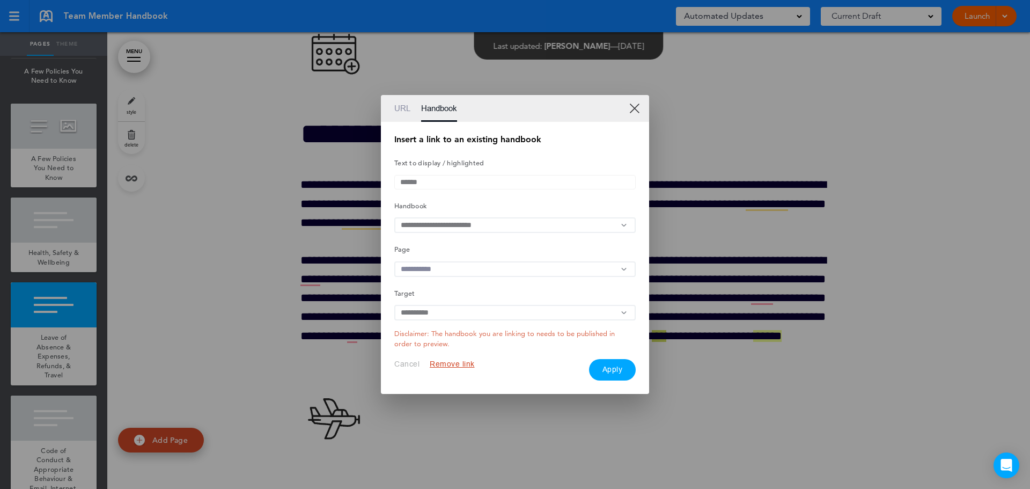
click at [619, 372] on button "Apply" at bounding box center [612, 369] width 47 height 21
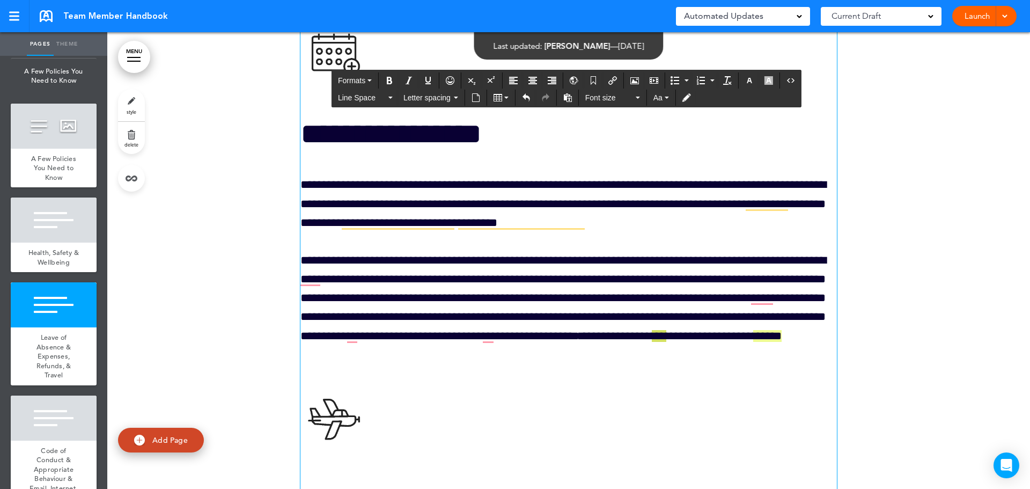
click at [652, 342] on span "***" at bounding box center [659, 336] width 14 height 12
click at [612, 78] on icon "Insert/edit airmason link" at bounding box center [612, 80] width 9 height 9
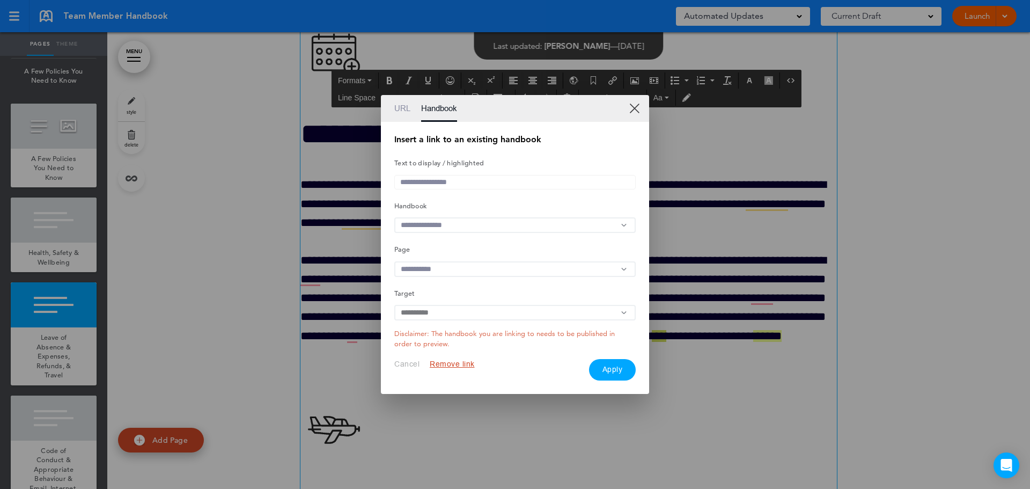
click at [559, 225] on input "text" at bounding box center [514, 225] width 241 height 16
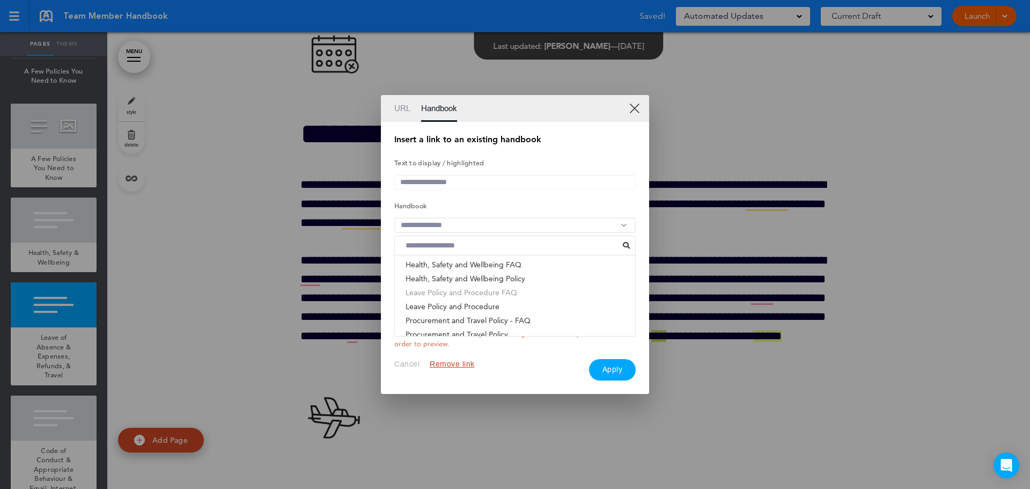
click at [487, 294] on li "Leave Policy and Procedure FAQ" at bounding box center [515, 292] width 240 height 14
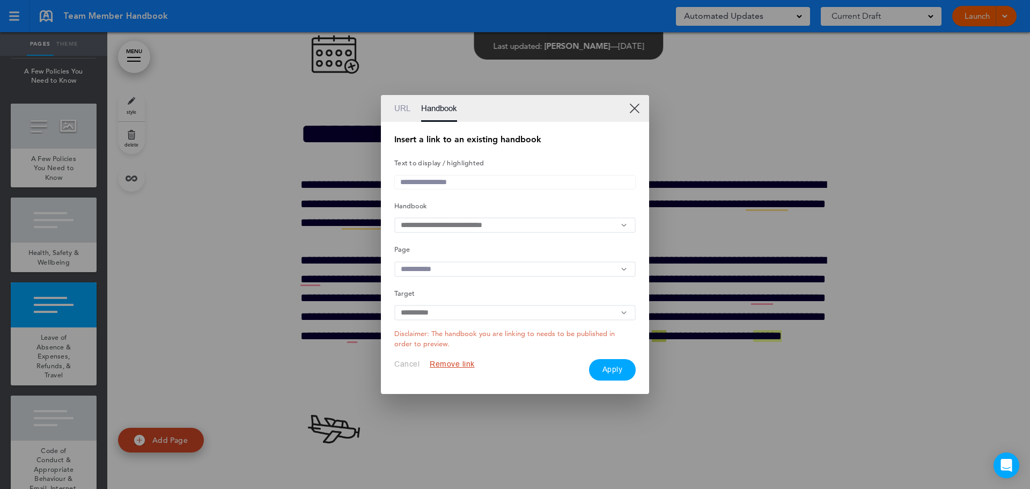
click at [468, 270] on input "text" at bounding box center [514, 269] width 241 height 16
click at [494, 307] on li "Leave Policy and Procedure - FAQ" at bounding box center [515, 306] width 240 height 14
click at [453, 317] on input "text" at bounding box center [514, 313] width 241 height 16
click at [443, 335] on li "New Window" at bounding box center [515, 330] width 240 height 14
click at [609, 368] on button "Apply" at bounding box center [612, 369] width 47 height 21
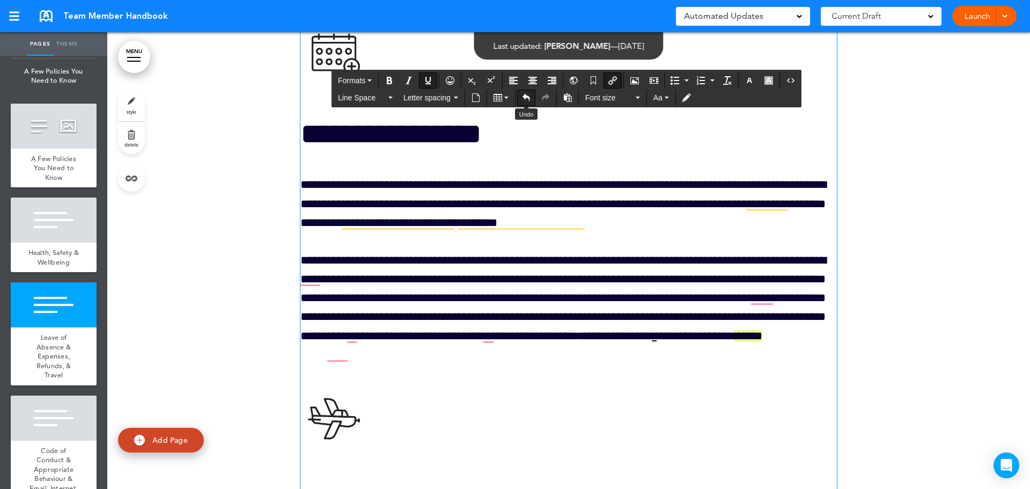
click at [526, 93] on icon "Undo" at bounding box center [526, 97] width 9 height 9
click at [471, 422] on div "**********" at bounding box center [568, 345] width 536 height 653
click at [748, 342] on span "******" at bounding box center [762, 336] width 28 height 12
click at [612, 80] on icon "Insert/edit airmason link" at bounding box center [612, 80] width 9 height 9
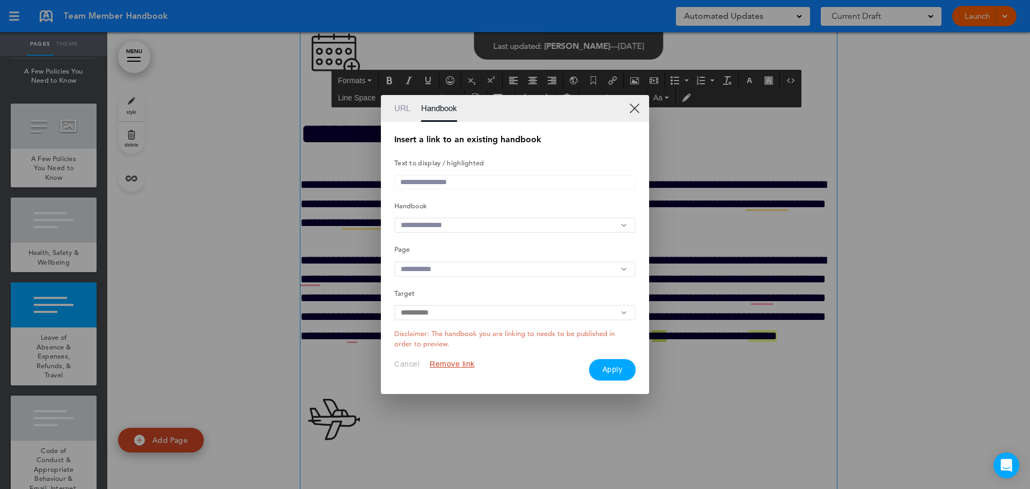
click at [501, 220] on input "text" at bounding box center [514, 225] width 241 height 16
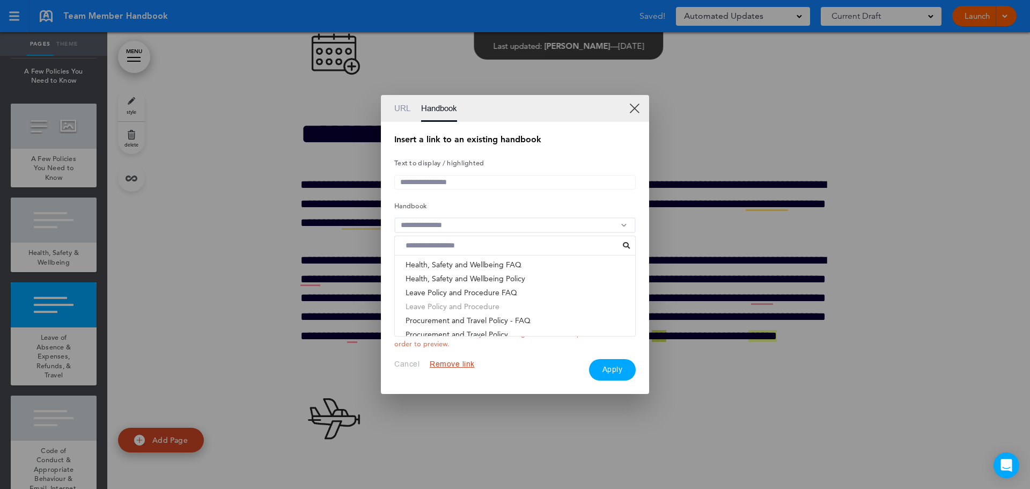
click at [487, 311] on li "Leave Policy and Procedure" at bounding box center [515, 306] width 240 height 14
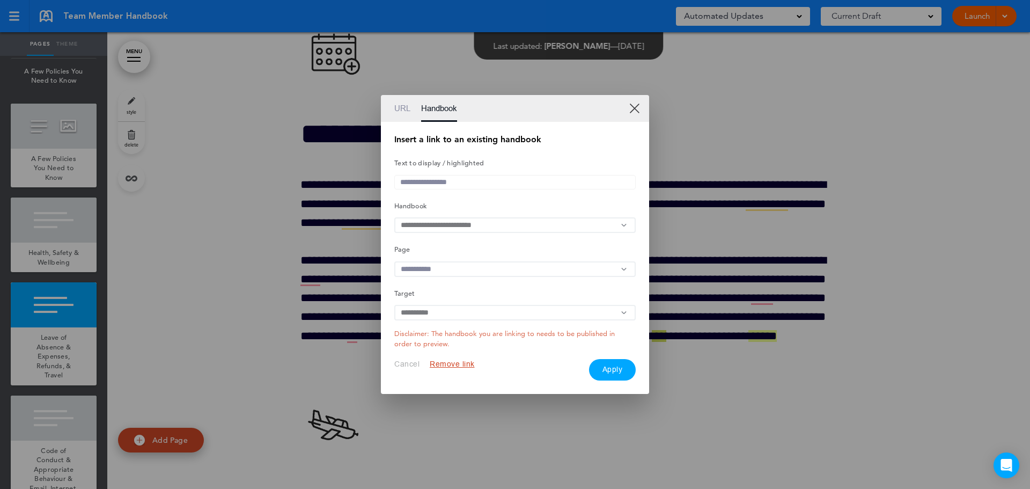
click at [455, 268] on input "text" at bounding box center [514, 269] width 241 height 16
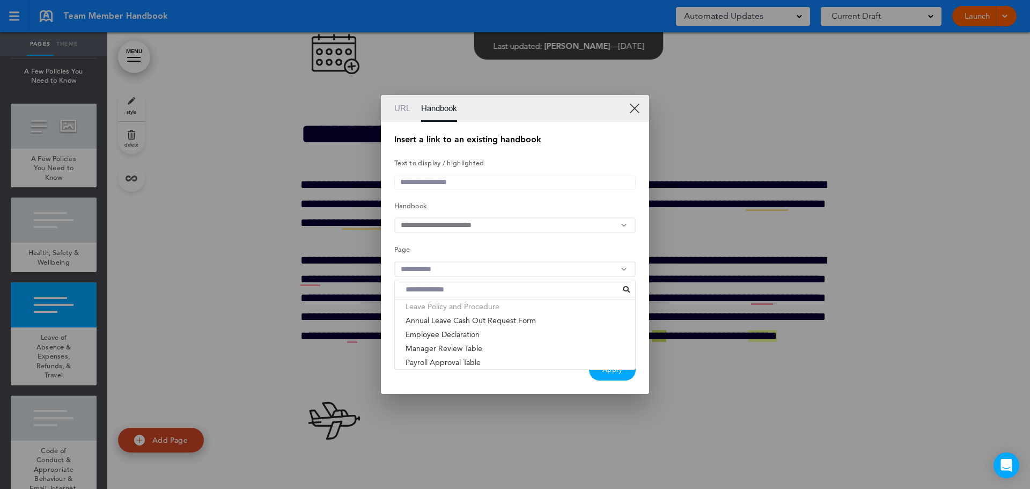
click at [456, 311] on li "Leave Policy and Procedure" at bounding box center [515, 306] width 240 height 14
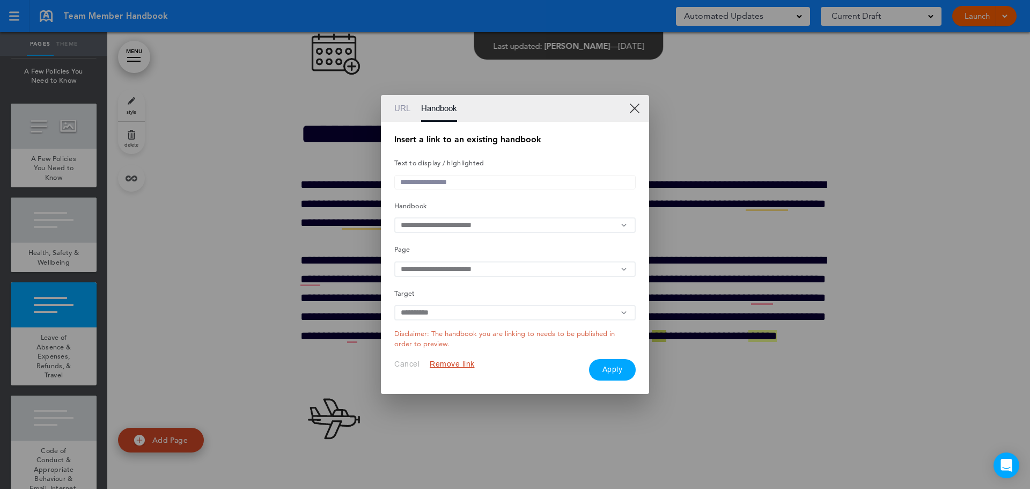
click at [617, 370] on button "Apply" at bounding box center [612, 369] width 47 height 21
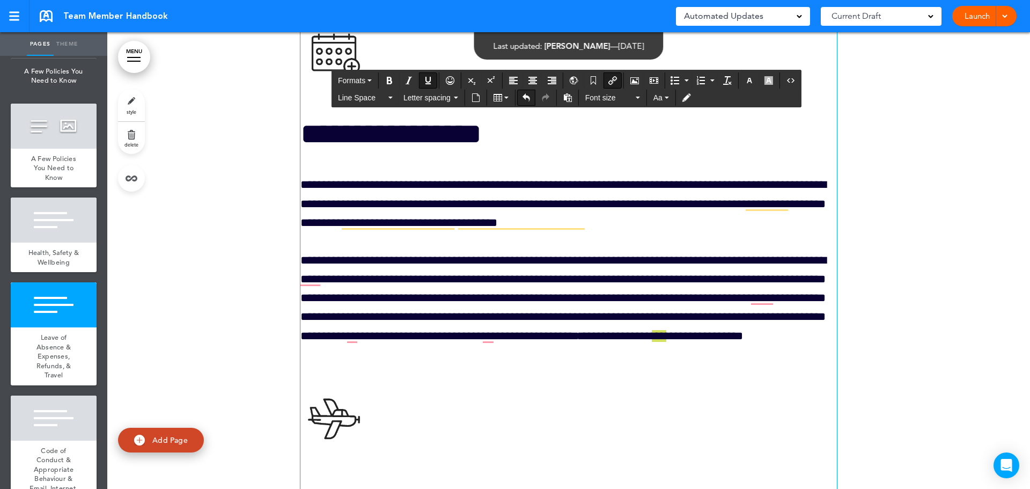
click at [526, 97] on icon "Undo" at bounding box center [526, 97] width 9 height 9
click at [565, 439] on h1 "To enrich screen reader interactions, please activate Accessibility in Grammarl…" at bounding box center [568, 419] width 536 height 73
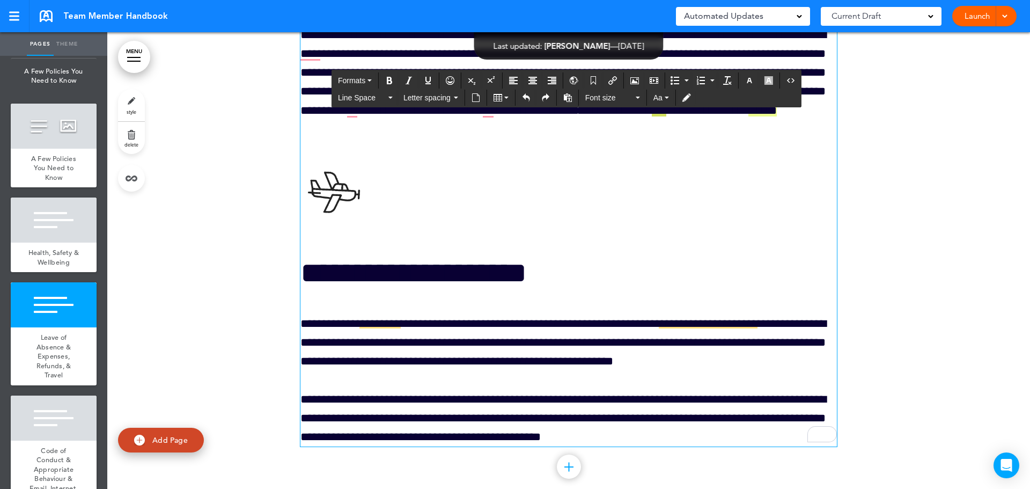
scroll to position [25623, 0]
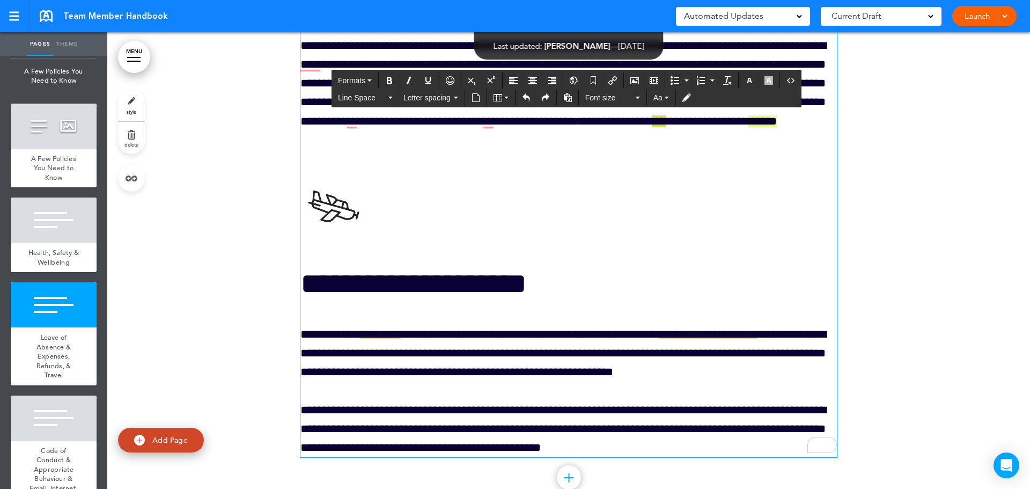
click at [462, 242] on h1 "To enrich screen reader interactions, please activate Accessibility in Grammarl…" at bounding box center [568, 204] width 536 height 73
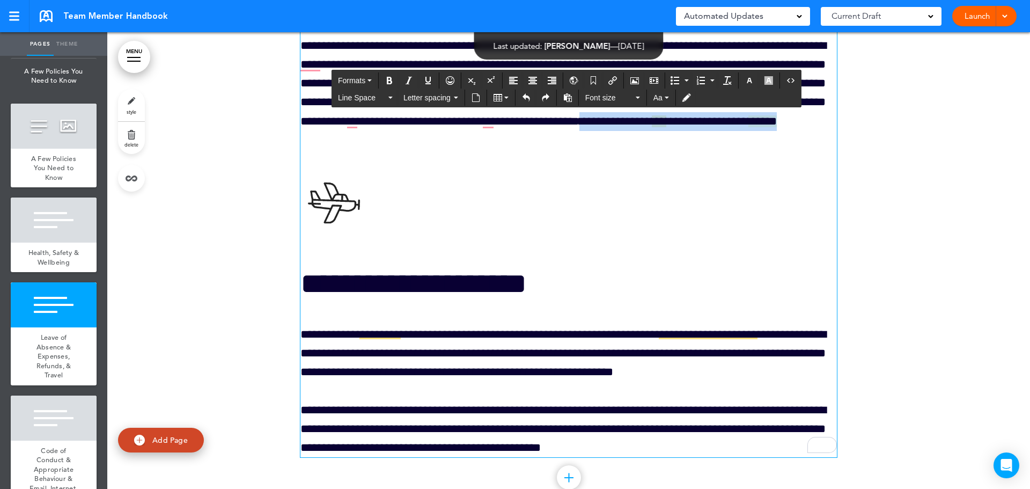
drag, startPoint x: 789, startPoint y: 169, endPoint x: 803, endPoint y: 188, distance: 24.1
click at [803, 150] on p "**********" at bounding box center [568, 92] width 536 height 113
copy p "***** **** *** *** * ***** **** *** ******"
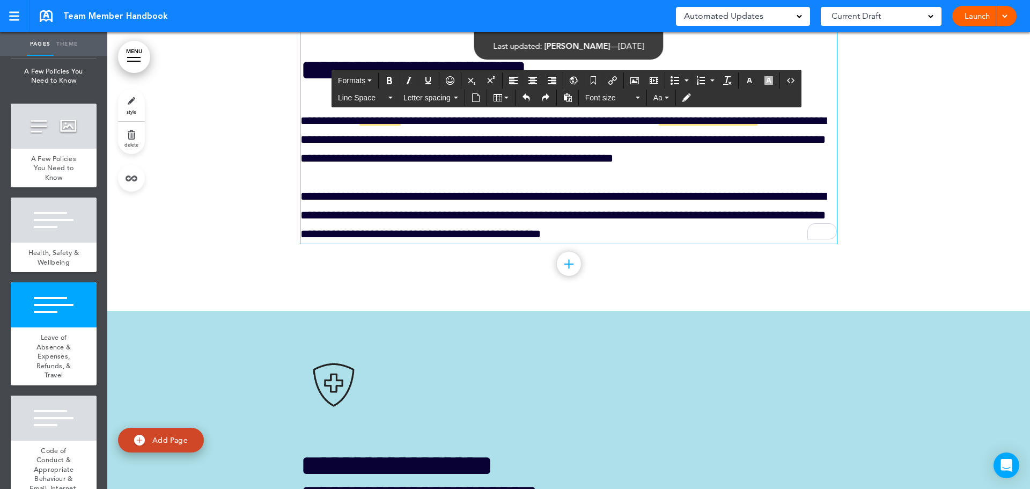
scroll to position [25891, 0]
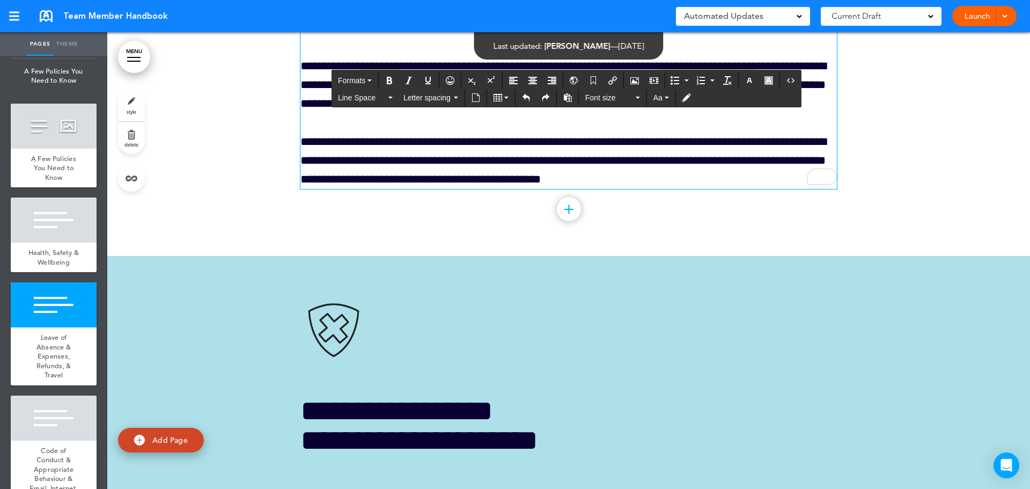
click at [711, 189] on p "**********" at bounding box center [568, 160] width 536 height 57
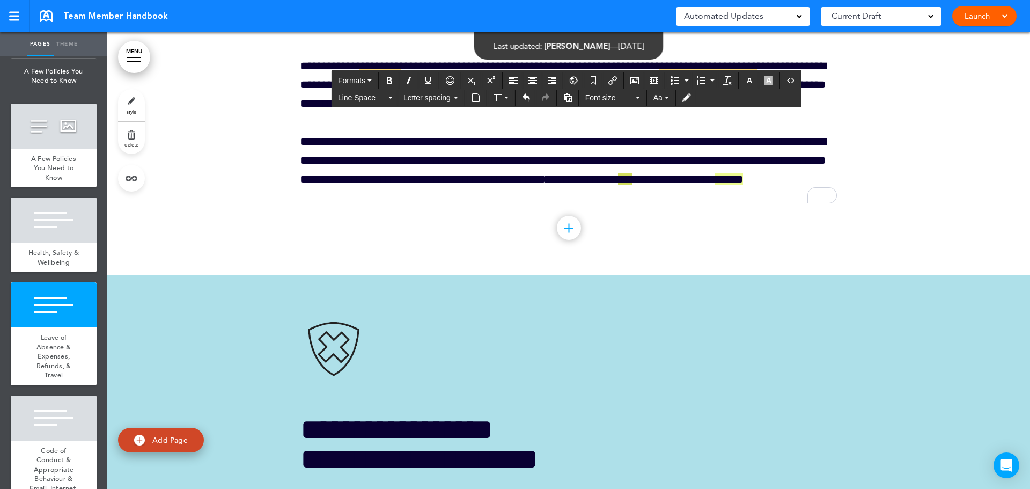
click at [770, 208] on p "**********" at bounding box center [568, 170] width 536 height 76
click at [632, 185] on span "***" at bounding box center [625, 179] width 14 height 12
click at [616, 77] on icon "Insert/edit airmason link" at bounding box center [612, 80] width 9 height 9
type input "***"
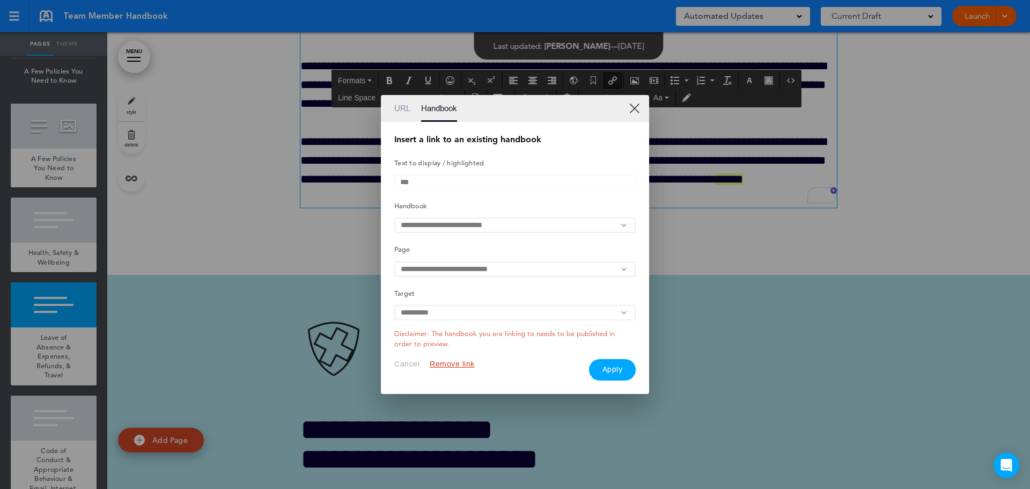
click at [469, 227] on input "text" at bounding box center [514, 225] width 241 height 16
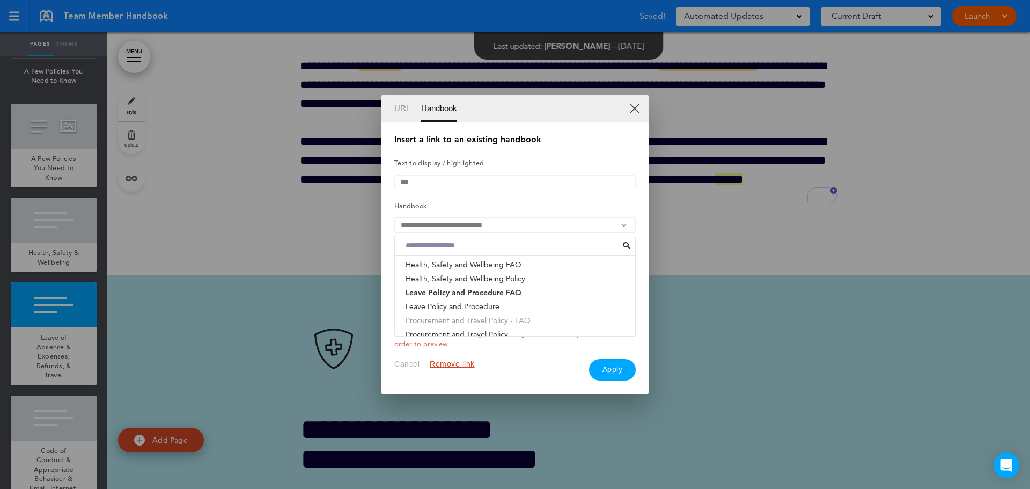
click at [488, 324] on li "Procurement and Travel Policy - FAQ" at bounding box center [515, 320] width 240 height 14
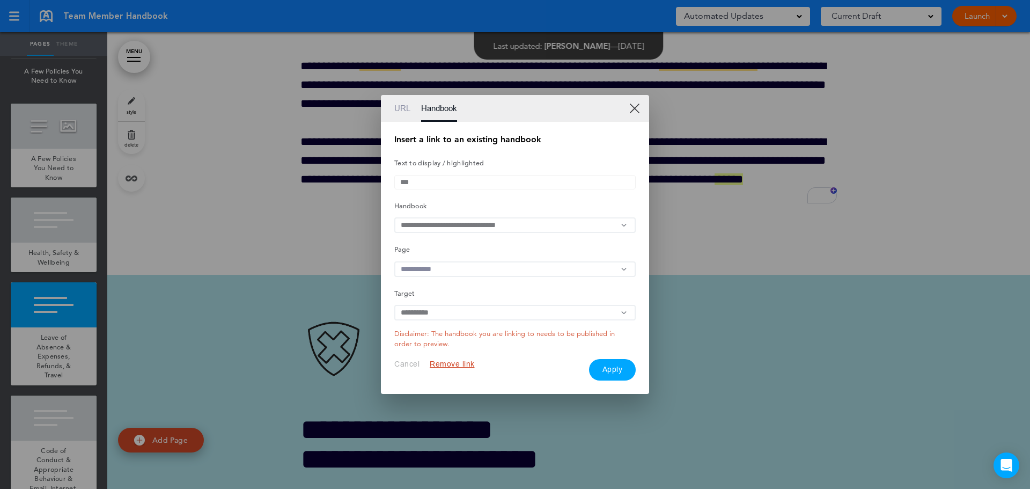
click at [507, 268] on input "text" at bounding box center [514, 269] width 241 height 16
click at [450, 313] on li "Procurement and Travel Policy - FAQ" at bounding box center [515, 306] width 240 height 14
click at [602, 371] on button "Apply" at bounding box center [612, 369] width 47 height 21
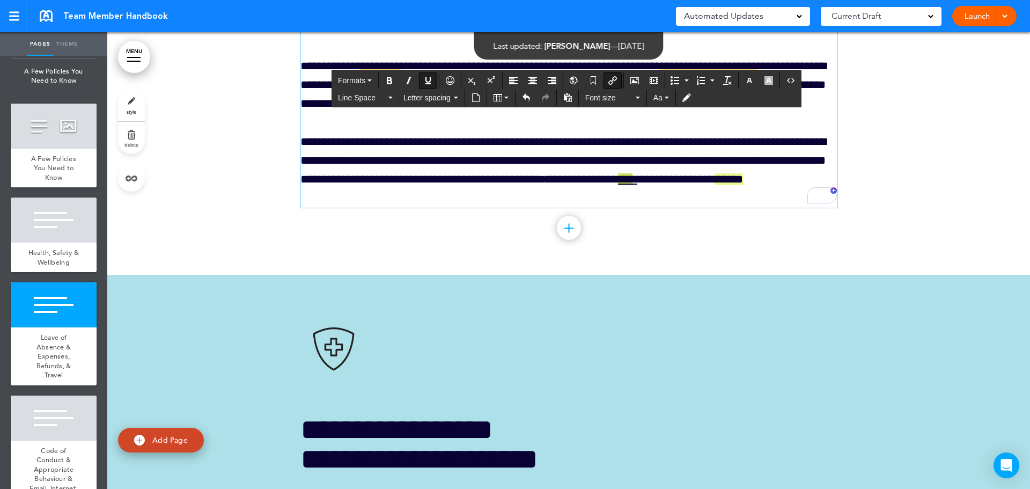
click at [714, 185] on link "******" at bounding box center [728, 179] width 28 height 12
click at [617, 77] on icon "Insert/edit airmason link" at bounding box center [612, 80] width 9 height 9
type input "******"
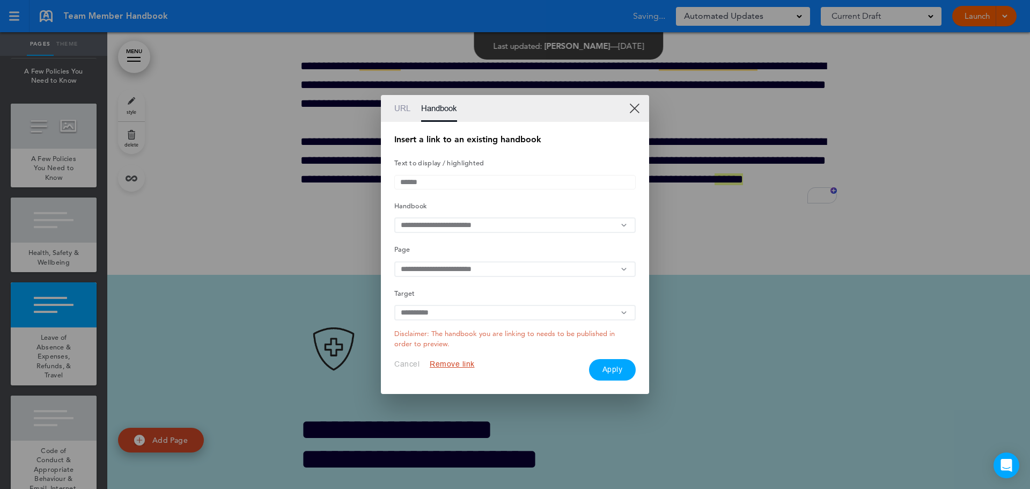
click at [464, 224] on input "text" at bounding box center [514, 225] width 241 height 16
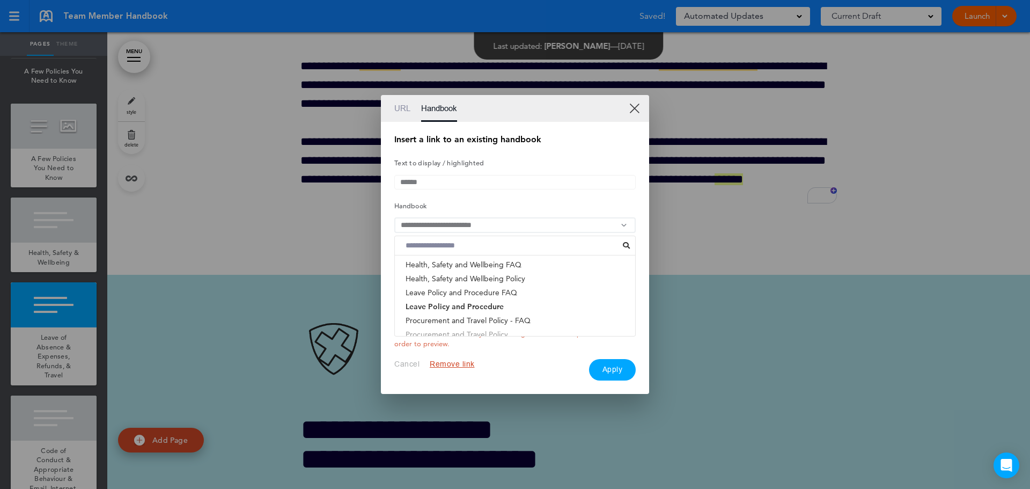
click at [469, 335] on li "Procurement and Travel Policy" at bounding box center [515, 334] width 240 height 14
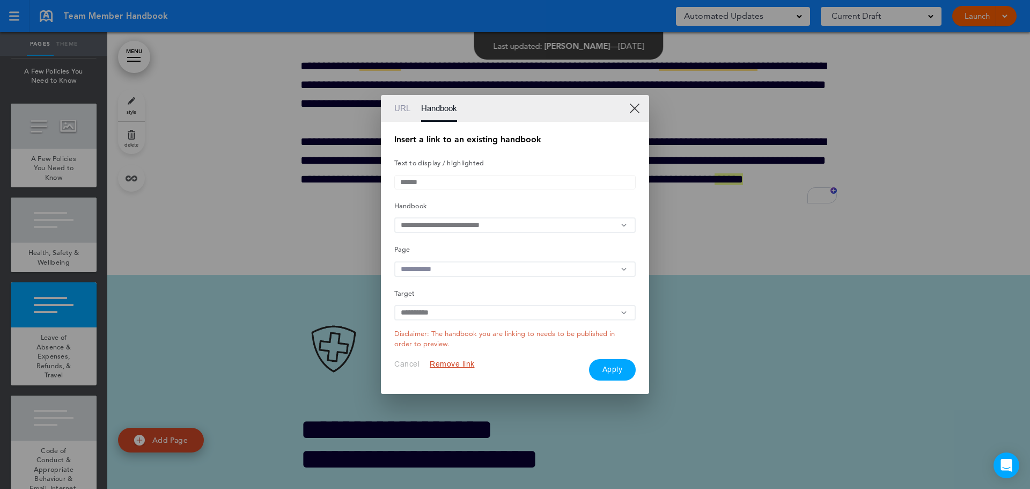
click at [430, 272] on input "text" at bounding box center [514, 269] width 241 height 16
click at [423, 309] on li "Procurement Policy" at bounding box center [515, 306] width 240 height 14
click at [609, 374] on button "Apply" at bounding box center [612, 369] width 47 height 21
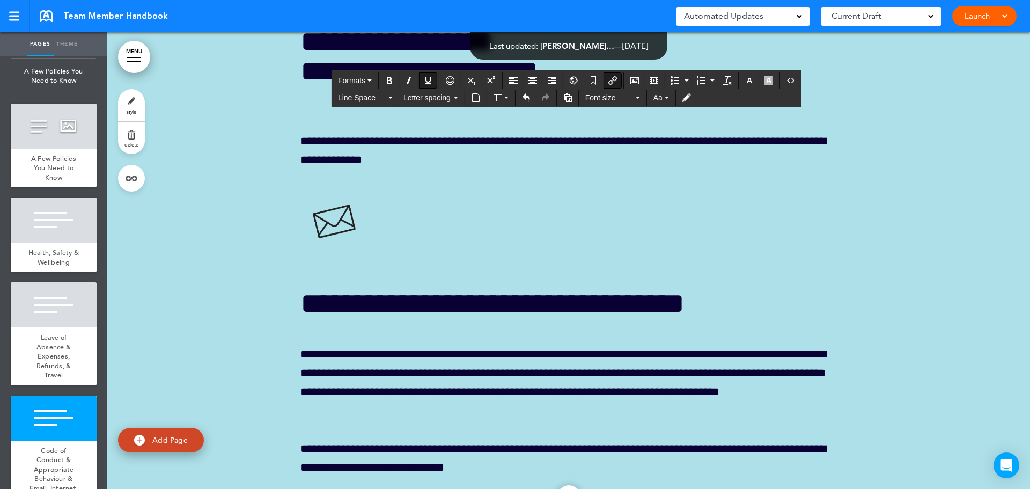
scroll to position [26267, 0]
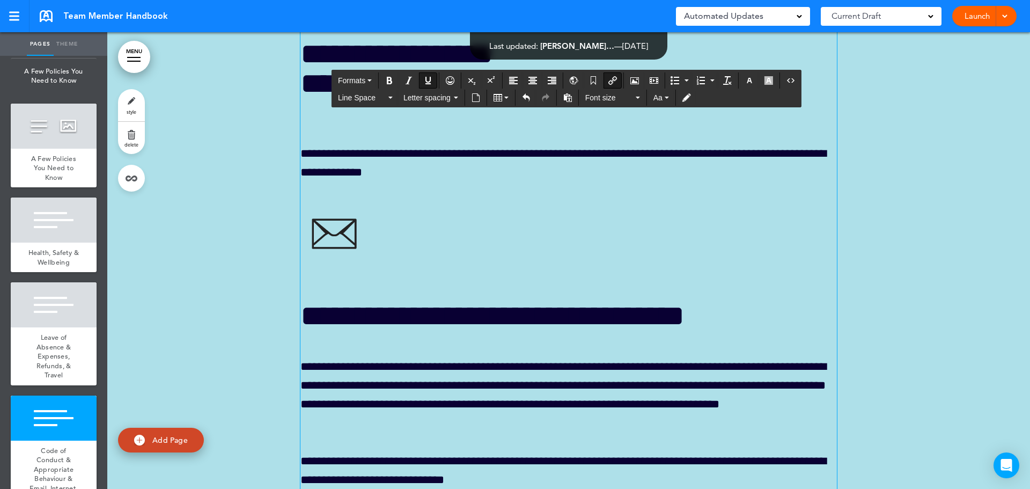
click at [457, 182] on p "**********" at bounding box center [568, 153] width 536 height 57
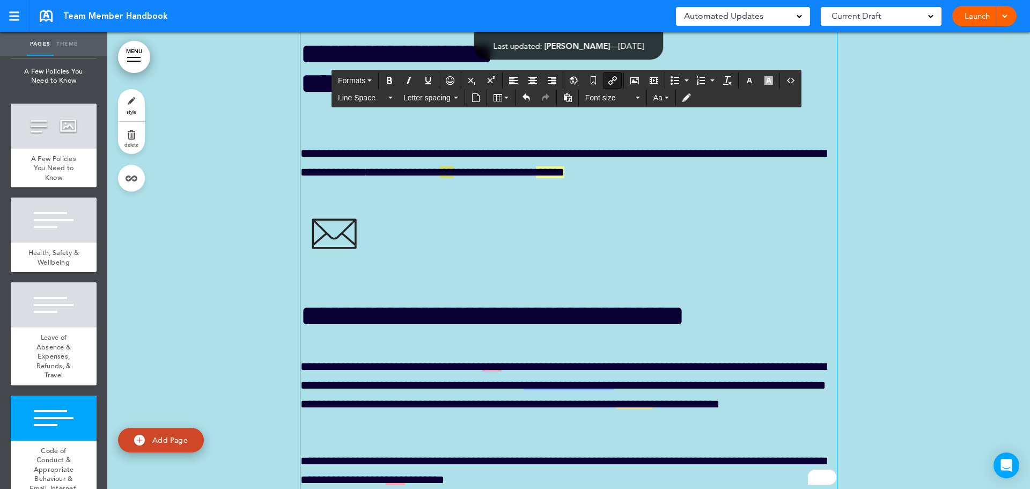
click at [454, 178] on span "***" at bounding box center [446, 172] width 14 height 12
click at [615, 79] on icon "Insert/edit airmason link" at bounding box center [612, 80] width 9 height 9
type input "***"
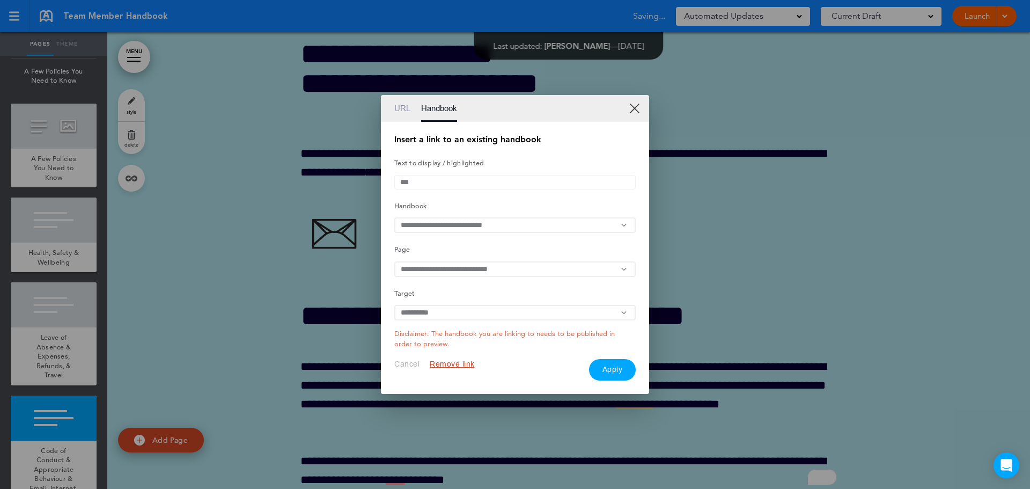
click at [501, 227] on input "text" at bounding box center [514, 225] width 241 height 16
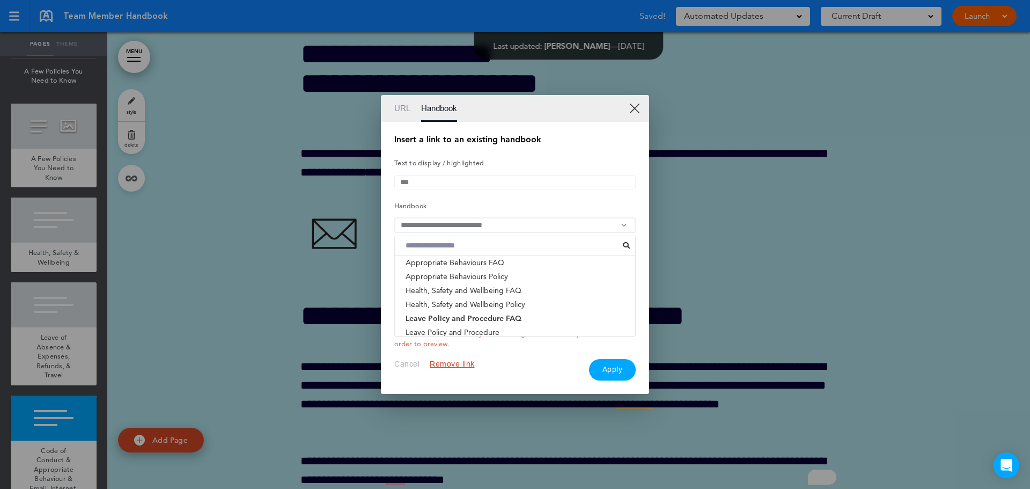
scroll to position [0, 0]
click at [465, 294] on li "Appropriate Behaviours FAQ" at bounding box center [515, 290] width 240 height 14
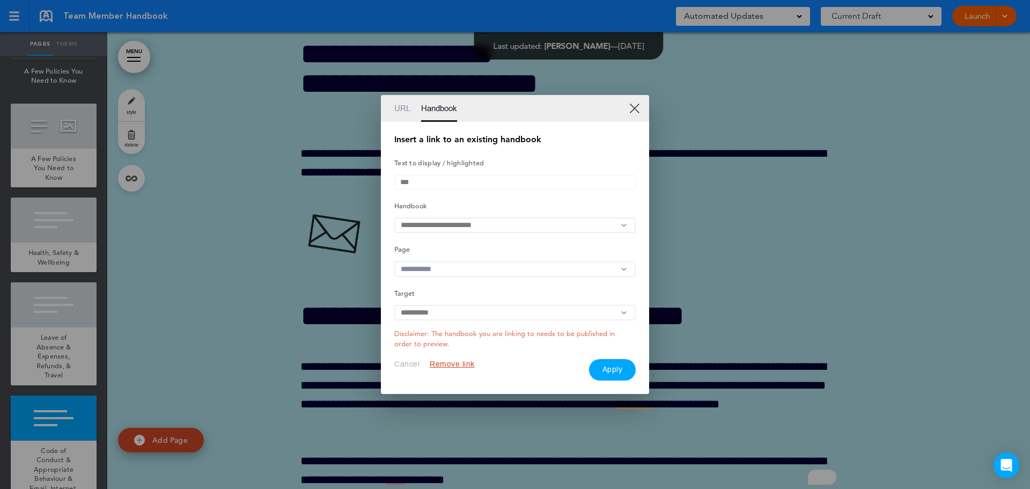
click at [477, 271] on input "text" at bounding box center [514, 269] width 241 height 16
click at [464, 313] on li "Workplace Behaviour Policy – FAQ" at bounding box center [515, 306] width 240 height 14
click at [612, 372] on button "Apply" at bounding box center [612, 369] width 47 height 21
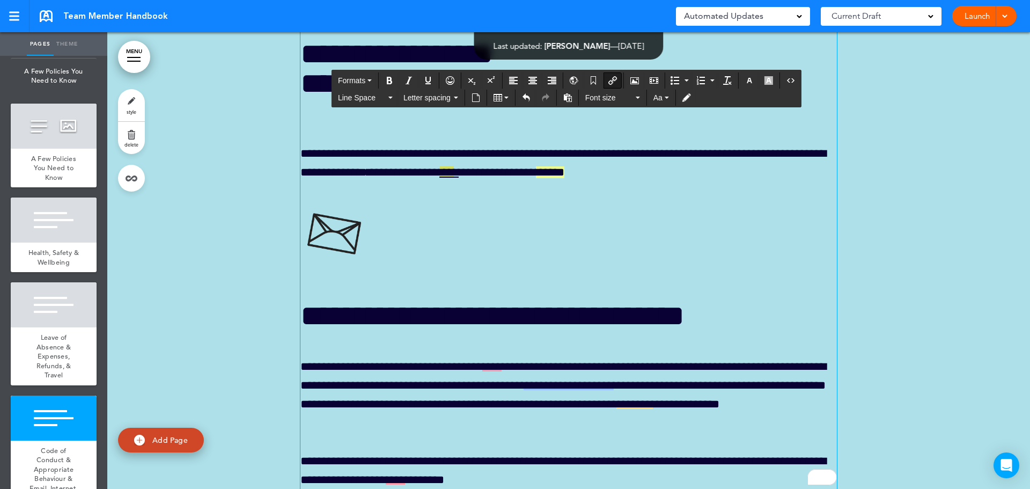
click at [564, 178] on link "******" at bounding box center [550, 172] width 28 height 12
click at [613, 80] on icon "Insert/edit airmason link" at bounding box center [612, 80] width 9 height 9
type input "******"
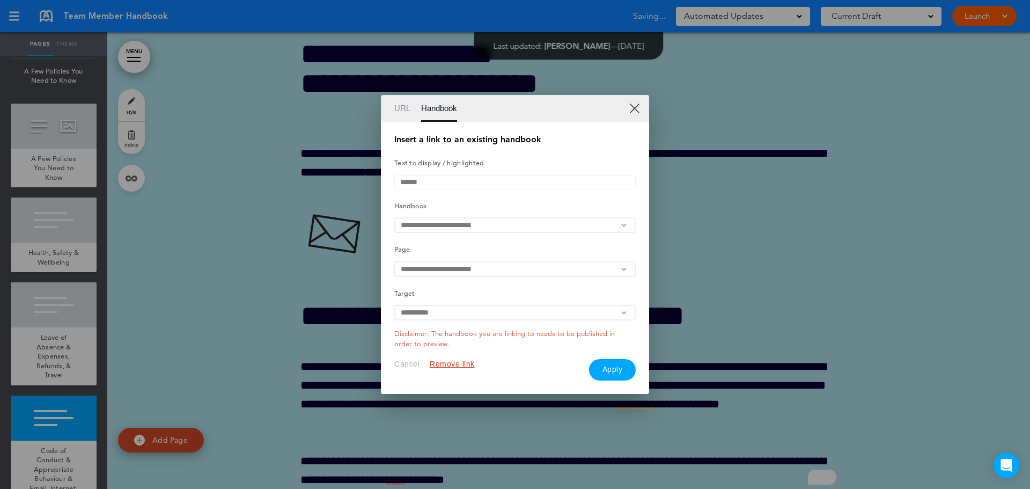
click at [487, 225] on input "text" at bounding box center [514, 225] width 241 height 16
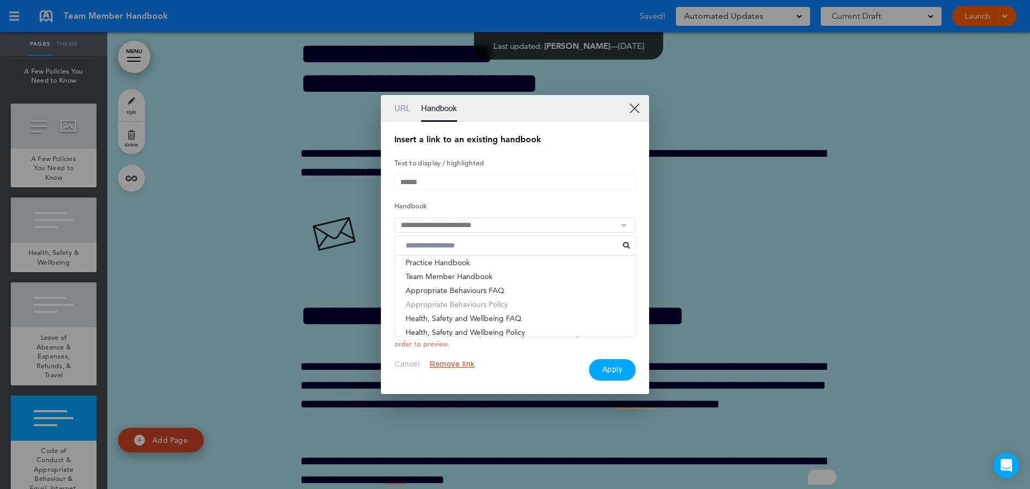
click at [457, 307] on li "Appropriate Behaviours Policy" at bounding box center [515, 304] width 240 height 14
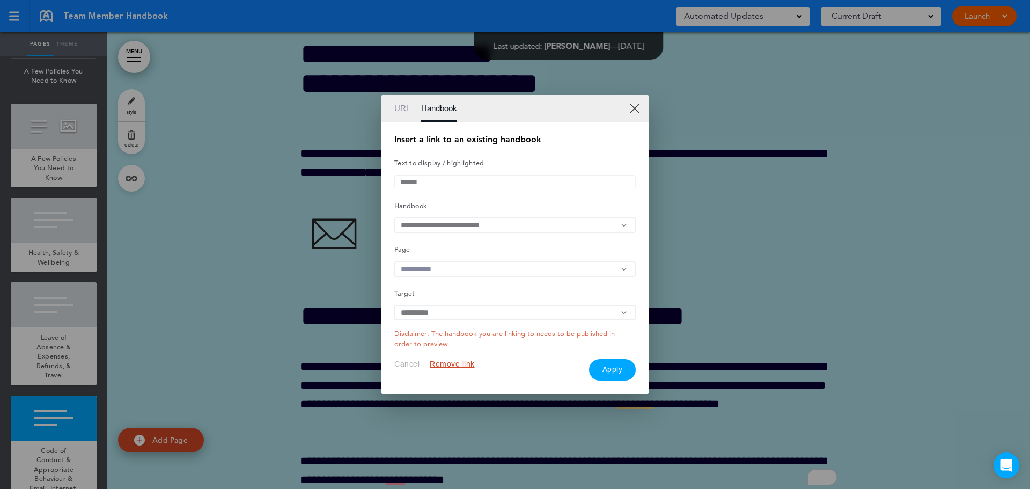
click at [450, 268] on input "text" at bounding box center [514, 269] width 241 height 16
click at [455, 313] on li "Appropriate Workplace Behaviour" at bounding box center [515, 306] width 240 height 14
click at [605, 372] on button "Apply" at bounding box center [612, 369] width 47 height 21
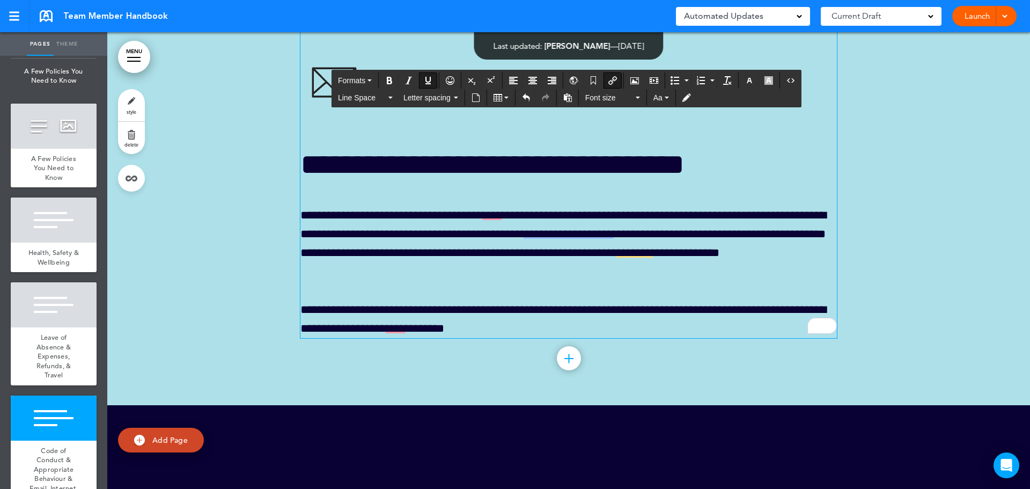
scroll to position [26428, 0]
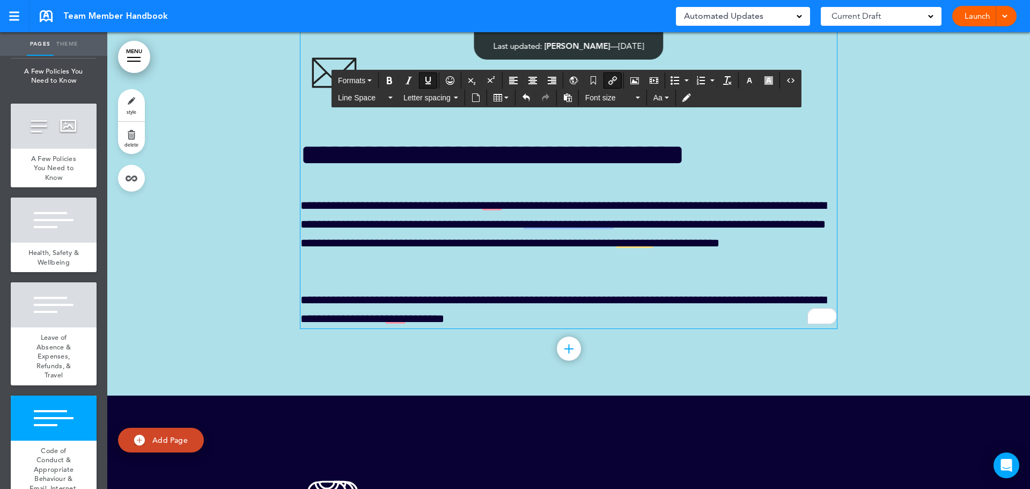
click at [444, 239] on div "**********" at bounding box center [568, 54] width 536 height 550
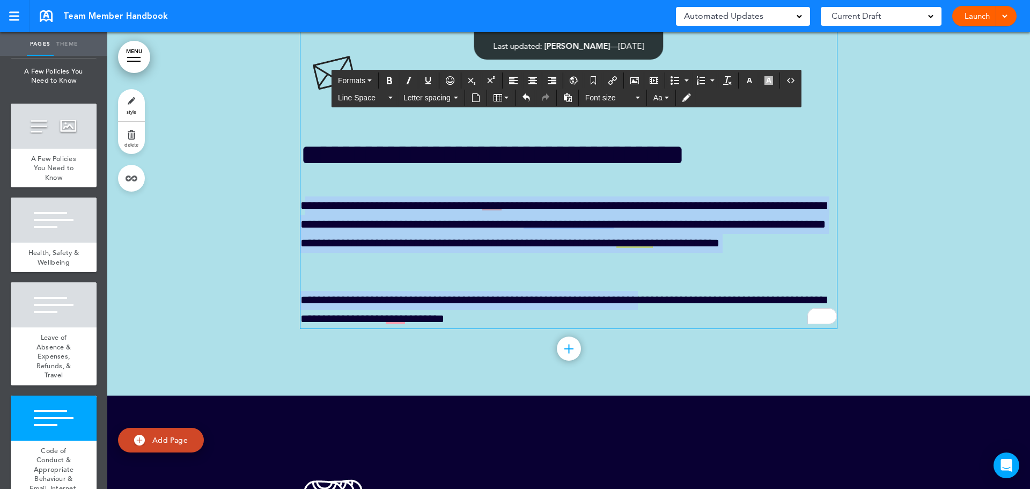
drag, startPoint x: 304, startPoint y: 240, endPoint x: 655, endPoint y: 353, distance: 369.1
click at [655, 328] on div "**********" at bounding box center [568, 54] width 536 height 550
click at [521, 272] on p "**********" at bounding box center [568, 234] width 536 height 76
drag, startPoint x: 298, startPoint y: 249, endPoint x: 499, endPoint y: 358, distance: 228.2
click at [499, 328] on div "**********" at bounding box center [568, 54] width 536 height 550
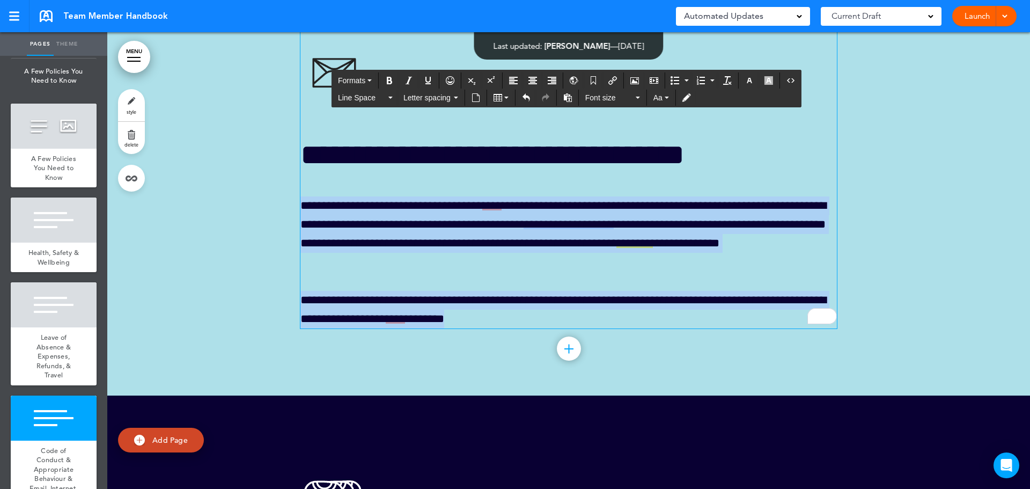
copy div "**********"
click at [911, 201] on div at bounding box center [568, 66] width 922 height 657
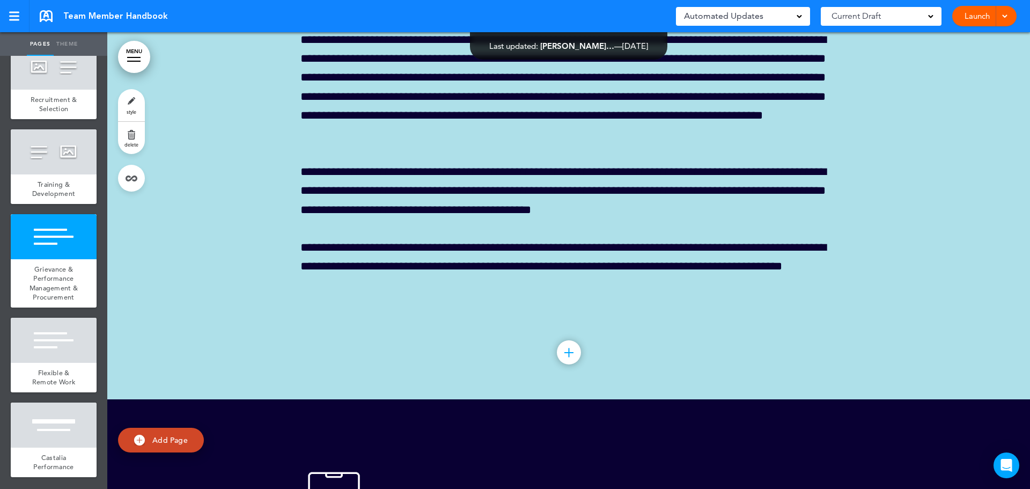
scroll to position [3164, 0]
click at [47, 259] on div at bounding box center [54, 236] width 86 height 45
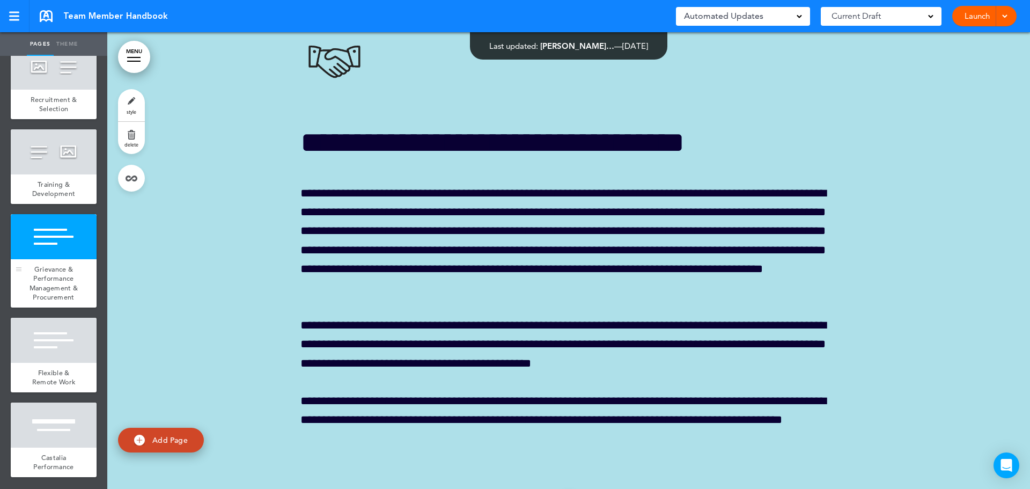
scroll to position [28204, 0]
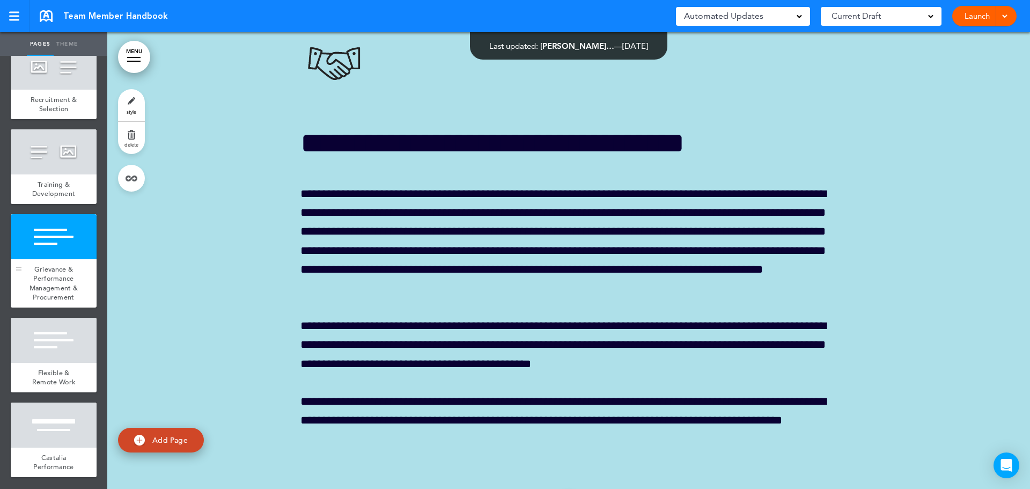
click at [47, 259] on div at bounding box center [54, 236] width 86 height 45
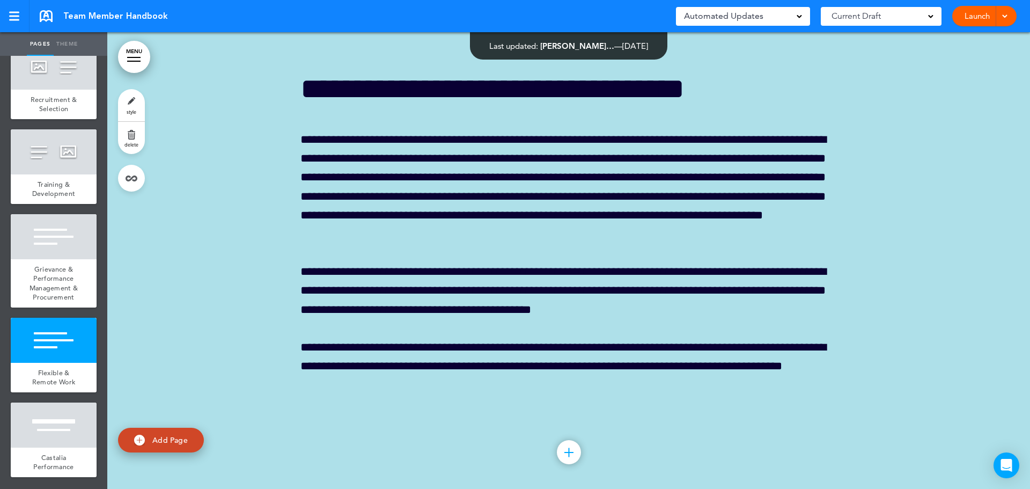
scroll to position [28258, 0]
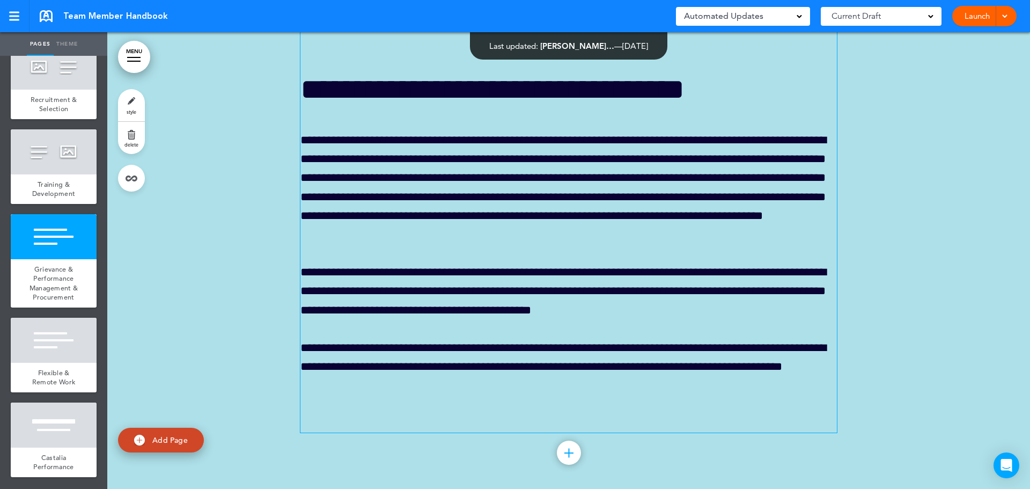
click at [761, 395] on p "**********" at bounding box center [568, 366] width 536 height 57
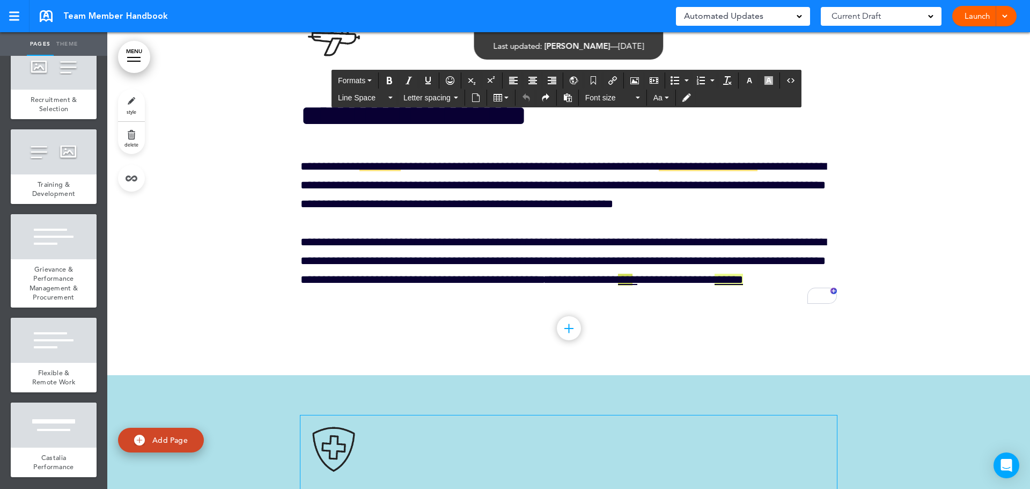
scroll to position [26166, 0]
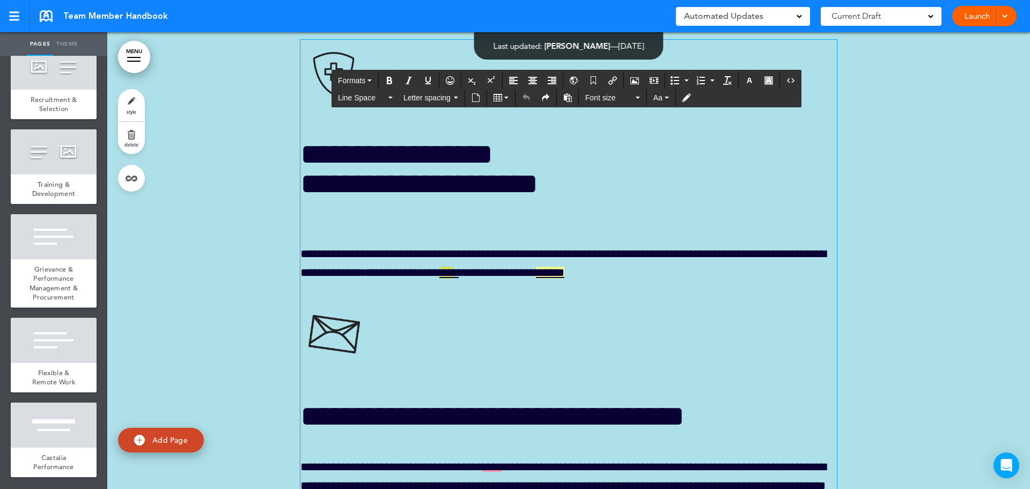
click at [418, 198] on h1 "**********" at bounding box center [568, 168] width 536 height 59
drag, startPoint x: 301, startPoint y: 205, endPoint x: 571, endPoint y: 208, distance: 269.2
click at [571, 198] on h1 "**********" at bounding box center [568, 168] width 536 height 59
click at [334, 106] on img "To enrich screen reader interactions, please activate Accessibility in Grammarl…" at bounding box center [333, 73] width 67 height 67
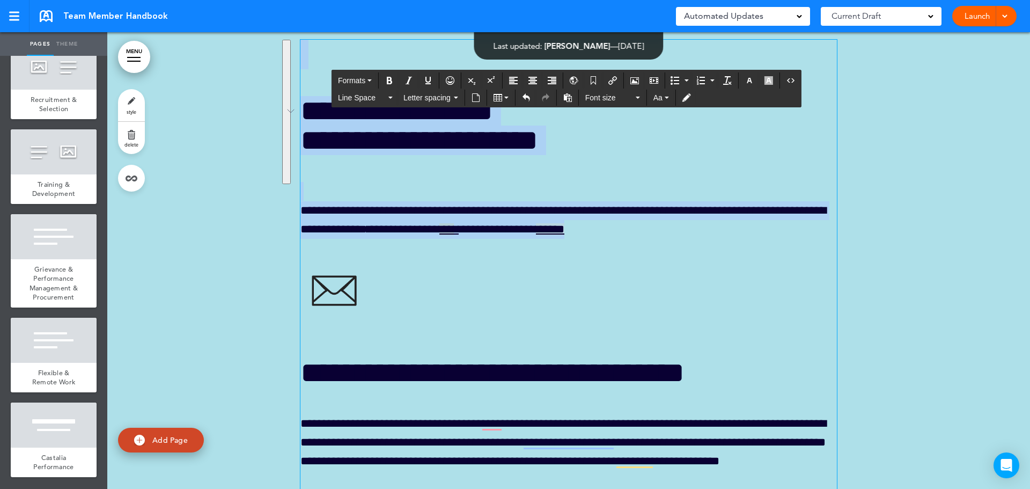
drag, startPoint x: 346, startPoint y: 129, endPoint x: 683, endPoint y: 275, distance: 367.7
click at [683, 275] on div "**********" at bounding box center [568, 293] width 536 height 506
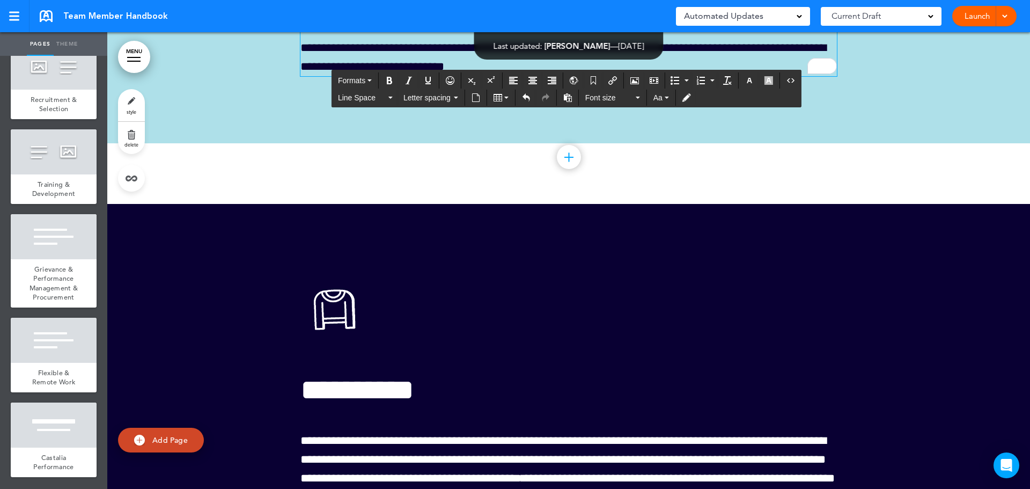
scroll to position [25936, 0]
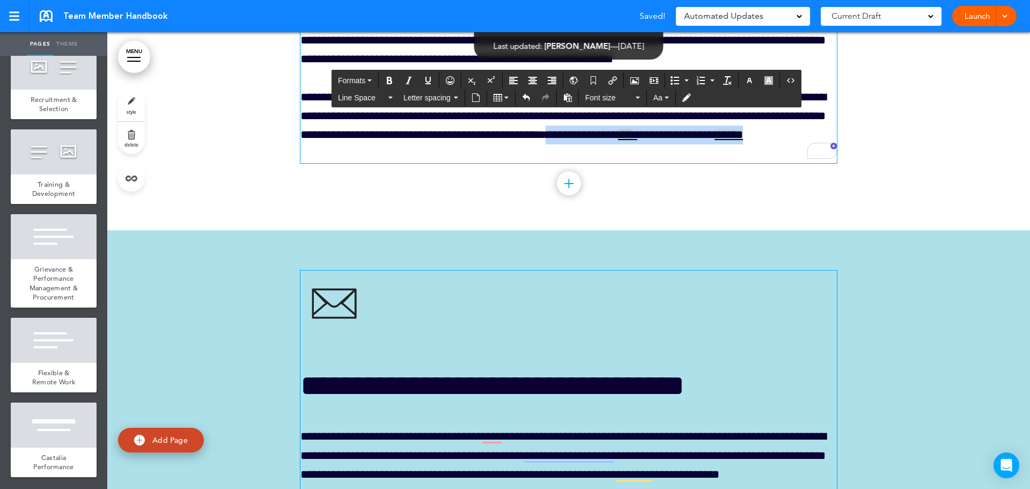
drag, startPoint x: 709, startPoint y: 182, endPoint x: 729, endPoint y: 198, distance: 25.2
click at [729, 164] on p "**********" at bounding box center [568, 126] width 536 height 76
copy p "***** **** *** *** * ***** **** *** ******"
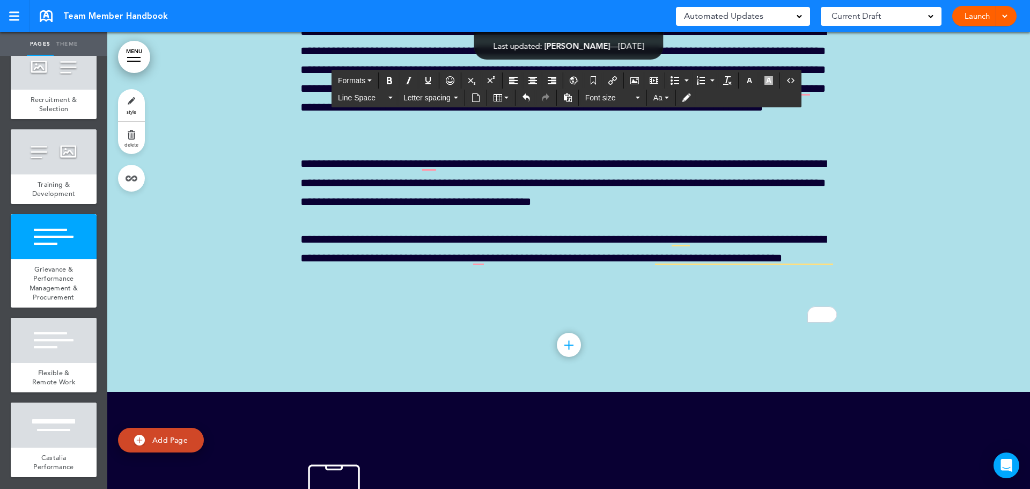
scroll to position [28188, 0]
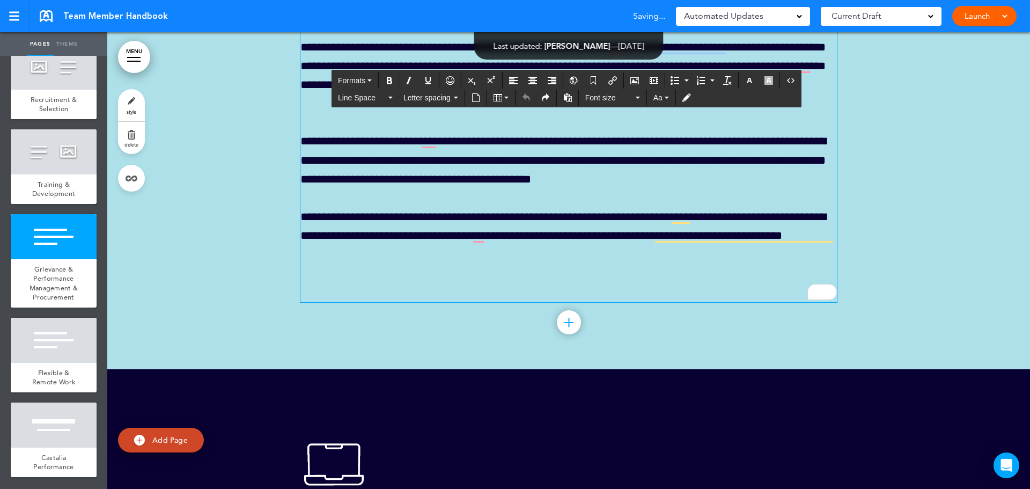
click at [683, 301] on div "**********" at bounding box center [568, 72] width 536 height 458
click at [345, 264] on p "**********" at bounding box center [568, 236] width 536 height 57
click at [380, 260] on span "***" at bounding box center [379, 254] width 14 height 12
click at [608, 80] on icon "Insert/edit airmason link" at bounding box center [612, 80] width 9 height 9
type input "***"
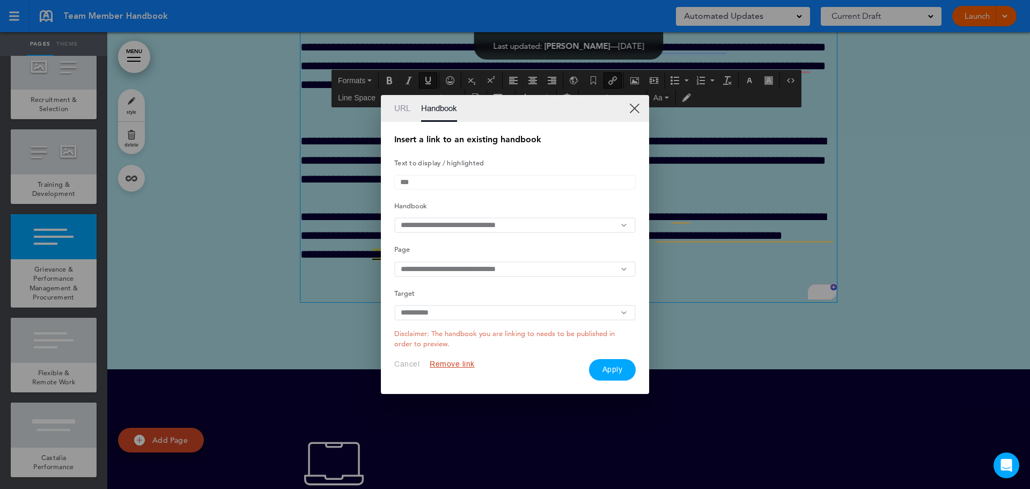
click at [461, 226] on input "text" at bounding box center [514, 225] width 241 height 16
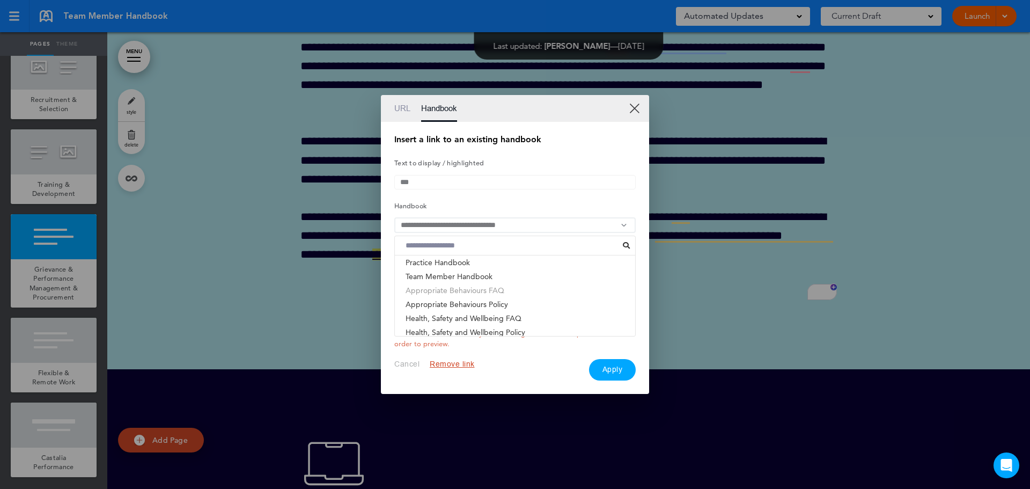
click at [456, 291] on li "Appropriate Behaviours FAQ" at bounding box center [515, 290] width 240 height 14
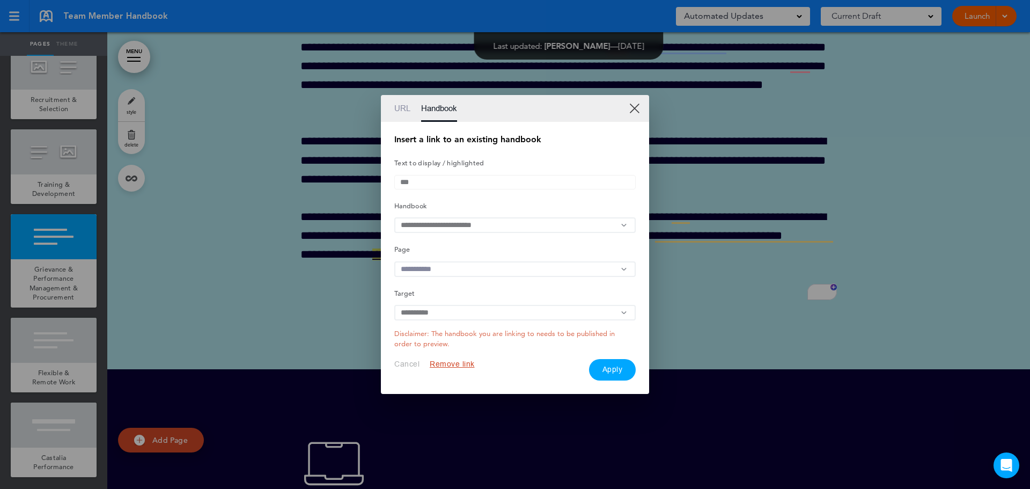
click at [460, 271] on input "text" at bounding box center [514, 269] width 241 height 16
click at [441, 312] on li "Workplace Behaviour Policy – FAQ" at bounding box center [515, 306] width 240 height 14
click at [614, 372] on button "Apply" at bounding box center [612, 369] width 47 height 21
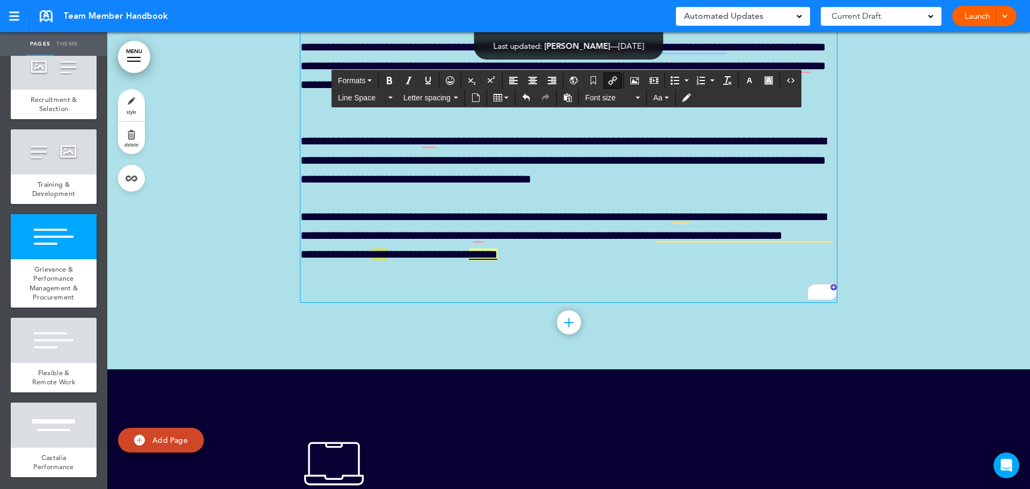
click at [491, 260] on link "******" at bounding box center [483, 254] width 28 height 12
click at [610, 80] on icon "Insert/edit airmason link" at bounding box center [612, 80] width 9 height 9
type input "******"
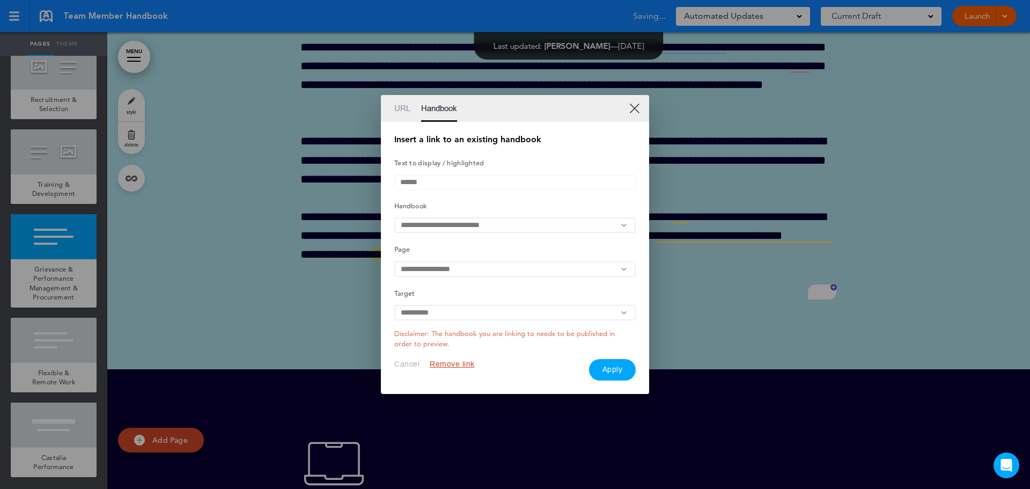
click at [496, 221] on input "text" at bounding box center [514, 225] width 241 height 16
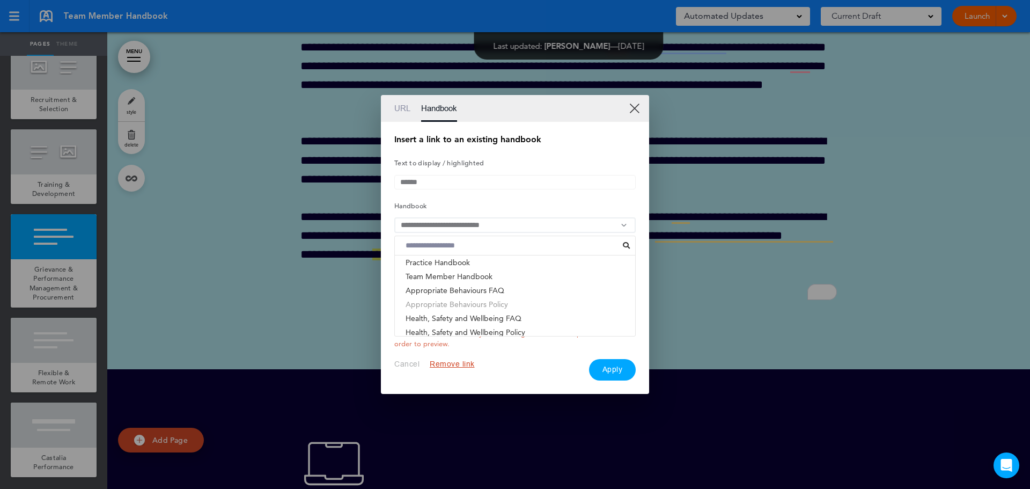
click at [463, 306] on li "Appropriate Behaviours Policy" at bounding box center [515, 304] width 240 height 14
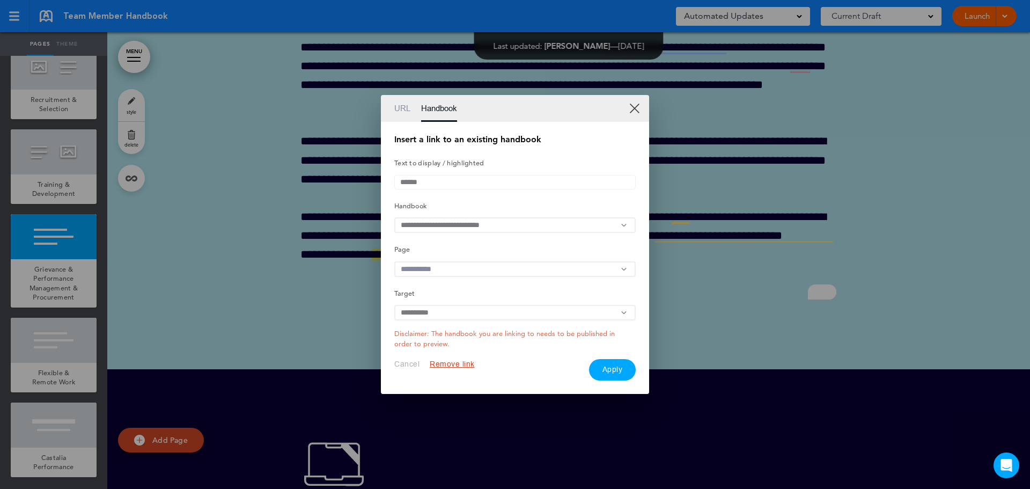
click at [460, 268] on input "text" at bounding box center [514, 269] width 241 height 16
click at [446, 312] on li "Appropriate Workplace Behaviour" at bounding box center [515, 306] width 240 height 14
click at [439, 268] on input "text" at bounding box center [514, 269] width 241 height 16
click at [520, 243] on h5 "Page" at bounding box center [514, 248] width 241 height 15
click at [617, 374] on button "Apply" at bounding box center [612, 369] width 47 height 21
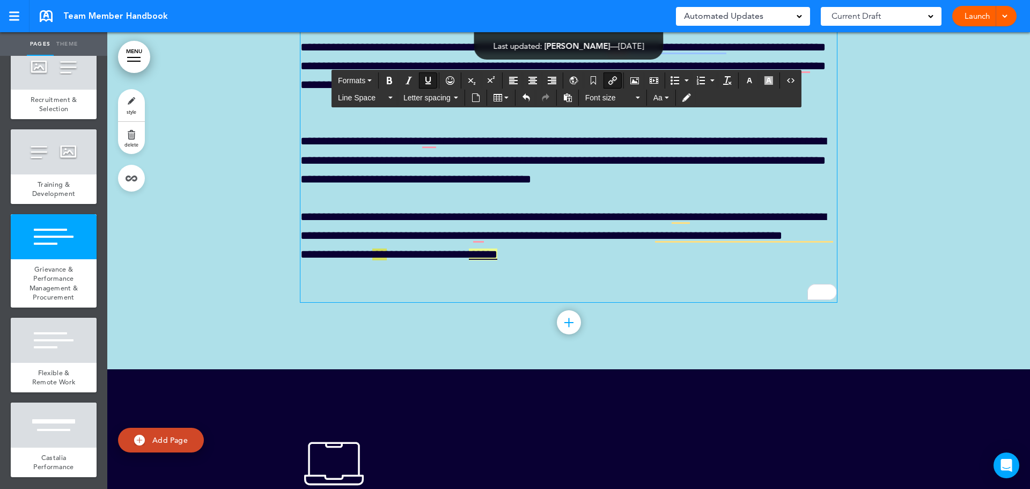
click at [581, 264] on p "**********" at bounding box center [568, 236] width 536 height 57
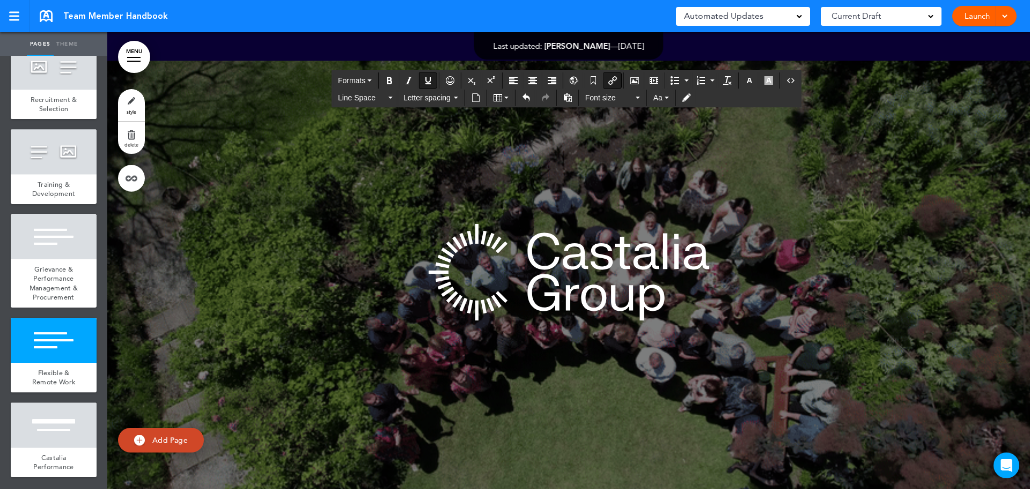
scroll to position [29028, 0]
